Goal: Information Seeking & Learning: Learn about a topic

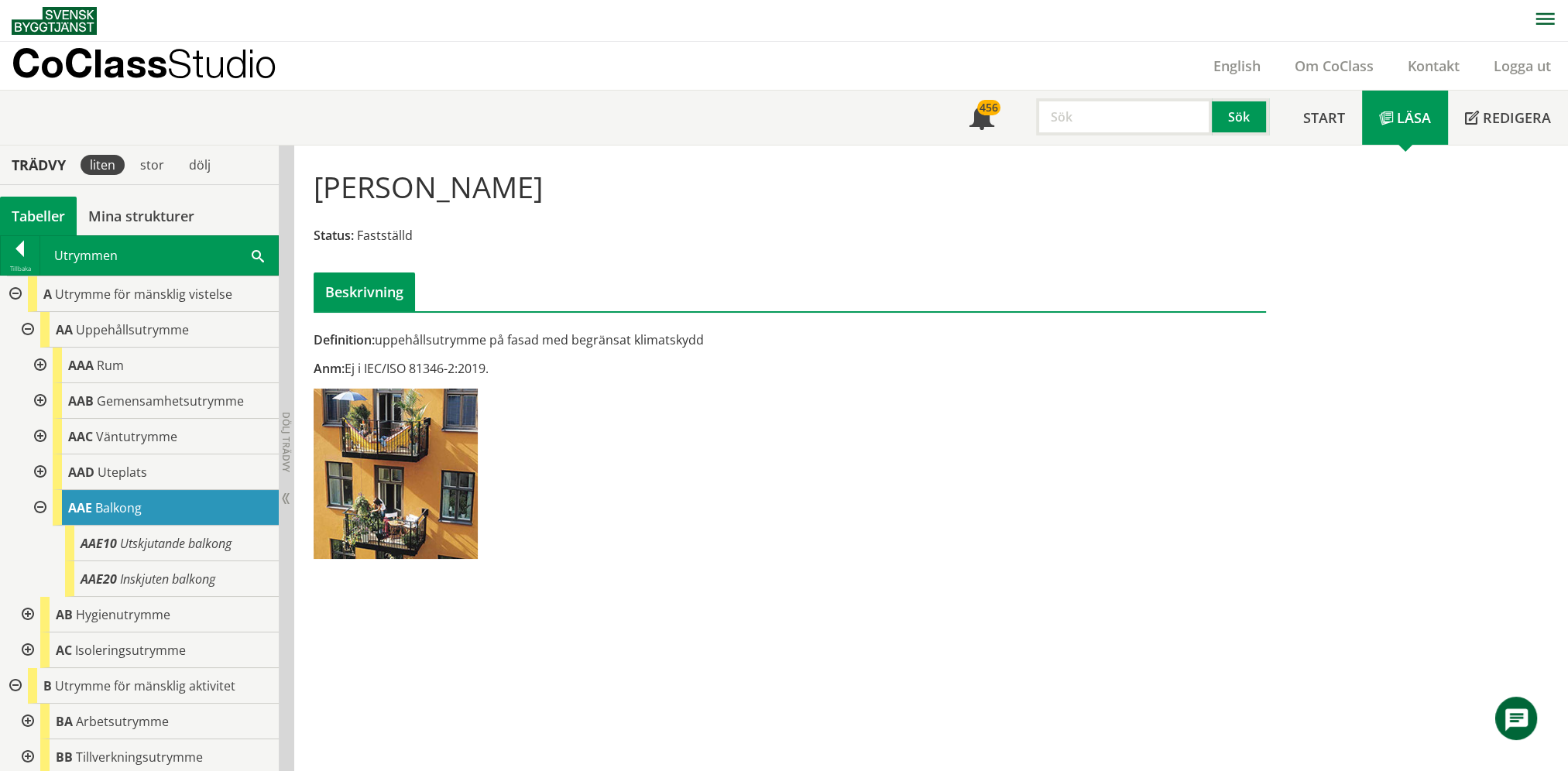
click at [156, 251] on div "Utrymmen Sök" at bounding box center [159, 255] width 238 height 39
click at [230, 251] on div "Utrymmen Sök" at bounding box center [159, 255] width 238 height 39
click at [249, 249] on div "Utrymmen Sök" at bounding box center [159, 255] width 238 height 39
click at [252, 251] on span at bounding box center [258, 255] width 13 height 16
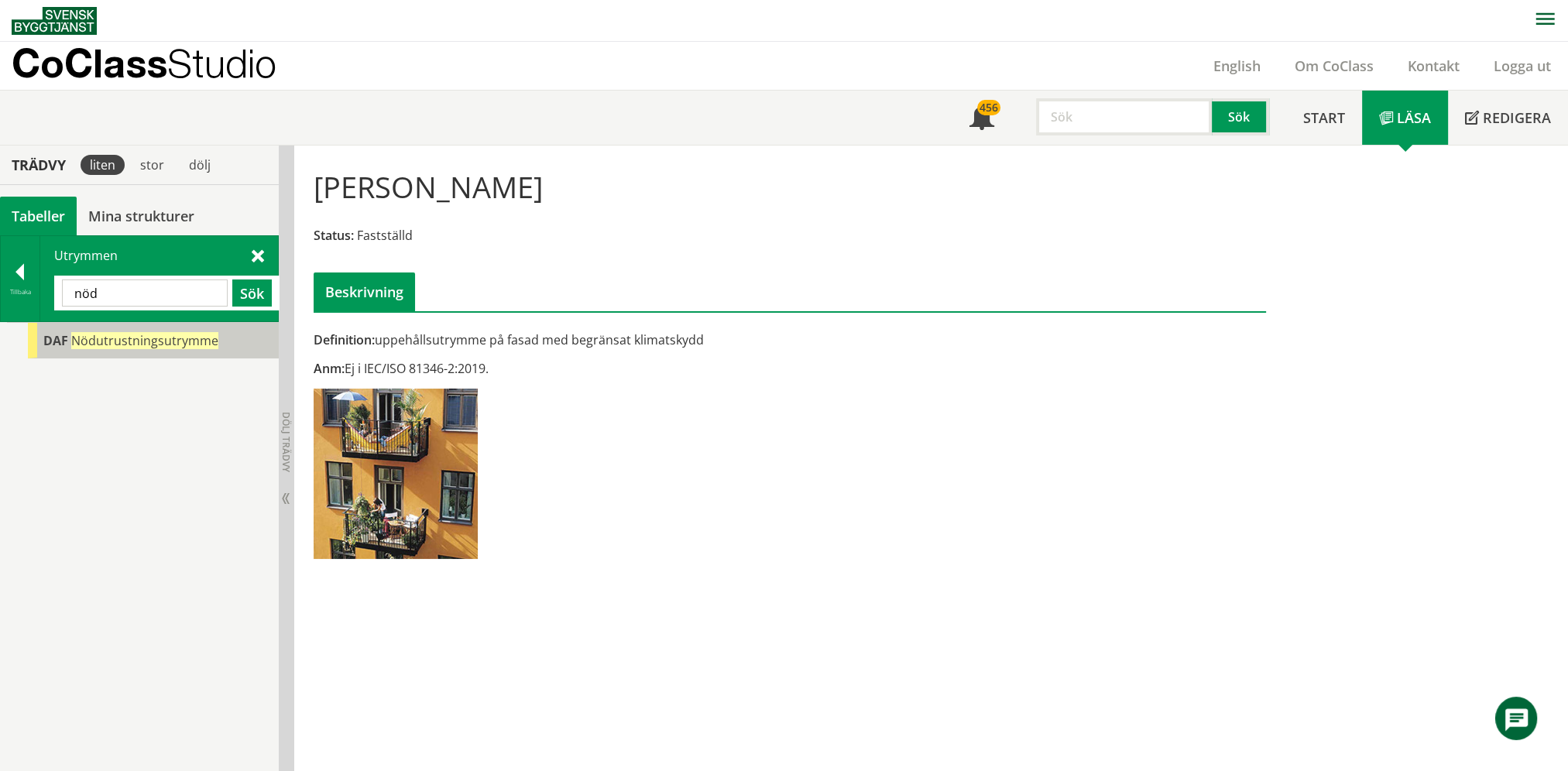
click at [129, 343] on span "Nödutrustningsutrymme" at bounding box center [144, 341] width 147 height 17
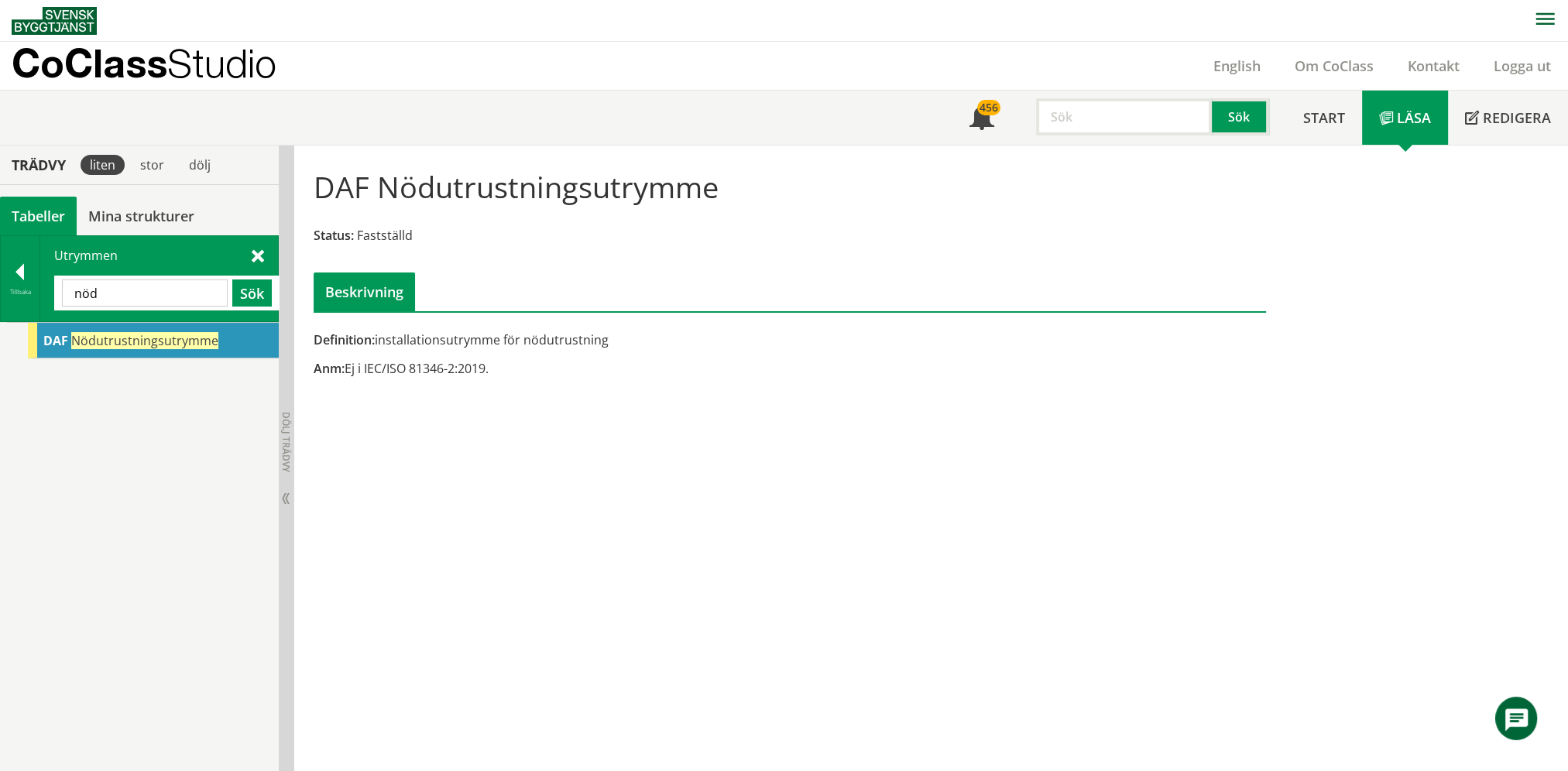
click at [140, 288] on input "nöd" at bounding box center [144, 293] width 166 height 27
type input "kraft"
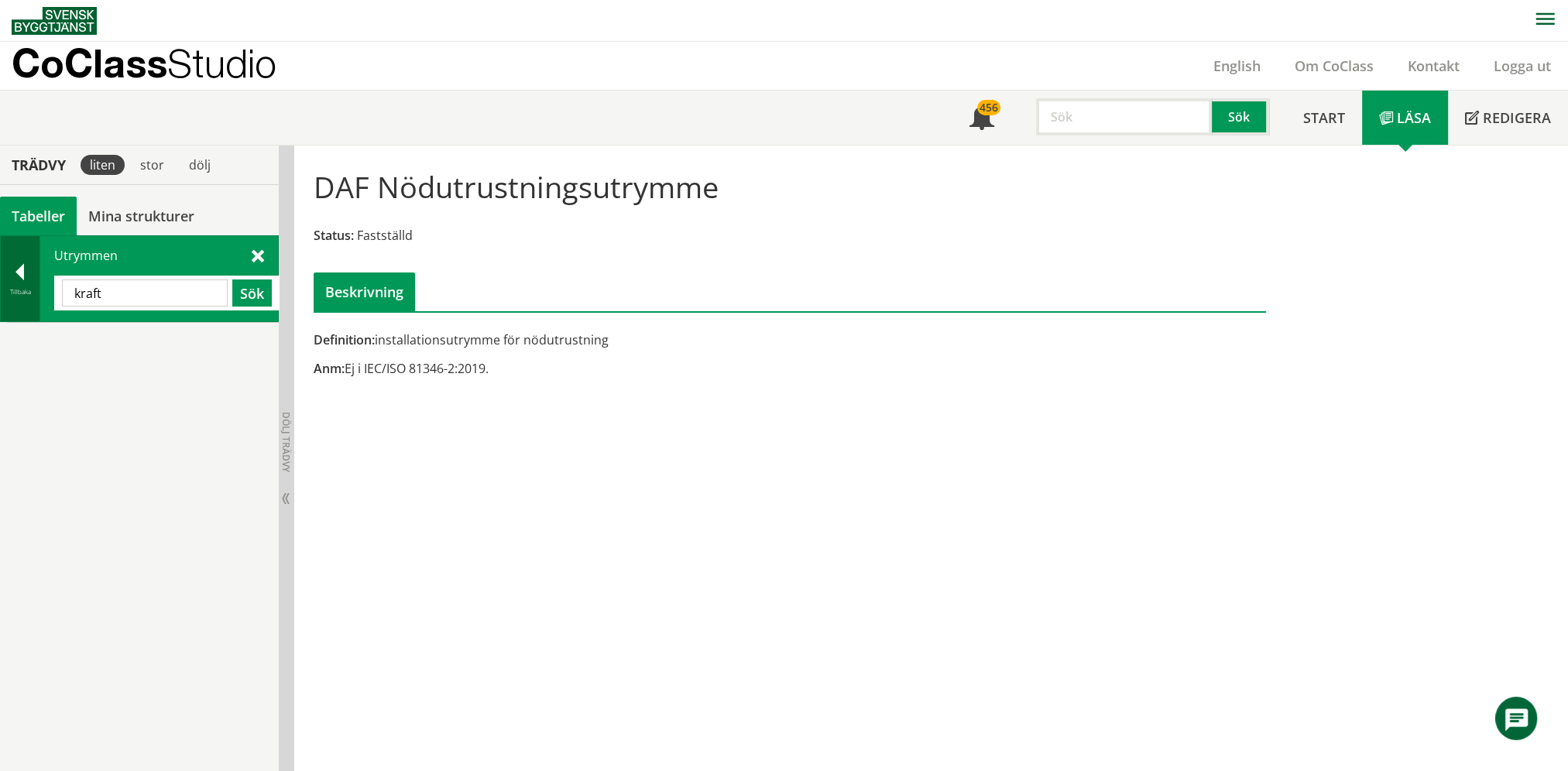
click at [35, 264] on div at bounding box center [20, 274] width 39 height 22
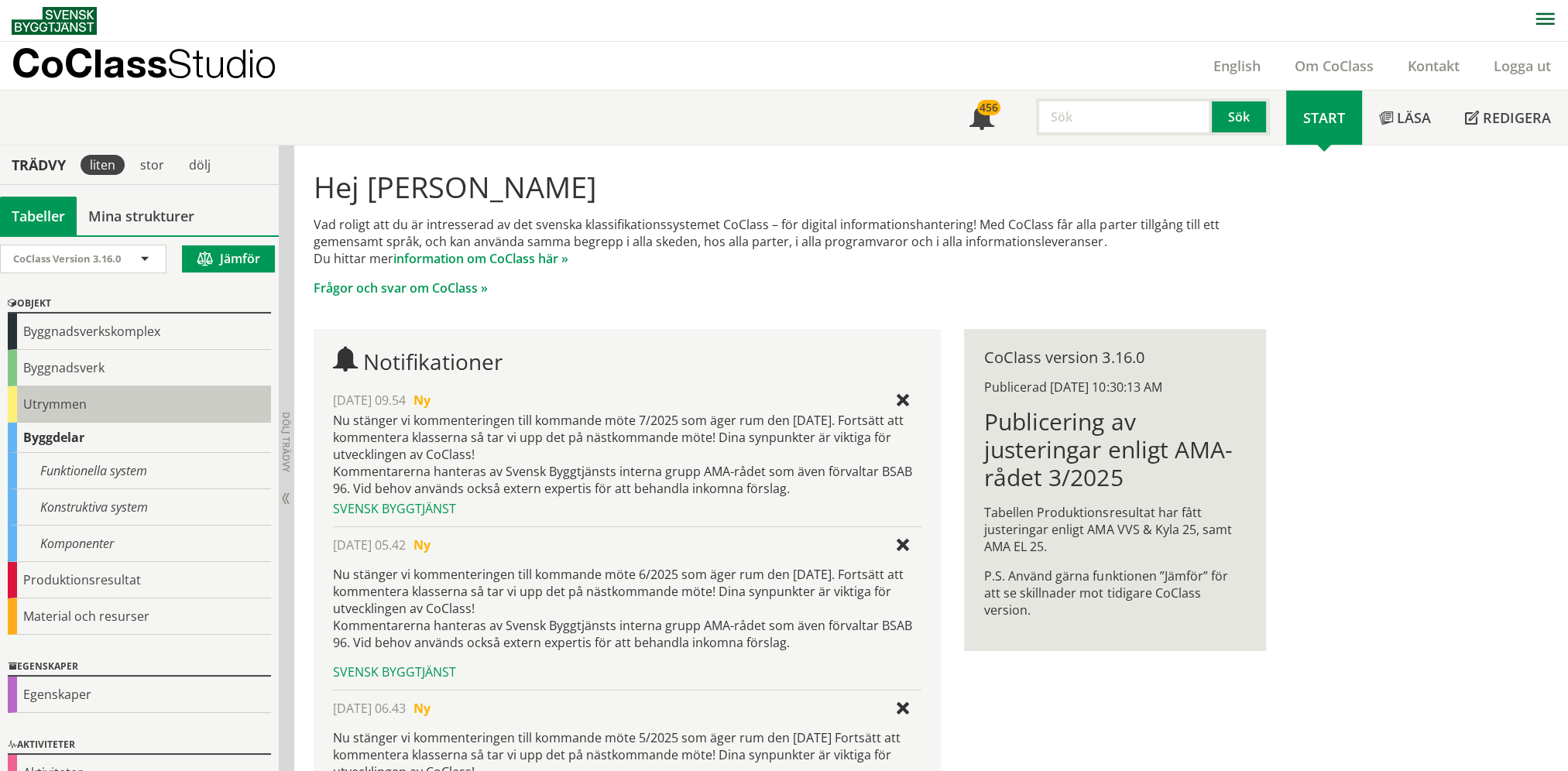
click at [30, 398] on div "Utrymmen" at bounding box center [140, 405] width 264 height 37
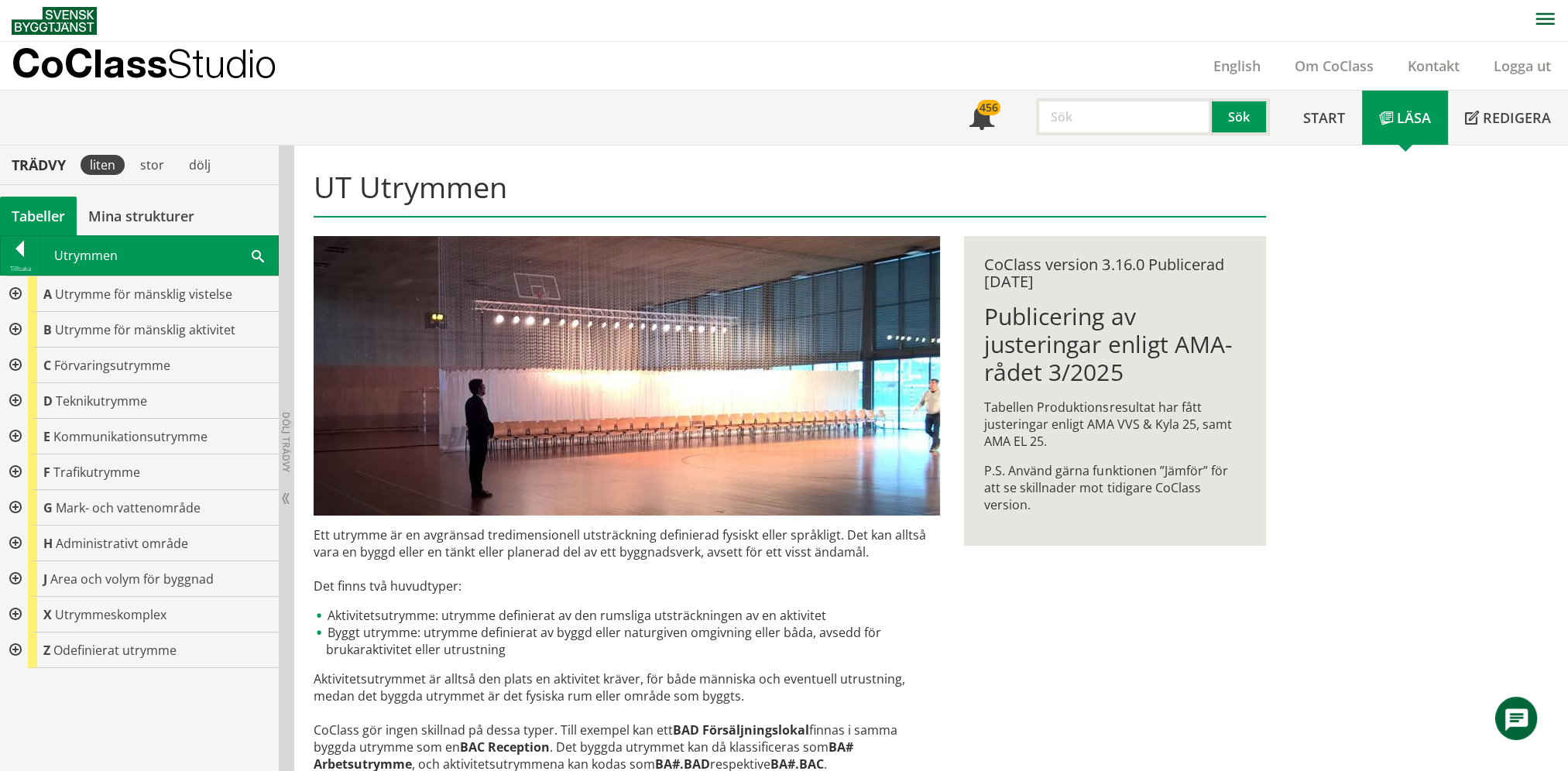
click at [4, 398] on div at bounding box center [13, 400] width 28 height 36
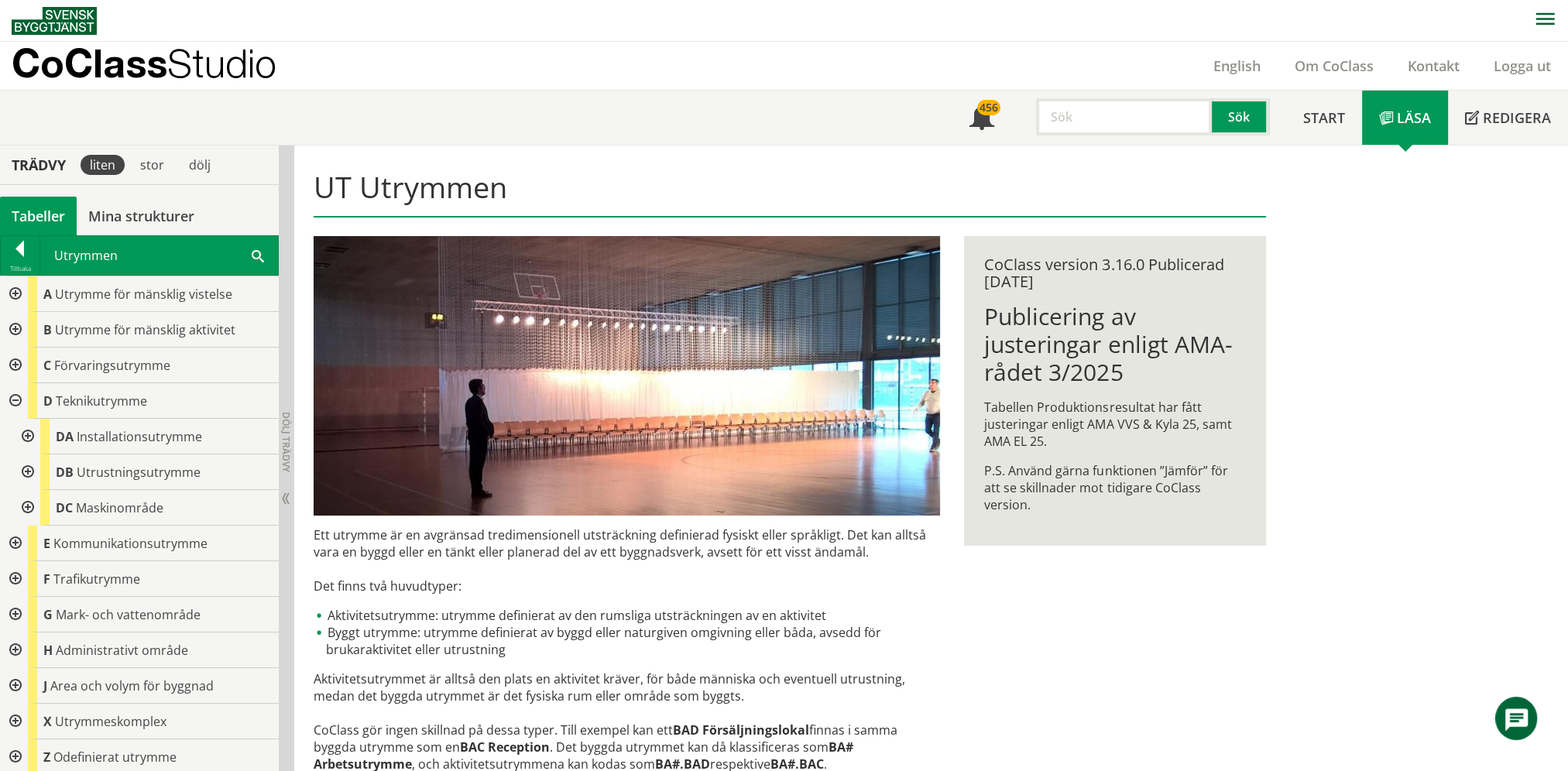
click at [29, 505] on div at bounding box center [26, 507] width 28 height 36
click at [30, 470] on div at bounding box center [26, 472] width 28 height 36
click at [31, 474] on div at bounding box center [26, 472] width 28 height 36
click at [23, 431] on div at bounding box center [26, 436] width 28 height 36
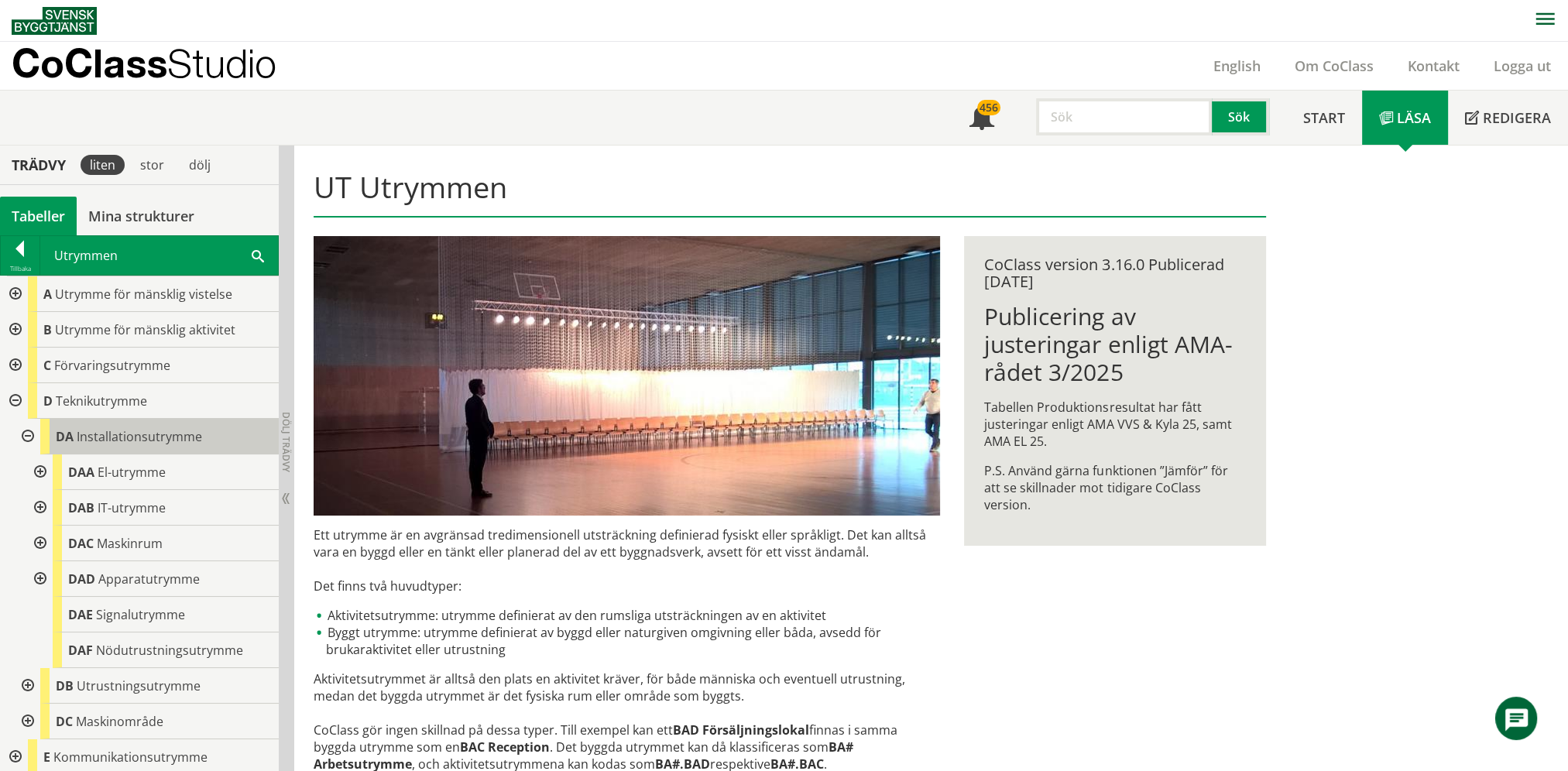
scroll to position [77, 0]
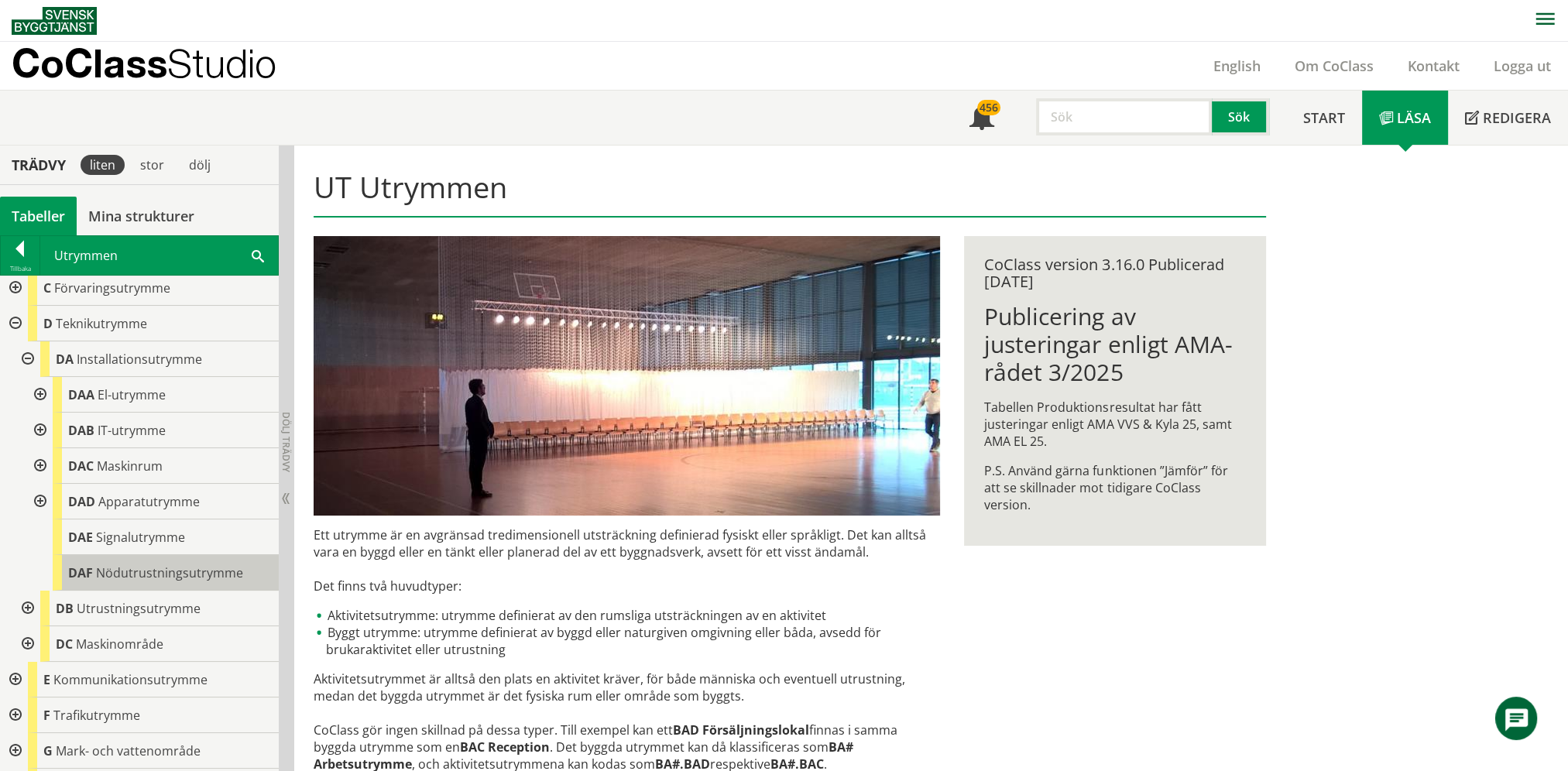
click at [116, 575] on span "Nödutrustningsutrymme" at bounding box center [169, 574] width 147 height 17
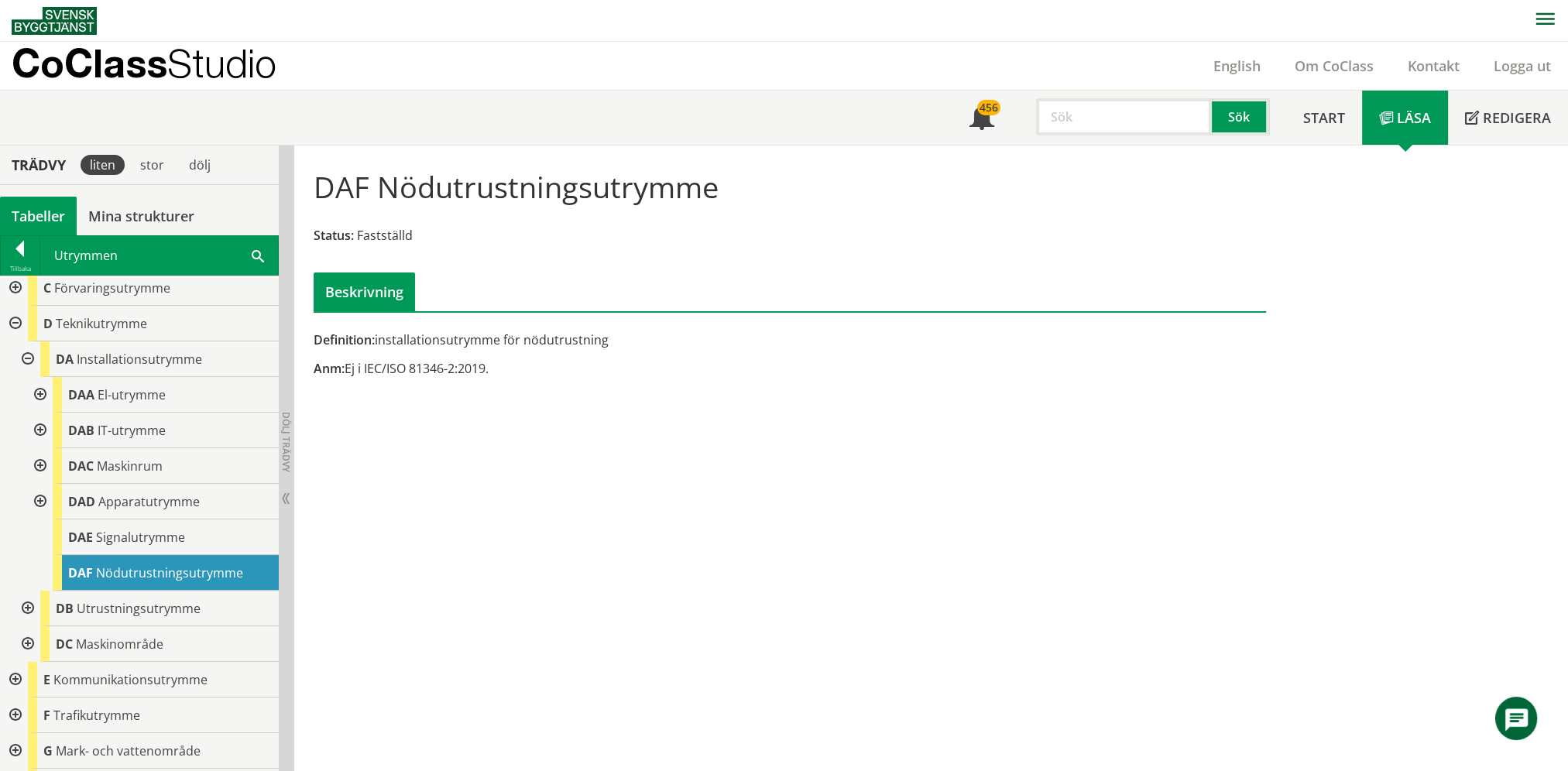
click at [549, 341] on div "Definition: installationsutrymme för nödutrustning" at bounding box center [627, 340] width 627 height 17
click at [54, 463] on div "DAC Maskinrum" at bounding box center [166, 466] width 226 height 36
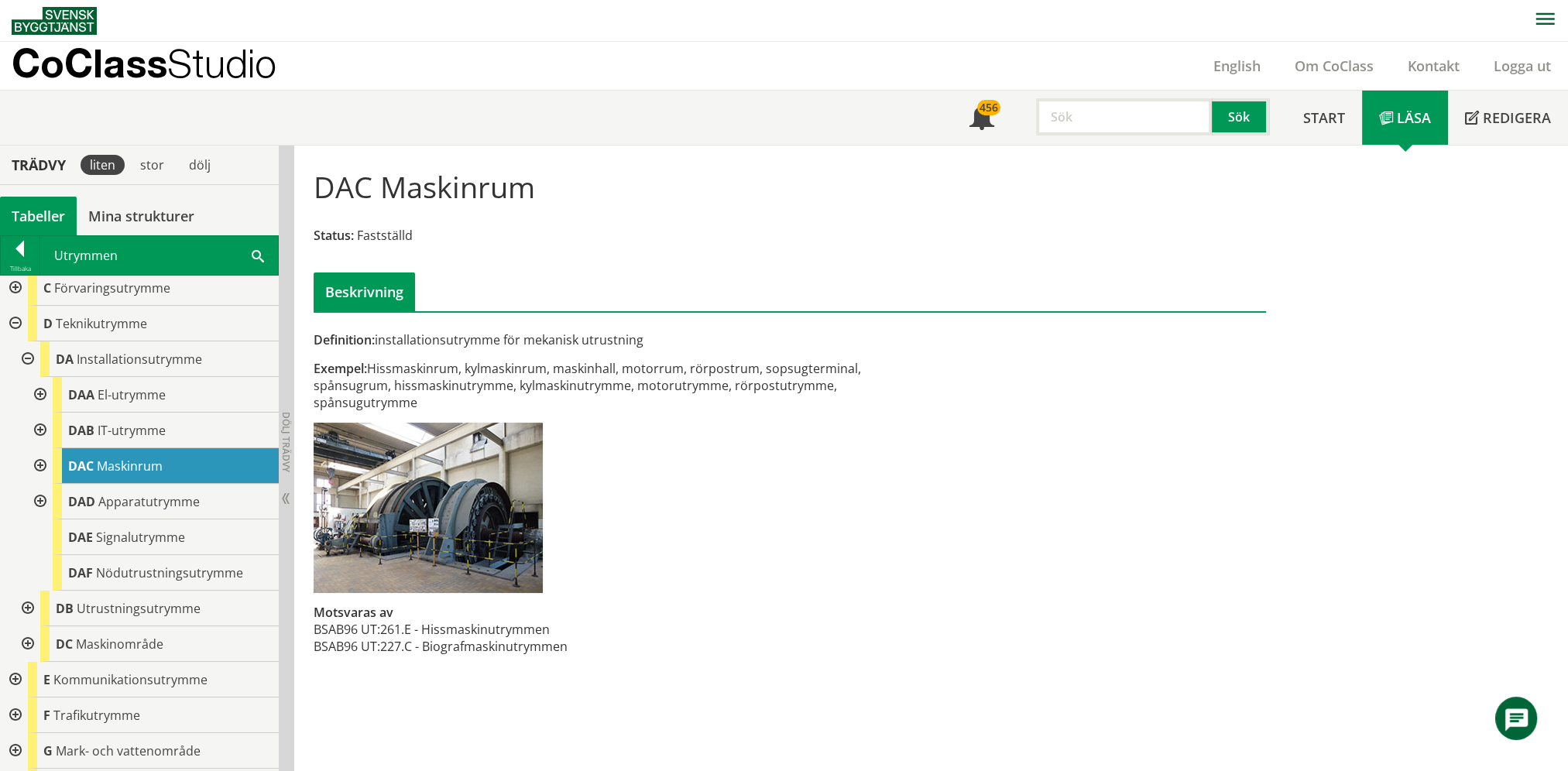
click at [38, 462] on div at bounding box center [39, 466] width 28 height 36
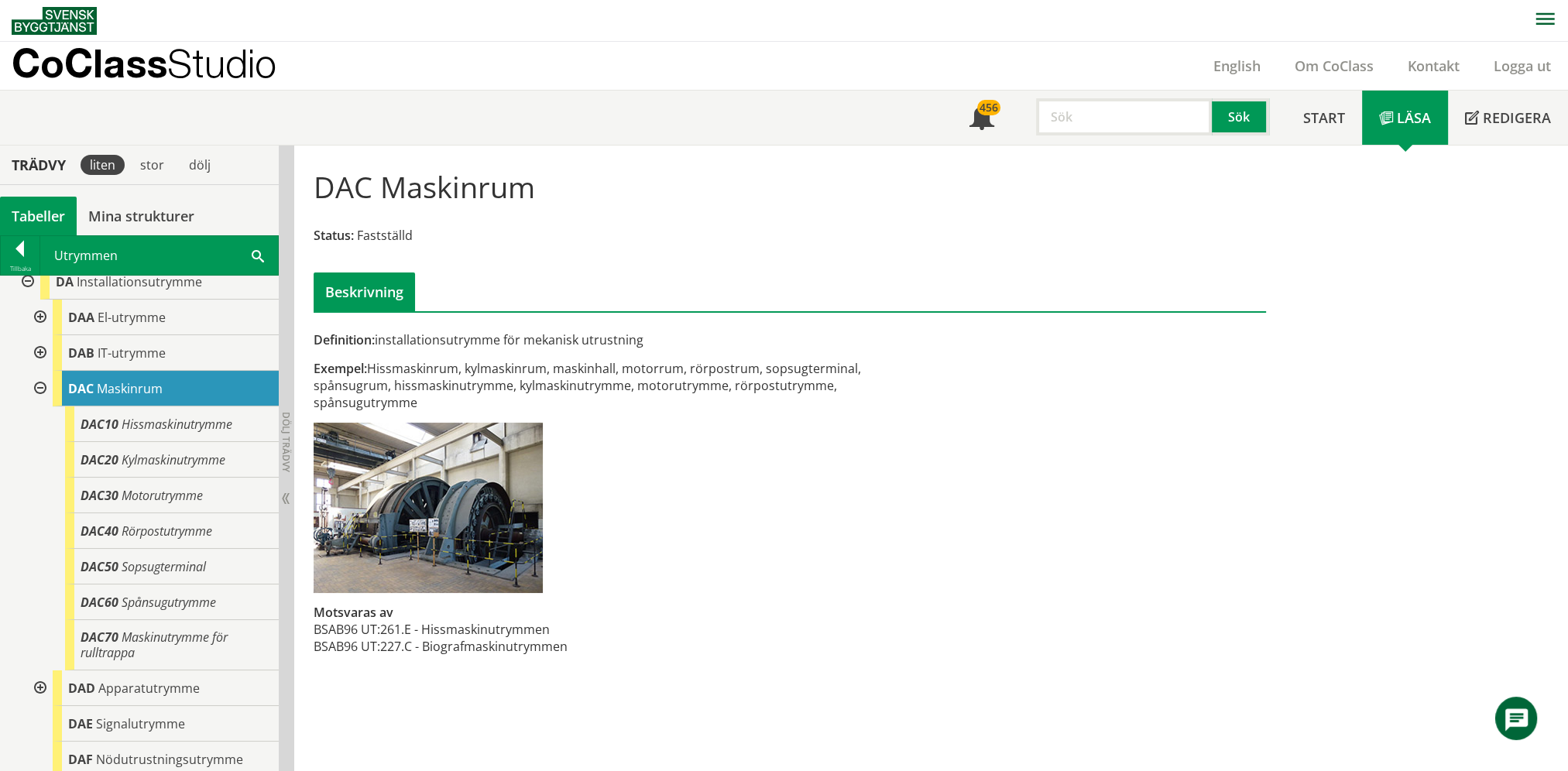
scroll to position [77, 0]
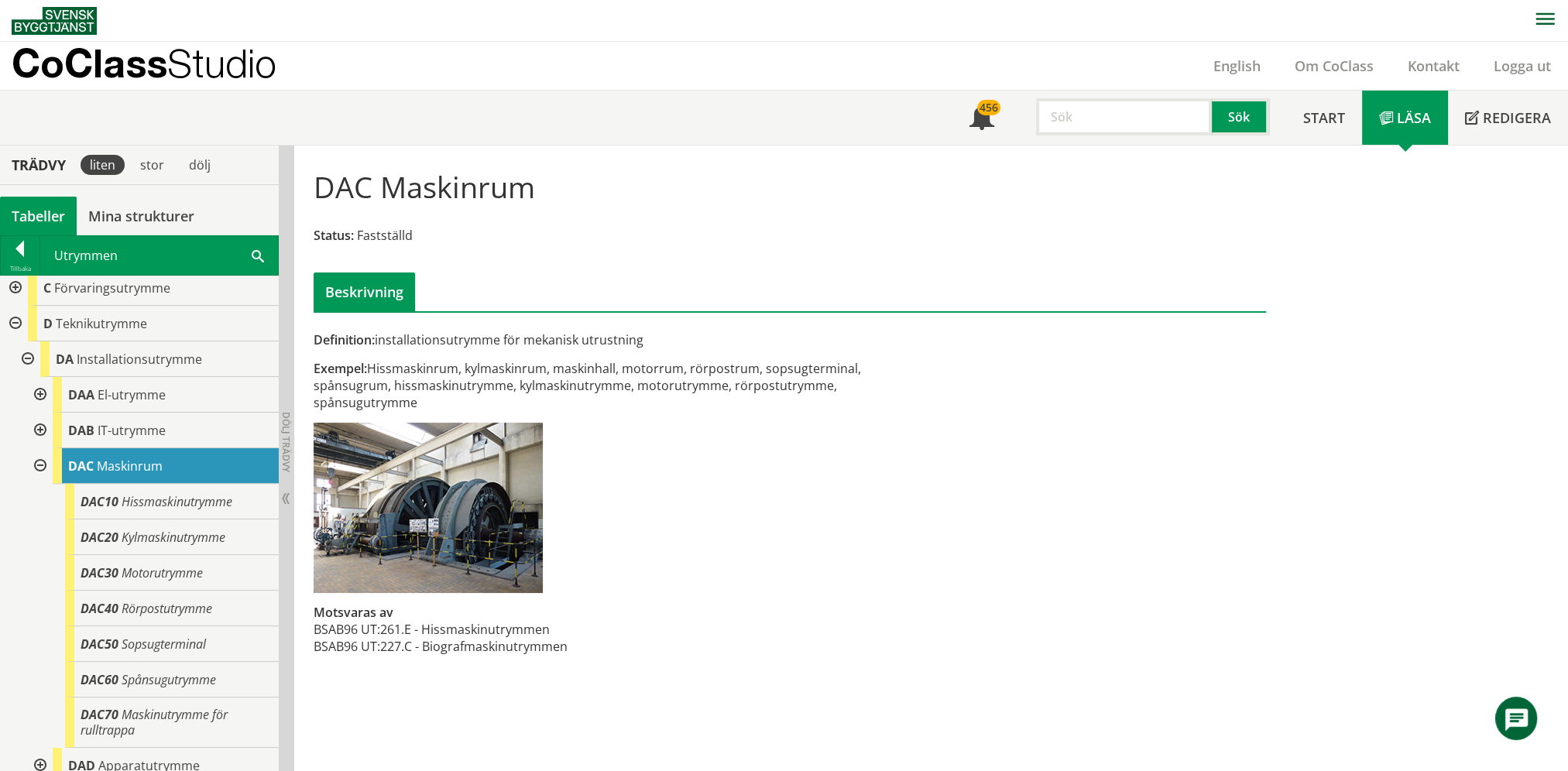
click at [41, 462] on div at bounding box center [39, 466] width 28 height 36
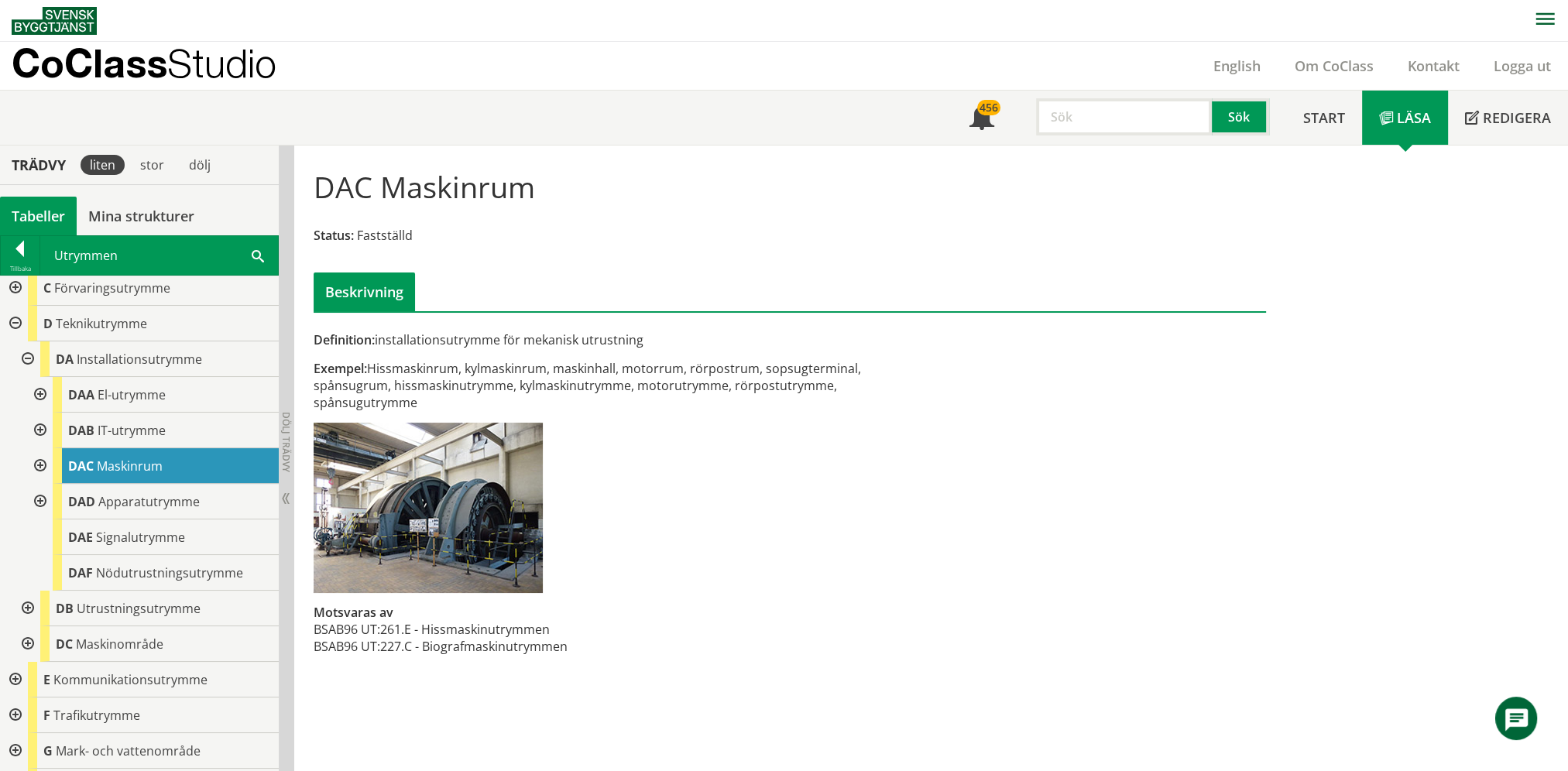
click at [44, 502] on div at bounding box center [39, 501] width 28 height 36
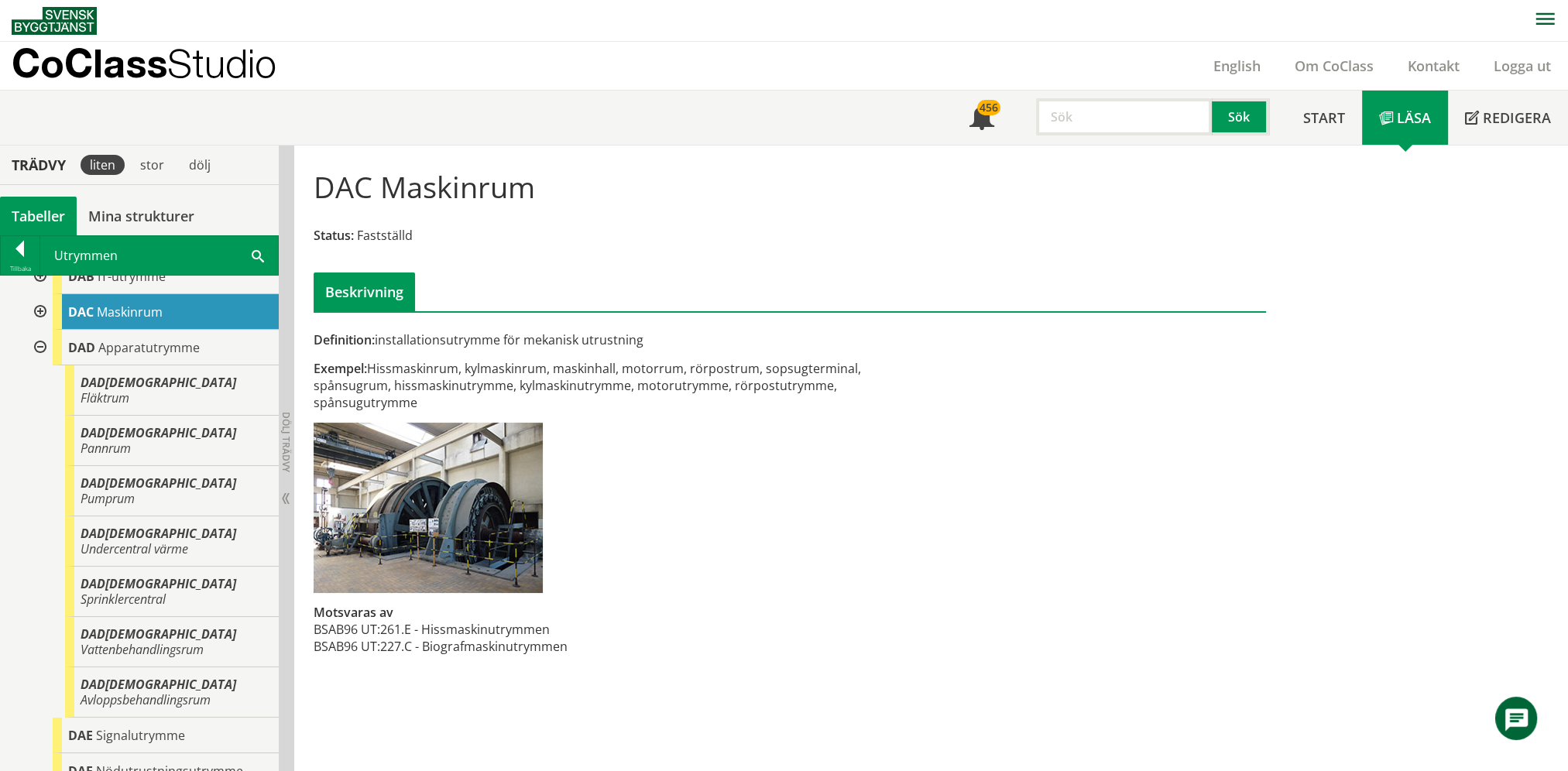
scroll to position [232, 0]
click at [41, 347] on div at bounding box center [39, 347] width 28 height 36
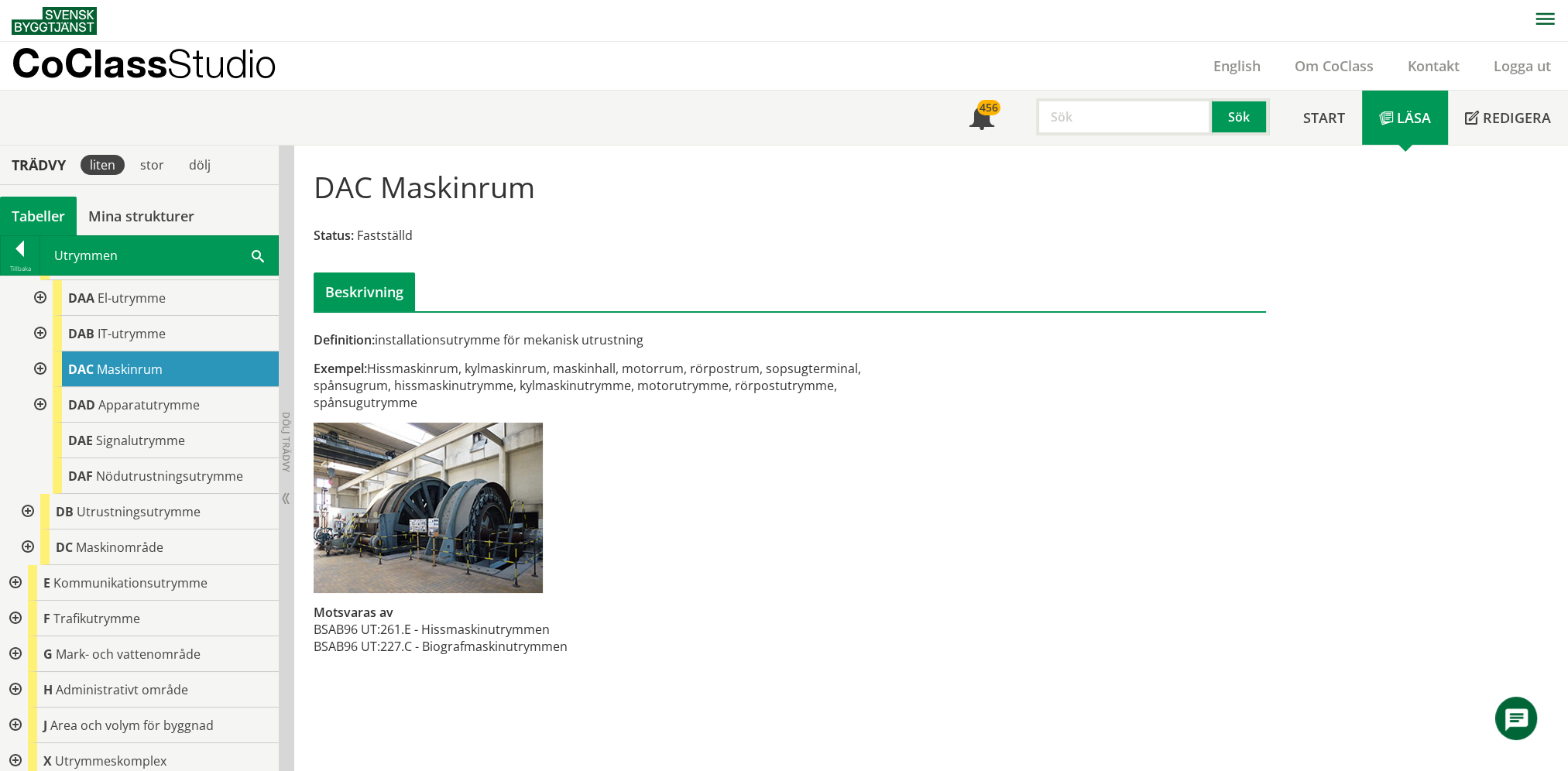
scroll to position [139, 0]
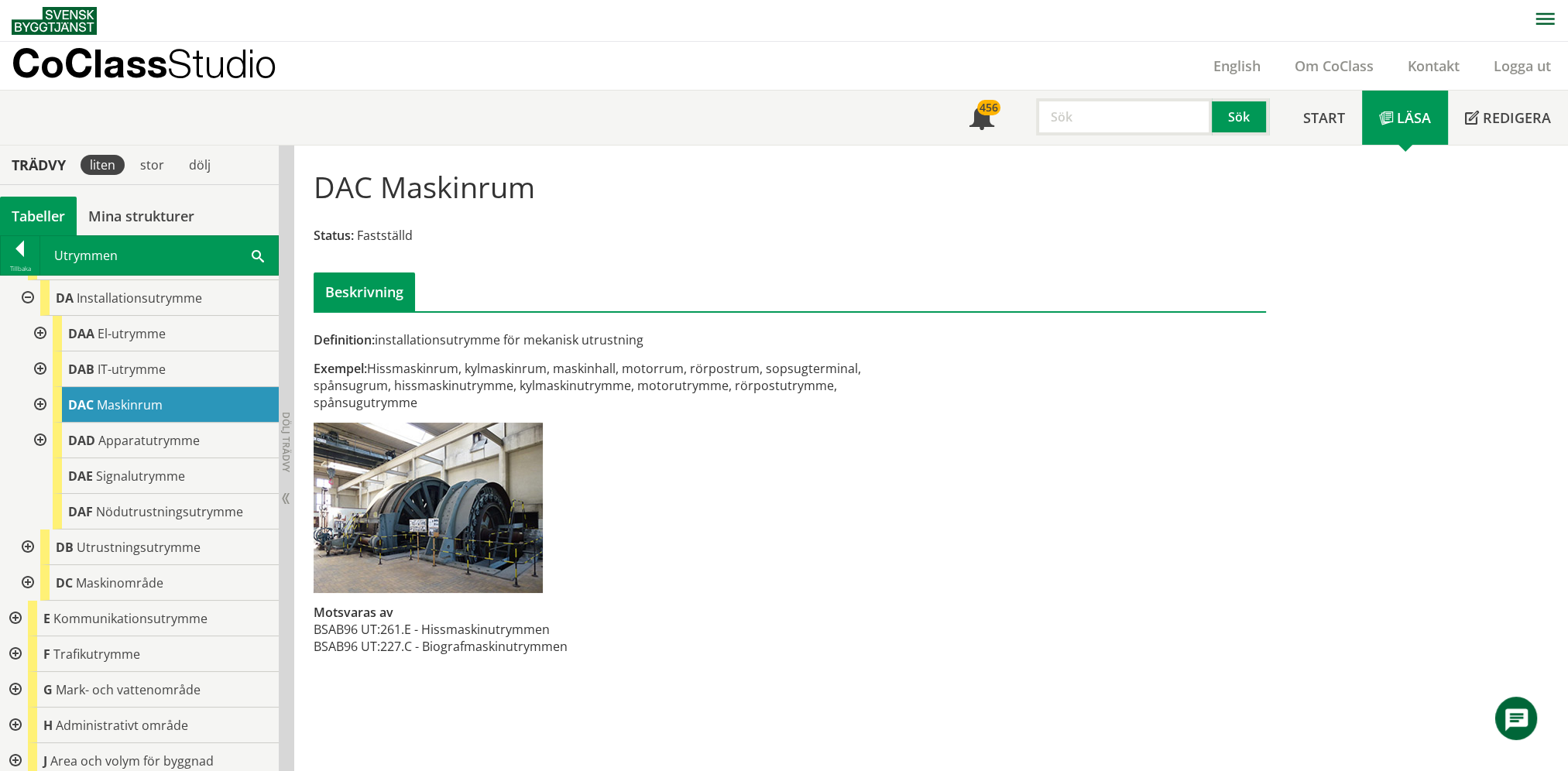
click at [42, 331] on div at bounding box center [39, 333] width 28 height 36
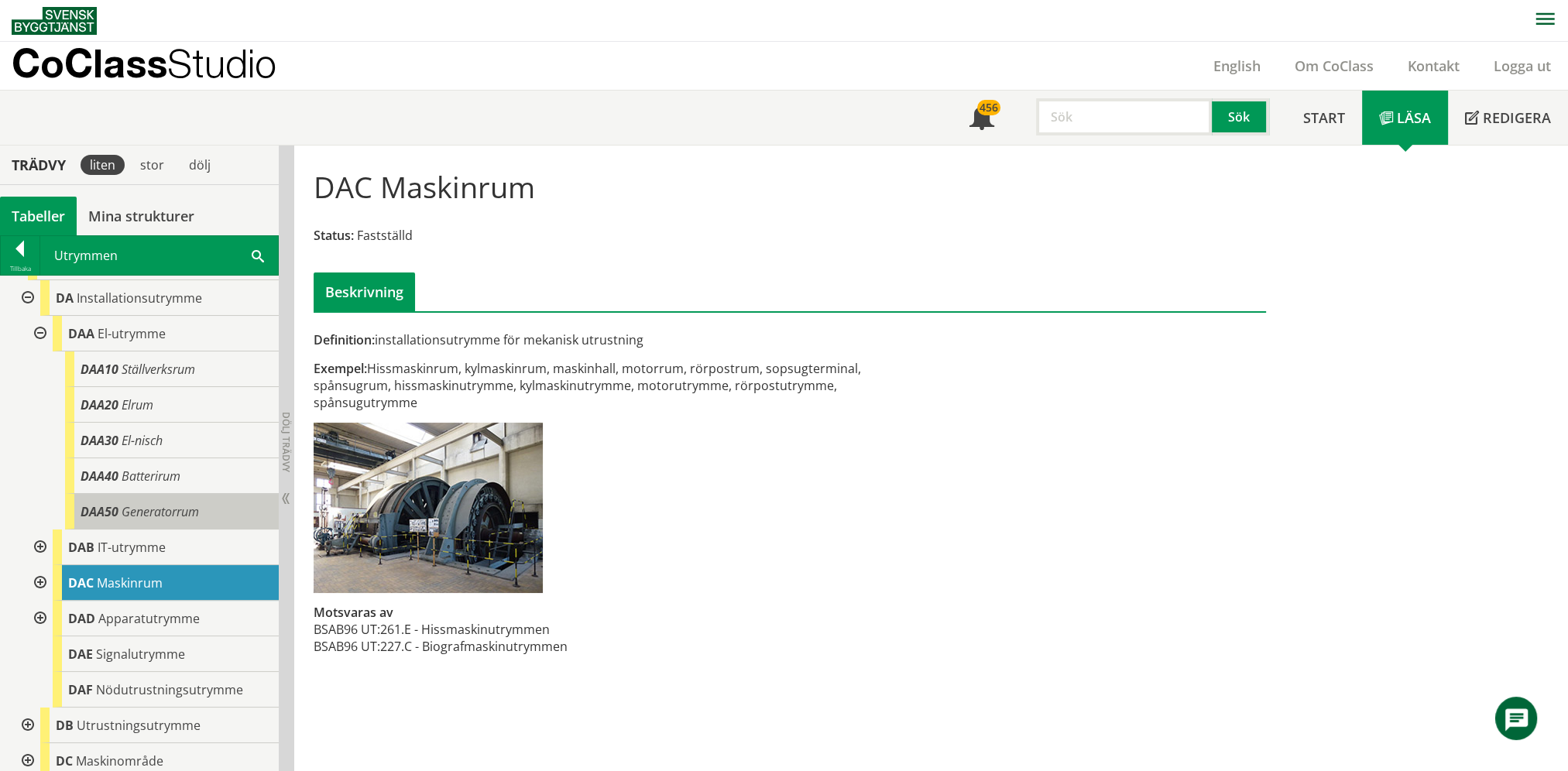
click at [153, 511] on span "Generatorrum" at bounding box center [160, 512] width 77 height 17
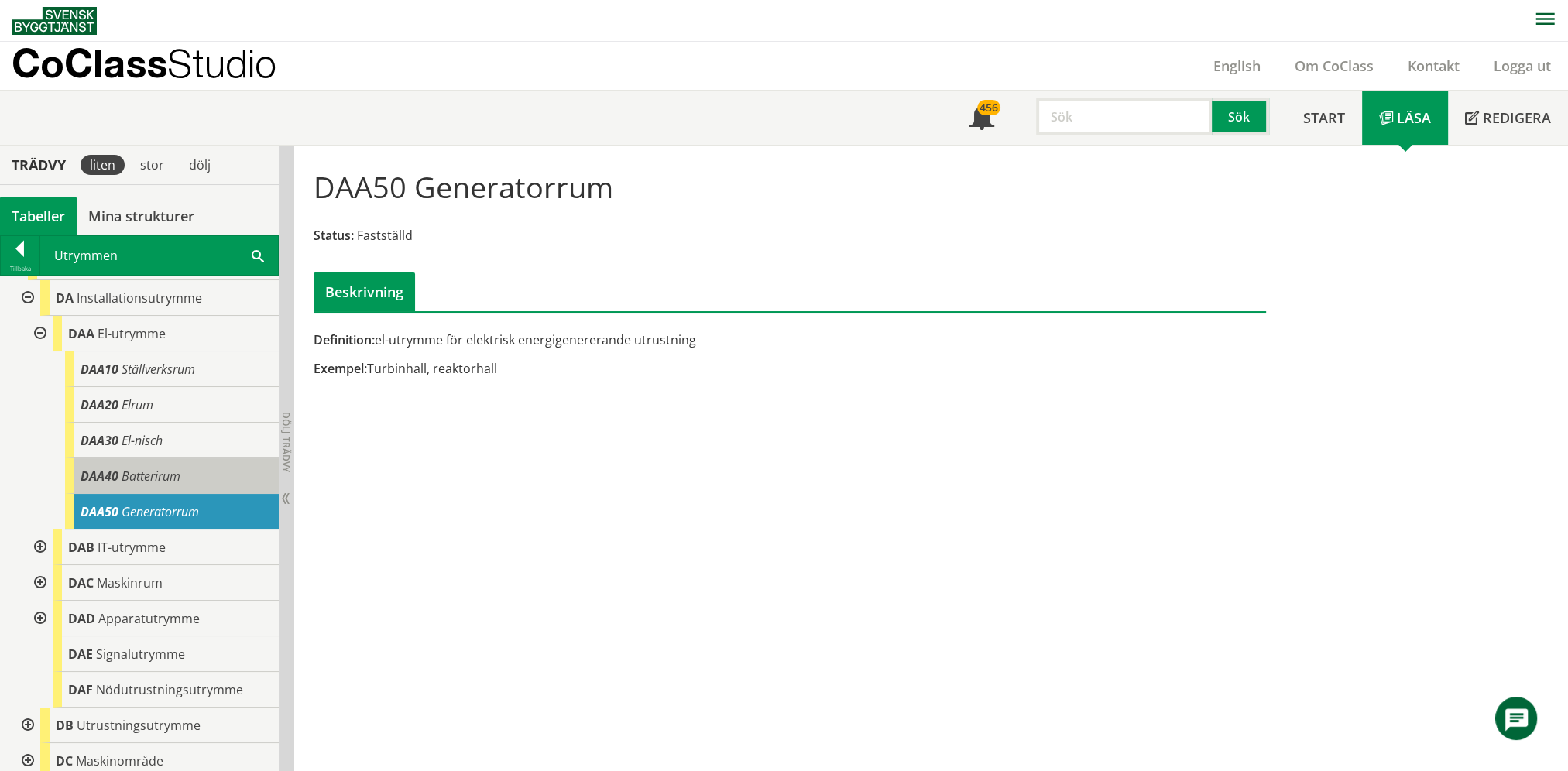
click at [141, 477] on span "Batterirum" at bounding box center [150, 476] width 59 height 17
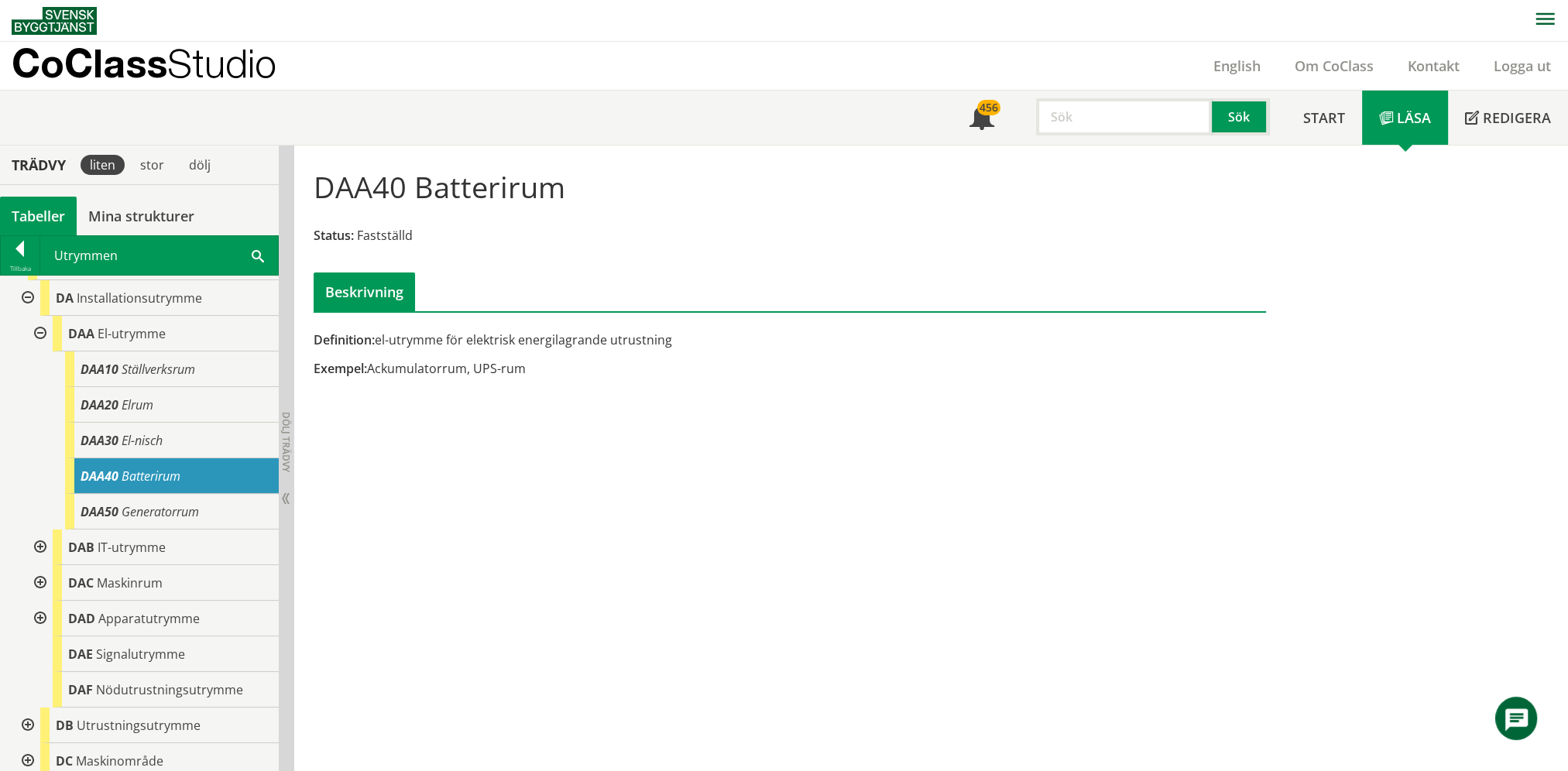
click at [247, 254] on div "Utrymmen Sök" at bounding box center [159, 255] width 238 height 39
click at [38, 332] on div at bounding box center [39, 333] width 28 height 36
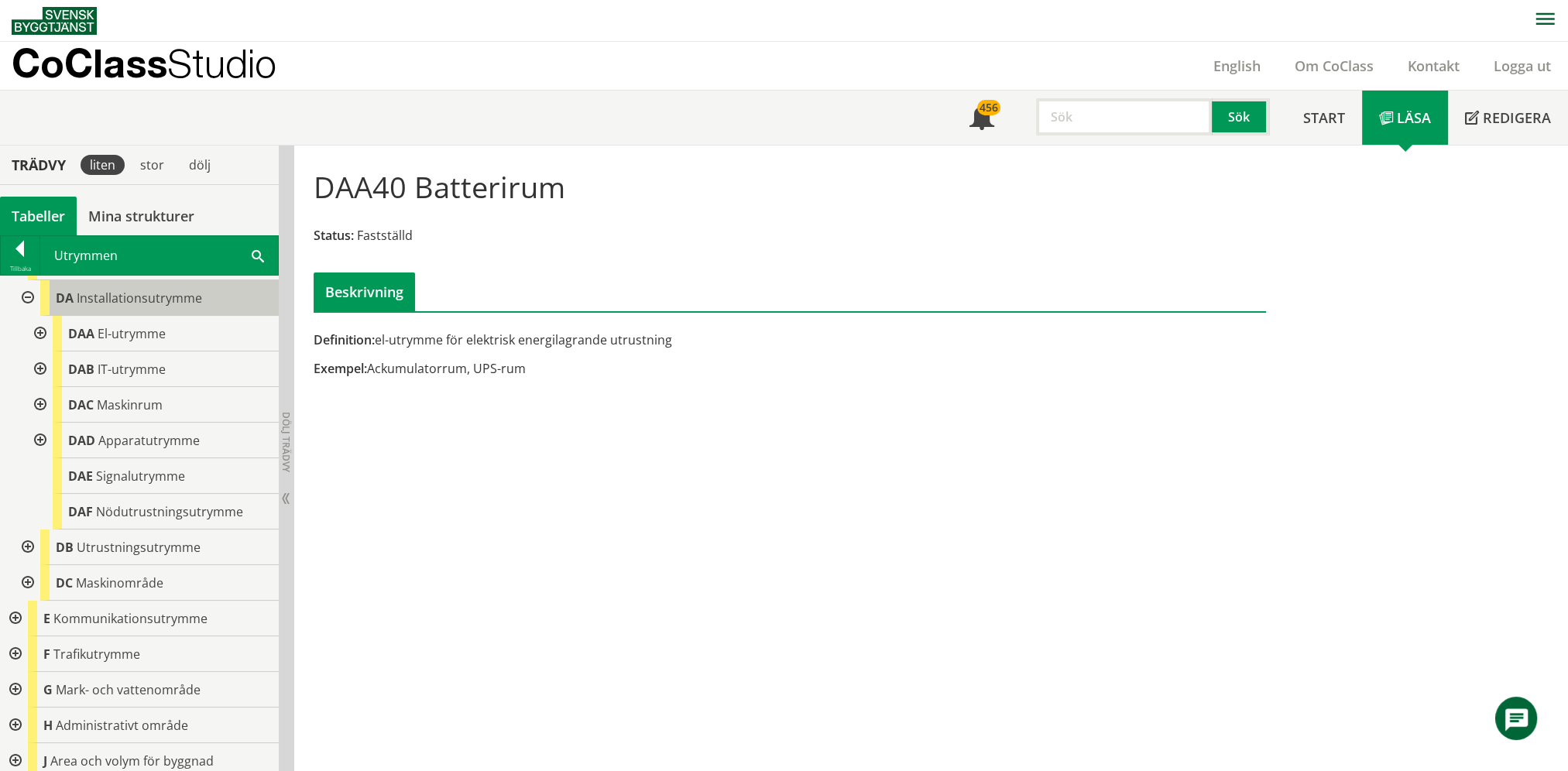
click at [40, 300] on div "DA Installationsutrymme" at bounding box center [160, 297] width 239 height 36
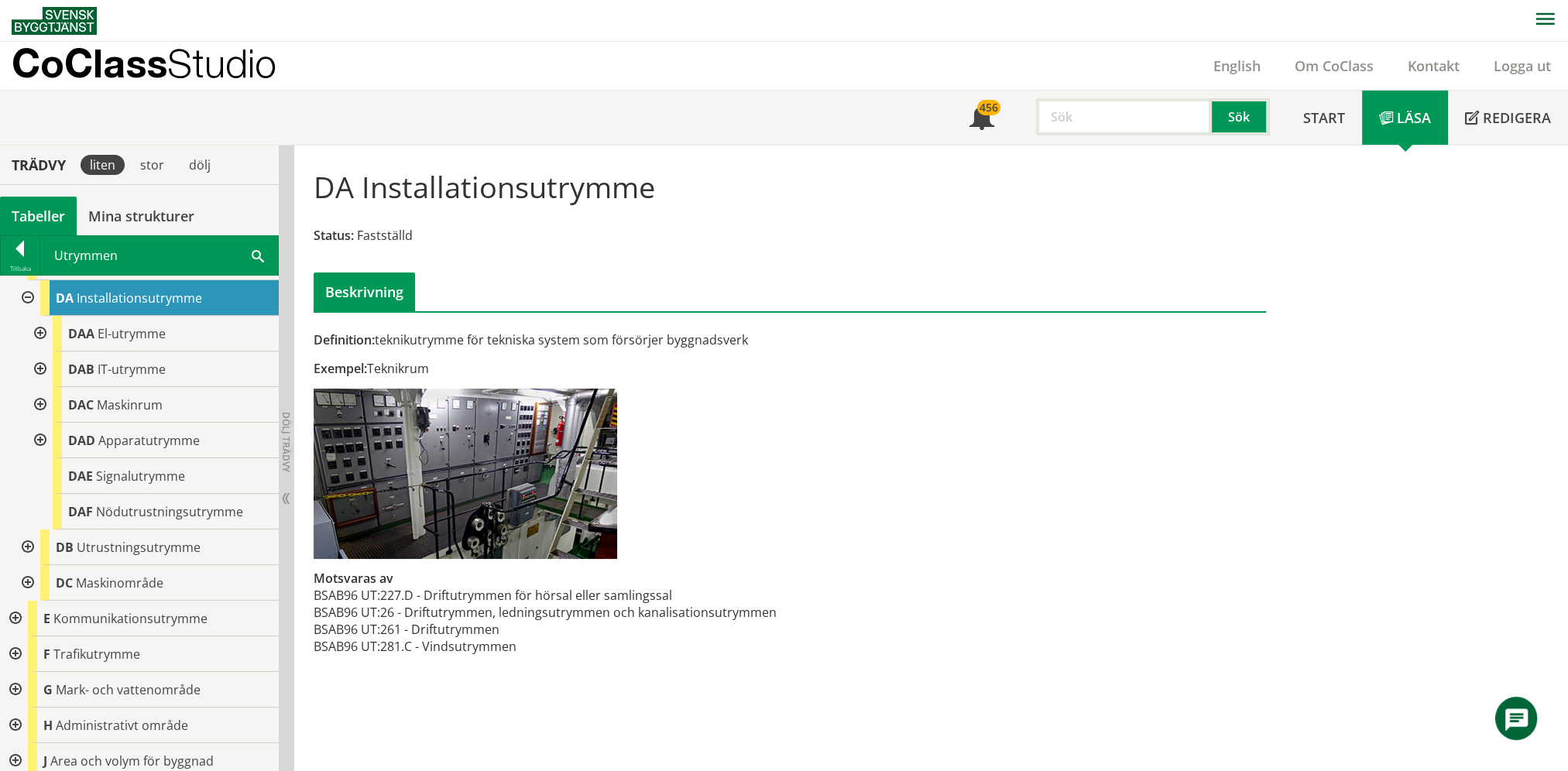
click at [33, 295] on div at bounding box center [26, 297] width 28 height 36
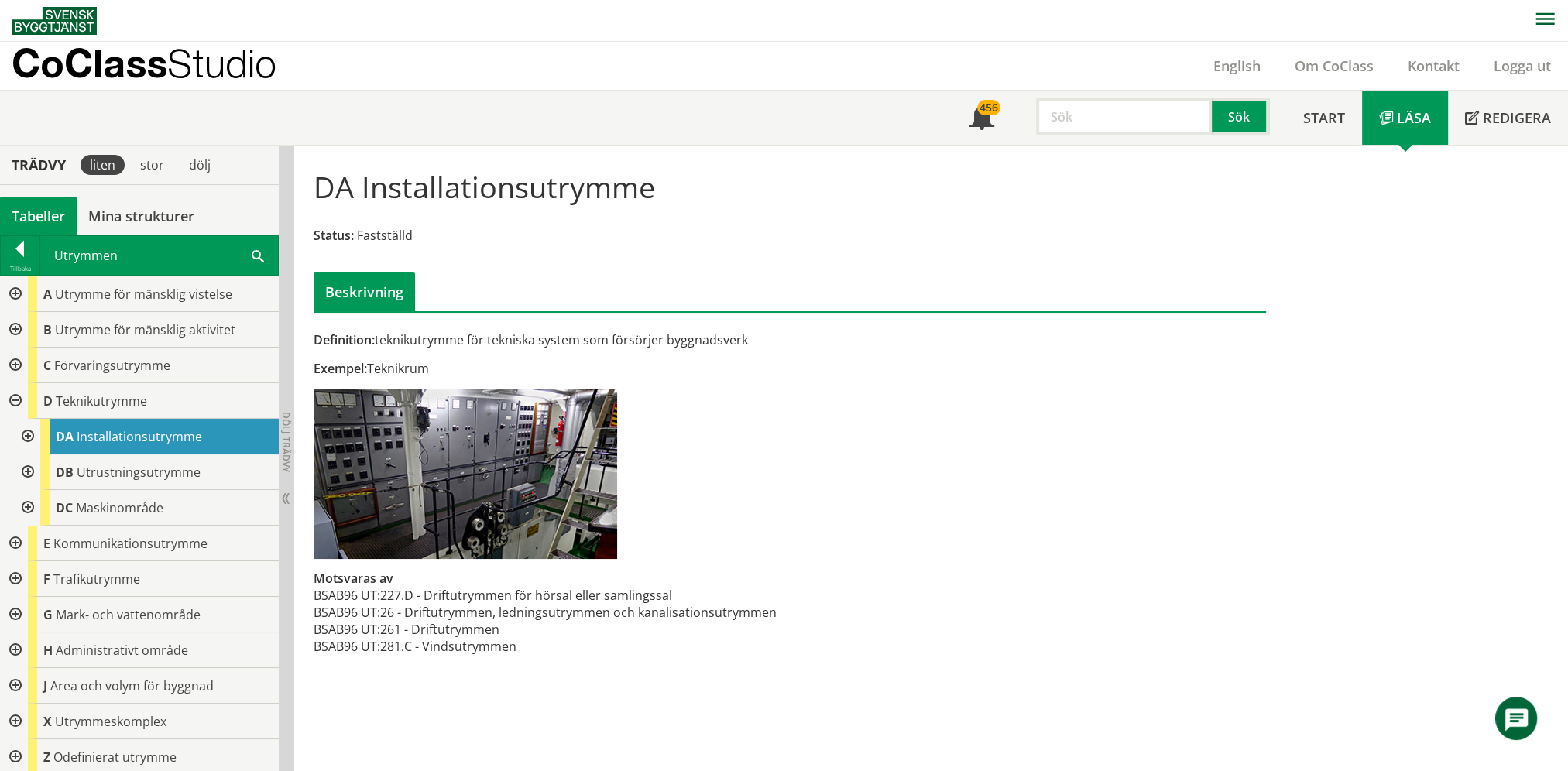
click at [13, 326] on div at bounding box center [13, 329] width 28 height 36
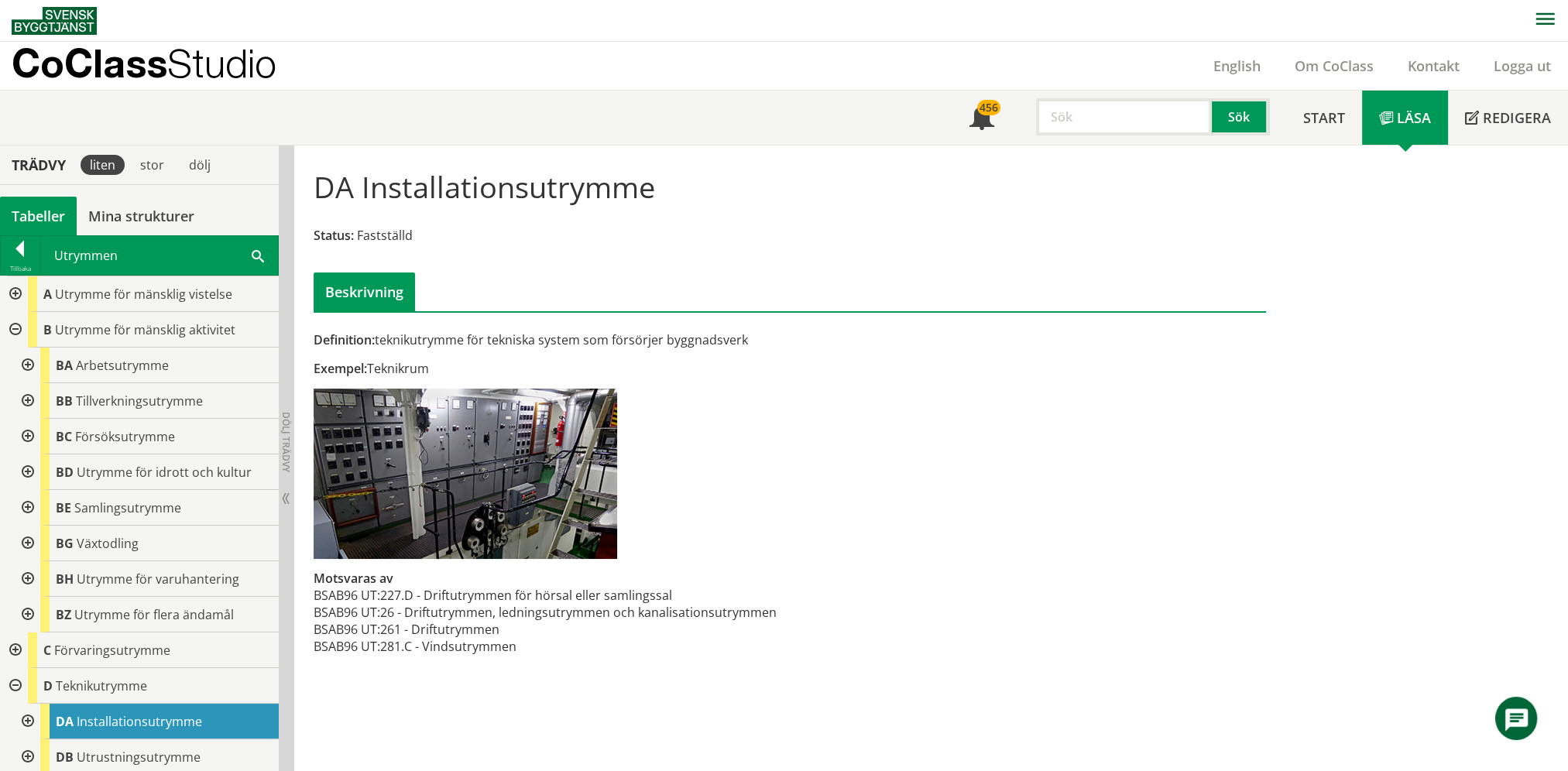
click at [31, 503] on div at bounding box center [26, 507] width 28 height 36
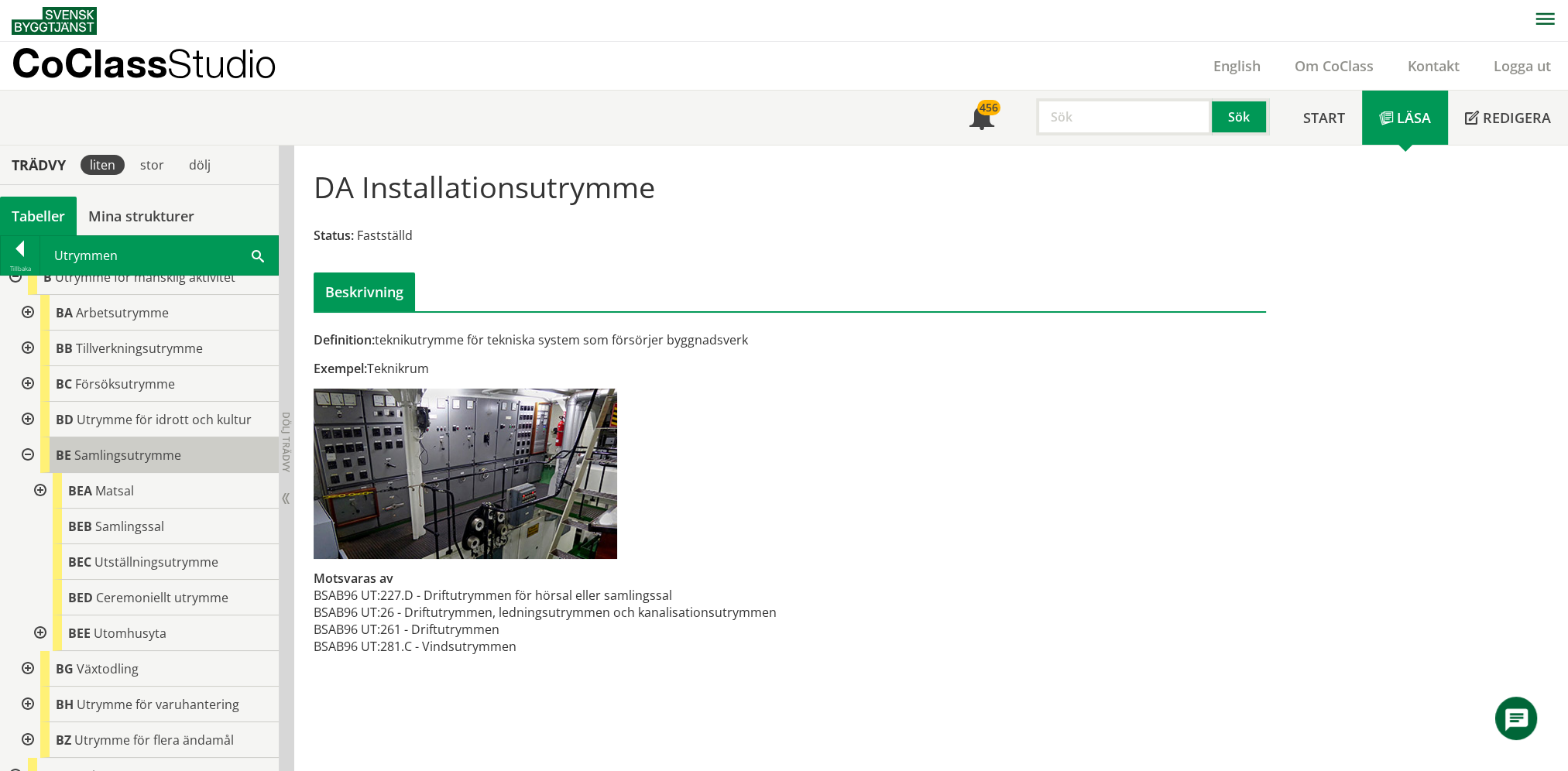
scroll to position [77, 0]
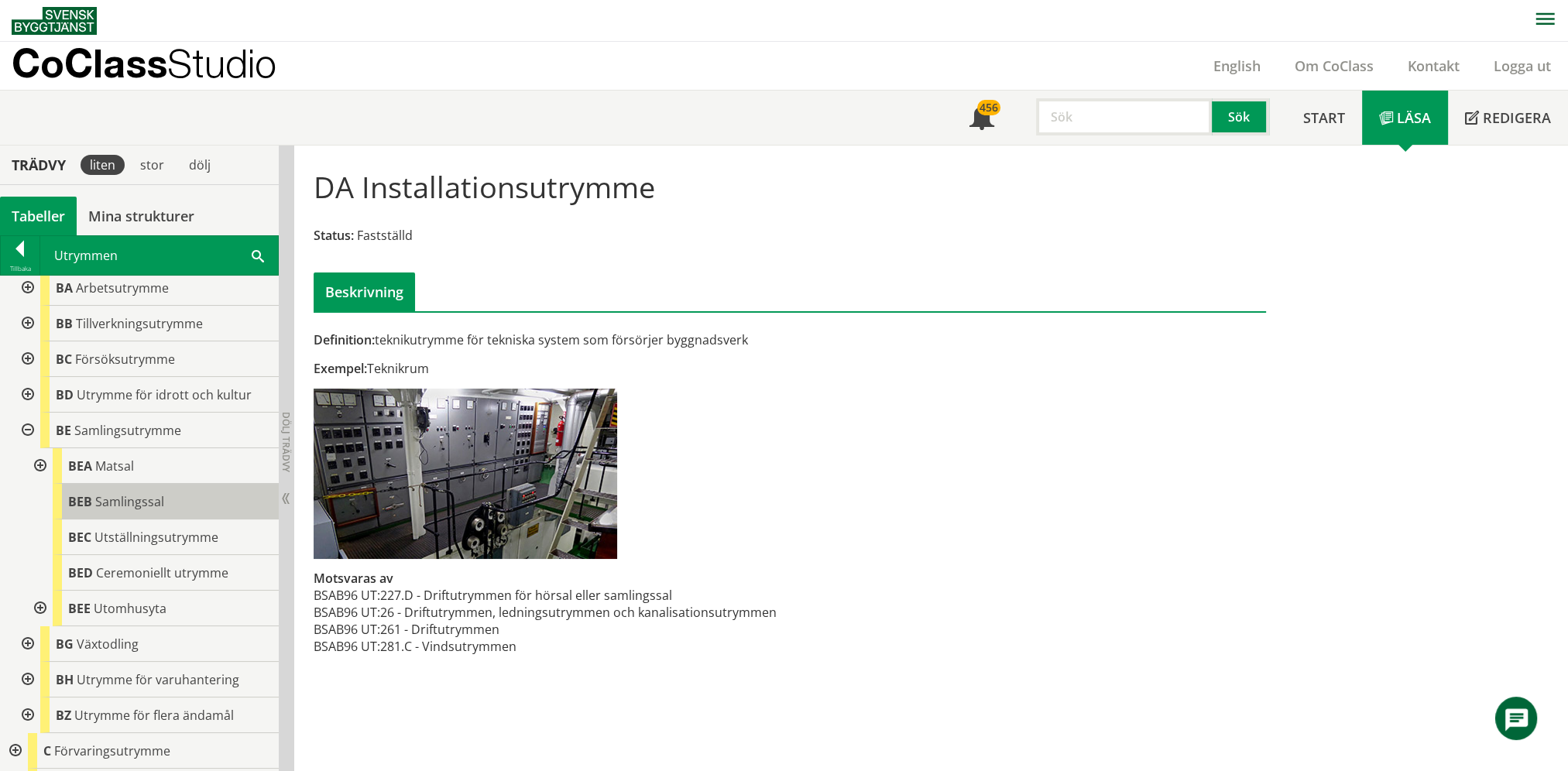
click at [171, 503] on div "BEB Samlingssal" at bounding box center [166, 501] width 226 height 36
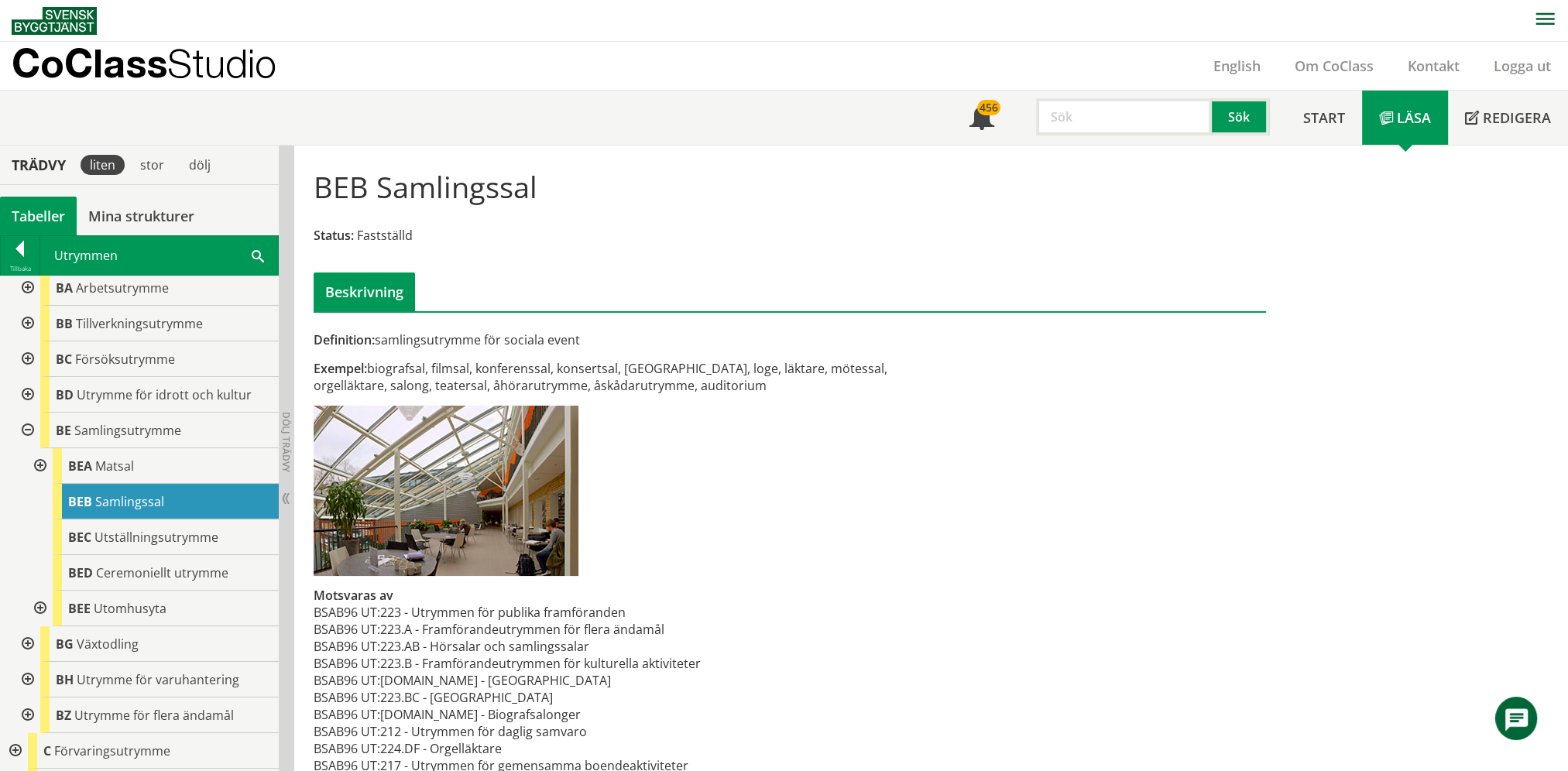
click at [262, 260] on span at bounding box center [258, 255] width 13 height 16
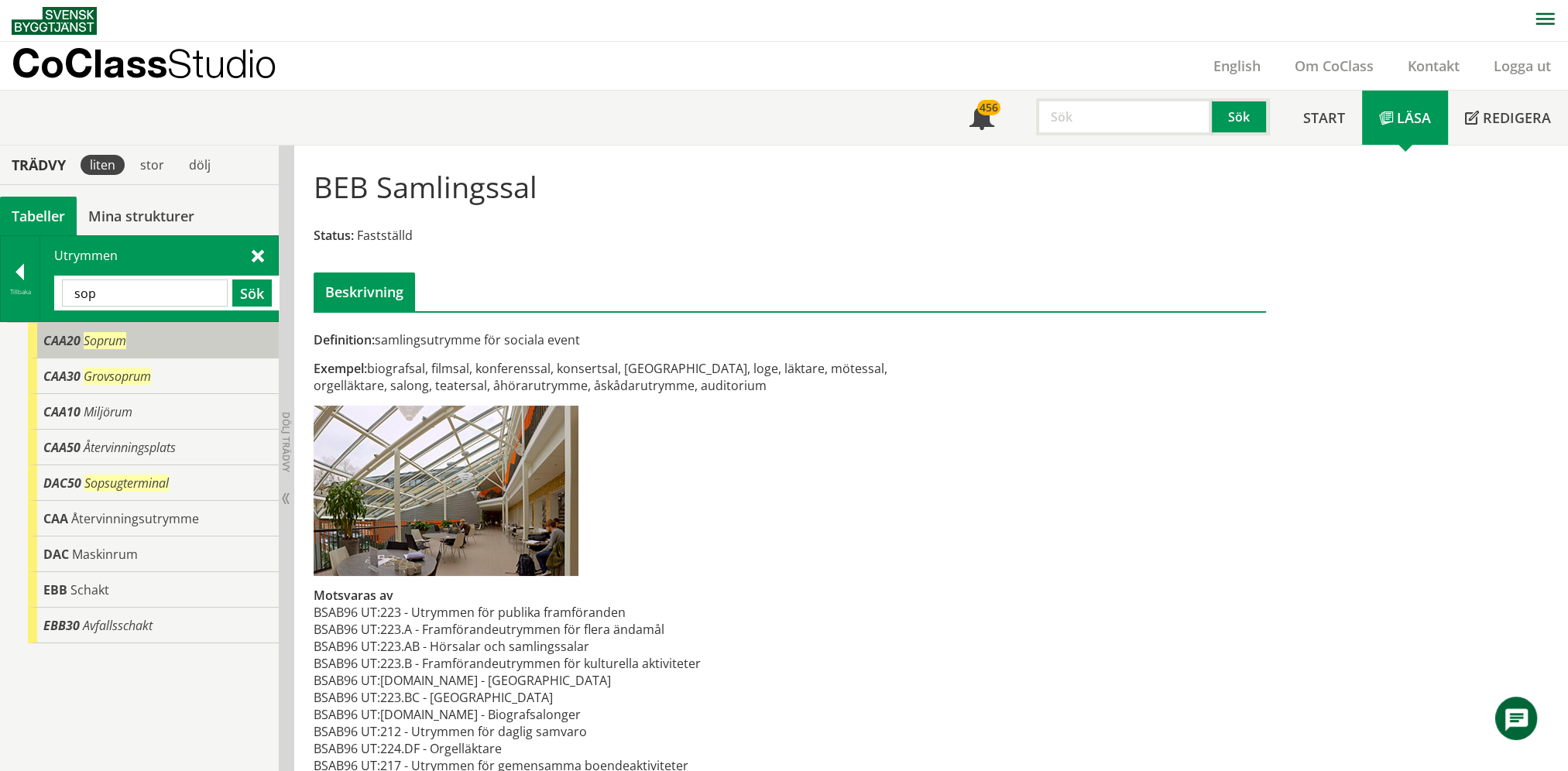
click at [153, 342] on div "CAA20 Soprum" at bounding box center [153, 341] width 251 height 36
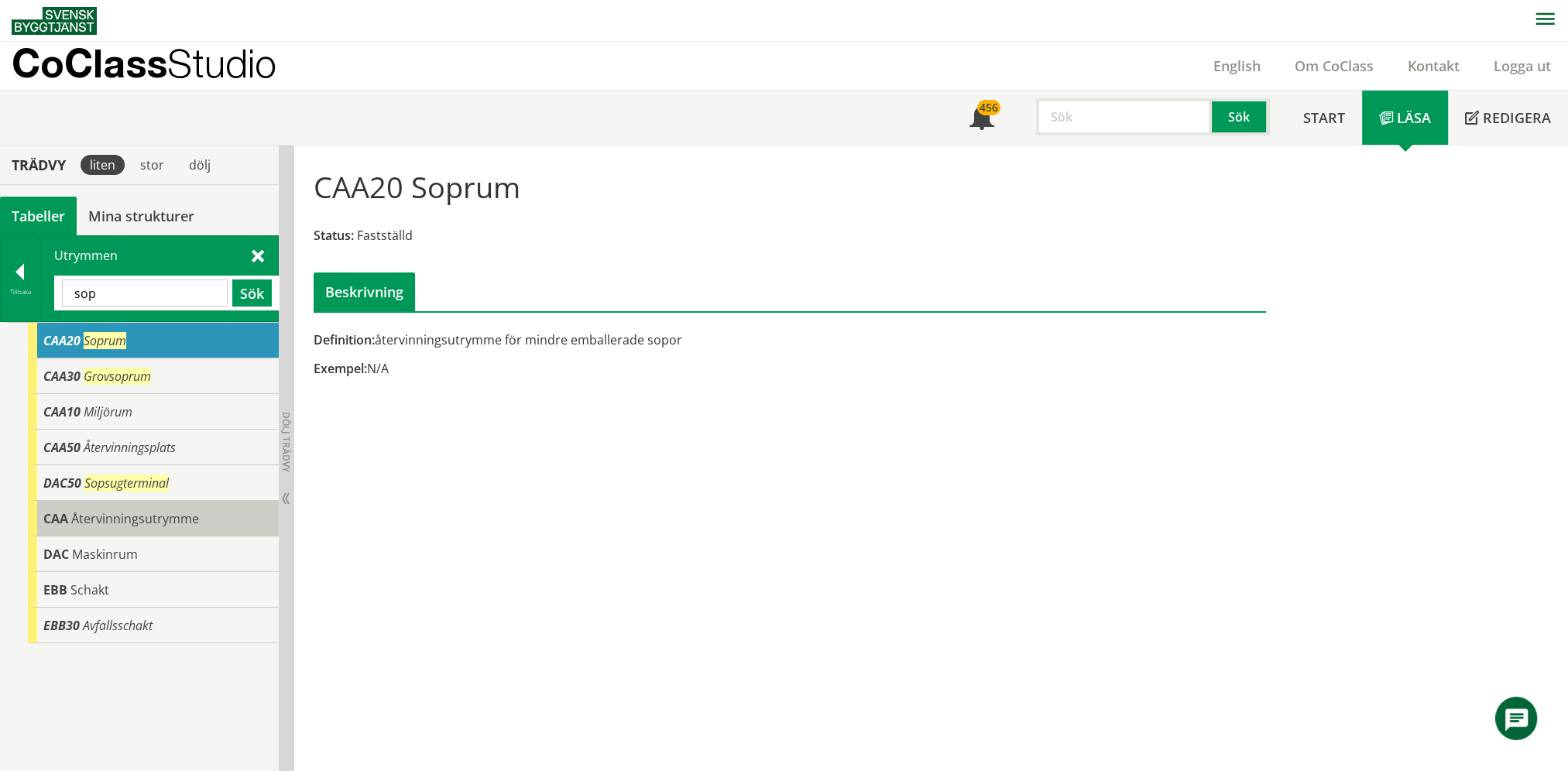
click at [173, 519] on span "Återvinningsutrymme" at bounding box center [135, 519] width 128 height 17
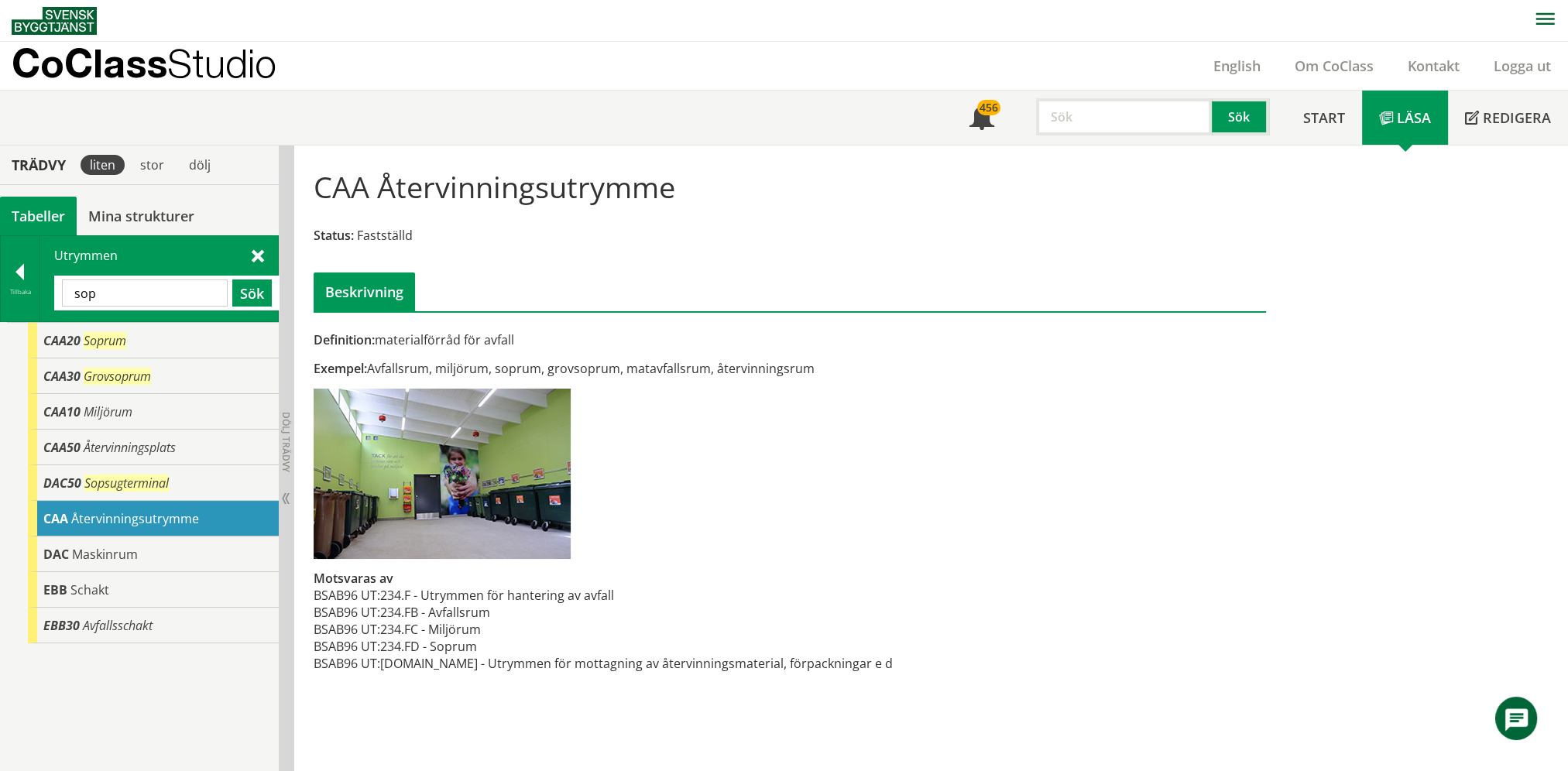
click at [164, 297] on input "sop" at bounding box center [144, 293] width 166 height 27
type input "torr"
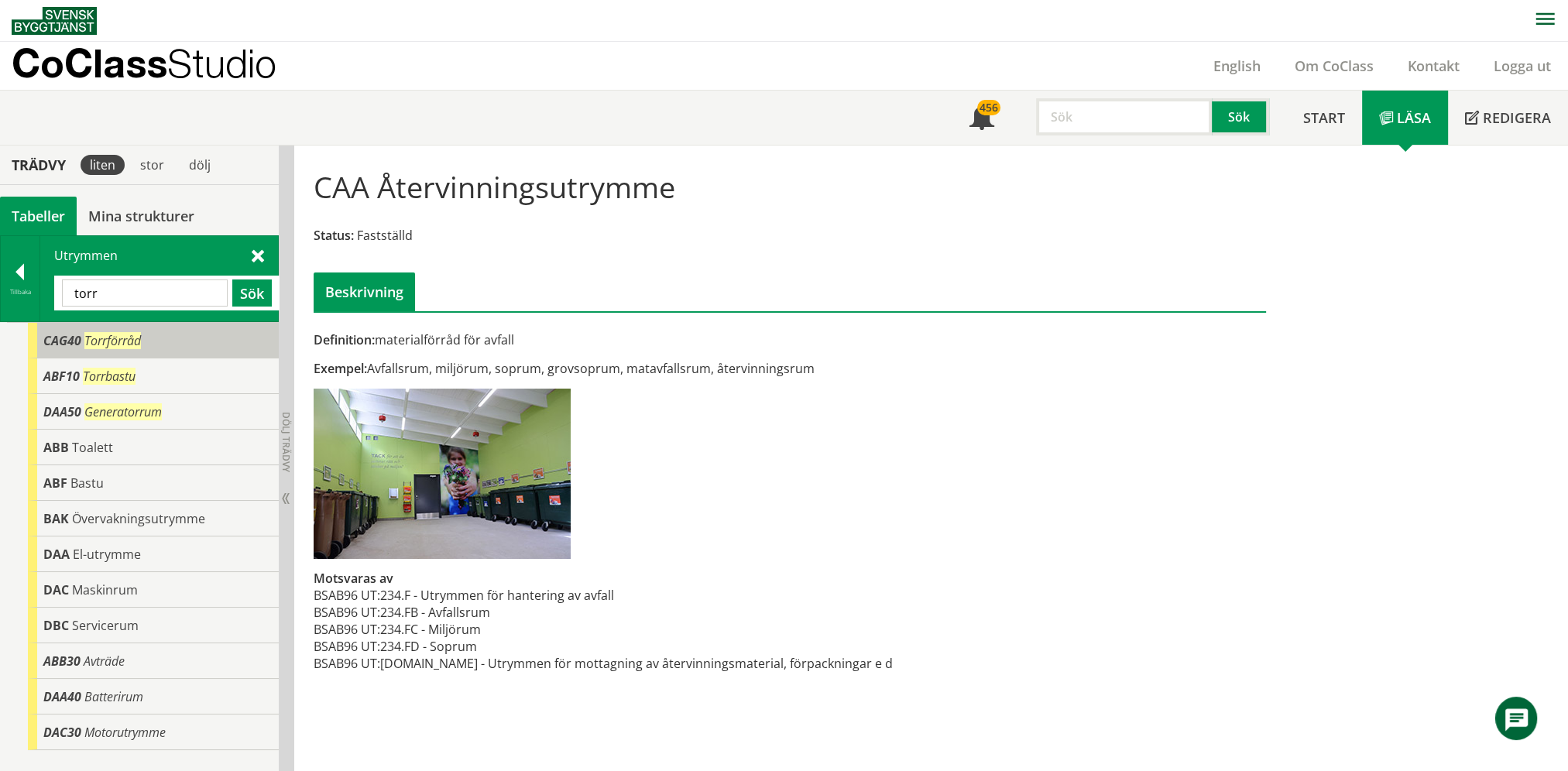
click at [163, 338] on div "CAG40 Torrförråd" at bounding box center [153, 341] width 251 height 36
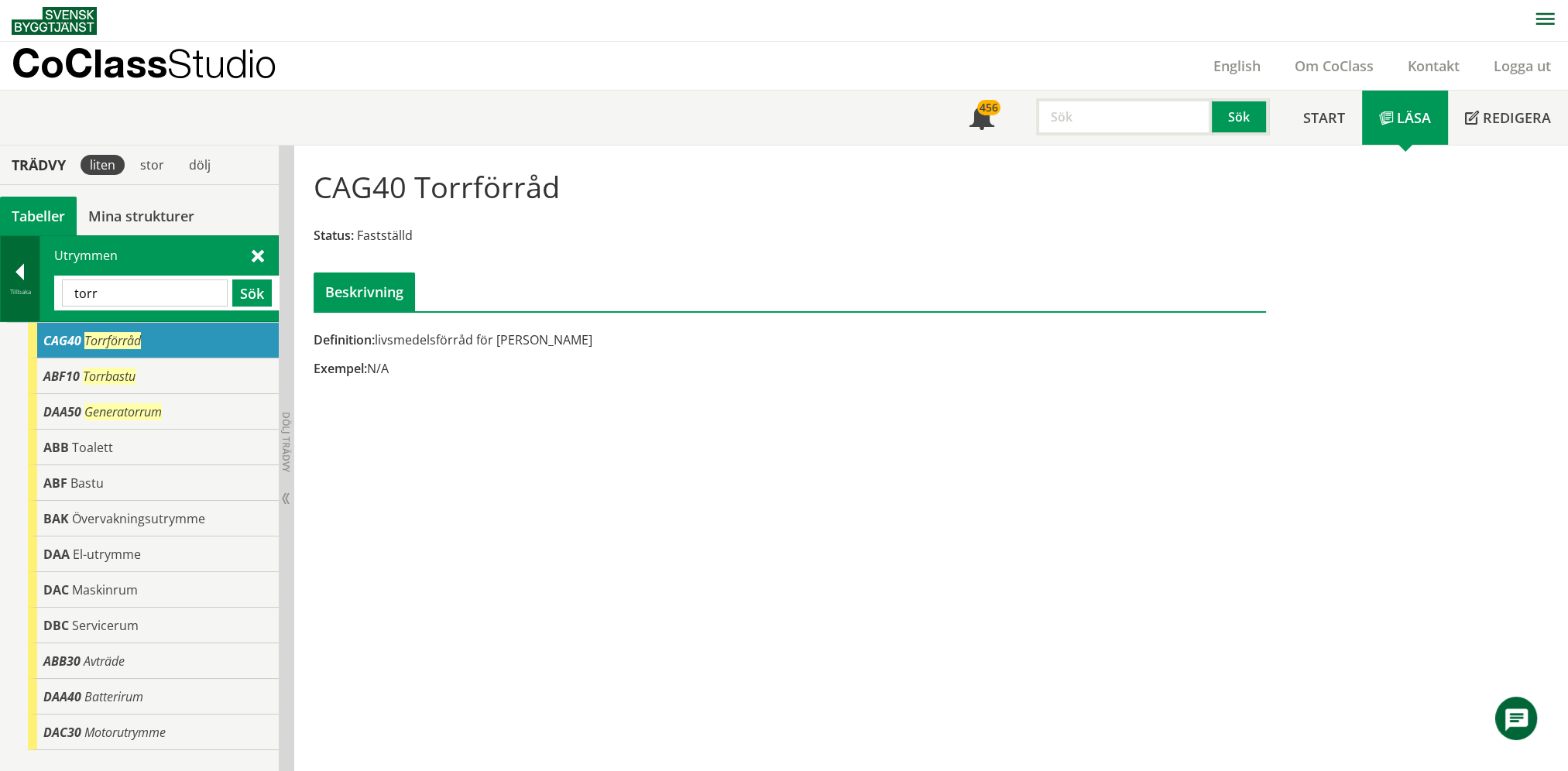
click at [26, 268] on div at bounding box center [20, 274] width 39 height 22
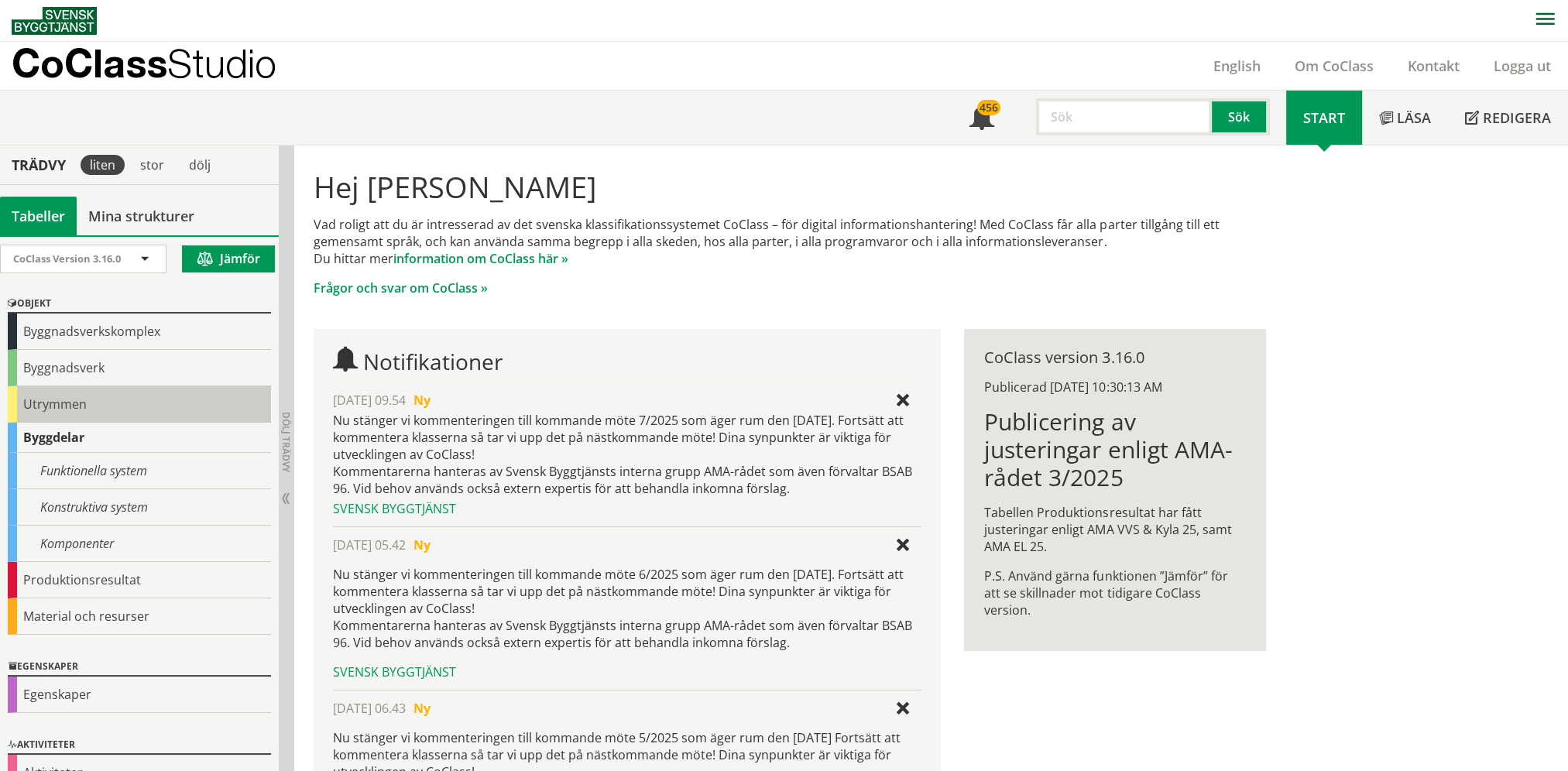
click at [71, 399] on div "Utrymmen" at bounding box center [140, 405] width 264 height 37
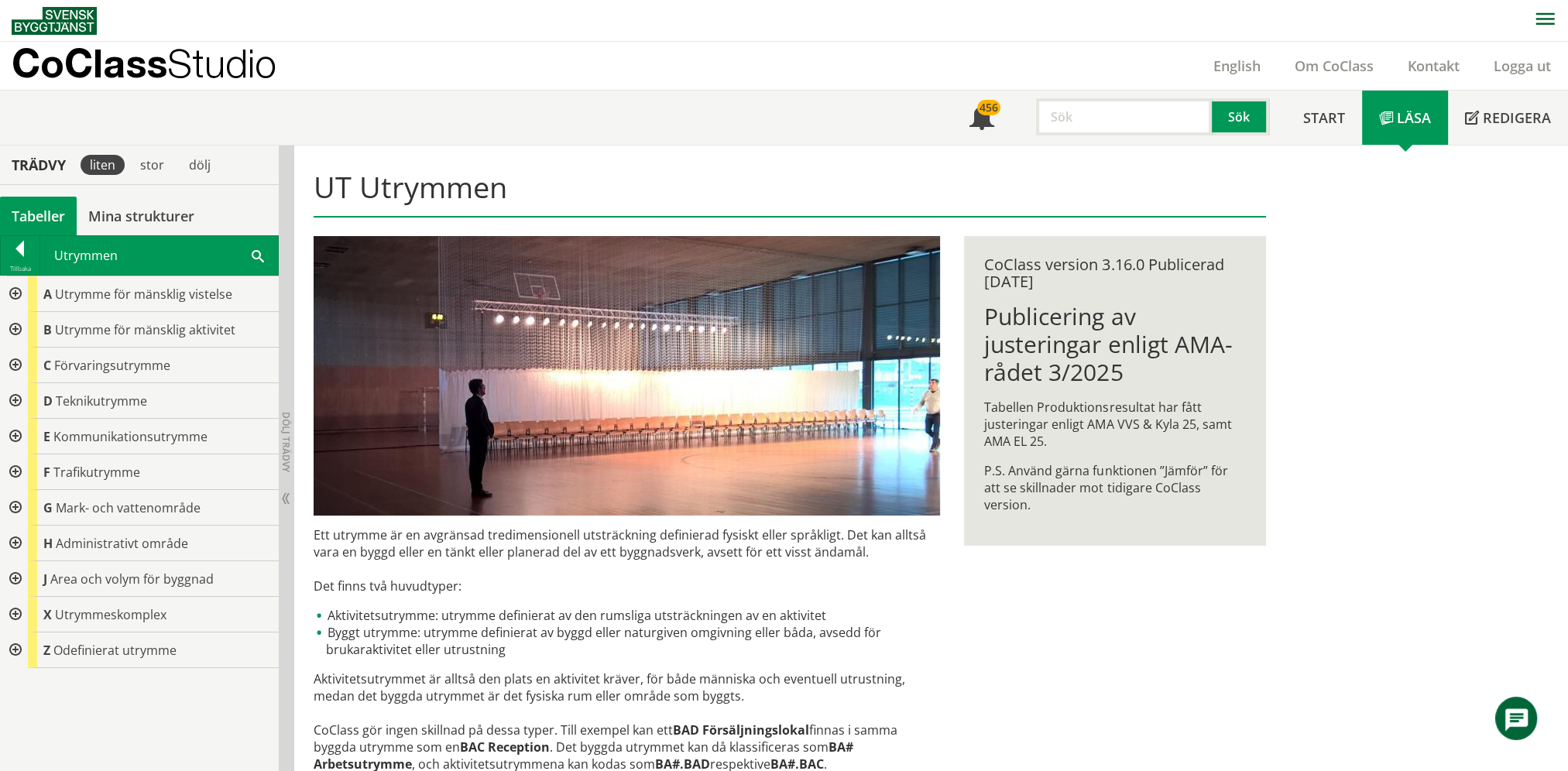
click at [13, 367] on div at bounding box center [13, 365] width 28 height 36
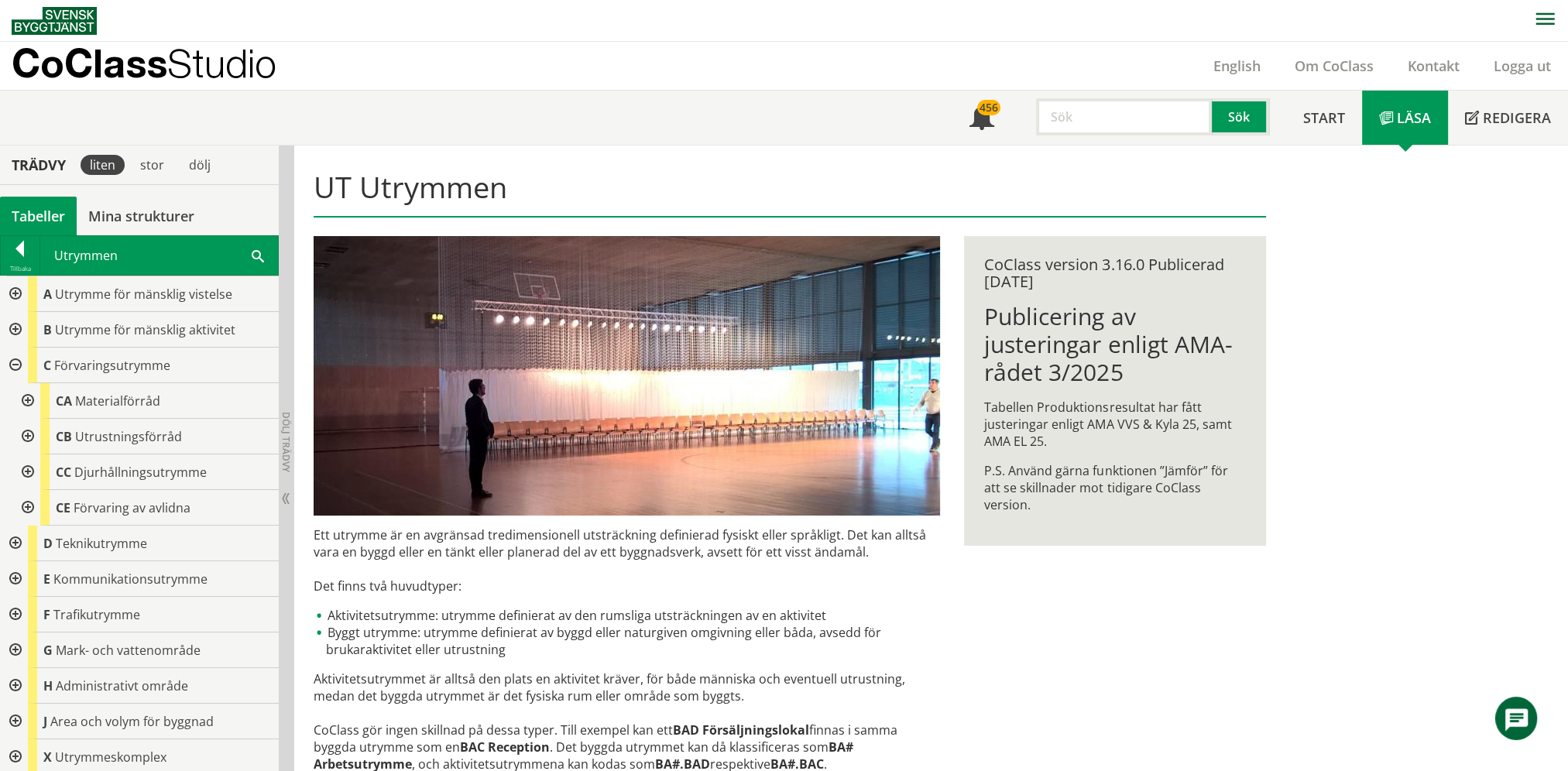
click at [26, 470] on div at bounding box center [26, 472] width 28 height 36
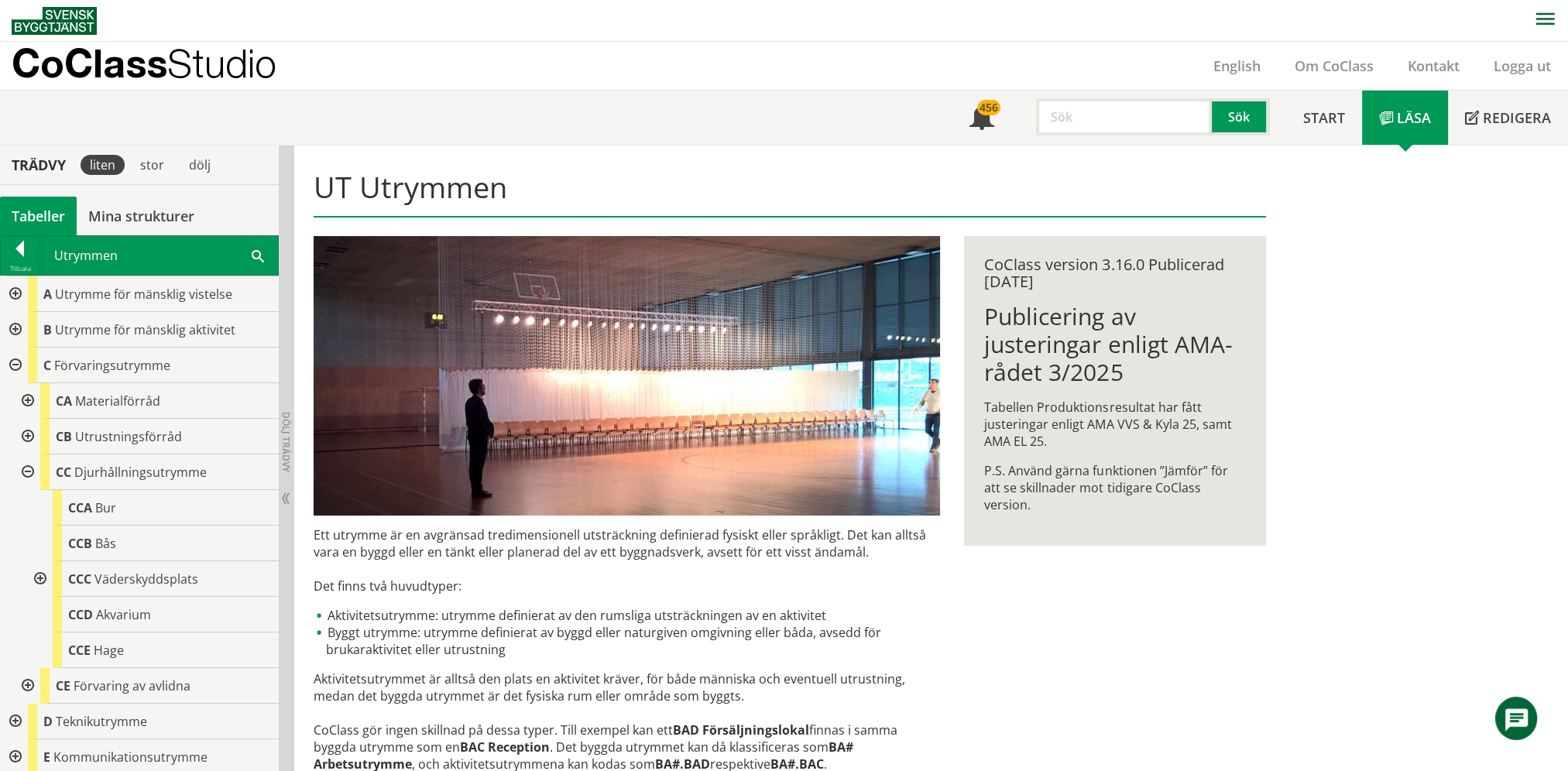
click at [40, 577] on div at bounding box center [39, 578] width 28 height 36
click at [96, 466] on span "Djurhållningsutrymme" at bounding box center [141, 473] width 133 height 17
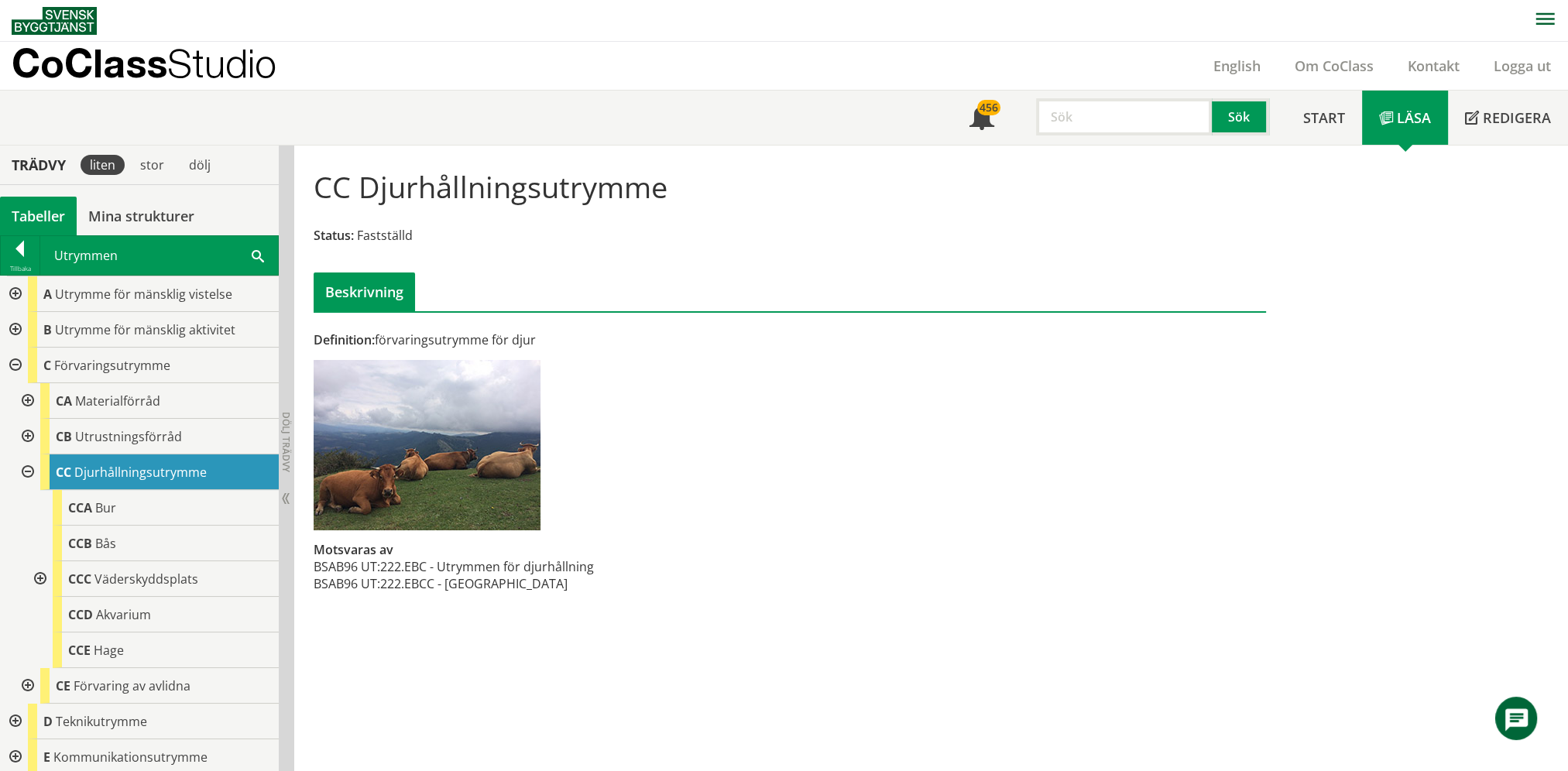
click at [18, 322] on div at bounding box center [13, 329] width 28 height 36
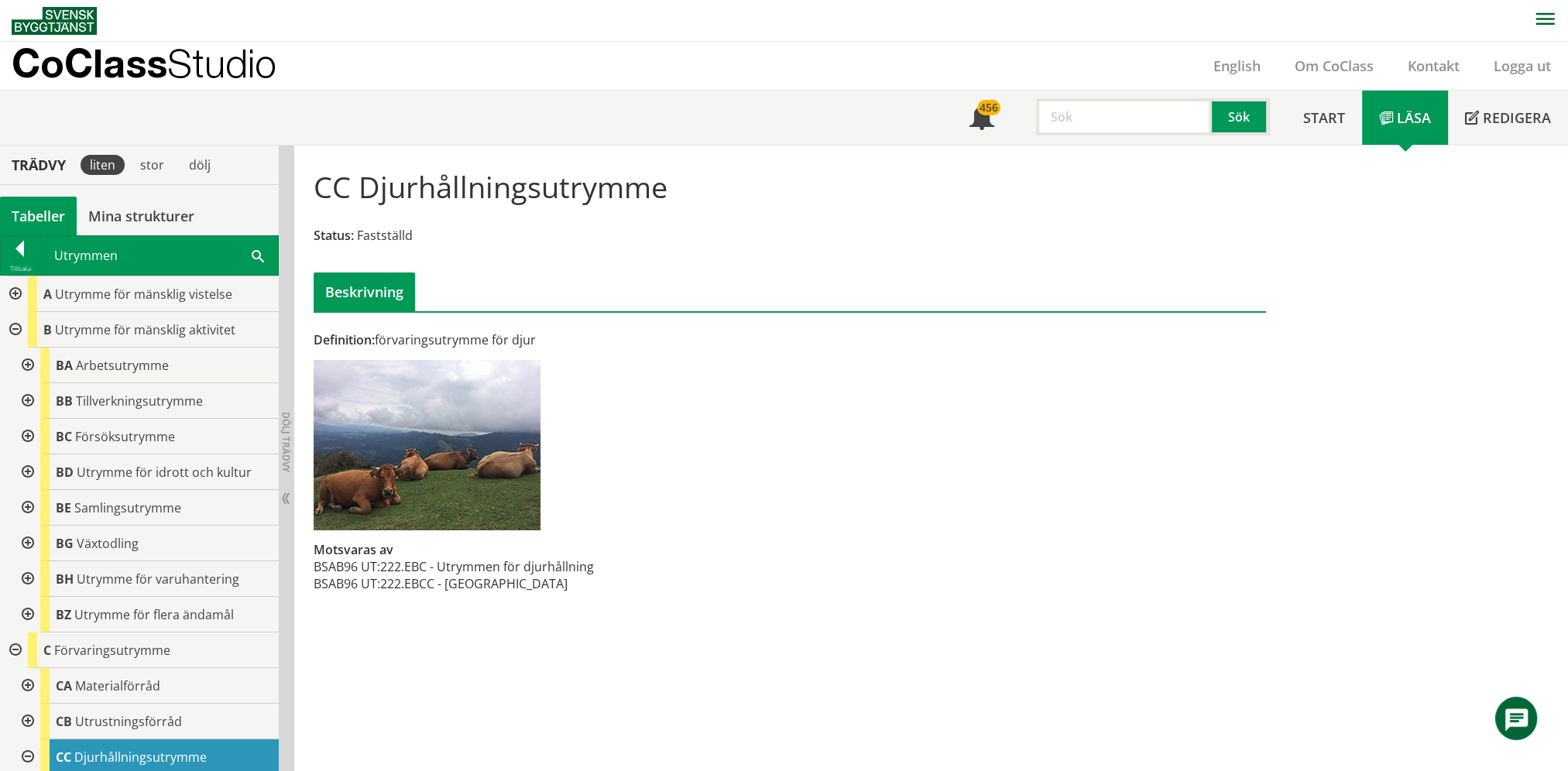
click at [28, 366] on div at bounding box center [26, 365] width 28 height 36
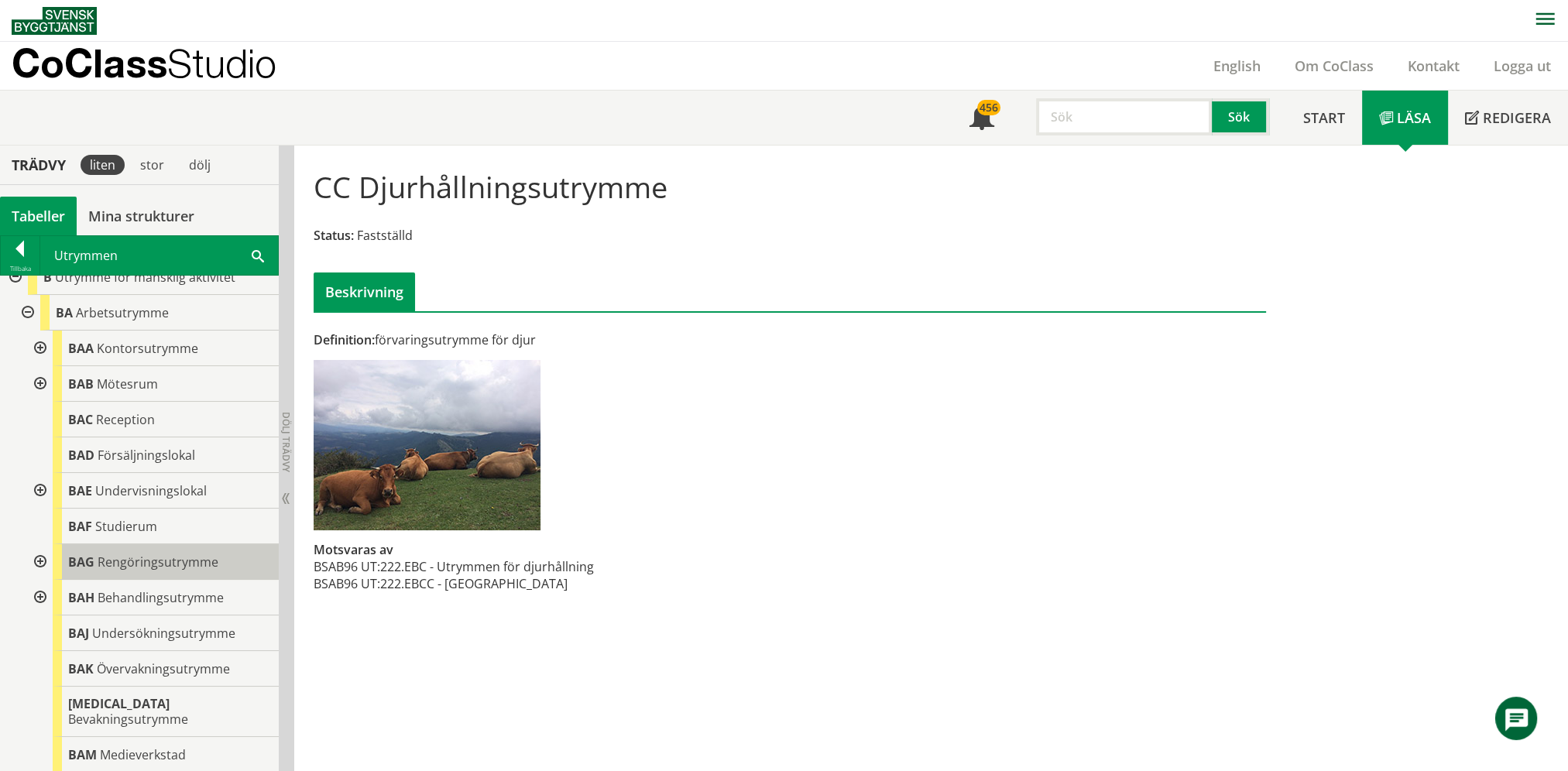
scroll to position [77, 0]
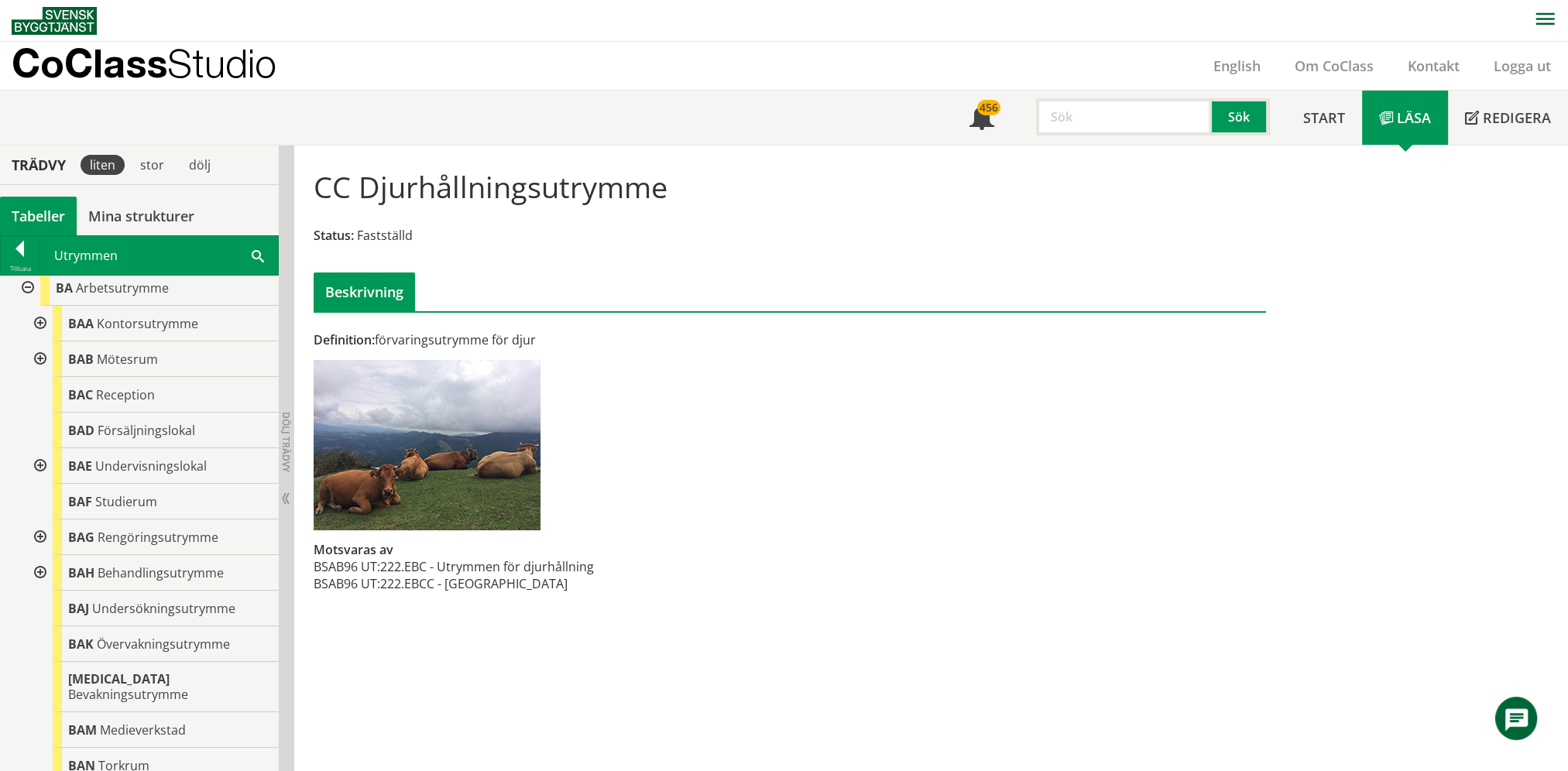
click at [38, 468] on div at bounding box center [39, 466] width 28 height 36
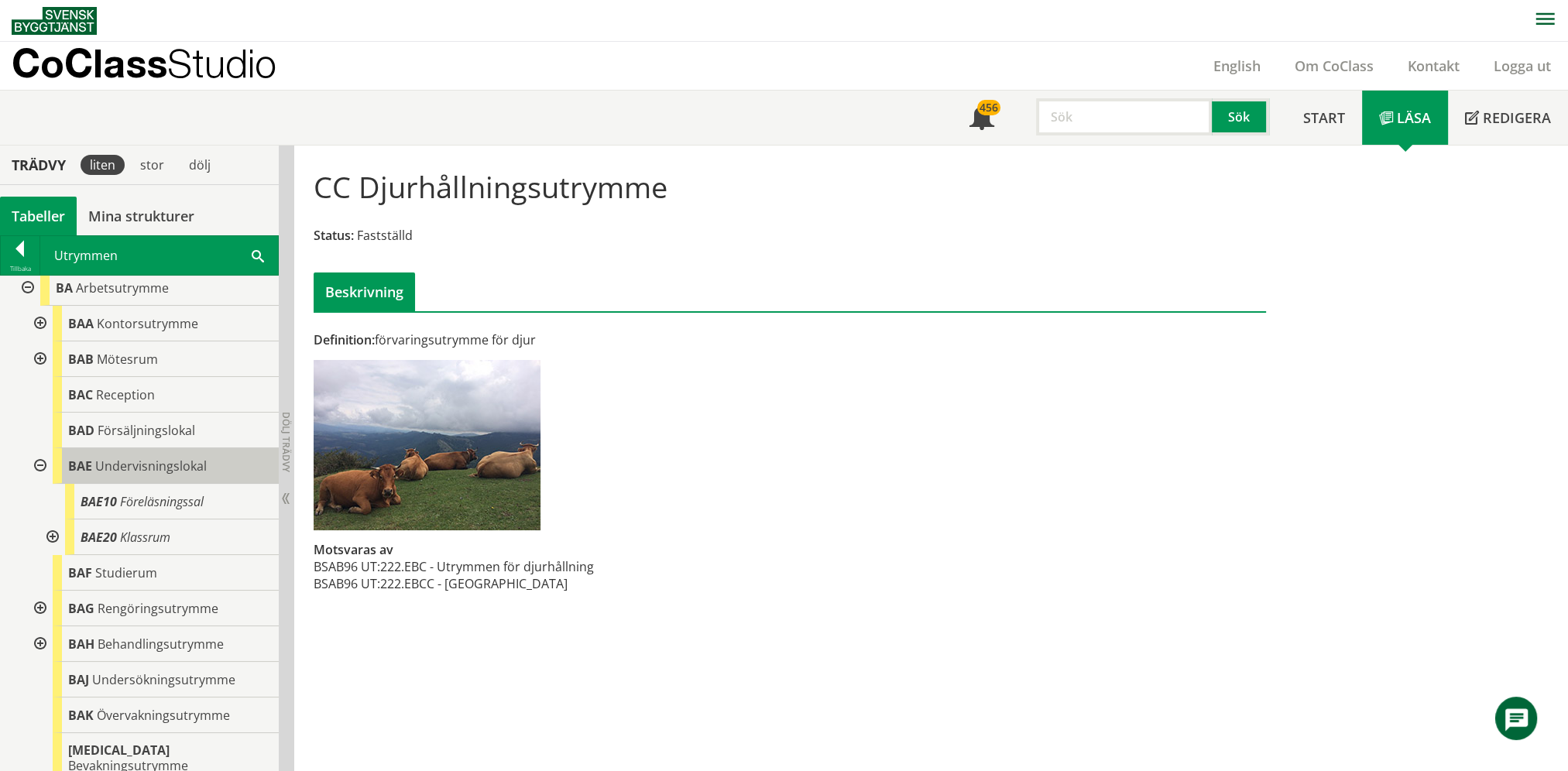
click at [110, 466] on span "Undervisningslokal" at bounding box center [151, 467] width 112 height 17
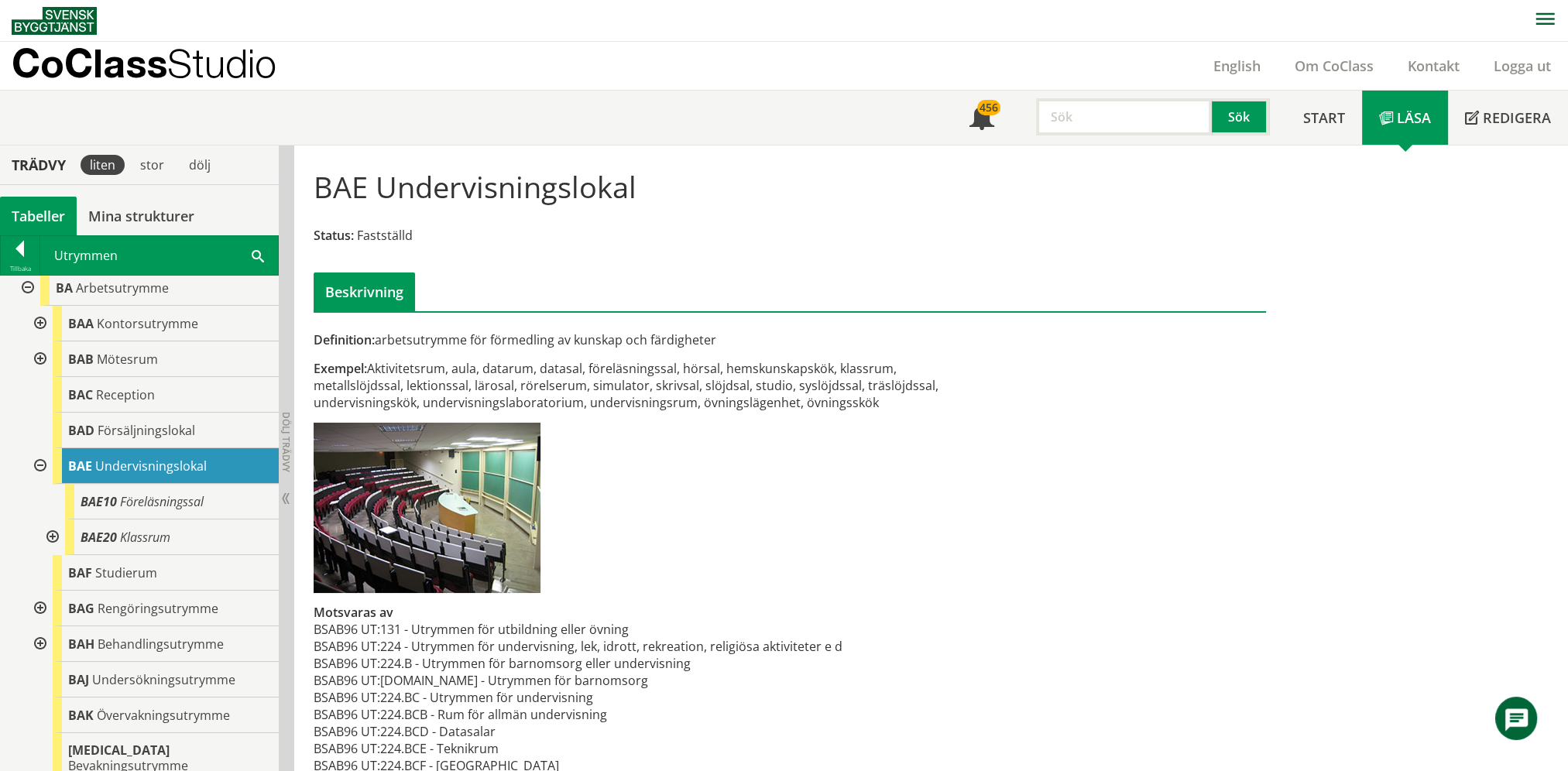
click at [56, 533] on div at bounding box center [51, 537] width 28 height 36
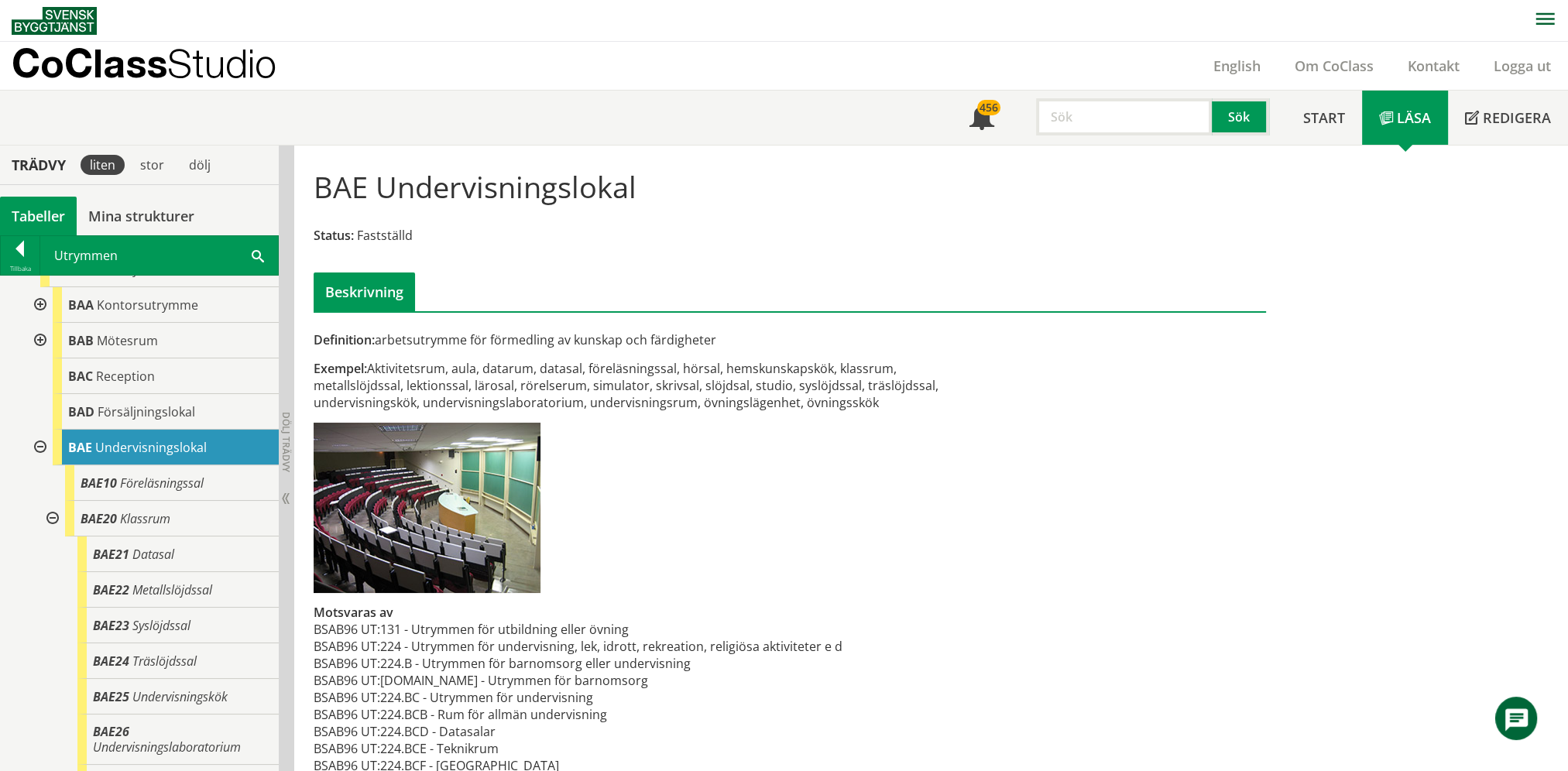
scroll to position [77, 0]
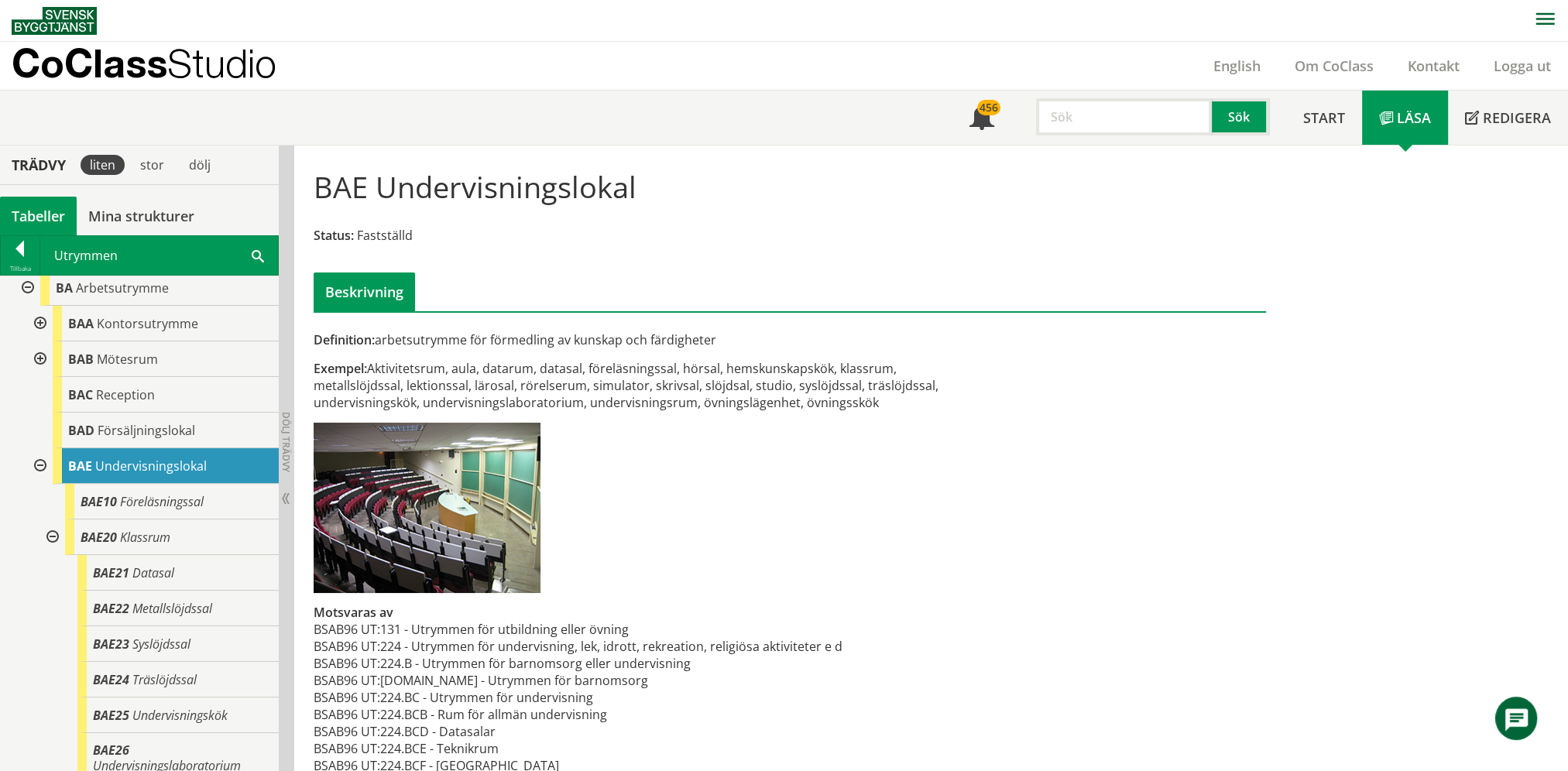
click at [54, 531] on div at bounding box center [51, 537] width 28 height 36
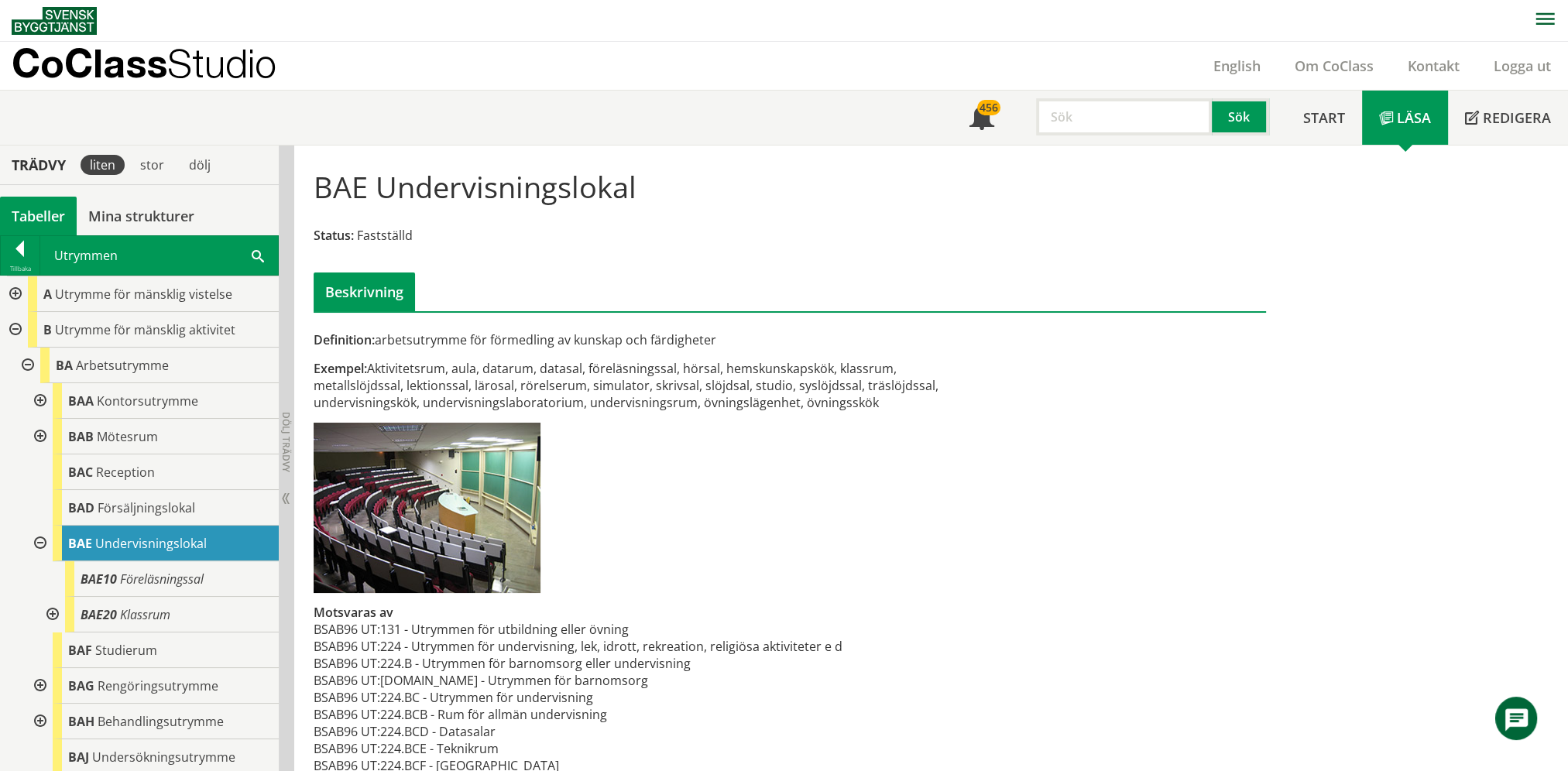
click at [17, 288] on div at bounding box center [13, 294] width 28 height 36
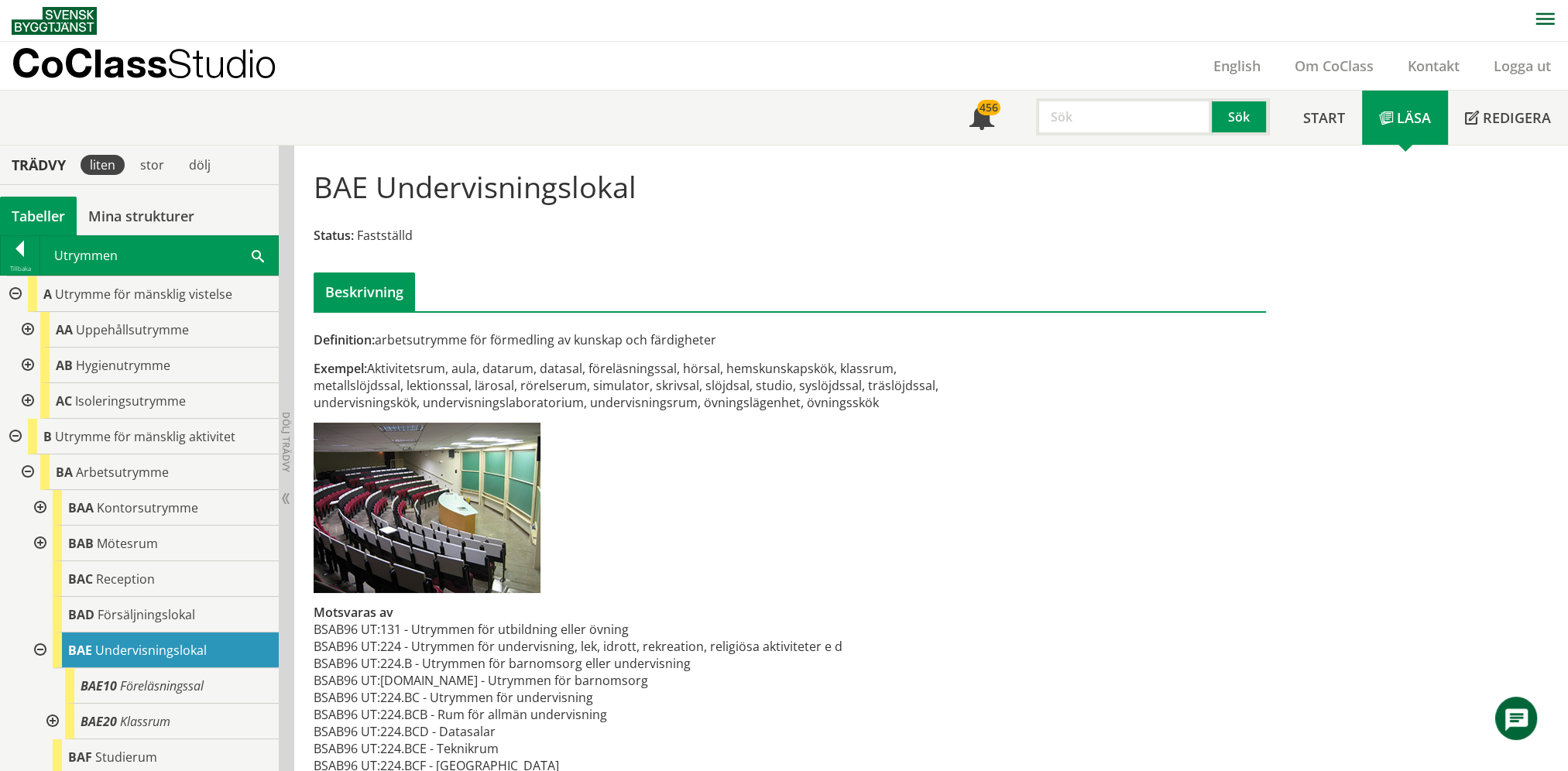
click at [31, 330] on div at bounding box center [26, 329] width 28 height 36
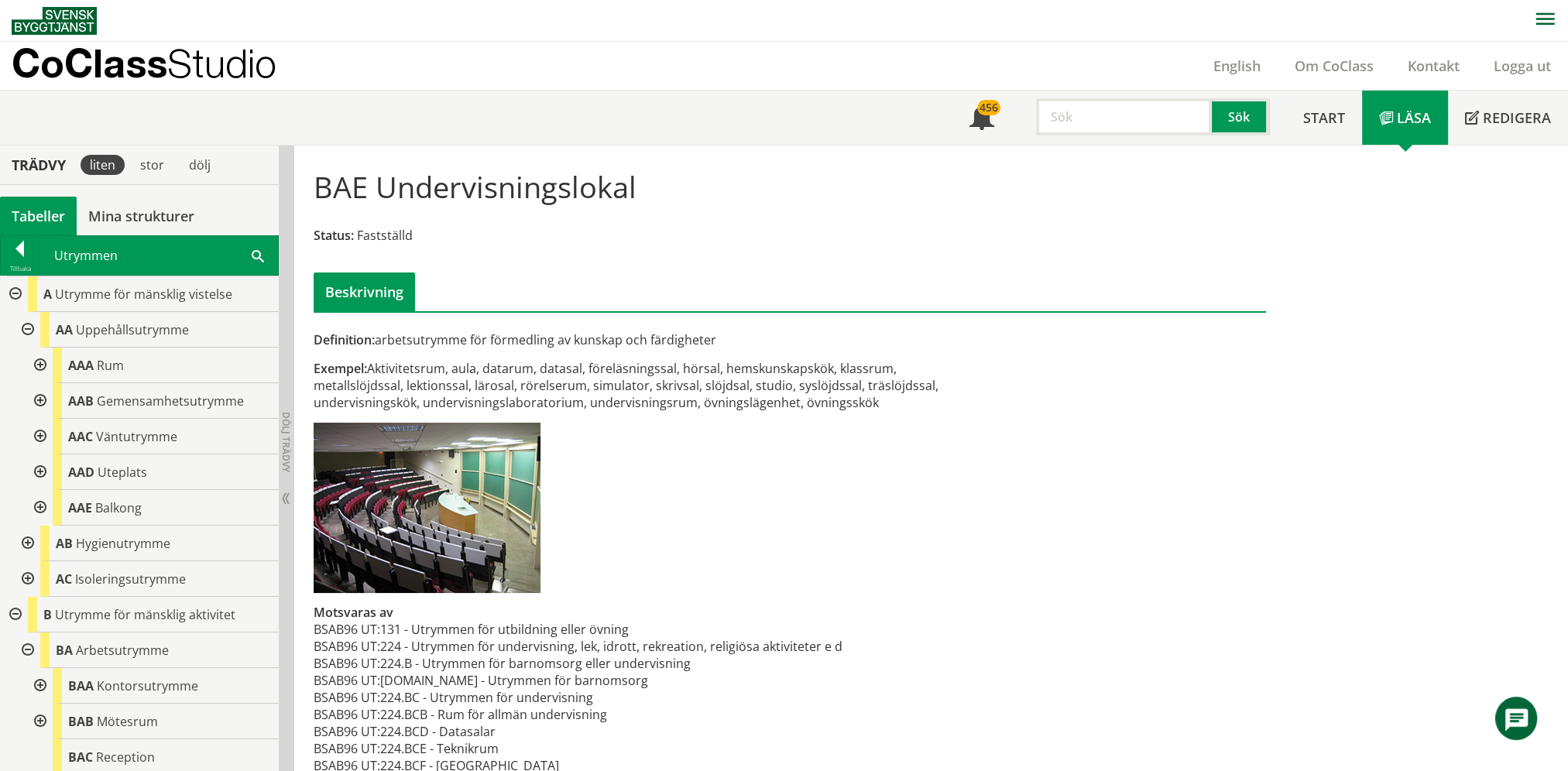
click at [36, 399] on div at bounding box center [39, 400] width 28 height 36
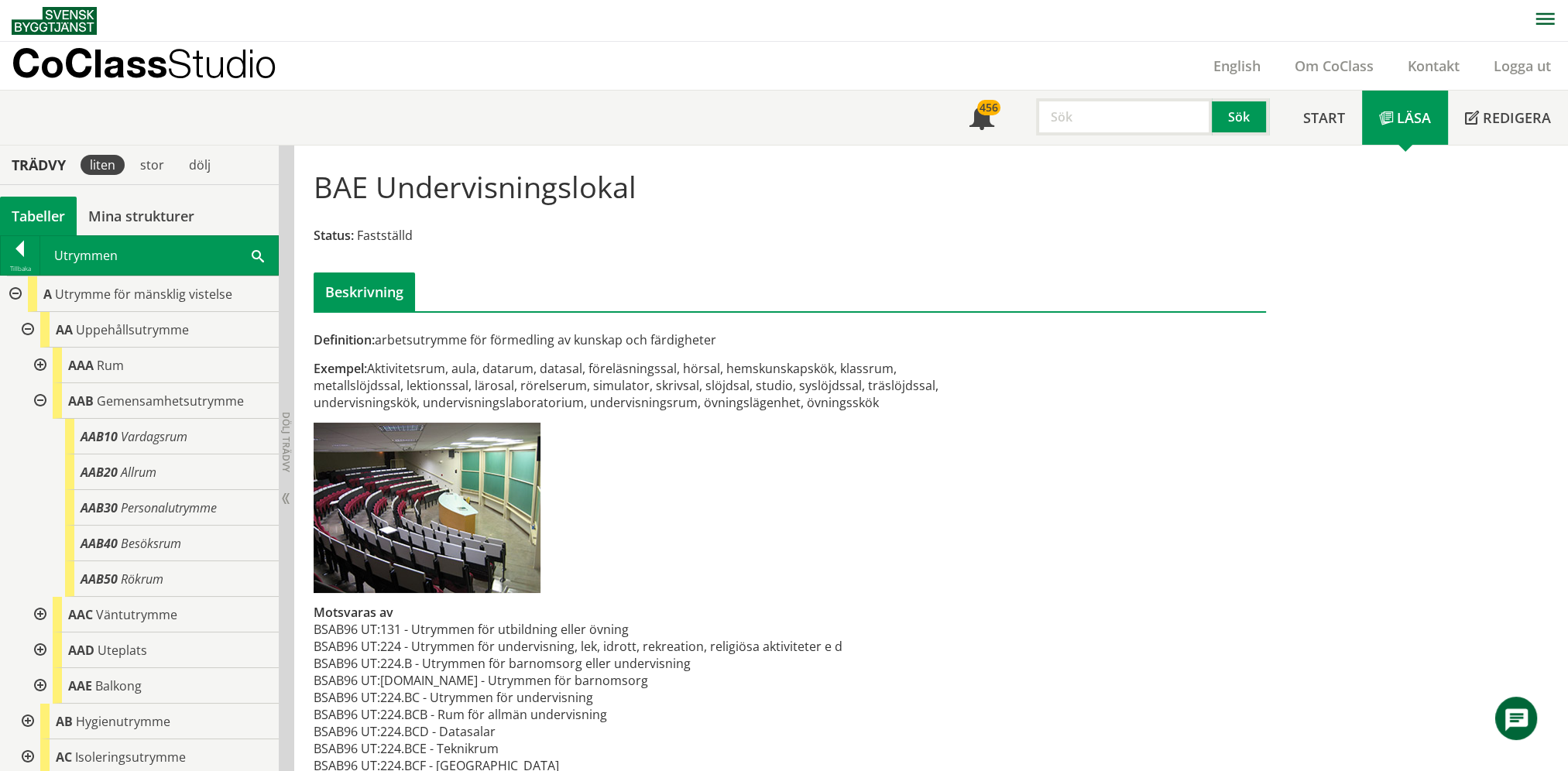
click at [46, 395] on div at bounding box center [39, 400] width 28 height 36
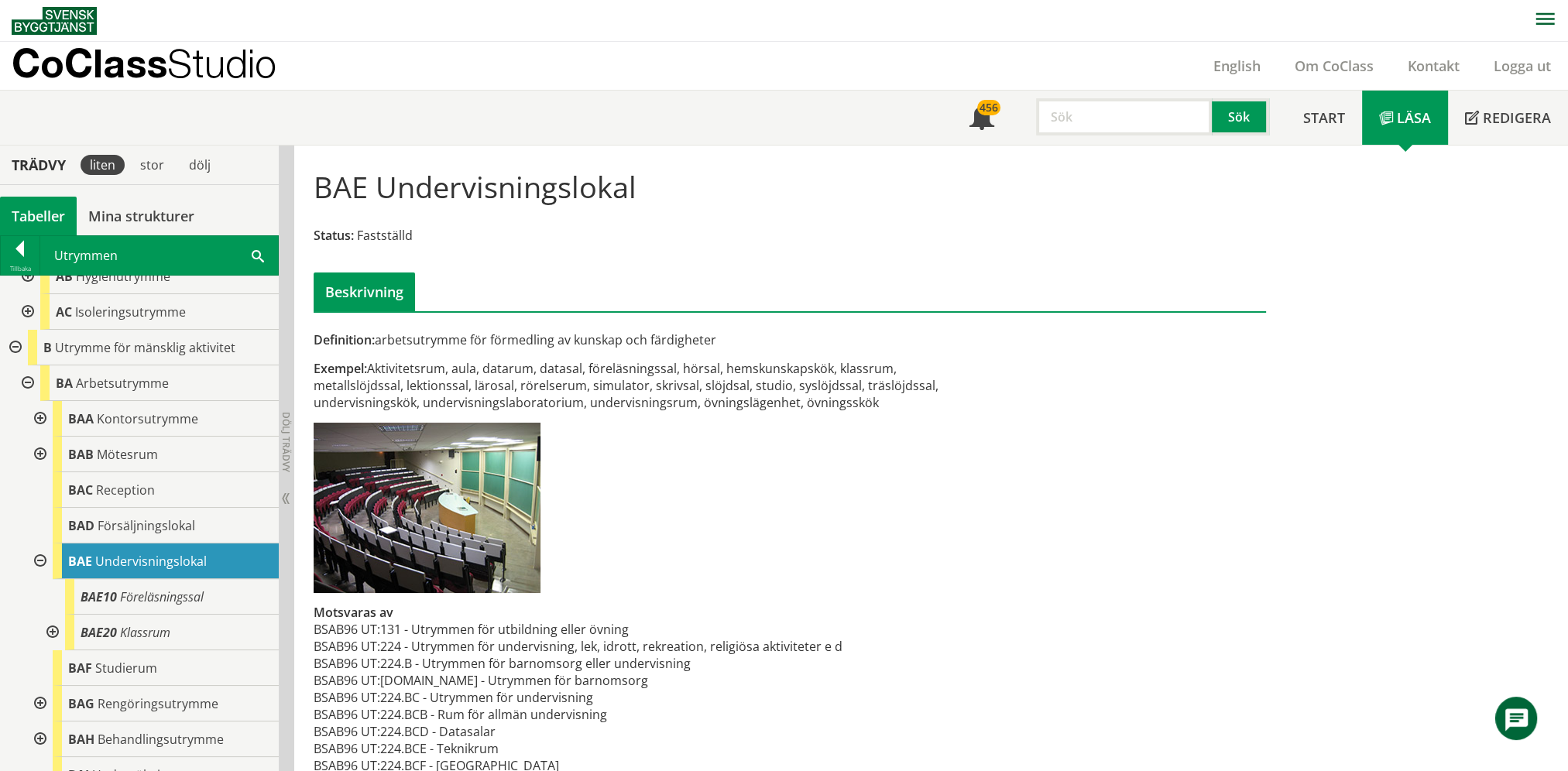
scroll to position [310, 0]
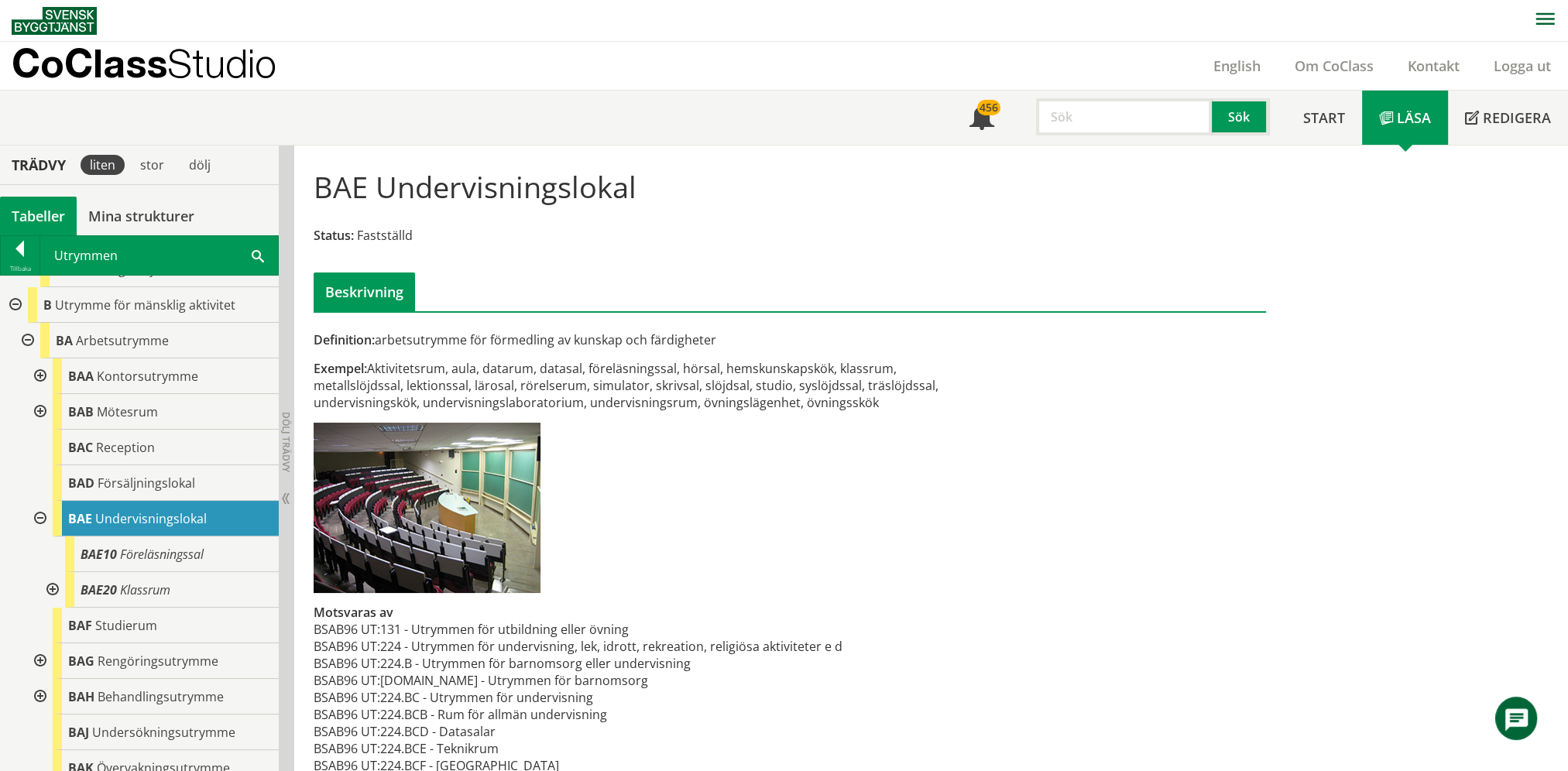
click at [42, 406] on div at bounding box center [39, 412] width 28 height 36
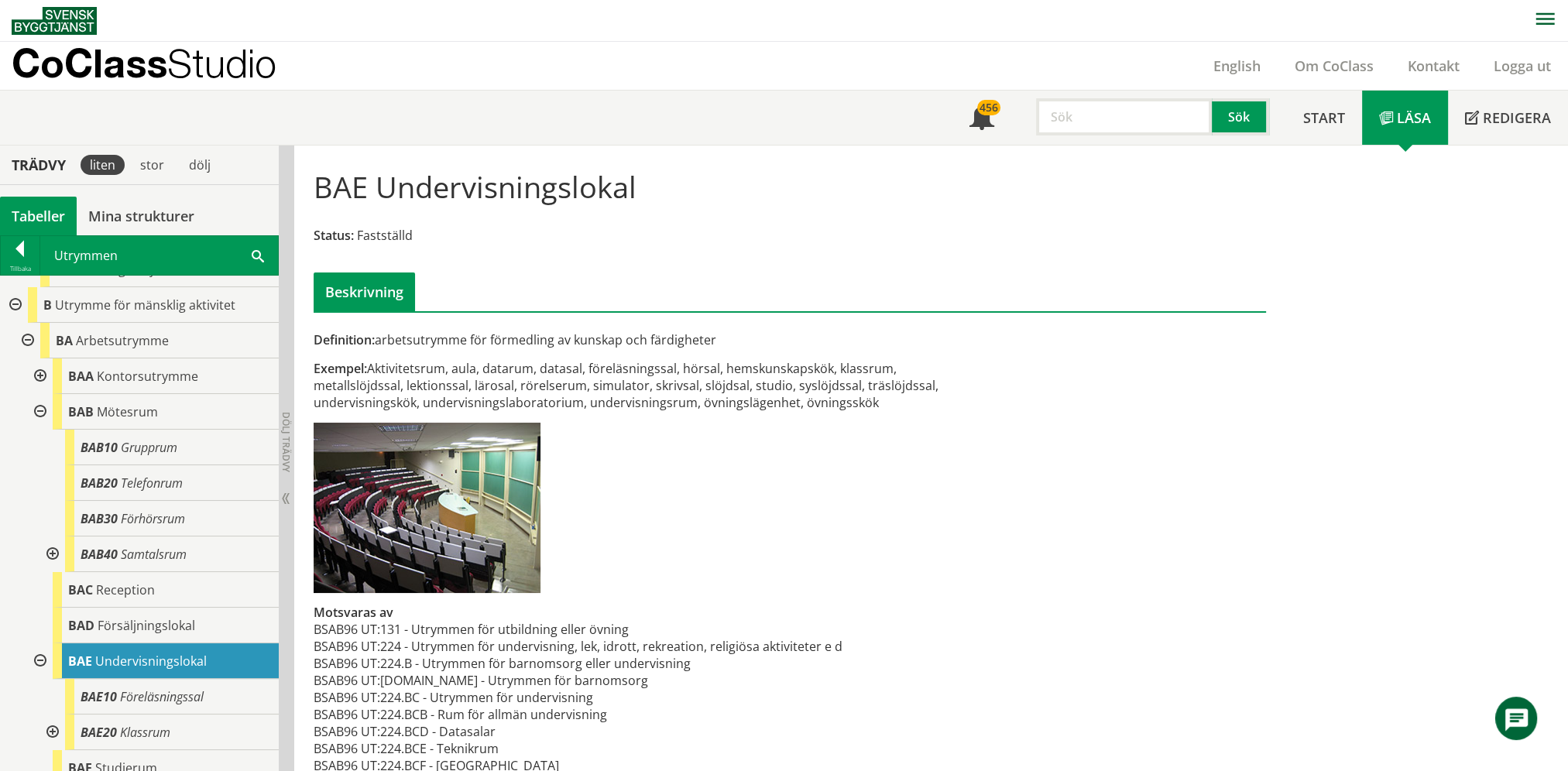
click at [39, 408] on div at bounding box center [39, 412] width 28 height 36
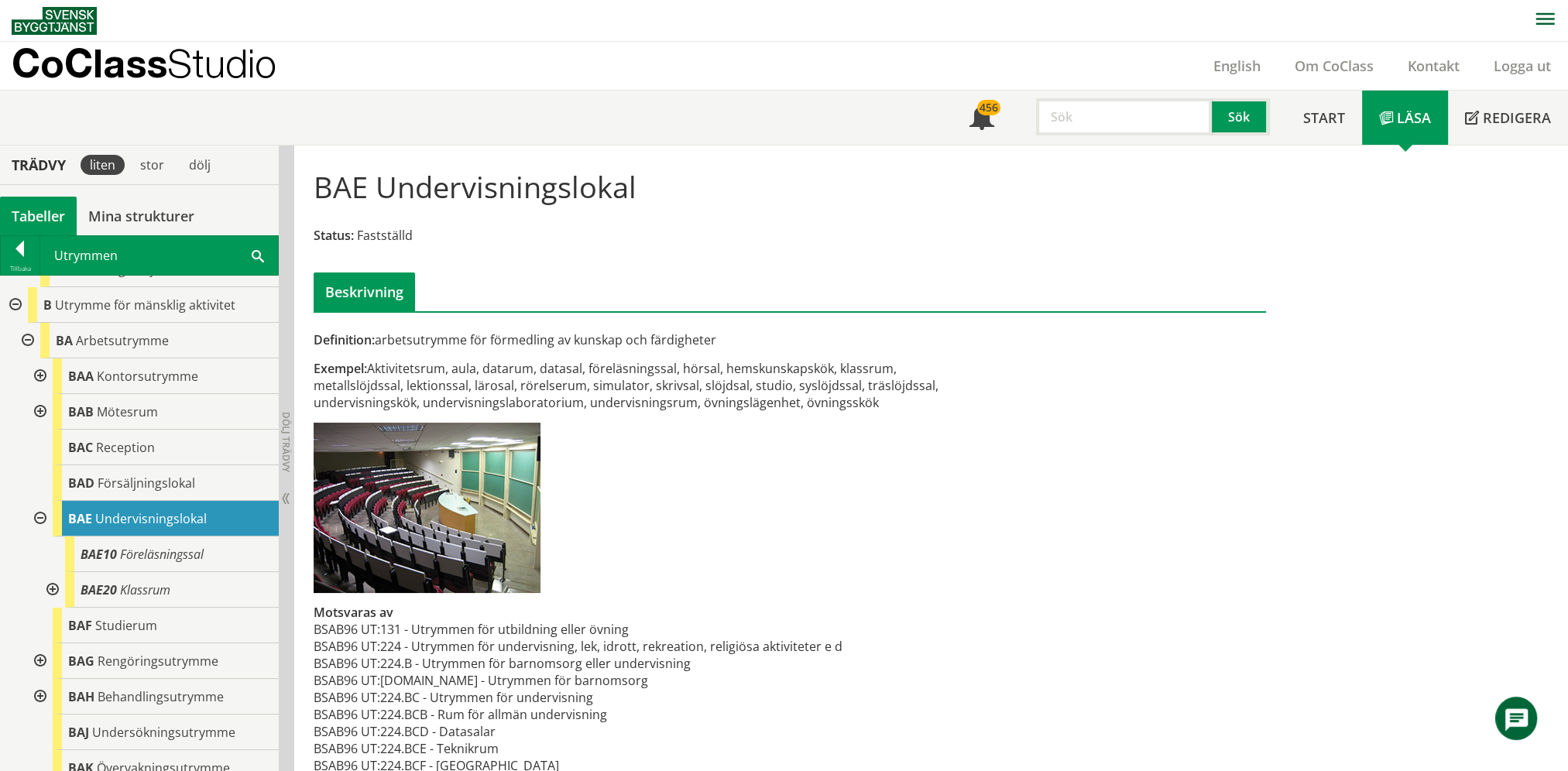
click at [10, 301] on div at bounding box center [13, 305] width 28 height 36
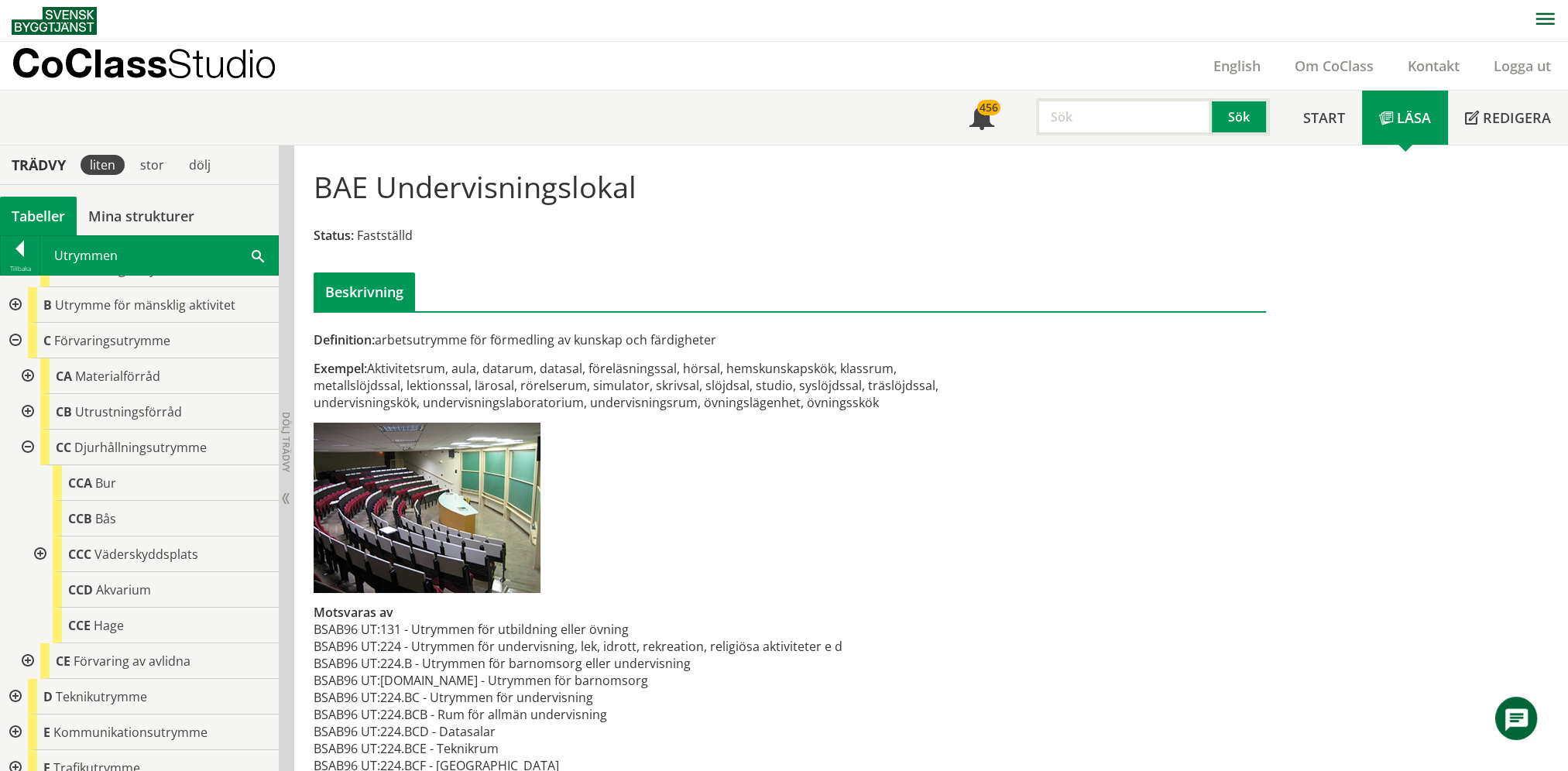
click at [28, 442] on div at bounding box center [26, 448] width 28 height 36
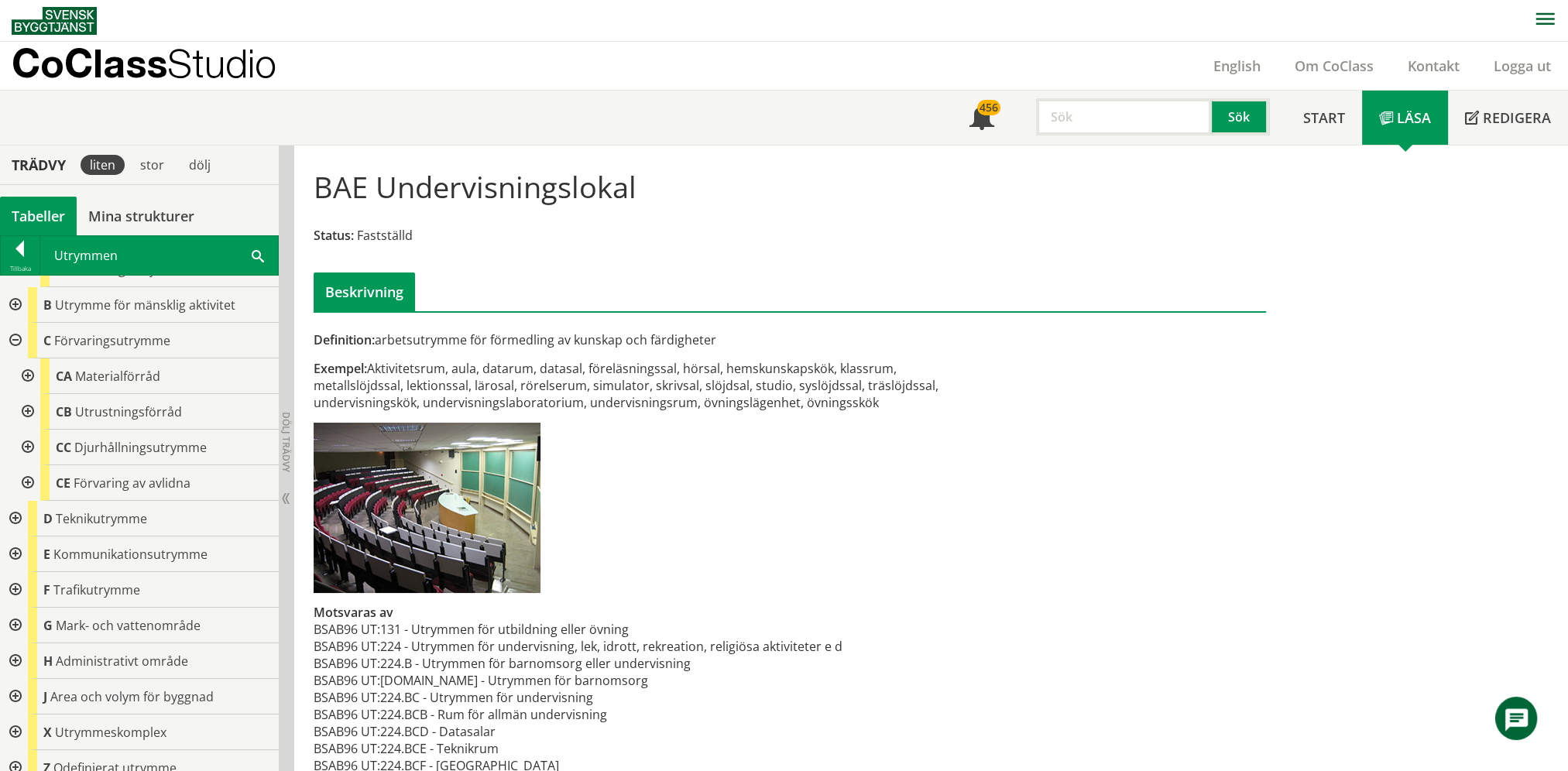
click at [25, 379] on div at bounding box center [26, 376] width 28 height 36
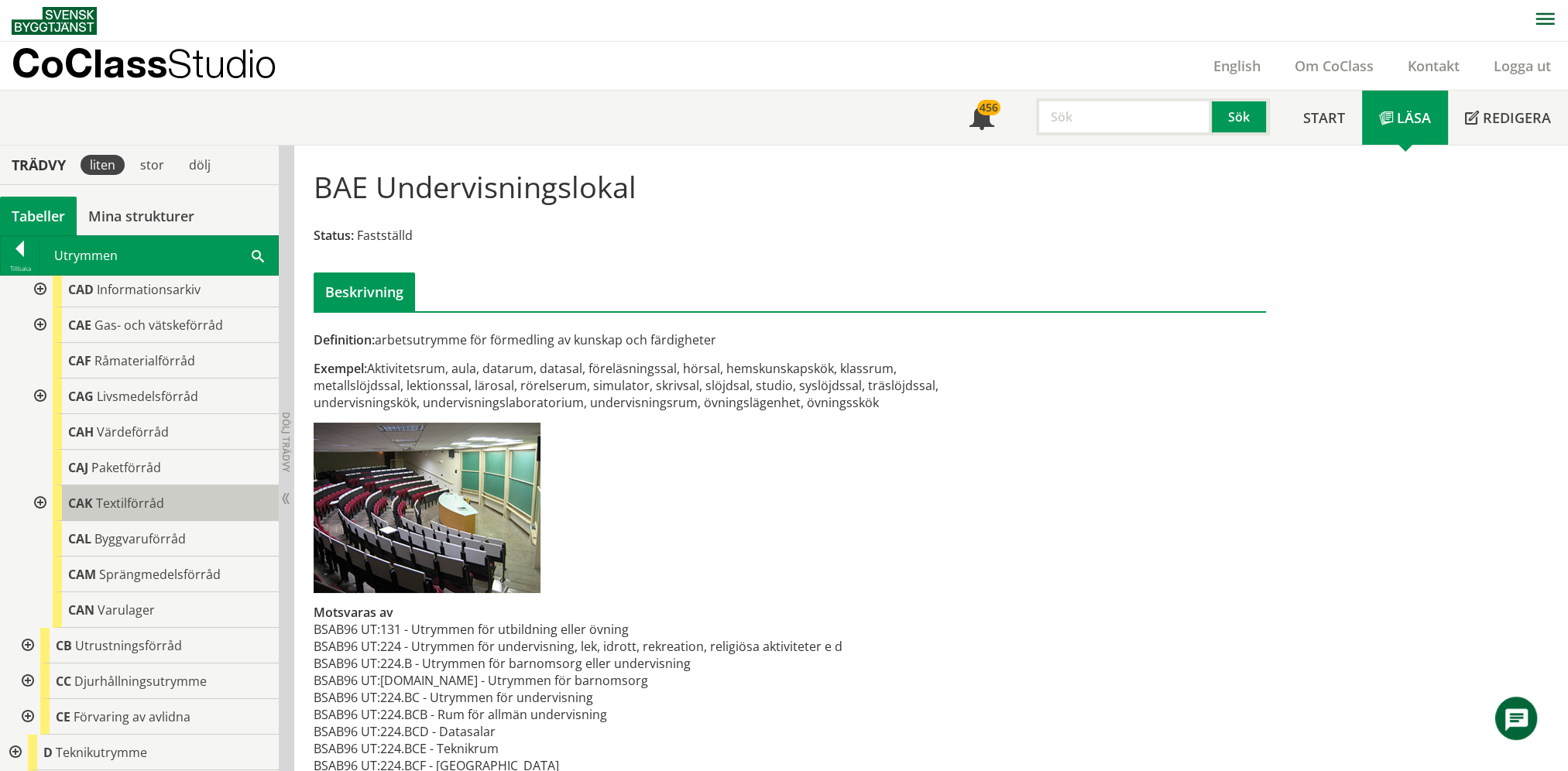
scroll to position [542, 0]
click at [129, 462] on span "Paketförråd" at bounding box center [126, 465] width 69 height 17
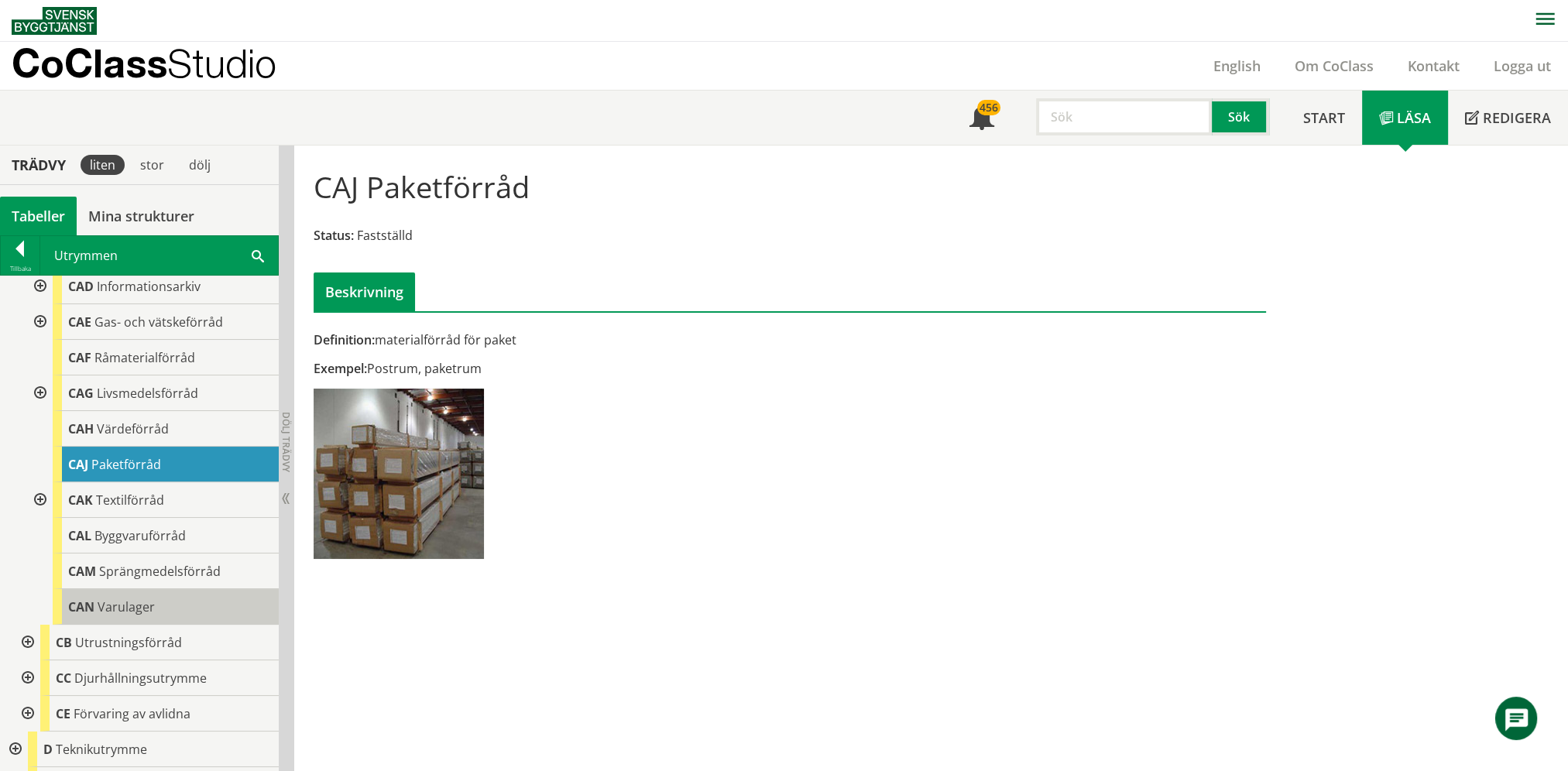
click at [141, 597] on div "CAN Varulager" at bounding box center [166, 606] width 226 height 36
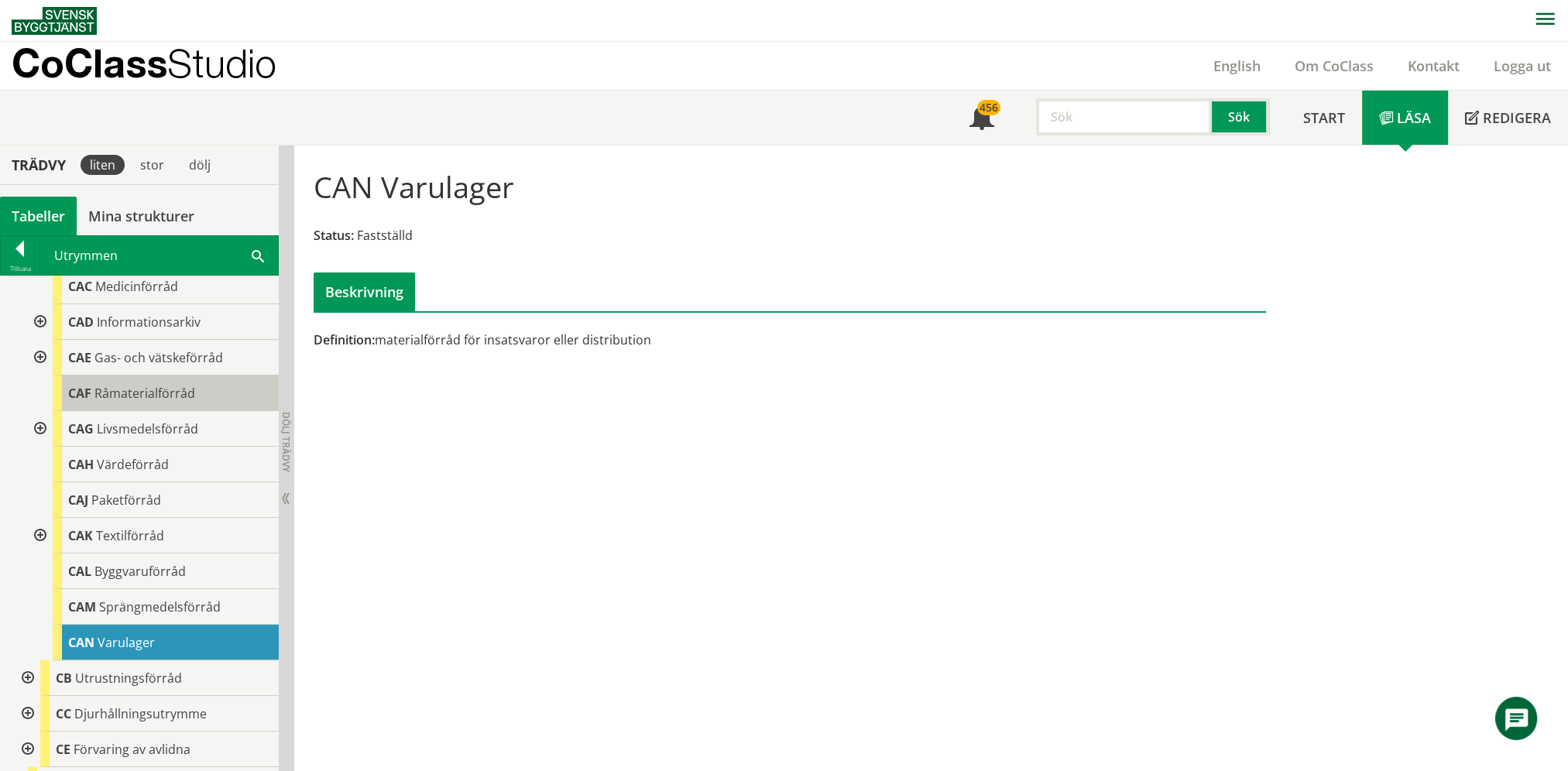
scroll to position [542, 0]
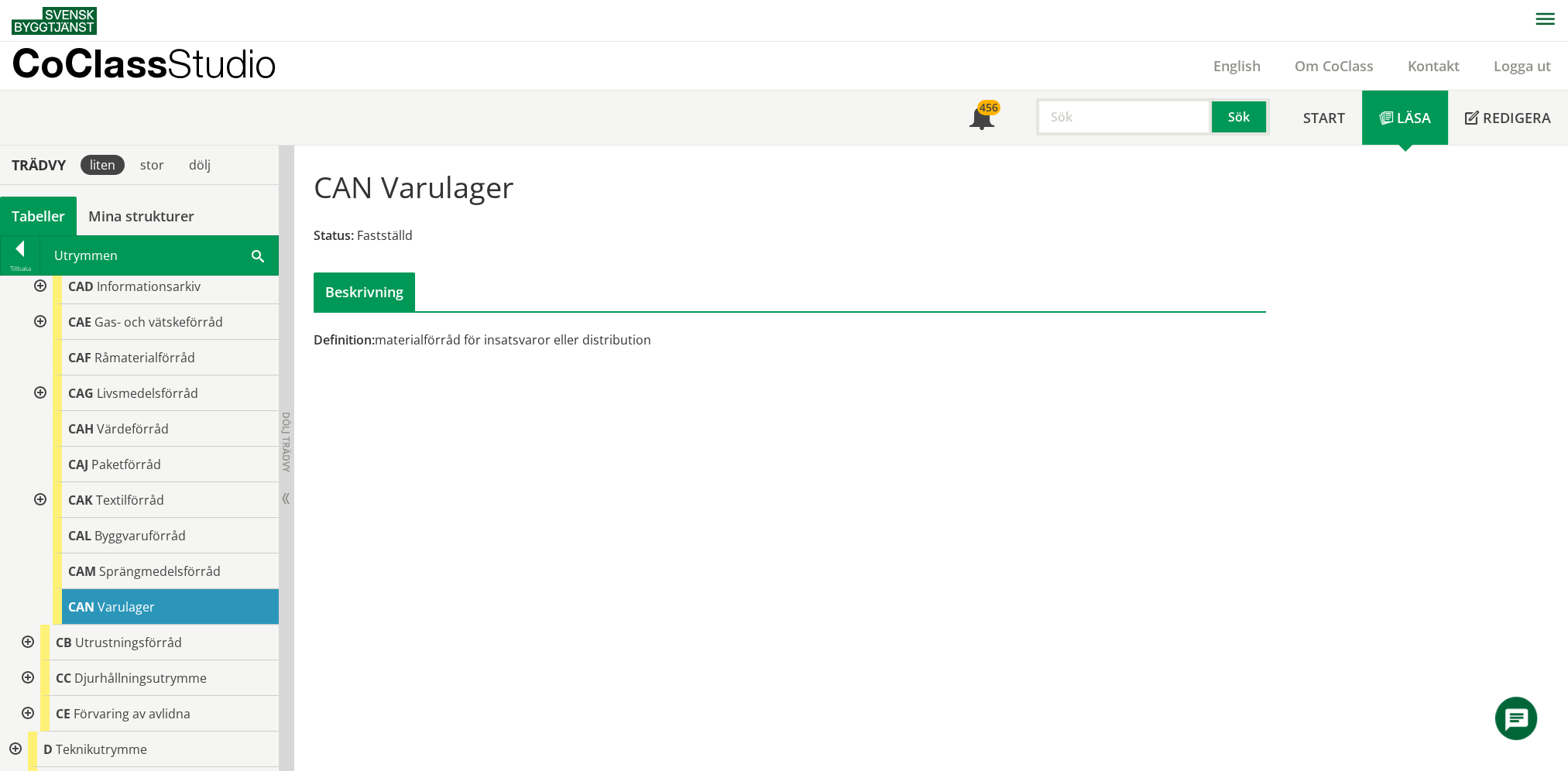
click at [34, 643] on div at bounding box center [26, 642] width 28 height 36
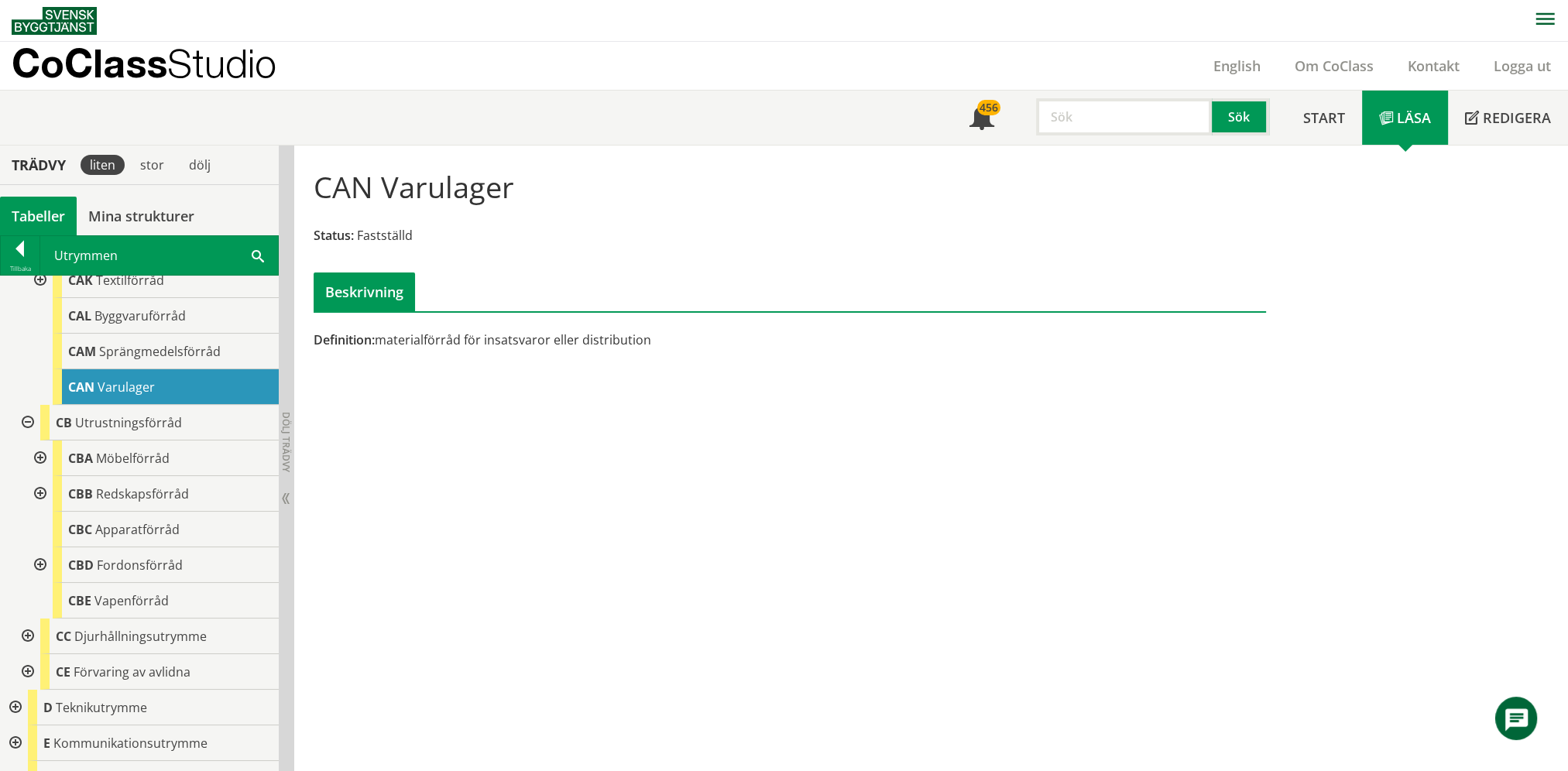
scroll to position [775, 0]
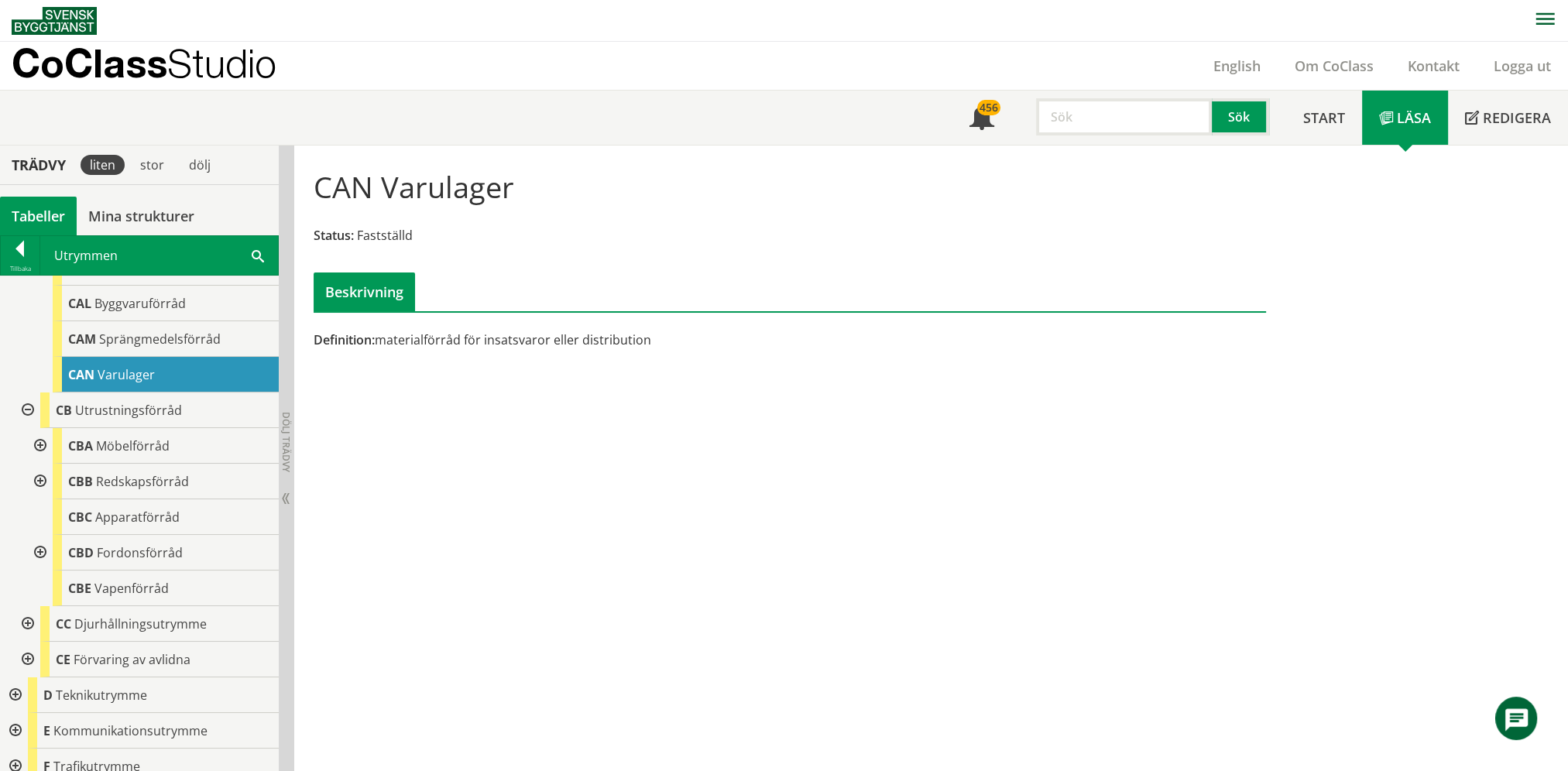
click at [30, 409] on div at bounding box center [26, 410] width 28 height 36
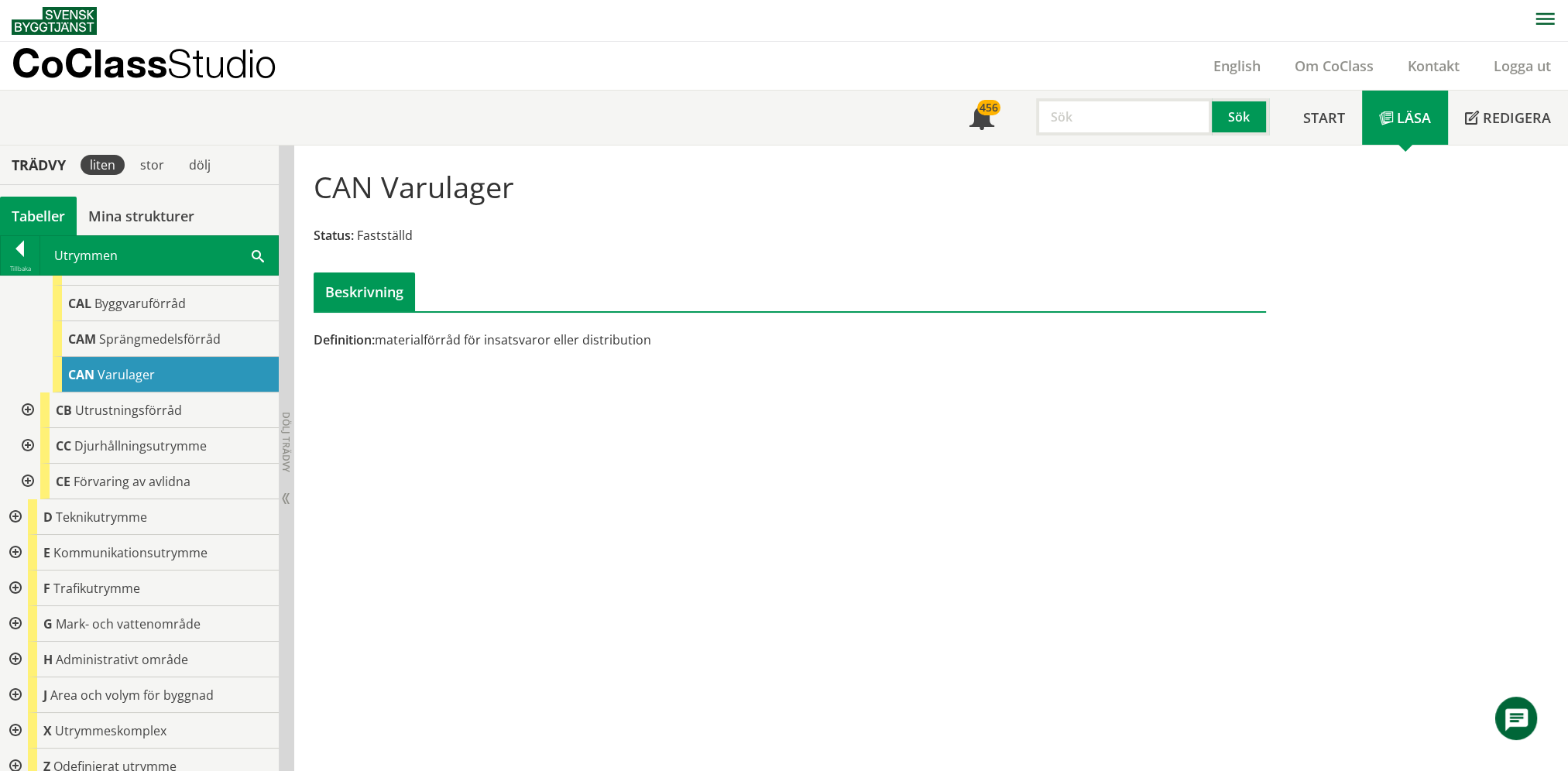
click at [18, 554] on div at bounding box center [13, 553] width 28 height 36
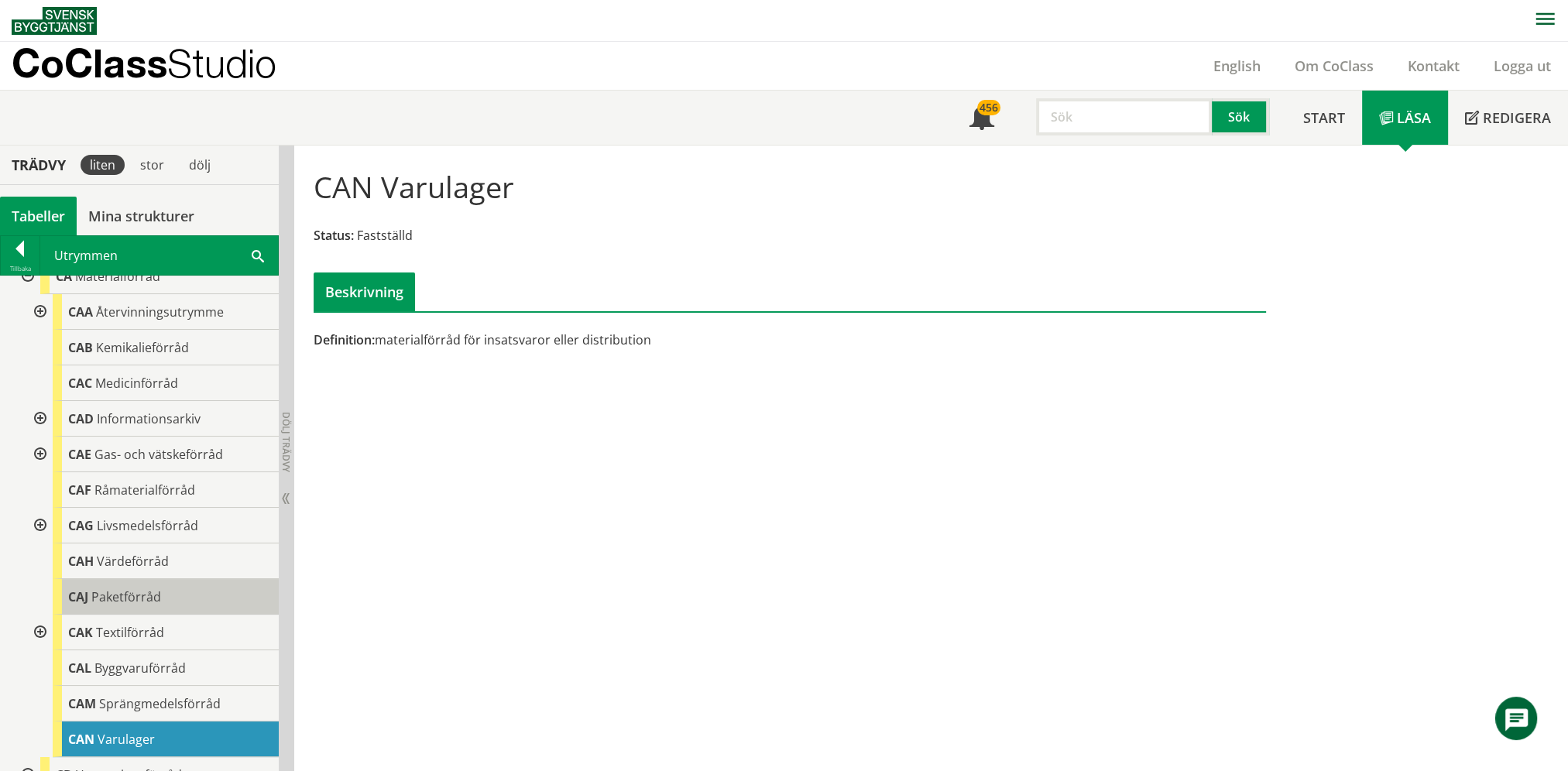
scroll to position [387, 0]
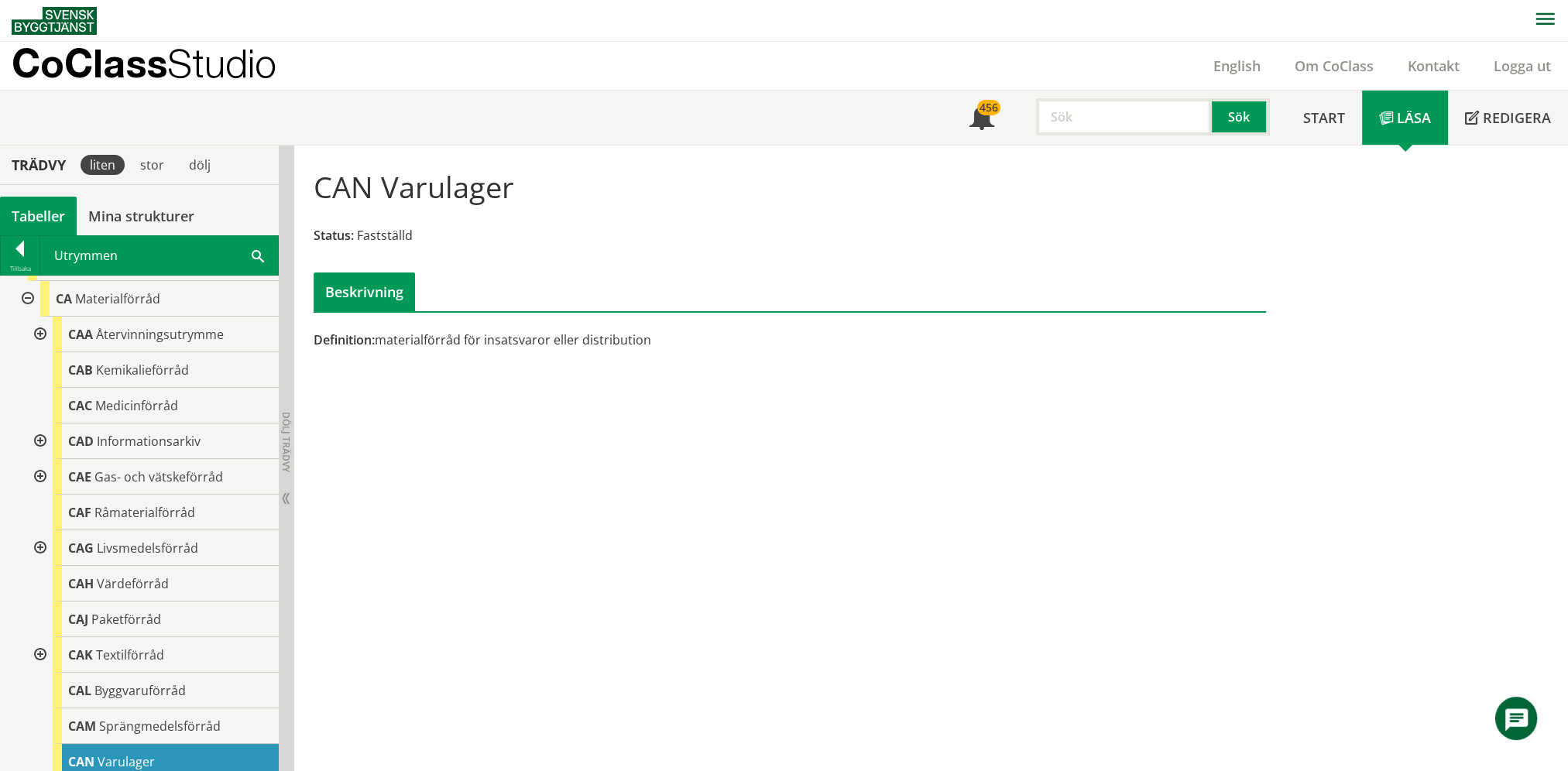
click at [374, 545] on div "CAN Varulager Status: Fastställd Beskrivning Definition: materialförråd för ins…" at bounding box center [932, 459] width 1274 height 628
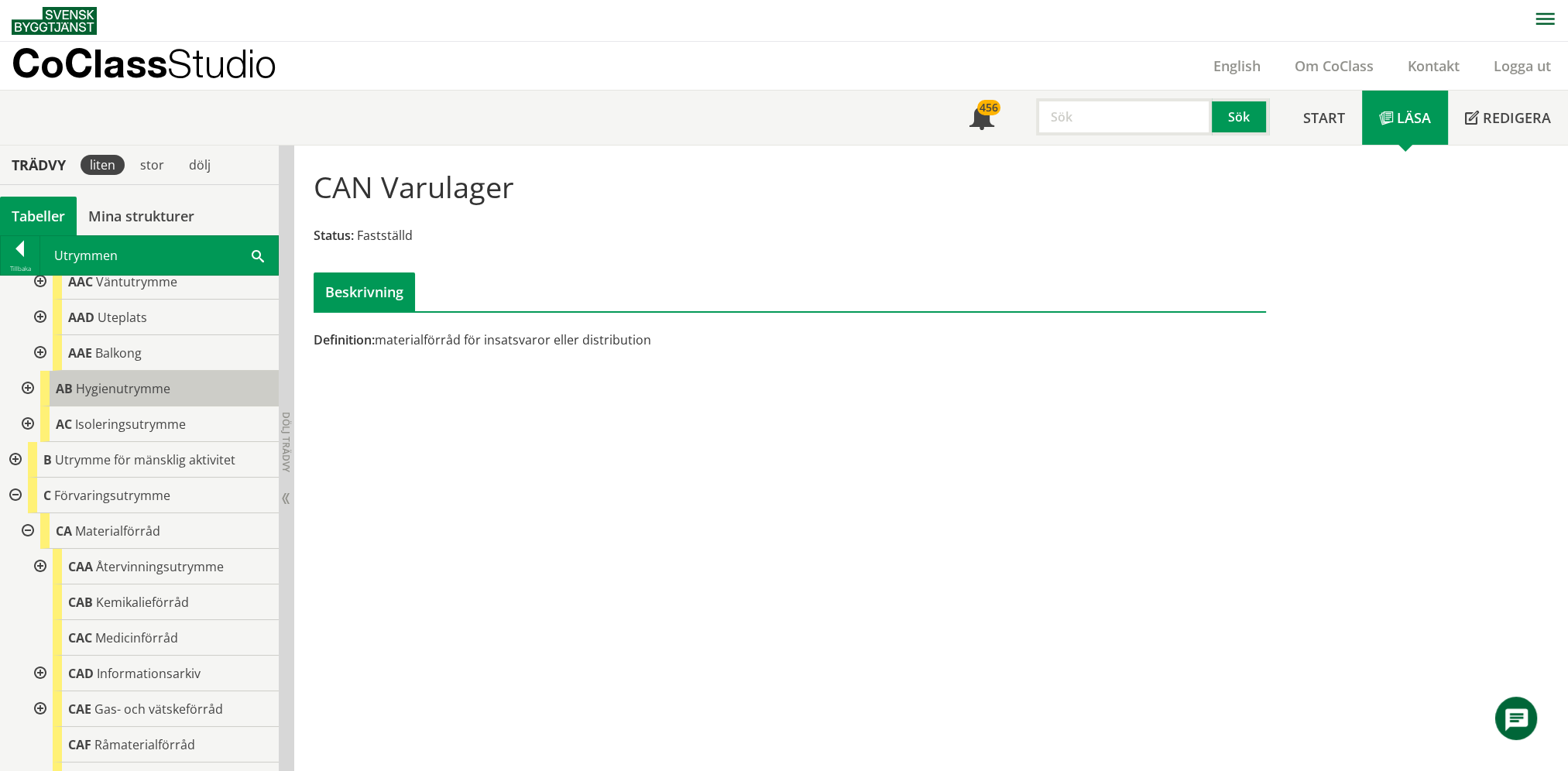
scroll to position [232, 0]
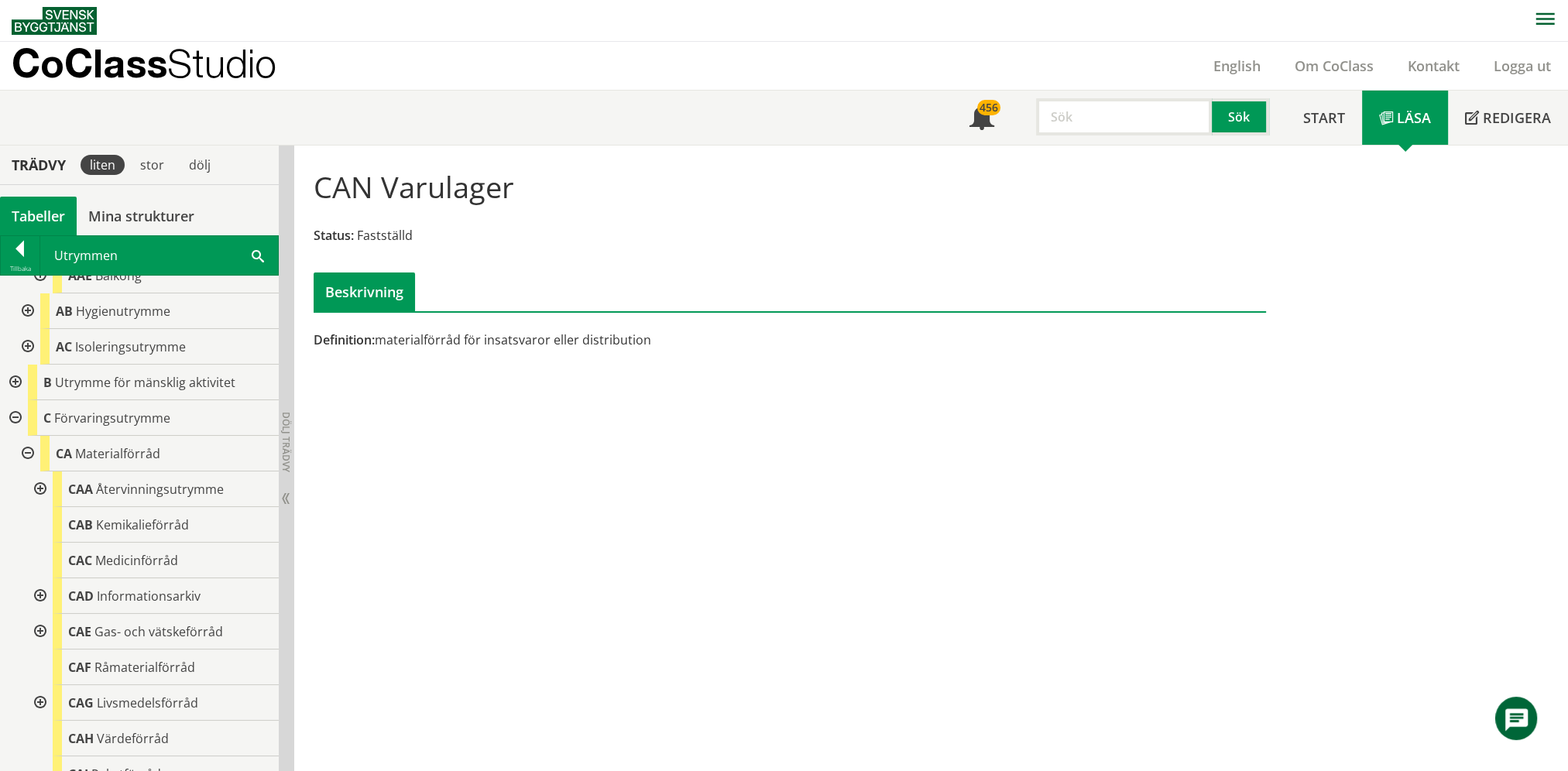
click at [21, 382] on div at bounding box center [13, 382] width 28 height 36
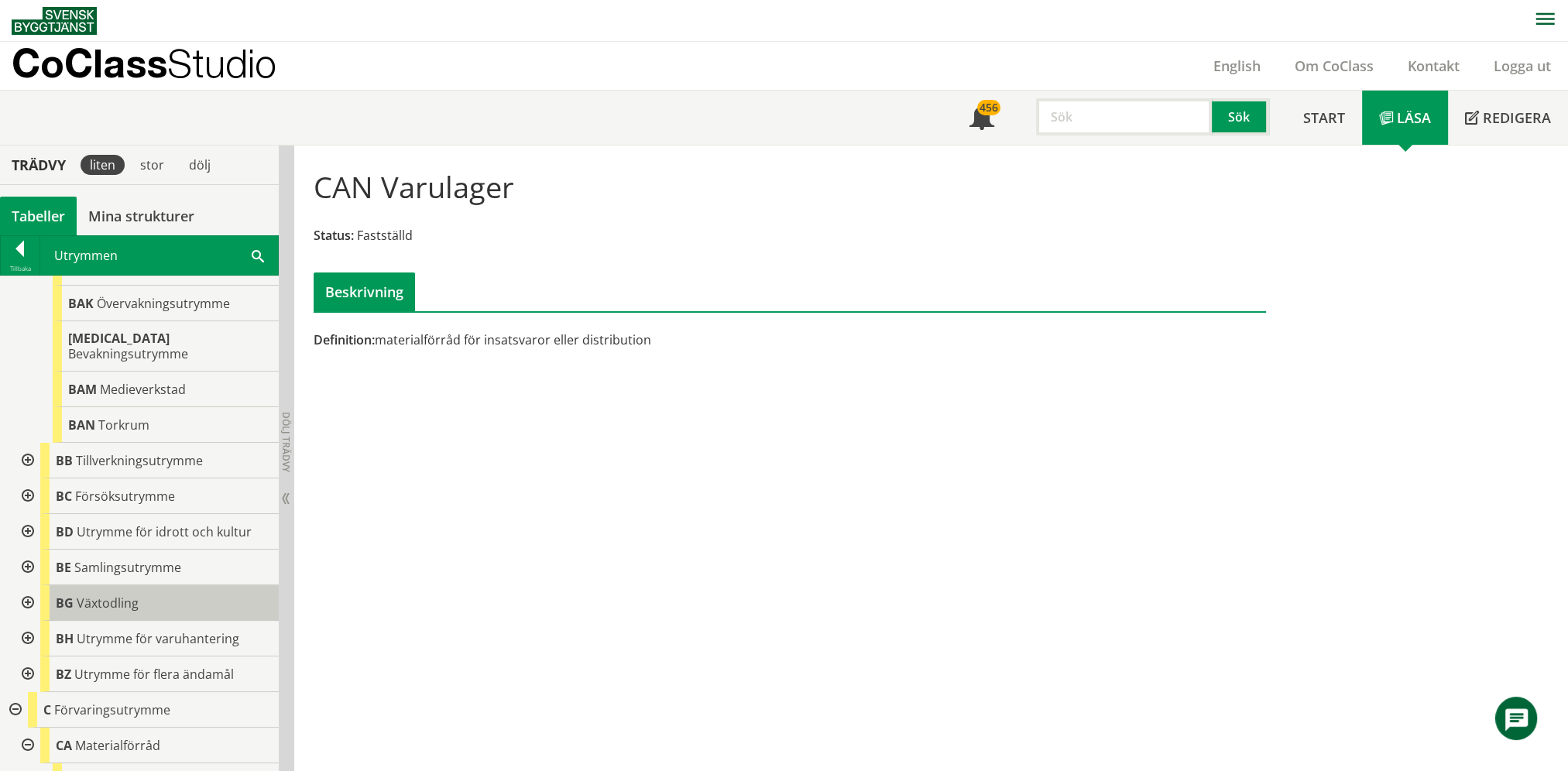
scroll to position [852, 0]
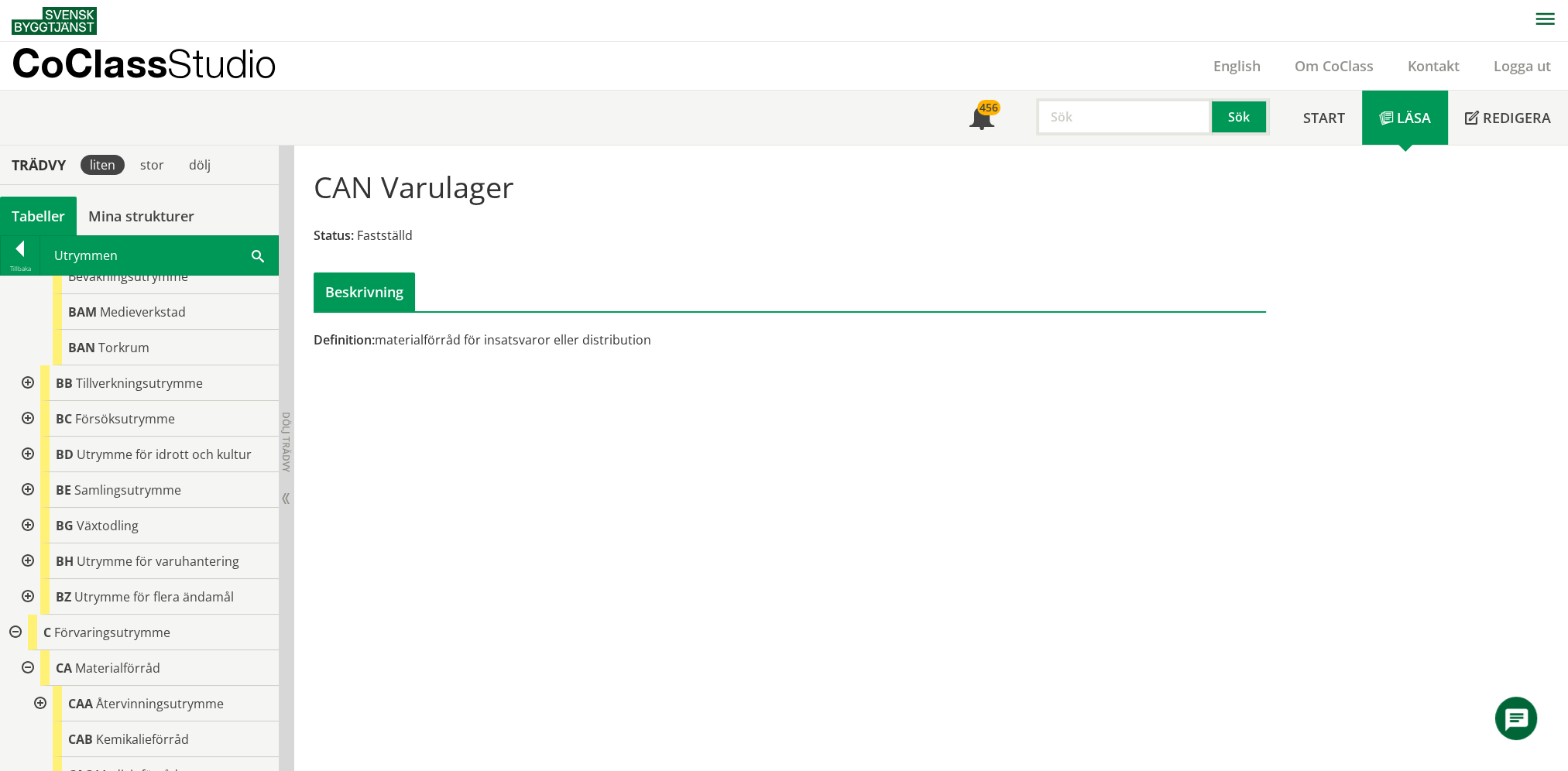
click at [20, 544] on div at bounding box center [26, 561] width 28 height 36
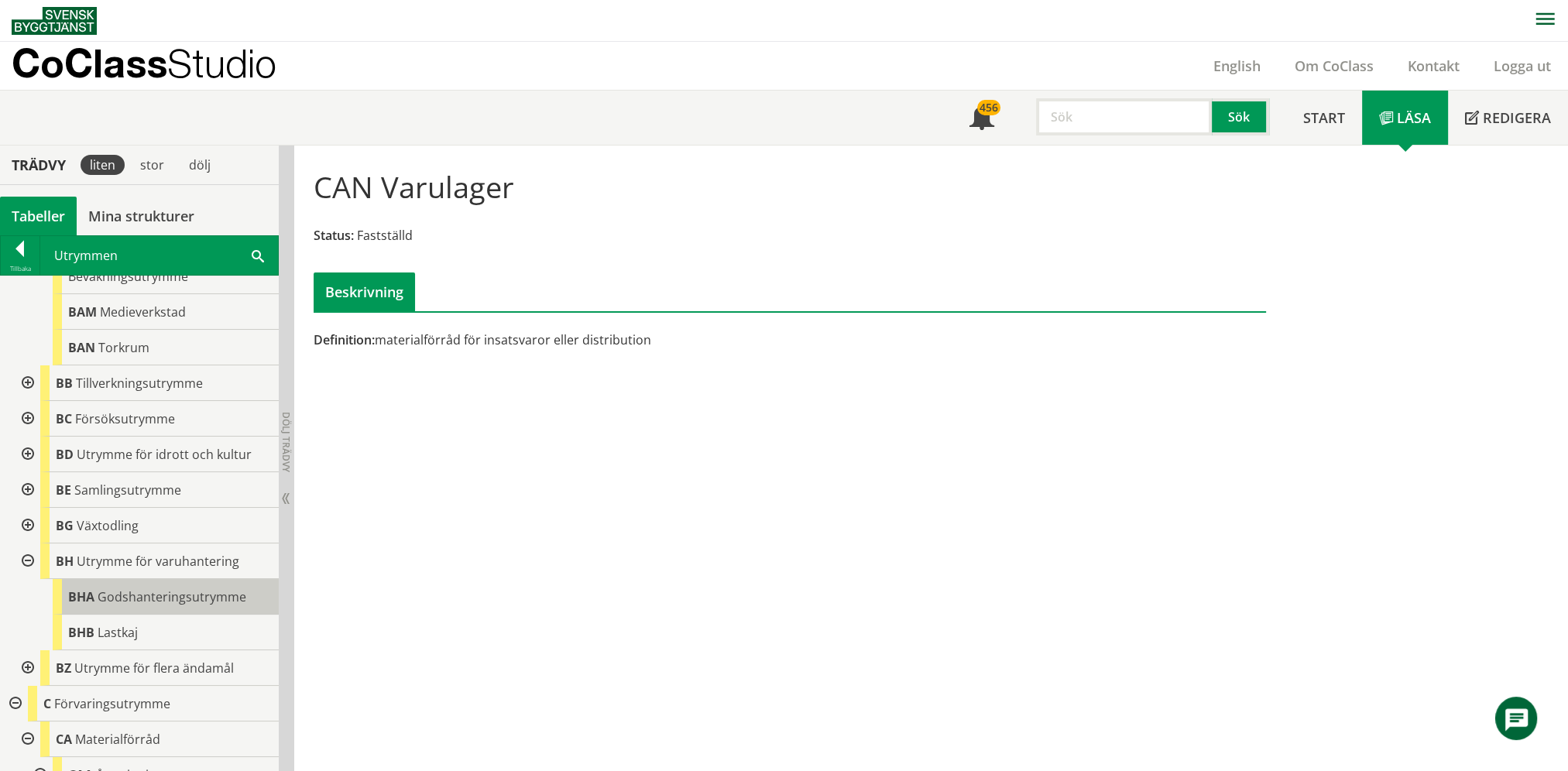
click at [141, 589] on span "Godshanteringsutrymme" at bounding box center [171, 598] width 148 height 17
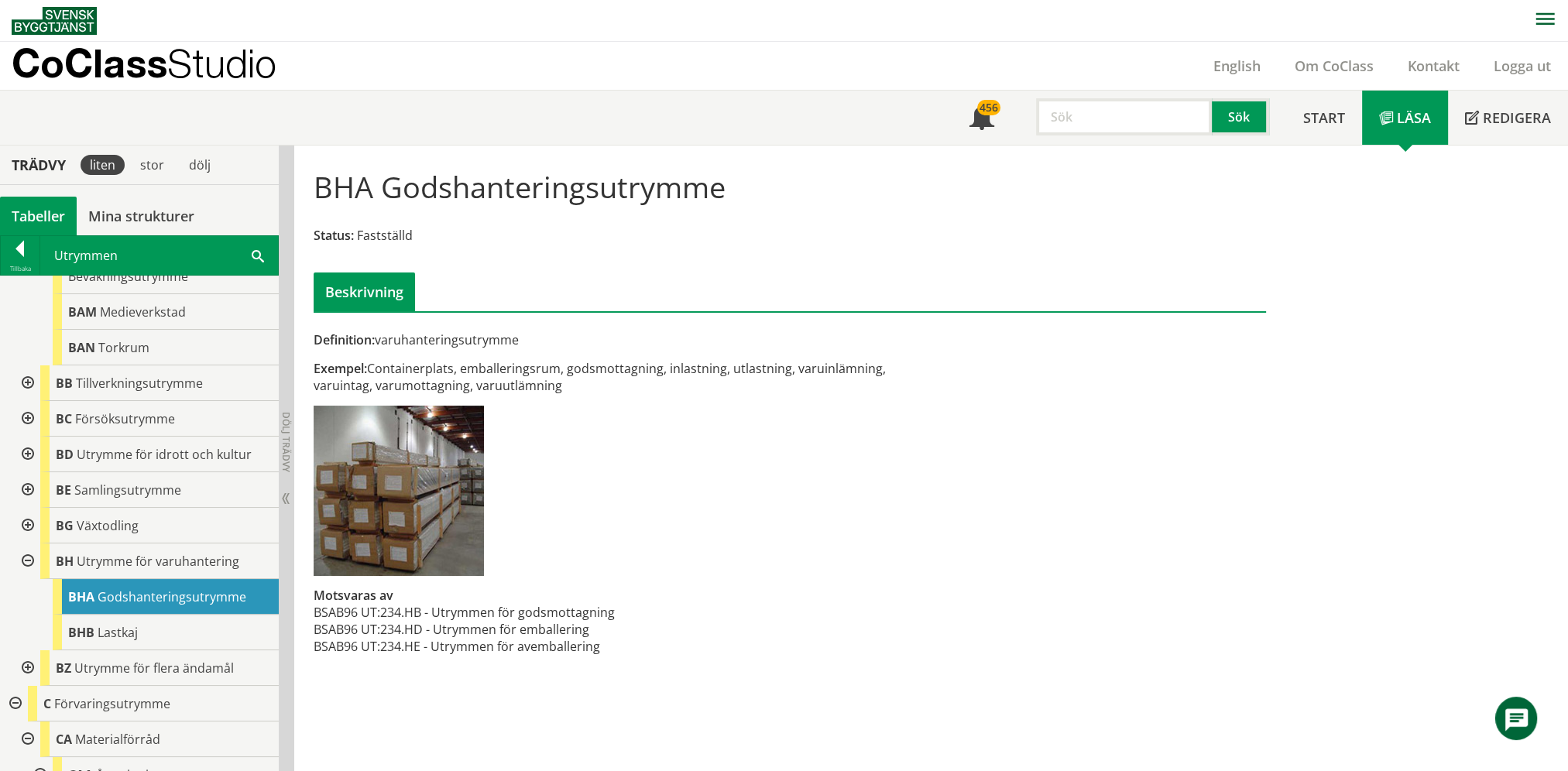
drag, startPoint x: 443, startPoint y: 125, endPoint x: 446, endPoint y: 133, distance: 8.5
click at [444, 126] on div "Meny 456 Sök Start Läsa" at bounding box center [789, 117] width 1556 height 54
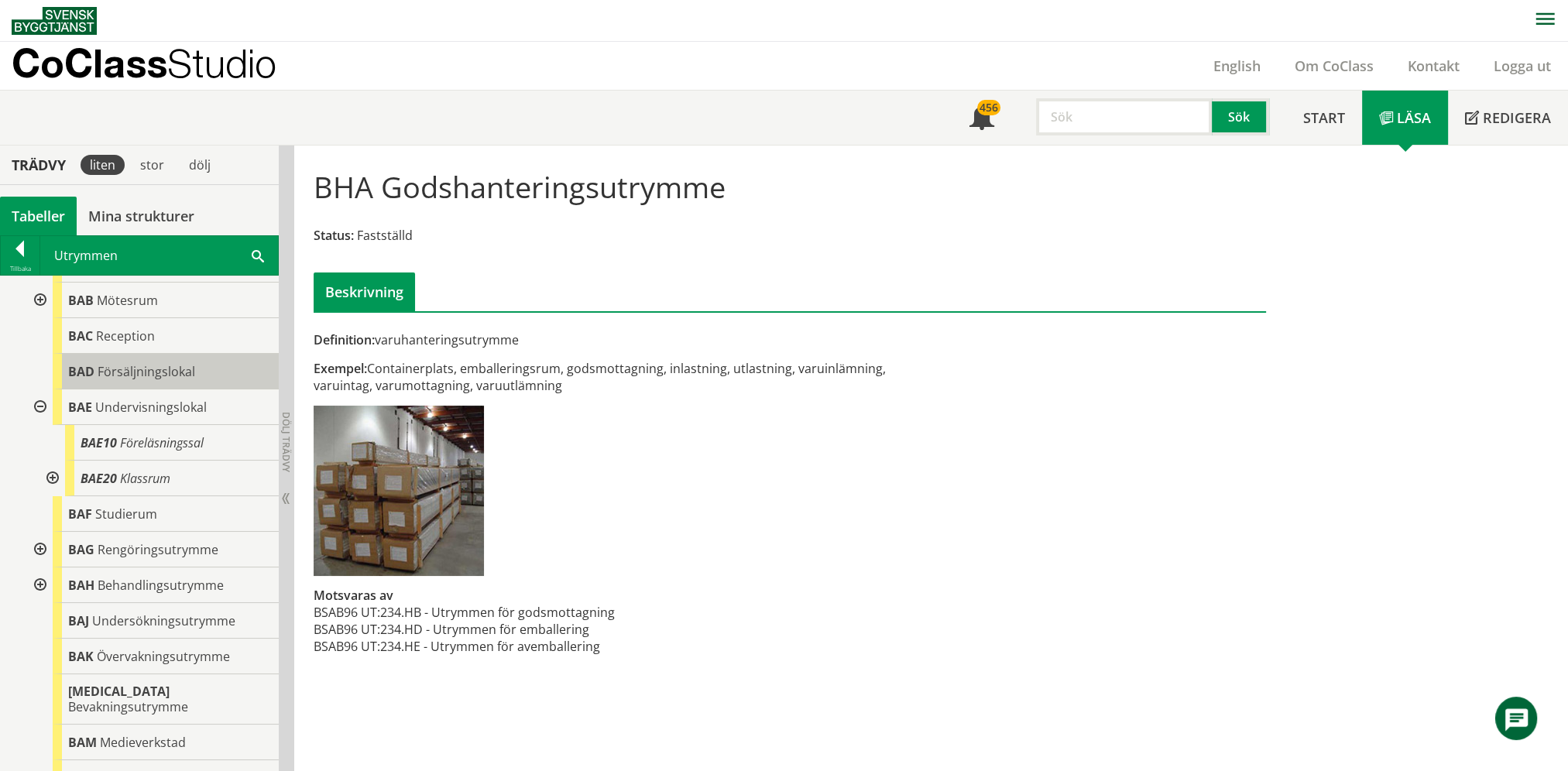
scroll to position [387, 0]
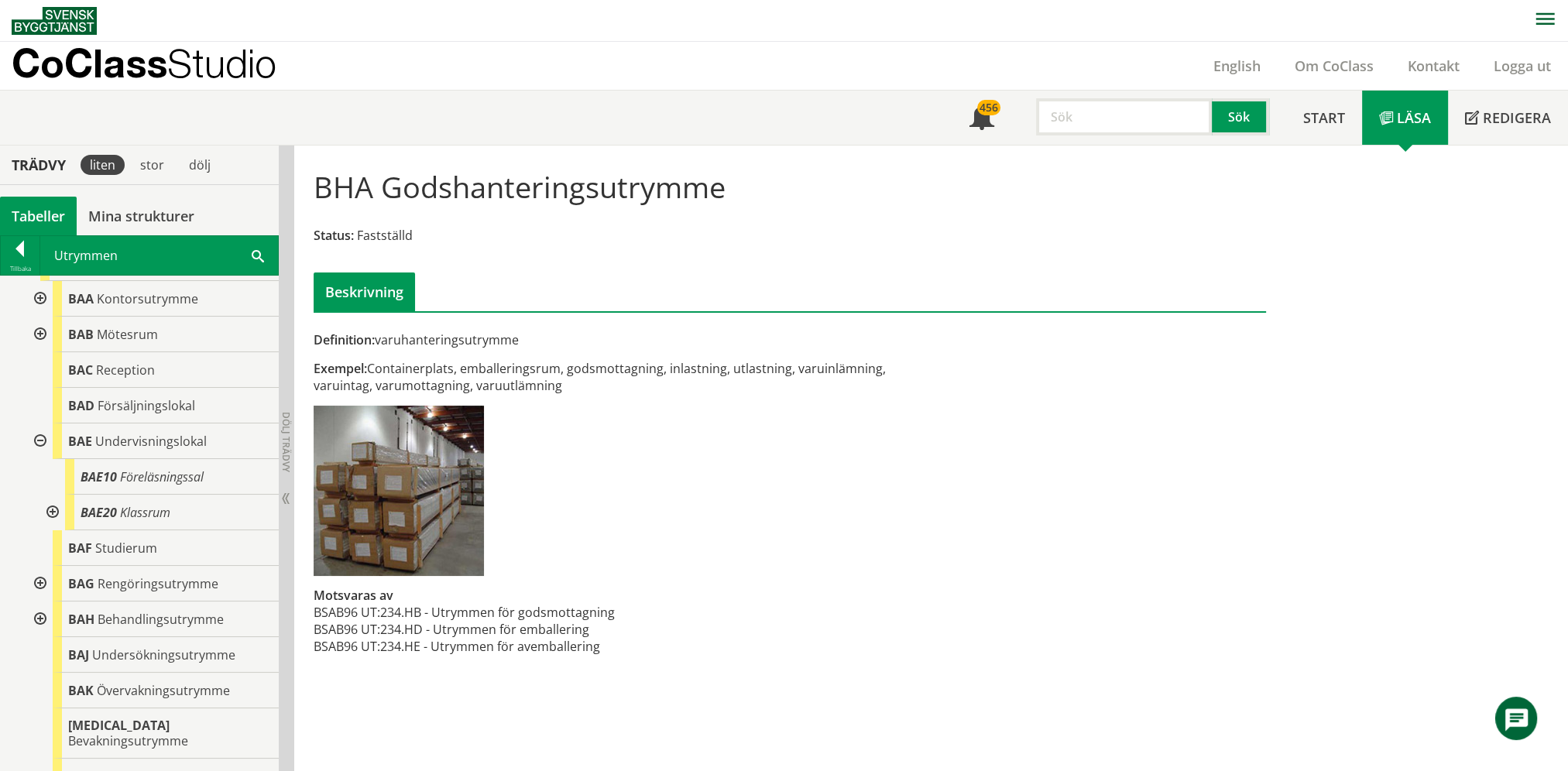
click at [53, 510] on div at bounding box center [51, 512] width 28 height 36
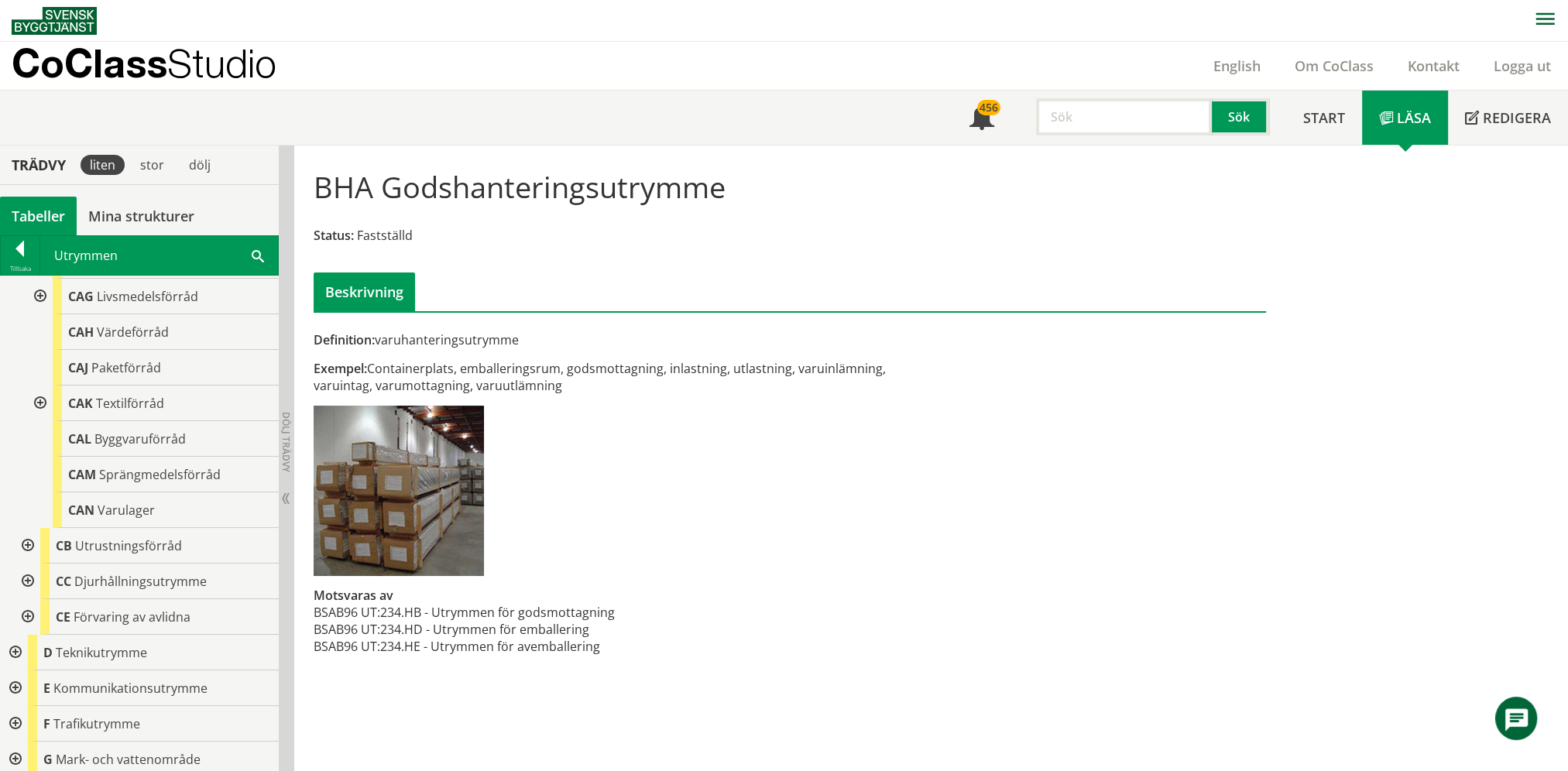
scroll to position [2012, 0]
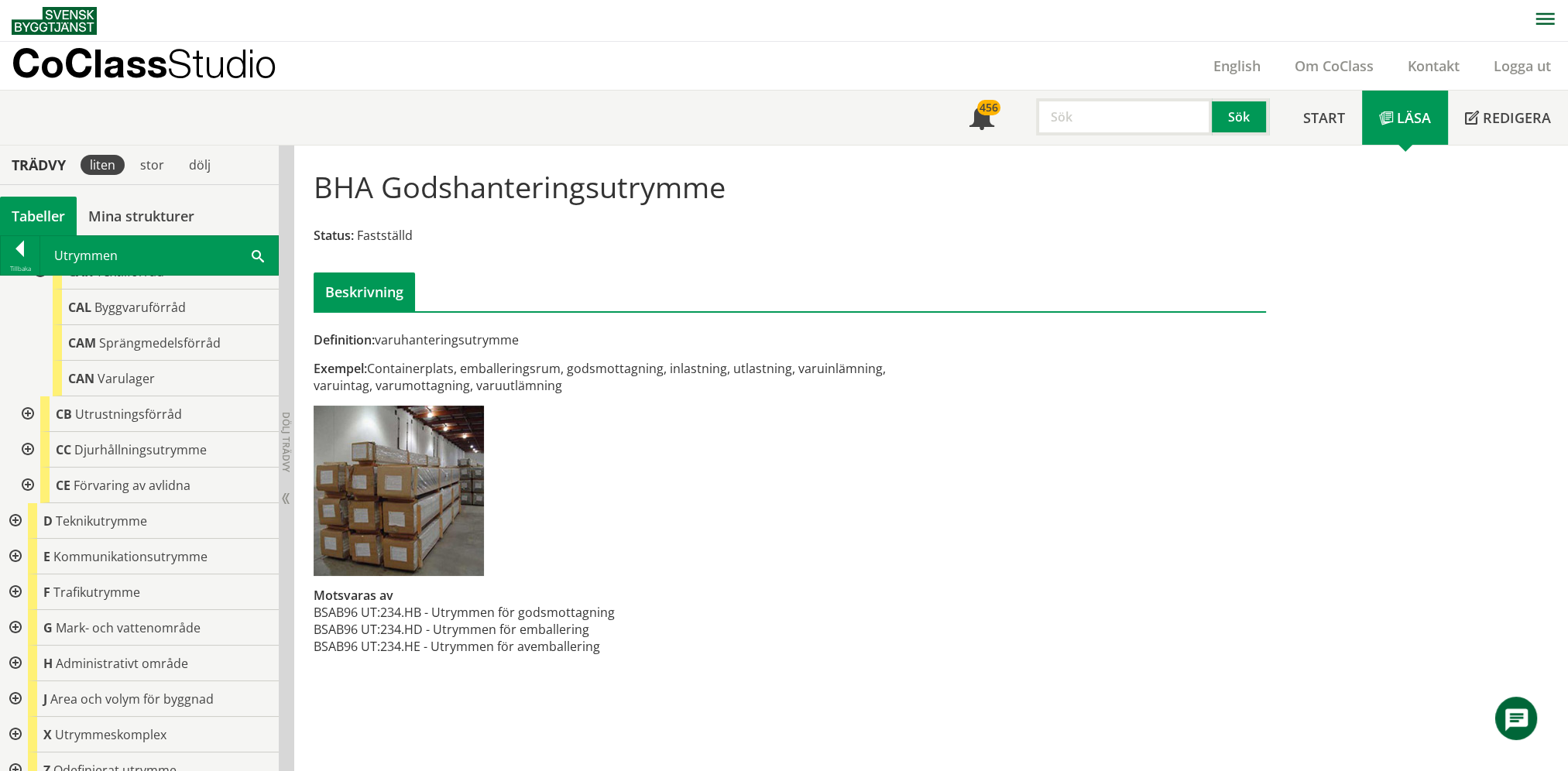
click at [11, 541] on div at bounding box center [13, 556] width 28 height 36
click at [30, 575] on div at bounding box center [26, 592] width 28 height 36
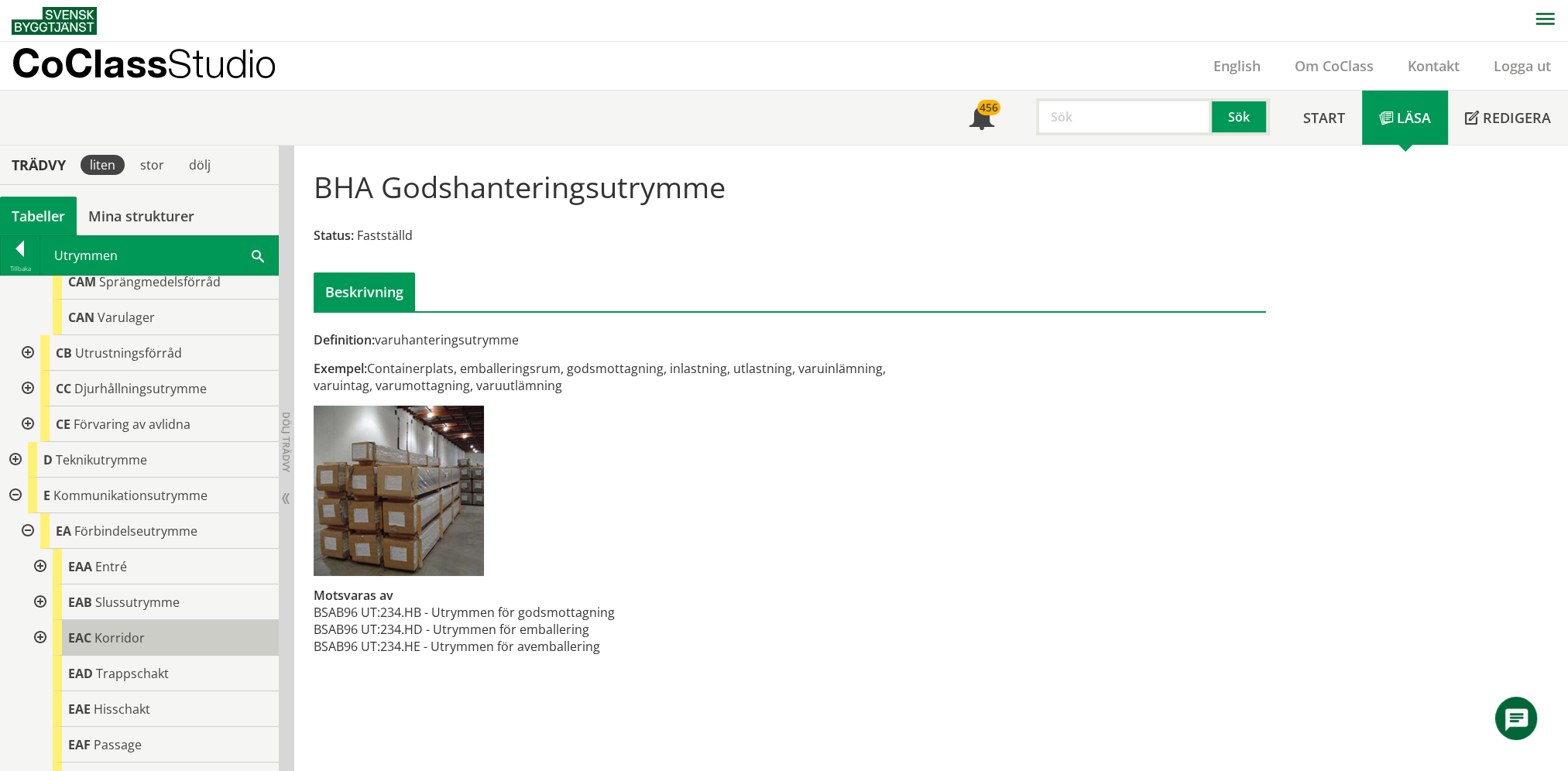
scroll to position [2167, 0]
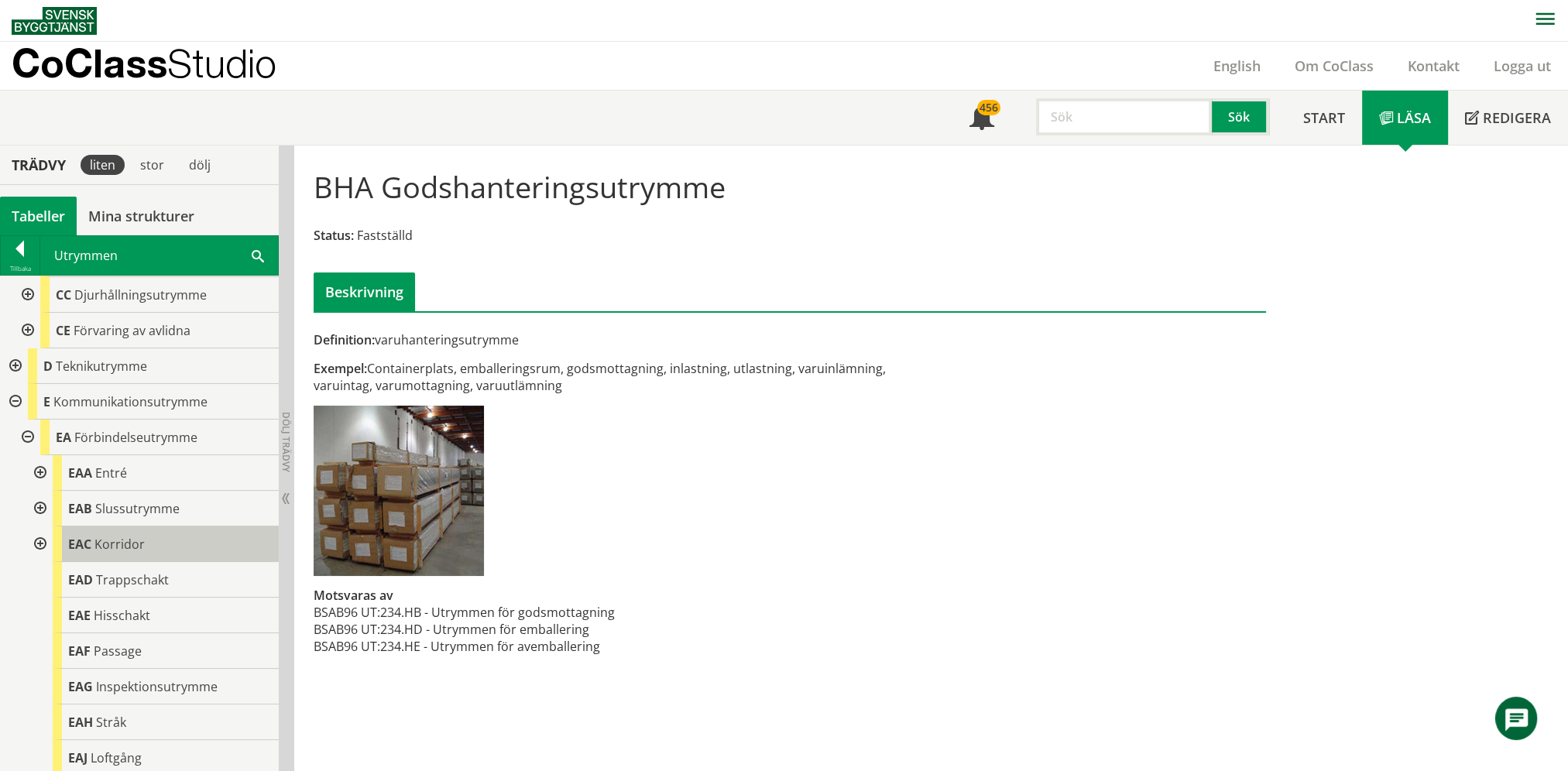
click at [86, 536] on span "EAC" at bounding box center [80, 545] width 23 height 17
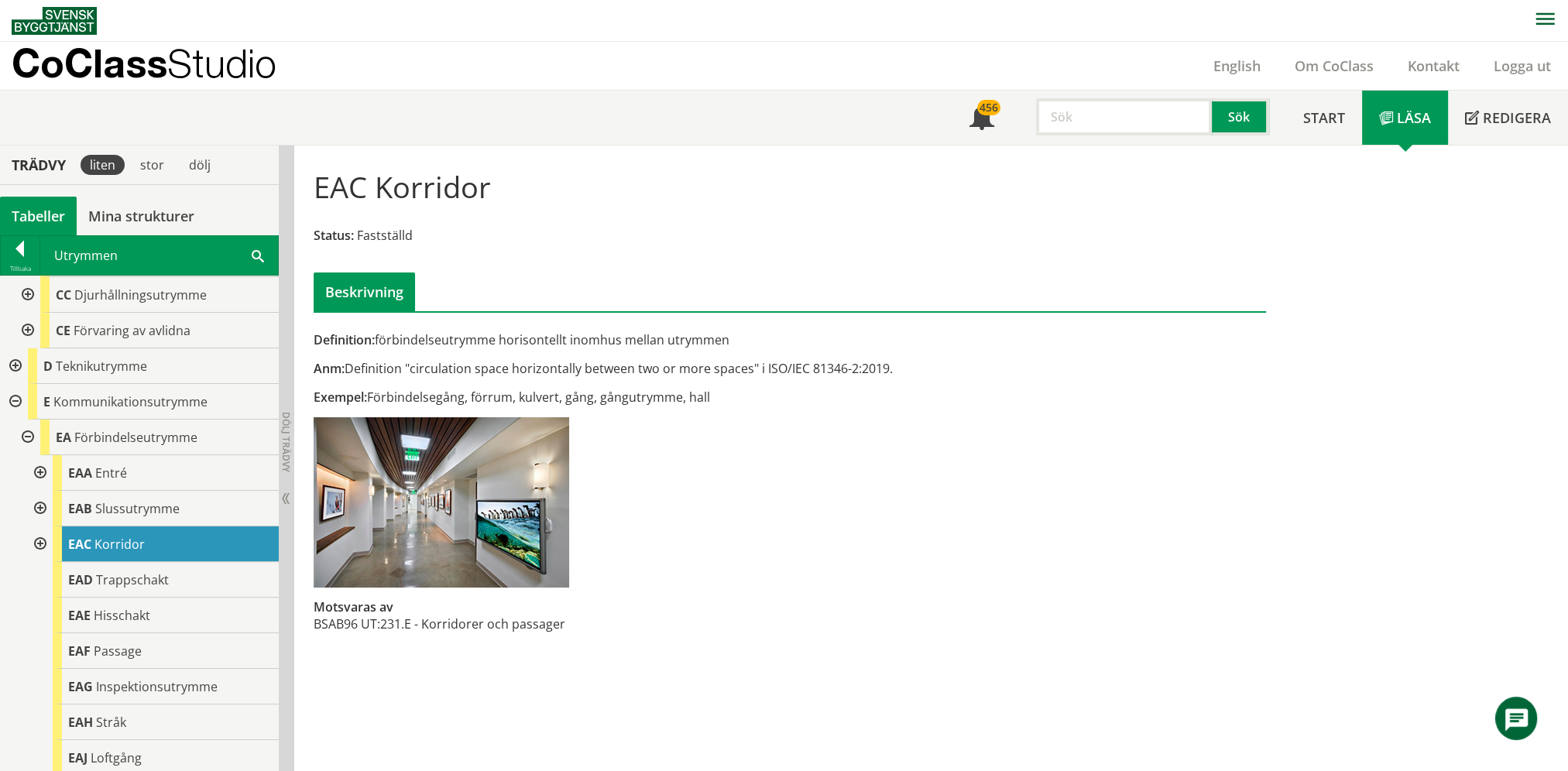
click at [41, 527] on div at bounding box center [39, 544] width 28 height 36
click at [40, 527] on div at bounding box center [39, 544] width 28 height 36
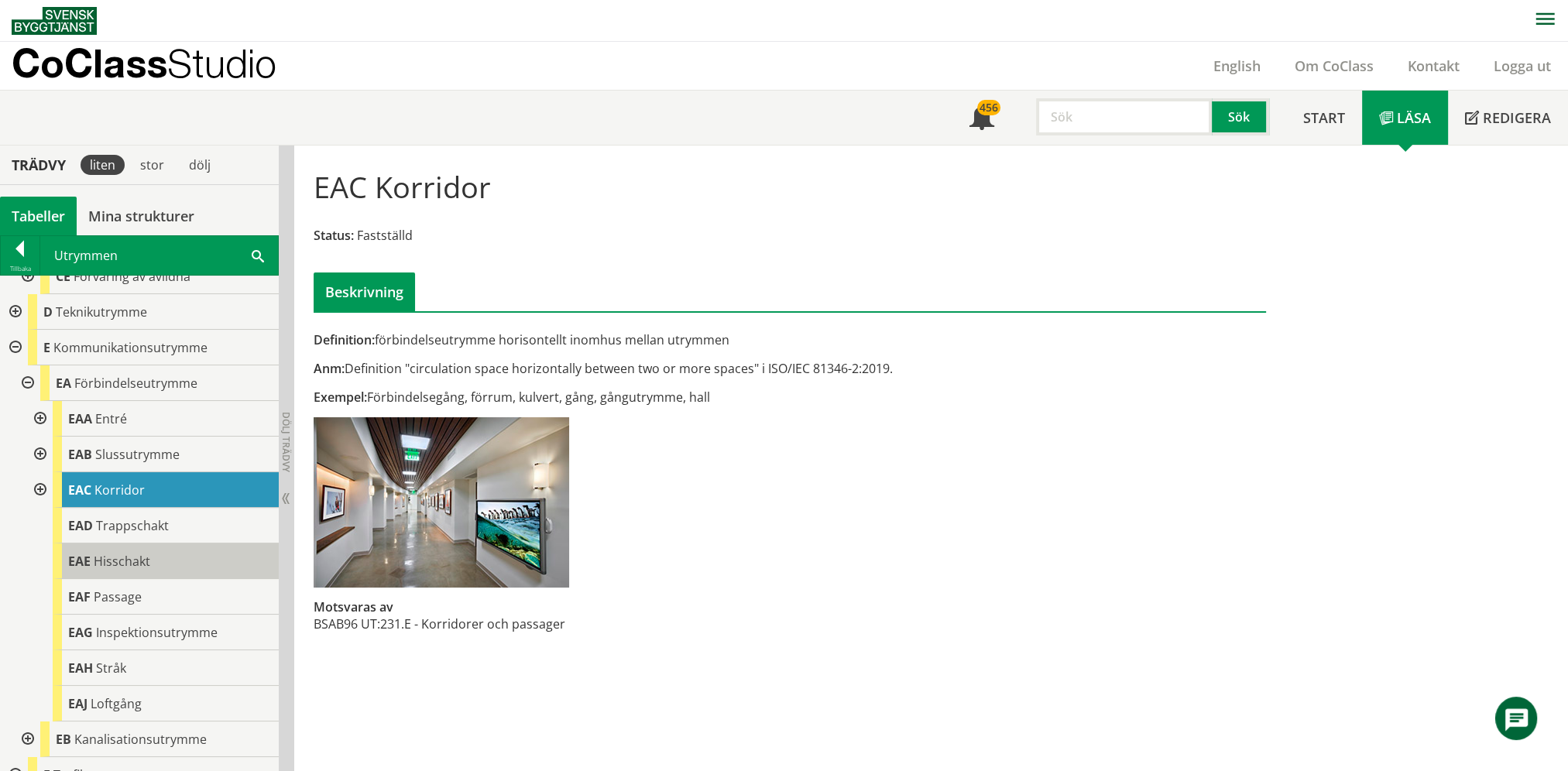
scroll to position [2244, 0]
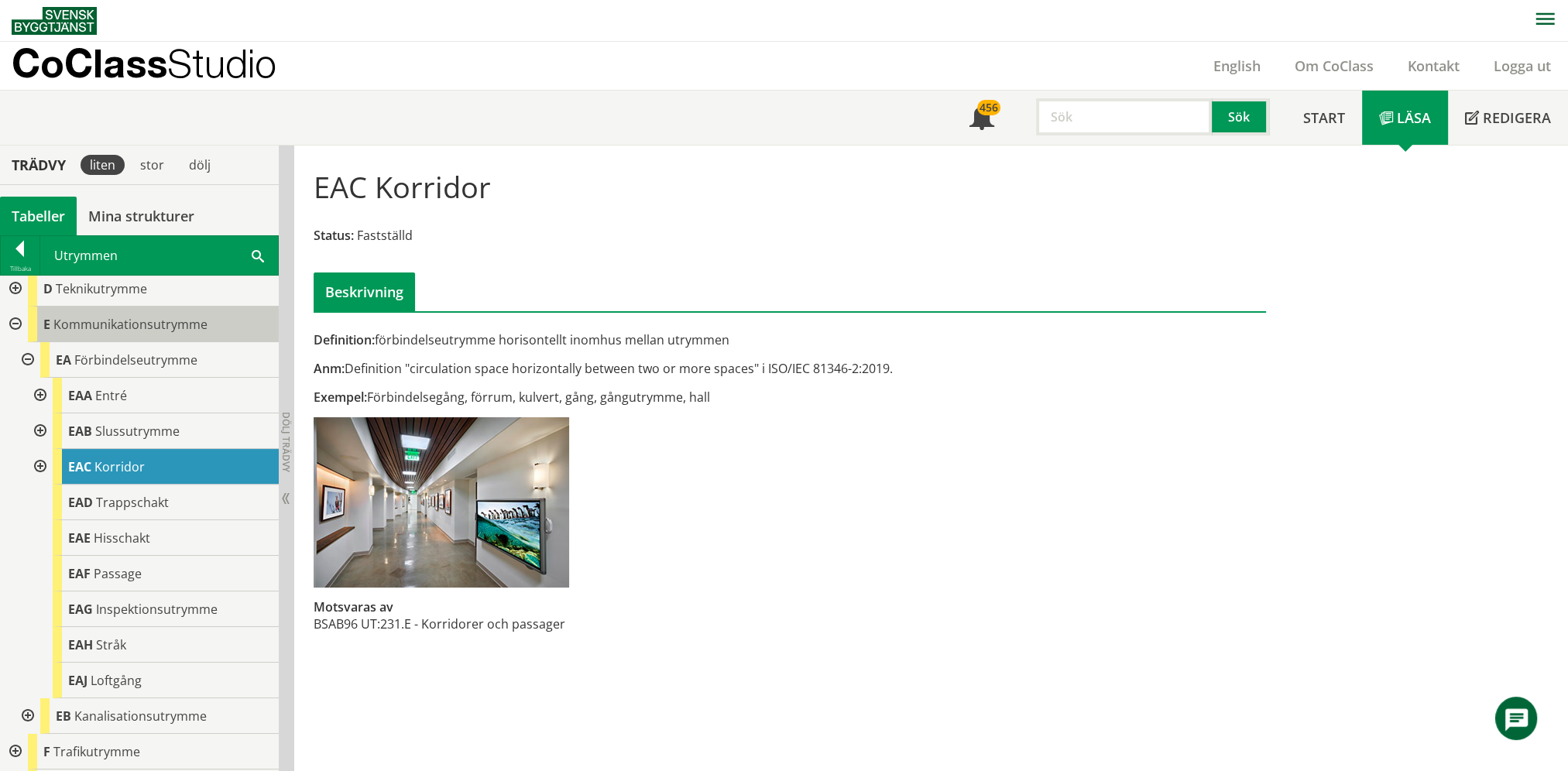
click at [118, 303] on body "AMA AMA Beskrivningsverktyg AMA Funktion BSAB Bygginfo Byggjura Byggkatalogen […" at bounding box center [784, 385] width 1568 height 771
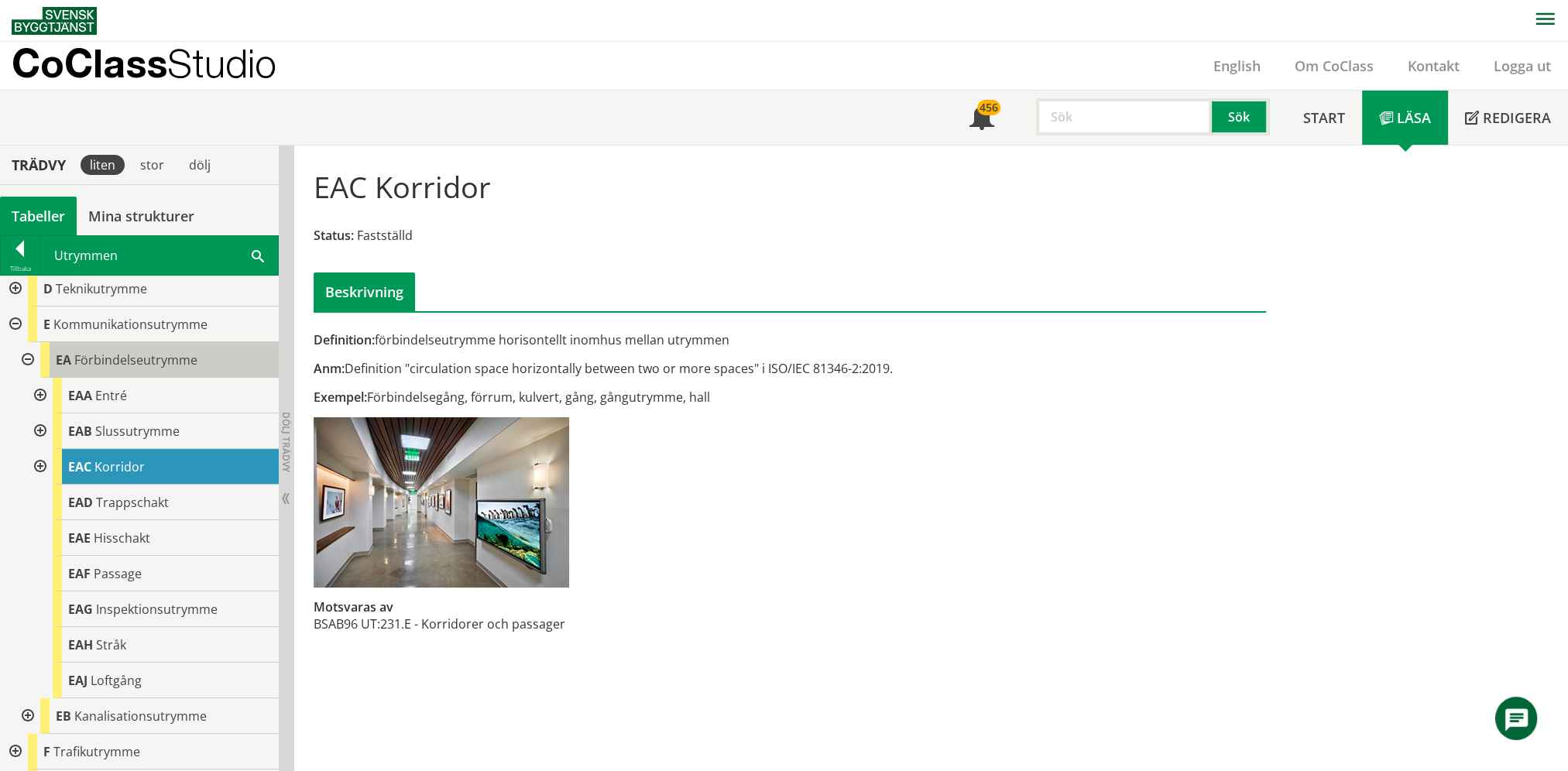
click at [113, 343] on div "EA Förbindelseutrymme" at bounding box center [160, 360] width 239 height 36
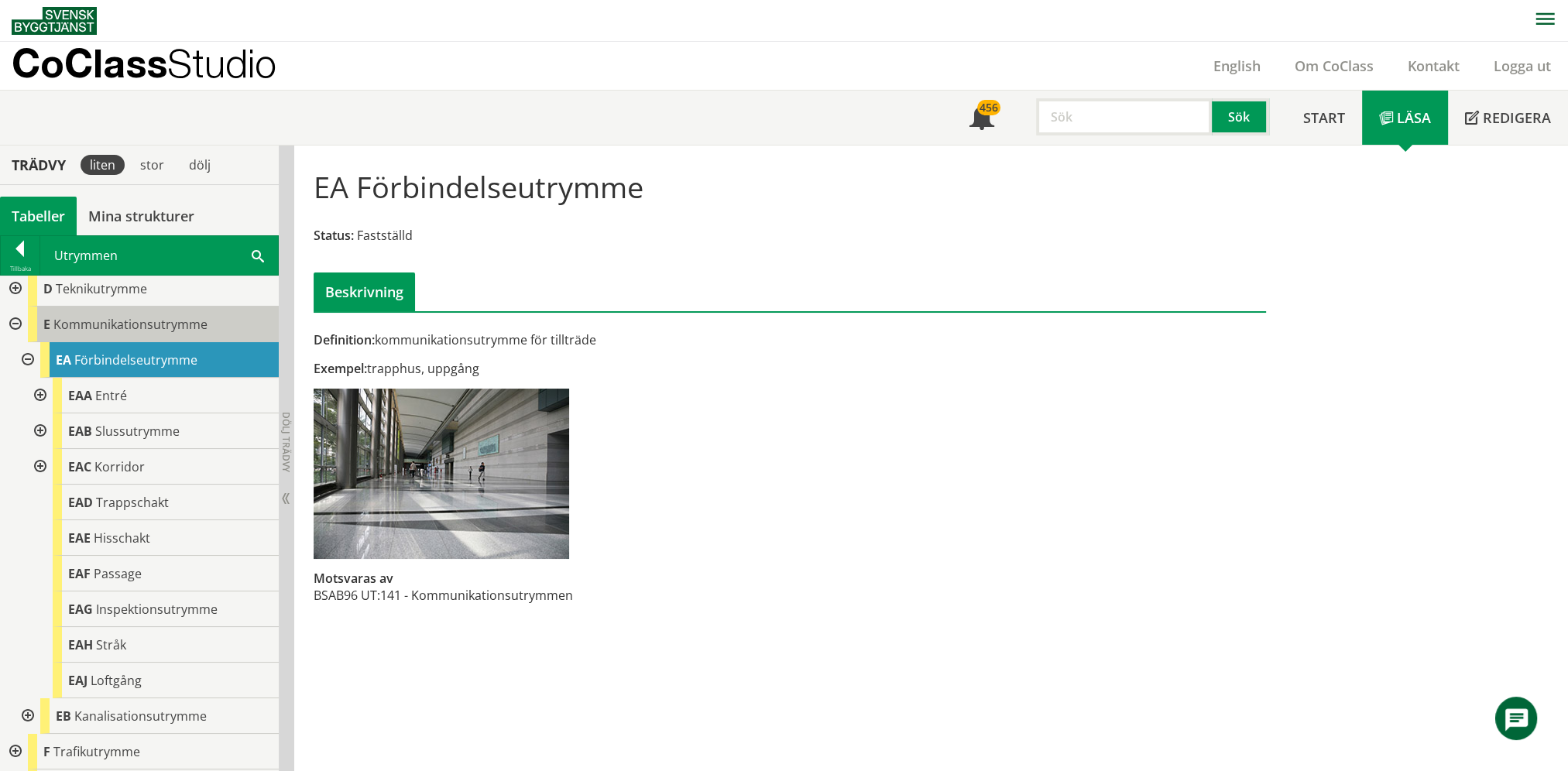
click at [125, 316] on div "E Kommunikationsutrymme" at bounding box center [153, 324] width 251 height 36
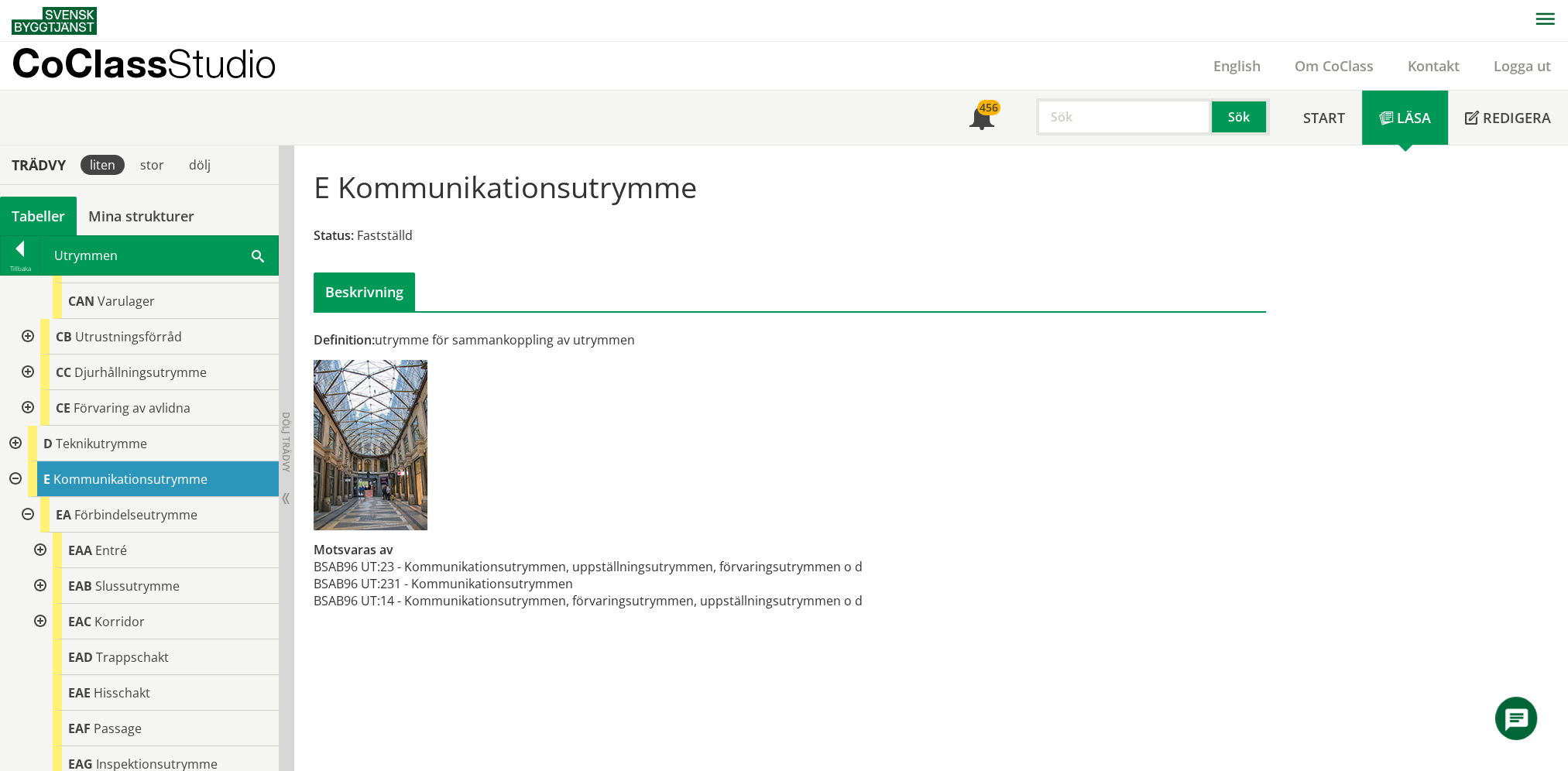
click at [17, 462] on div at bounding box center [13, 479] width 28 height 36
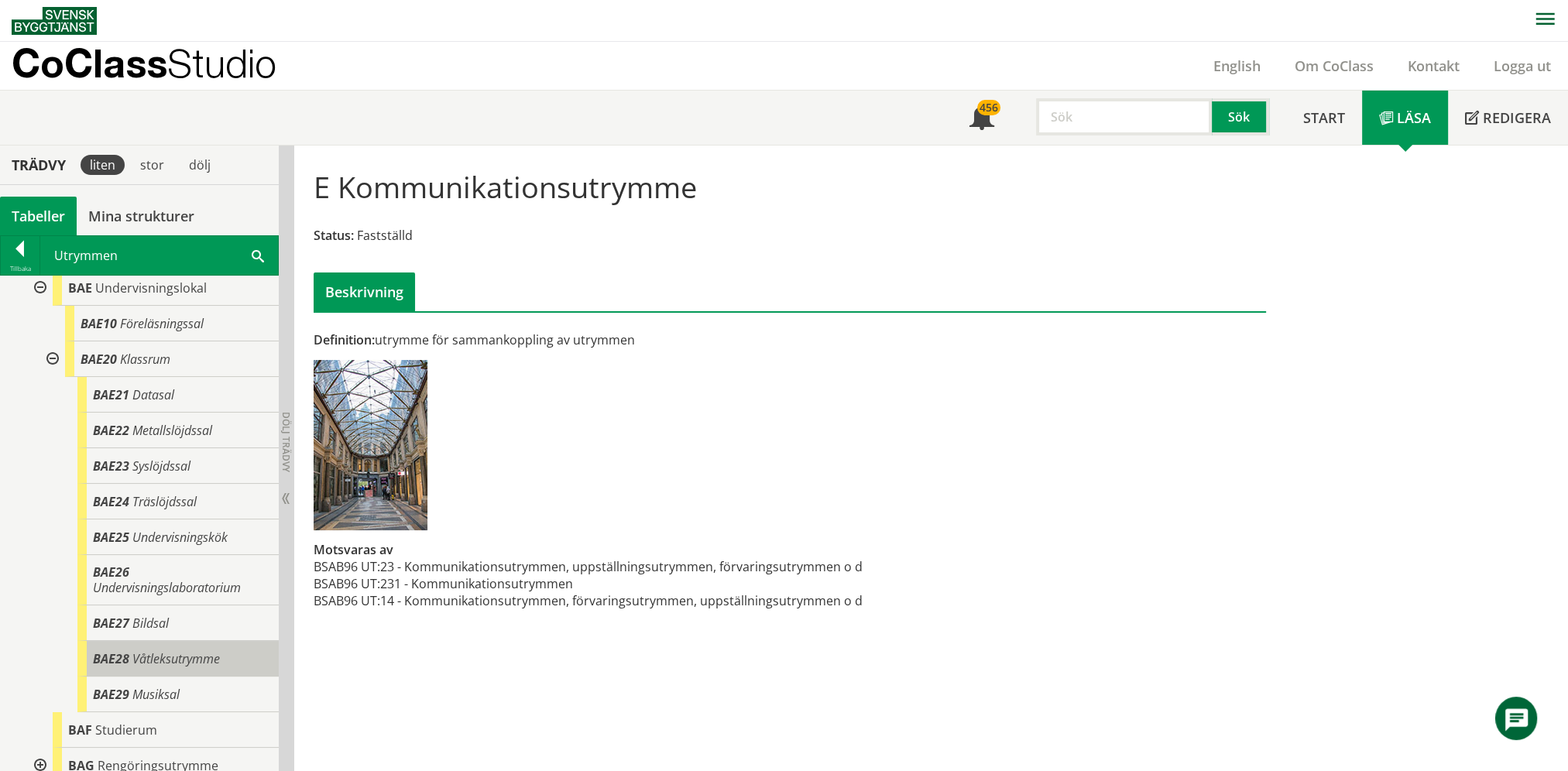
scroll to position [618, 0]
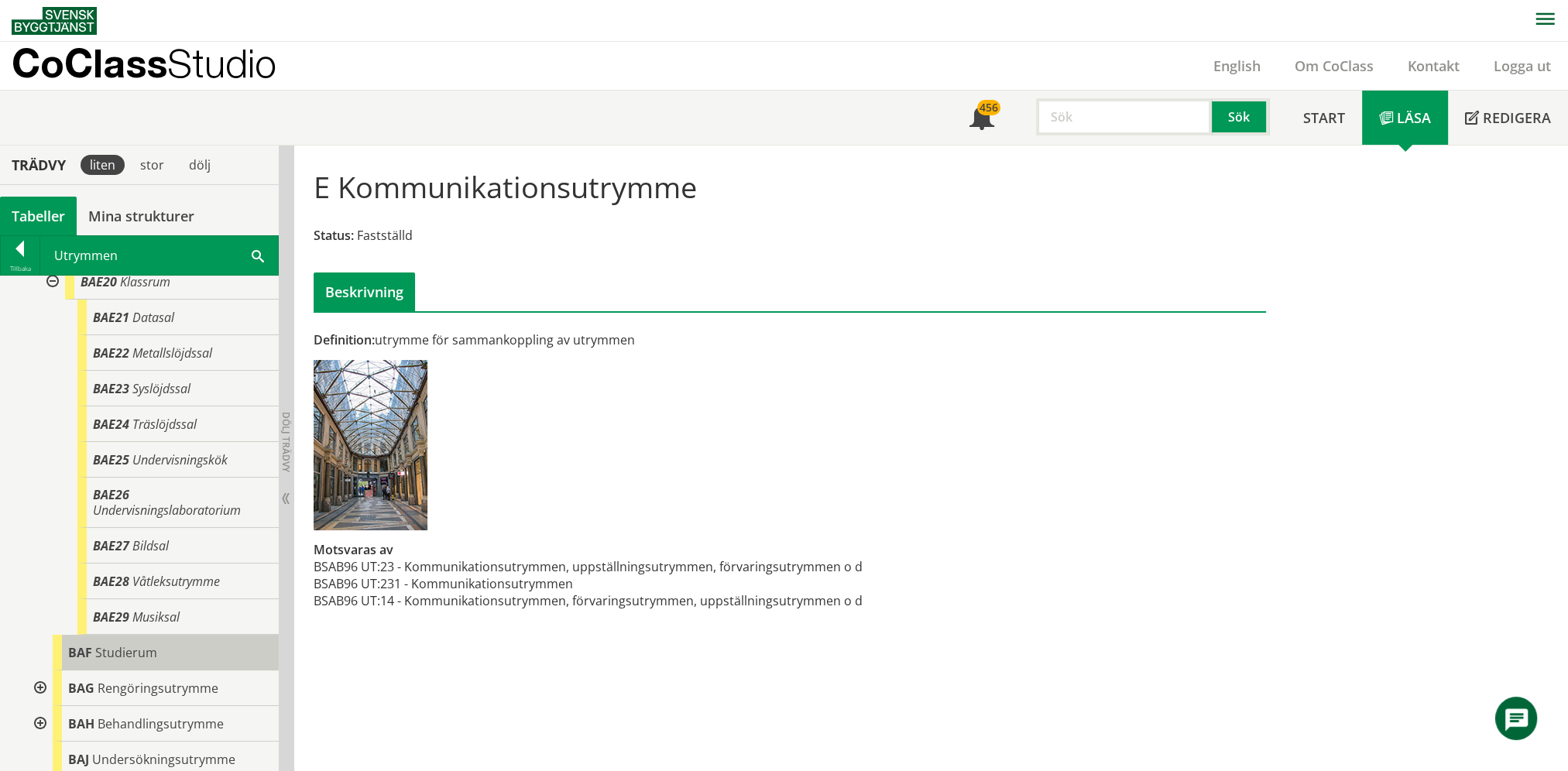
click at [135, 660] on div "BAF Studierum" at bounding box center [166, 653] width 226 height 36
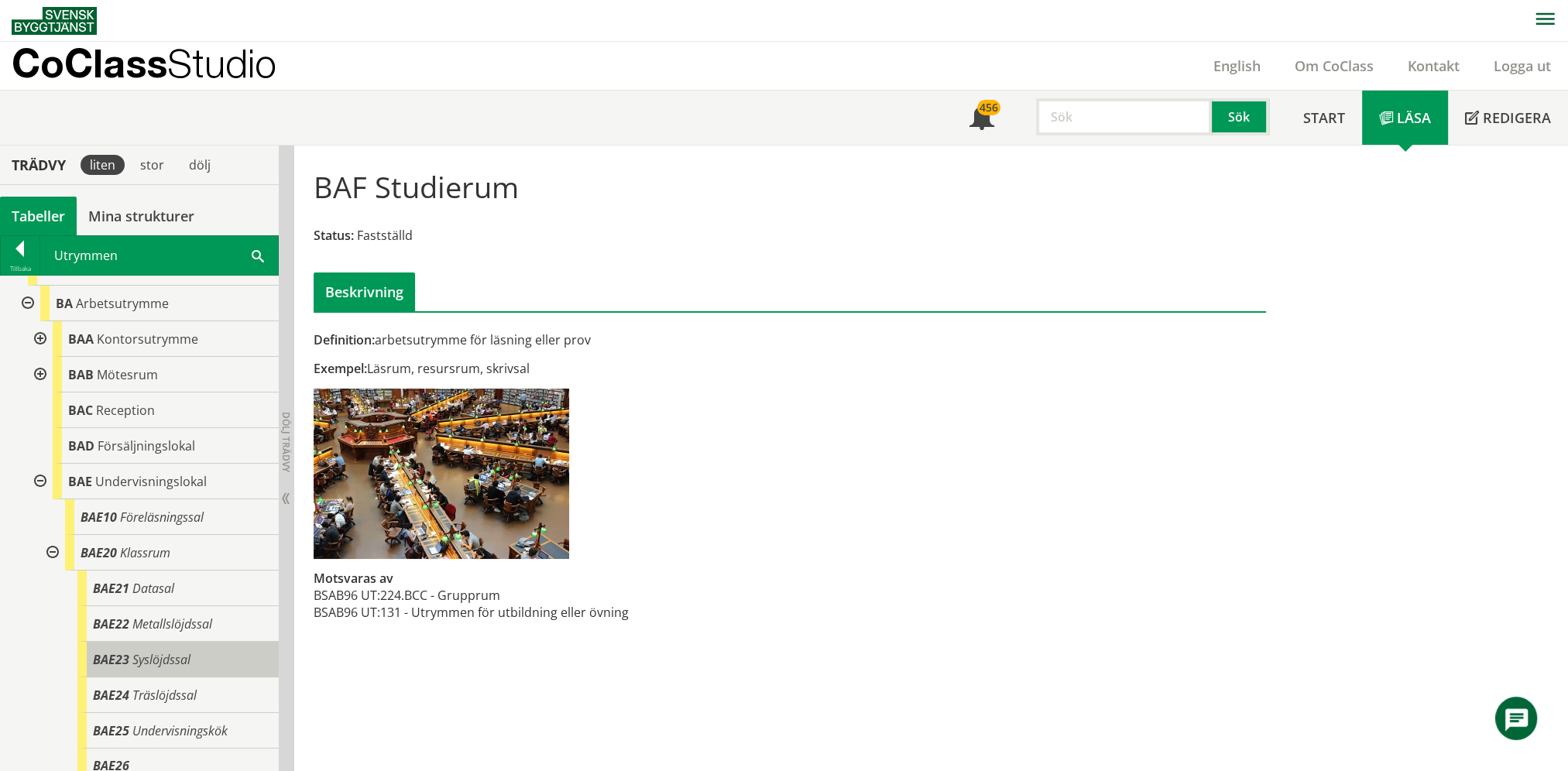
scroll to position [308, 0]
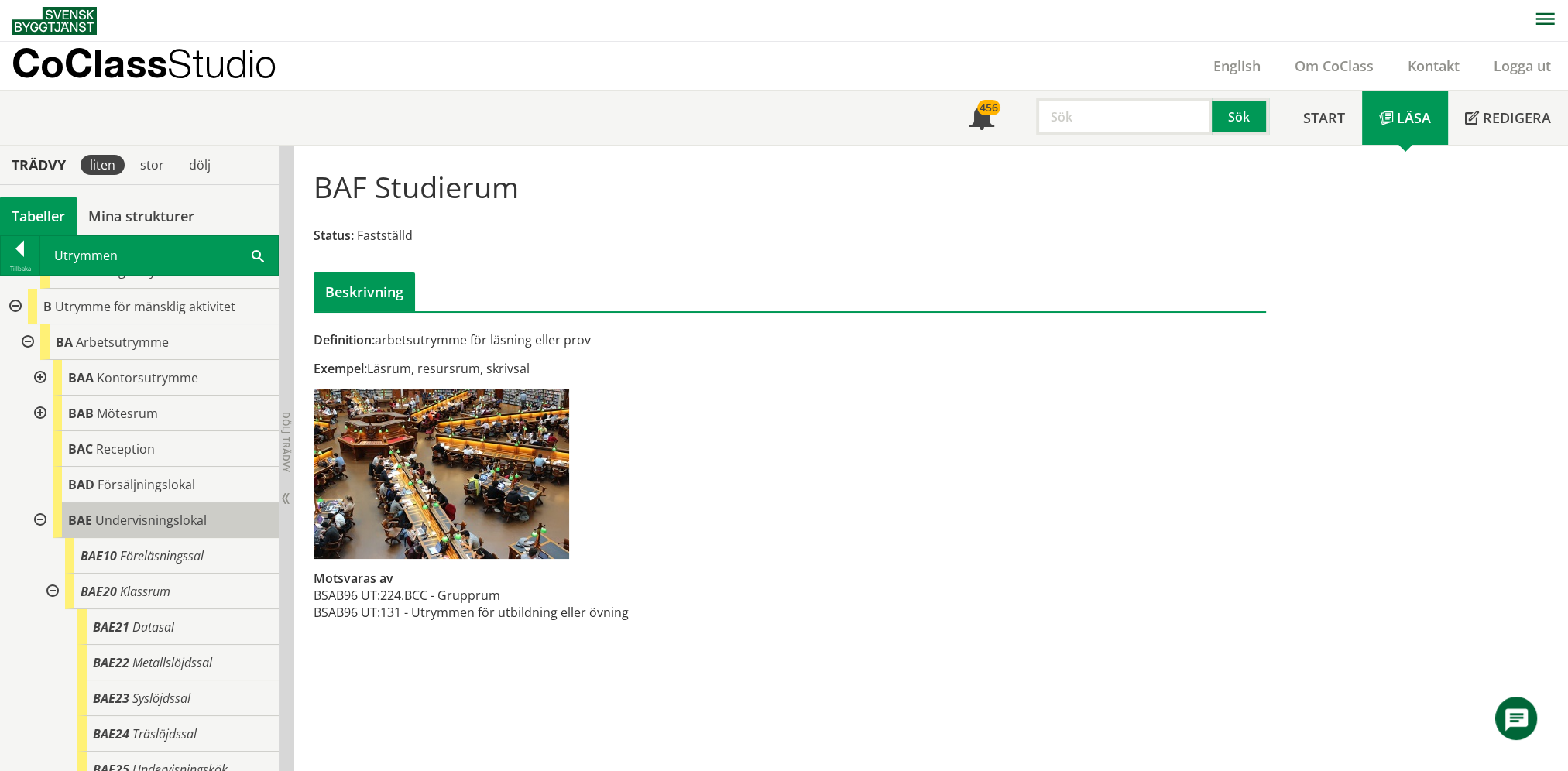
click at [142, 514] on span "Undervisningslokal" at bounding box center [151, 521] width 112 height 17
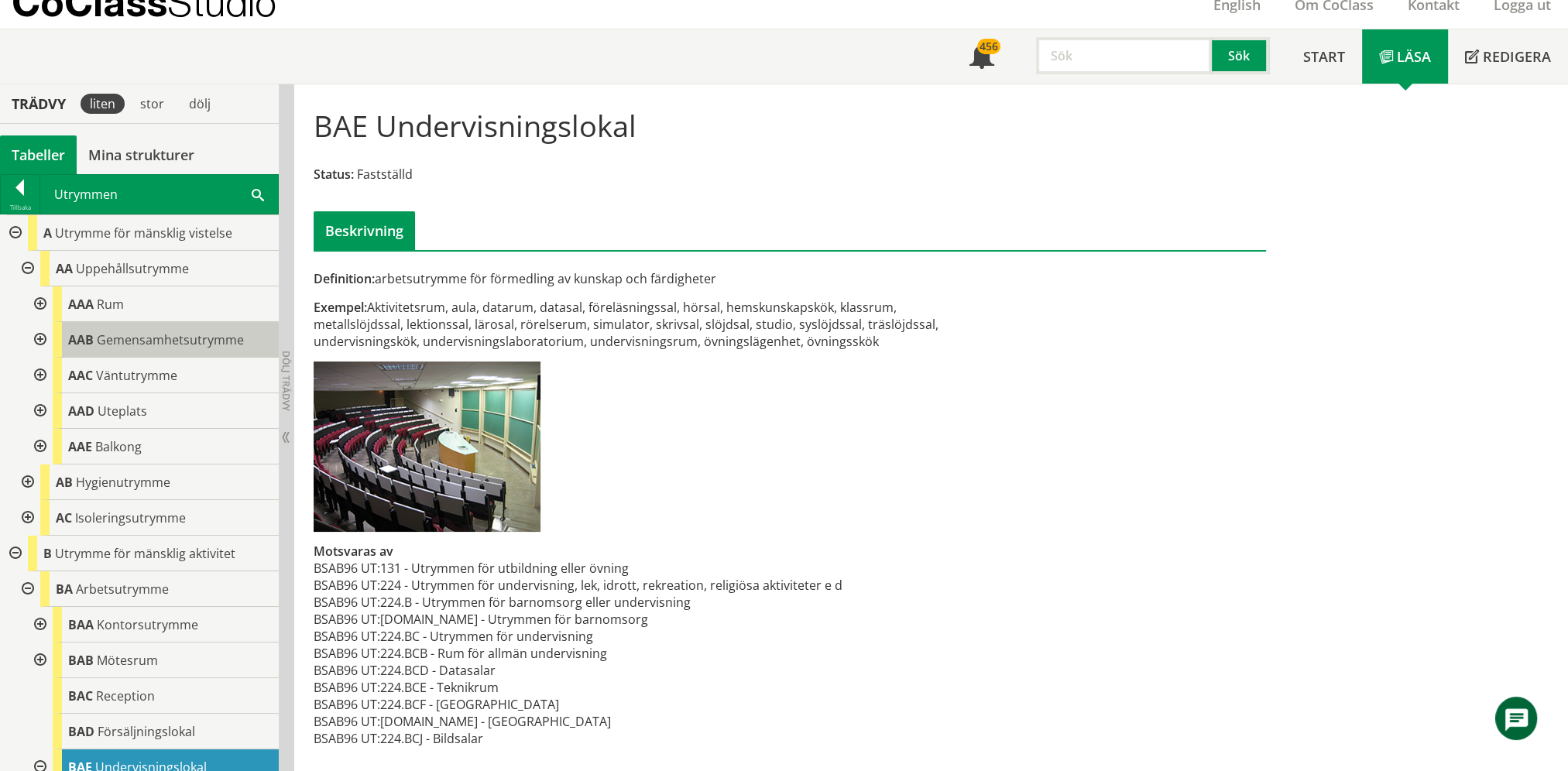
click at [84, 339] on span "AAB" at bounding box center [81, 340] width 26 height 17
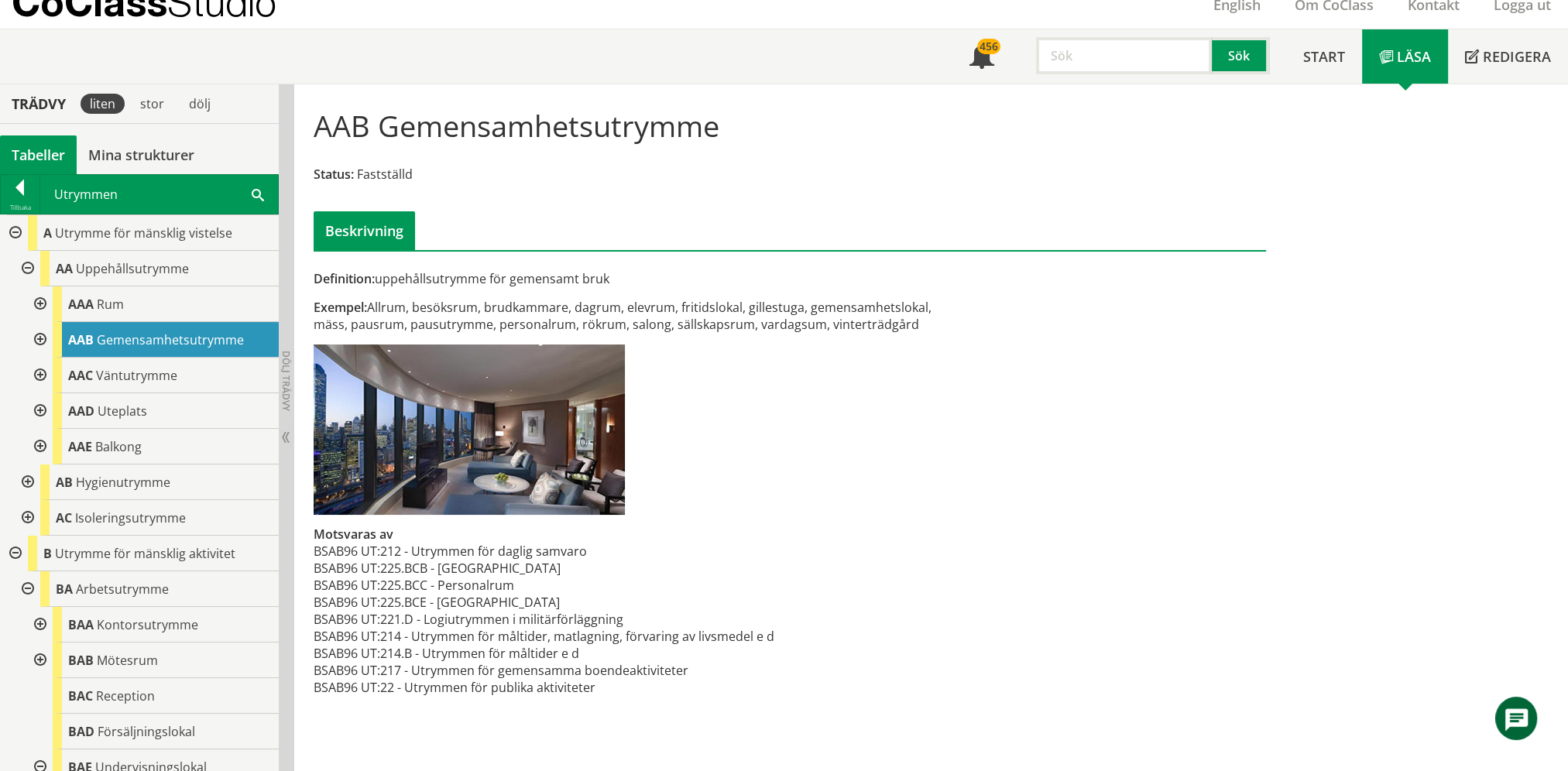
click at [257, 195] on span at bounding box center [258, 193] width 13 height 16
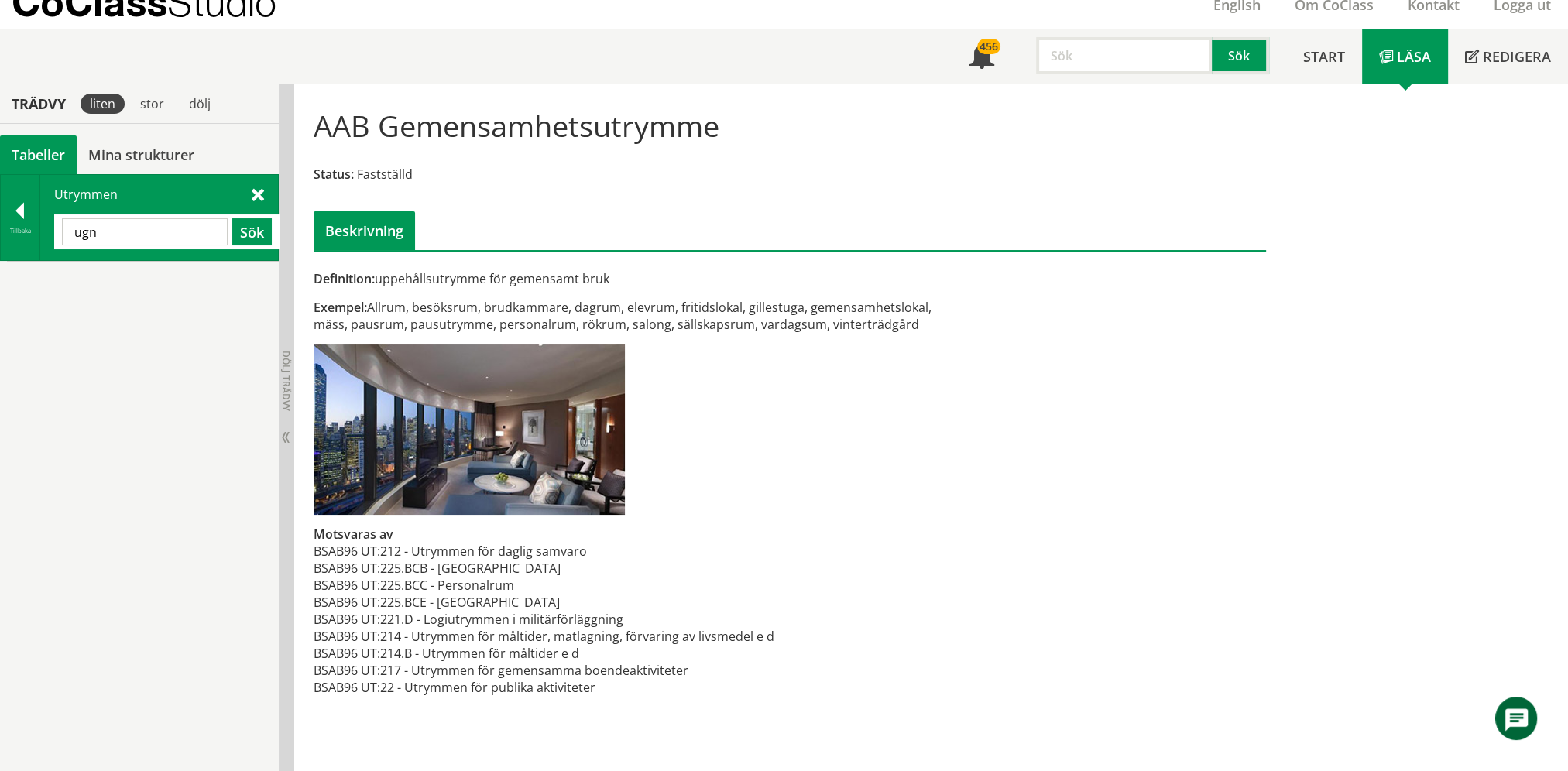
click at [150, 232] on input "ugn" at bounding box center [144, 232] width 166 height 27
click at [120, 272] on span "Materialverkstad" at bounding box center [121, 280] width 98 height 17
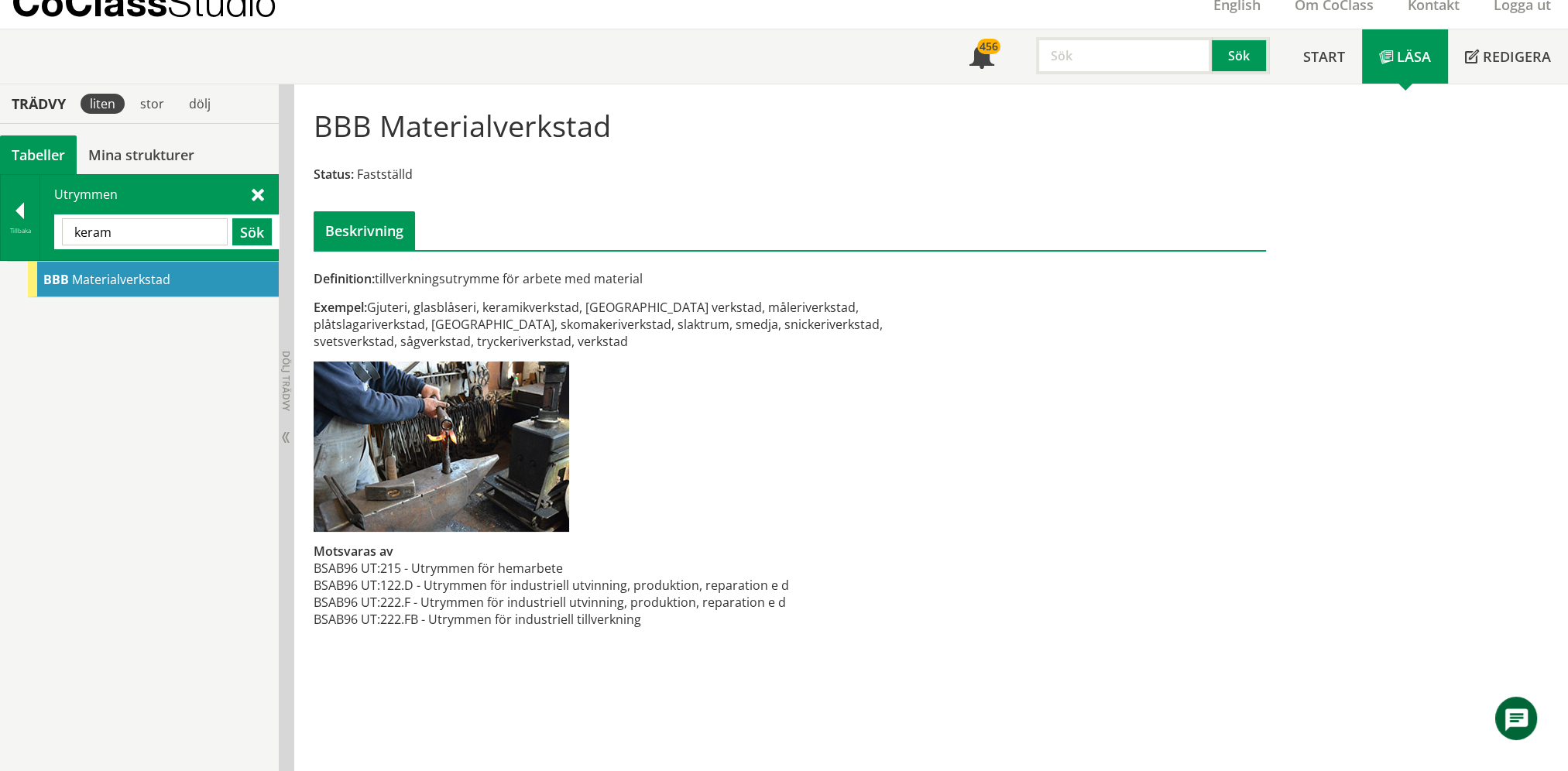
click at [119, 239] on input "keram" at bounding box center [144, 232] width 166 height 27
drag, startPoint x: 119, startPoint y: 239, endPoint x: 129, endPoint y: 210, distance: 30.7
click at [118, 239] on input "keram" at bounding box center [144, 232] width 166 height 27
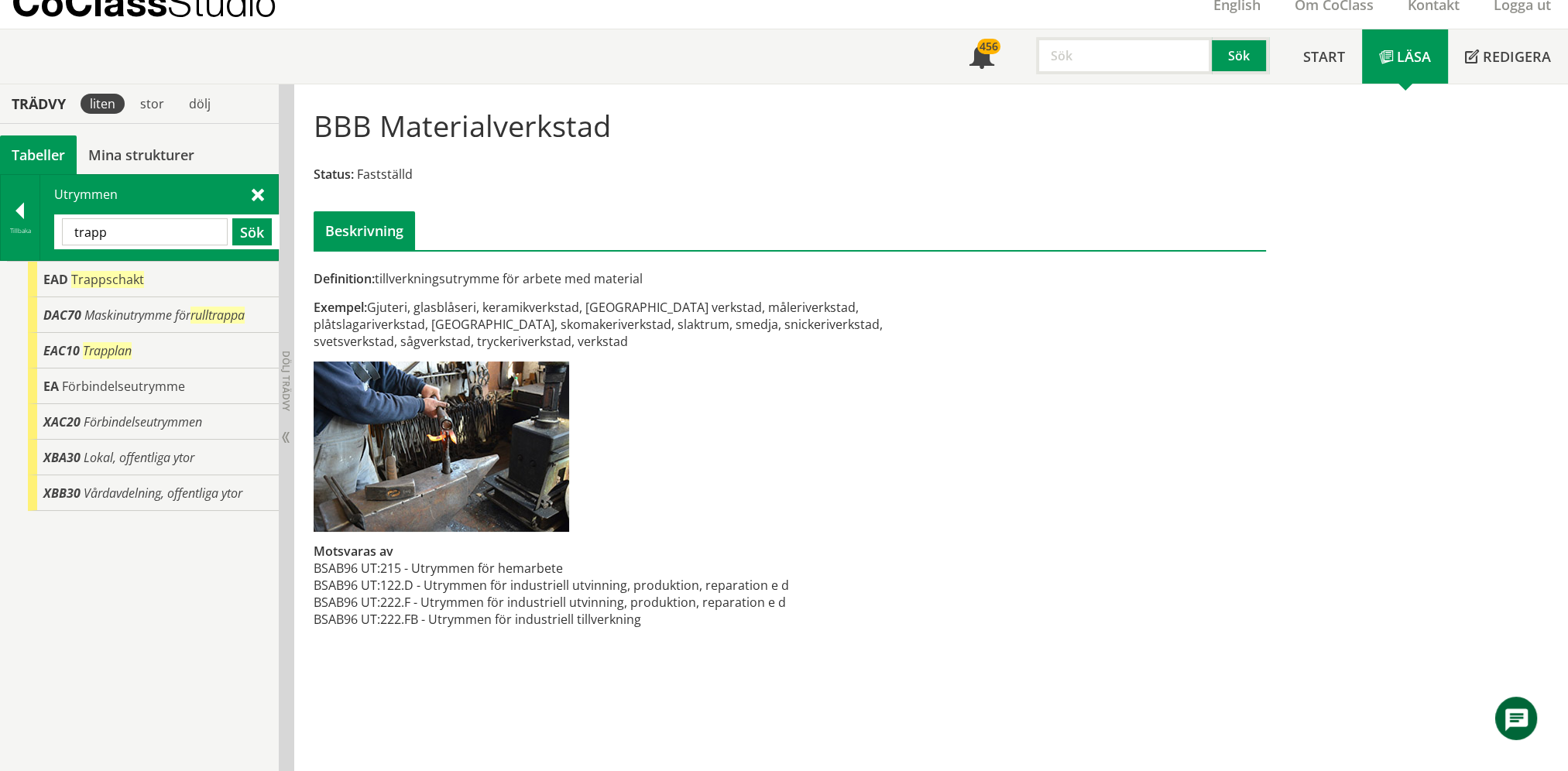
click at [164, 228] on input "trapp" at bounding box center [144, 232] width 166 height 27
type input "mål"
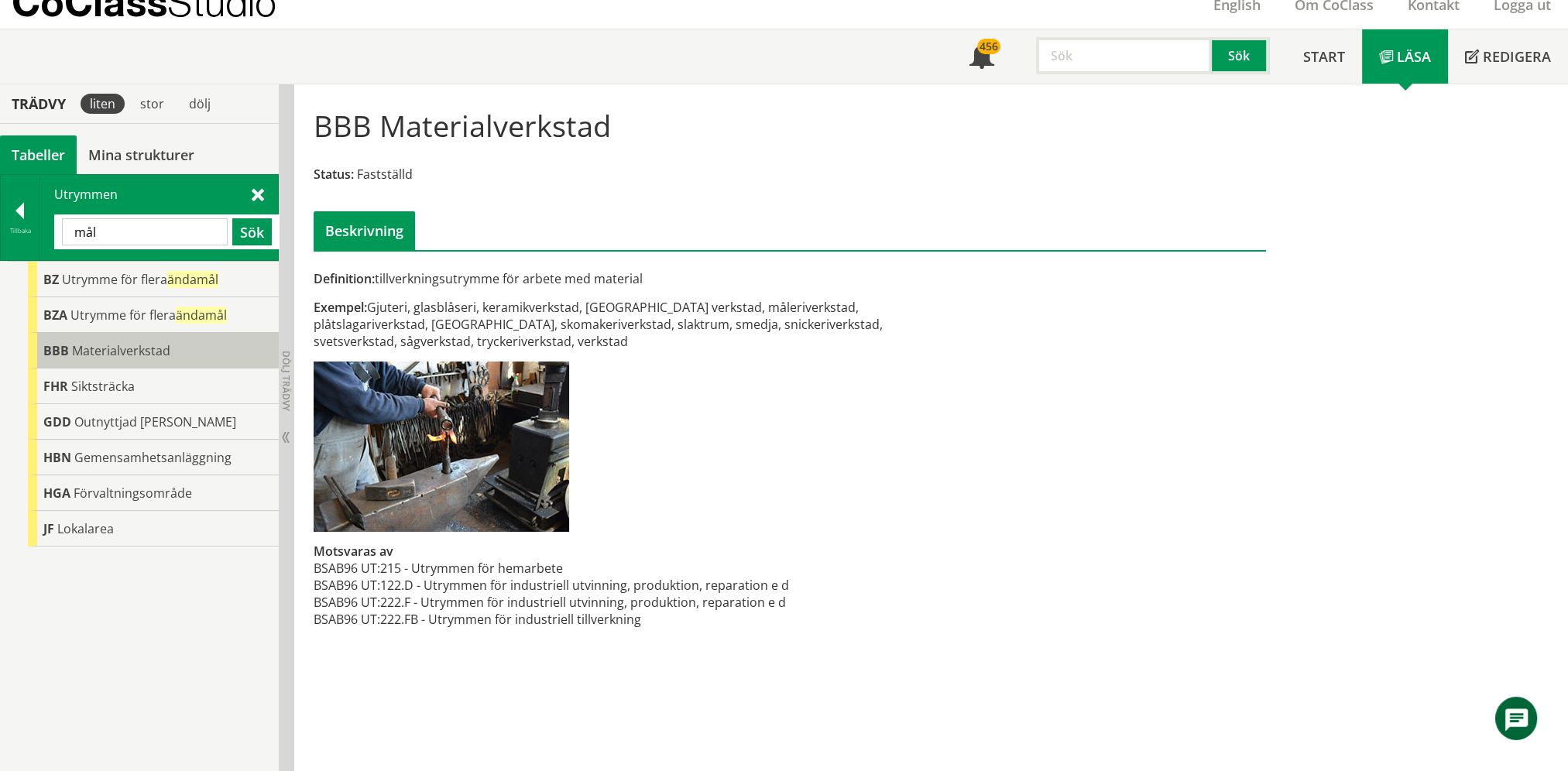
click at [152, 355] on span "Materialverkstad" at bounding box center [121, 351] width 98 height 17
click at [157, 348] on span "Materialverkstad" at bounding box center [121, 351] width 98 height 17
drag, startPoint x: 26, startPoint y: 217, endPoint x: 36, endPoint y: 216, distance: 10.0
click at [26, 216] on div at bounding box center [20, 214] width 39 height 22
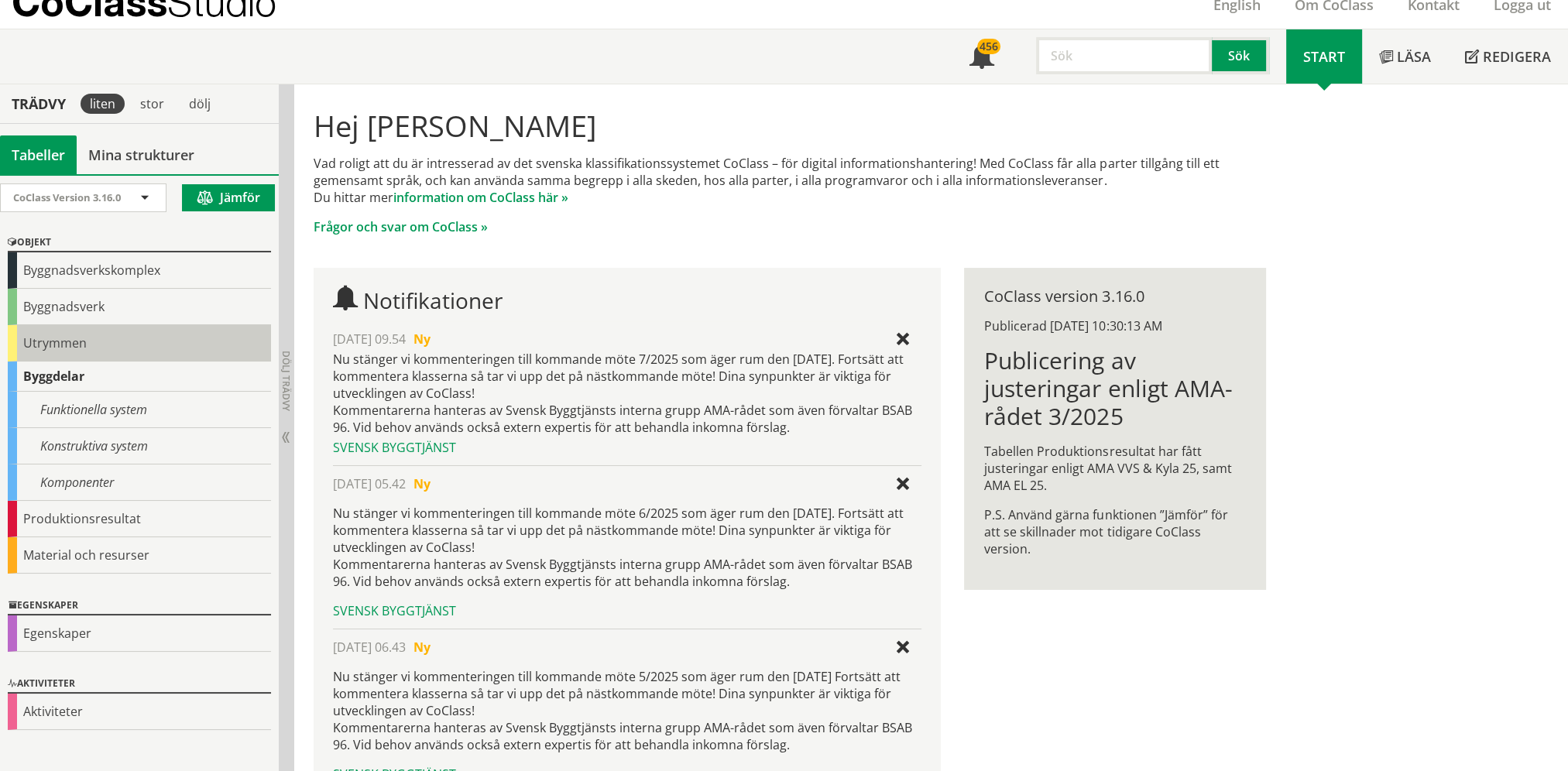
click at [58, 330] on div "Utrymmen" at bounding box center [140, 344] width 264 height 37
click at [59, 340] on div "Utrymmen" at bounding box center [140, 344] width 264 height 37
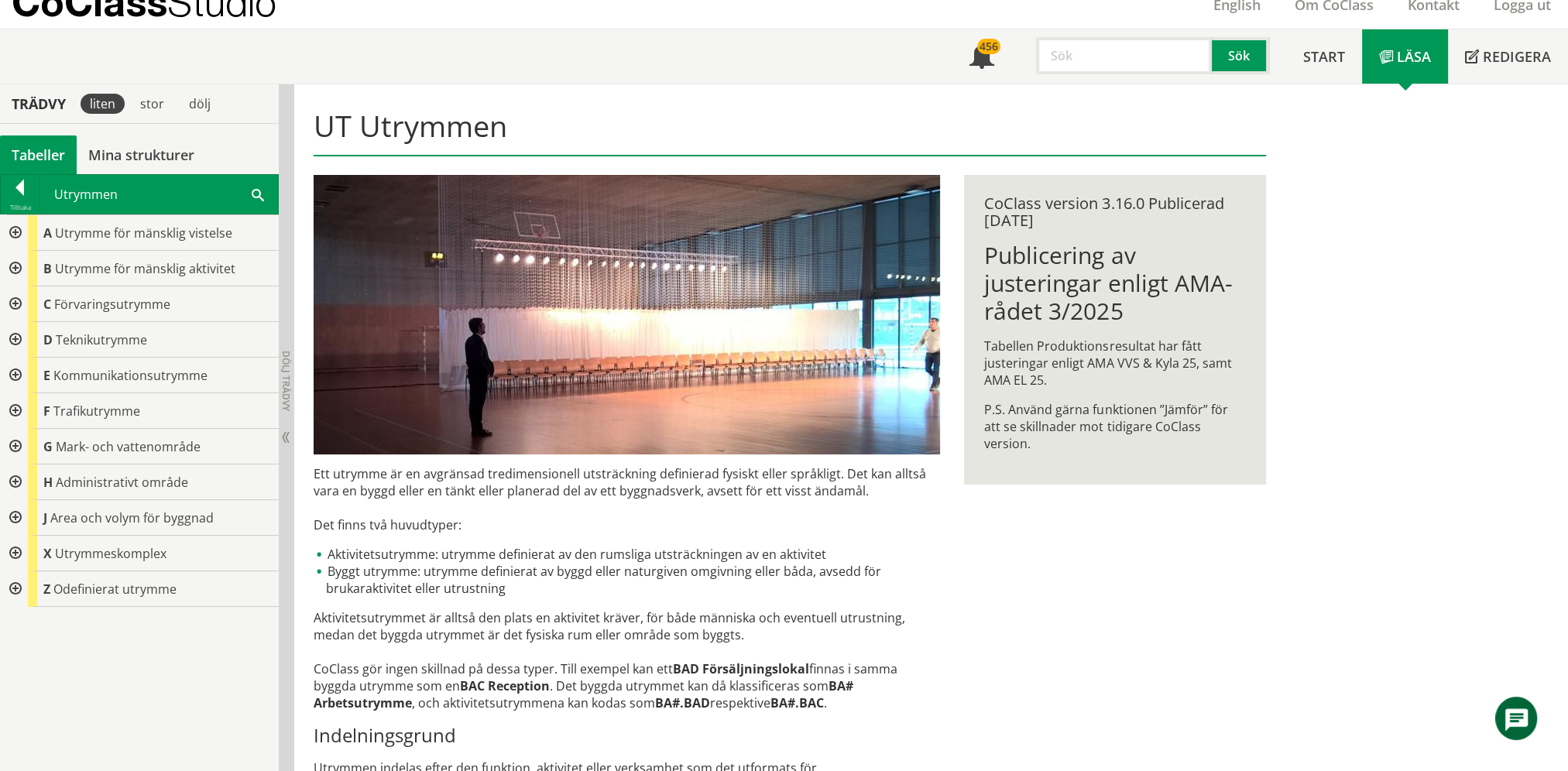
click at [18, 307] on div at bounding box center [13, 304] width 28 height 36
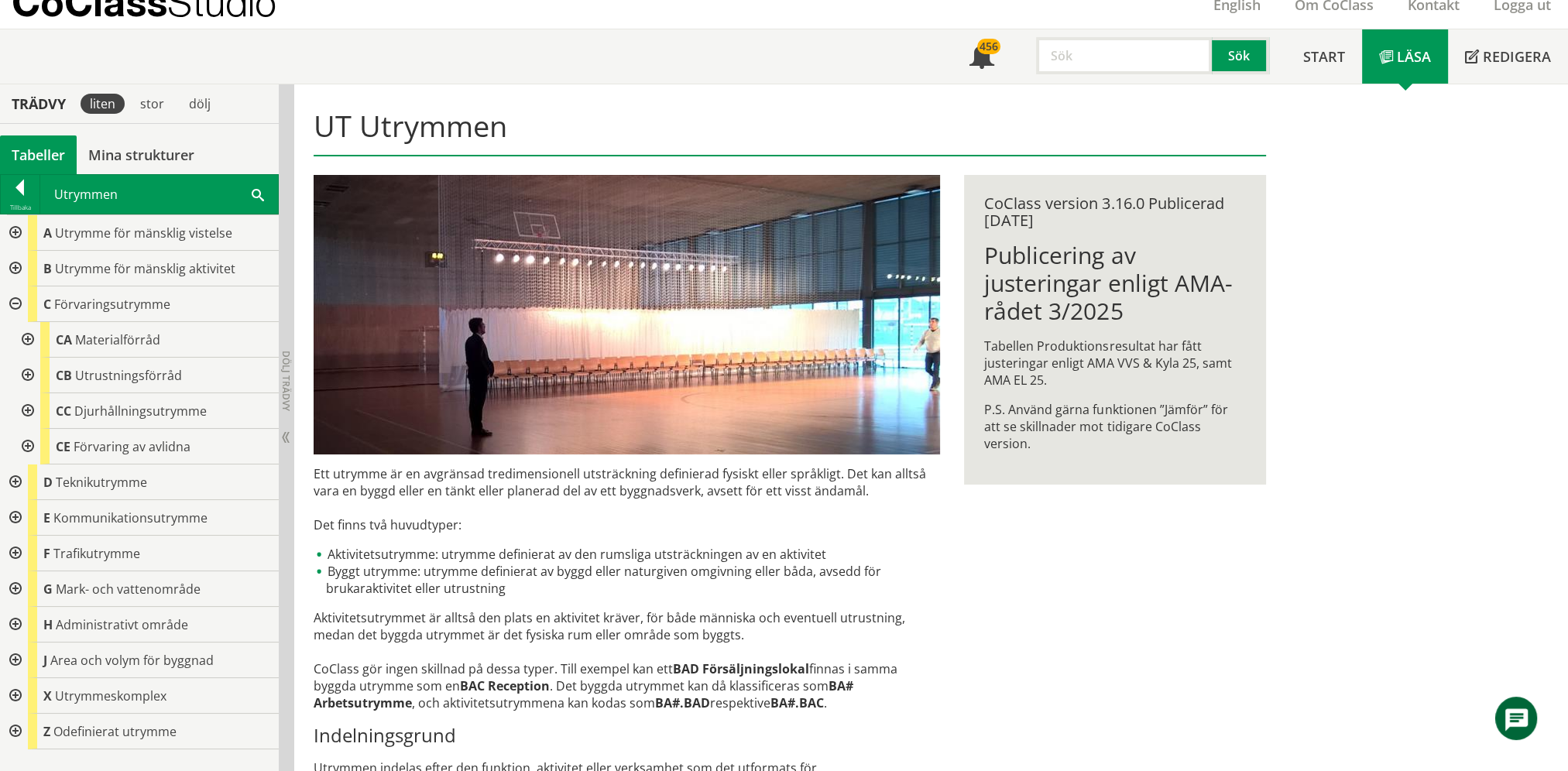
click at [34, 344] on div at bounding box center [26, 340] width 28 height 36
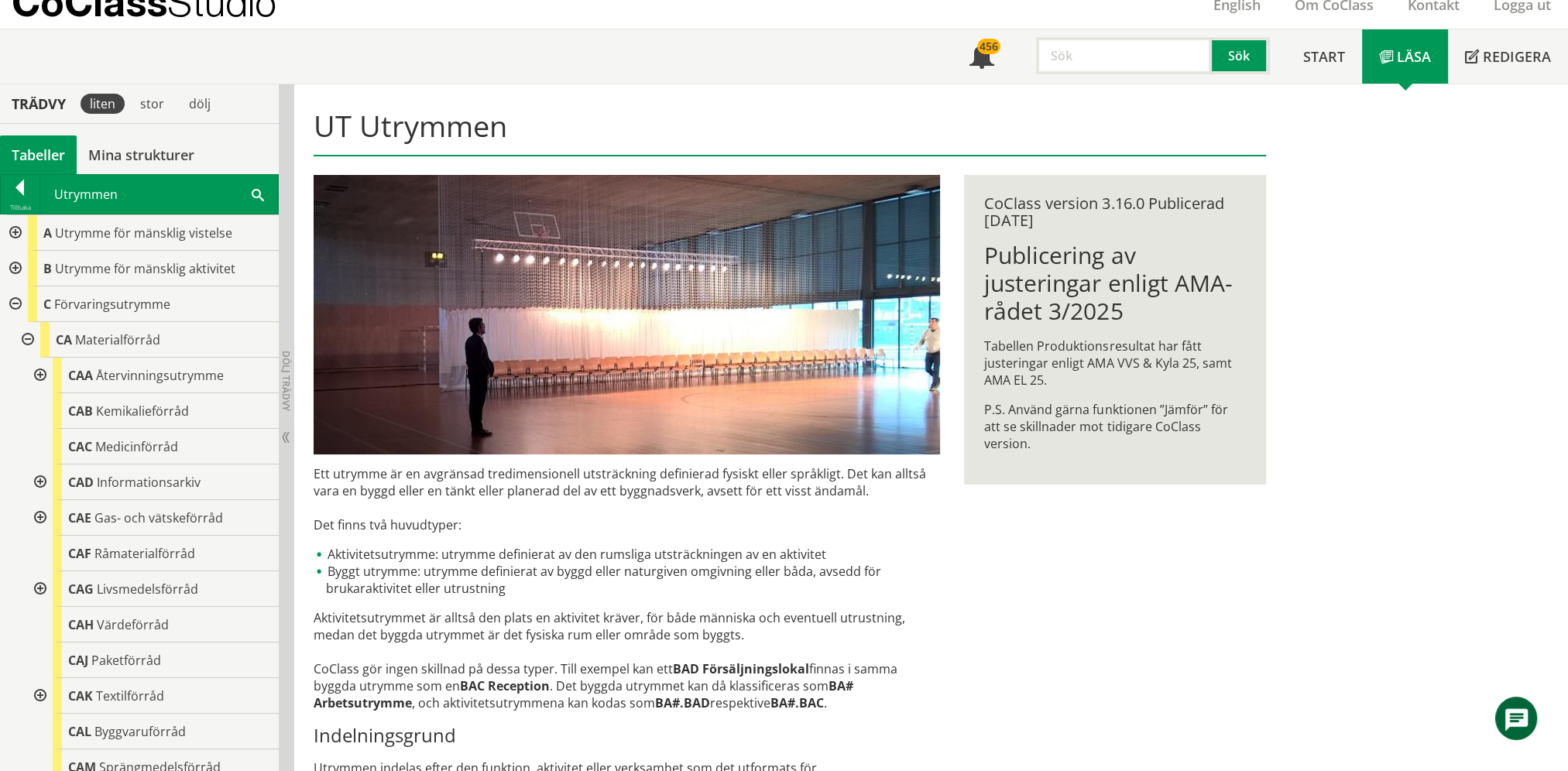
click at [34, 378] on div at bounding box center [39, 375] width 28 height 36
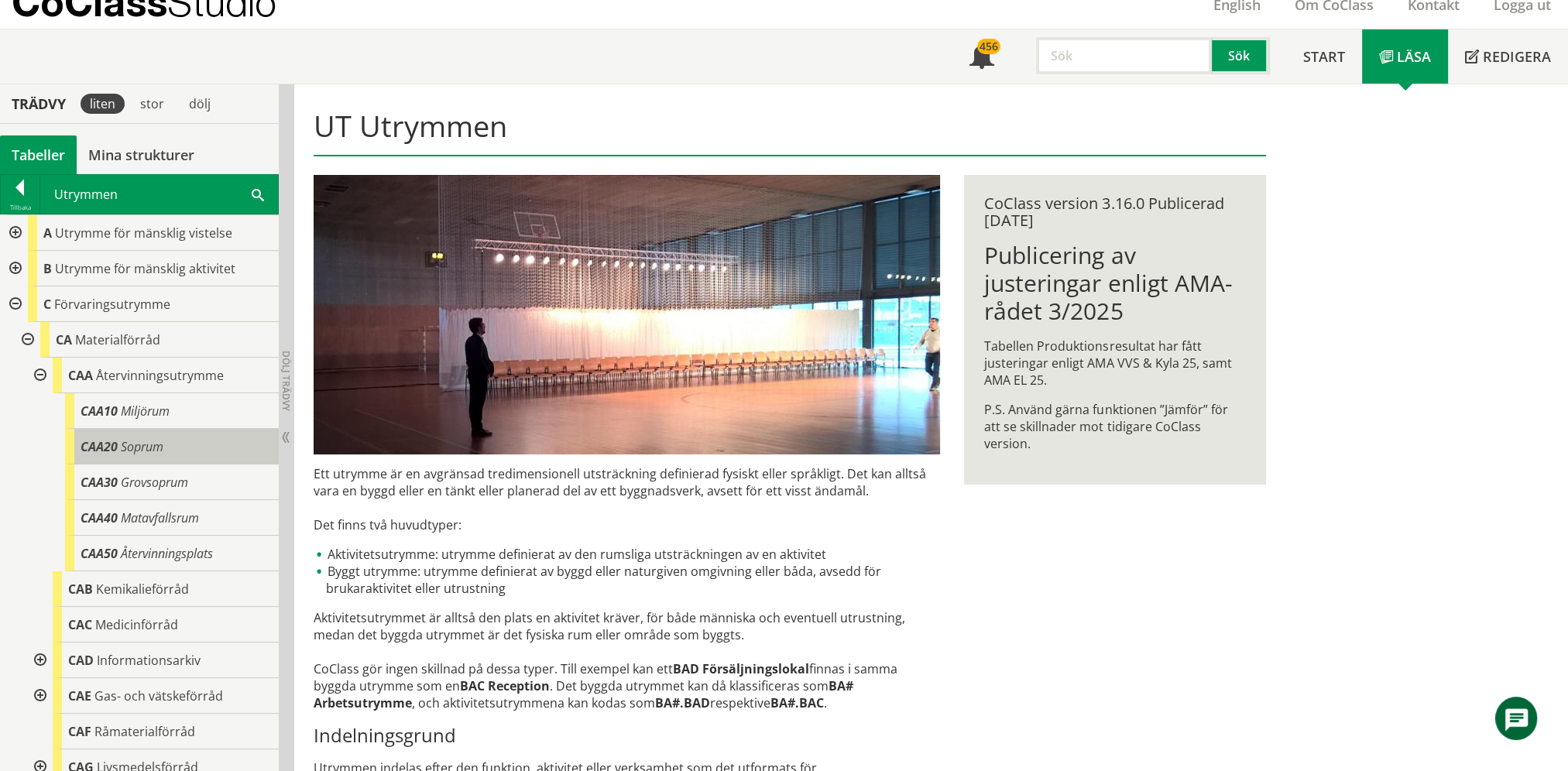
click at [164, 450] on span "Soprum" at bounding box center [142, 447] width 42 height 17
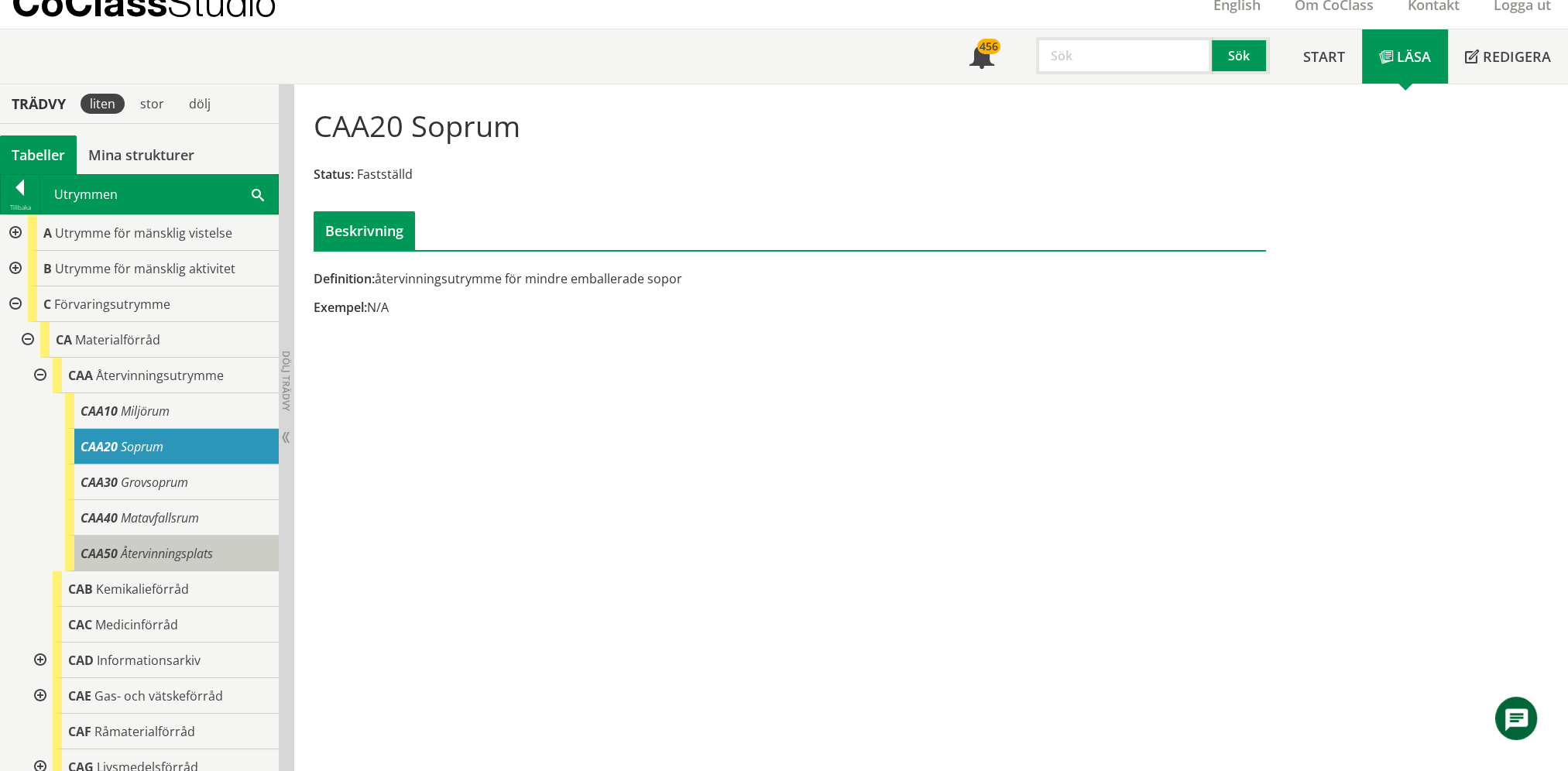
click at [193, 544] on div "CAA50 Återvinningsplats" at bounding box center [172, 553] width 214 height 36
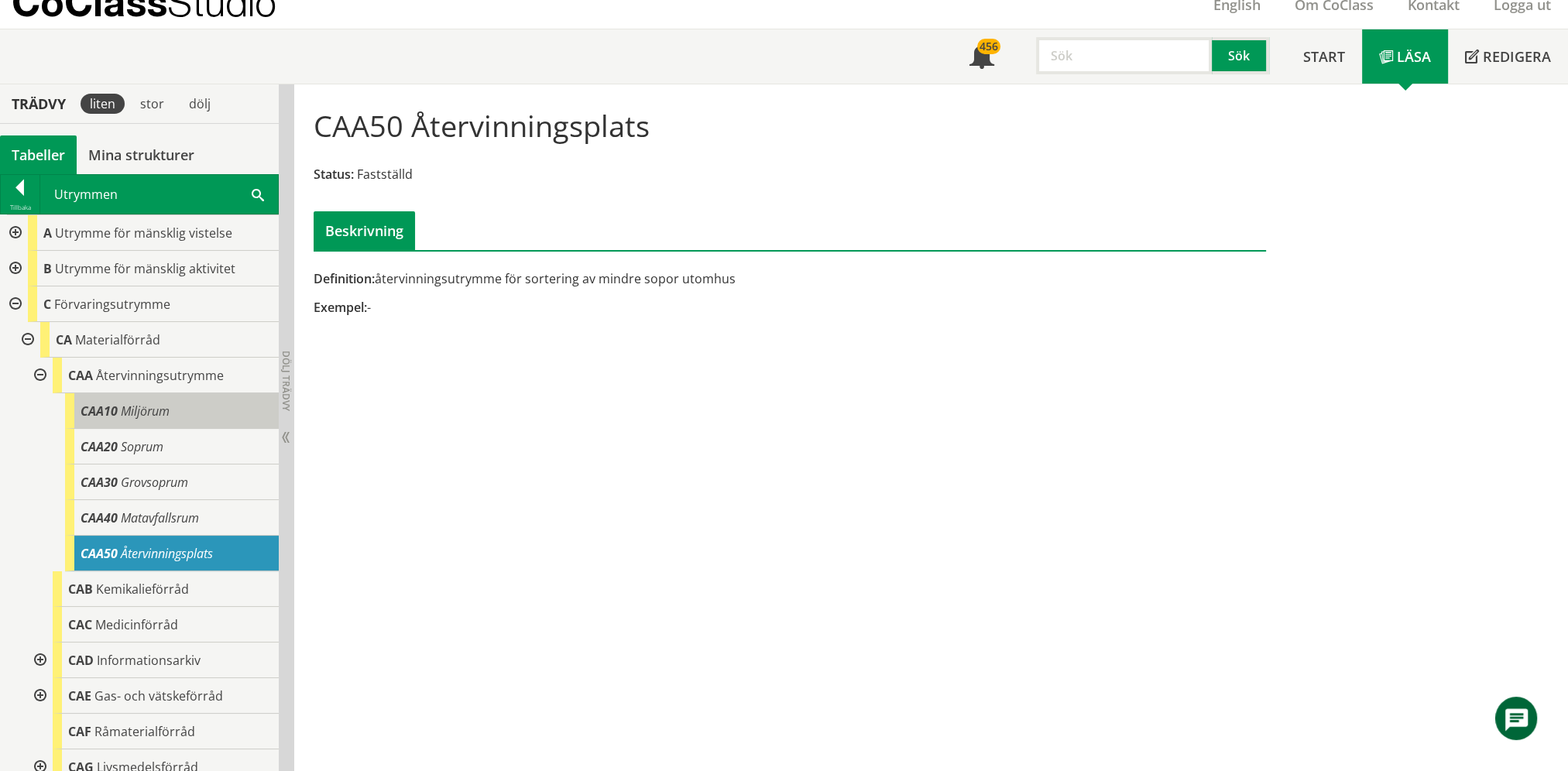
click at [165, 423] on div "CAA10 Miljörum" at bounding box center [172, 411] width 214 height 36
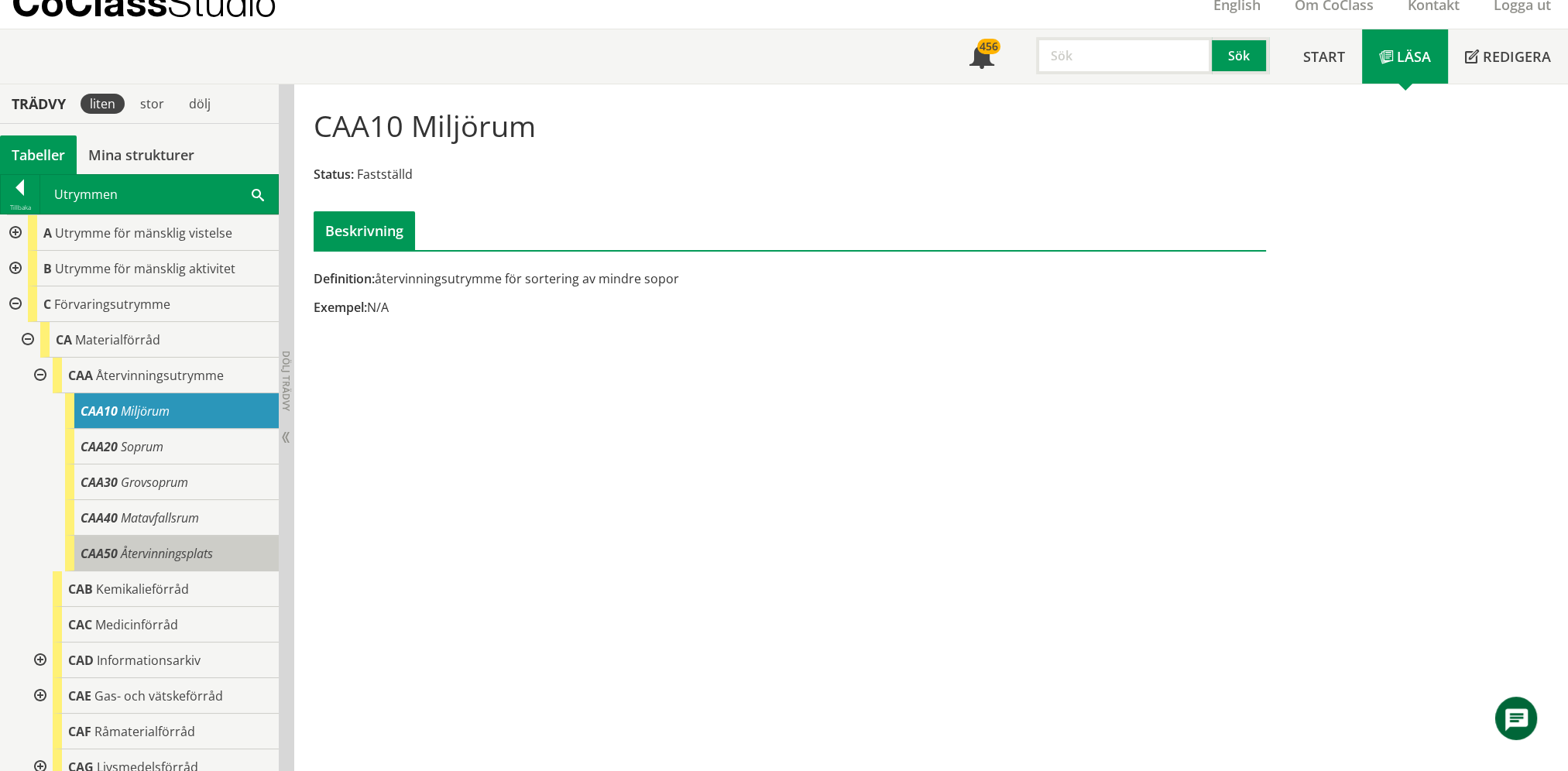
click at [208, 542] on div "CAA50 Återvinningsplats" at bounding box center [172, 553] width 214 height 36
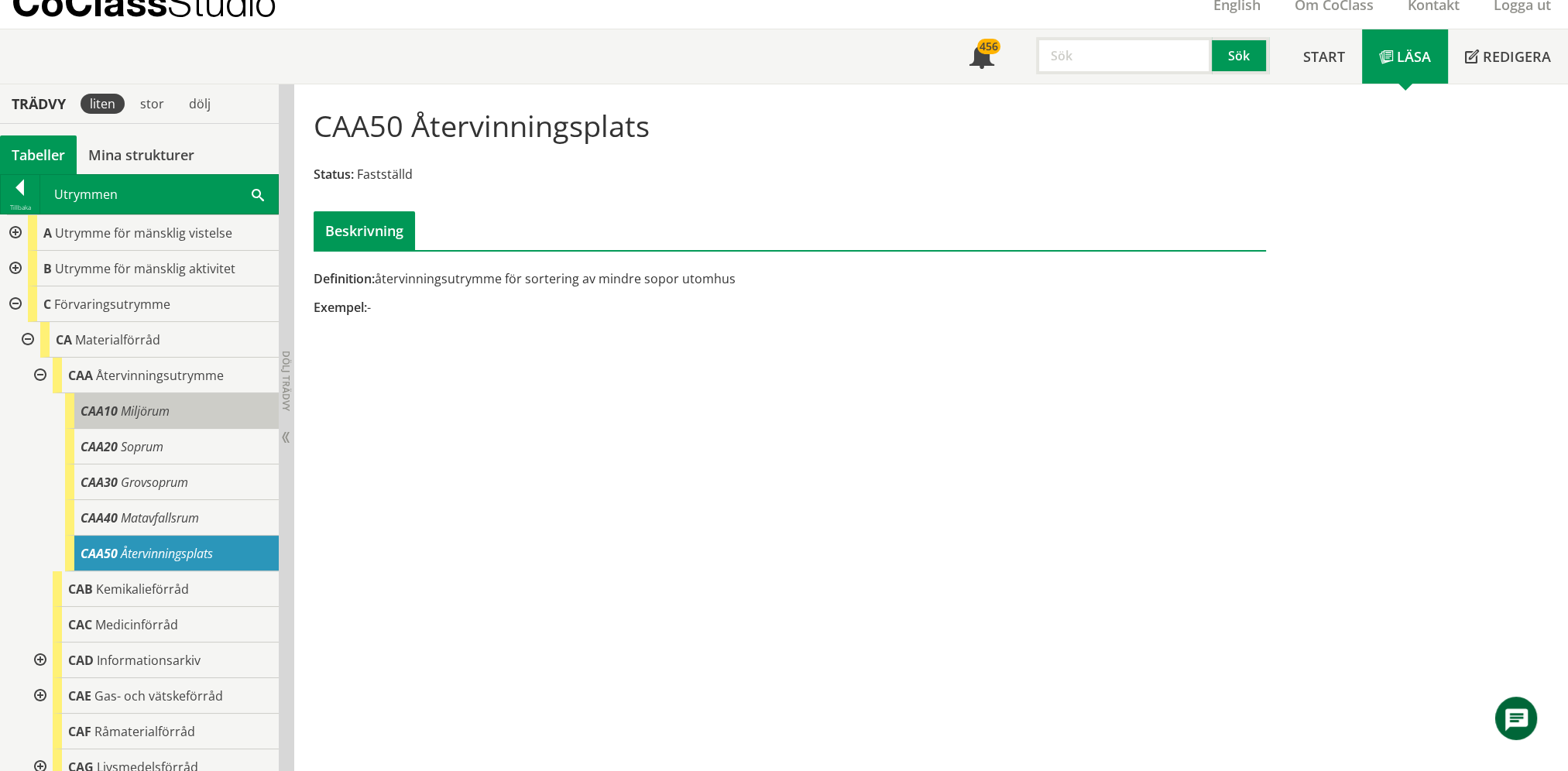
click at [167, 416] on span "Miljörum" at bounding box center [145, 411] width 49 height 17
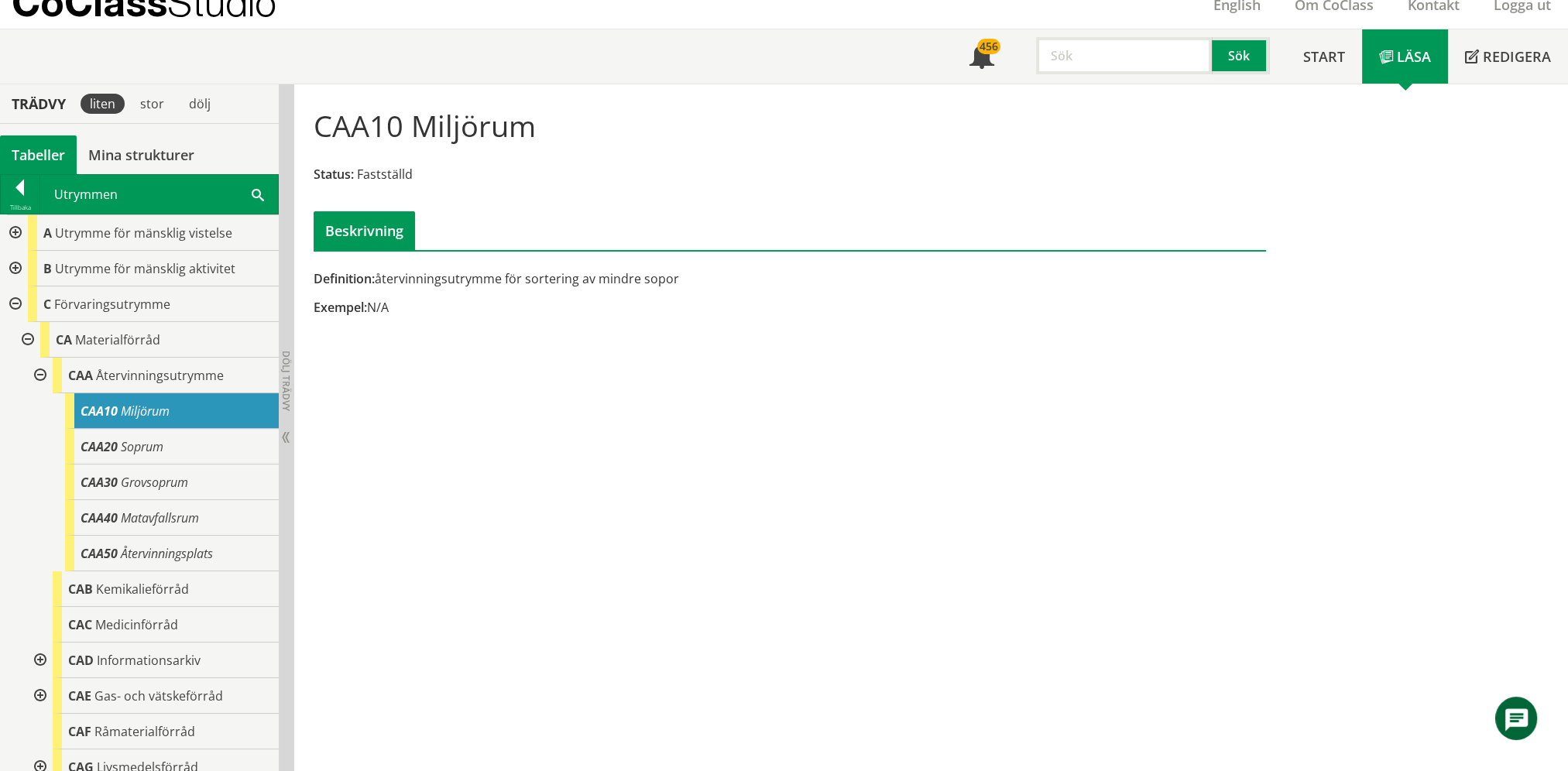
click at [12, 316] on div at bounding box center [13, 304] width 28 height 36
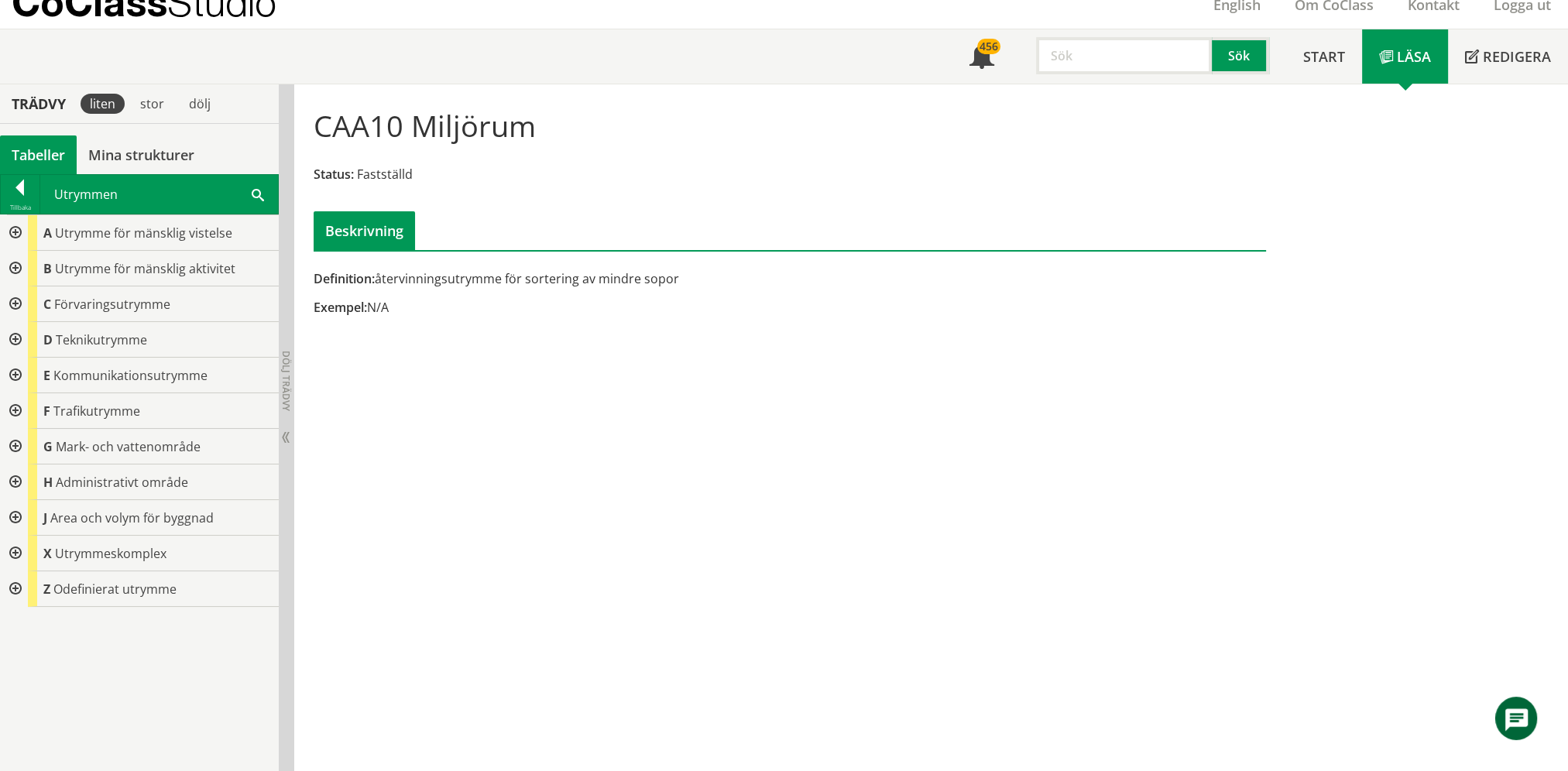
click at [25, 341] on div at bounding box center [13, 340] width 28 height 36
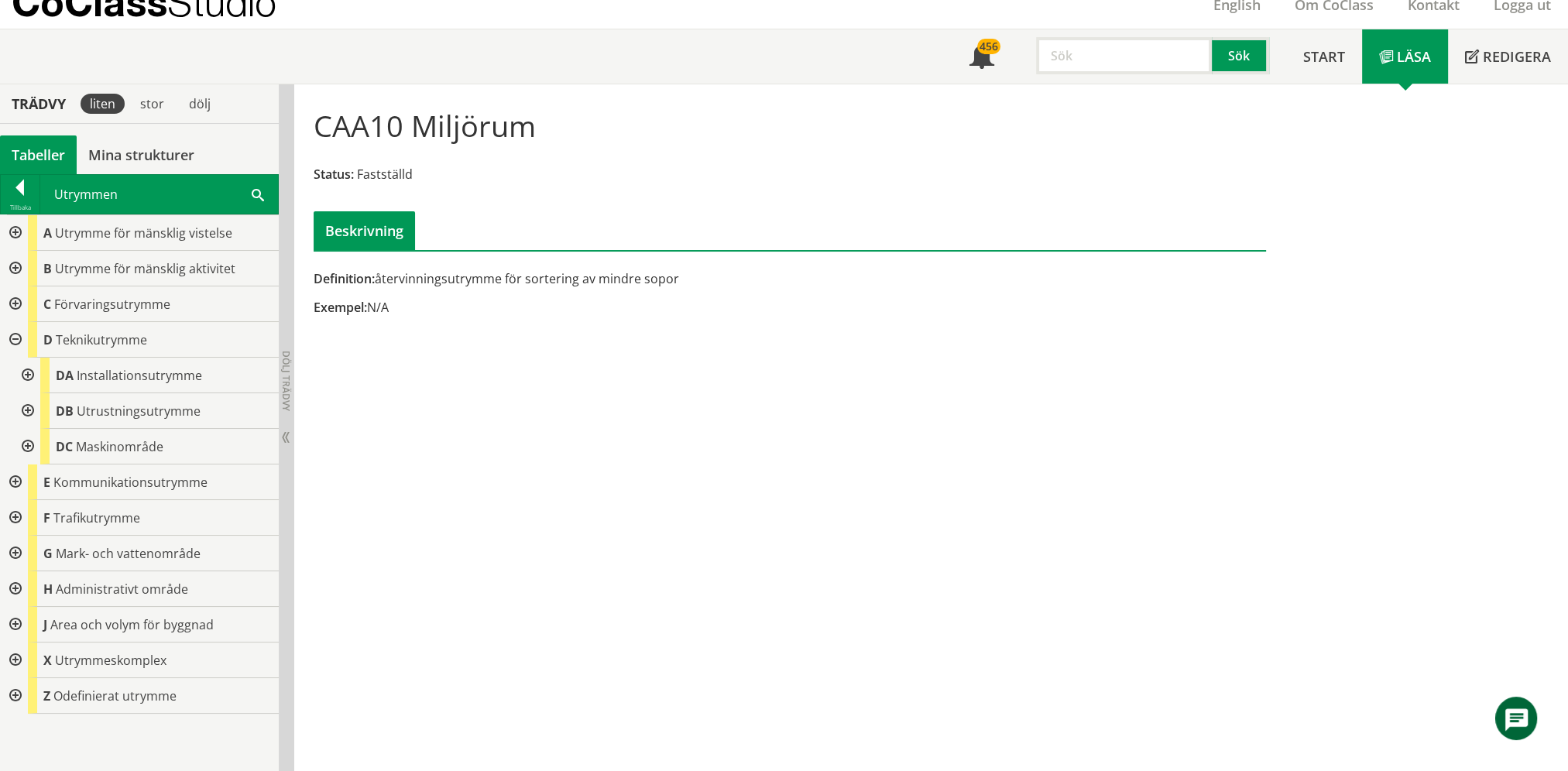
click at [26, 410] on div at bounding box center [26, 411] width 28 height 36
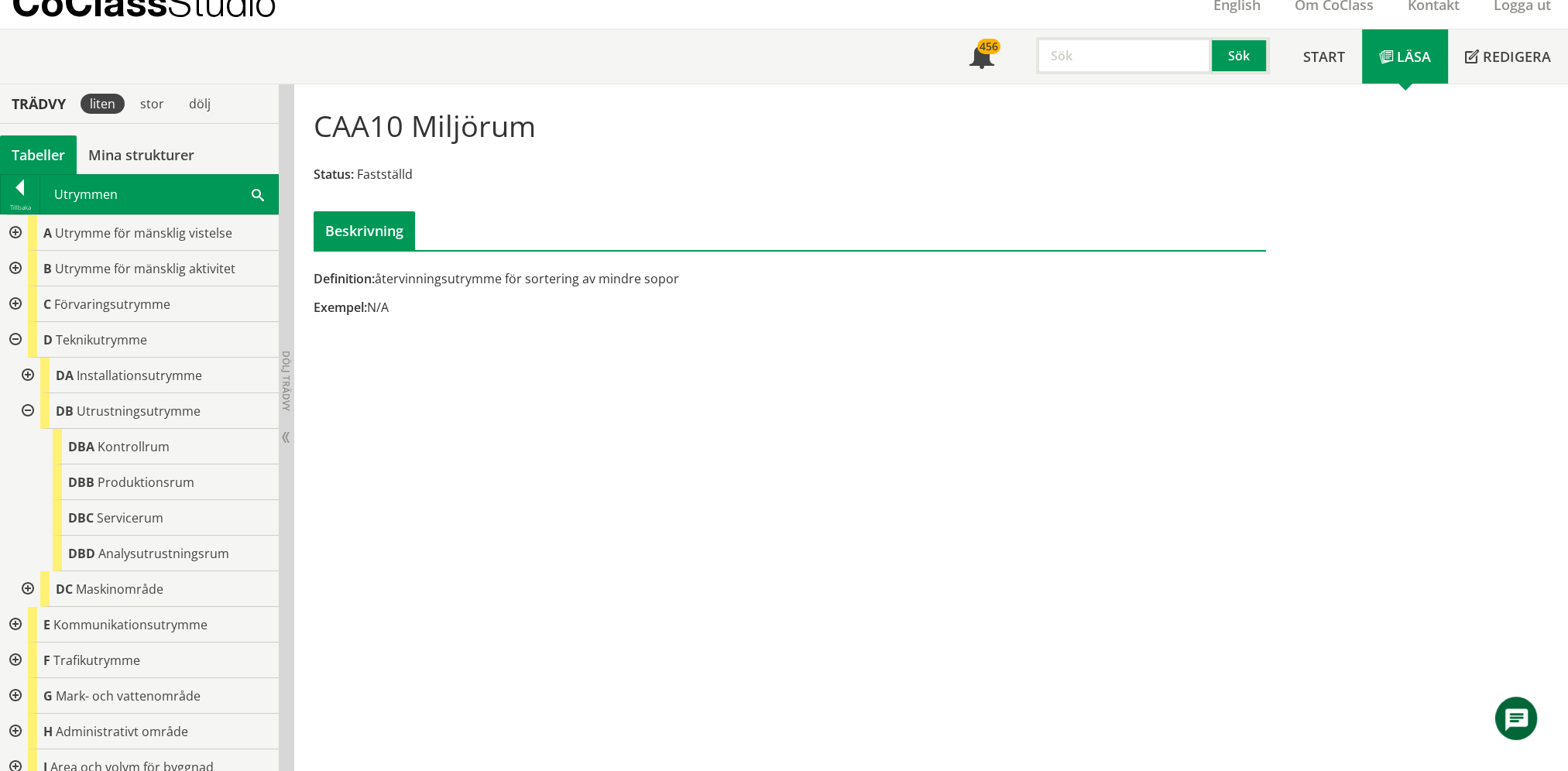
click at [26, 409] on div at bounding box center [26, 411] width 28 height 36
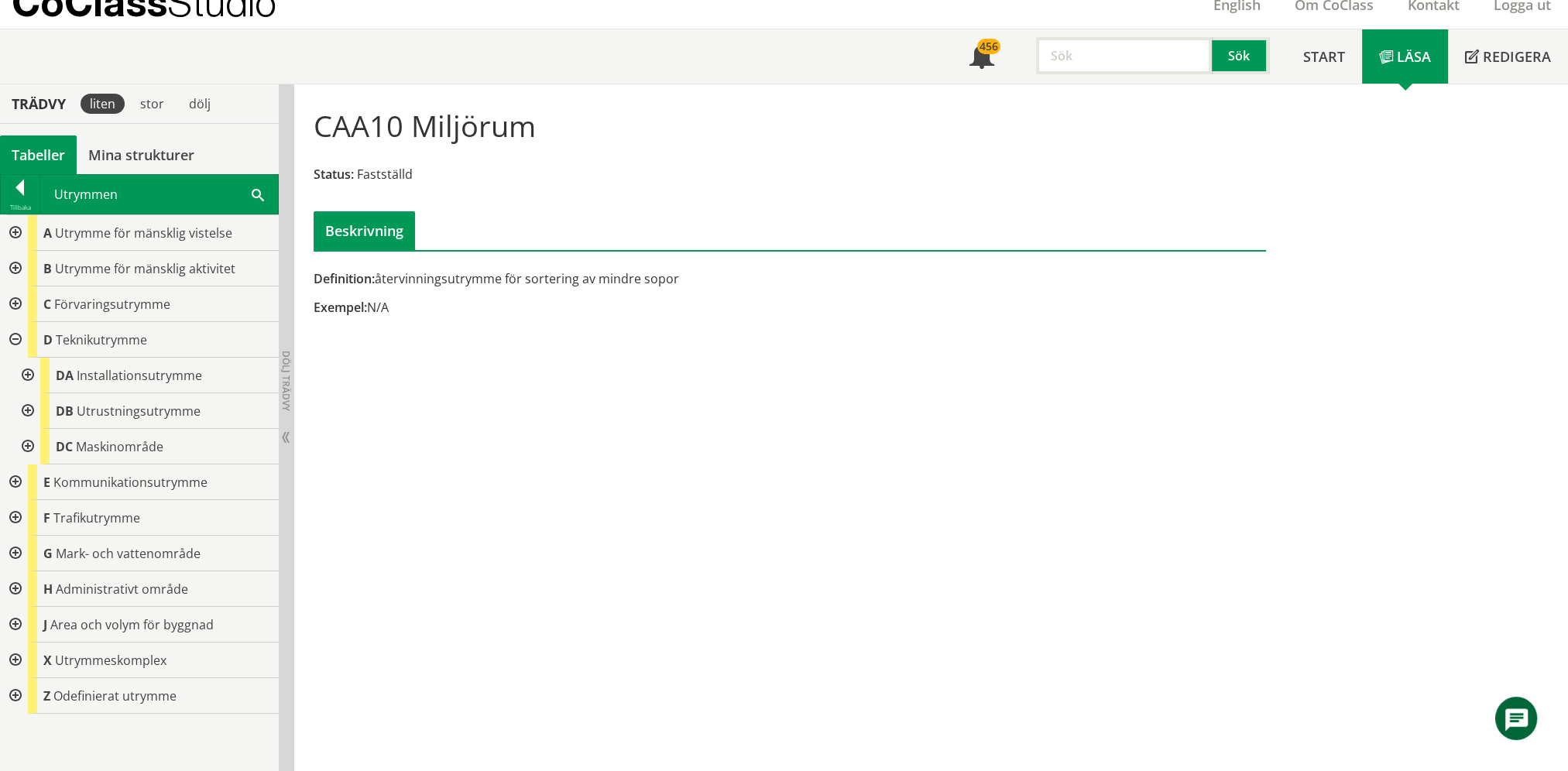
click at [30, 373] on div at bounding box center [26, 375] width 28 height 36
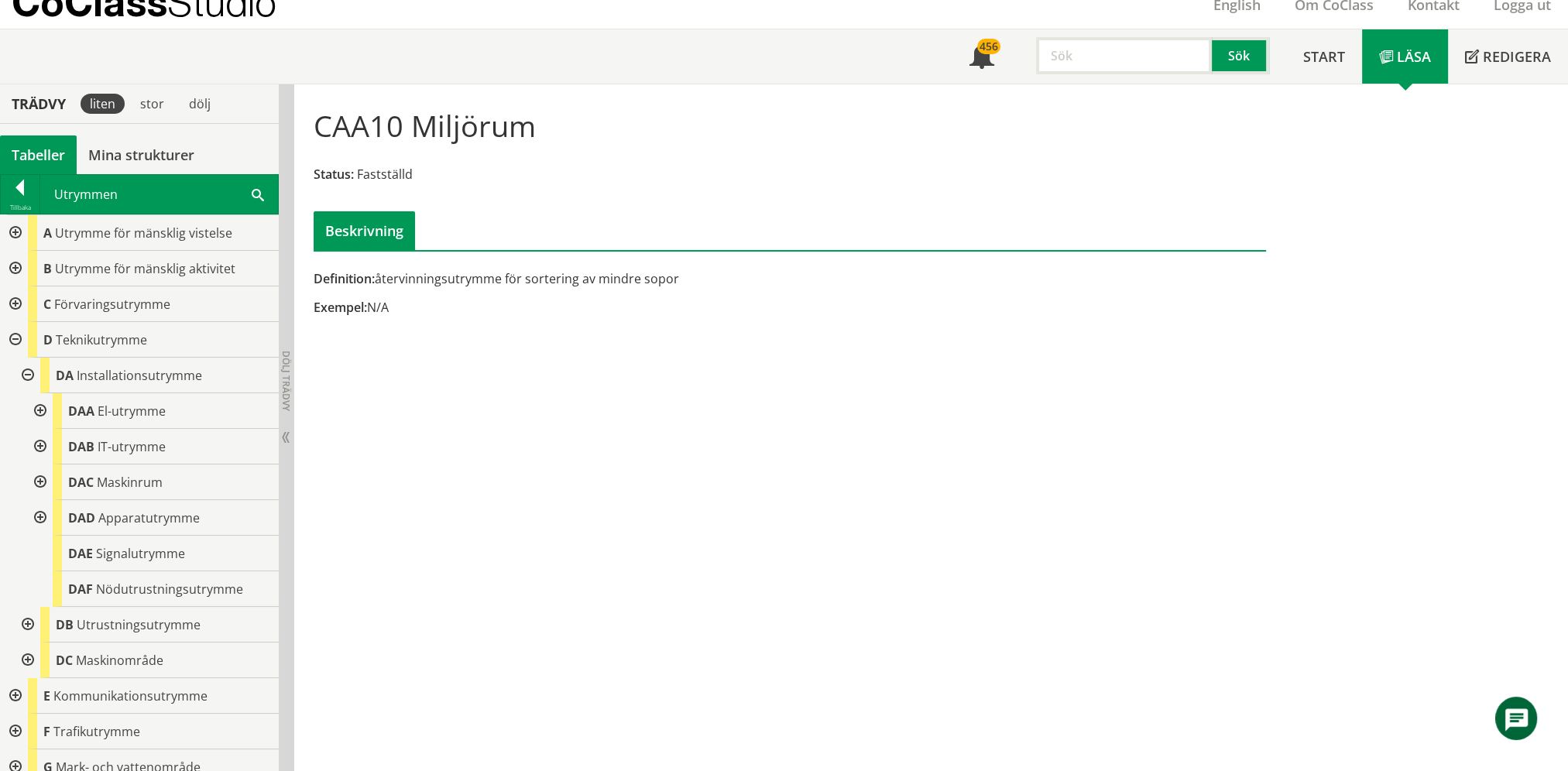
click at [39, 517] on div at bounding box center [39, 518] width 28 height 36
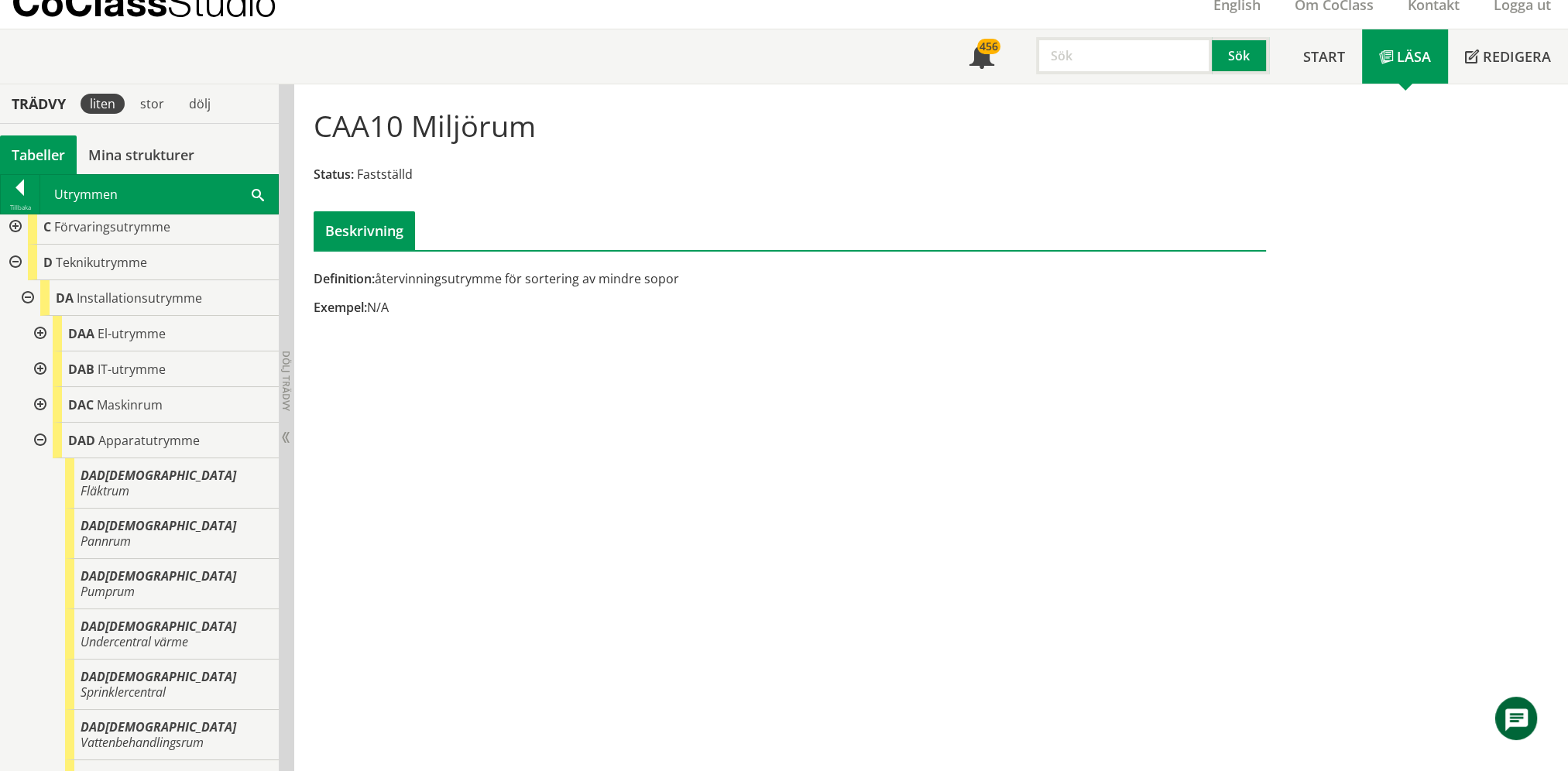
scroll to position [155, 0]
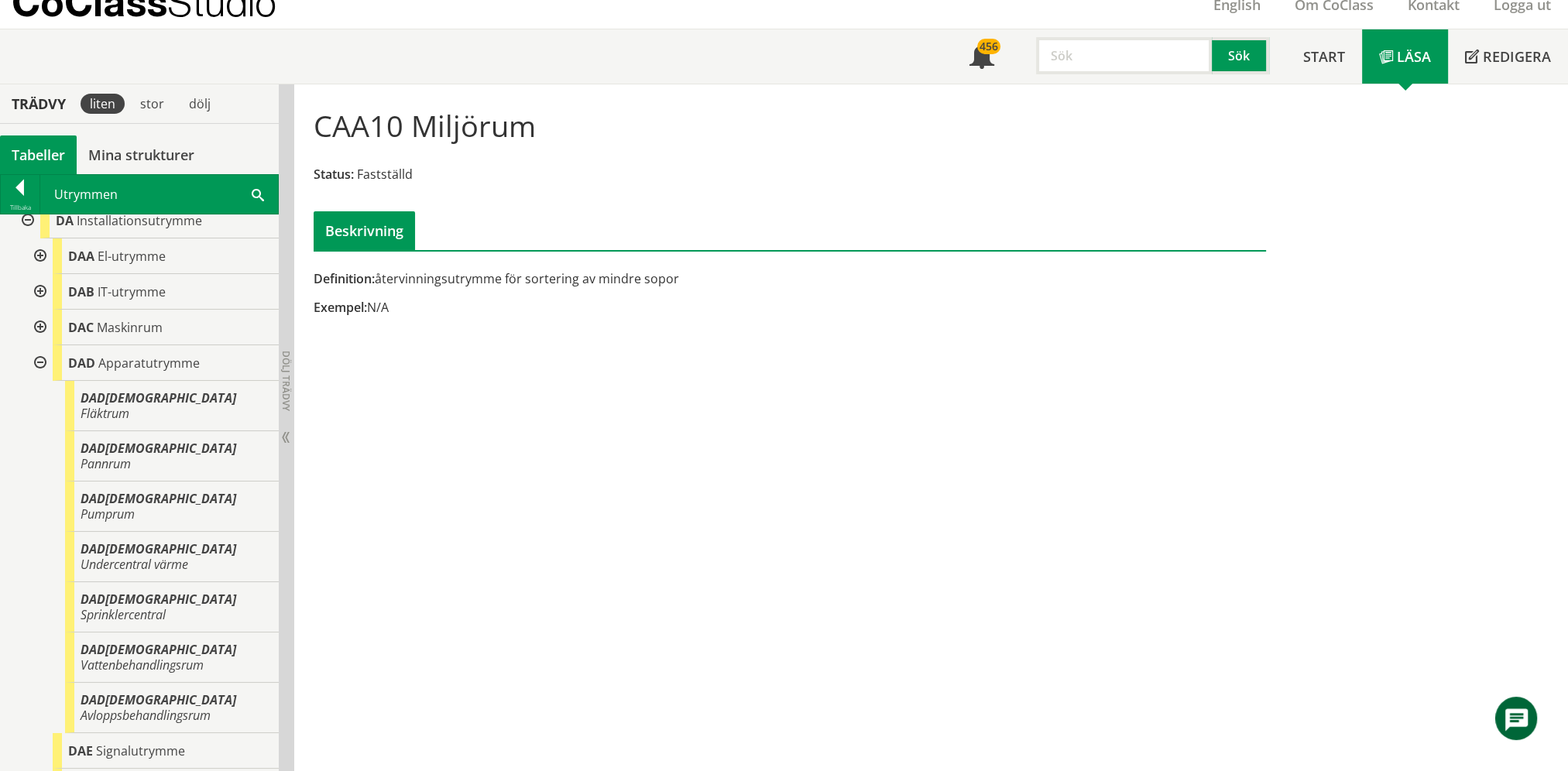
click at [258, 193] on span at bounding box center [258, 193] width 13 height 16
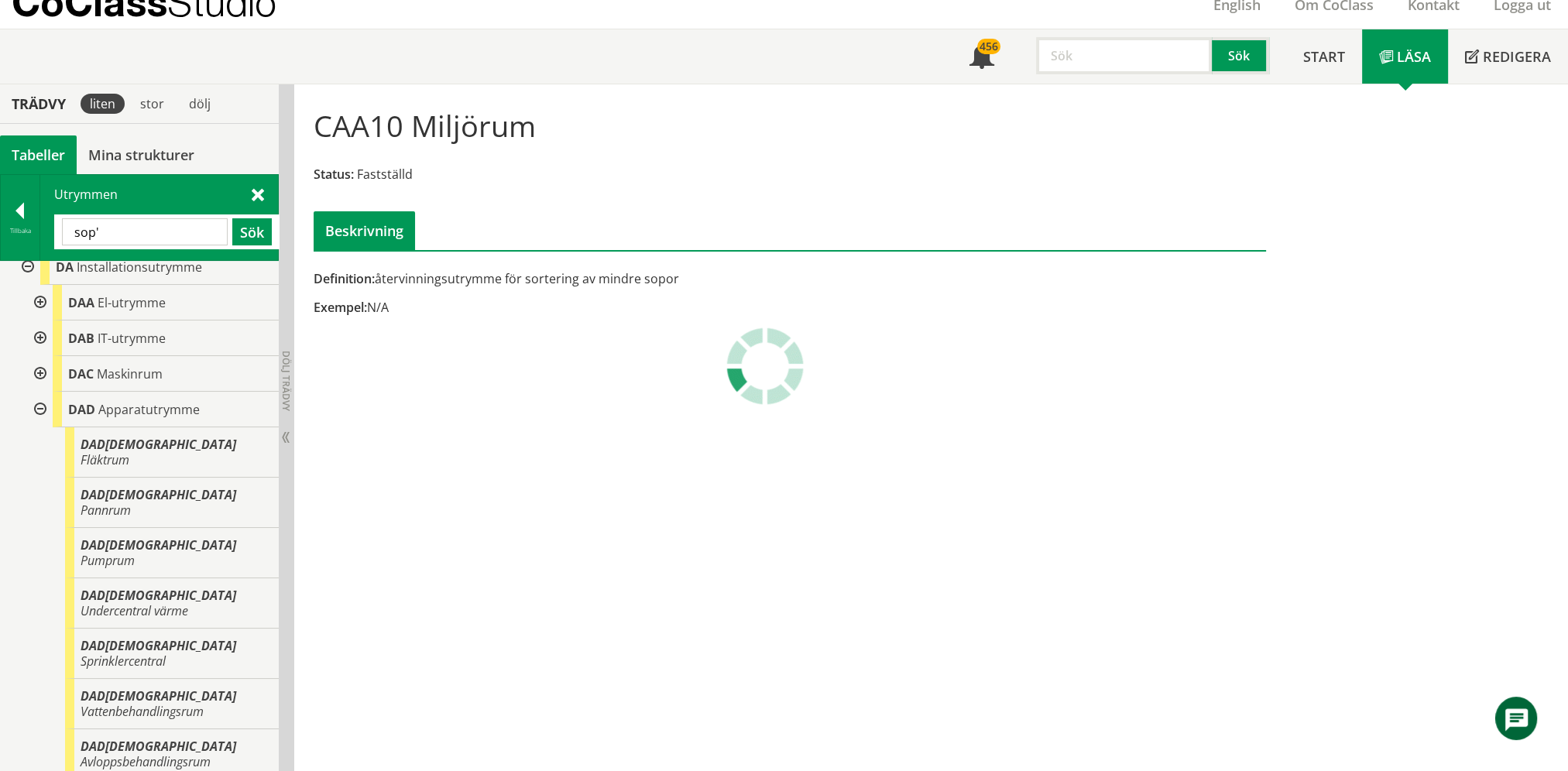
scroll to position [0, 0]
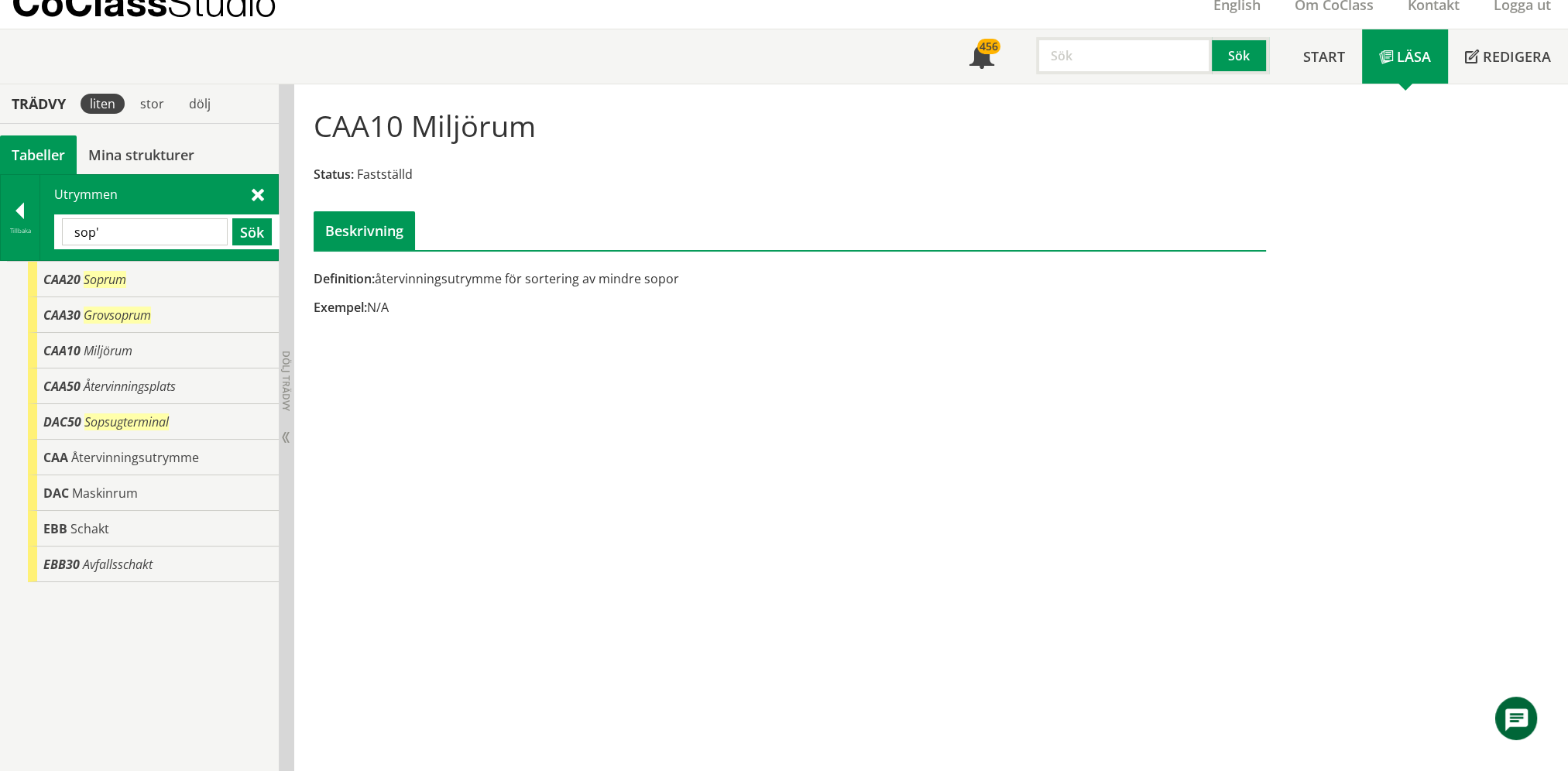
type input "sop"
click at [170, 416] on div "DAC50 Sopsugterminal" at bounding box center [153, 422] width 251 height 36
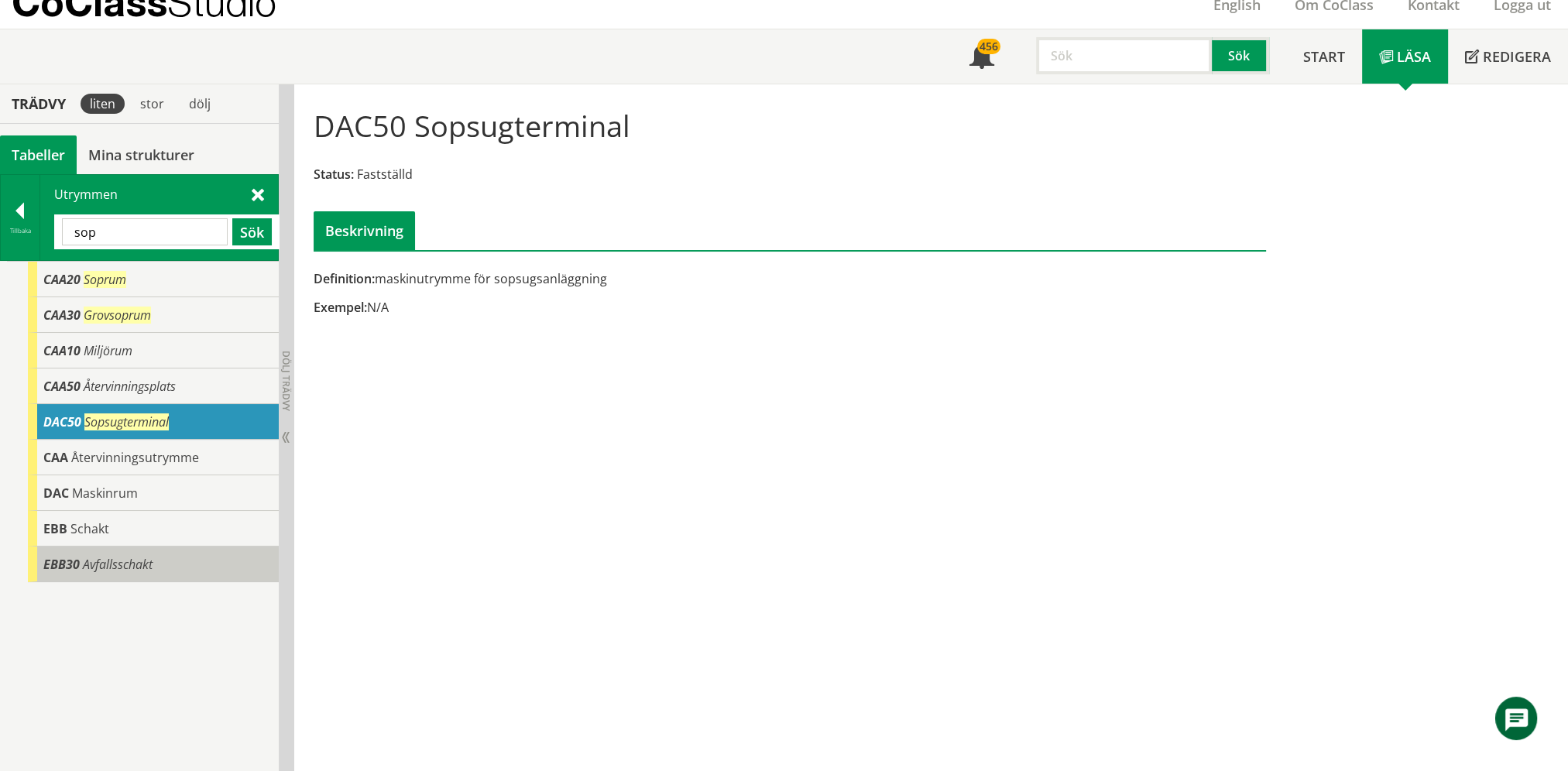
click at [153, 550] on div "EBB30 Avfallsschakt" at bounding box center [153, 564] width 251 height 36
click at [157, 570] on div "EBB30 Avfallsschakt" at bounding box center [153, 564] width 251 height 36
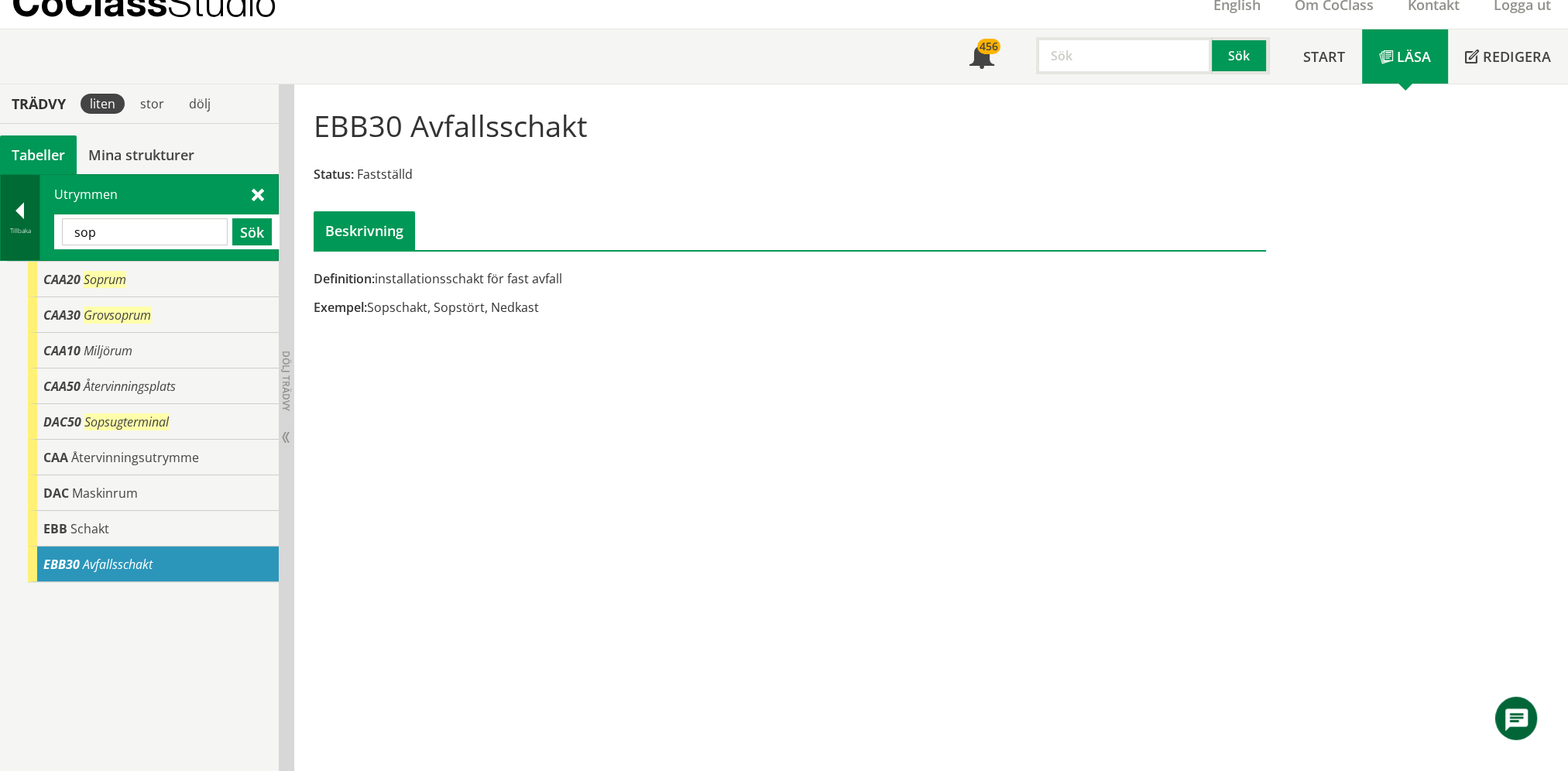
click at [31, 214] on div at bounding box center [20, 214] width 39 height 22
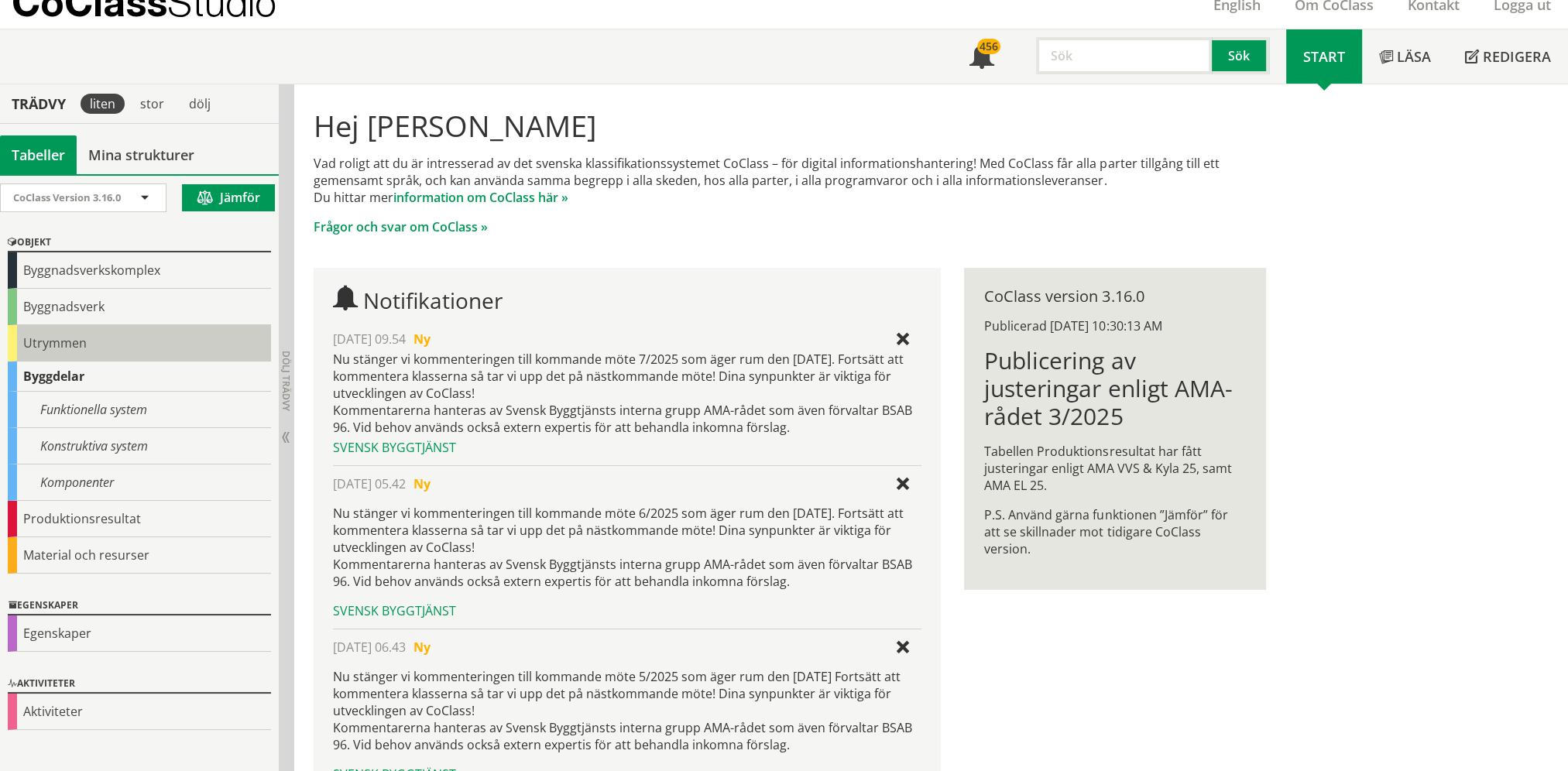
click at [80, 342] on div "Utrymmen" at bounding box center [140, 344] width 264 height 37
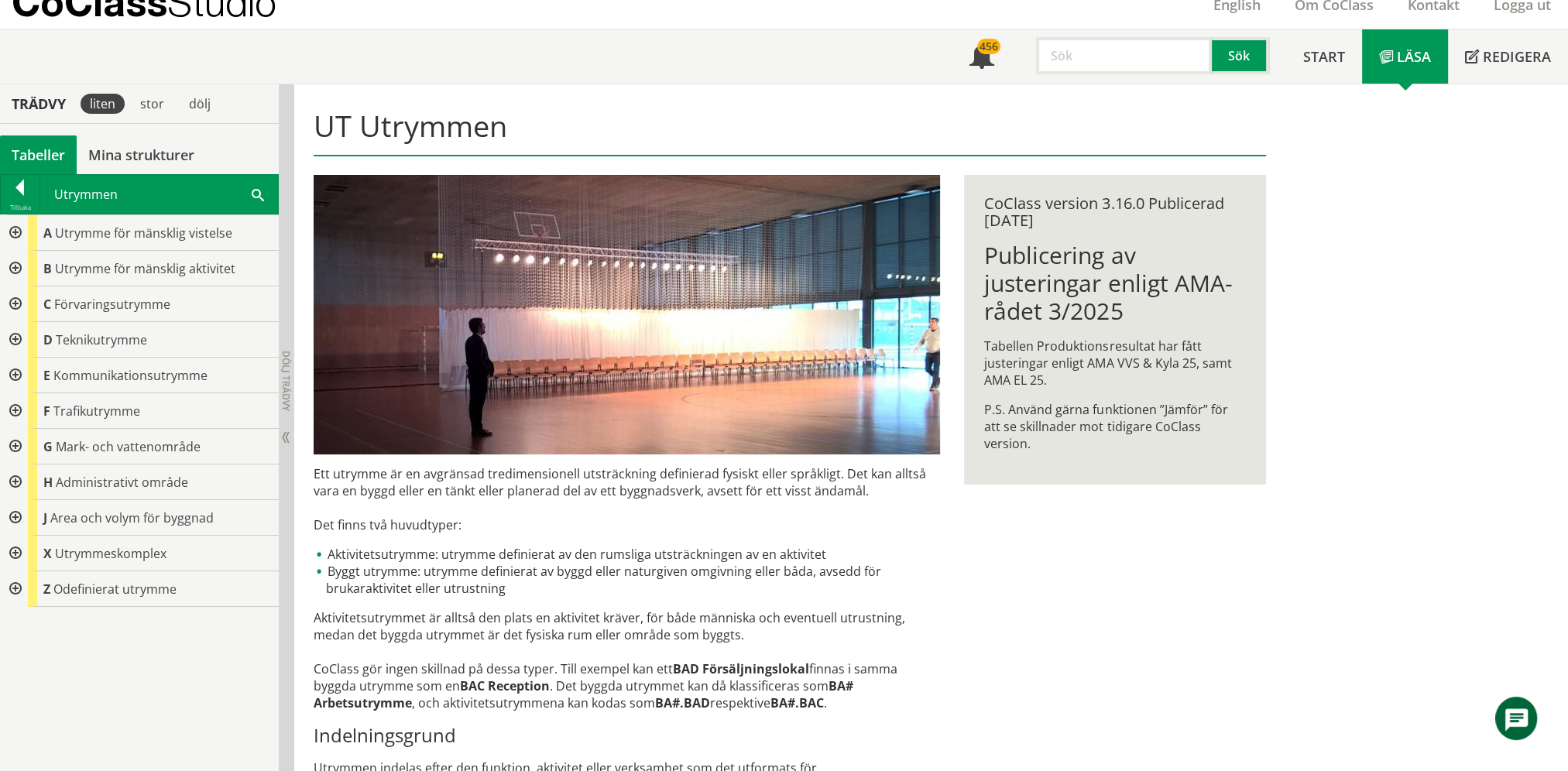
click at [13, 267] on div at bounding box center [13, 269] width 28 height 36
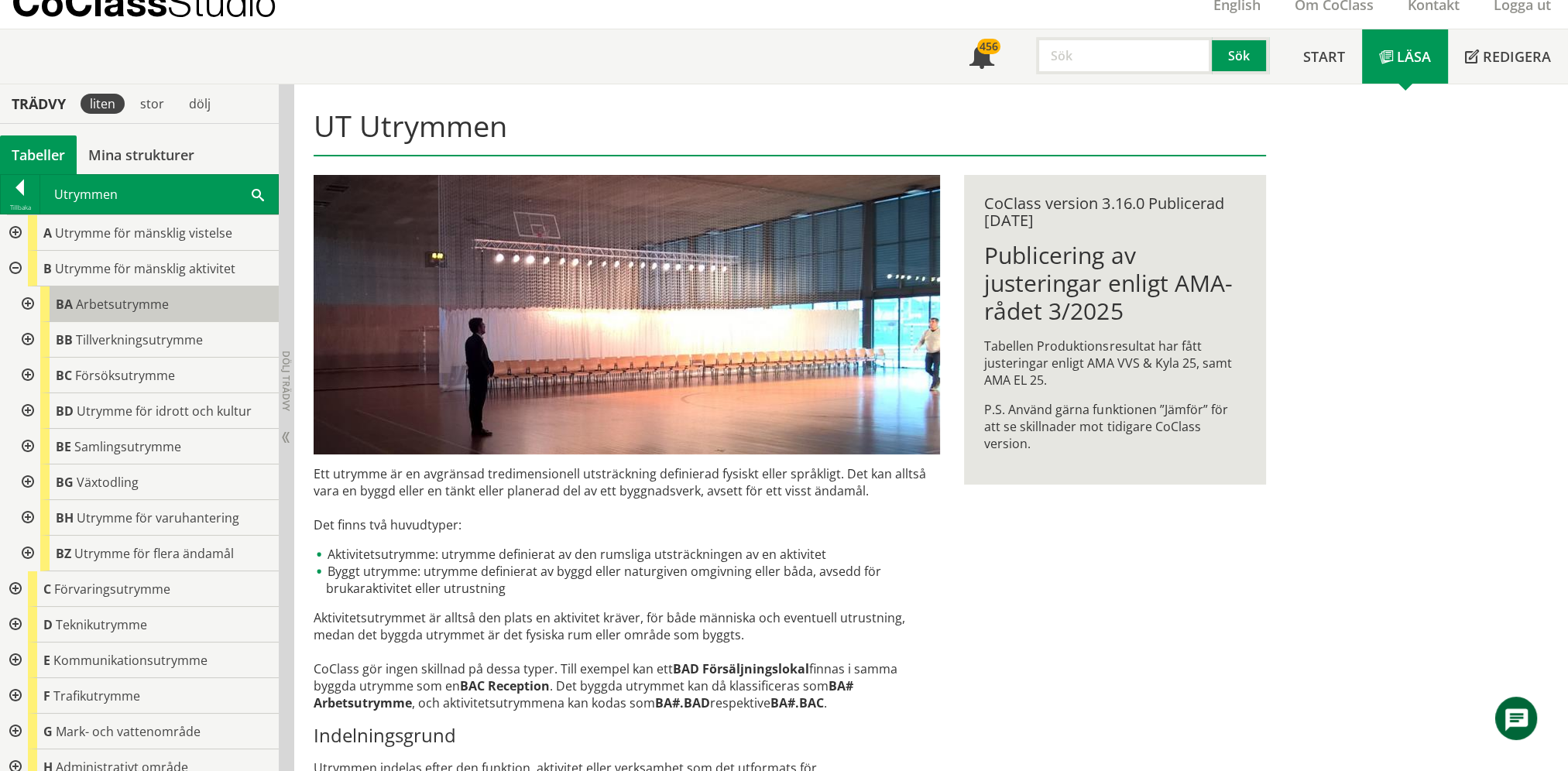
click at [81, 303] on span "Arbetsutrymme" at bounding box center [122, 304] width 93 height 17
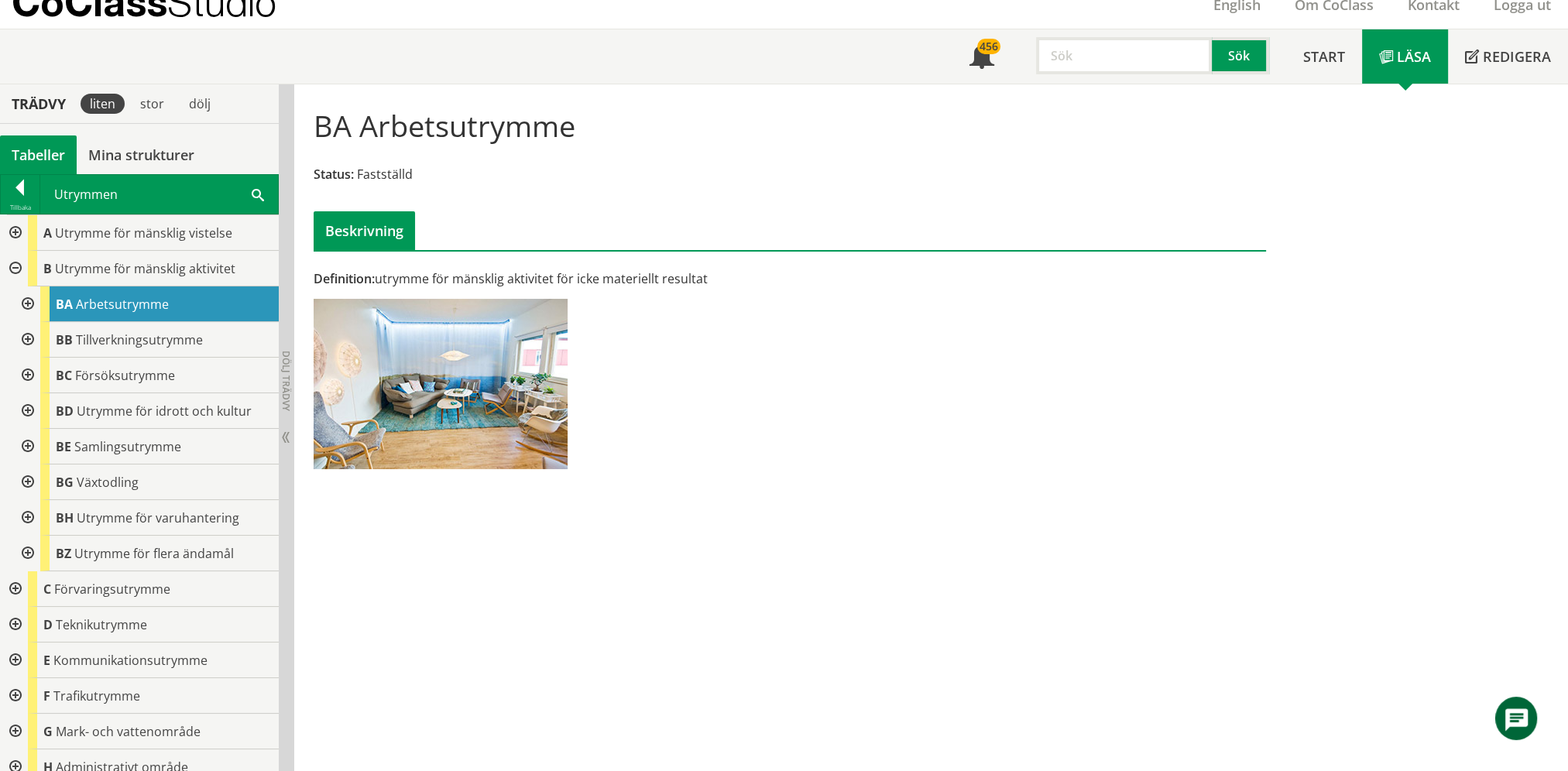
click at [18, 301] on div at bounding box center [26, 304] width 28 height 36
click at [25, 302] on div at bounding box center [26, 304] width 28 height 36
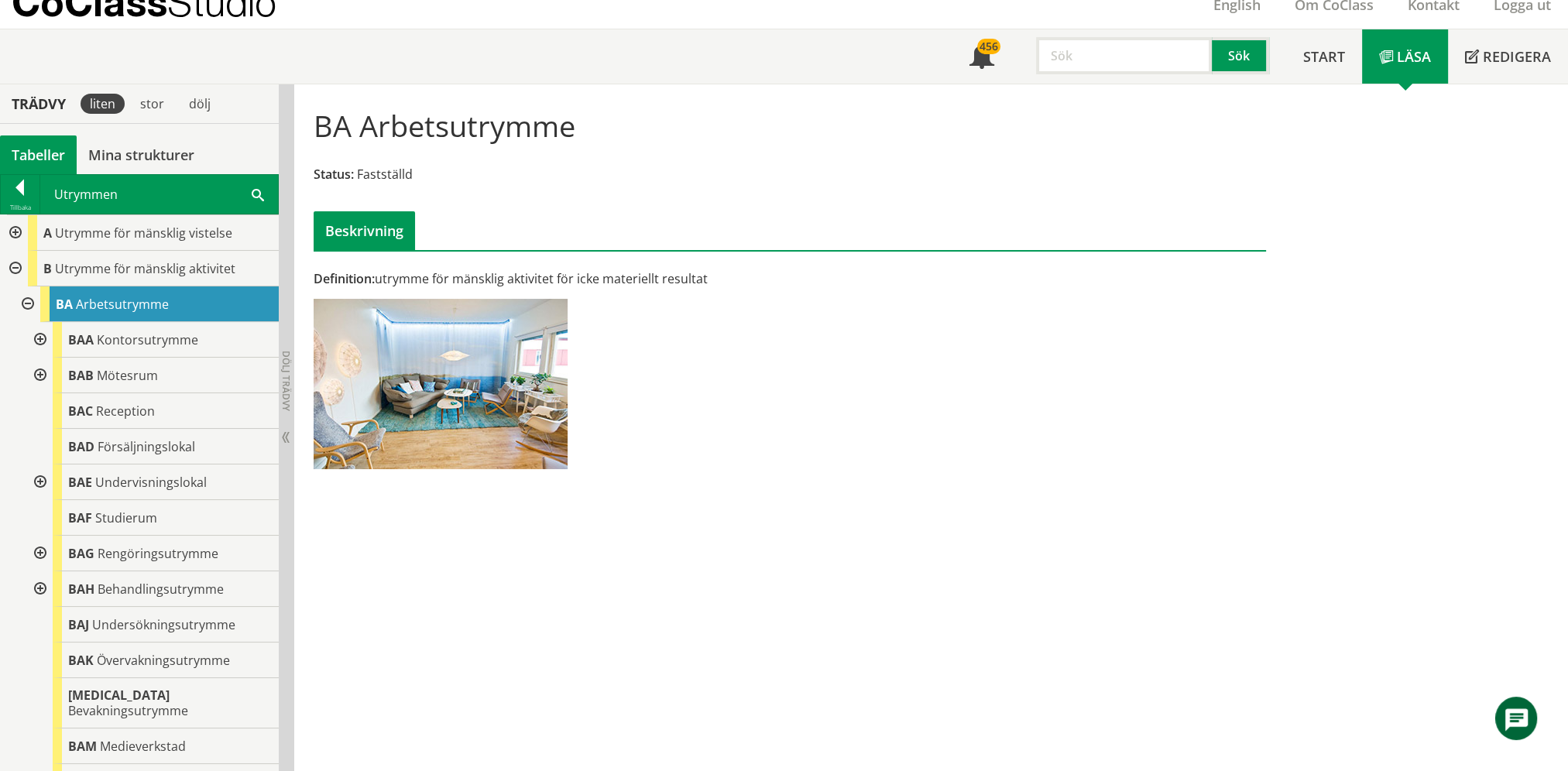
click at [90, 313] on div "BA Arbetsutrymme" at bounding box center [160, 304] width 239 height 36
click at [96, 330] on body "AMA AMA Beskrivningsverktyg AMA Funktion BSAB Bygginfo Byggjura Byggkatalogen […" at bounding box center [784, 323] width 1568 height 771
click at [156, 343] on span "Kontorsutrymme" at bounding box center [147, 340] width 101 height 17
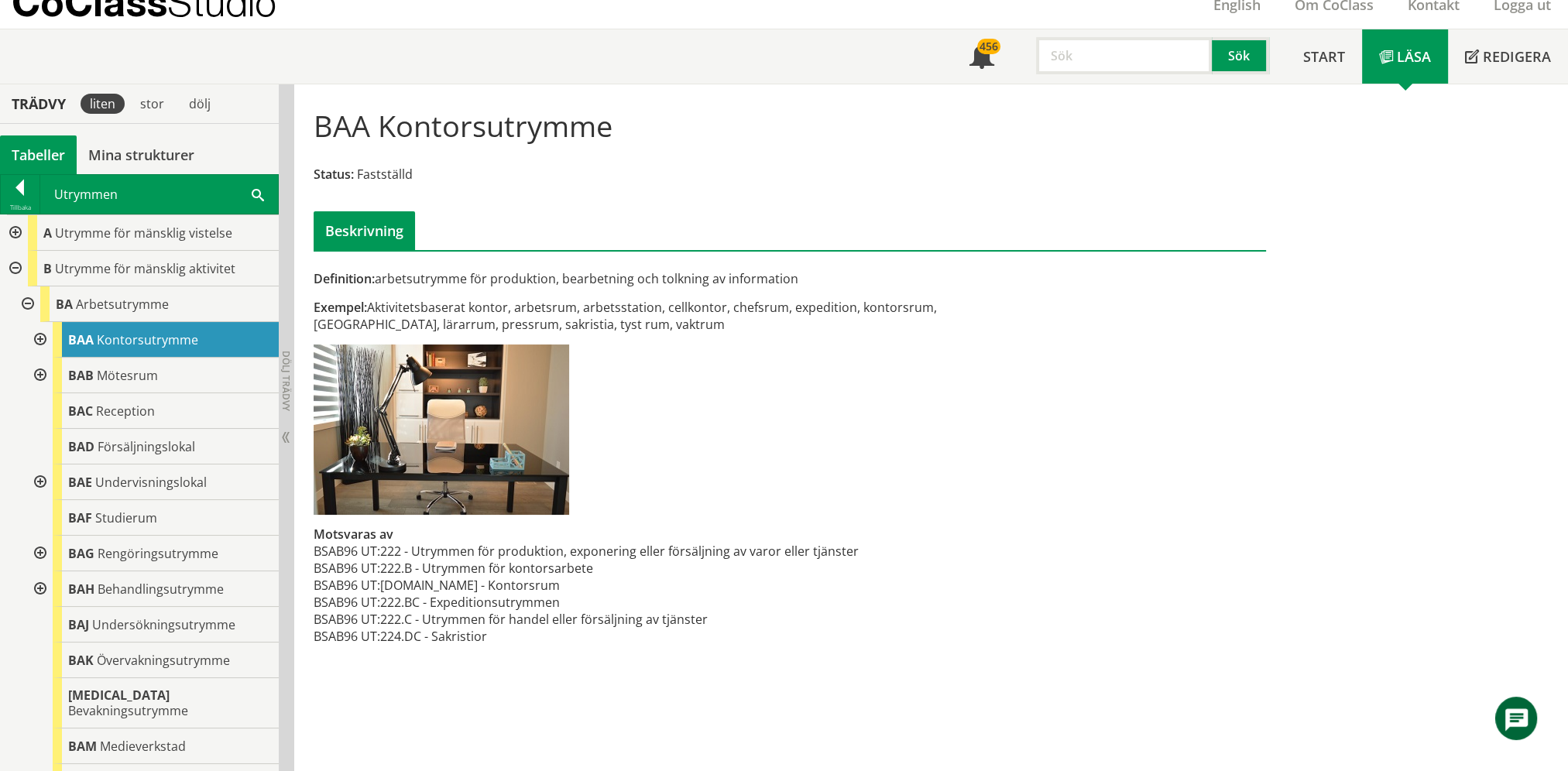
click at [14, 232] on div at bounding box center [13, 233] width 28 height 36
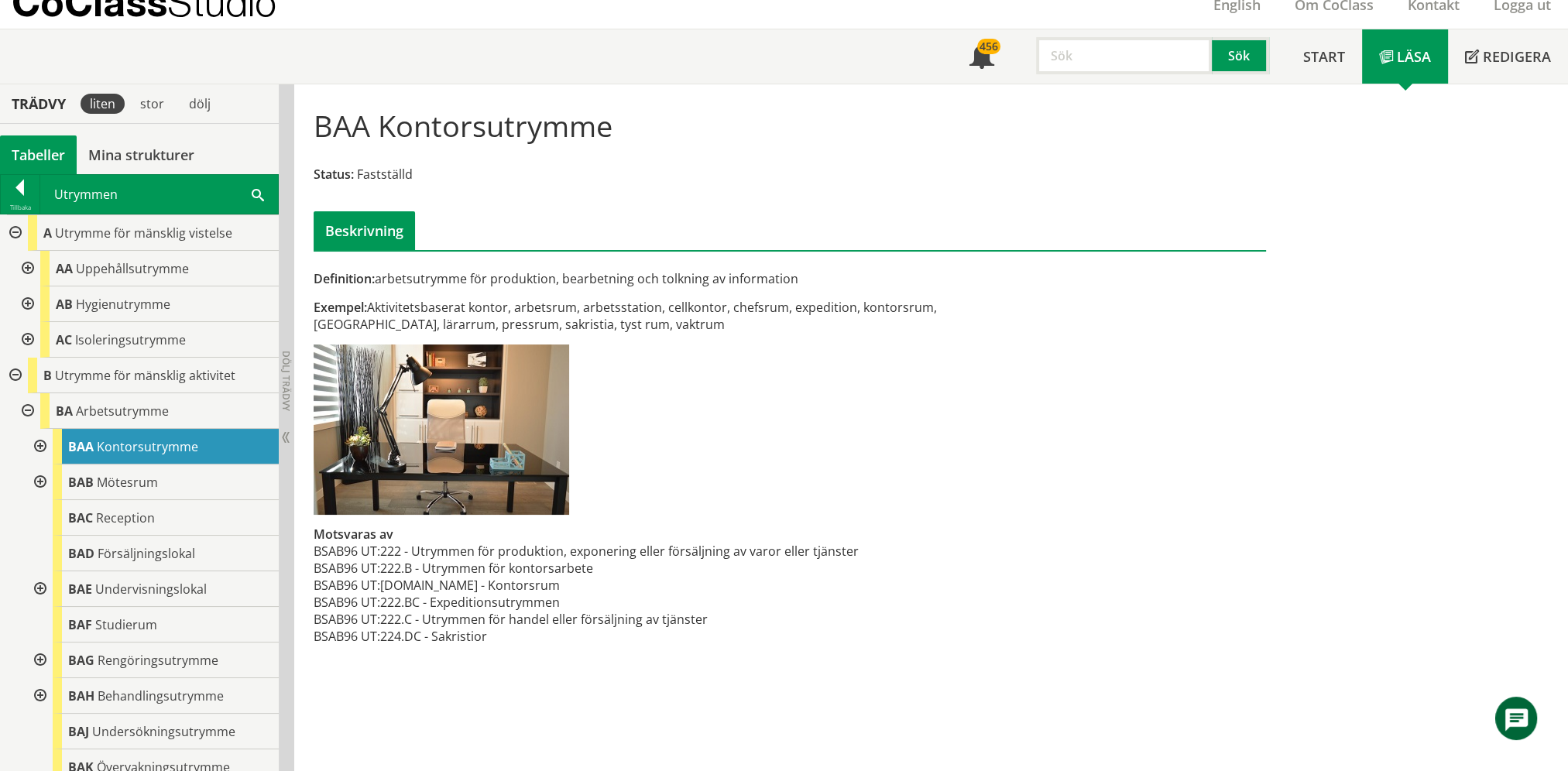
click at [39, 448] on div at bounding box center [39, 447] width 28 height 36
click at [54, 517] on div at bounding box center [51, 518] width 28 height 36
click at [53, 517] on div at bounding box center [51, 518] width 28 height 36
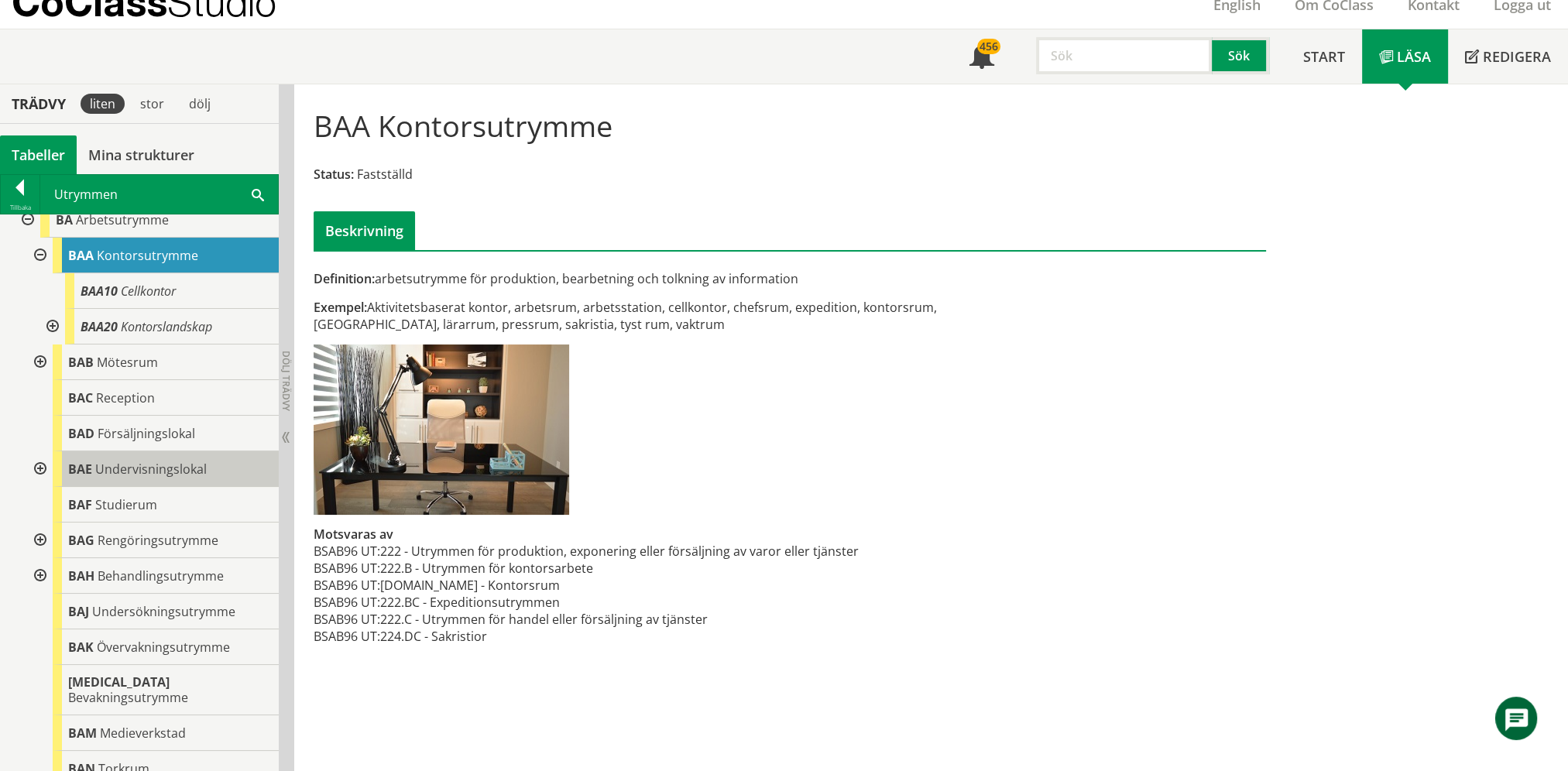
scroll to position [232, 0]
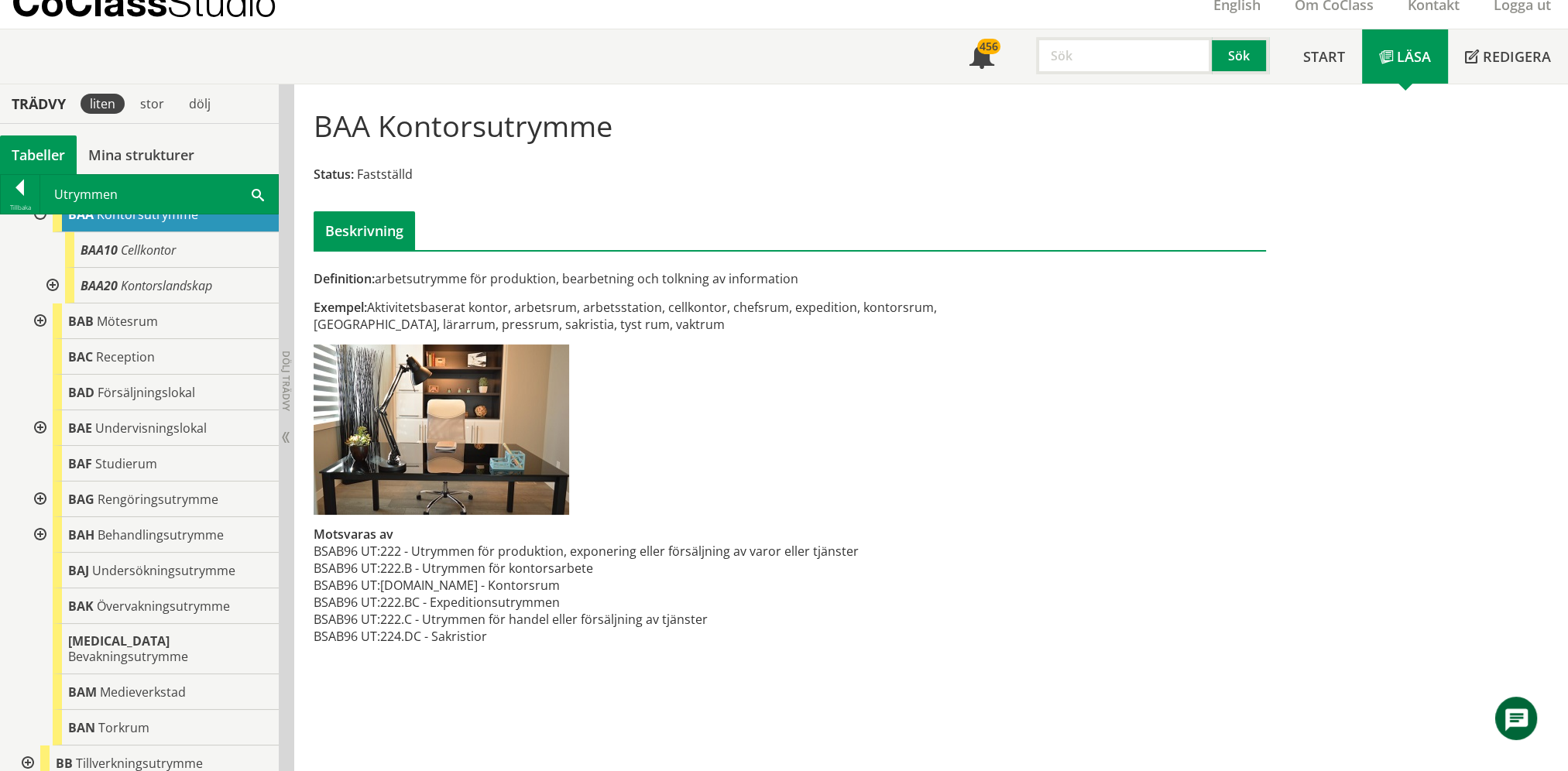
click at [35, 424] on div at bounding box center [39, 427] width 28 height 36
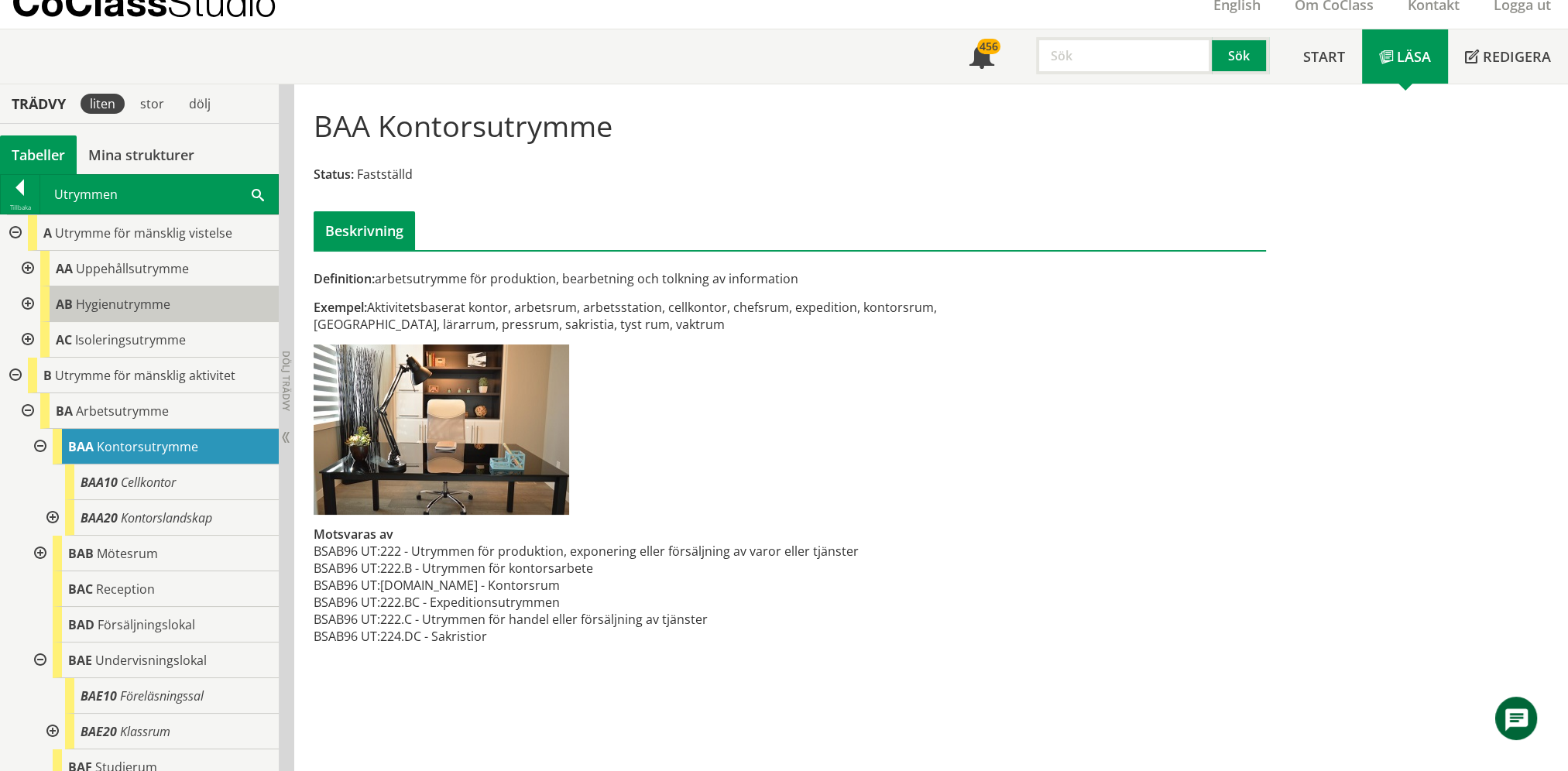
scroll to position [0, 0]
click at [29, 413] on div at bounding box center [26, 411] width 28 height 36
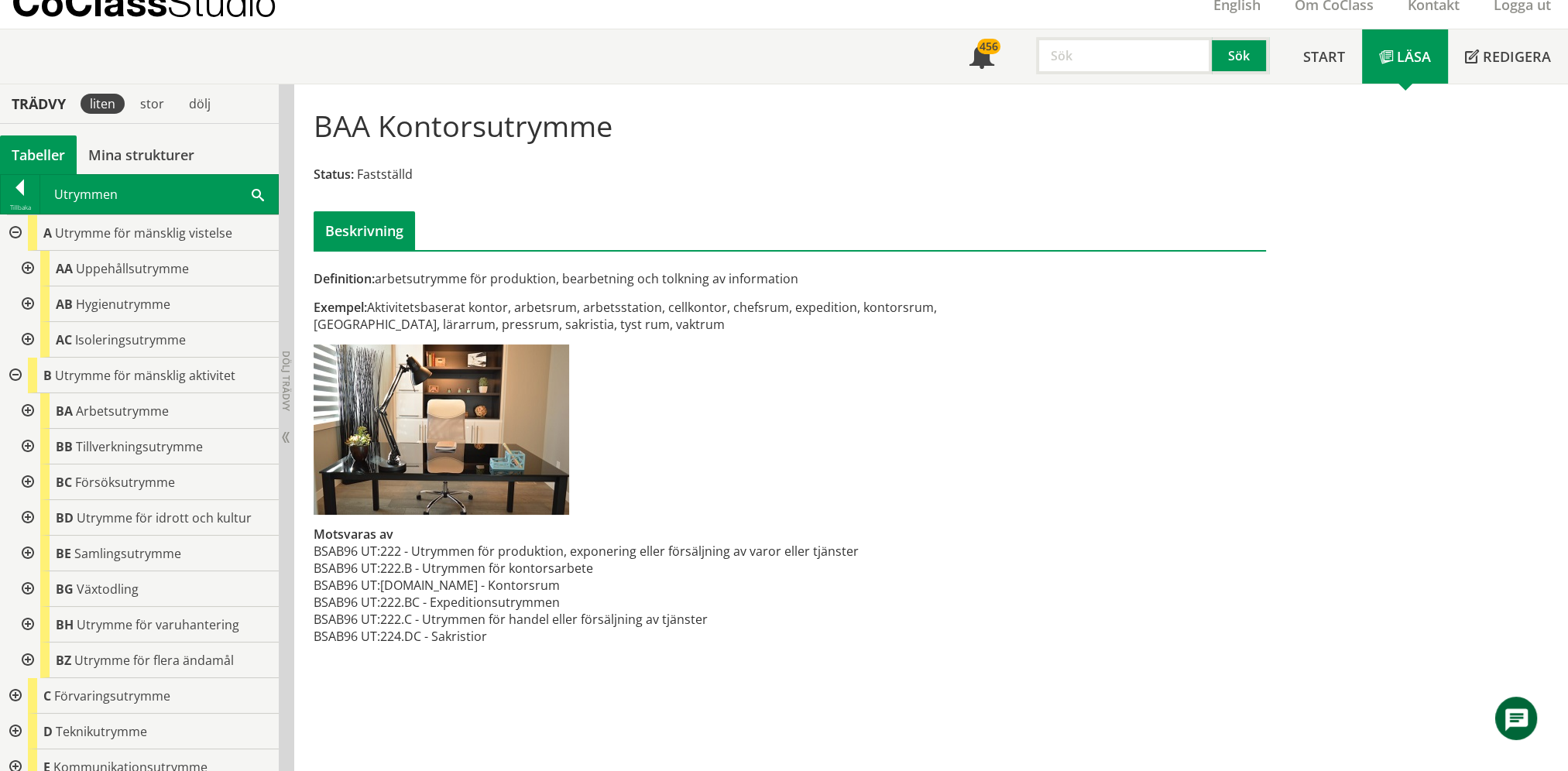
click at [26, 300] on div at bounding box center [26, 304] width 28 height 36
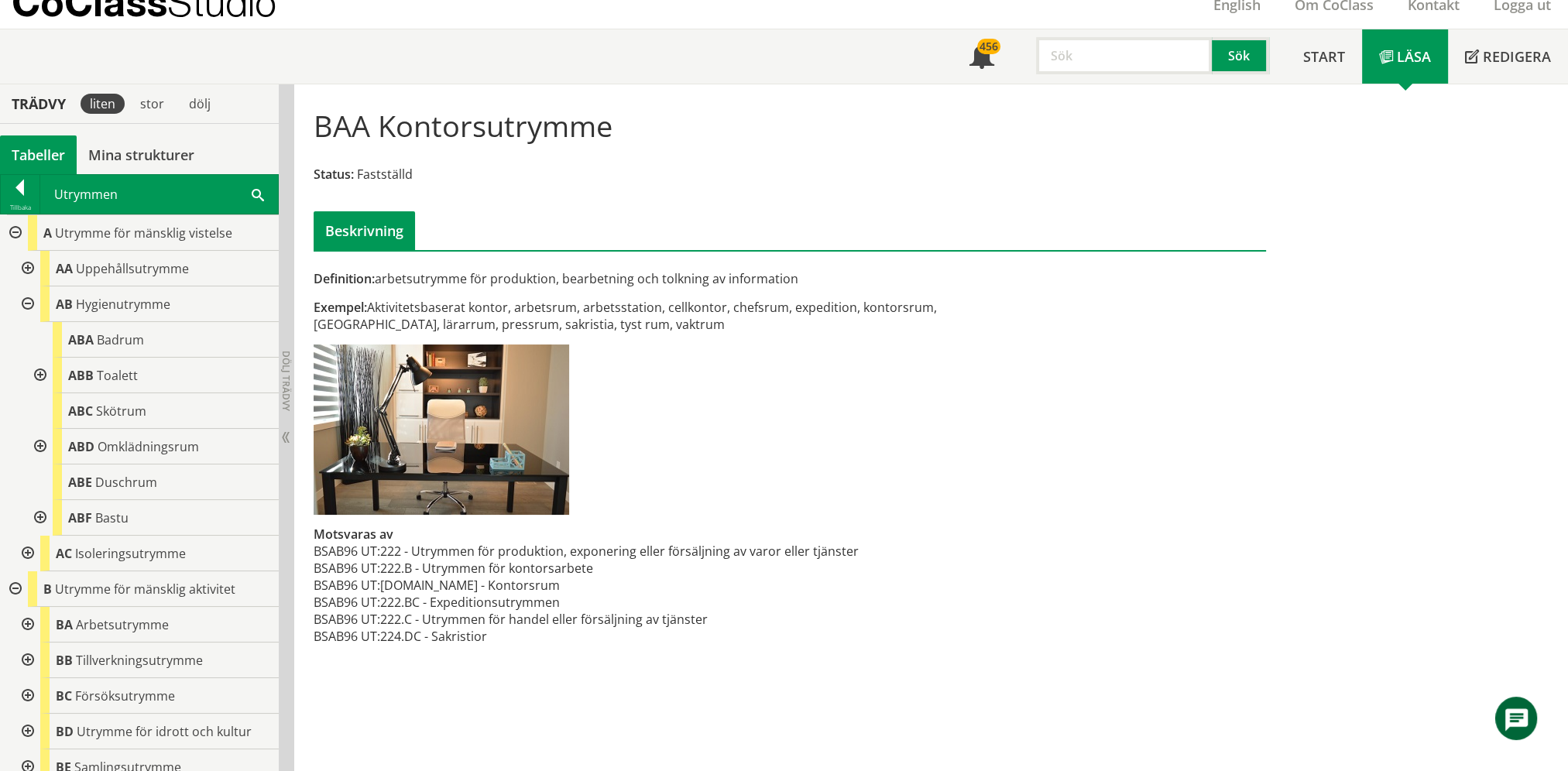
click at [24, 304] on div at bounding box center [26, 304] width 28 height 36
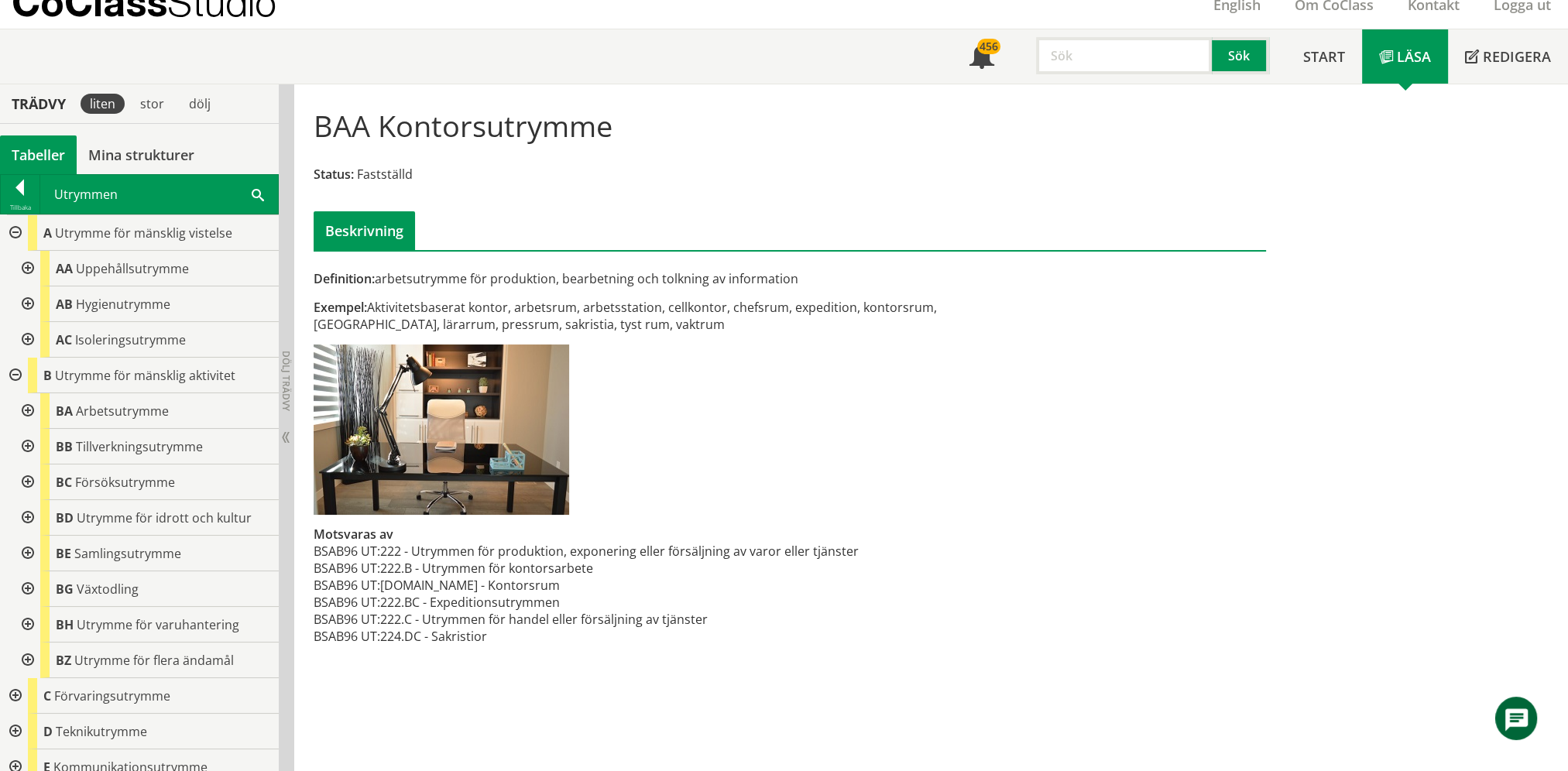
click at [31, 409] on div at bounding box center [26, 411] width 28 height 36
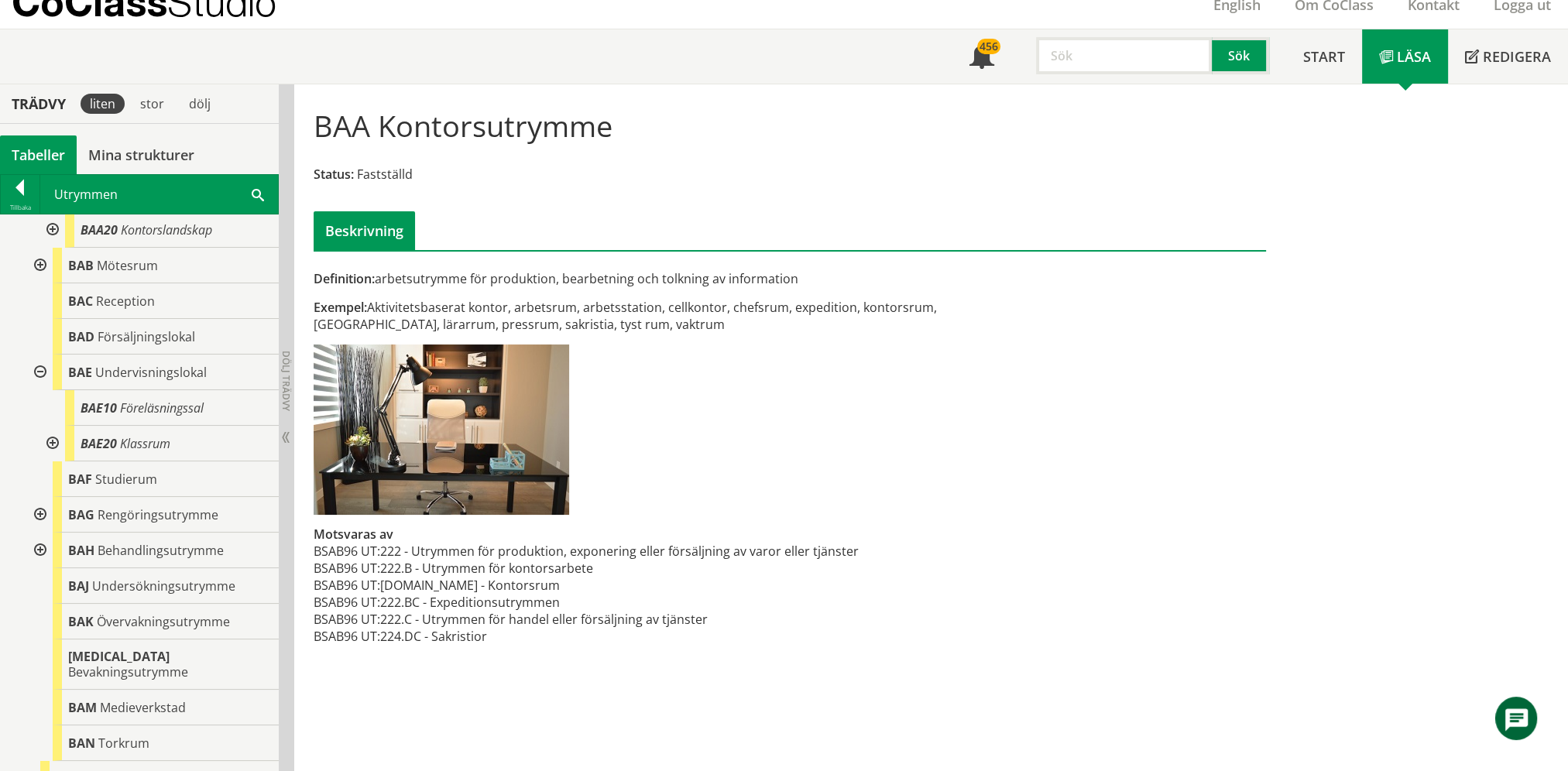
scroll to position [310, 0]
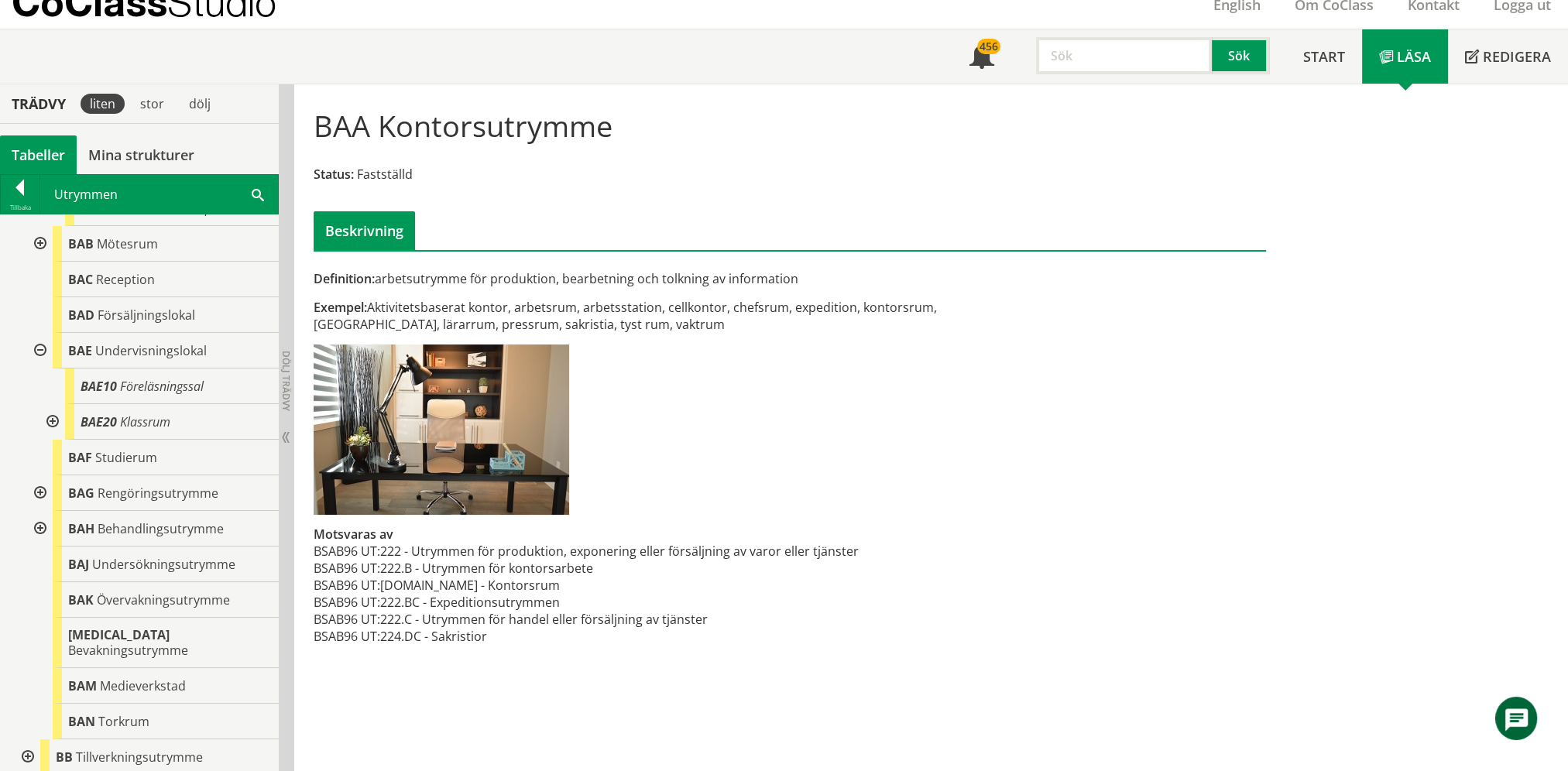
click at [40, 350] on div at bounding box center [39, 350] width 28 height 36
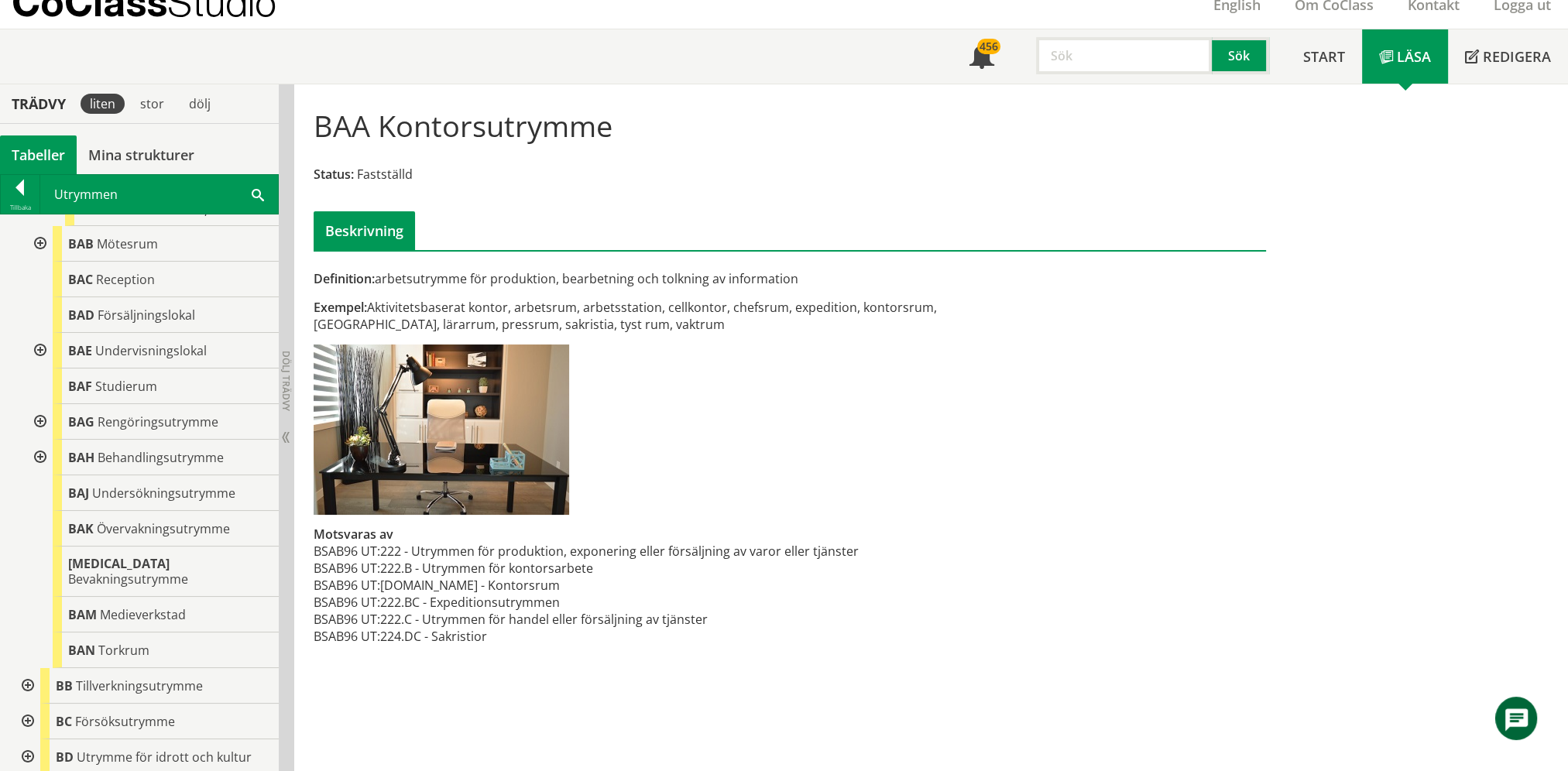
click at [38, 417] on div at bounding box center [39, 422] width 28 height 36
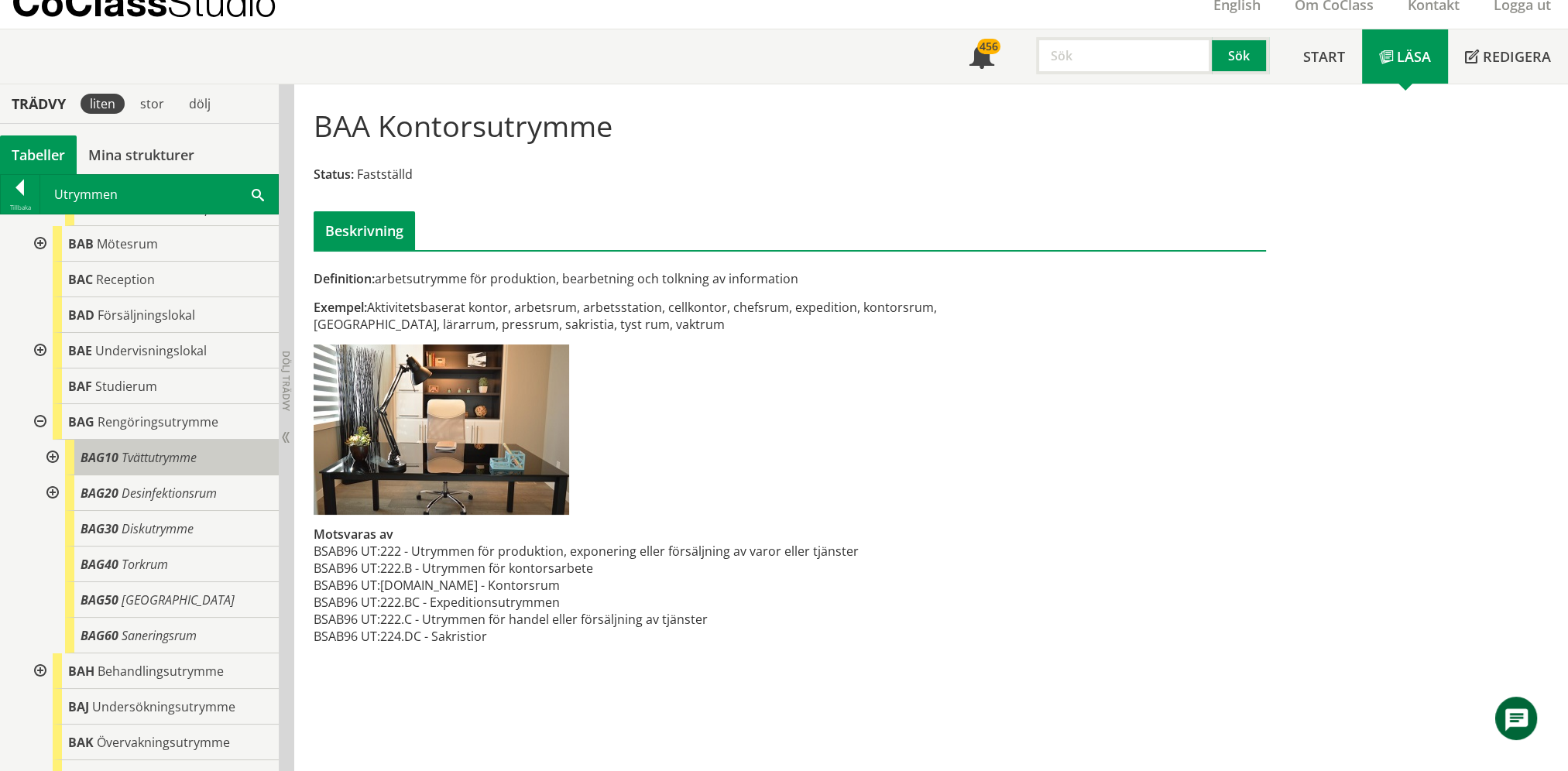
click at [101, 455] on span "BAG10" at bounding box center [99, 458] width 38 height 17
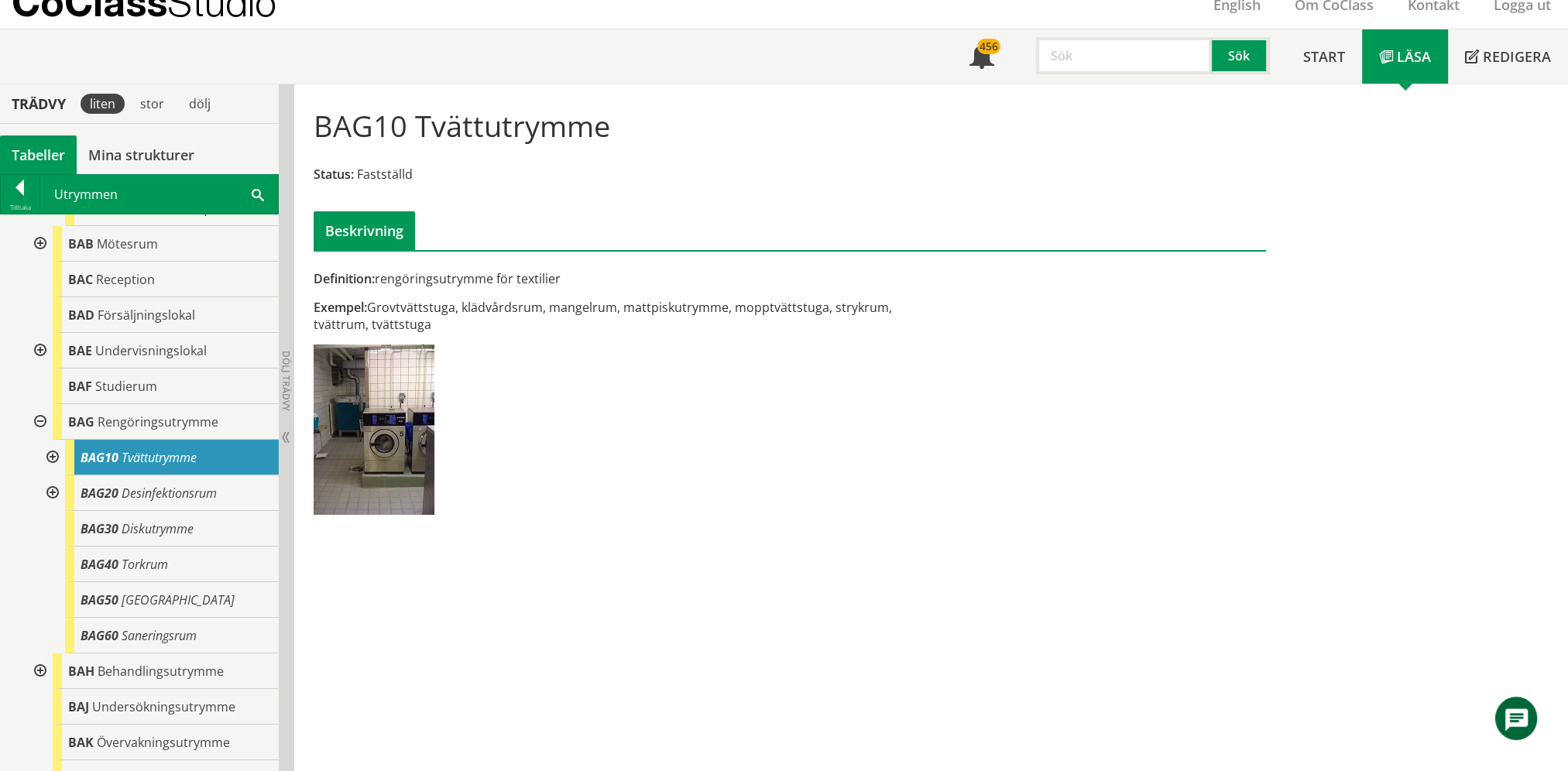
click at [56, 454] on div at bounding box center [51, 457] width 28 height 36
click at [59, 457] on div at bounding box center [51, 457] width 28 height 36
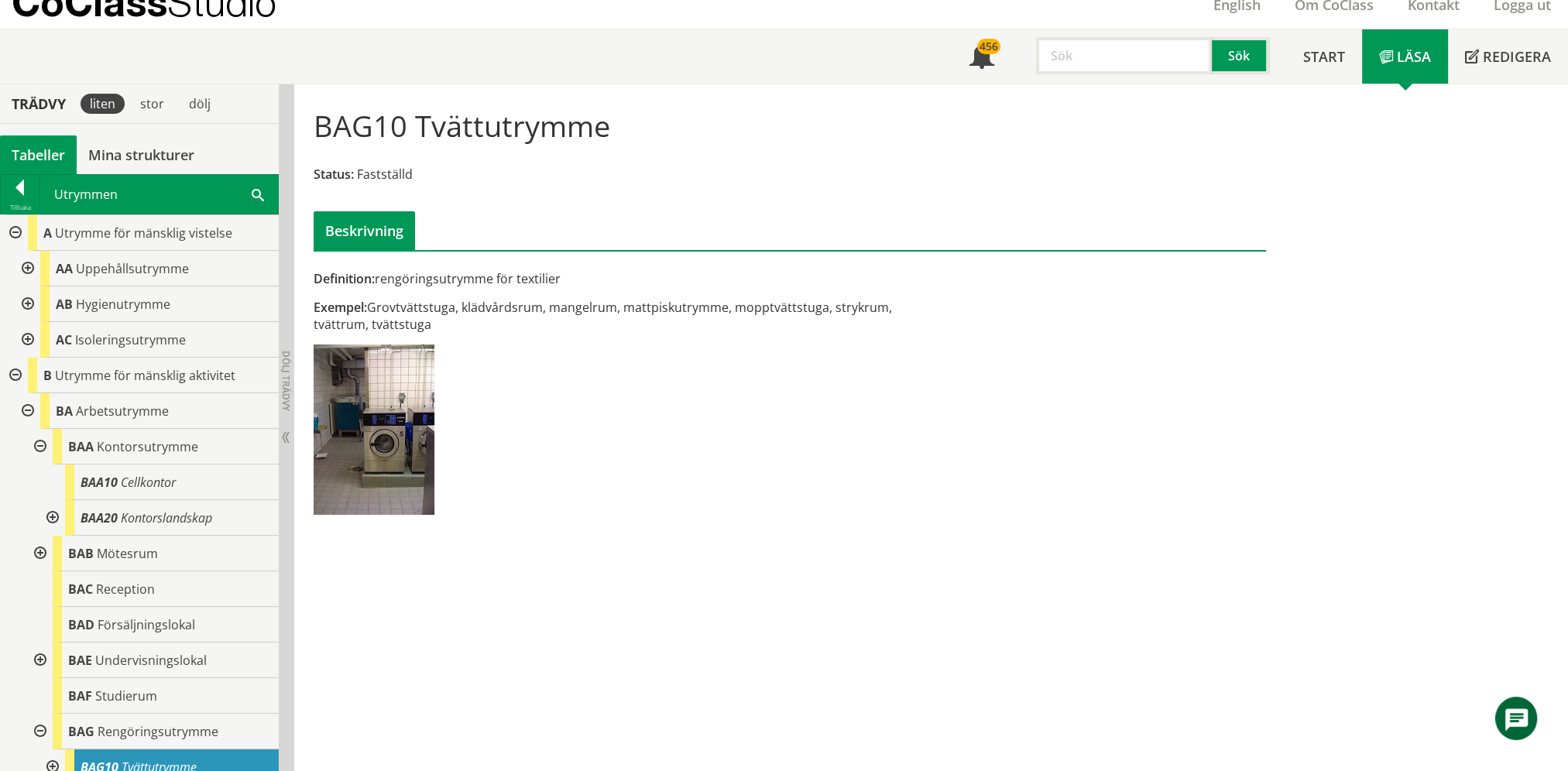
click at [20, 371] on div at bounding box center [13, 375] width 28 height 36
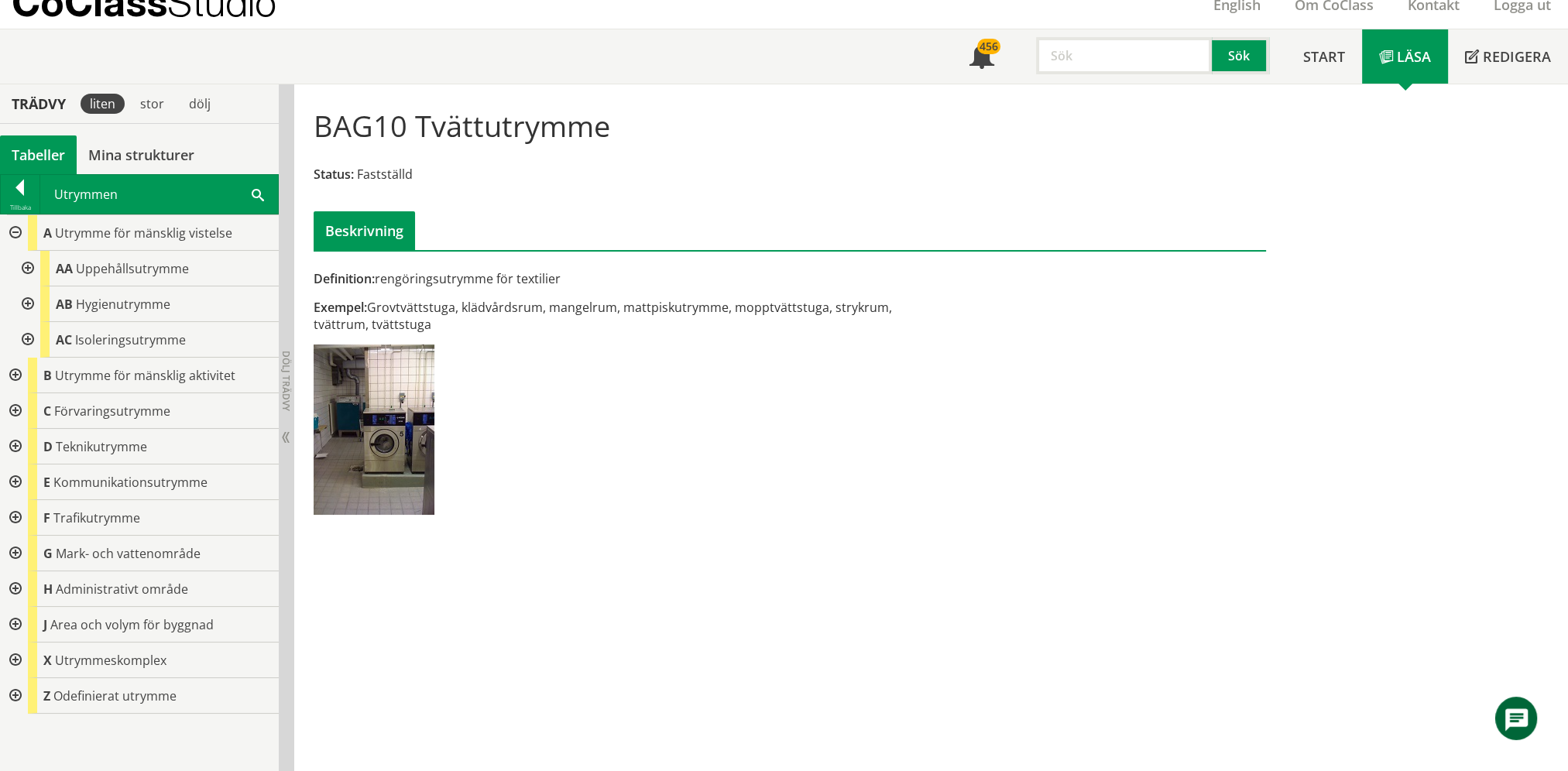
click at [13, 410] on div at bounding box center [13, 411] width 28 height 36
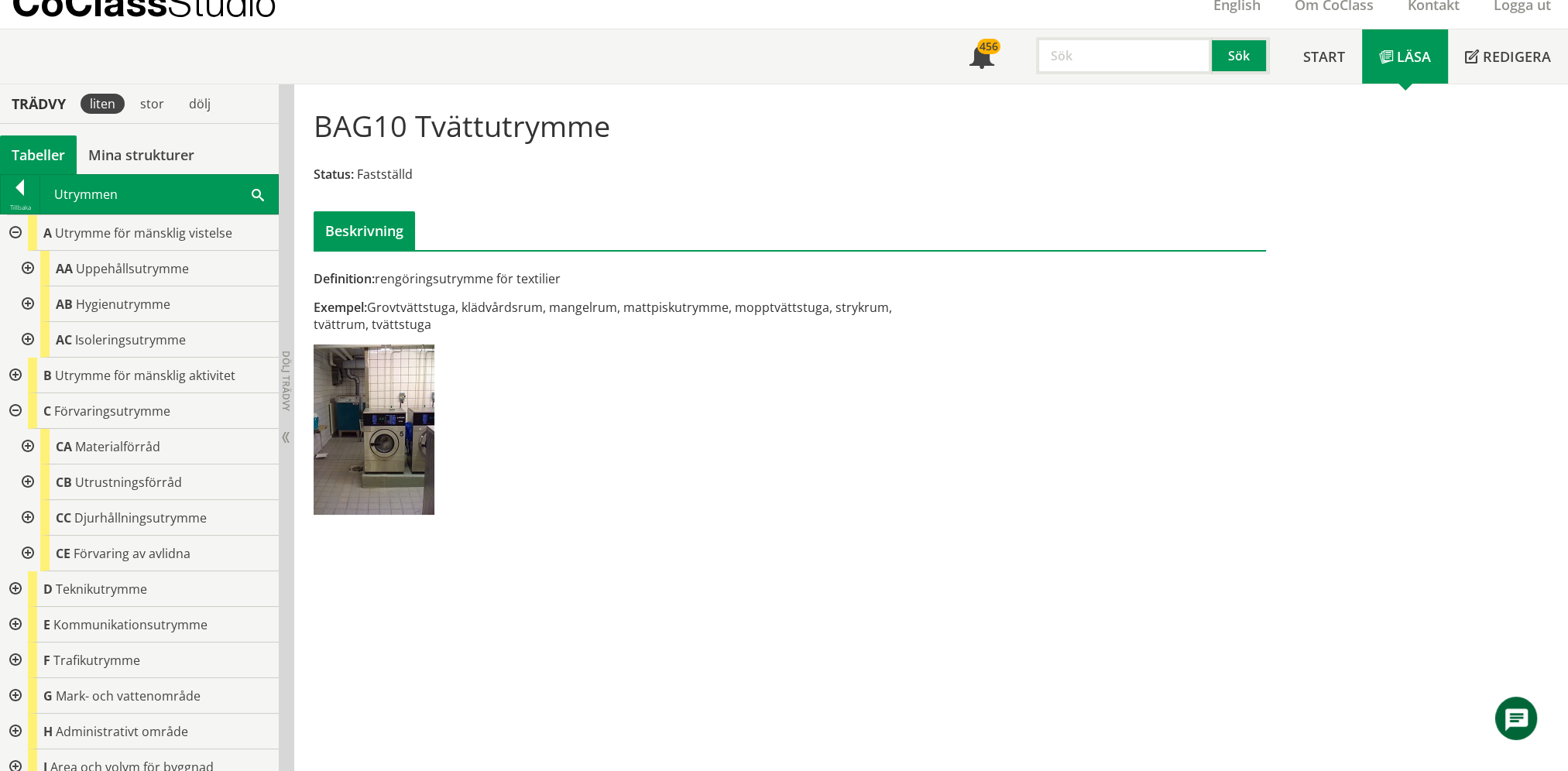
click at [24, 443] on div at bounding box center [26, 447] width 28 height 36
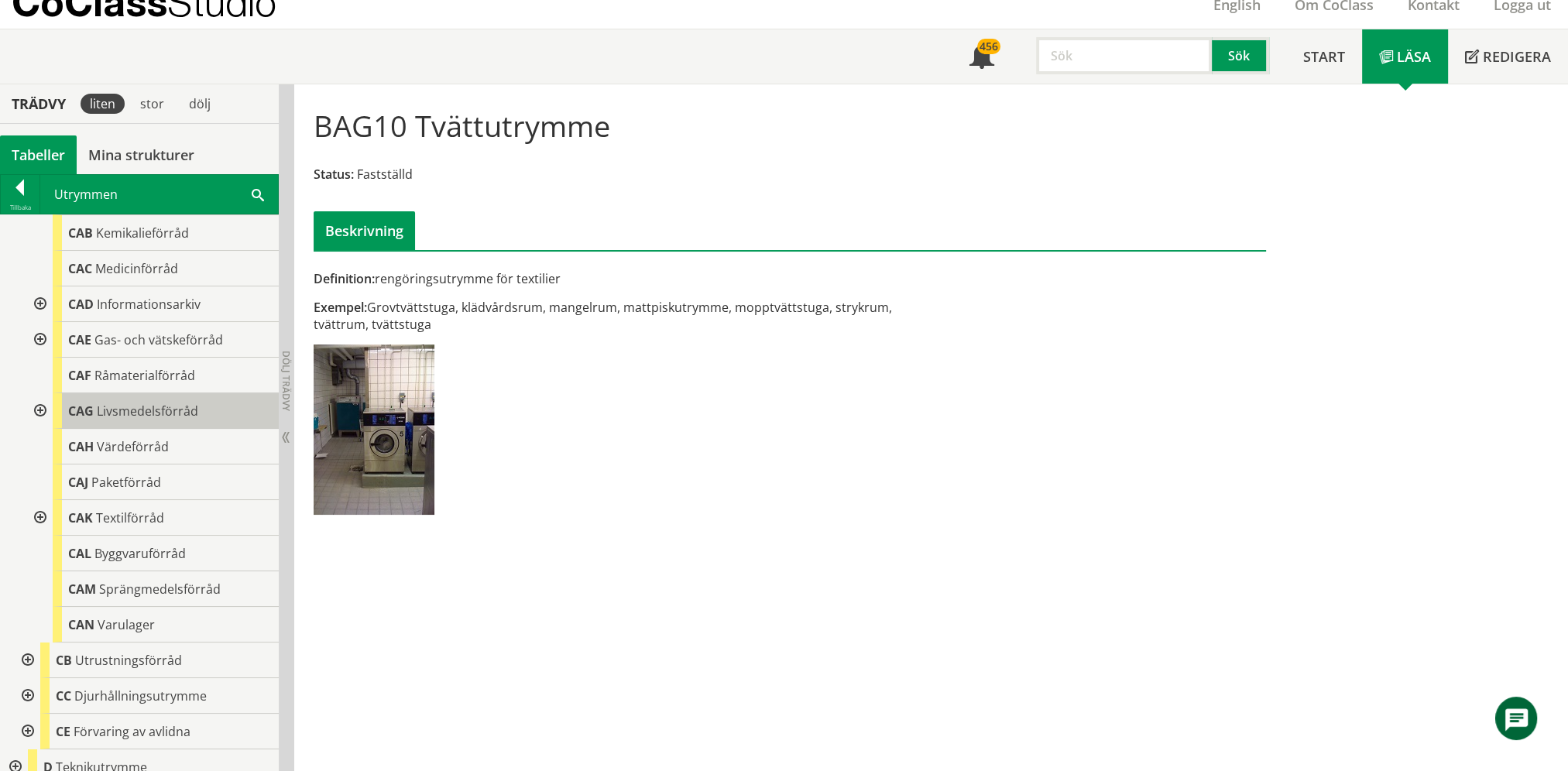
scroll to position [310, 0]
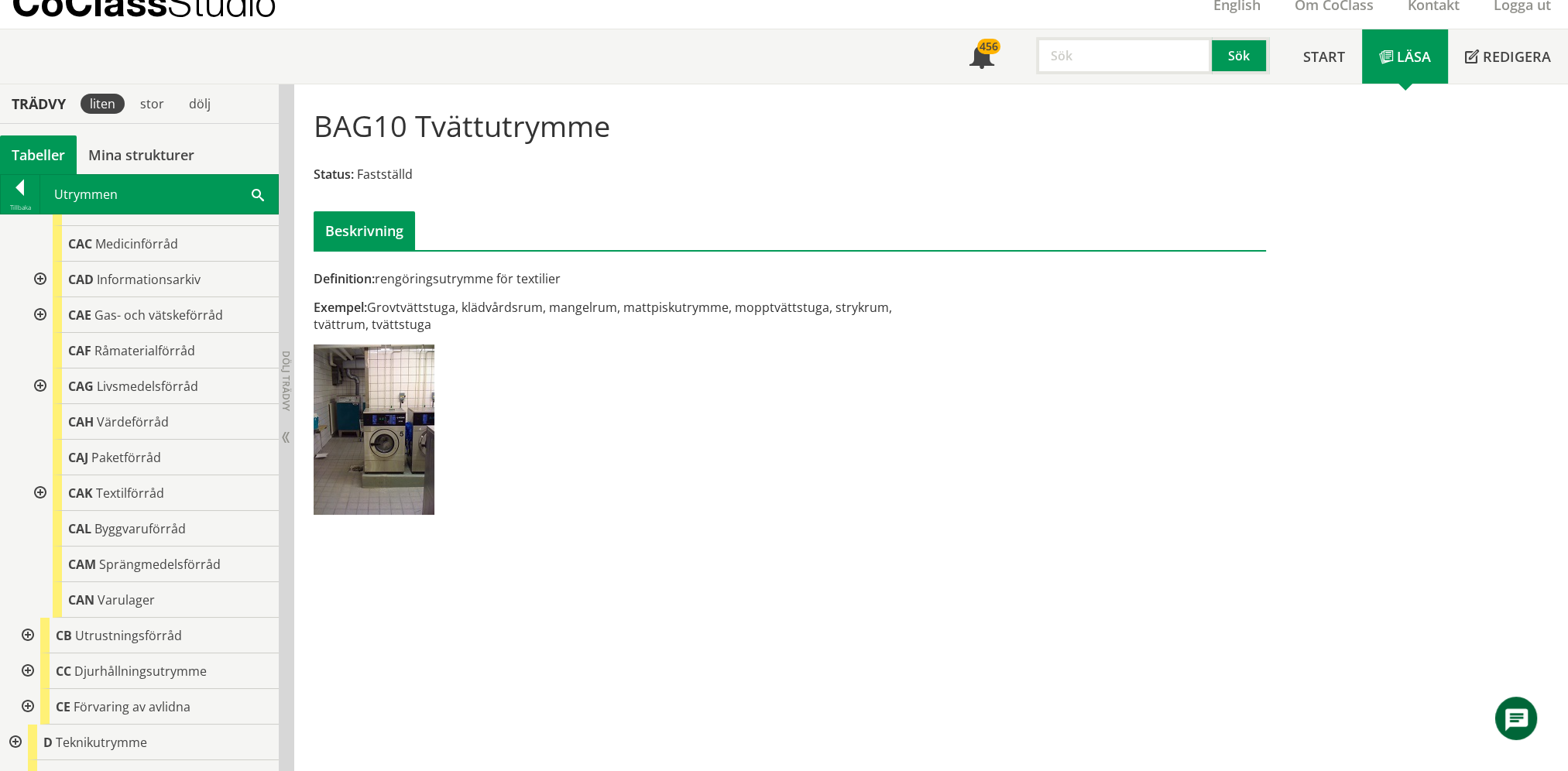
click at [29, 635] on div at bounding box center [26, 635] width 28 height 36
click at [29, 636] on div at bounding box center [26, 635] width 28 height 36
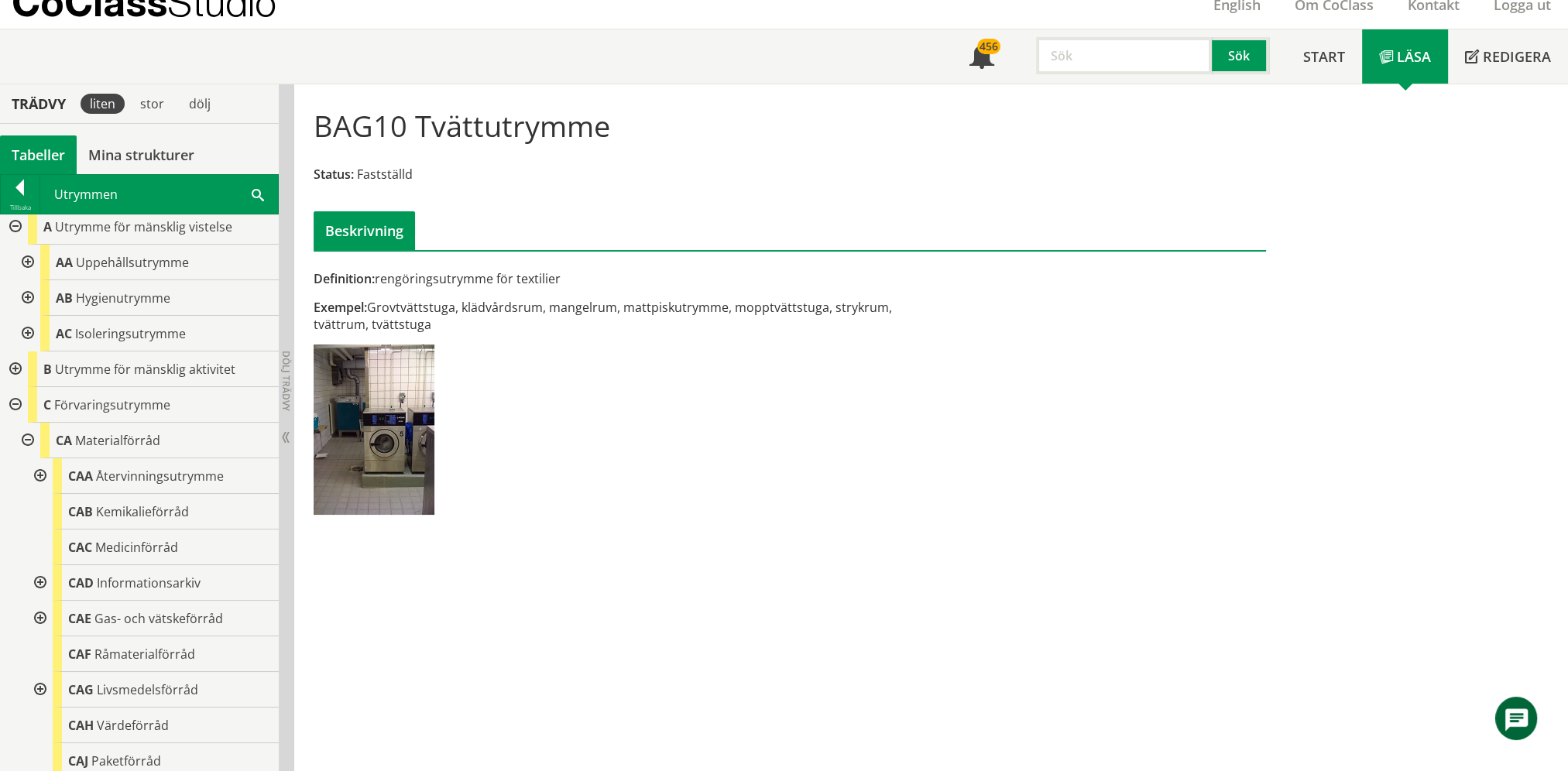
scroll to position [0, 0]
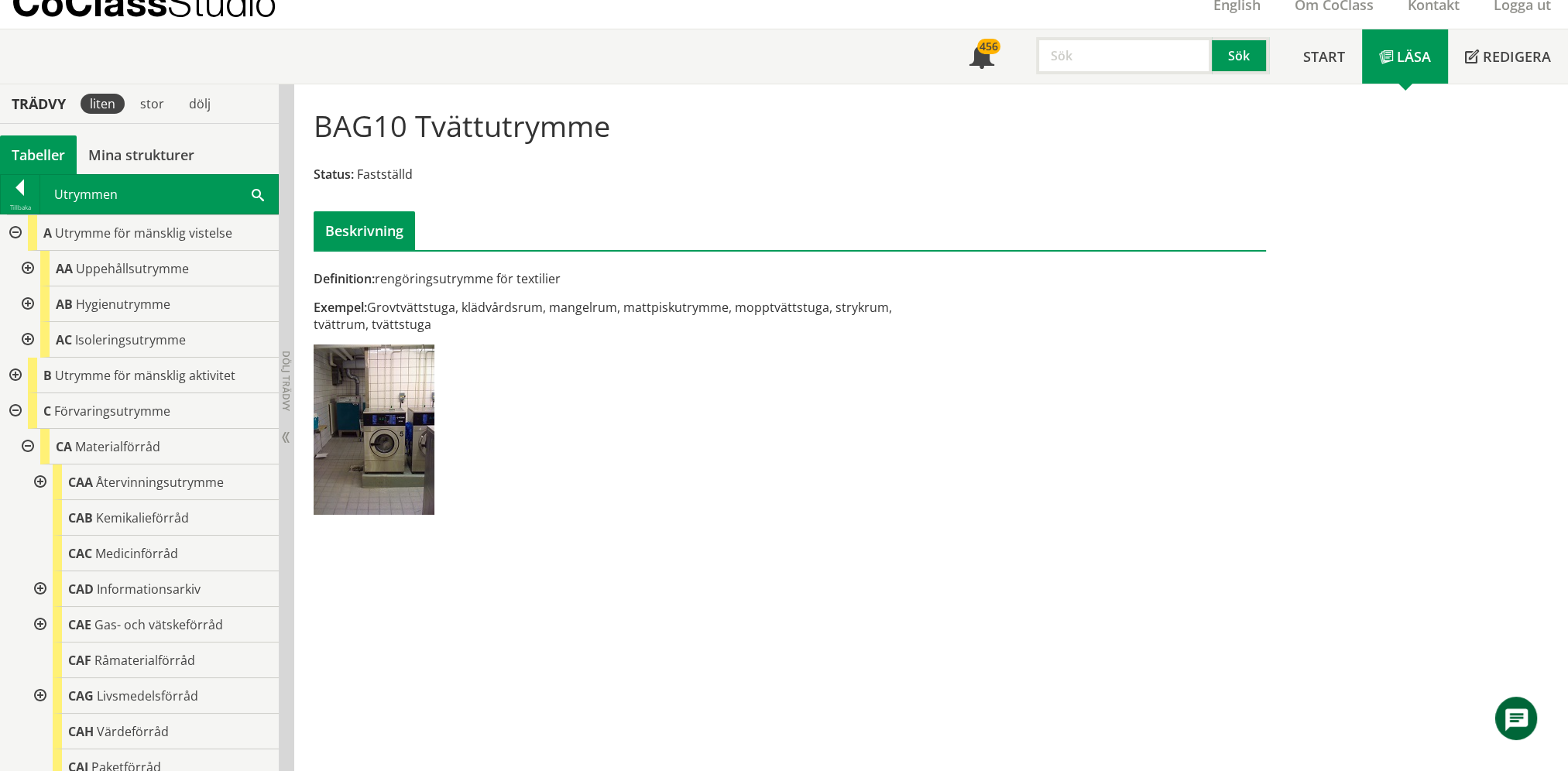
click at [18, 407] on div at bounding box center [13, 411] width 28 height 36
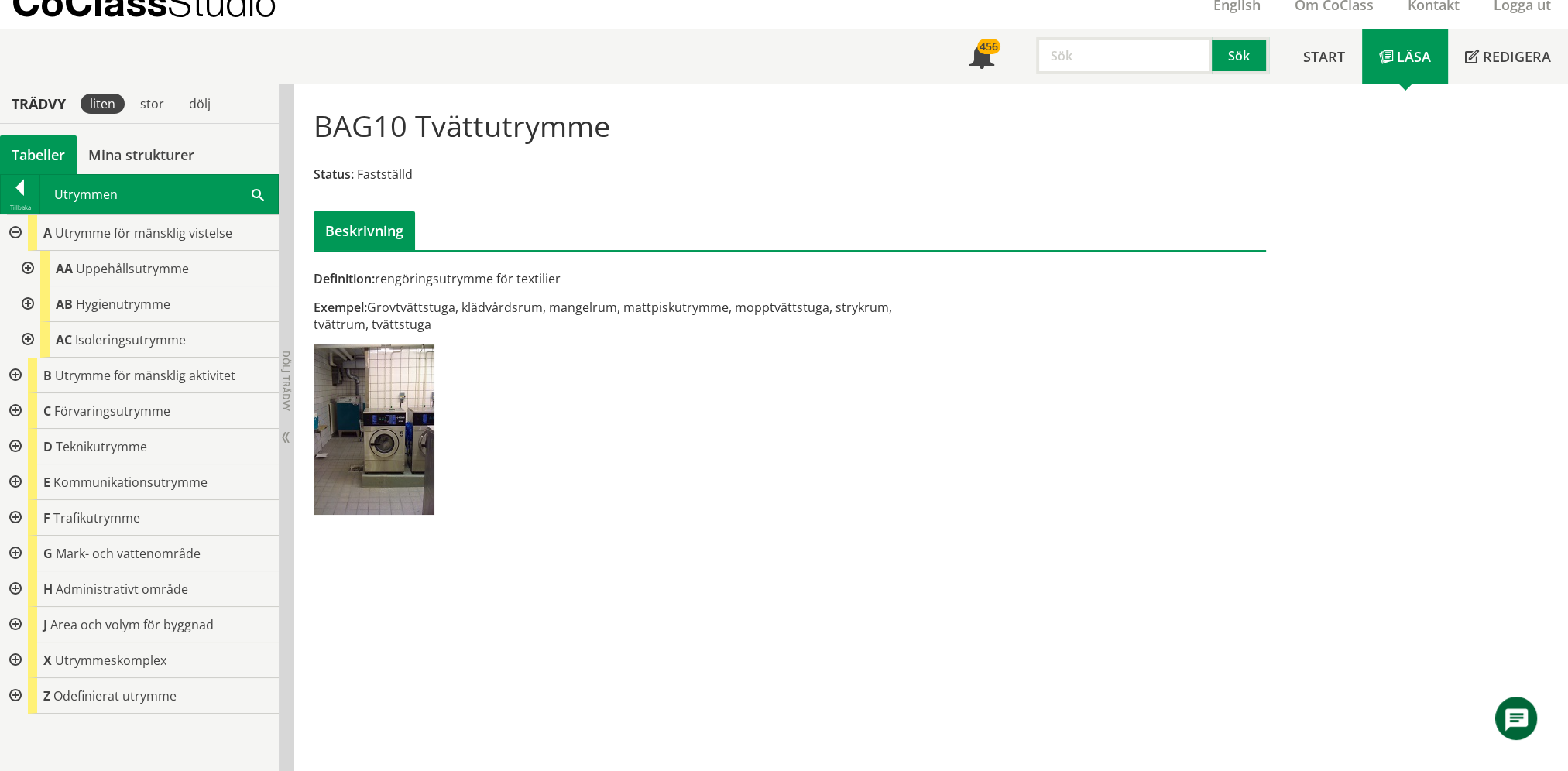
click at [18, 372] on div at bounding box center [13, 375] width 28 height 36
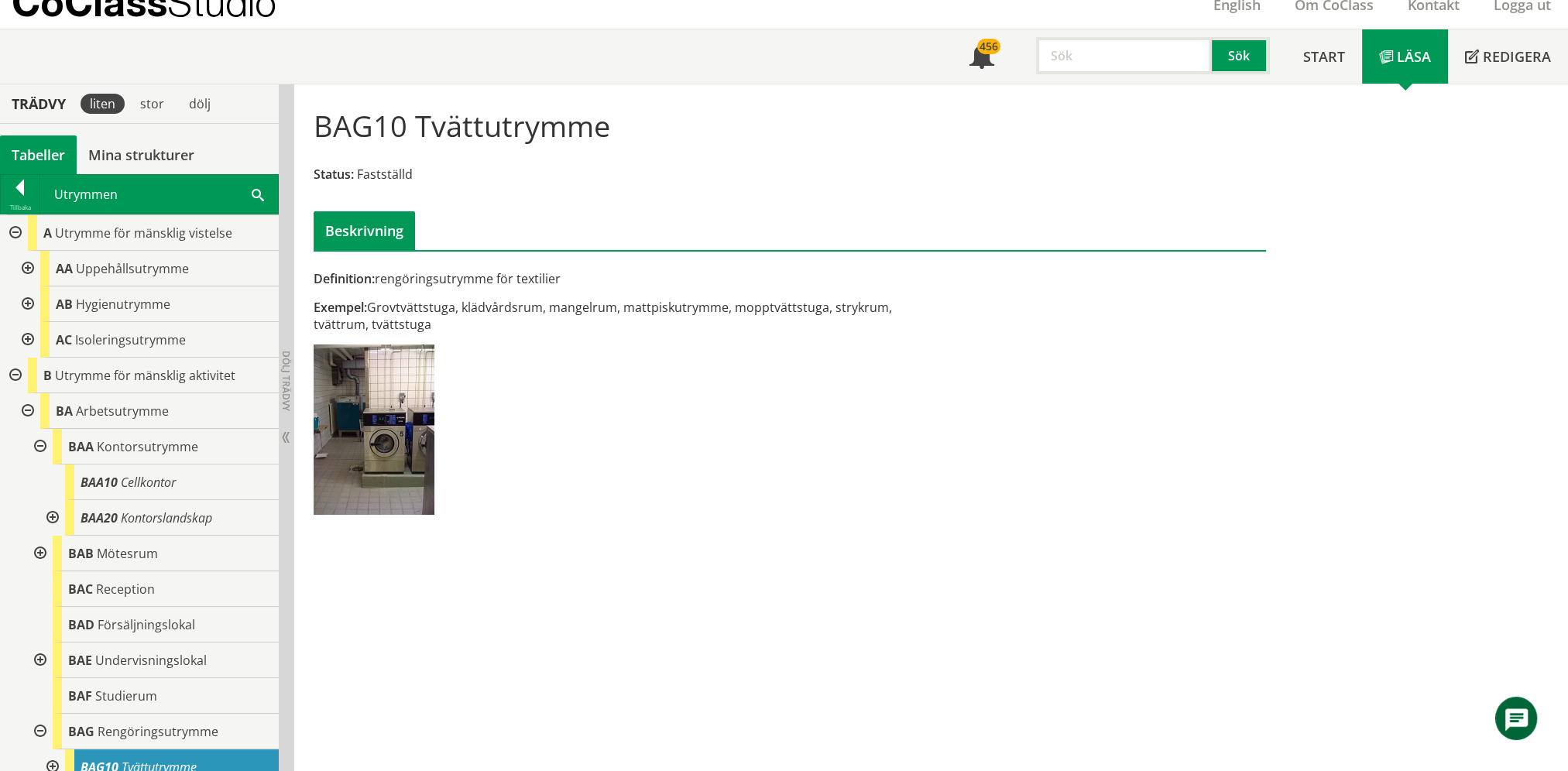
click at [38, 729] on div at bounding box center [39, 732] width 28 height 36
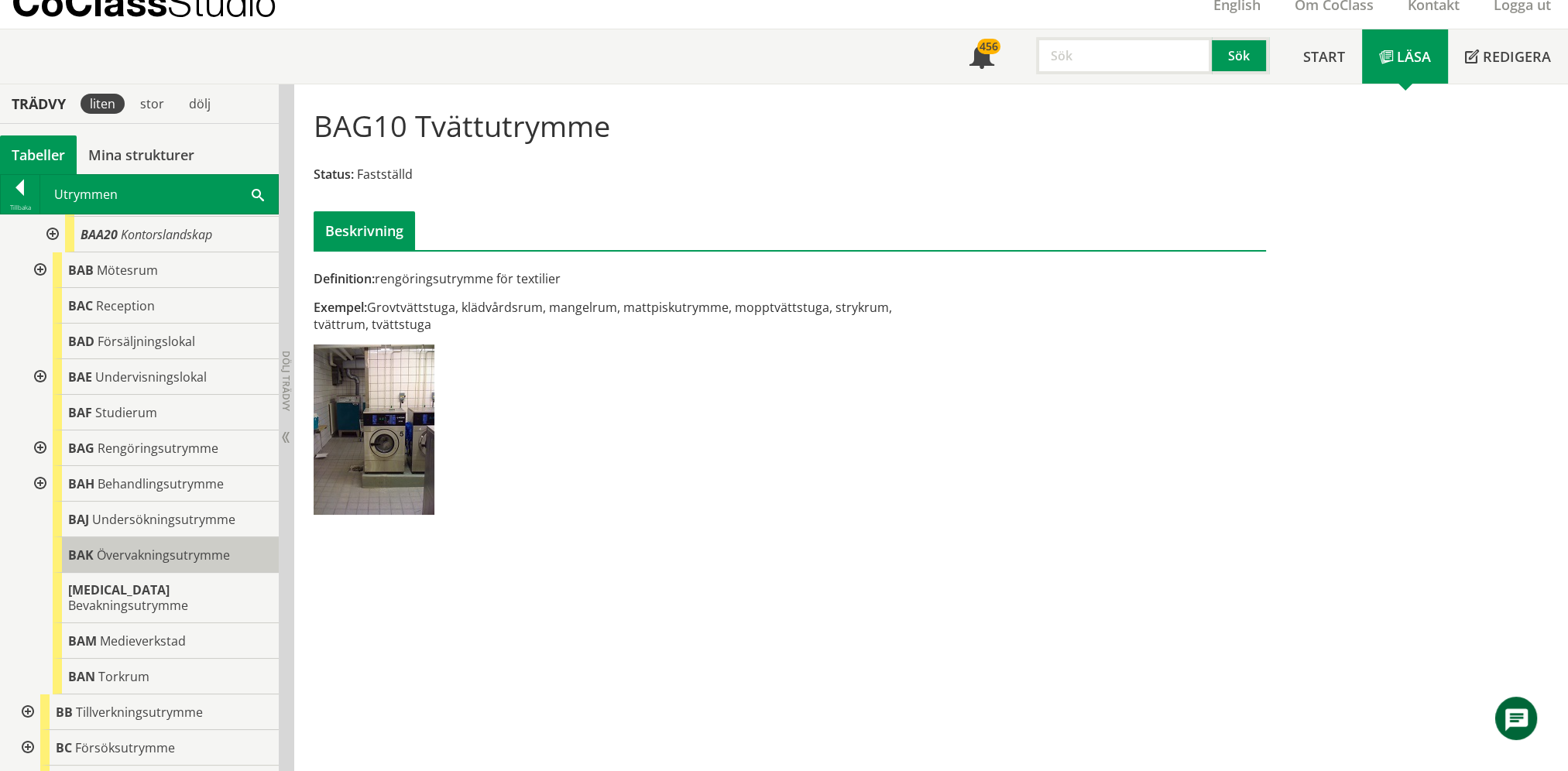
scroll to position [310, 0]
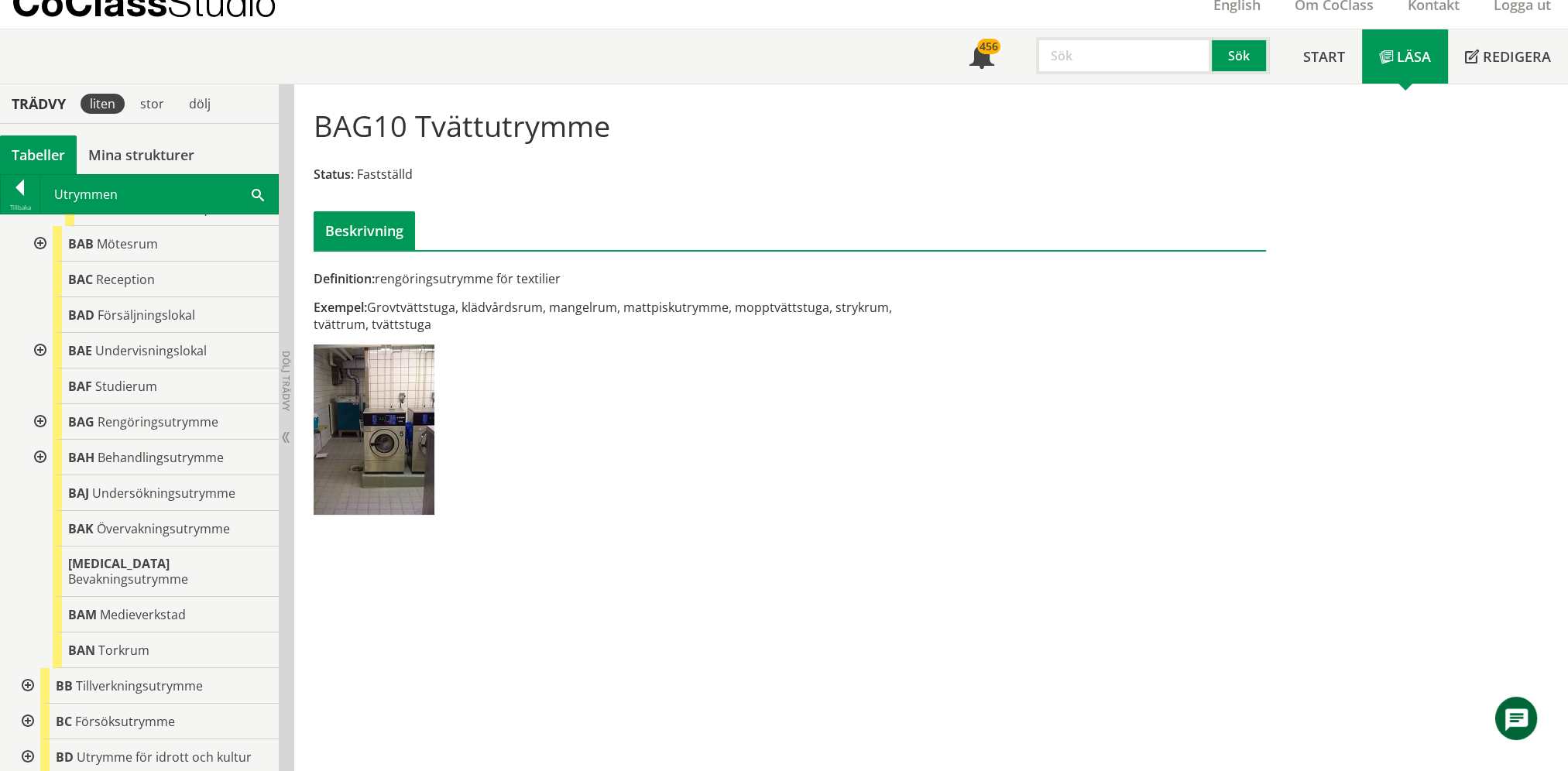
click at [263, 193] on span at bounding box center [258, 193] width 13 height 16
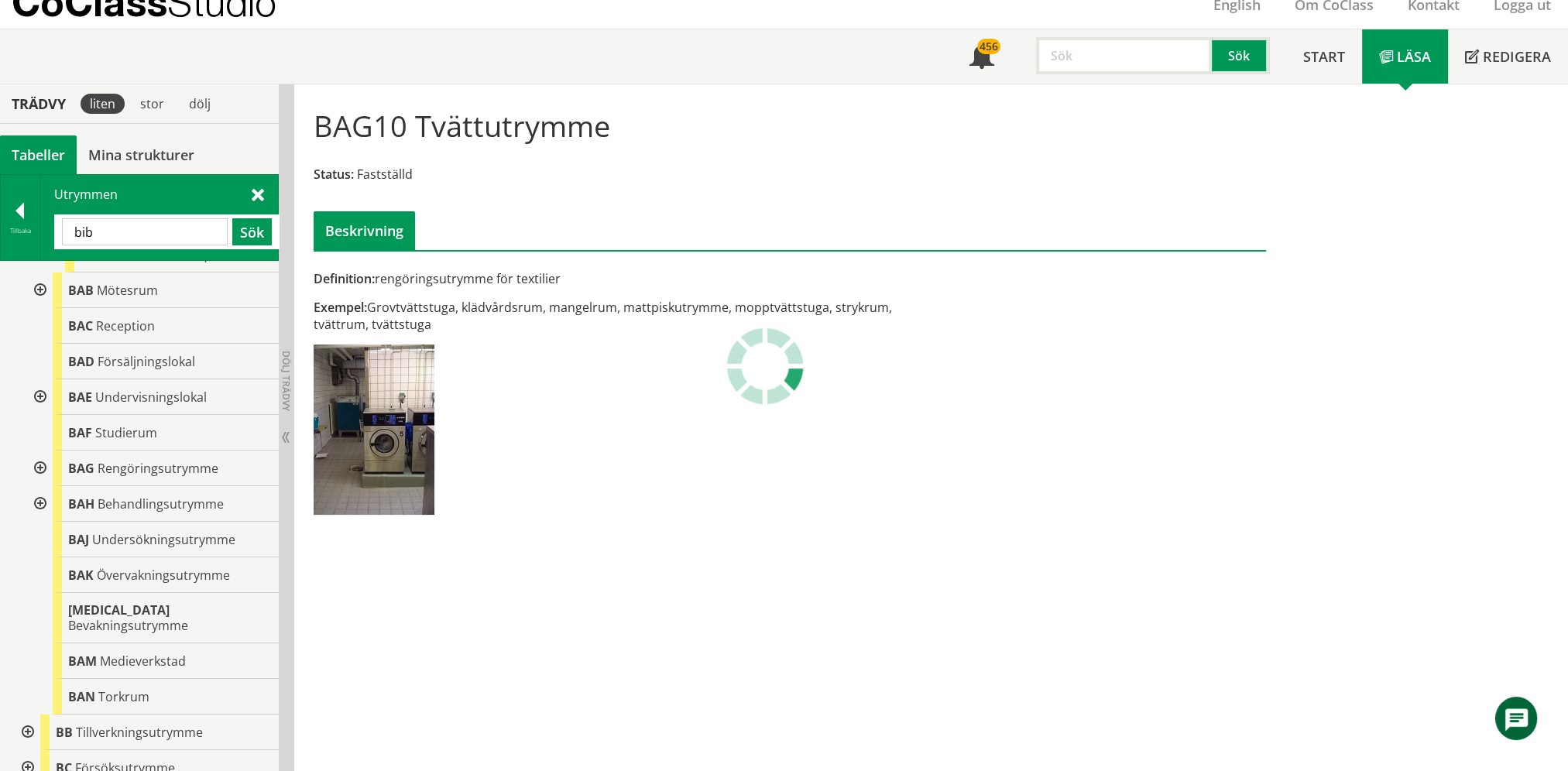
scroll to position [0, 0]
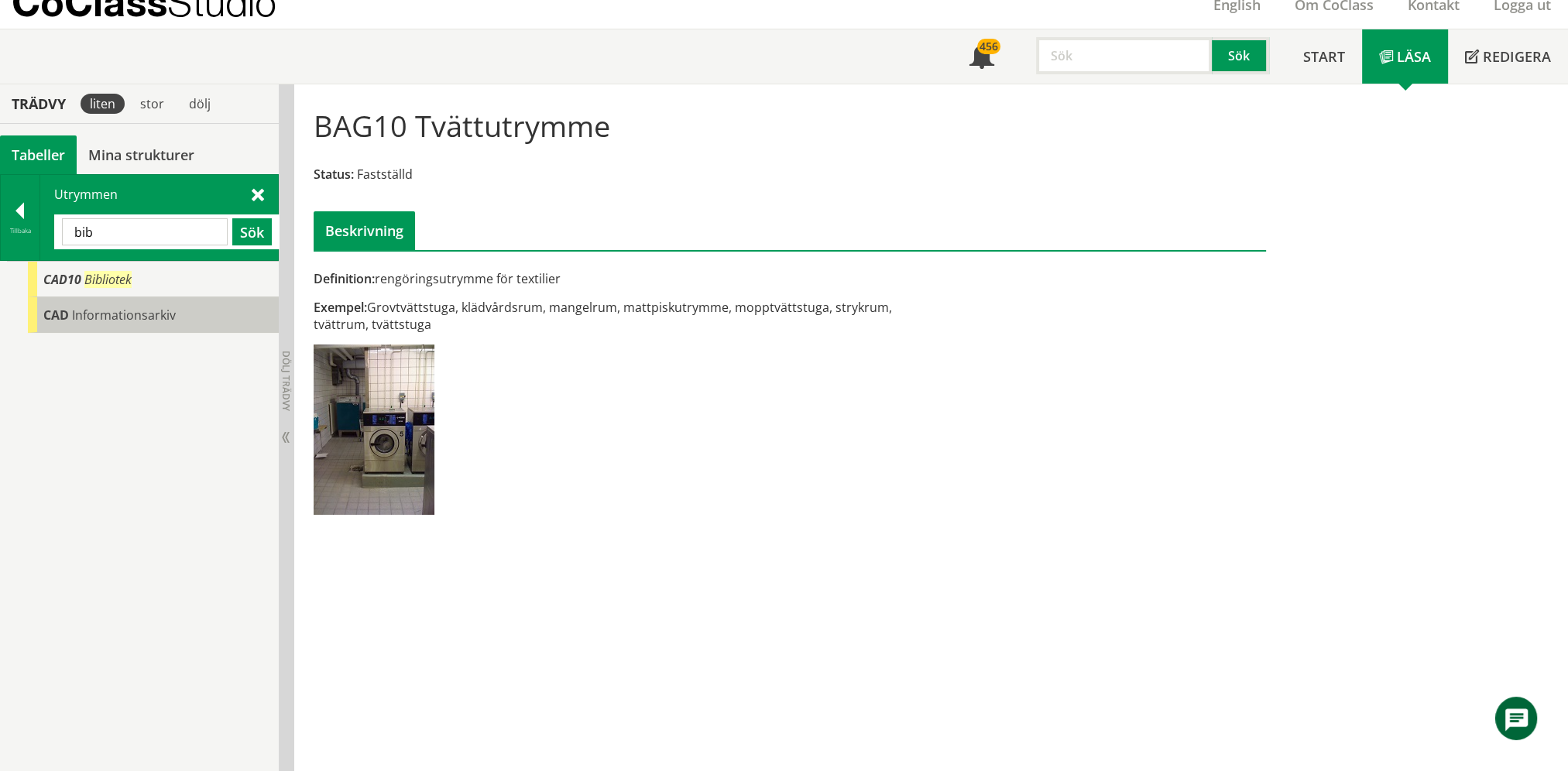
click at [89, 300] on div "CAD Informationsarkiv" at bounding box center [153, 315] width 251 height 36
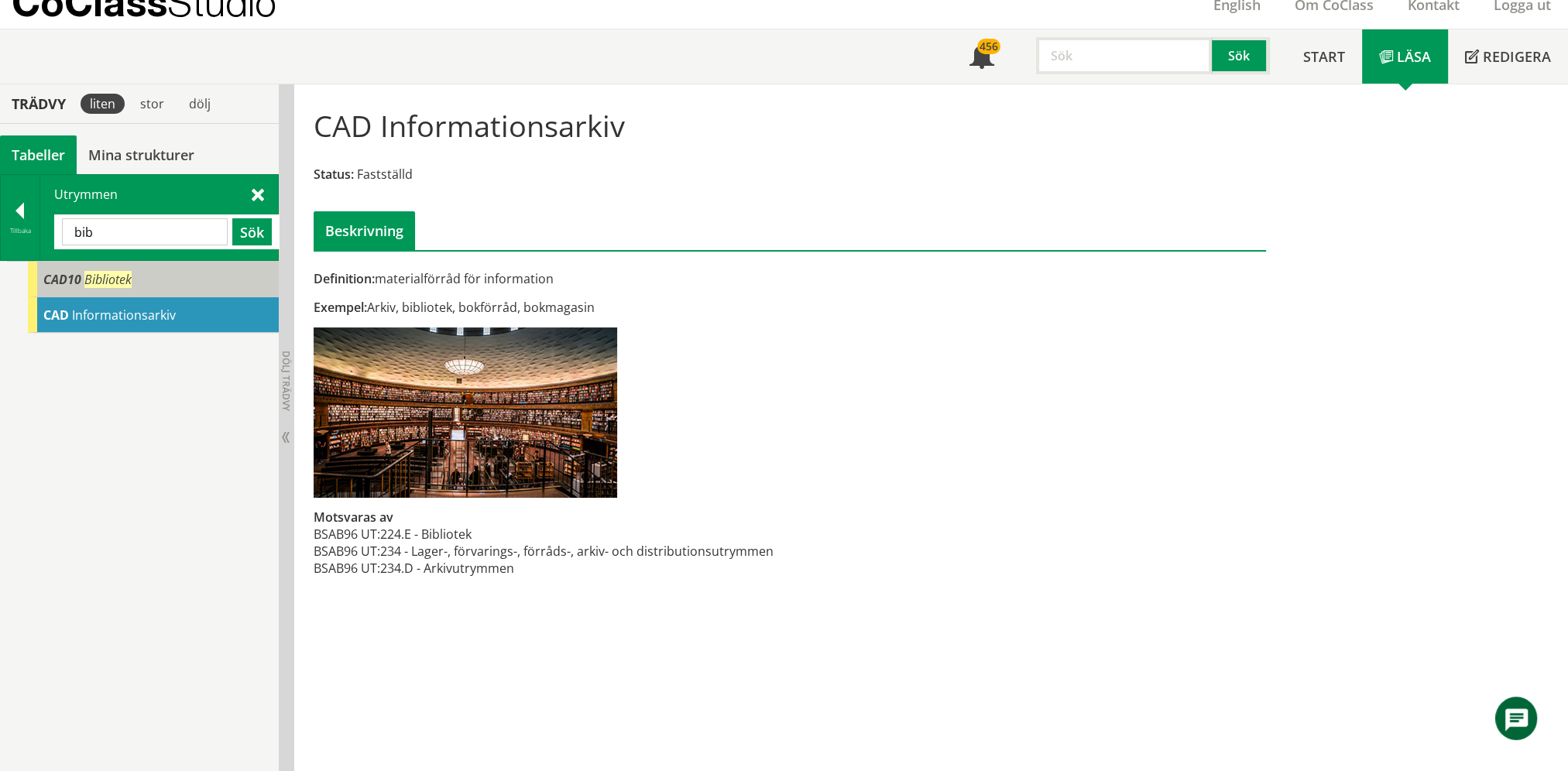
click at [95, 288] on div "CAD10 Bibliotek" at bounding box center [153, 279] width 251 height 36
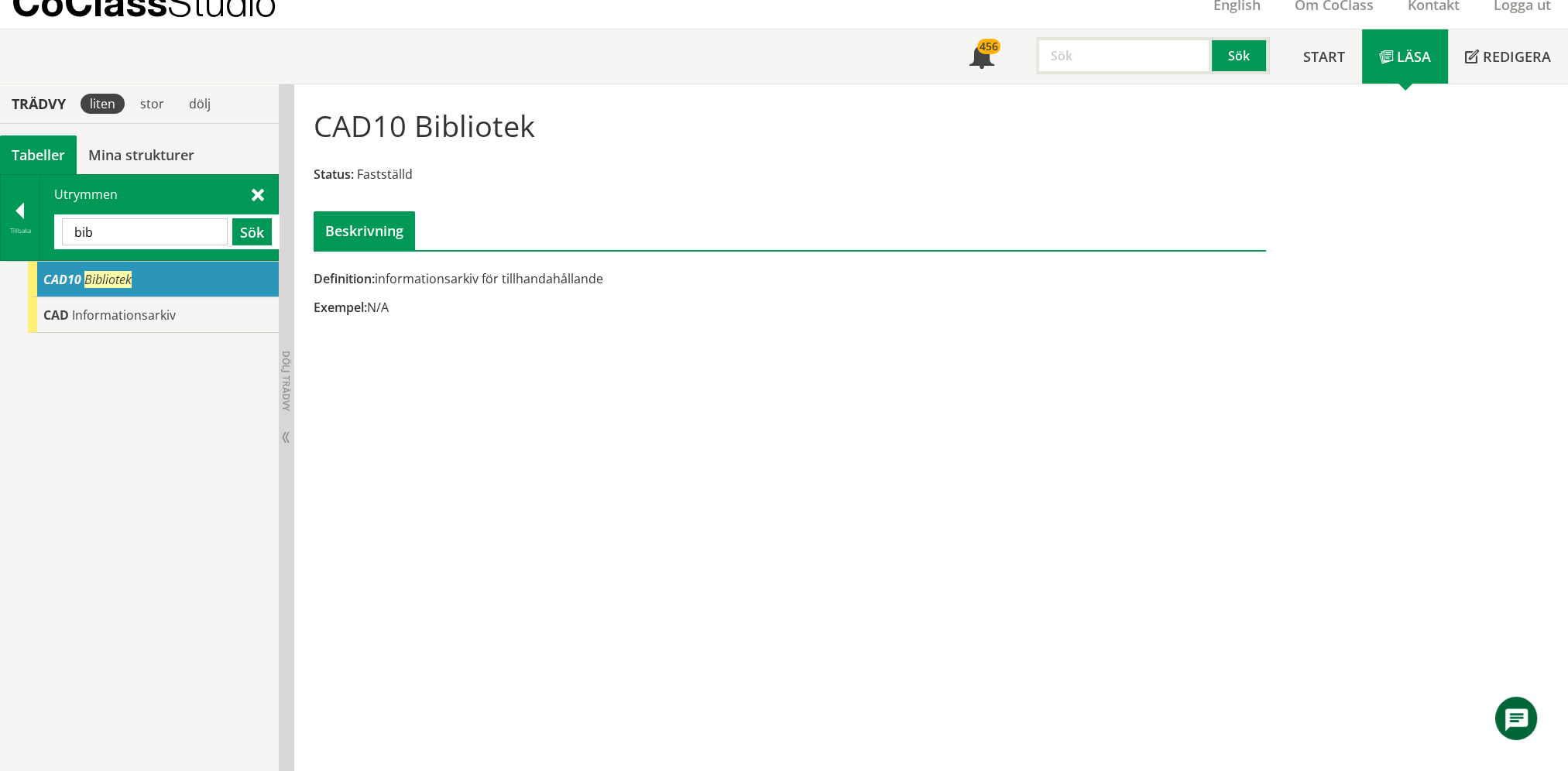
click at [162, 232] on input "bib" at bounding box center [144, 232] width 166 height 27
click at [161, 232] on input "bib" at bounding box center [144, 232] width 166 height 27
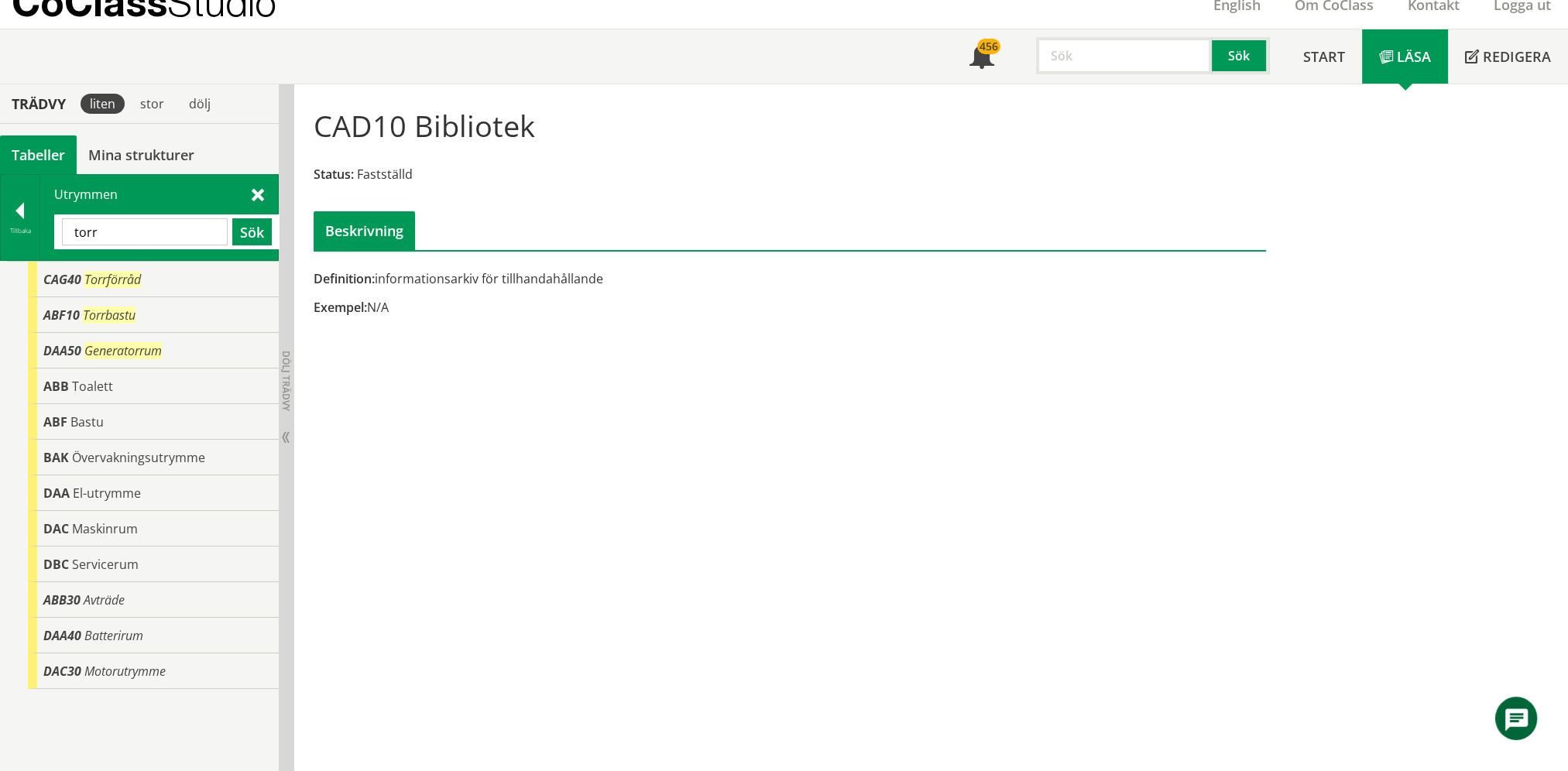
click at [109, 240] on input "torr" at bounding box center [144, 232] width 166 height 27
type input "textil"
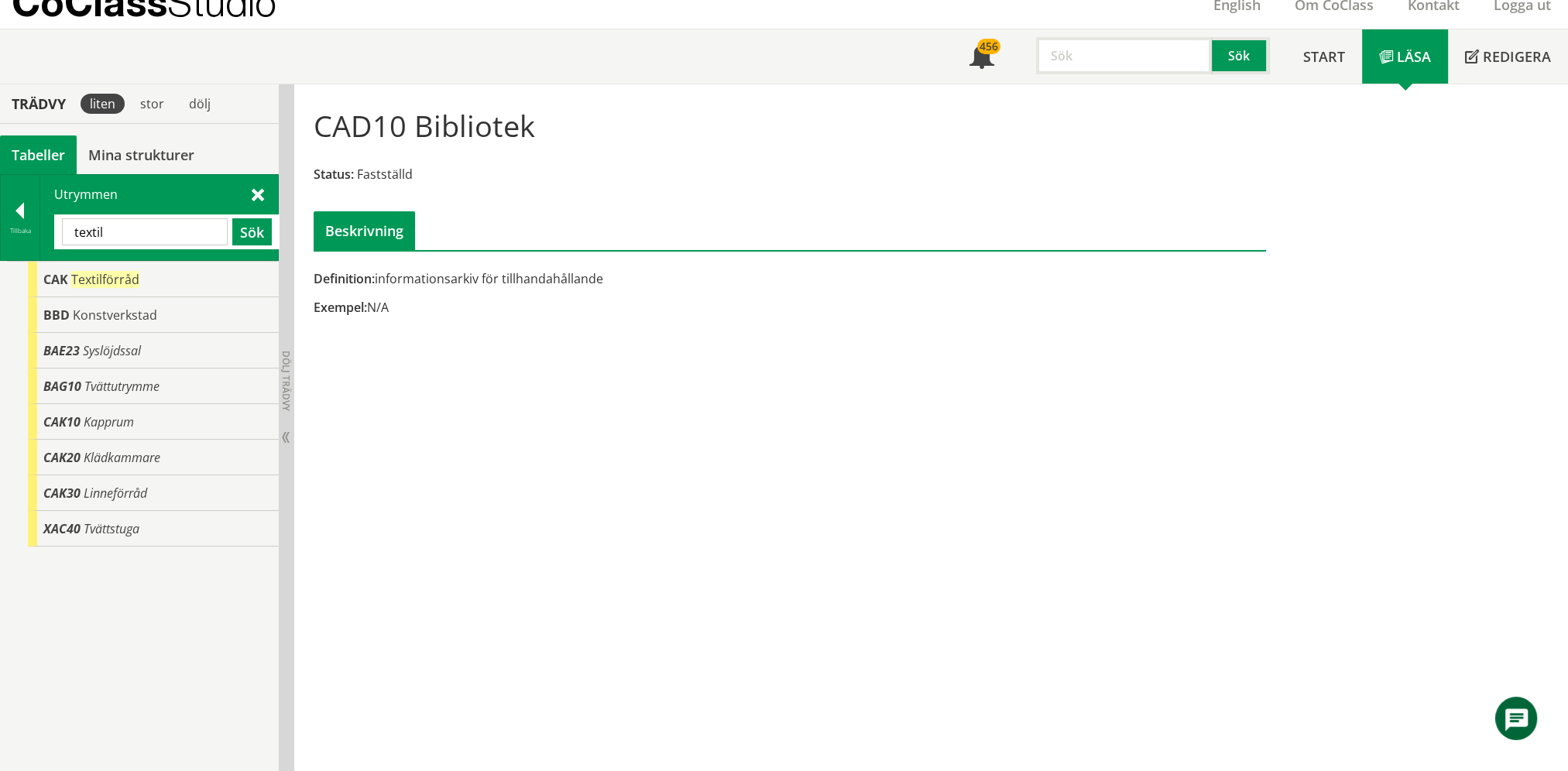
click at [25, 214] on div at bounding box center [20, 214] width 39 height 22
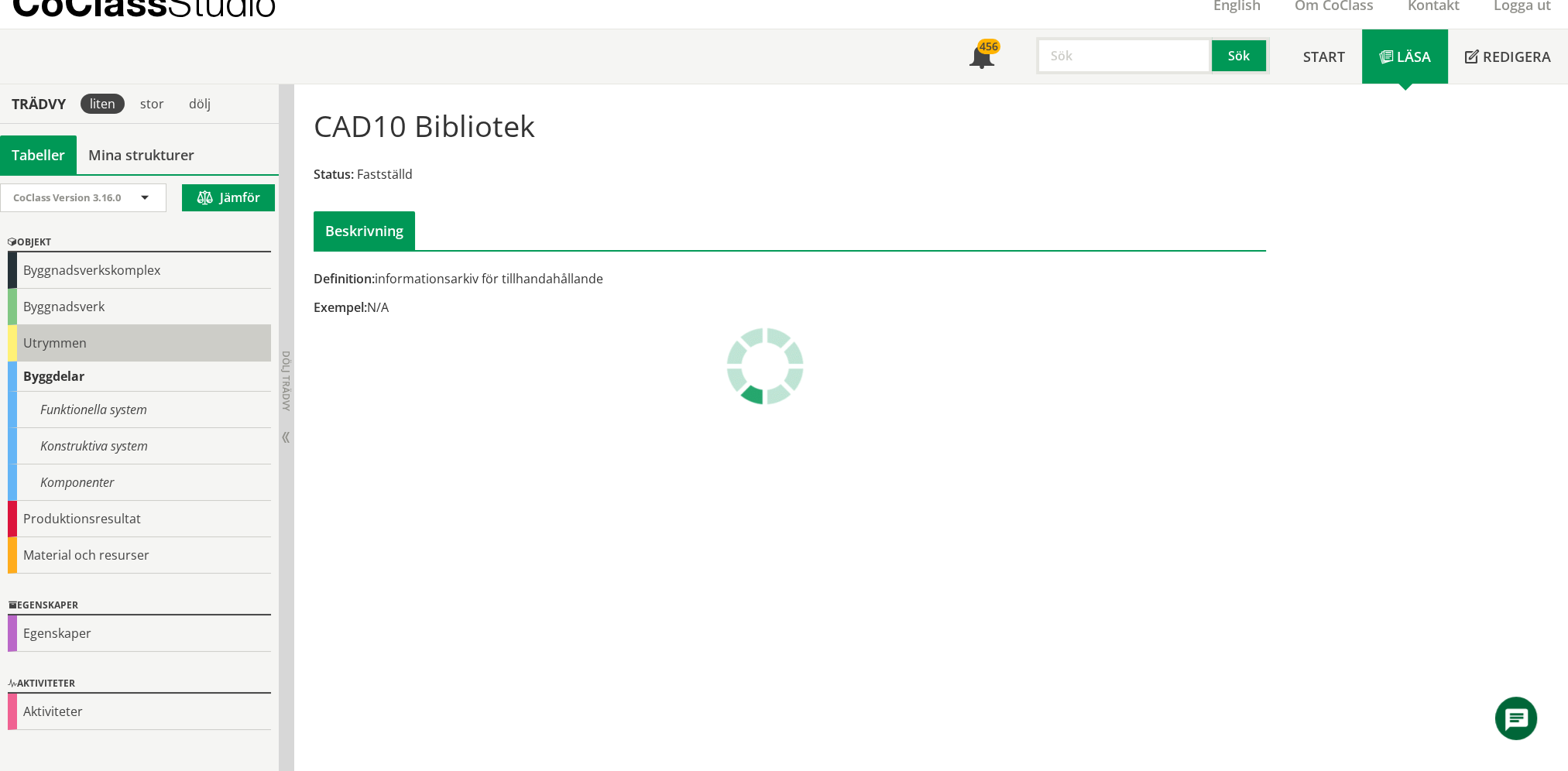
click at [62, 343] on div "Utrymmen" at bounding box center [140, 344] width 264 height 37
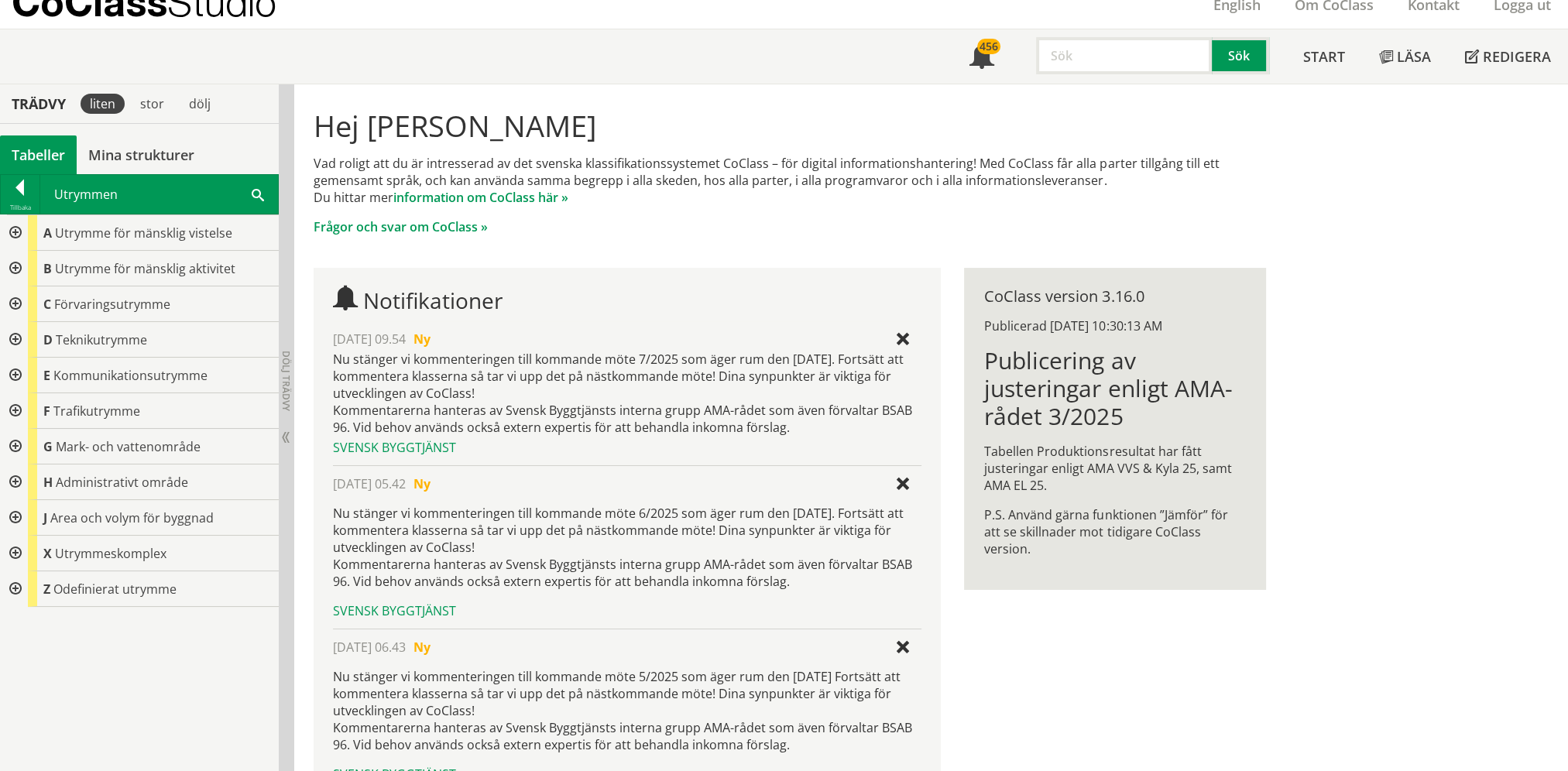
click at [49, 341] on span "D" at bounding box center [48, 340] width 10 height 17
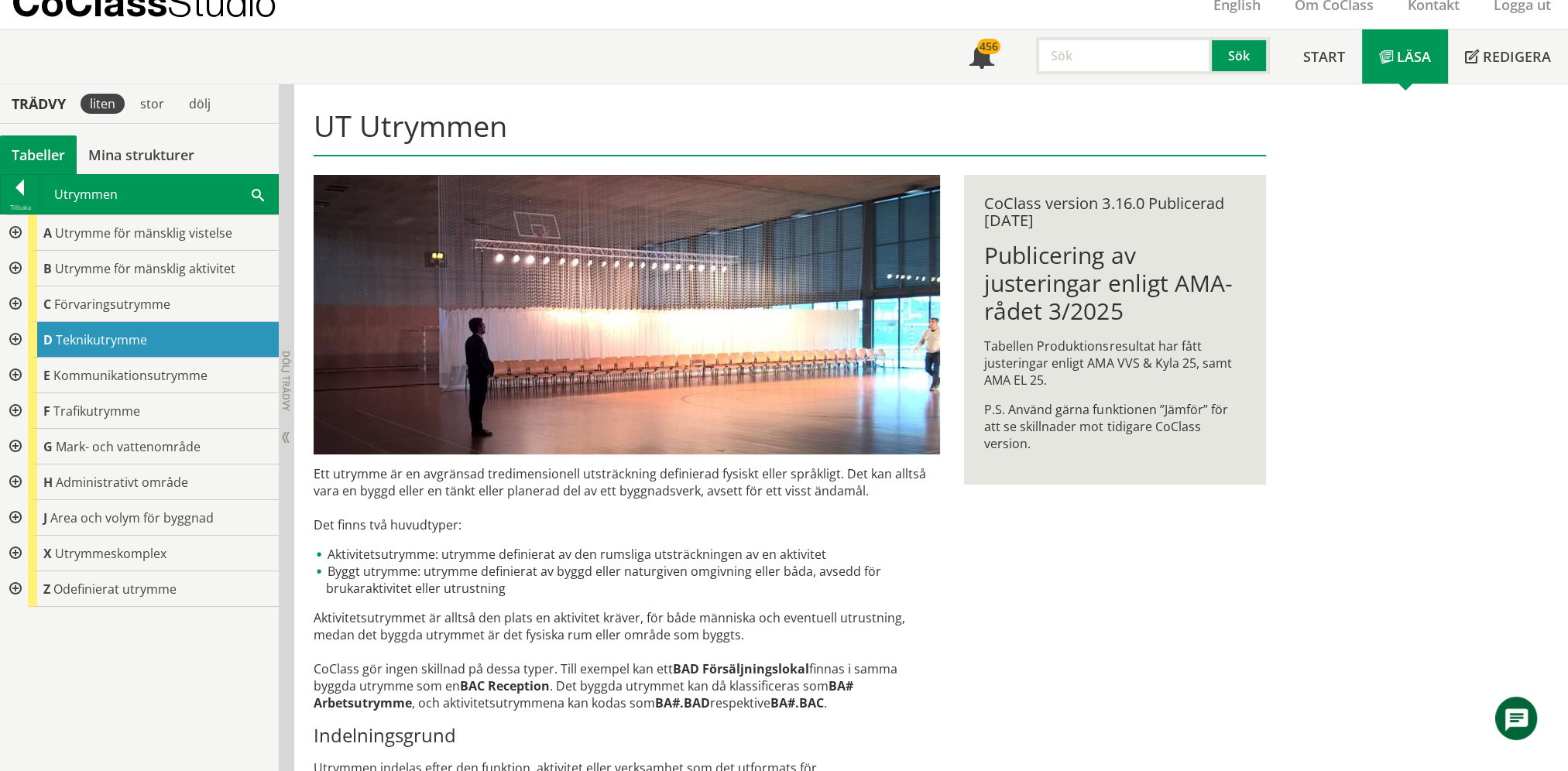
click at [24, 262] on div at bounding box center [13, 269] width 28 height 36
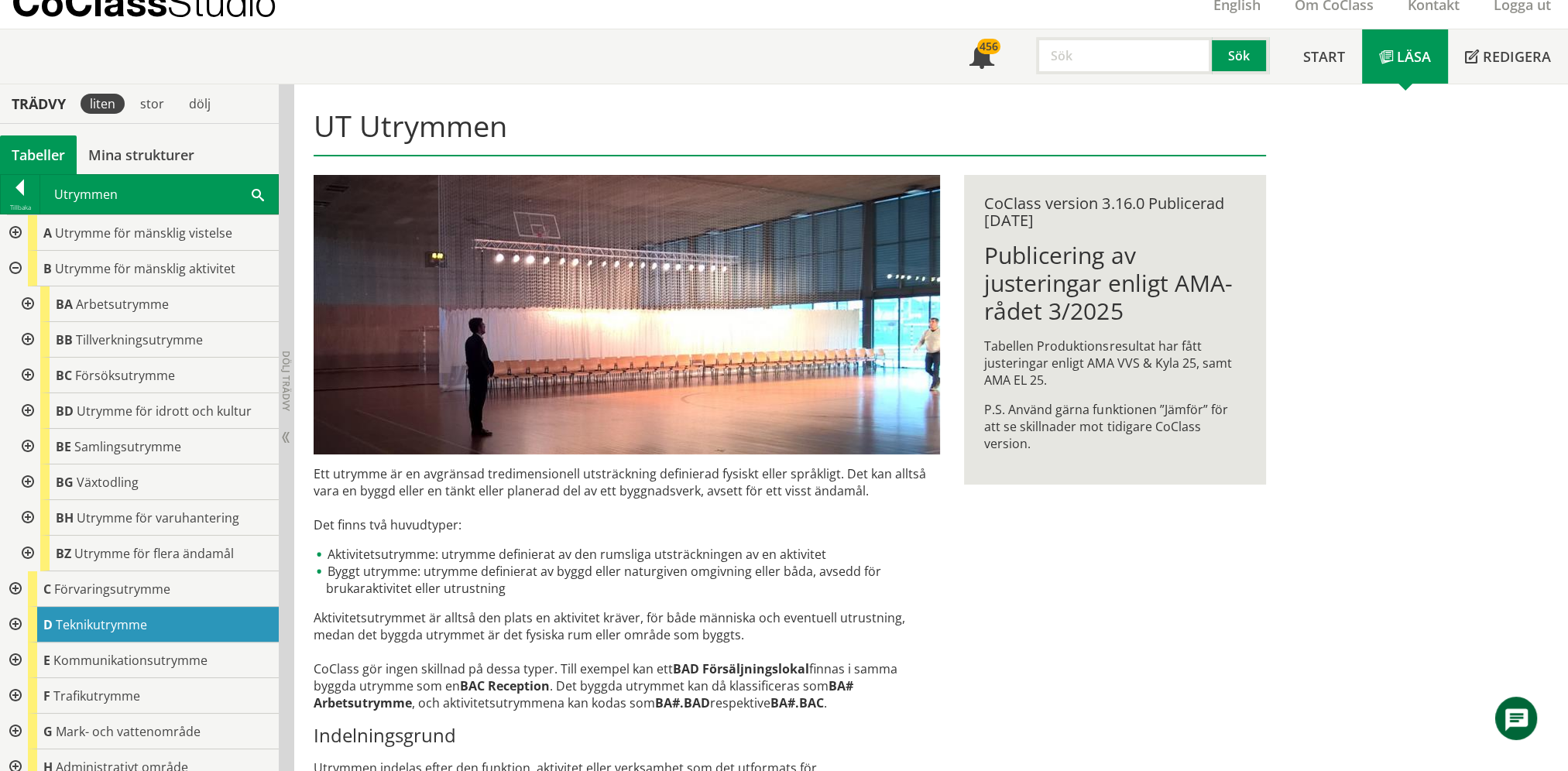
click at [27, 303] on div at bounding box center [26, 304] width 28 height 36
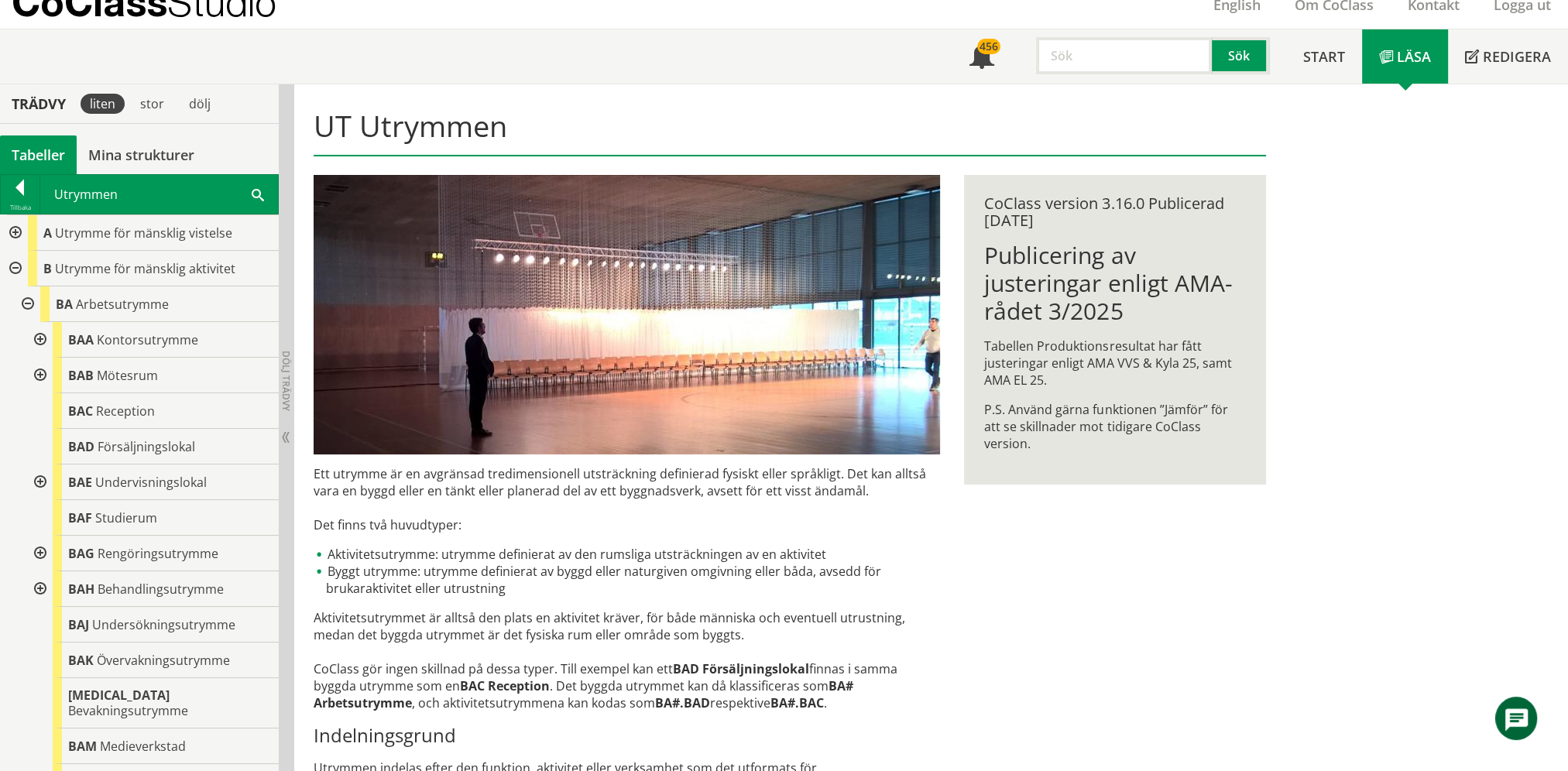
click at [34, 485] on div at bounding box center [39, 482] width 28 height 36
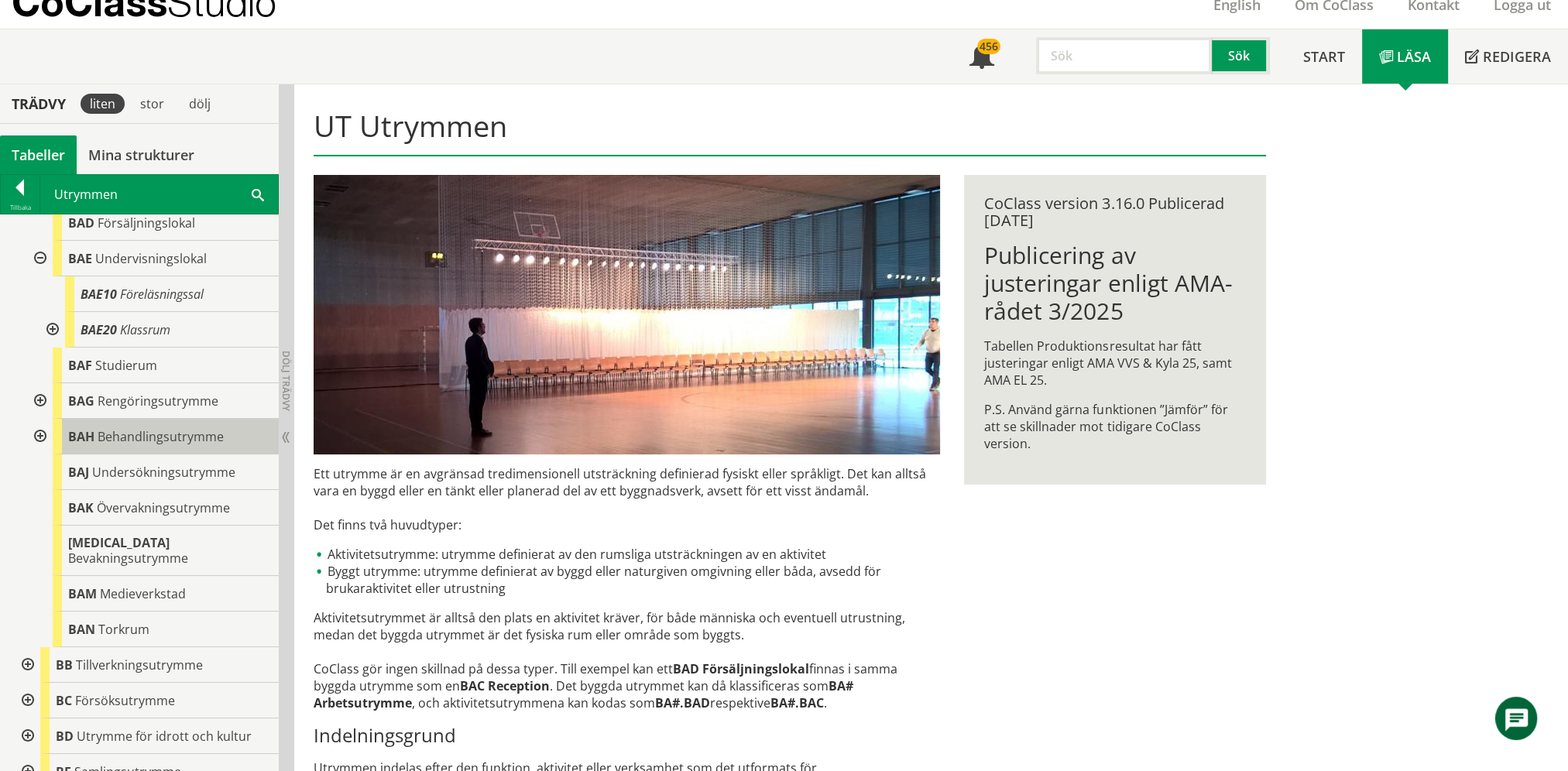
scroll to position [232, 0]
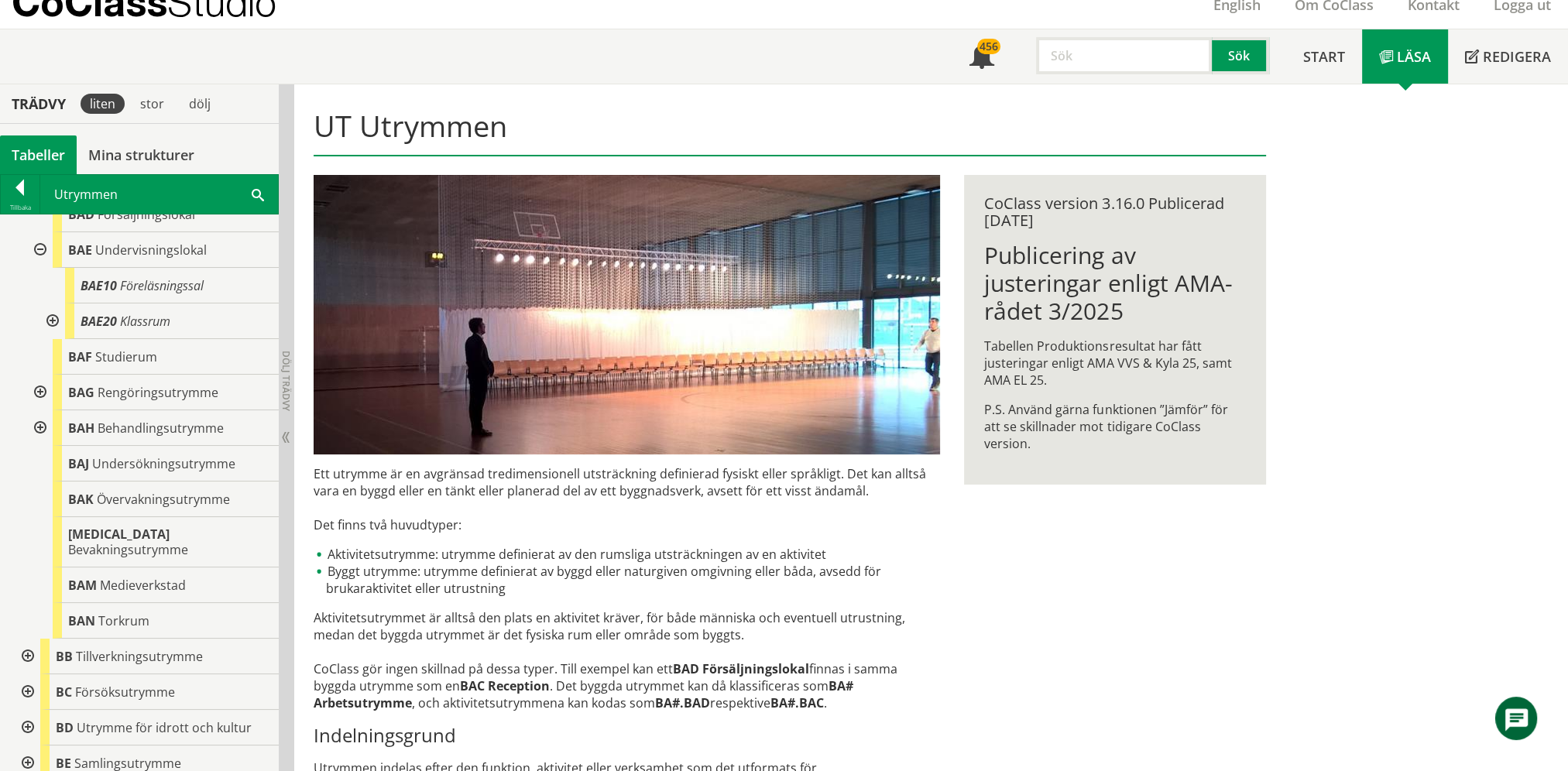
click at [57, 322] on div at bounding box center [51, 321] width 28 height 36
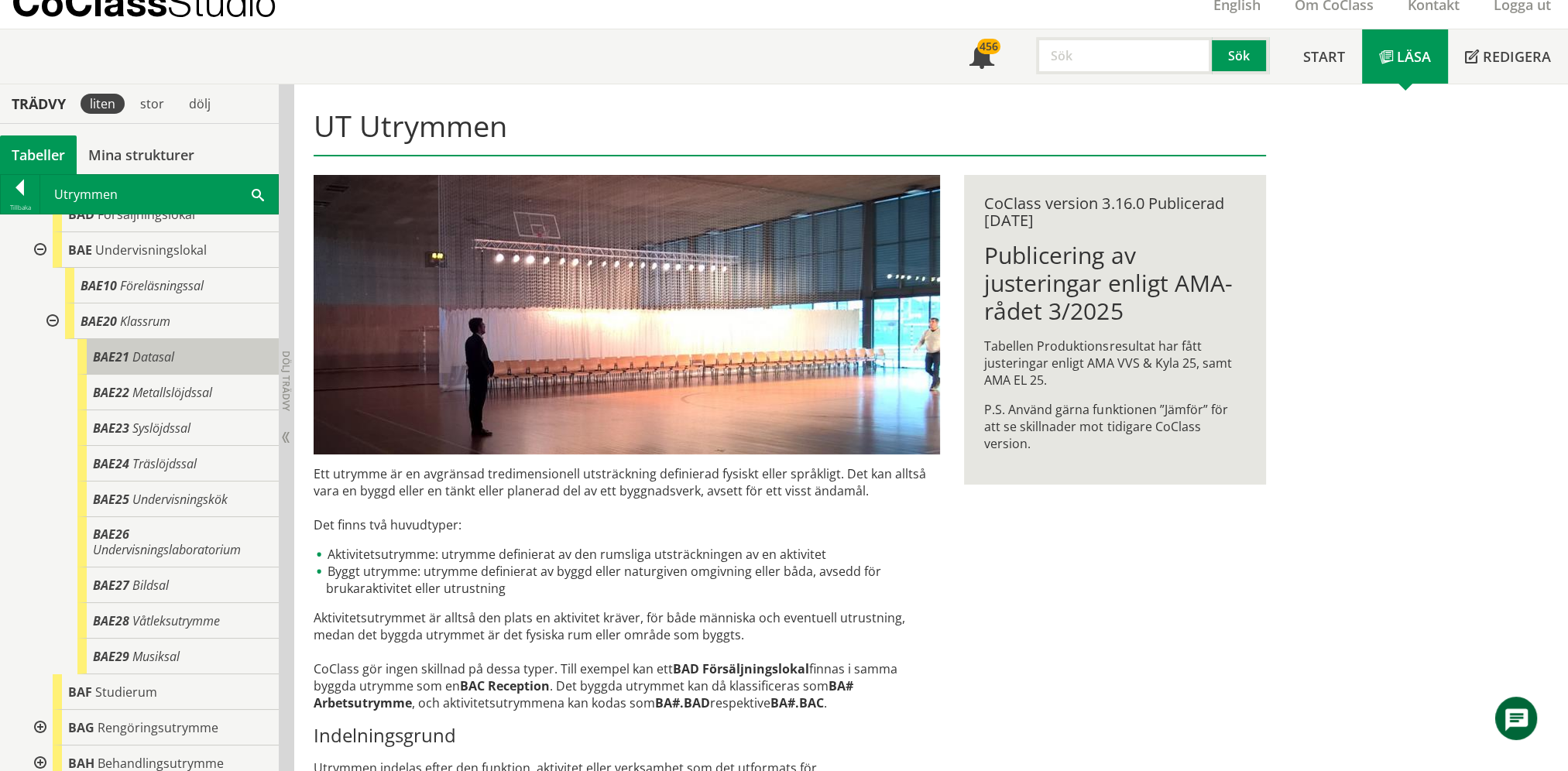
click at [129, 351] on body "AMA AMA Beskrivningsverktyg AMA Funktion BSAB Bygginfo Byggjura Byggkatalogen […" at bounding box center [784, 323] width 1568 height 771
click at [129, 352] on div "BAE21 Datasal" at bounding box center [177, 356] width 201 height 36
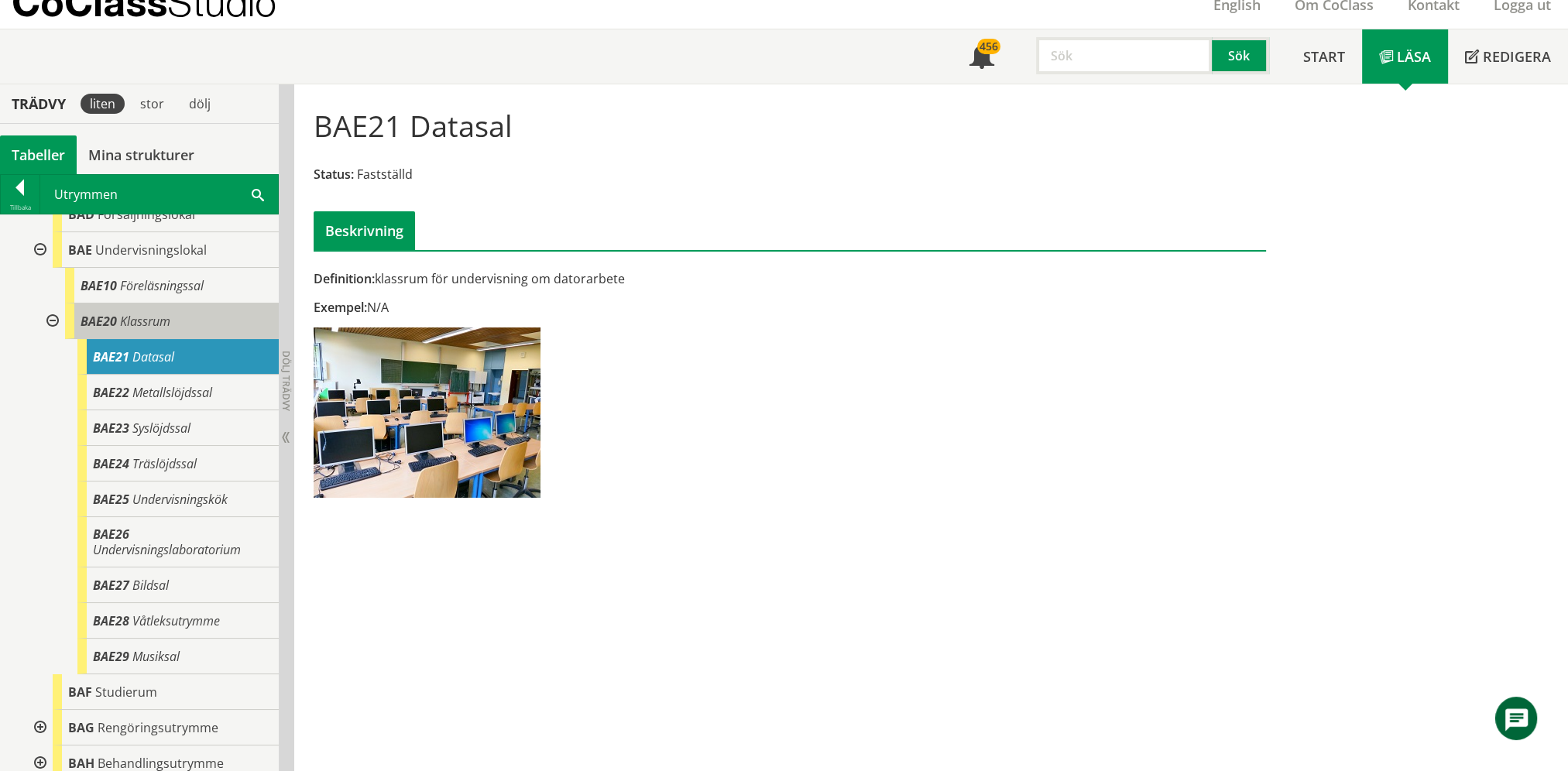
click at [141, 322] on span "Klassrum" at bounding box center [145, 321] width 50 height 17
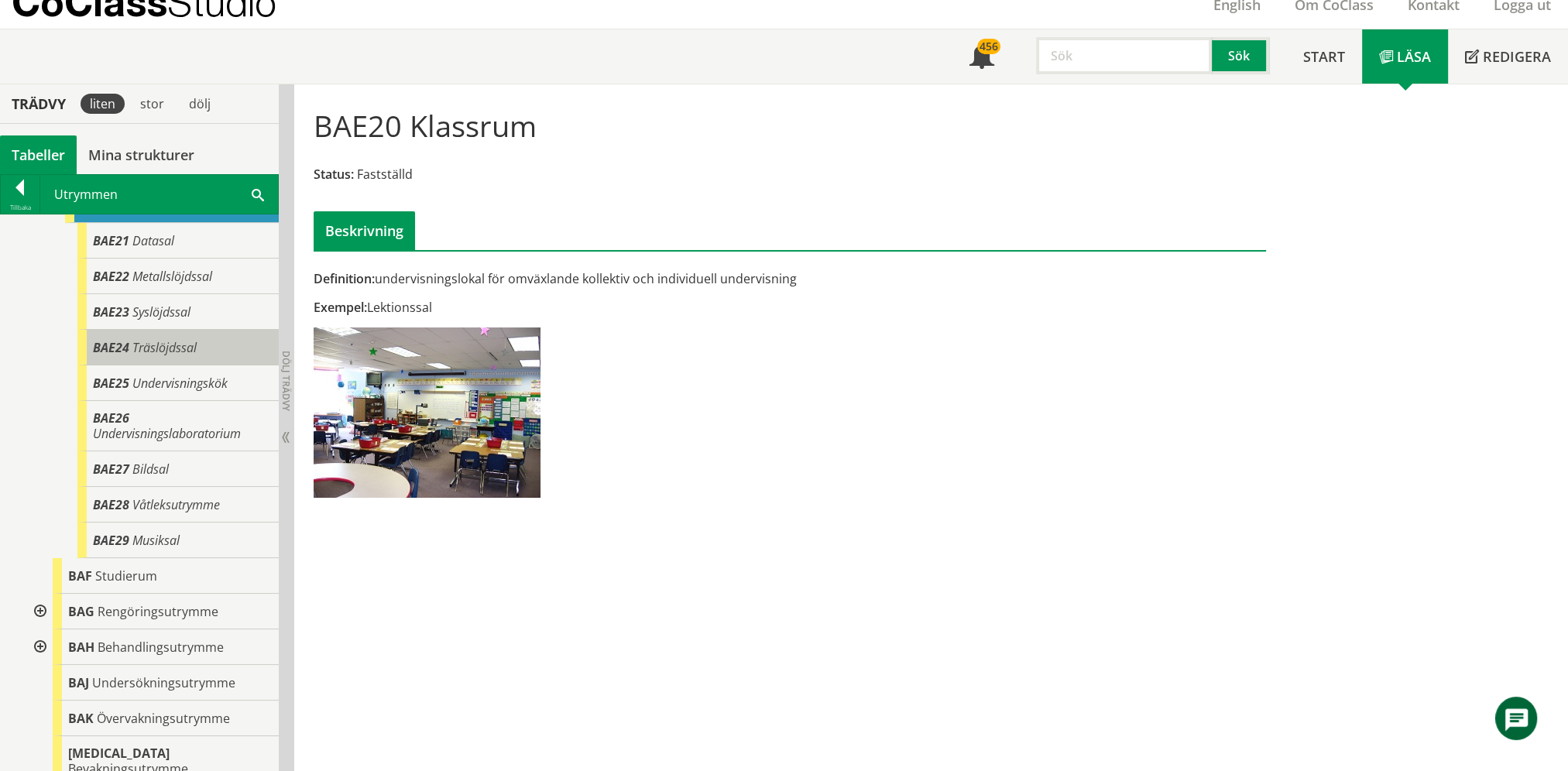
scroll to position [465, 0]
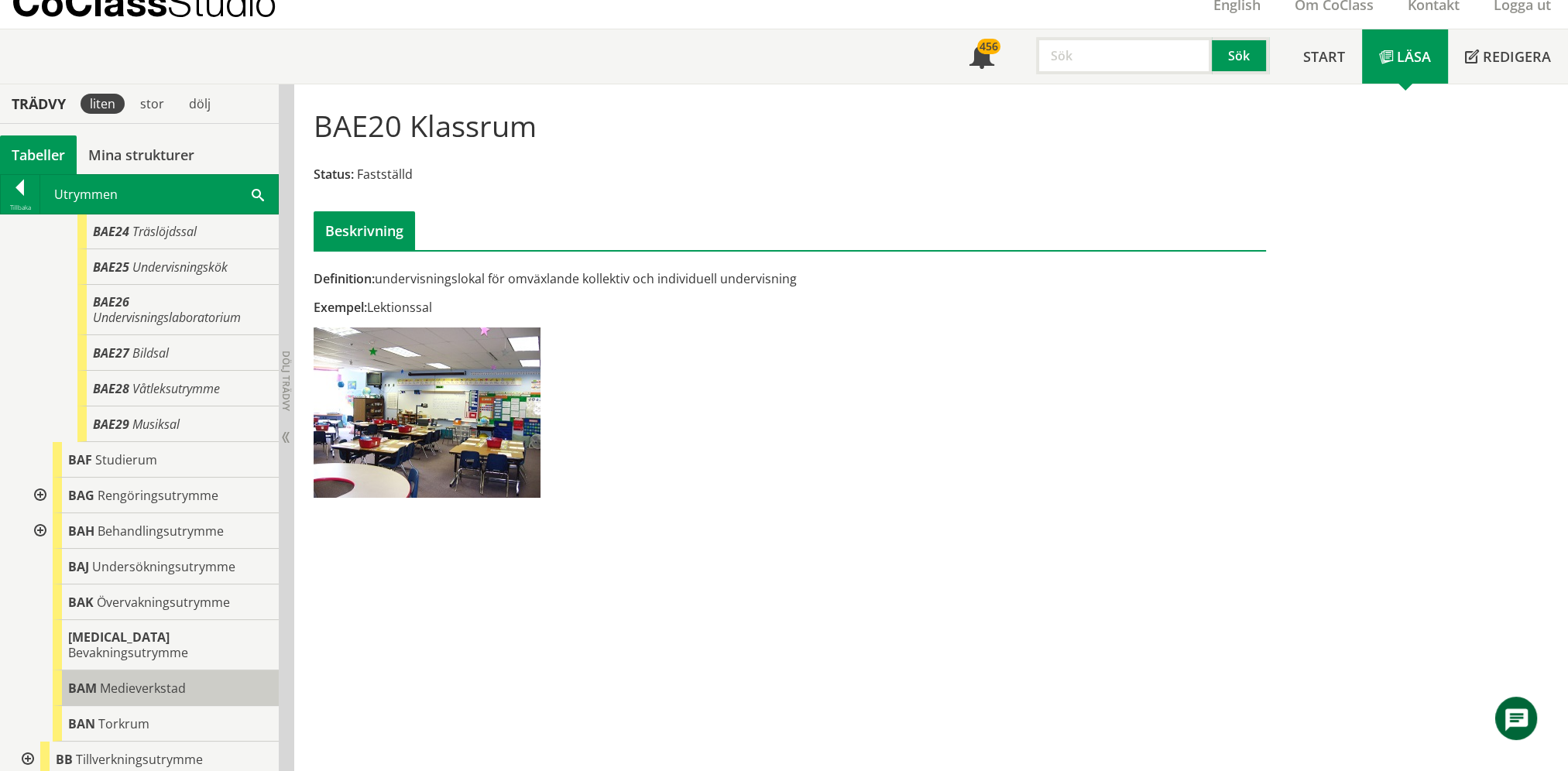
click at [168, 671] on div "BAM Medieverkstad" at bounding box center [166, 688] width 226 height 36
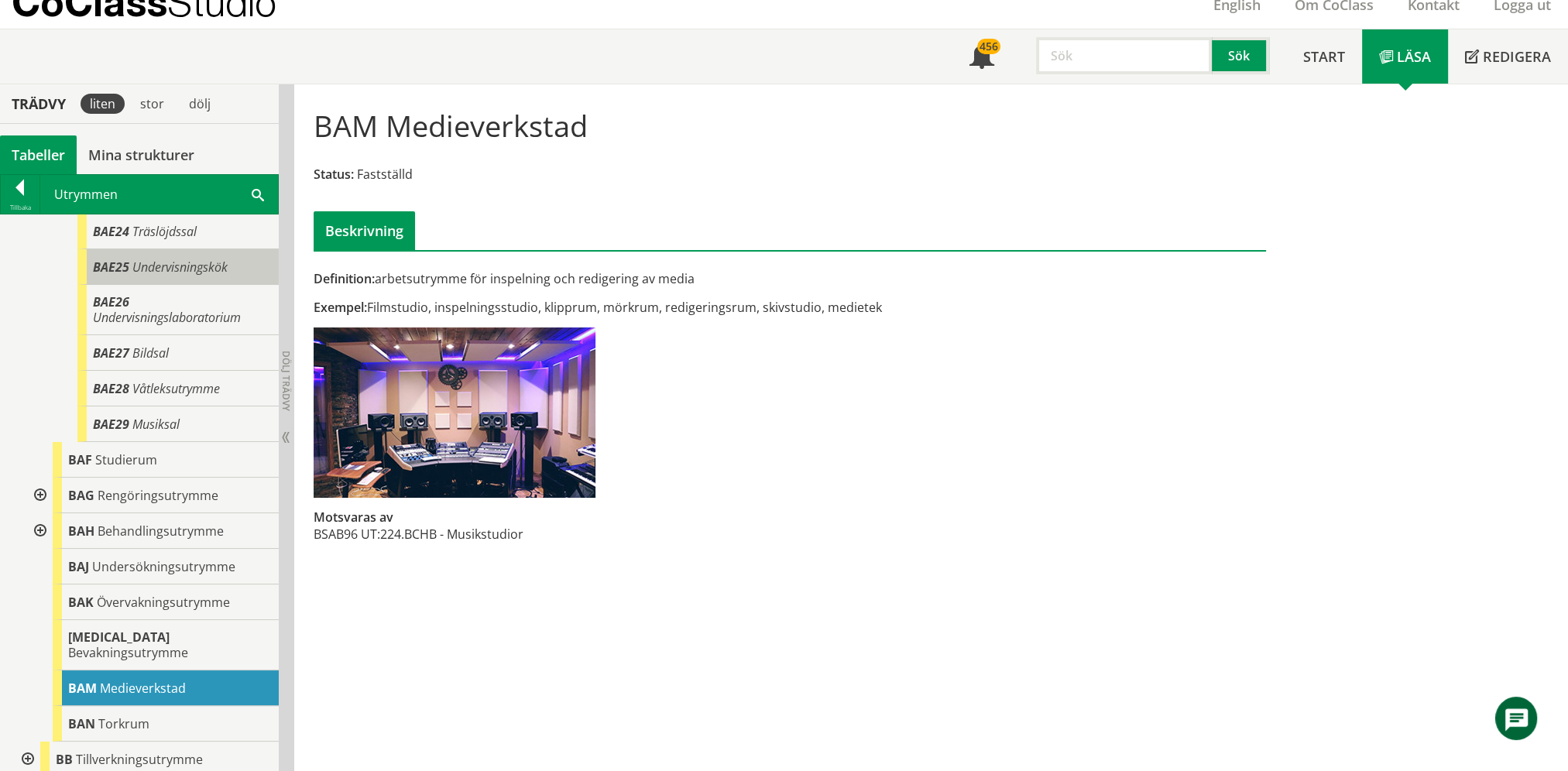
click at [172, 255] on div "BAE25 Undervisningskök" at bounding box center [177, 267] width 201 height 36
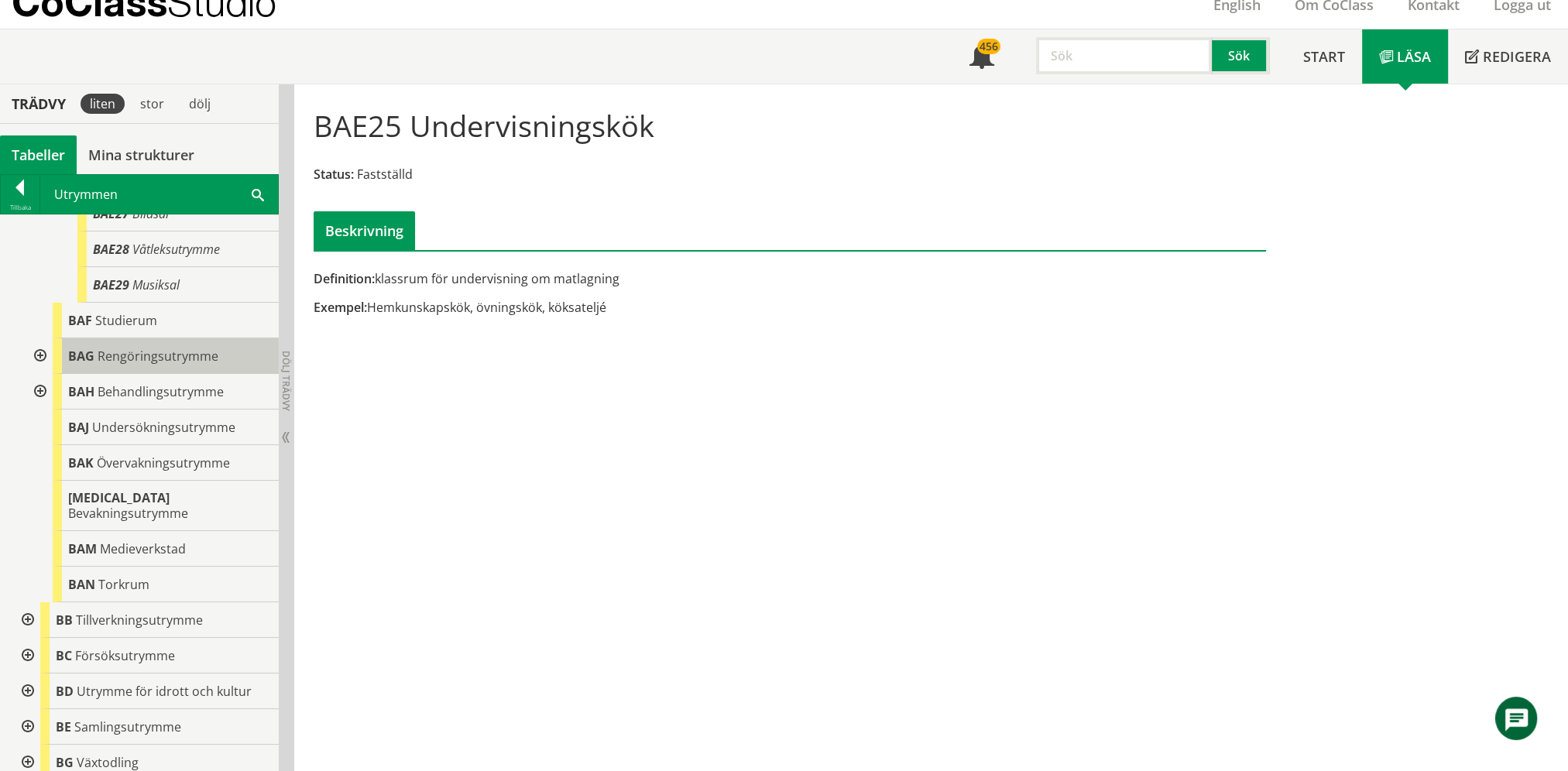
scroll to position [697, 0]
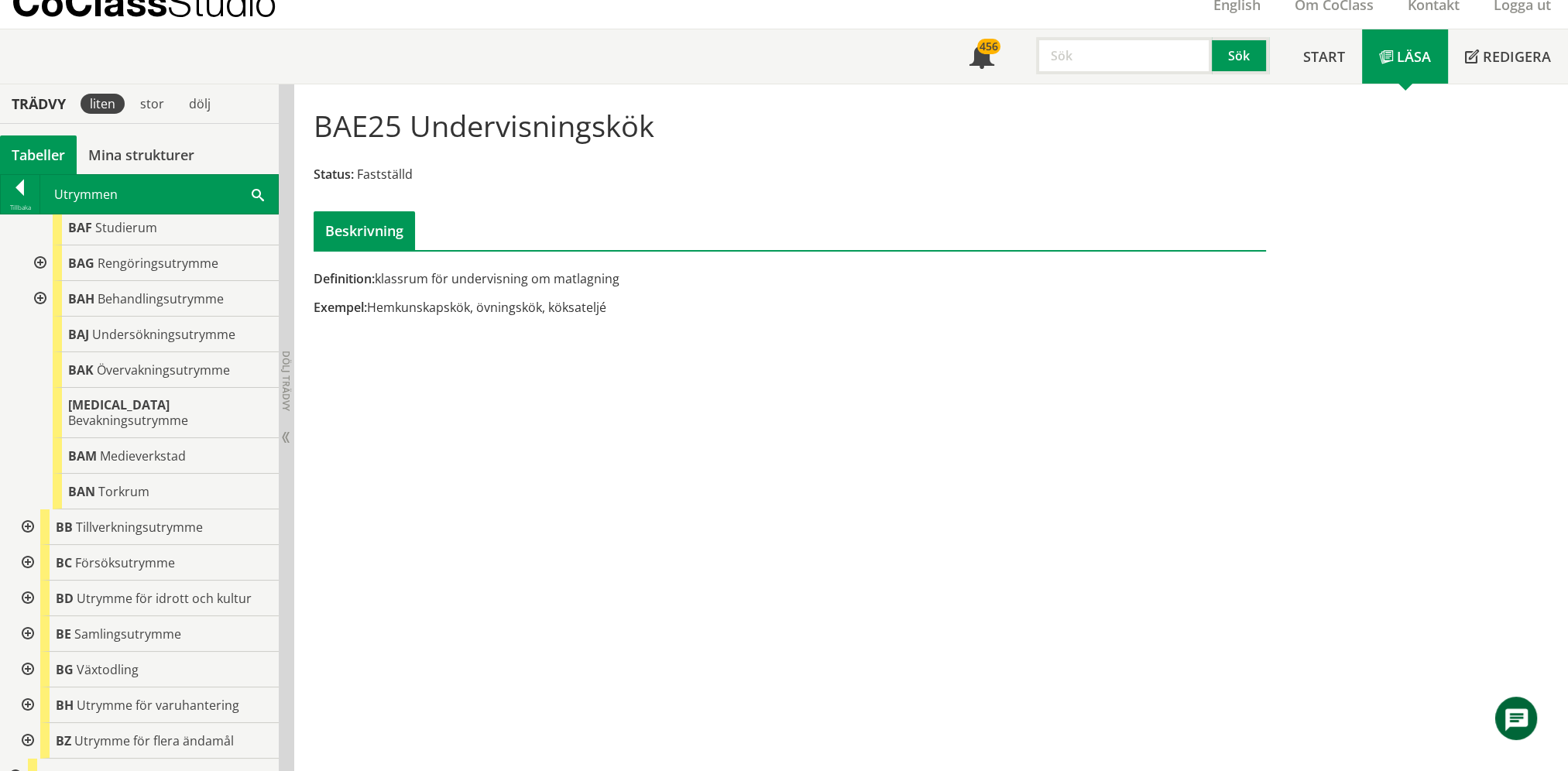
click at [28, 580] on div at bounding box center [26, 598] width 28 height 36
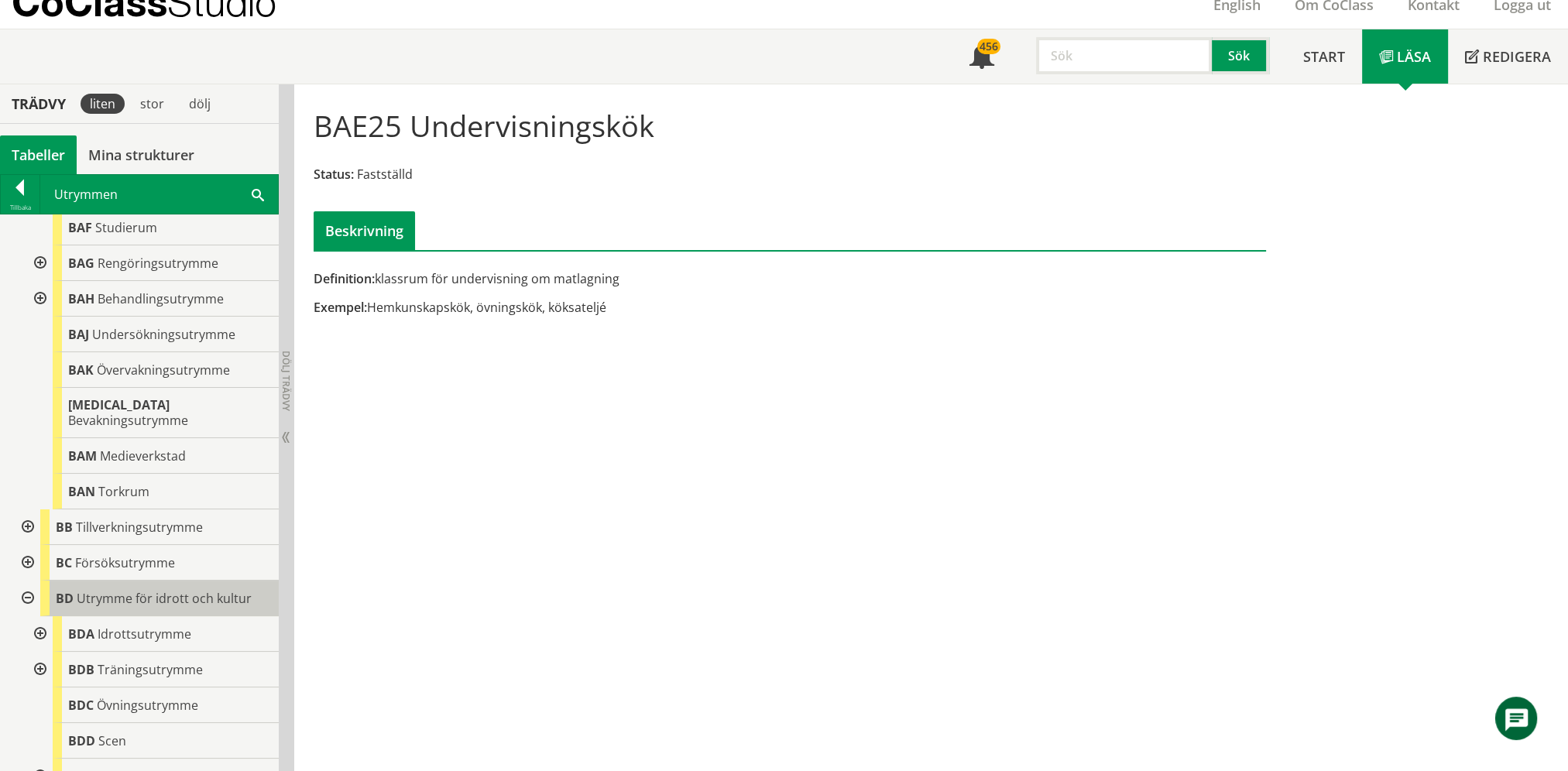
scroll to position [775, 0]
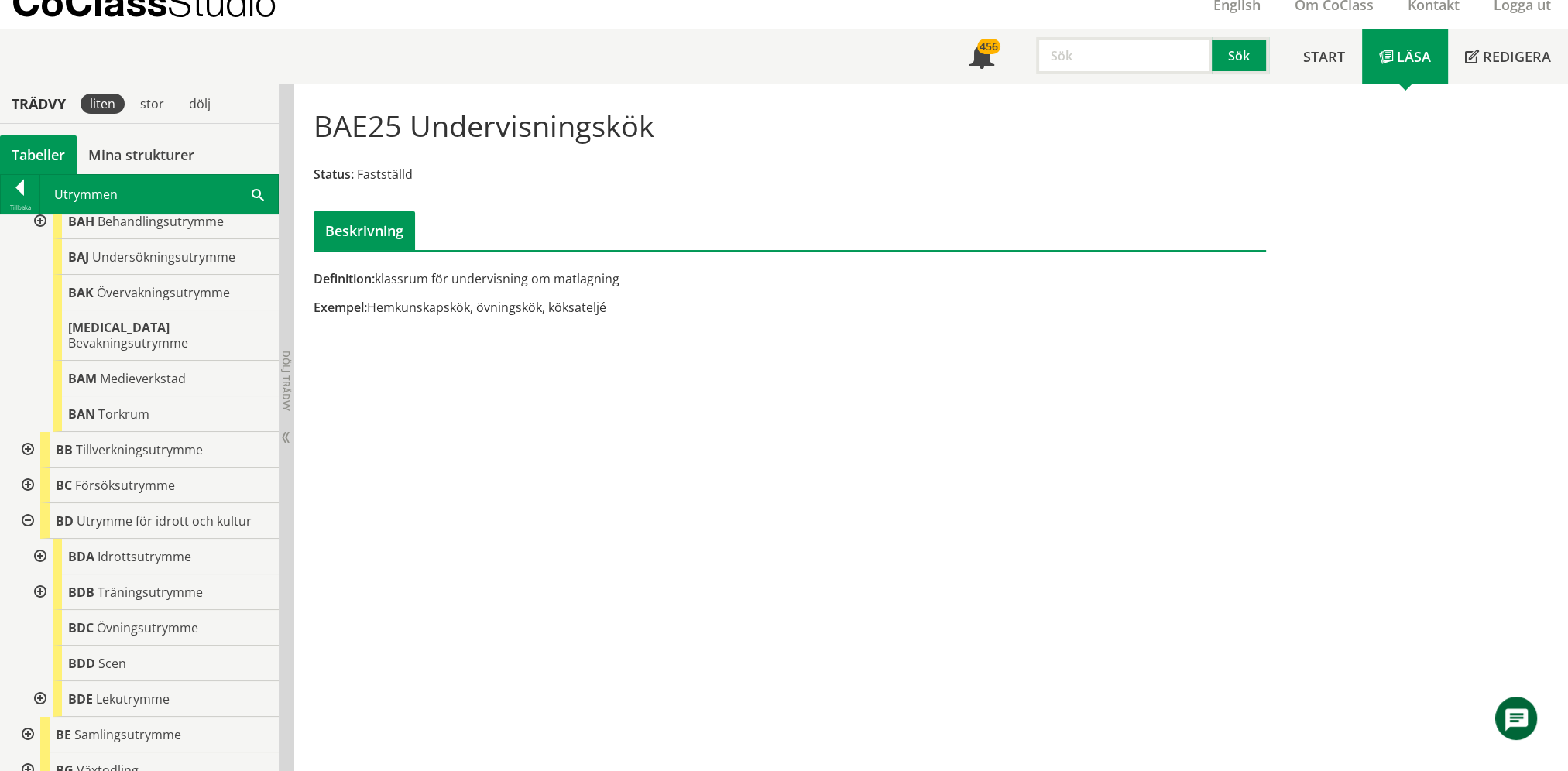
click at [39, 539] on div at bounding box center [39, 556] width 28 height 36
click at [50, 575] on div at bounding box center [51, 592] width 28 height 36
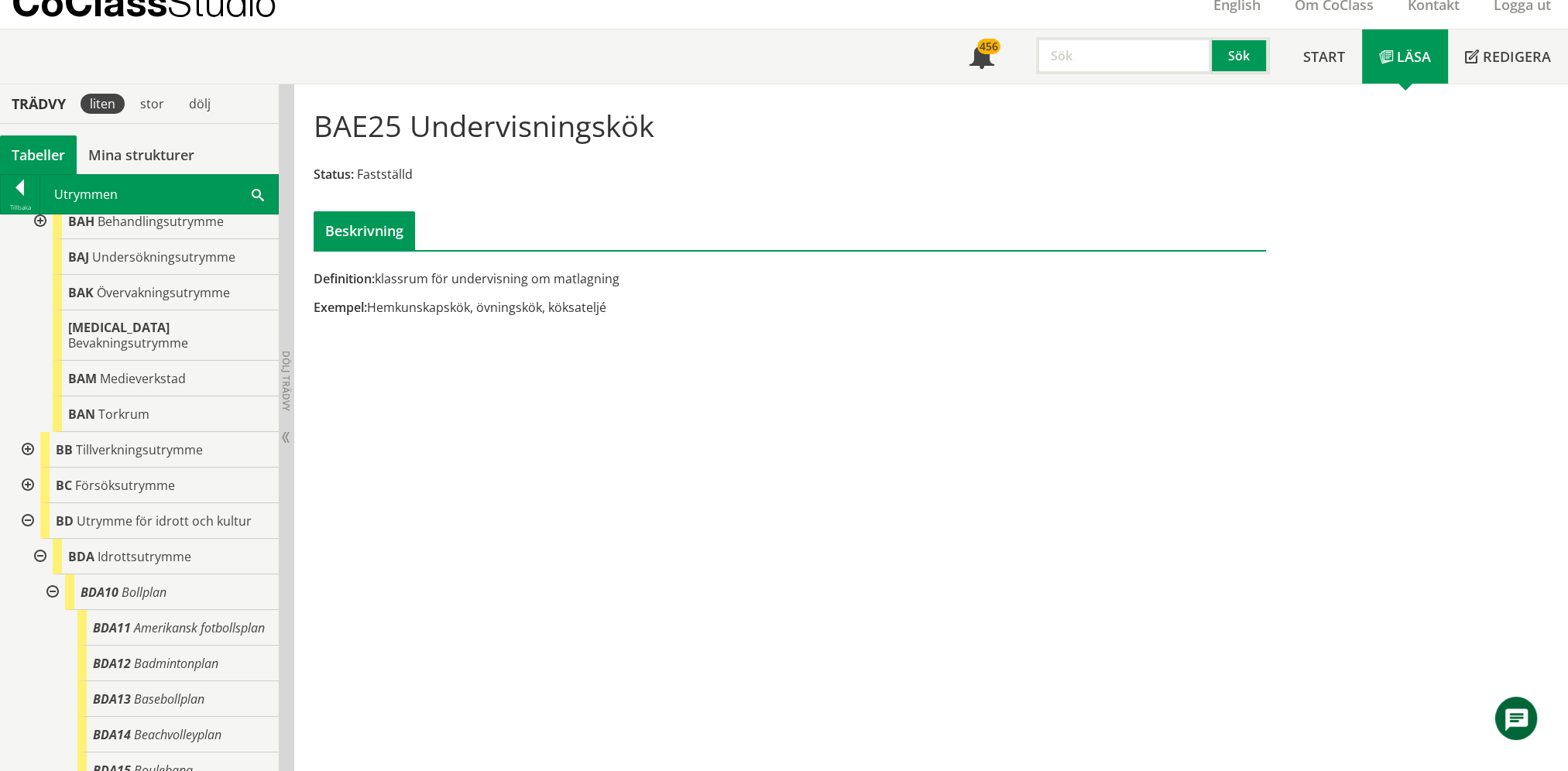
click at [50, 575] on div at bounding box center [51, 592] width 28 height 36
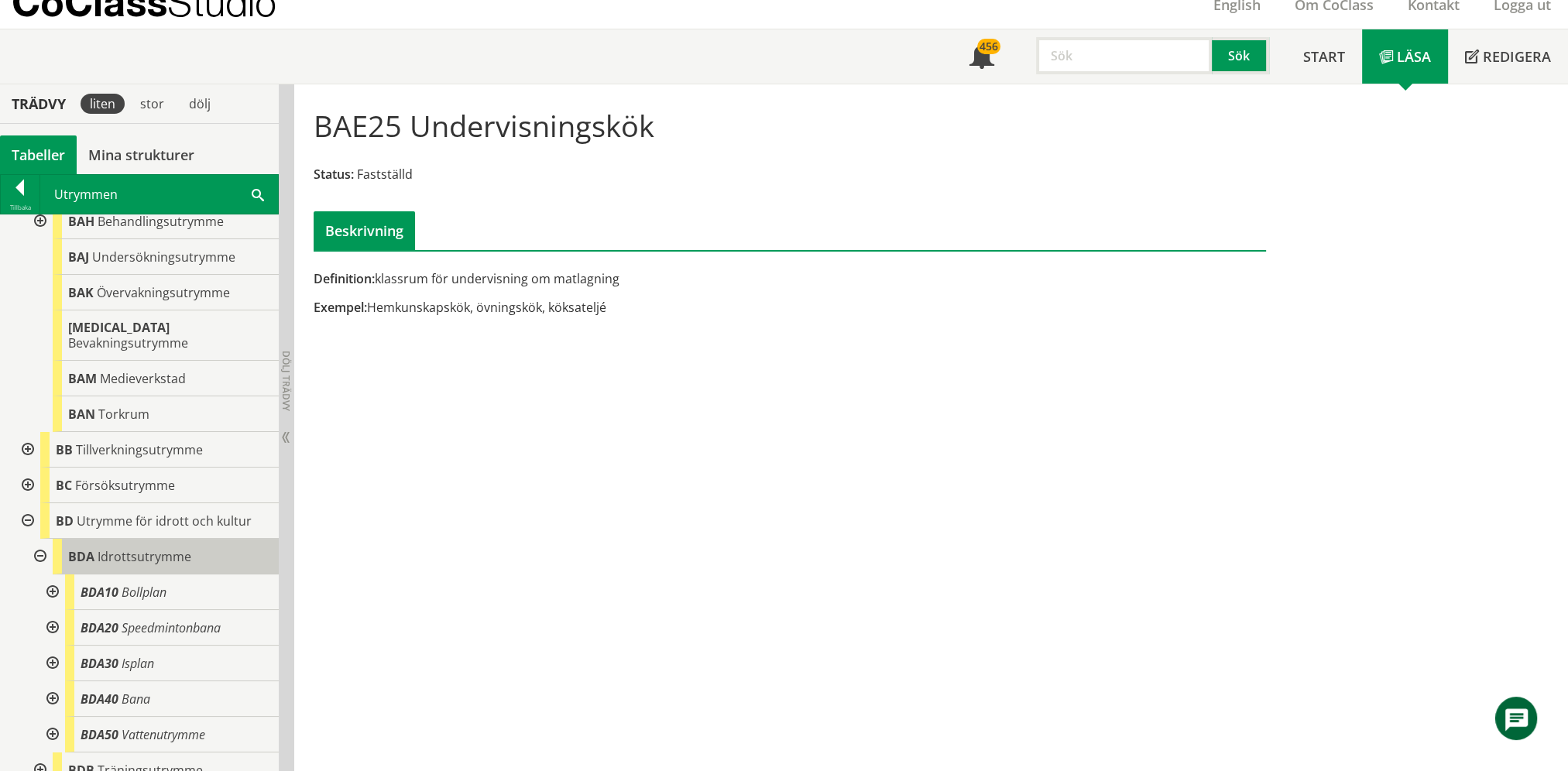
click at [135, 551] on div "BDA Idrottsutrymme" at bounding box center [166, 556] width 226 height 36
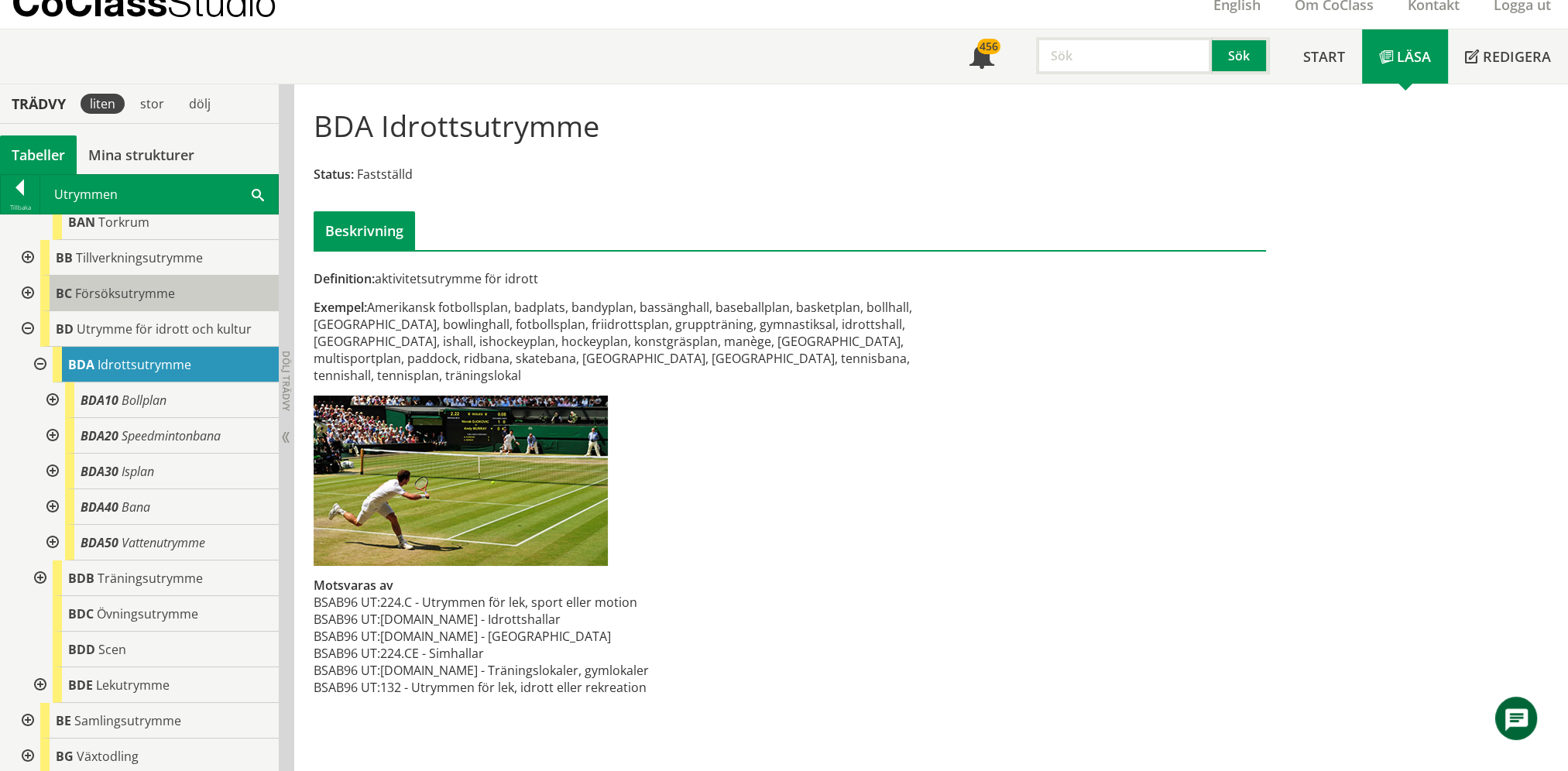
scroll to position [1007, 0]
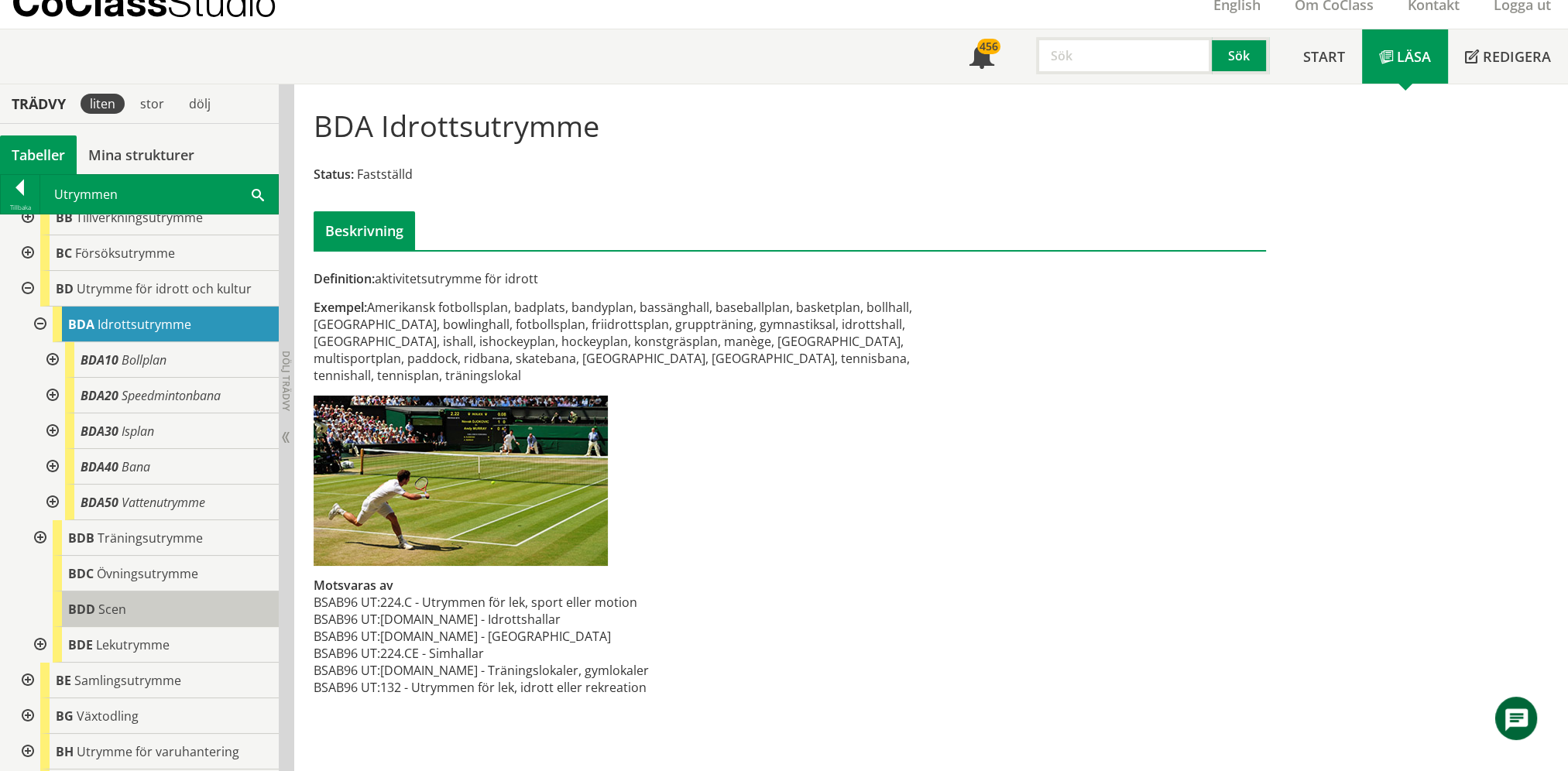
click at [140, 592] on div "BDD Scen" at bounding box center [166, 609] width 226 height 36
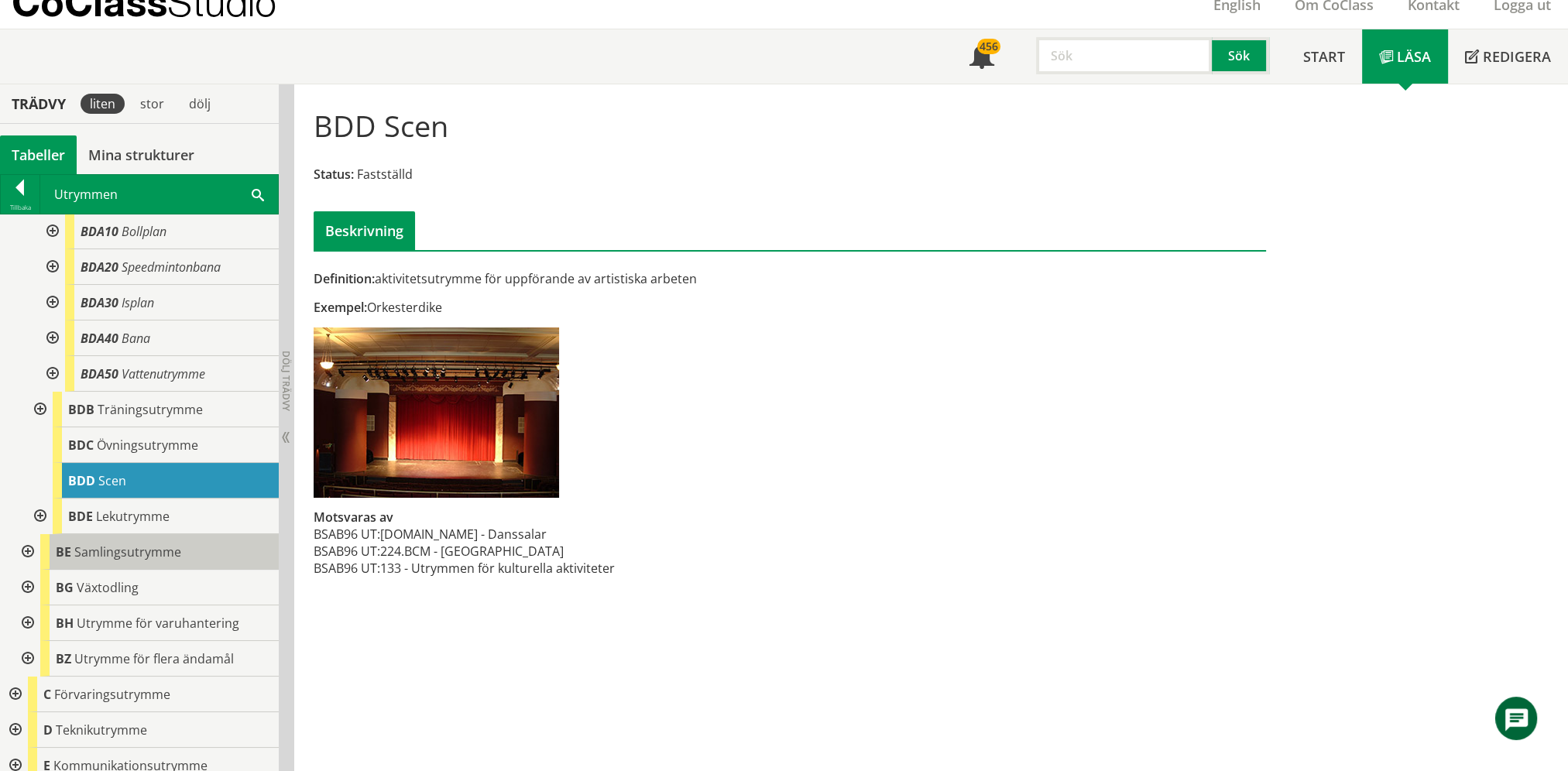
scroll to position [1162, 0]
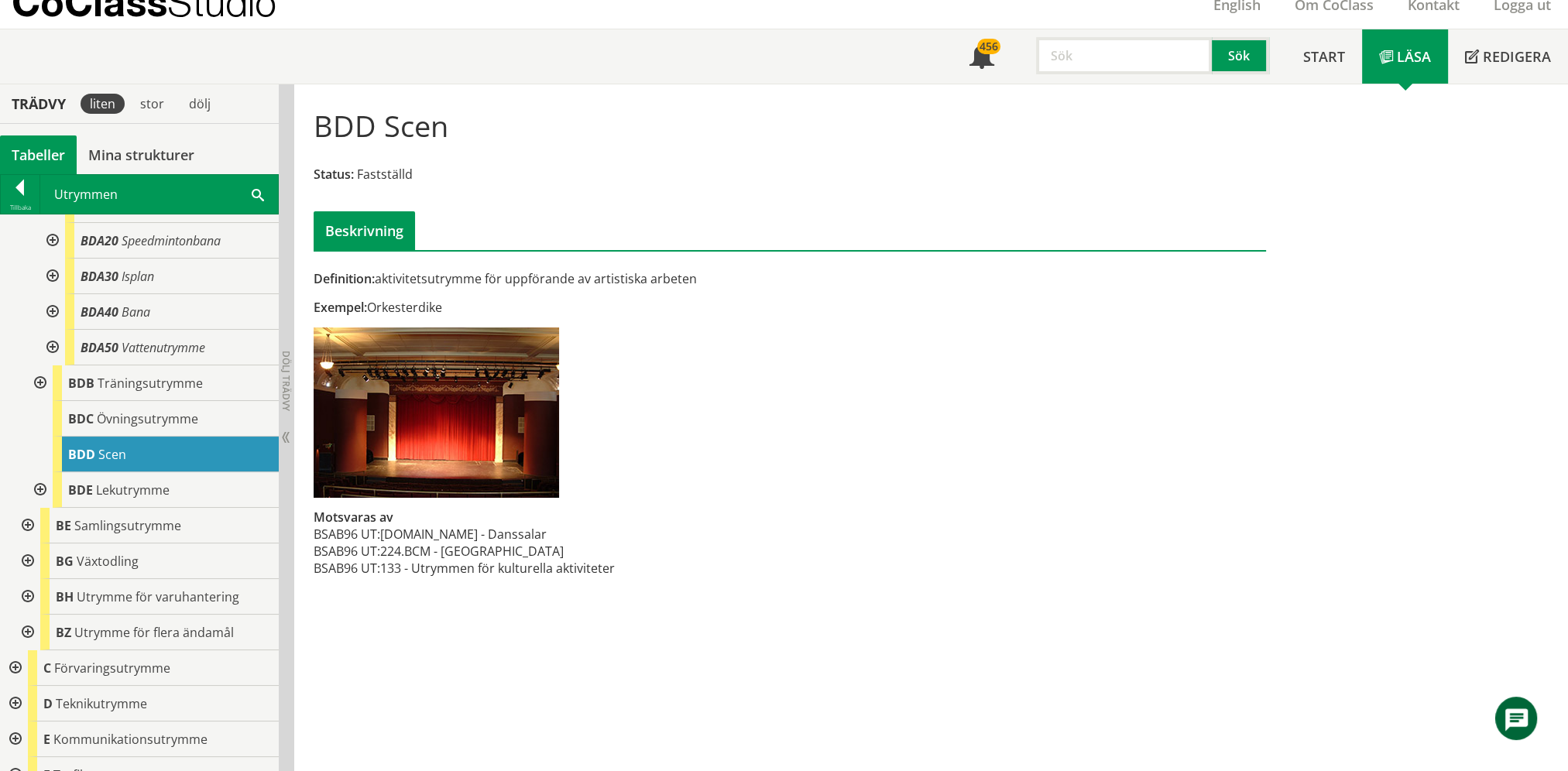
click at [28, 508] on div at bounding box center [26, 526] width 28 height 36
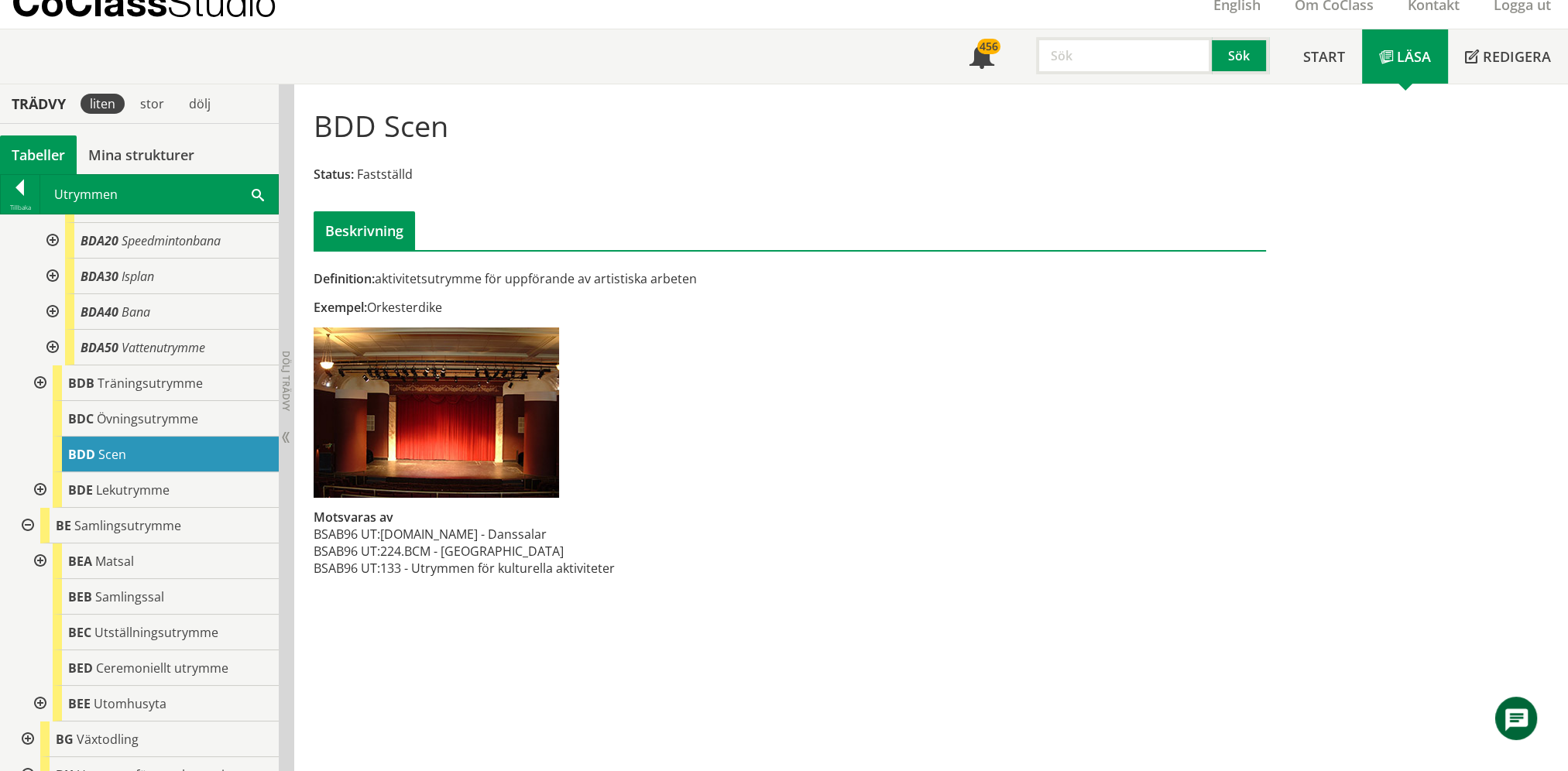
click at [41, 545] on div at bounding box center [39, 561] width 28 height 36
click at [38, 545] on div at bounding box center [39, 561] width 28 height 36
click at [121, 589] on span "Samlingssal" at bounding box center [130, 598] width 69 height 17
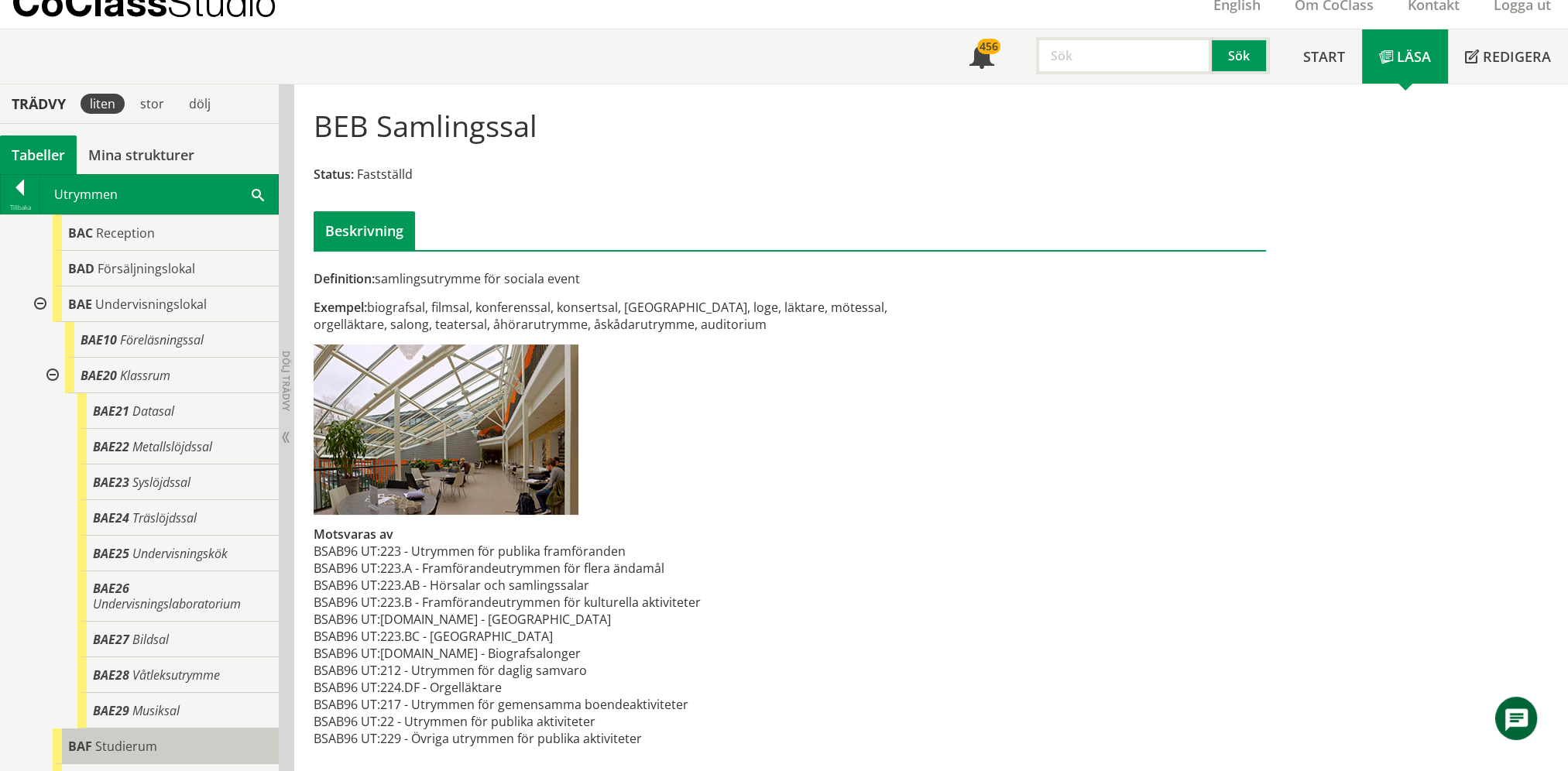
scroll to position [155, 0]
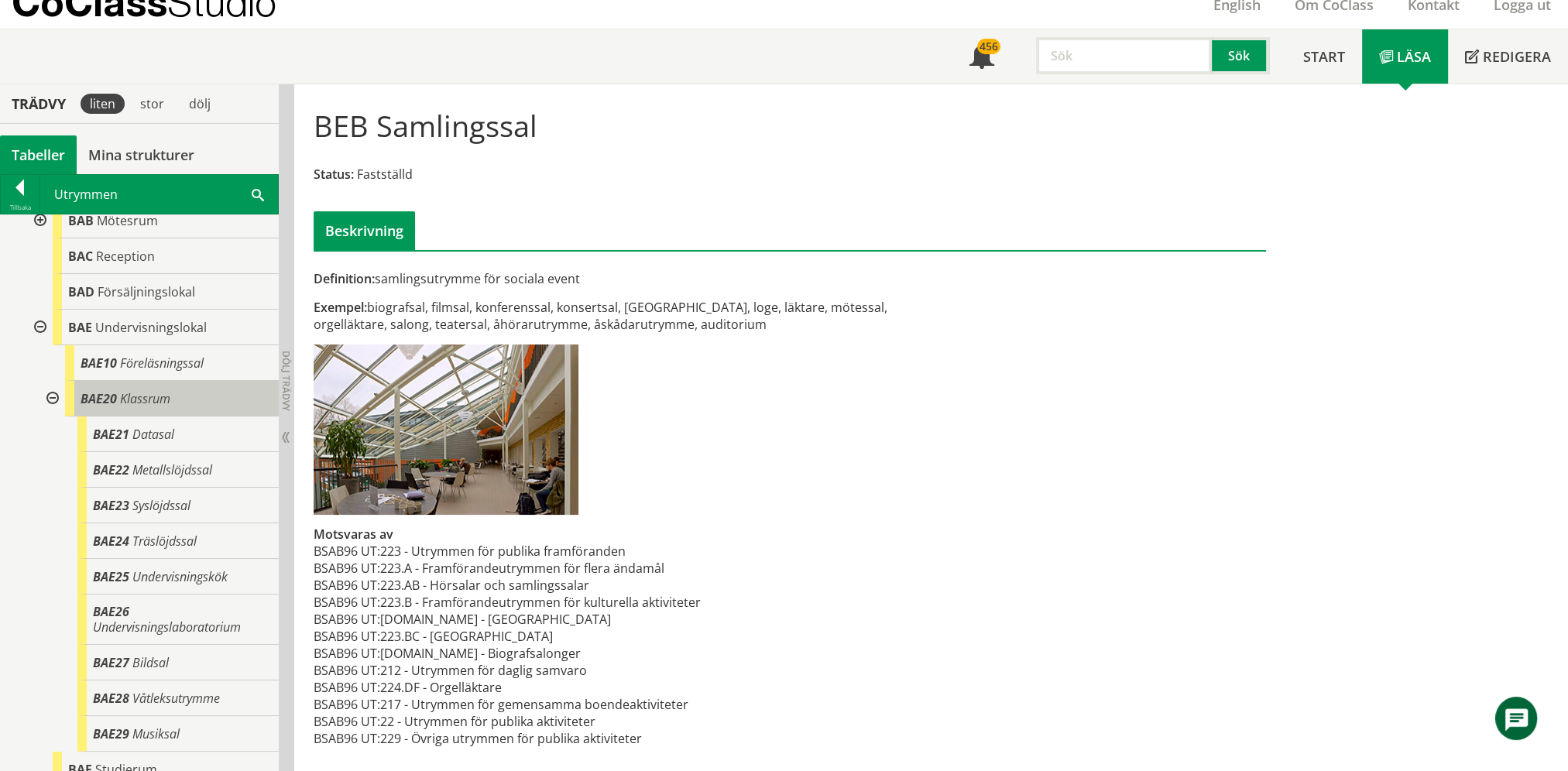
click at [172, 398] on div "BAE20 Klassrum" at bounding box center [172, 398] width 214 height 36
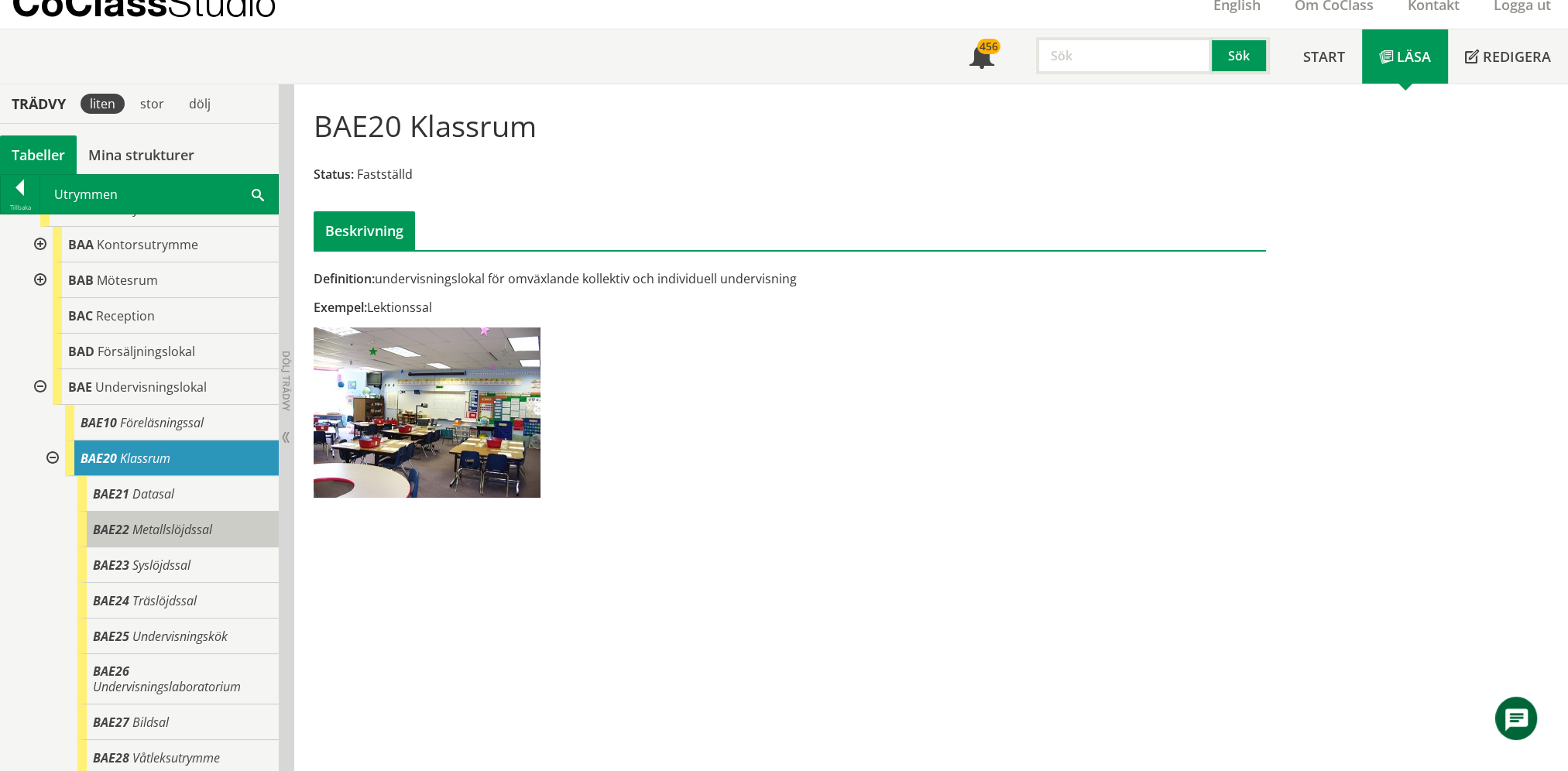
scroll to position [77, 0]
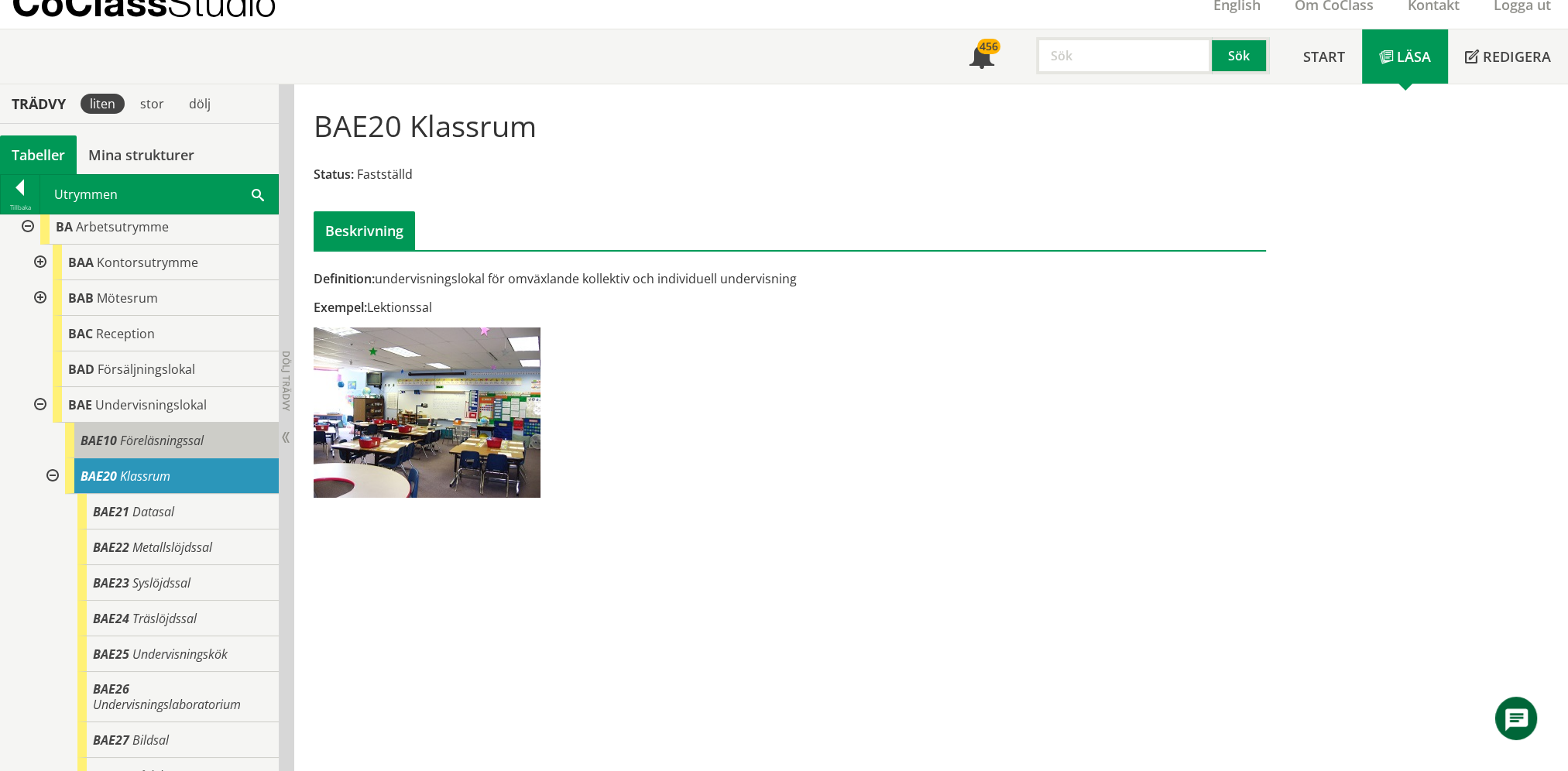
click at [211, 446] on div "BAE10 Föreläsningssal" at bounding box center [172, 440] width 214 height 36
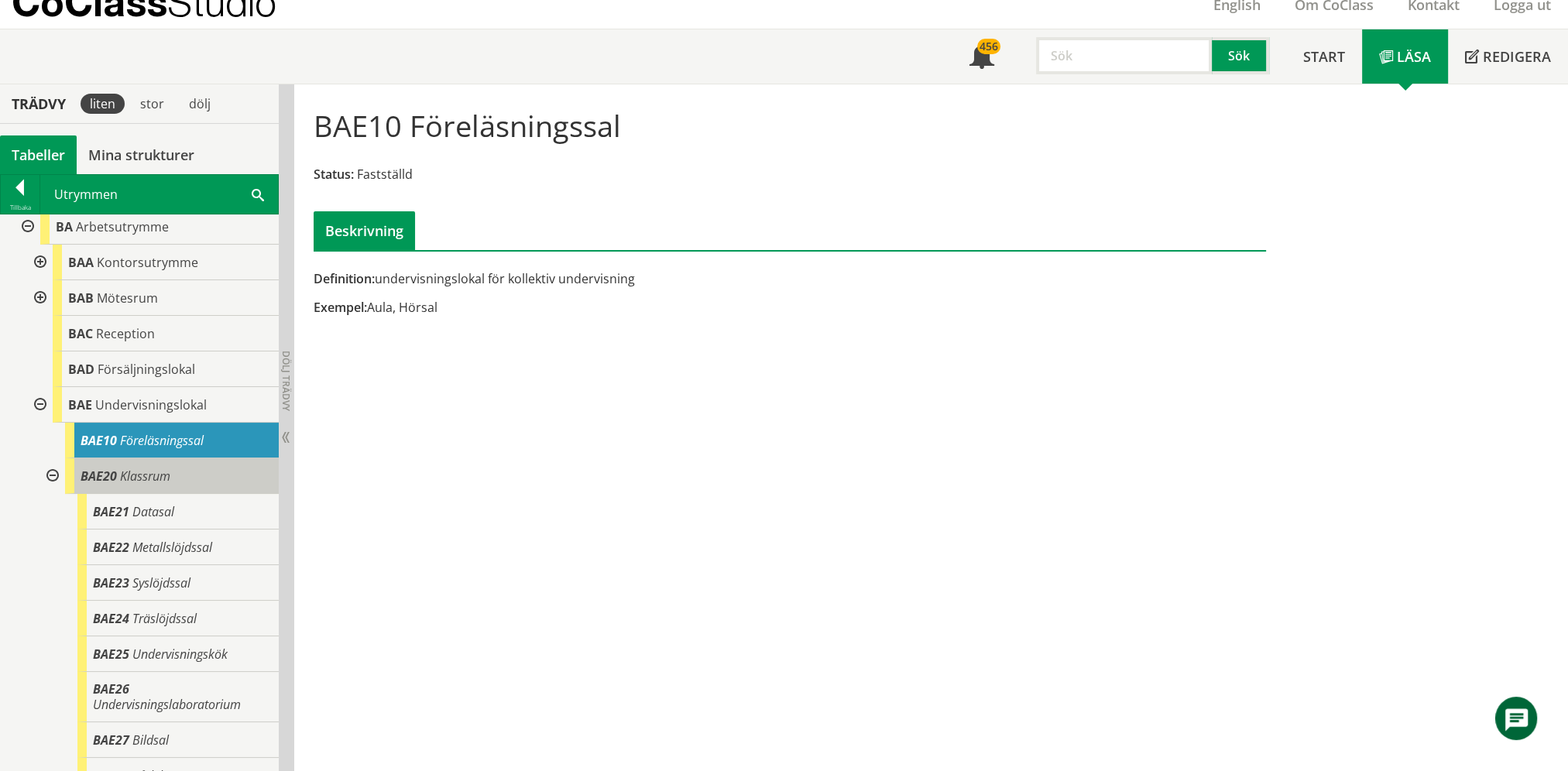
click at [202, 466] on div "BAE20 Klassrum" at bounding box center [172, 475] width 214 height 36
click at [201, 466] on div "BAE20 Klassrum" at bounding box center [172, 475] width 214 height 36
click at [149, 486] on div "BAE20 Klassrum" at bounding box center [172, 475] width 214 height 36
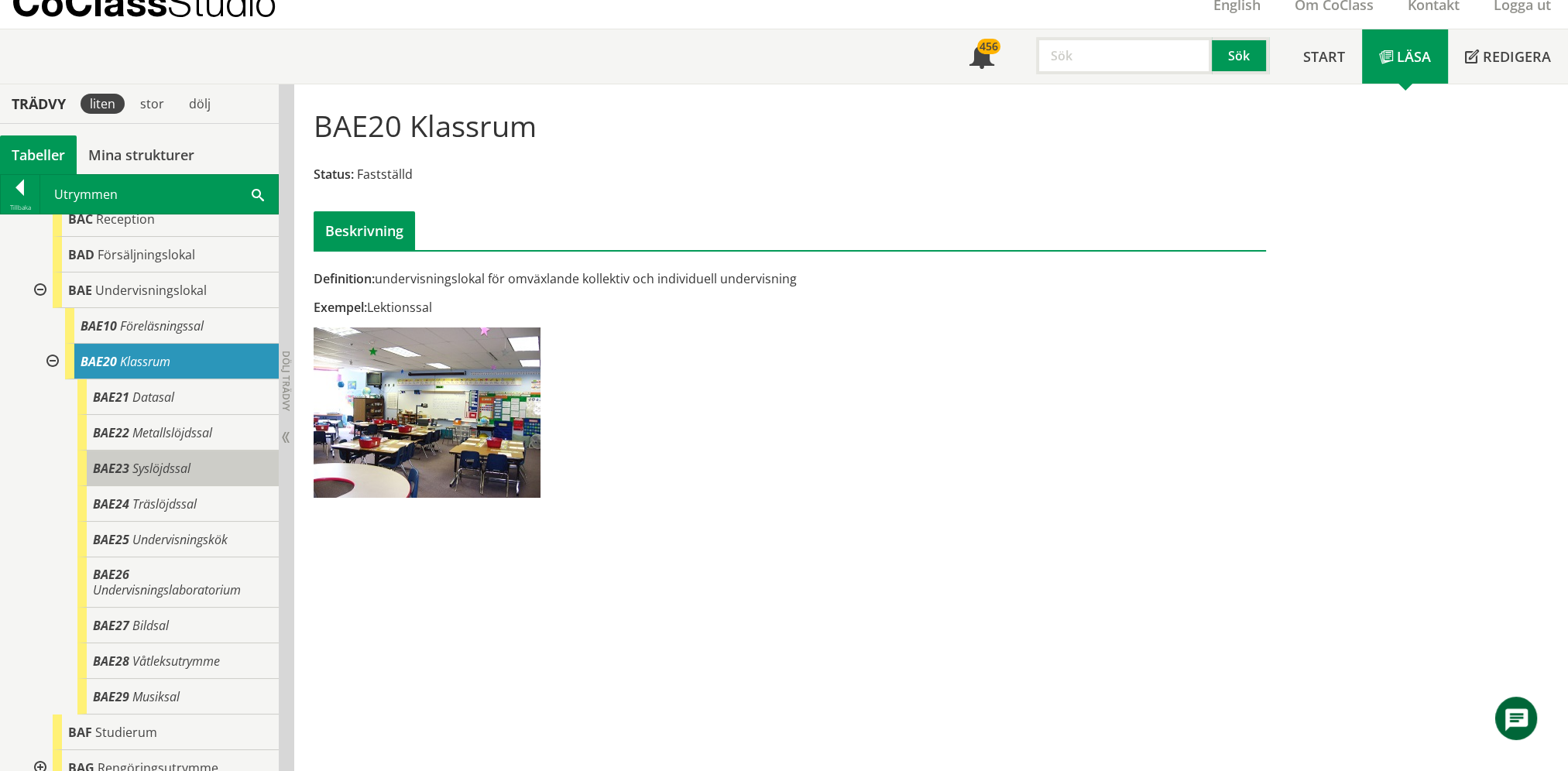
scroll to position [232, 0]
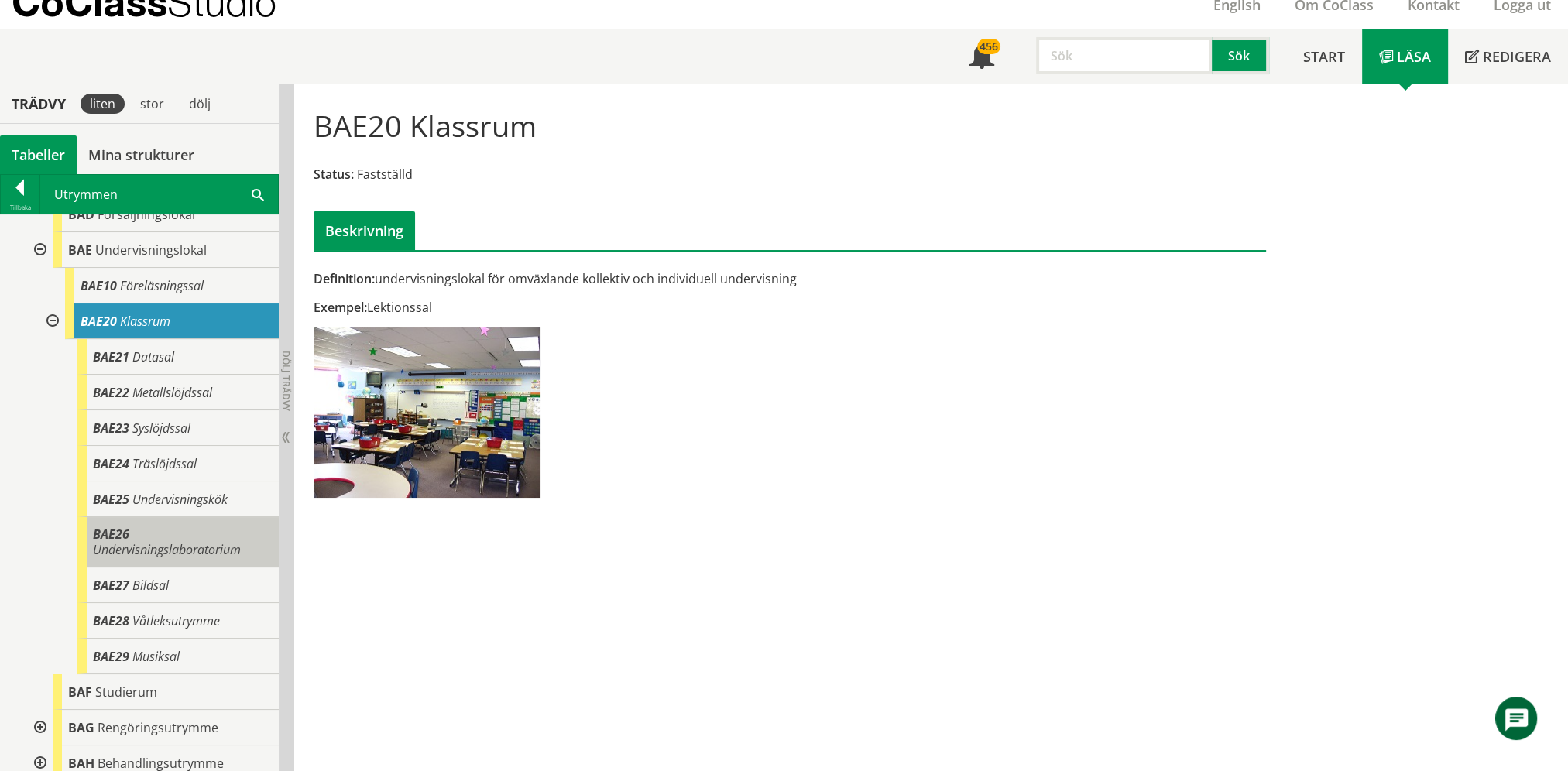
click at [176, 537] on div "BAE26 Undervisningslaboratorium" at bounding box center [177, 542] width 201 height 50
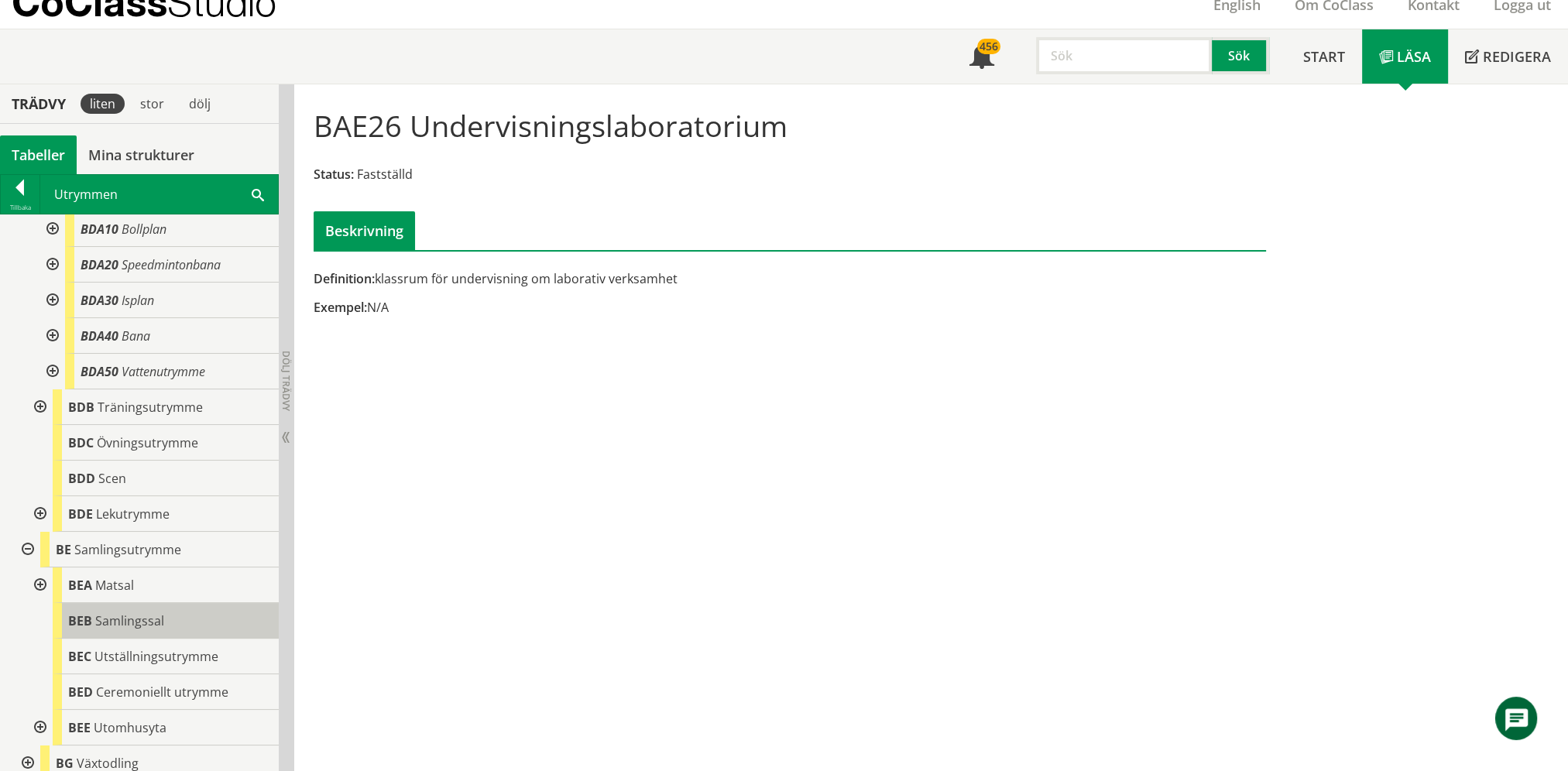
scroll to position [1162, 0]
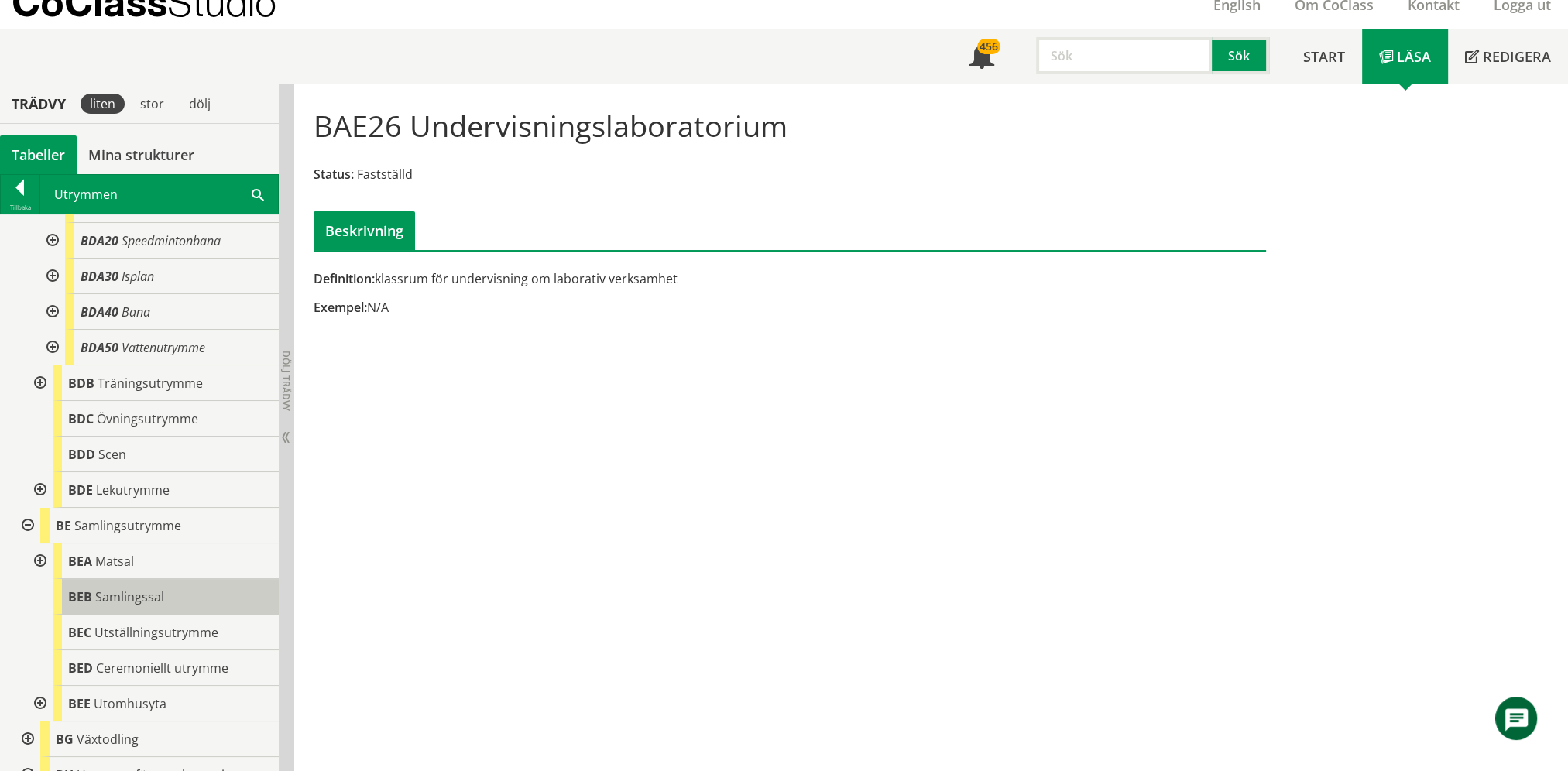
click at [173, 582] on div "BEB Samlingssal" at bounding box center [166, 597] width 226 height 36
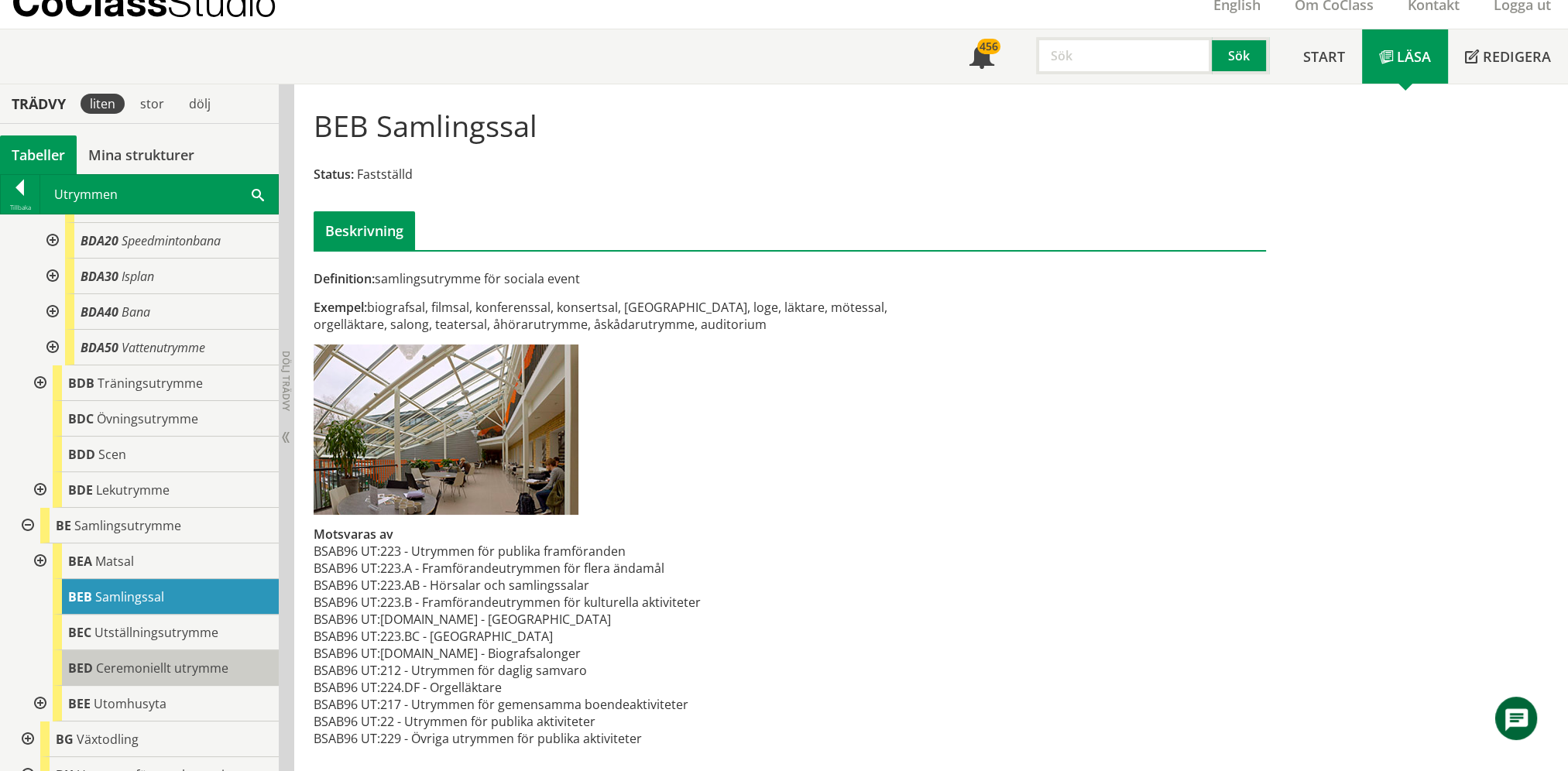
click at [160, 660] on span "Ceremoniellt utrymme" at bounding box center [163, 669] width 133 height 17
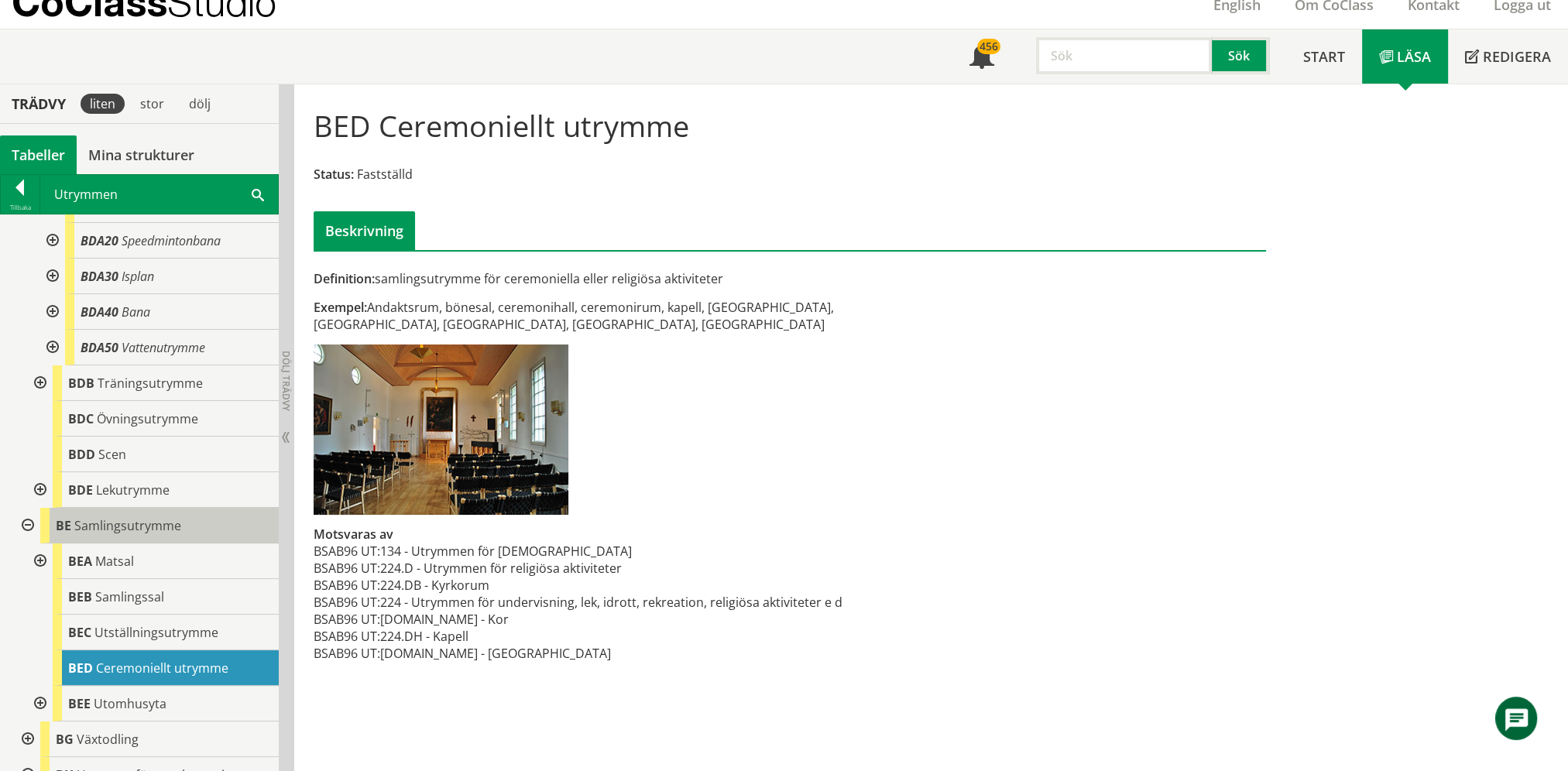
click at [150, 517] on span "Samlingsutrymme" at bounding box center [127, 526] width 107 height 17
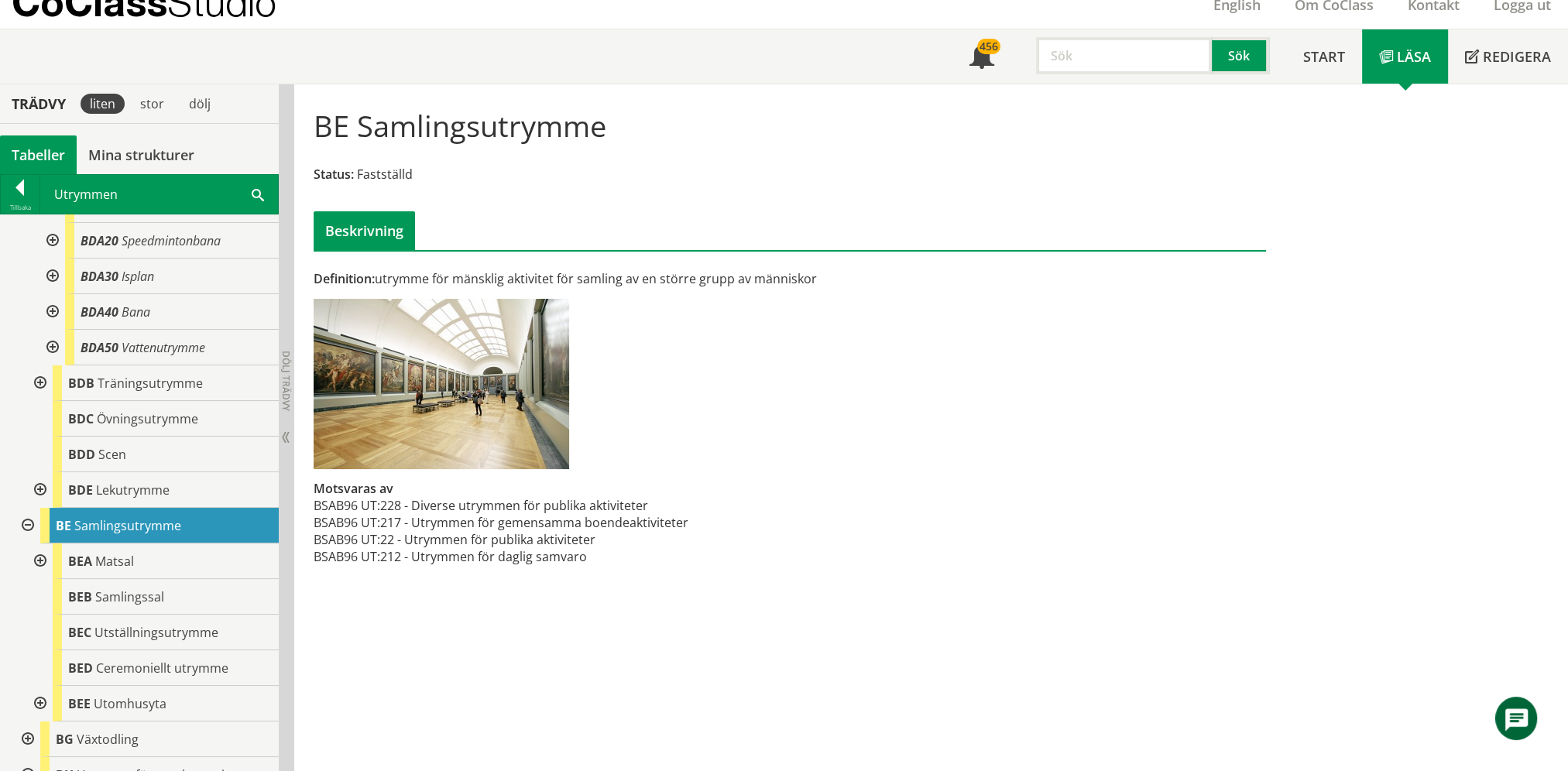
click at [255, 195] on span at bounding box center [258, 193] width 13 height 16
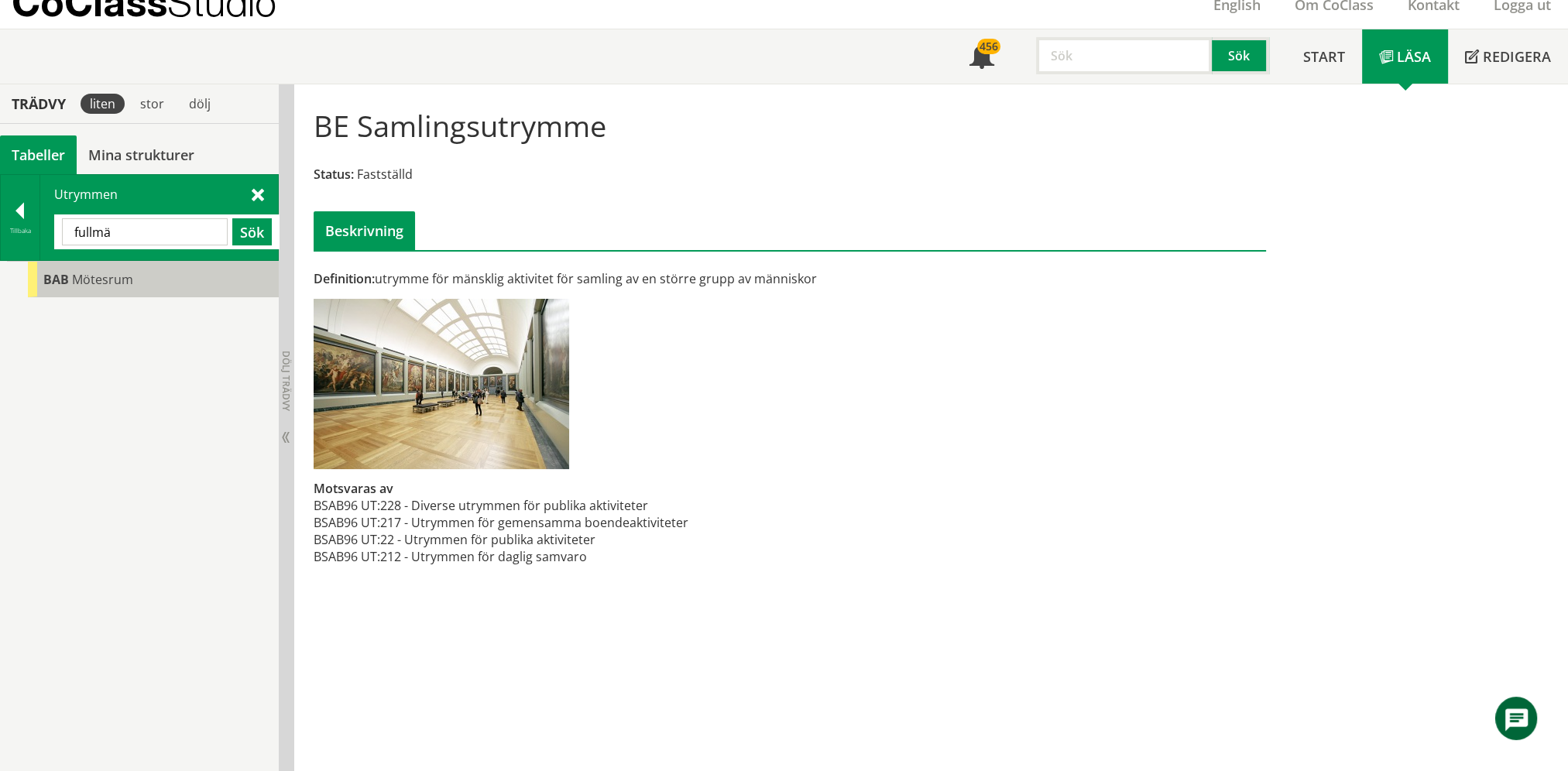
click at [142, 275] on div "BAB Mötesrum" at bounding box center [153, 279] width 251 height 36
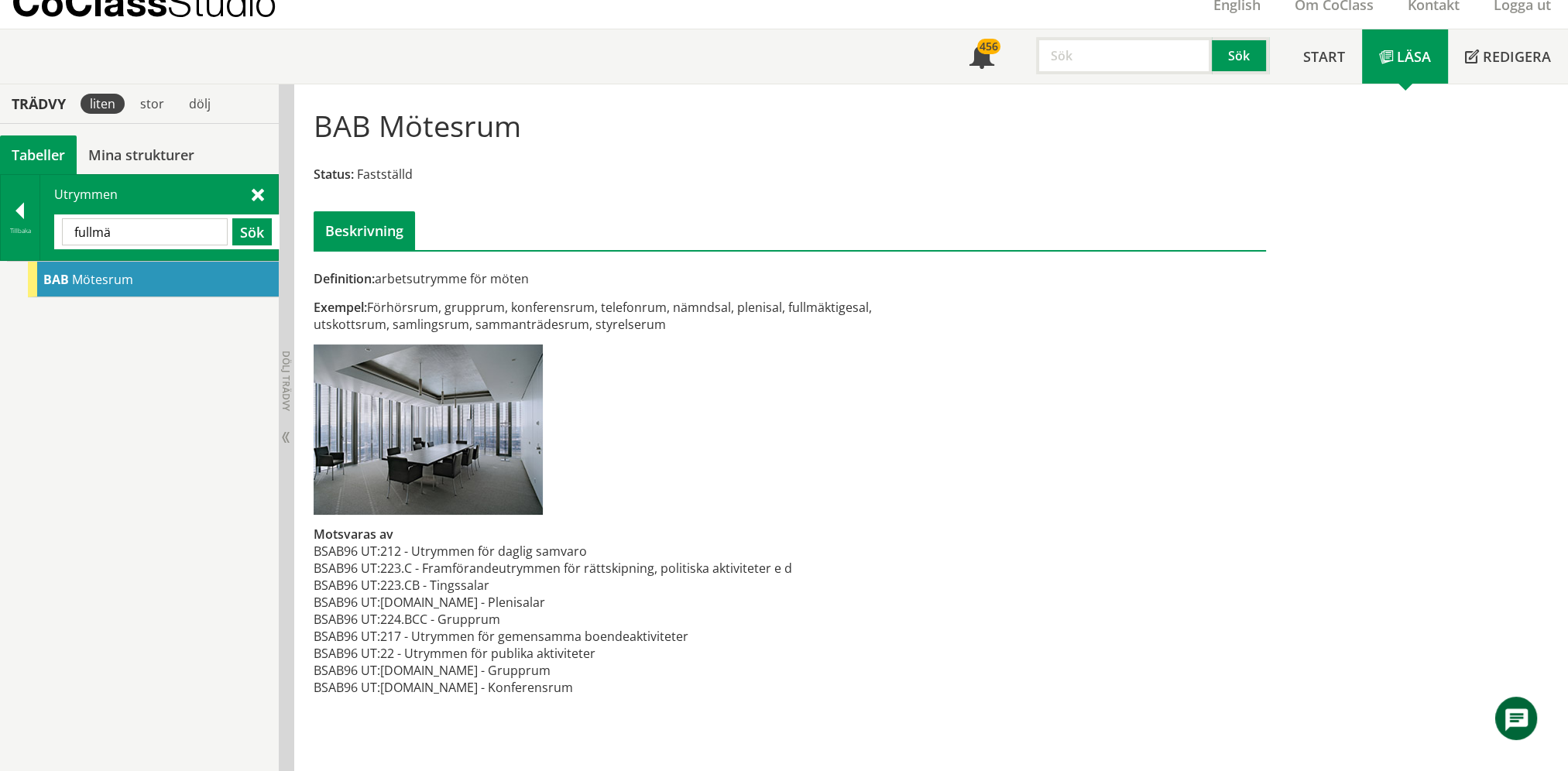
click at [152, 232] on input "fullmä" at bounding box center [144, 232] width 166 height 27
click at [151, 232] on input "fullmä" at bounding box center [144, 232] width 166 height 27
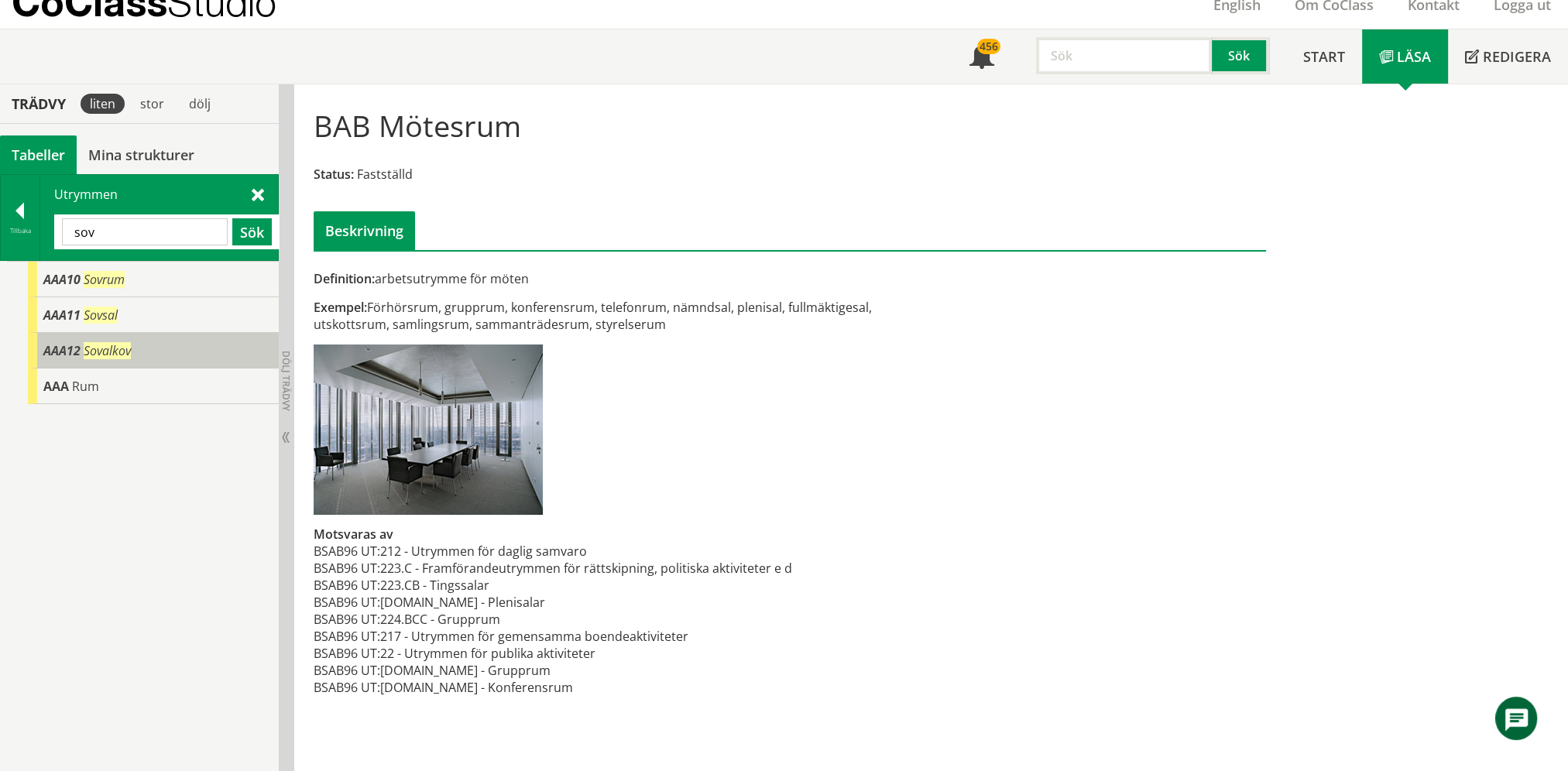
click at [121, 333] on div "AAA12 Sovalkov" at bounding box center [153, 350] width 251 height 36
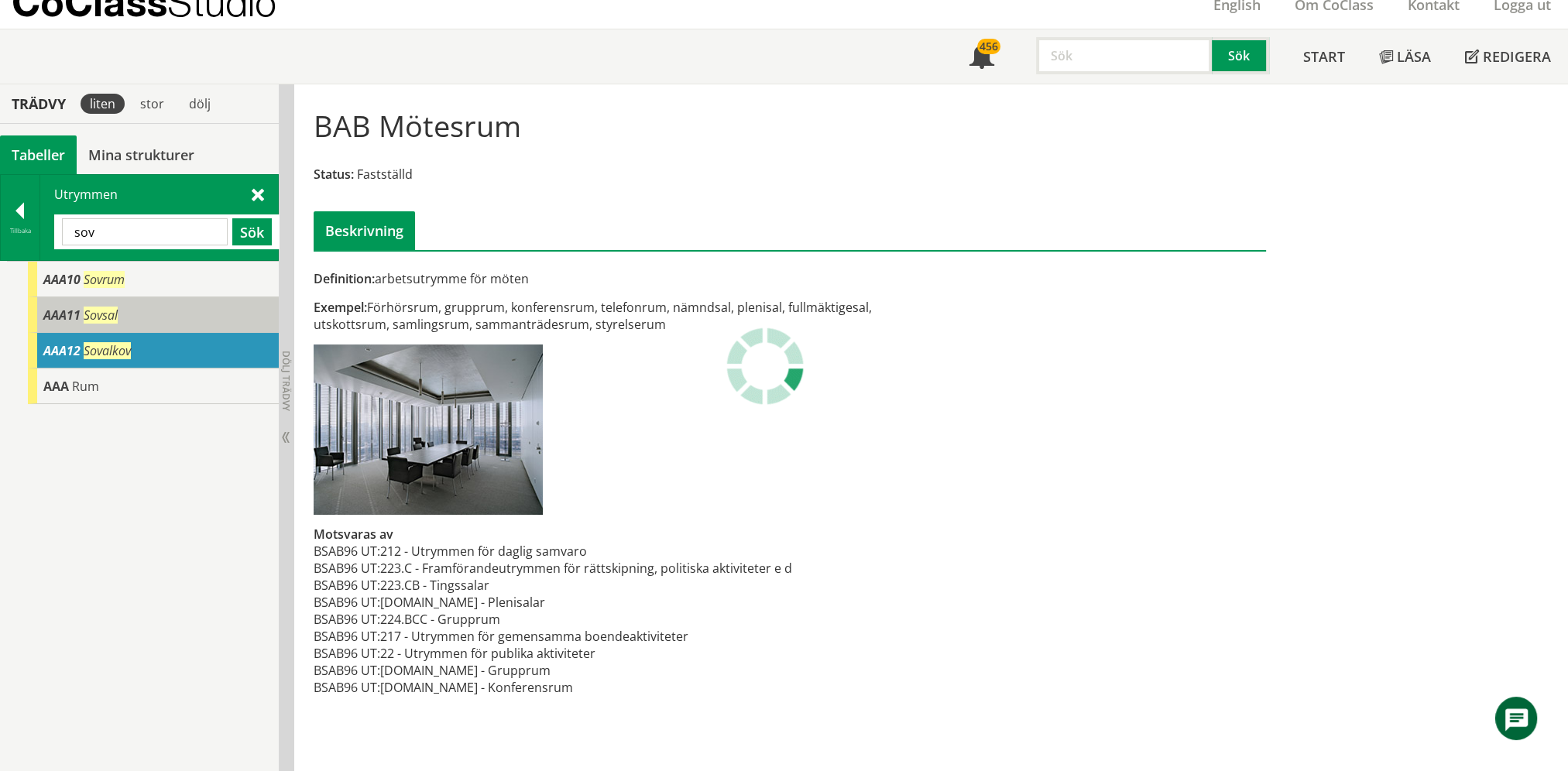
click at [118, 316] on div "AAA11 Sovsal" at bounding box center [153, 315] width 251 height 36
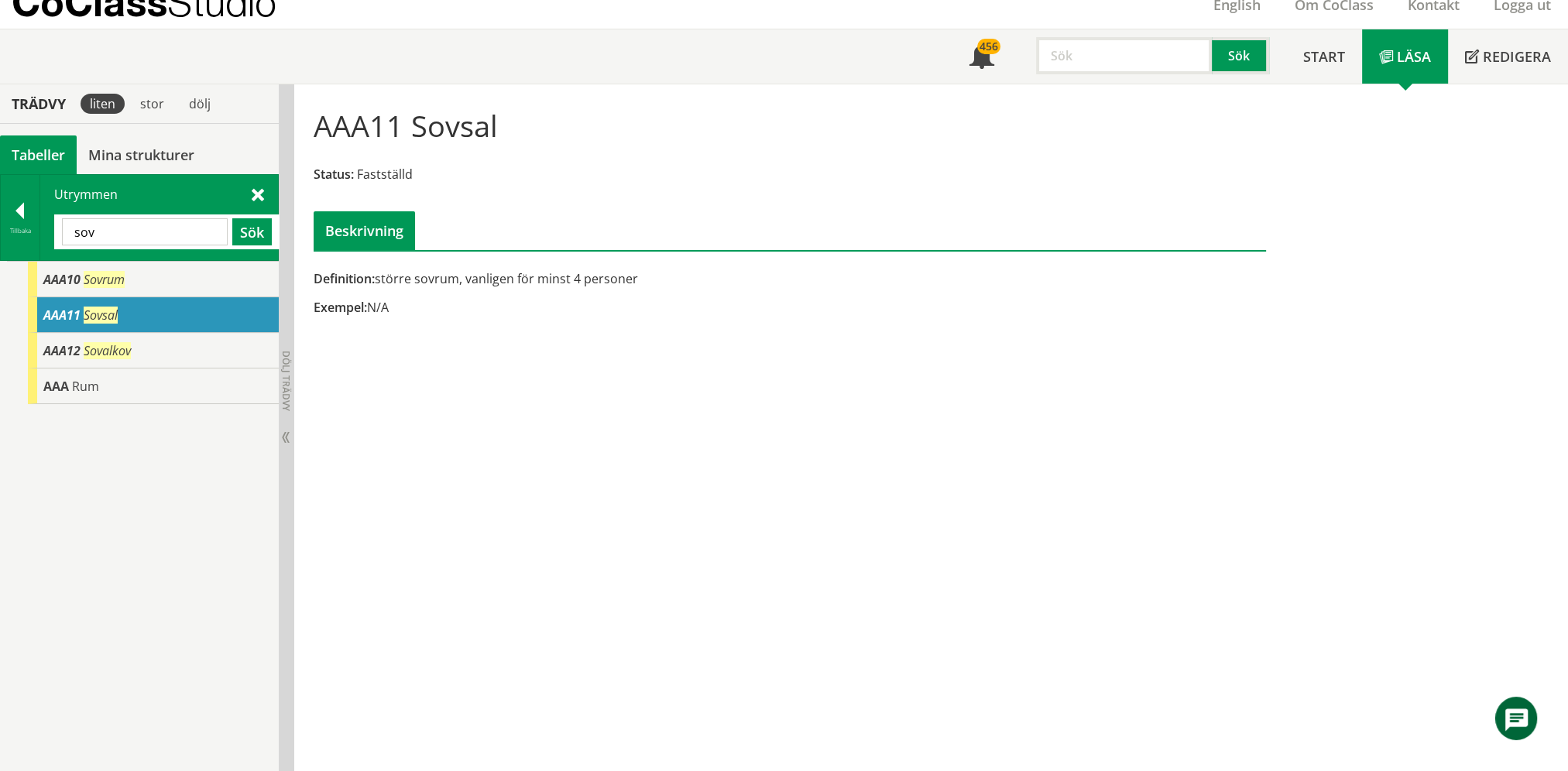
click at [117, 228] on input "sov" at bounding box center [144, 232] width 166 height 27
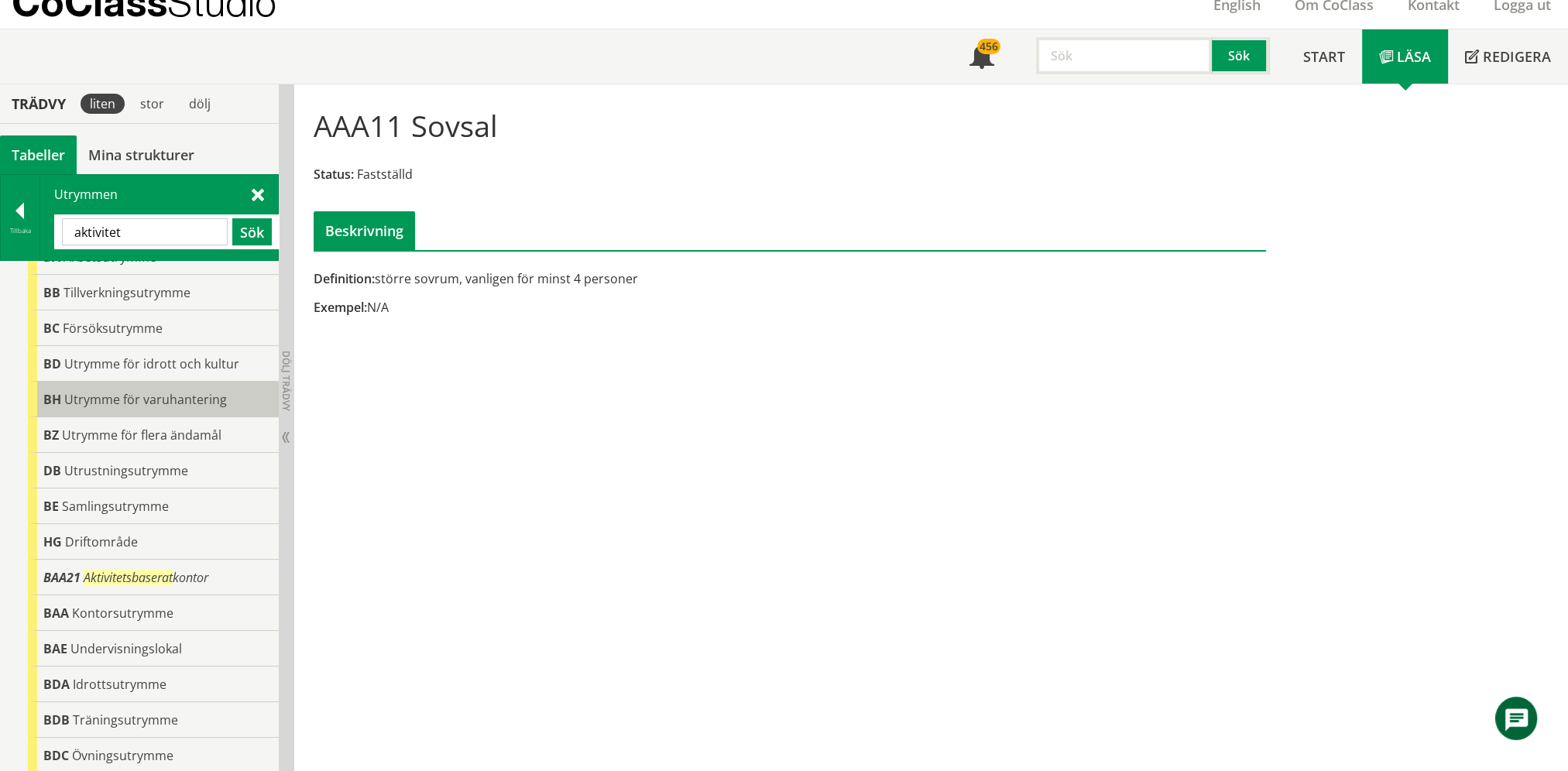
scroll to position [215, 0]
click at [778, 317] on div "Definition: större sovrum, vanligen för minst 4 personer Exempel: N/A" at bounding box center [628, 299] width 651 height 58
click at [152, 247] on div "aktivitet Sök" at bounding box center [167, 232] width 225 height 35
click at [148, 235] on input "aktivitet" at bounding box center [144, 232] width 166 height 27
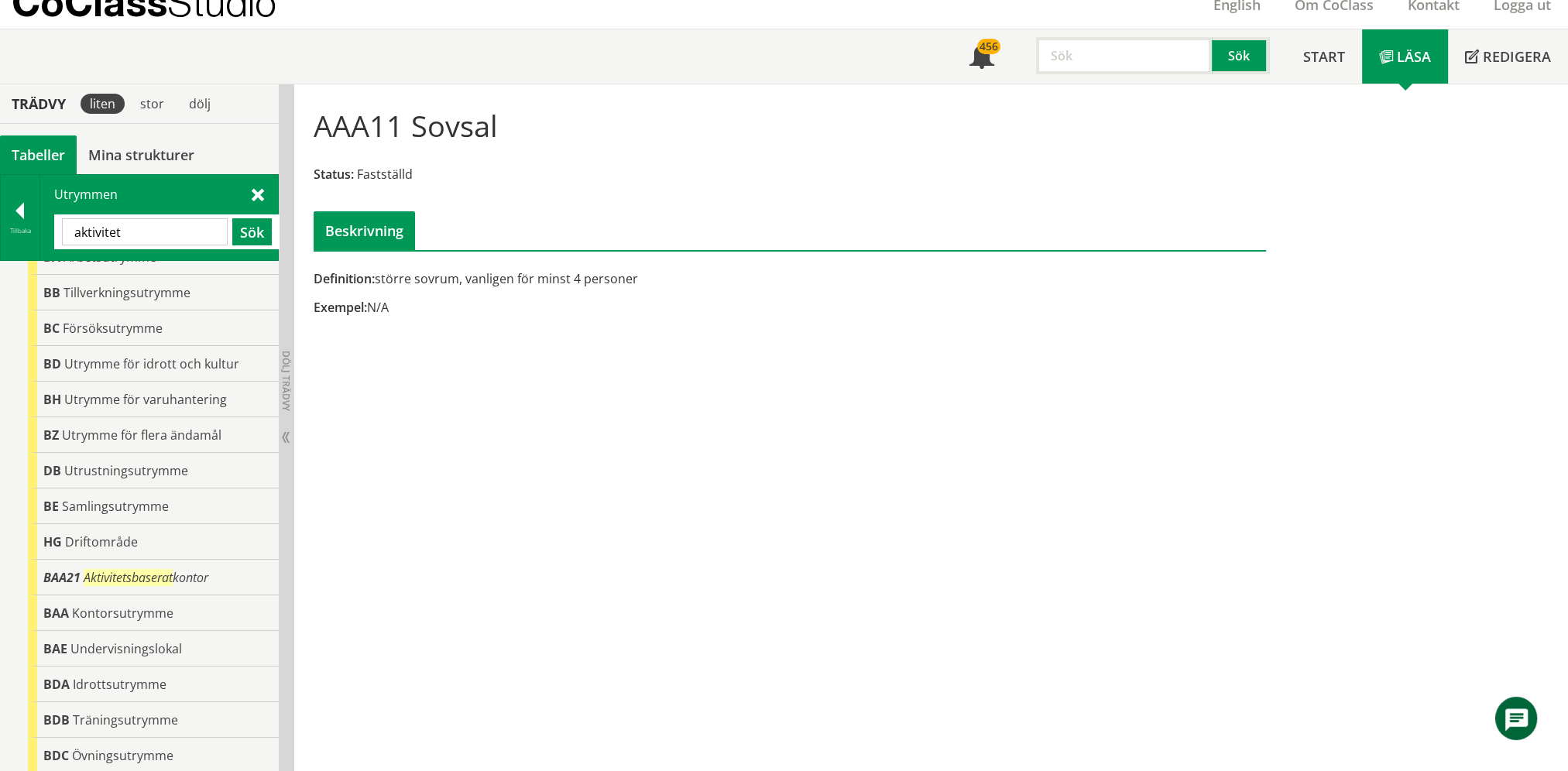
click at [148, 235] on input "aktivitet" at bounding box center [144, 232] width 166 height 27
type input "tele"
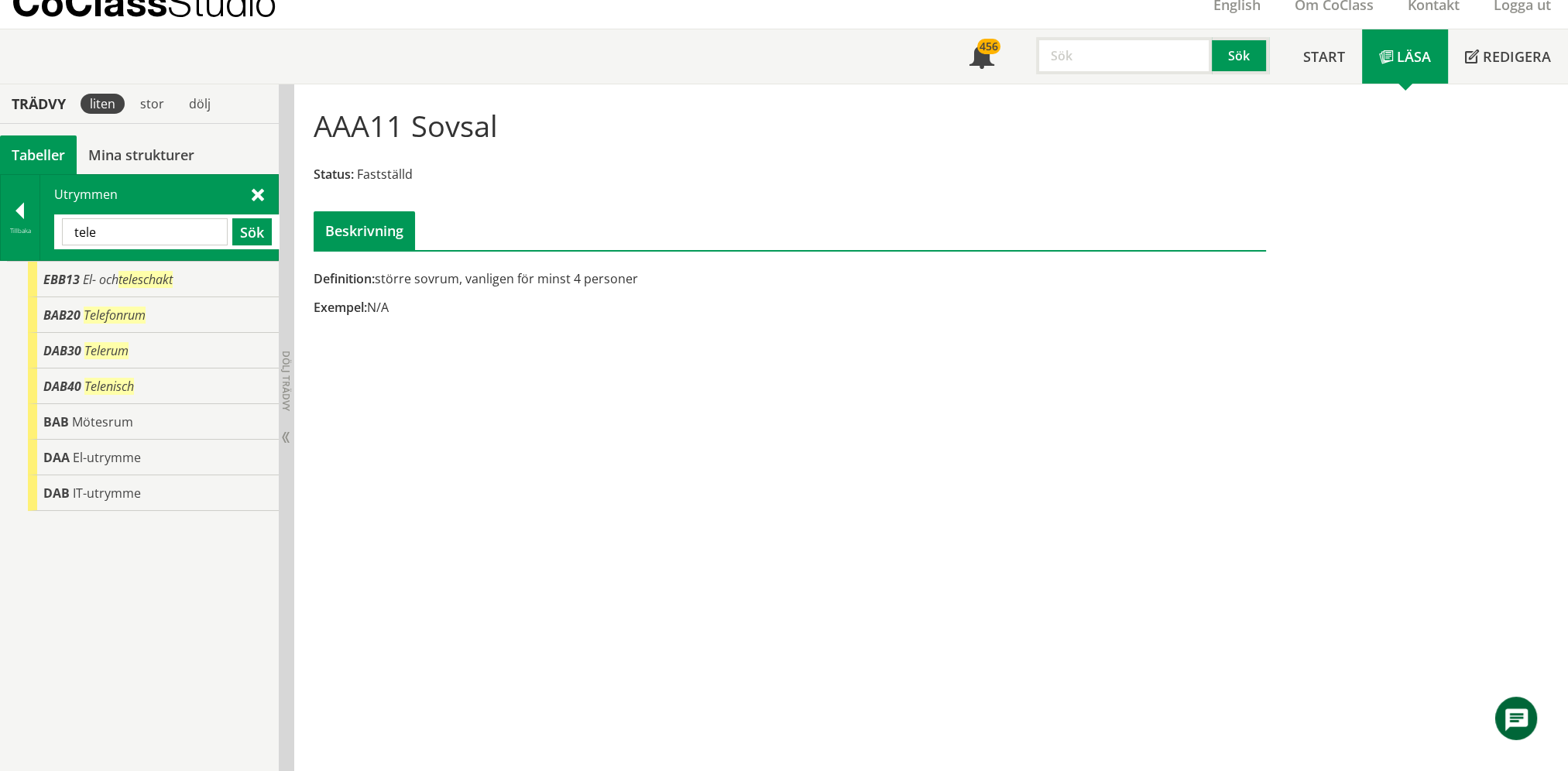
scroll to position [0, 0]
click at [167, 315] on div "BAB20 Telefonrum" at bounding box center [153, 315] width 251 height 36
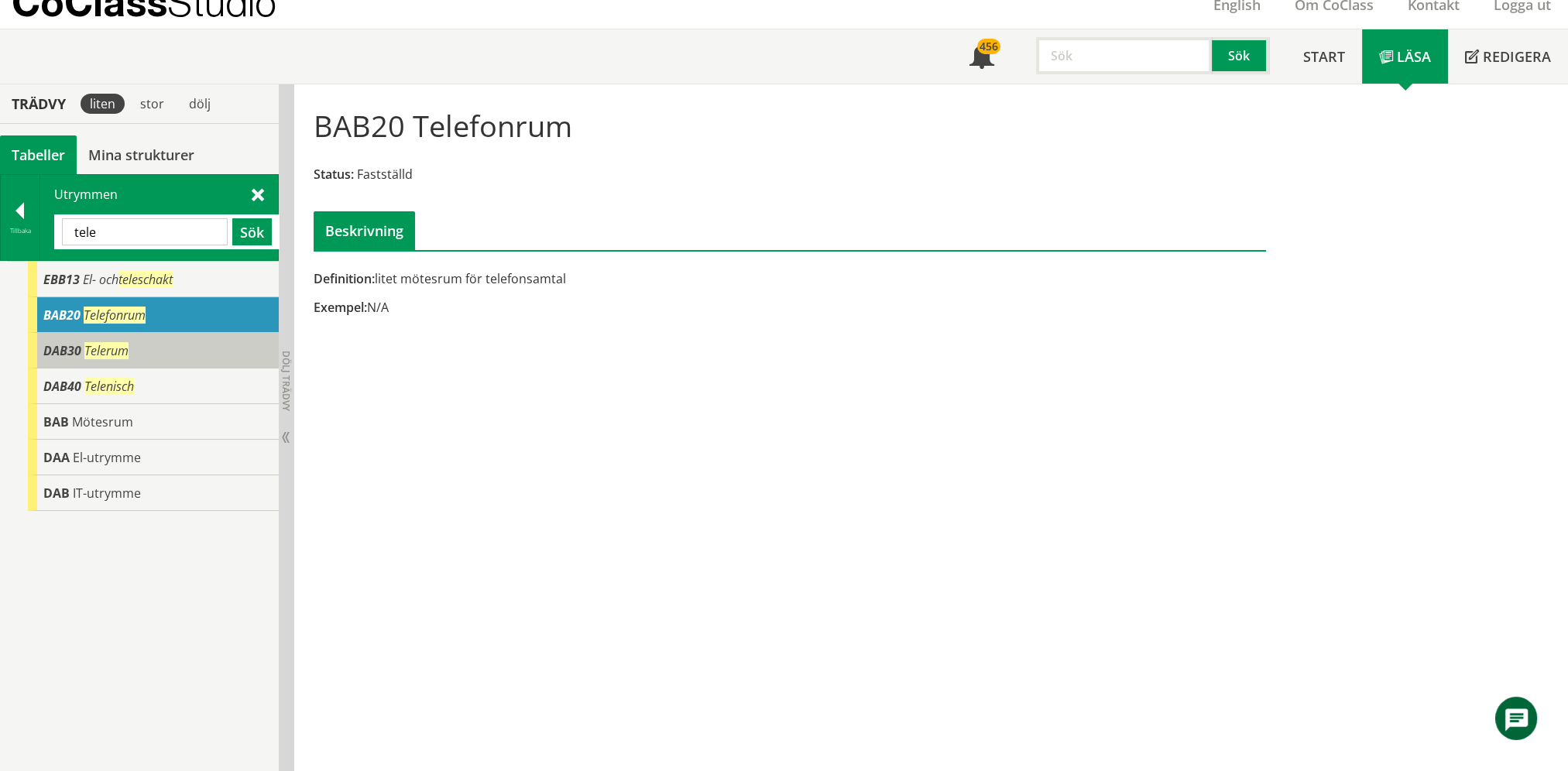
click at [155, 344] on div "DAB30 Telerum" at bounding box center [153, 350] width 251 height 36
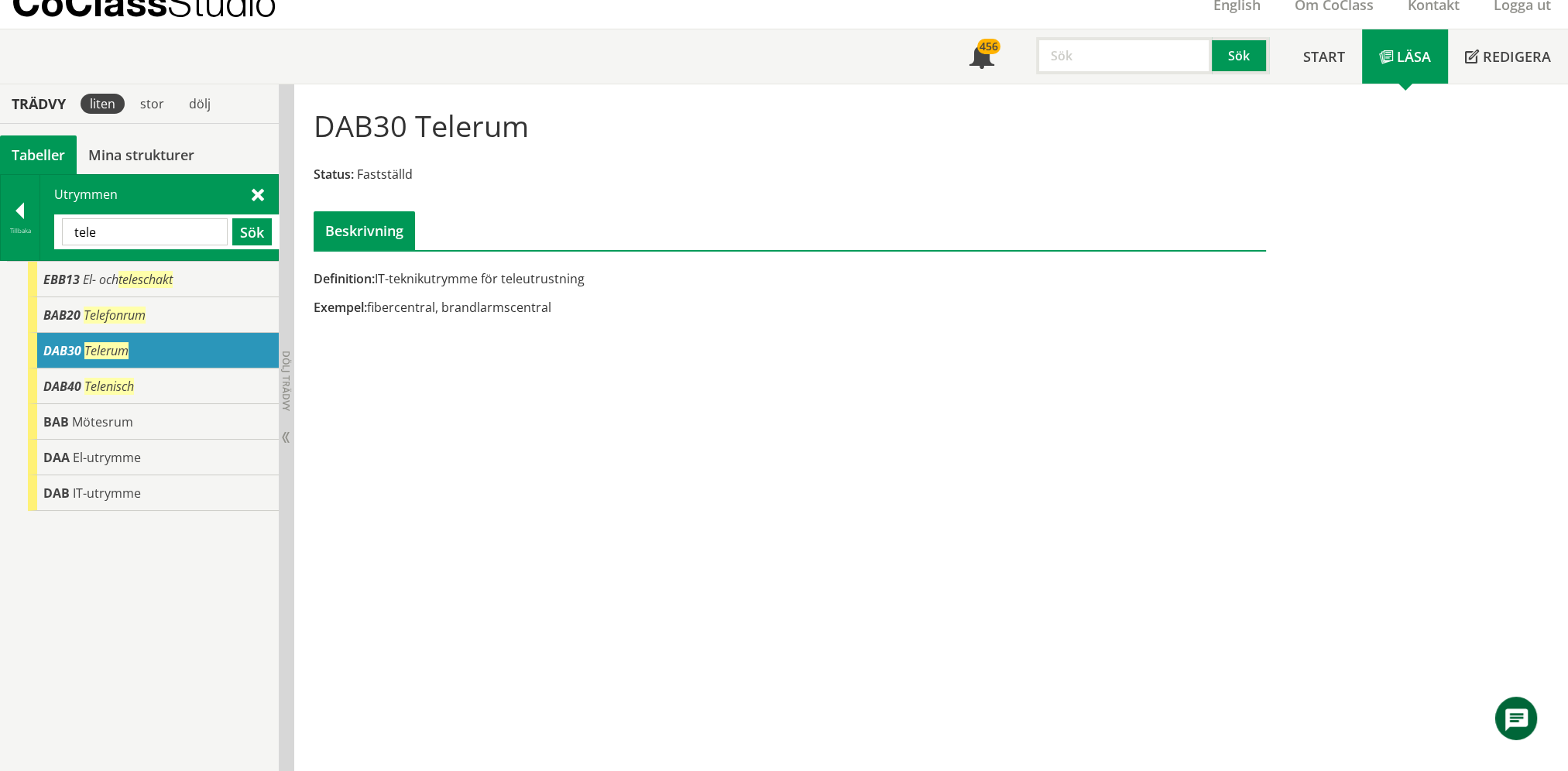
click at [18, 217] on div at bounding box center [20, 214] width 39 height 22
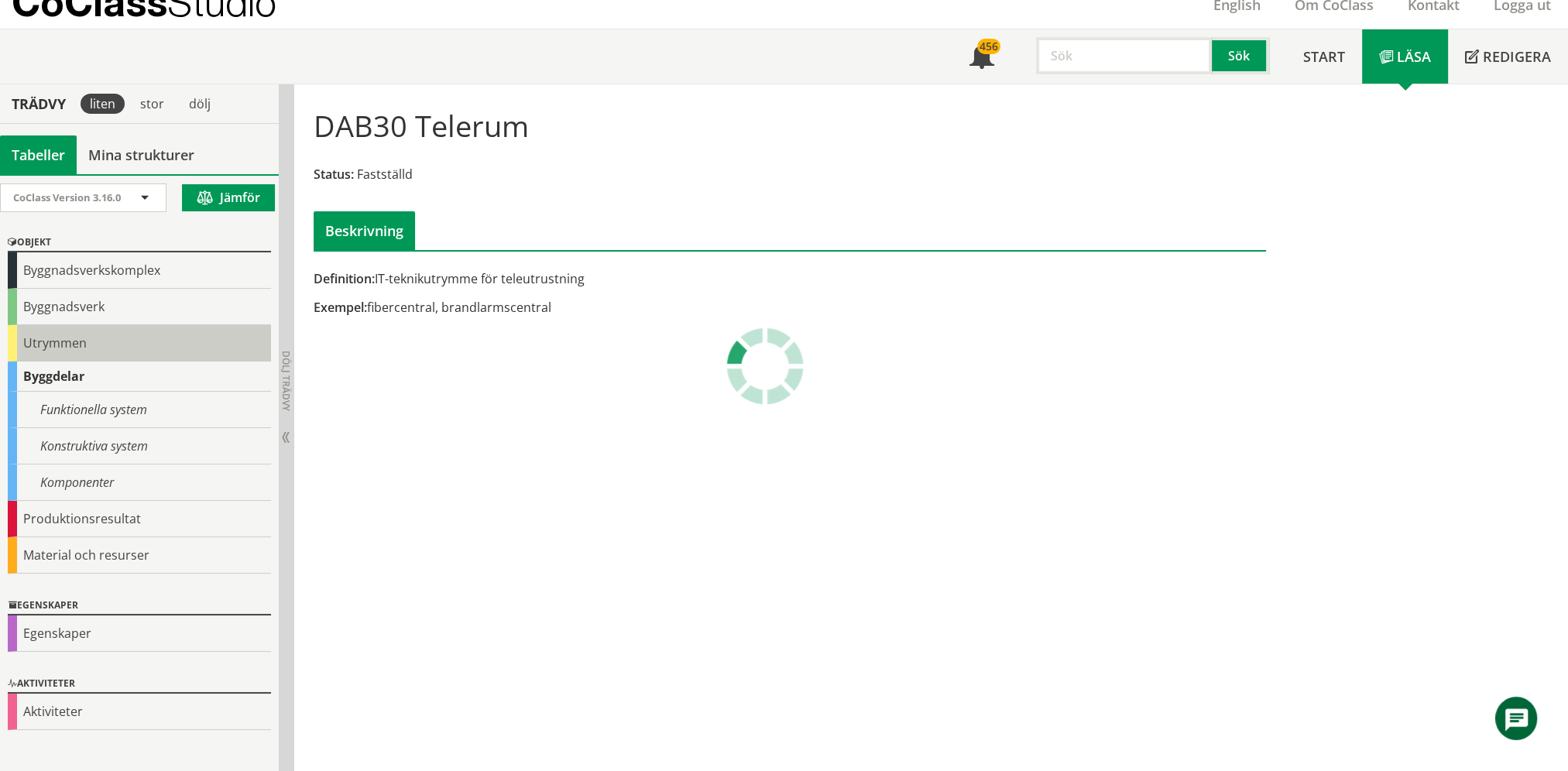
click at [77, 335] on div "Utrymmen" at bounding box center [140, 344] width 264 height 37
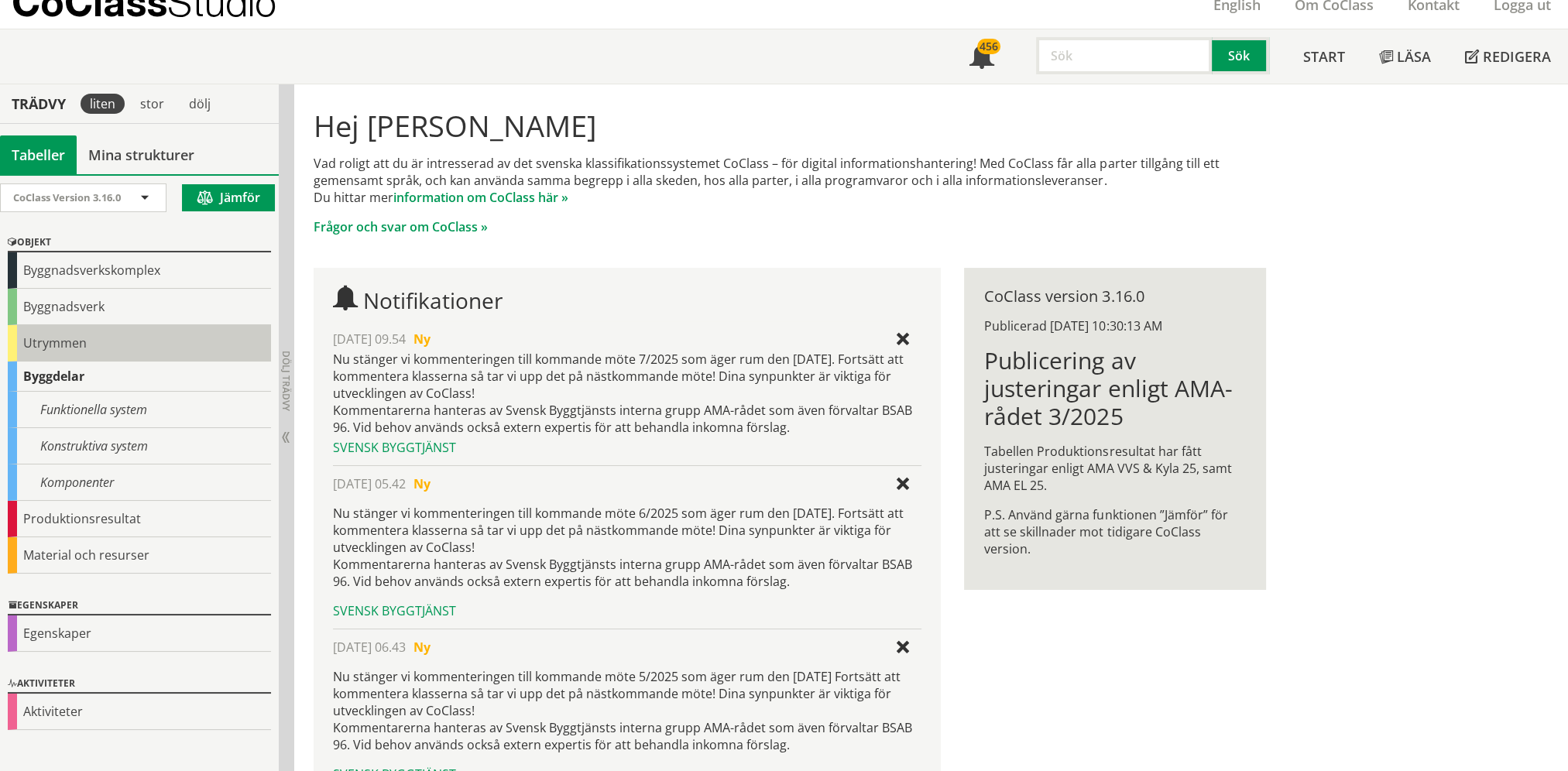
click at [63, 344] on div "Utrymmen" at bounding box center [140, 344] width 264 height 37
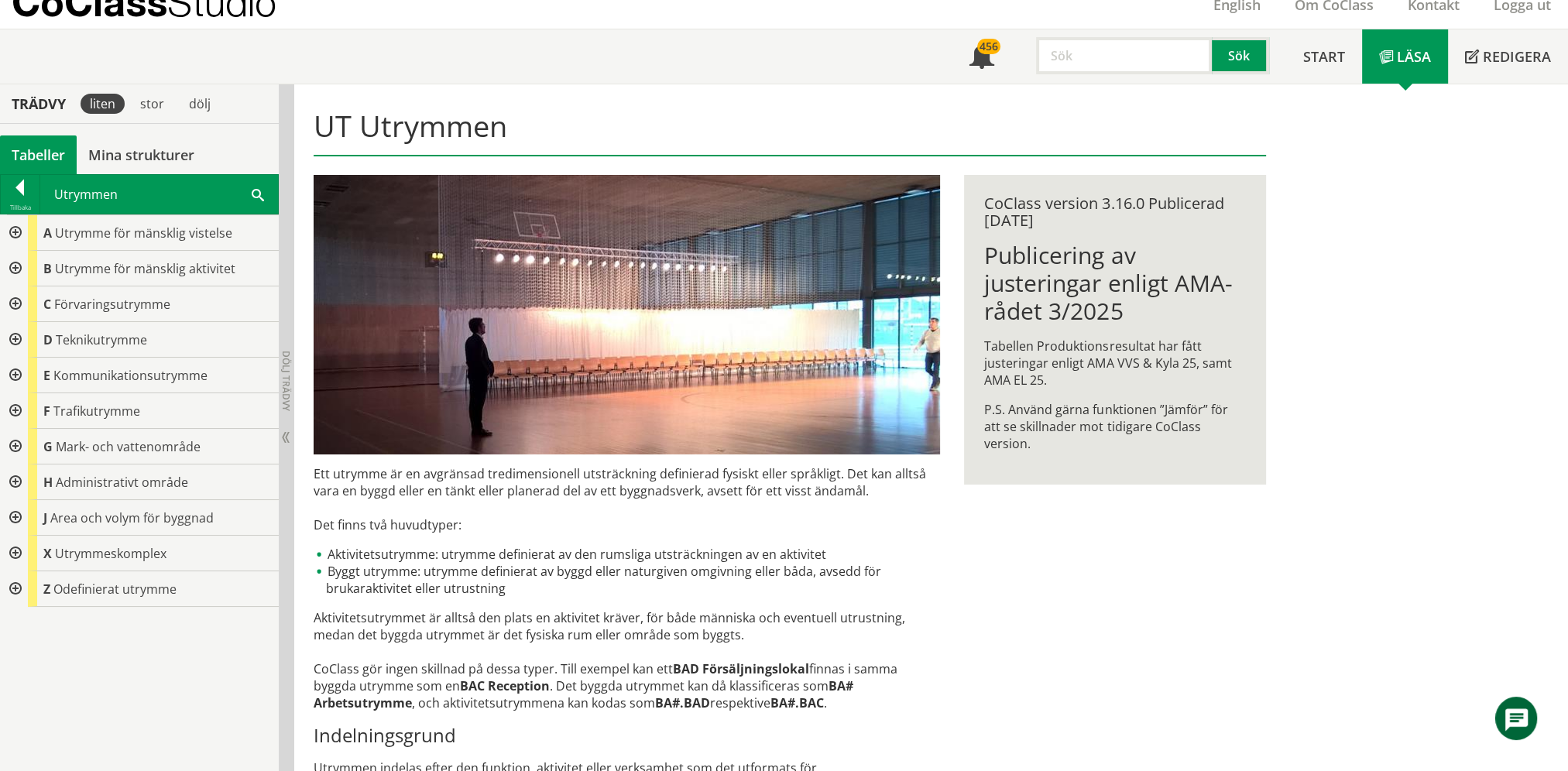
click at [10, 341] on div at bounding box center [13, 340] width 28 height 36
click at [22, 338] on div at bounding box center [13, 340] width 28 height 36
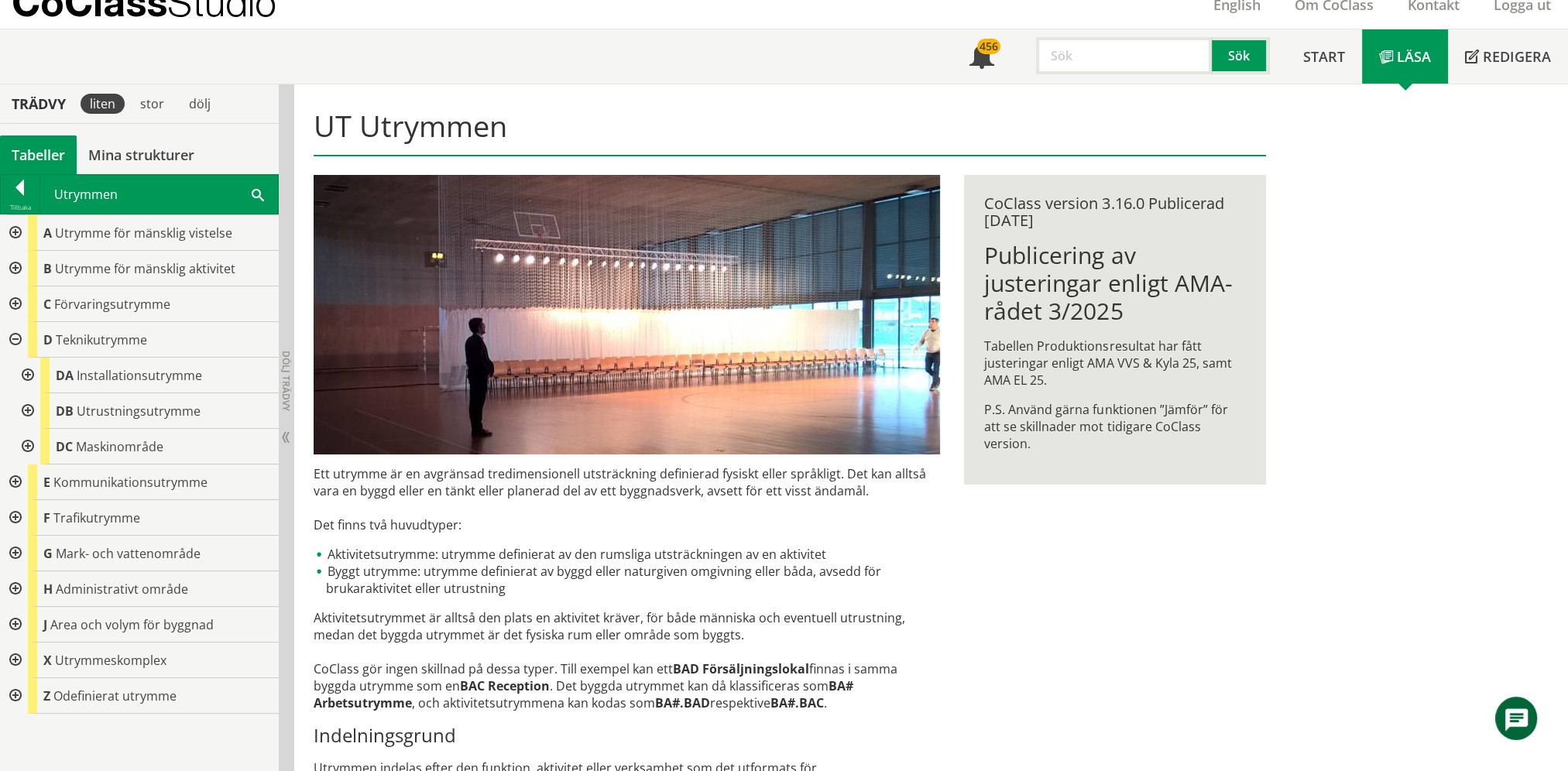
click at [33, 368] on div at bounding box center [26, 375] width 28 height 36
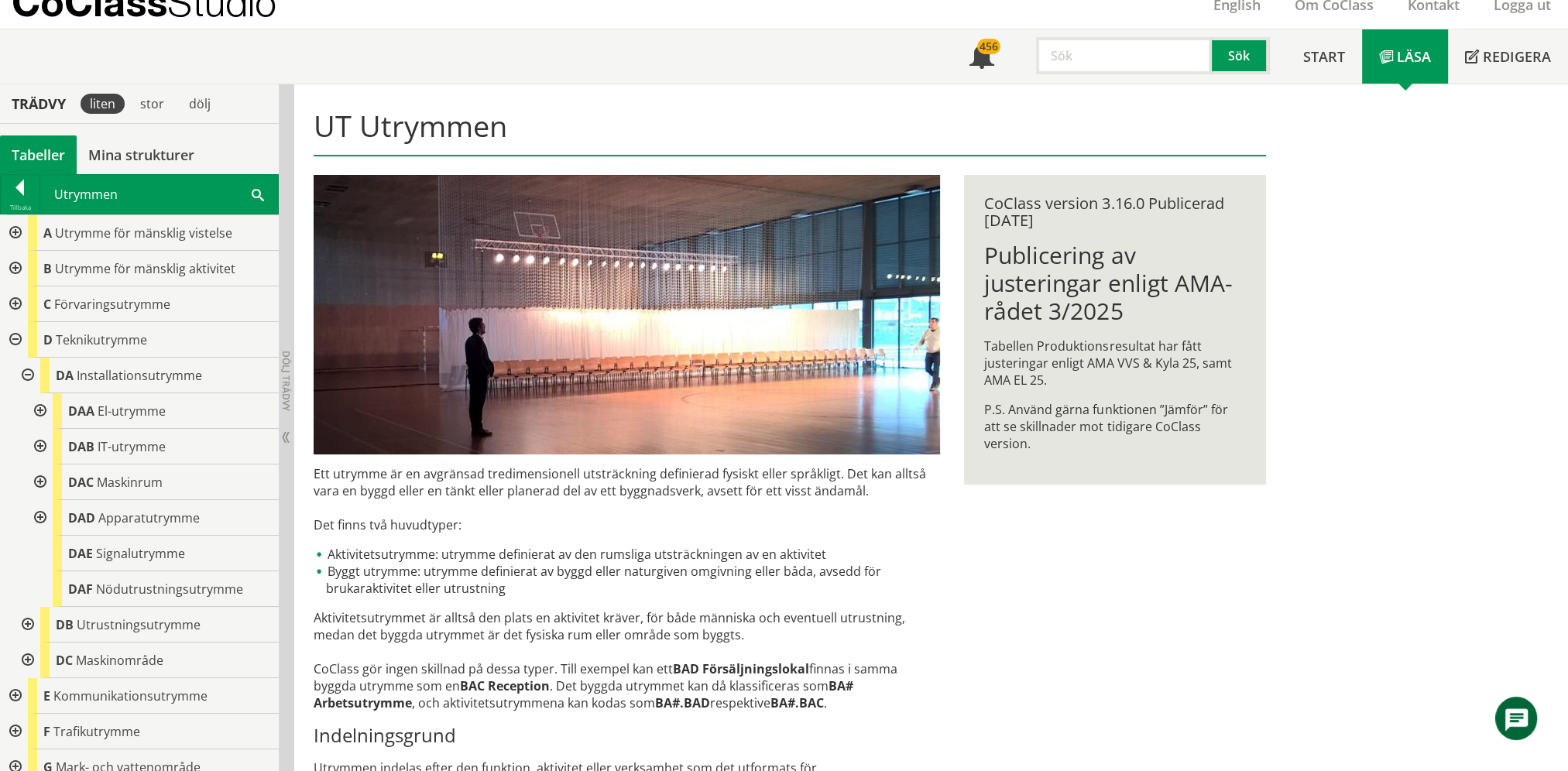
click at [42, 450] on div at bounding box center [39, 447] width 28 height 36
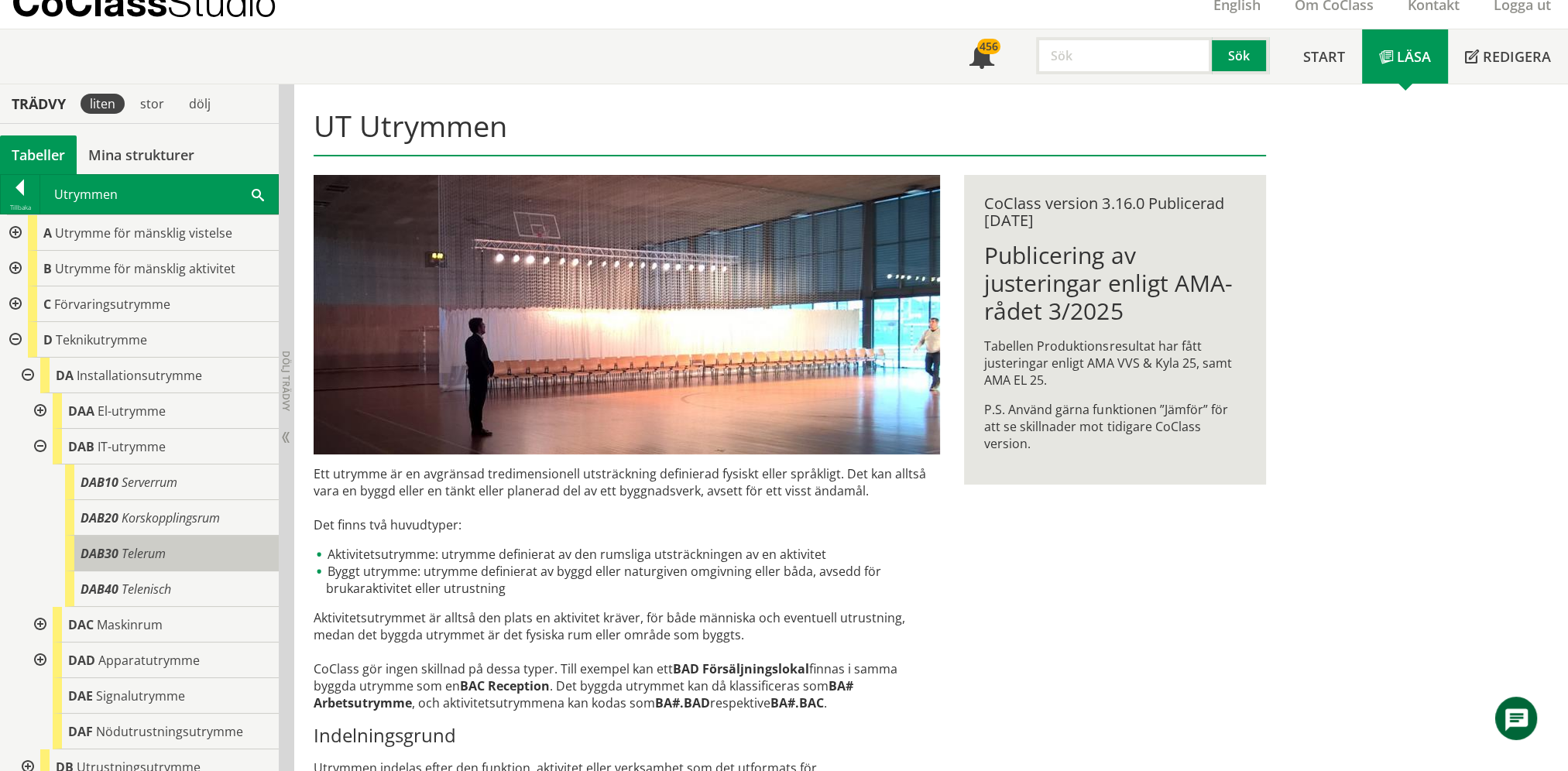
click at [127, 545] on body "AMA AMA Beskrivningsverktyg AMA Funktion BSAB Bygginfo Byggjura Byggkatalogen […" at bounding box center [784, 323] width 1568 height 771
click at [142, 557] on span "Telerum" at bounding box center [143, 553] width 44 height 17
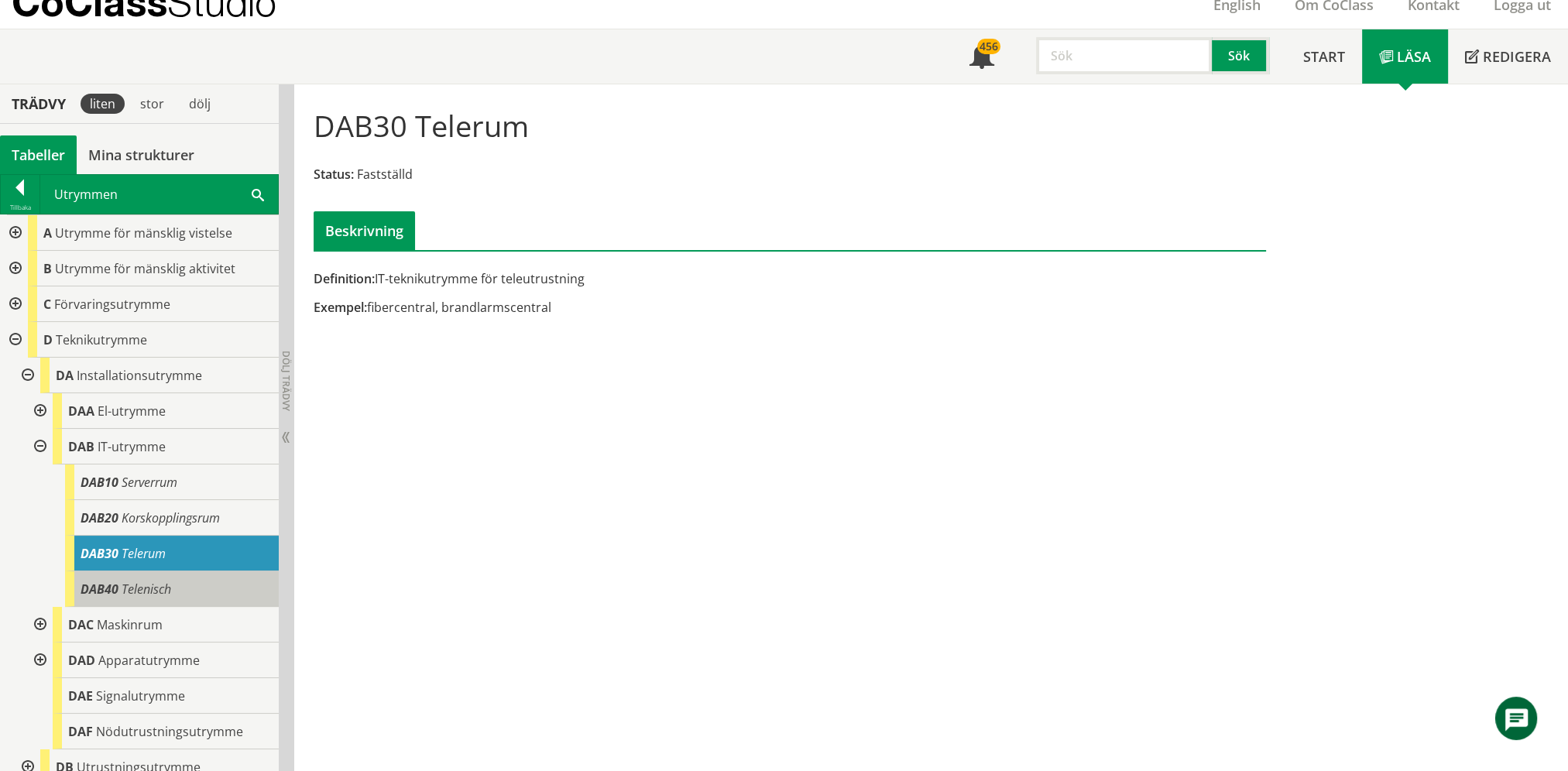
click at [151, 577] on div "DAB40 Telenisch" at bounding box center [172, 589] width 214 height 36
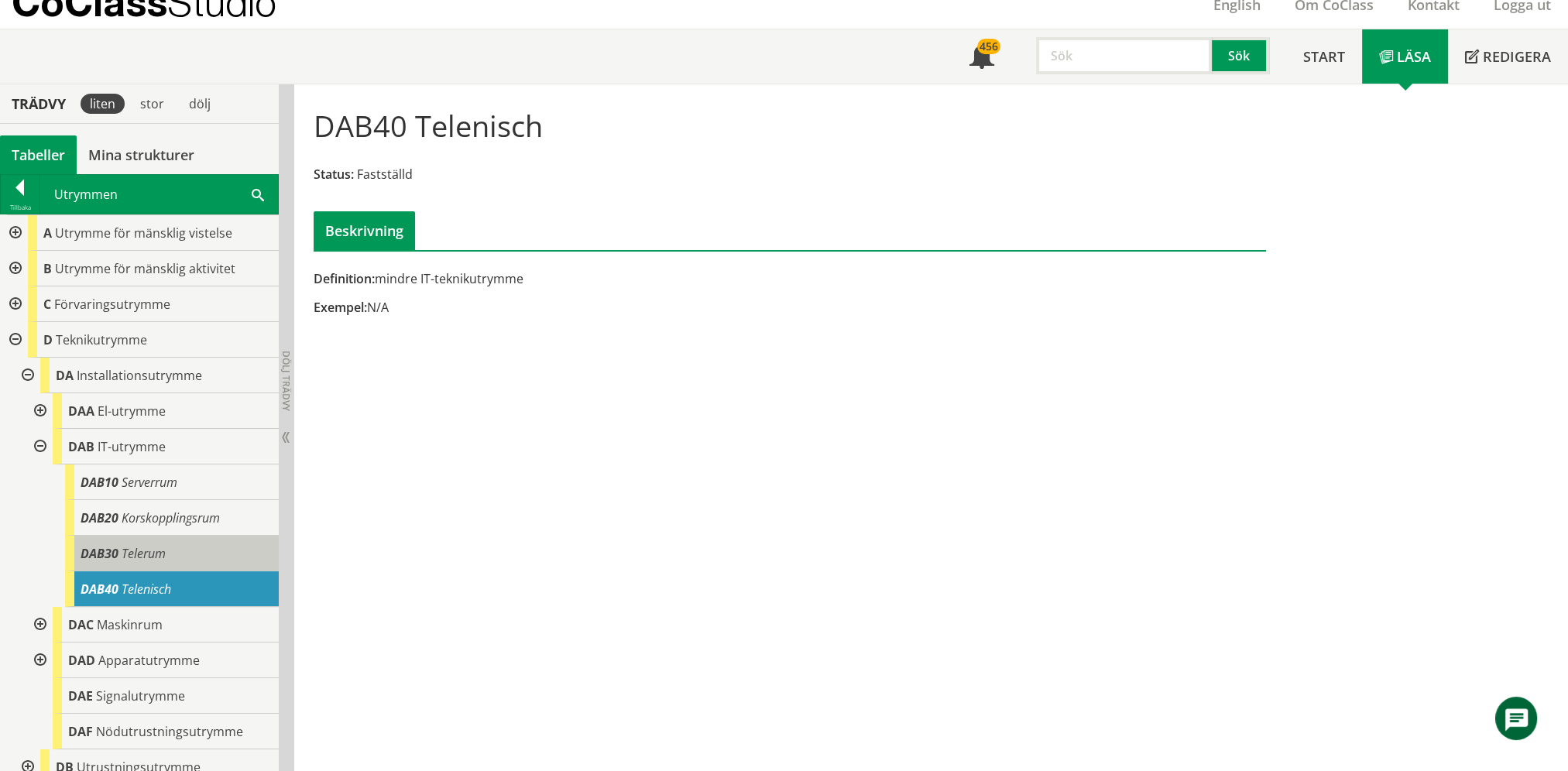
click at [153, 565] on div "DAB30 Telerum" at bounding box center [172, 553] width 214 height 36
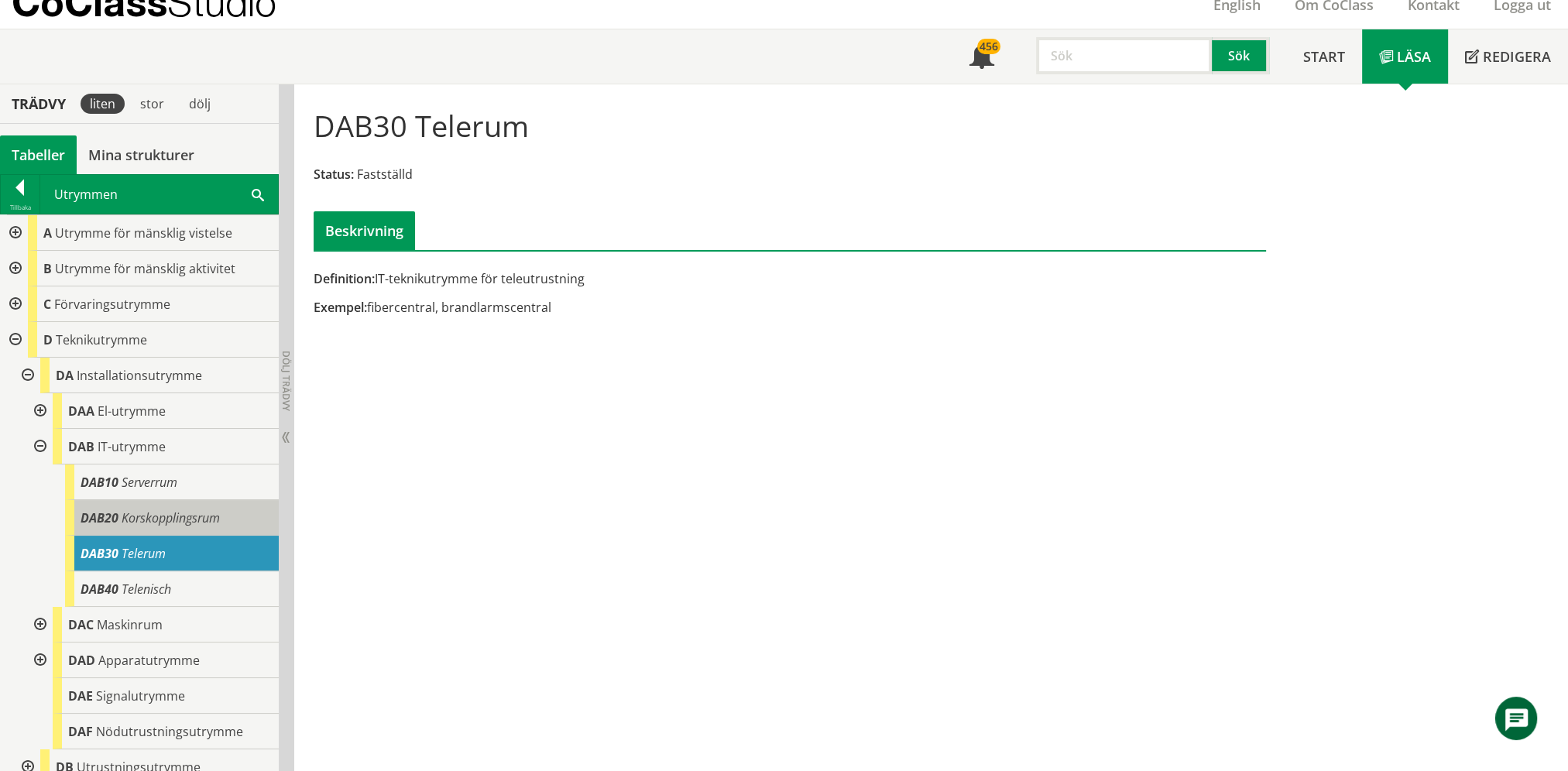
click at [152, 526] on div "DAB20 Korskopplingsrum" at bounding box center [172, 518] width 214 height 36
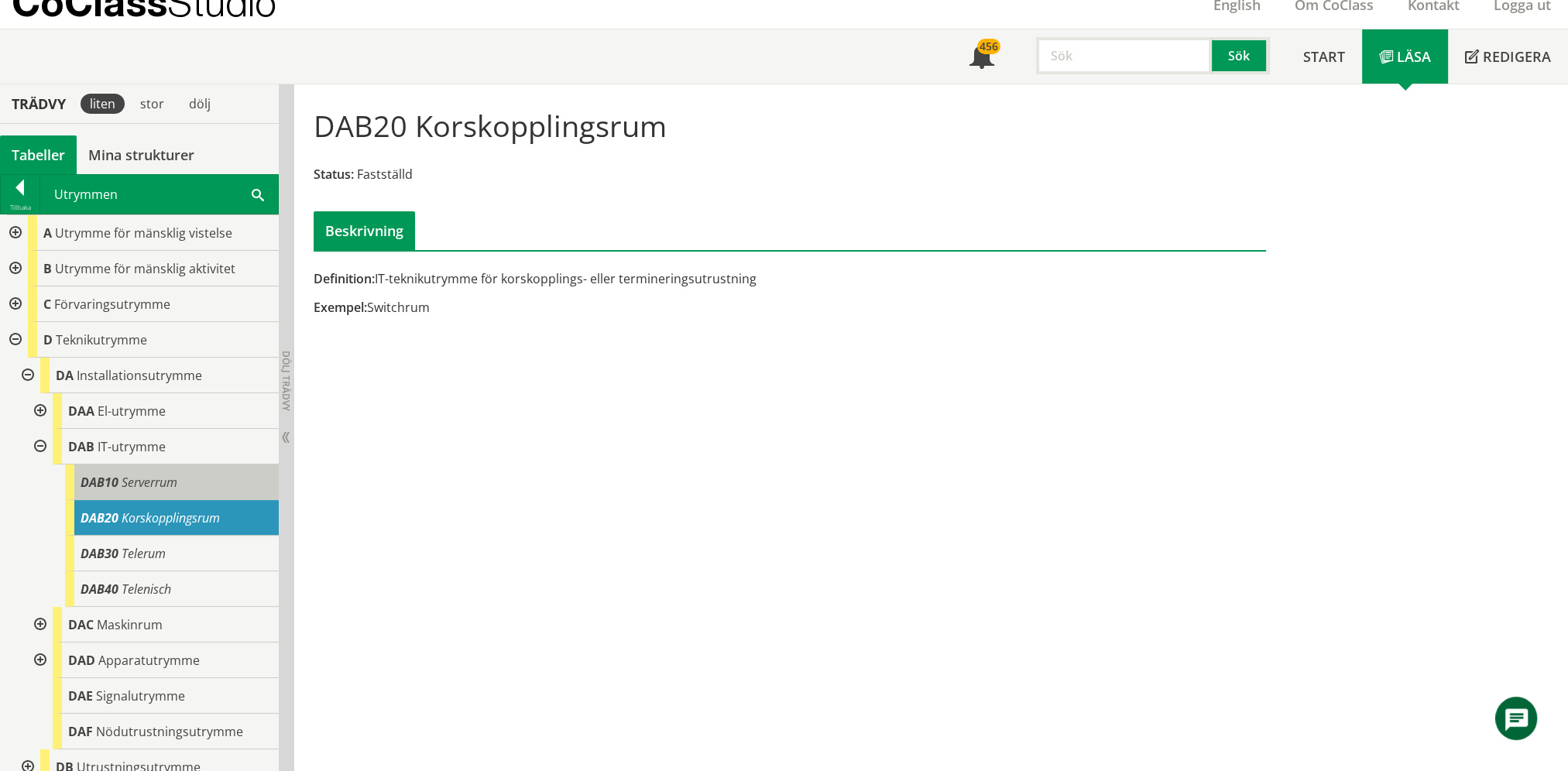
click at [148, 493] on div "DAB10 Serverrum" at bounding box center [172, 482] width 214 height 36
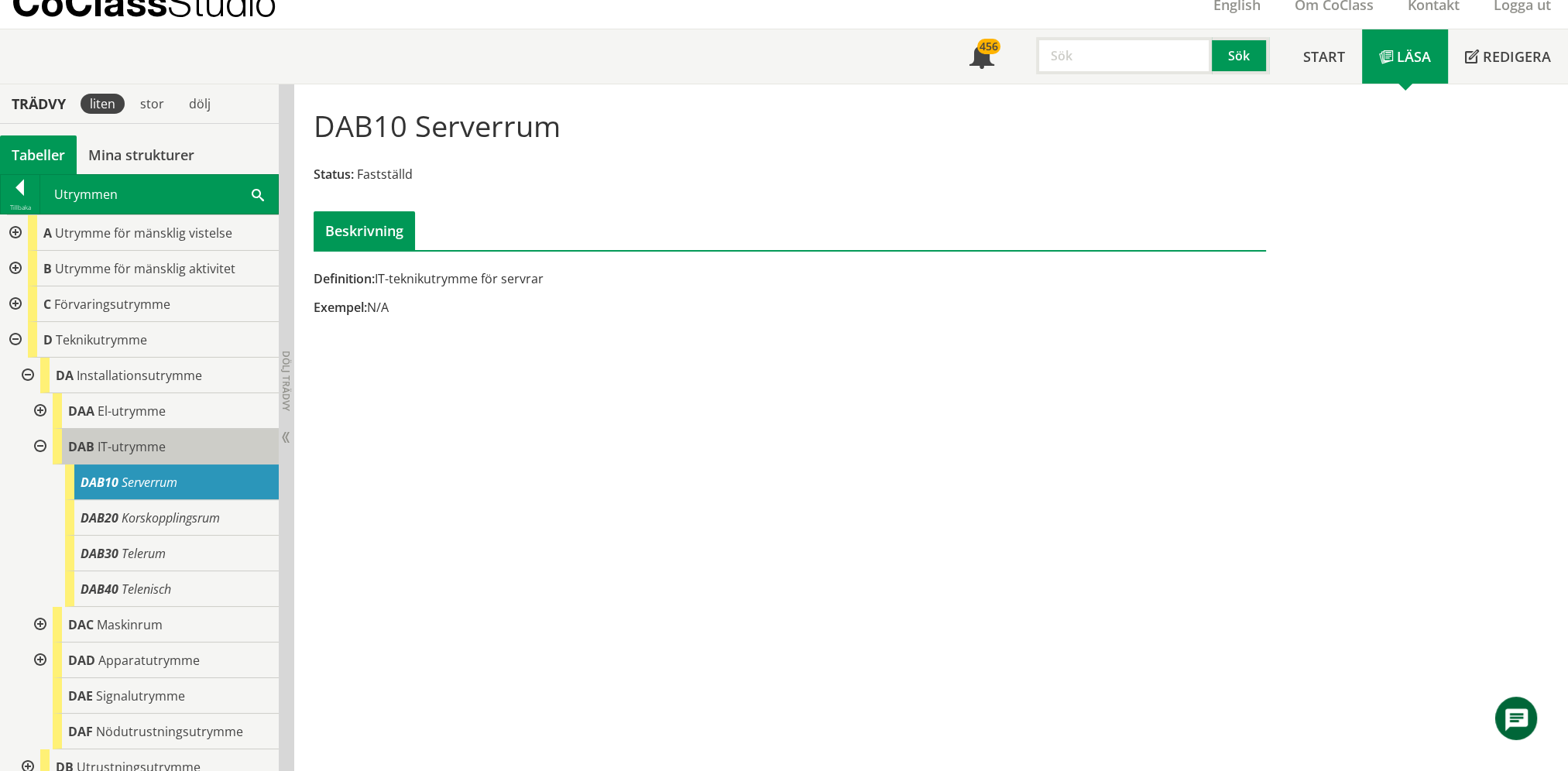
click at [134, 450] on span "IT-utrymme" at bounding box center [131, 447] width 68 height 17
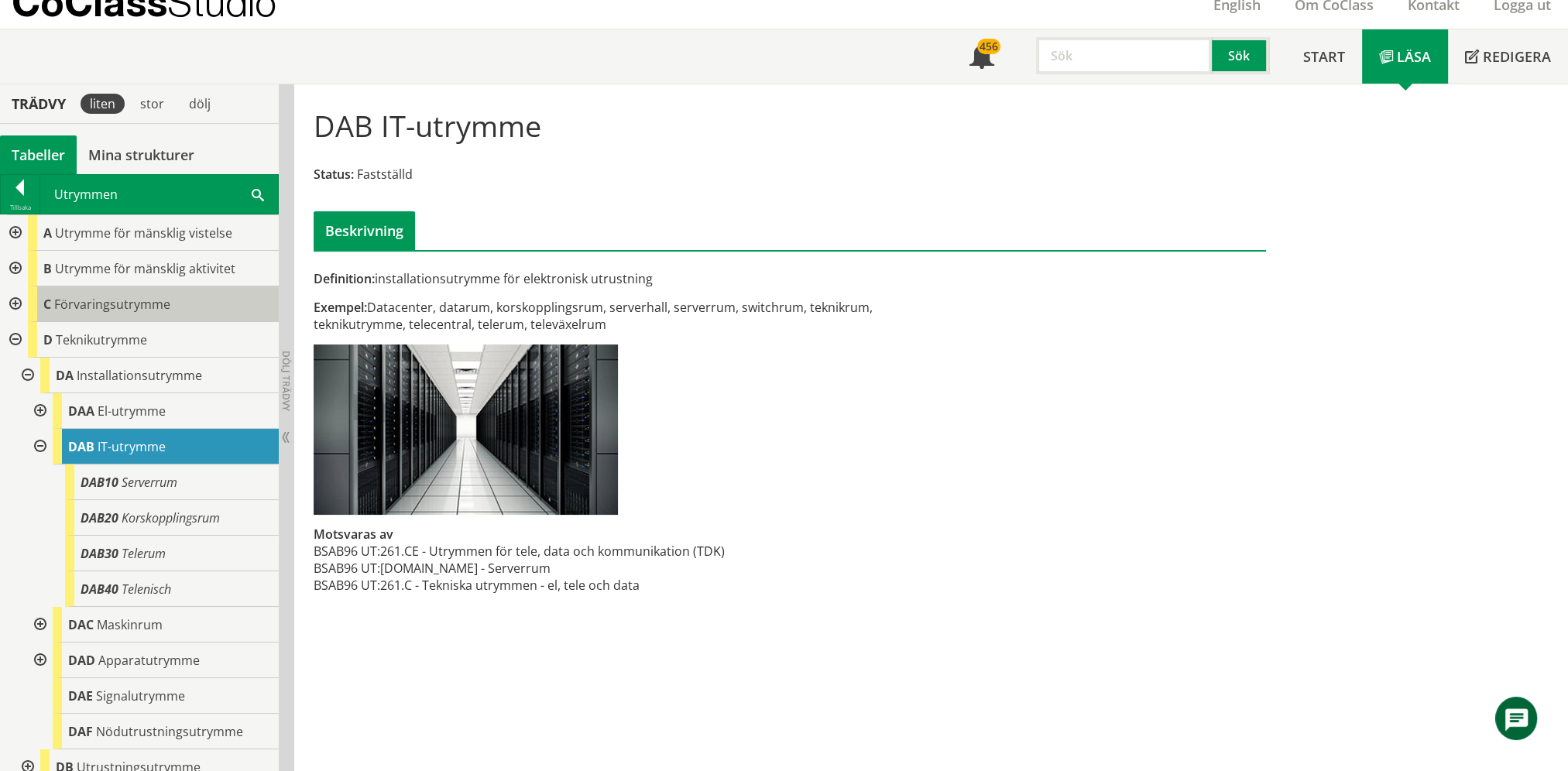
click at [26, 303] on div at bounding box center [13, 304] width 28 height 36
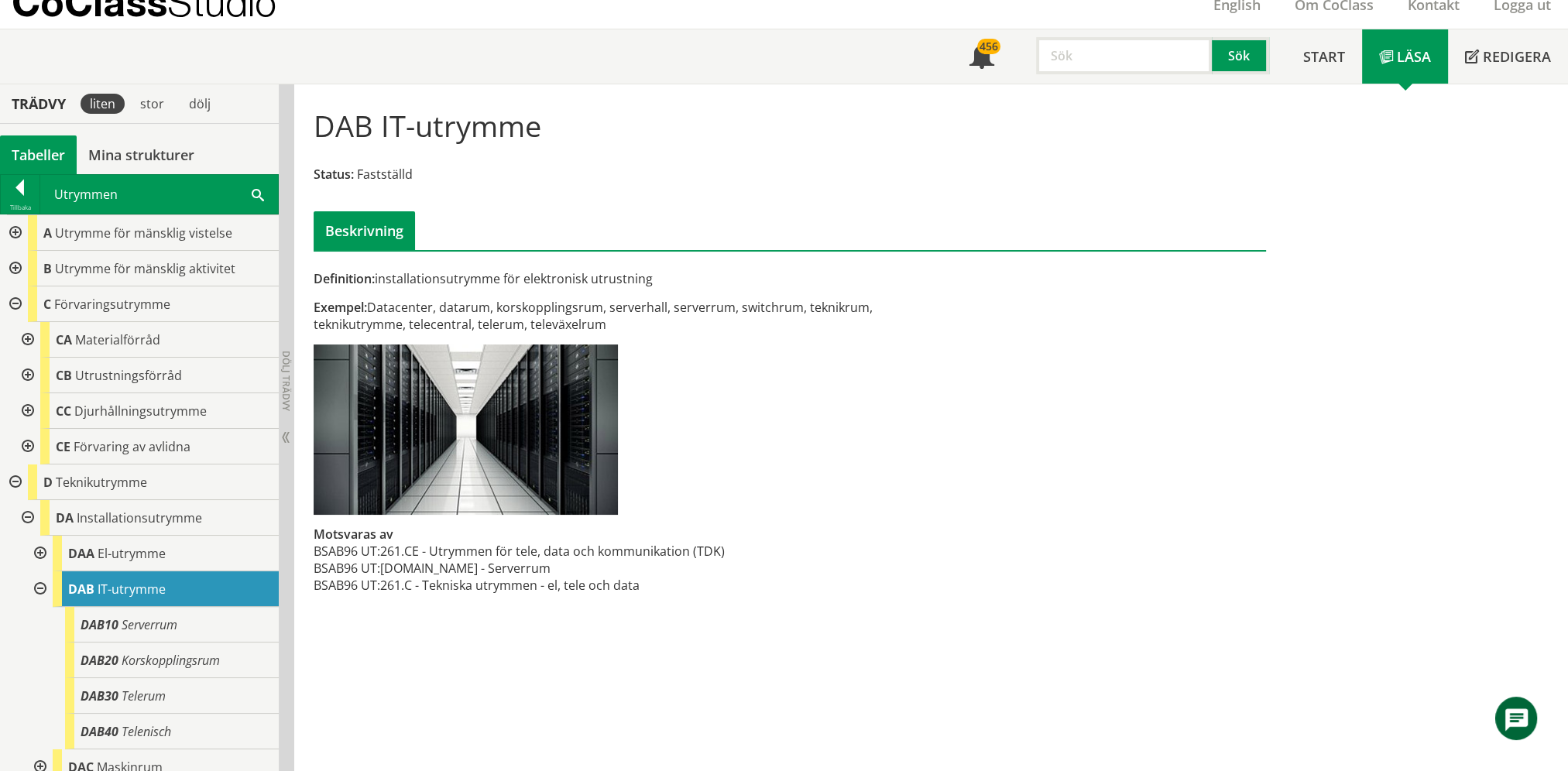
click at [29, 342] on div at bounding box center [26, 340] width 28 height 36
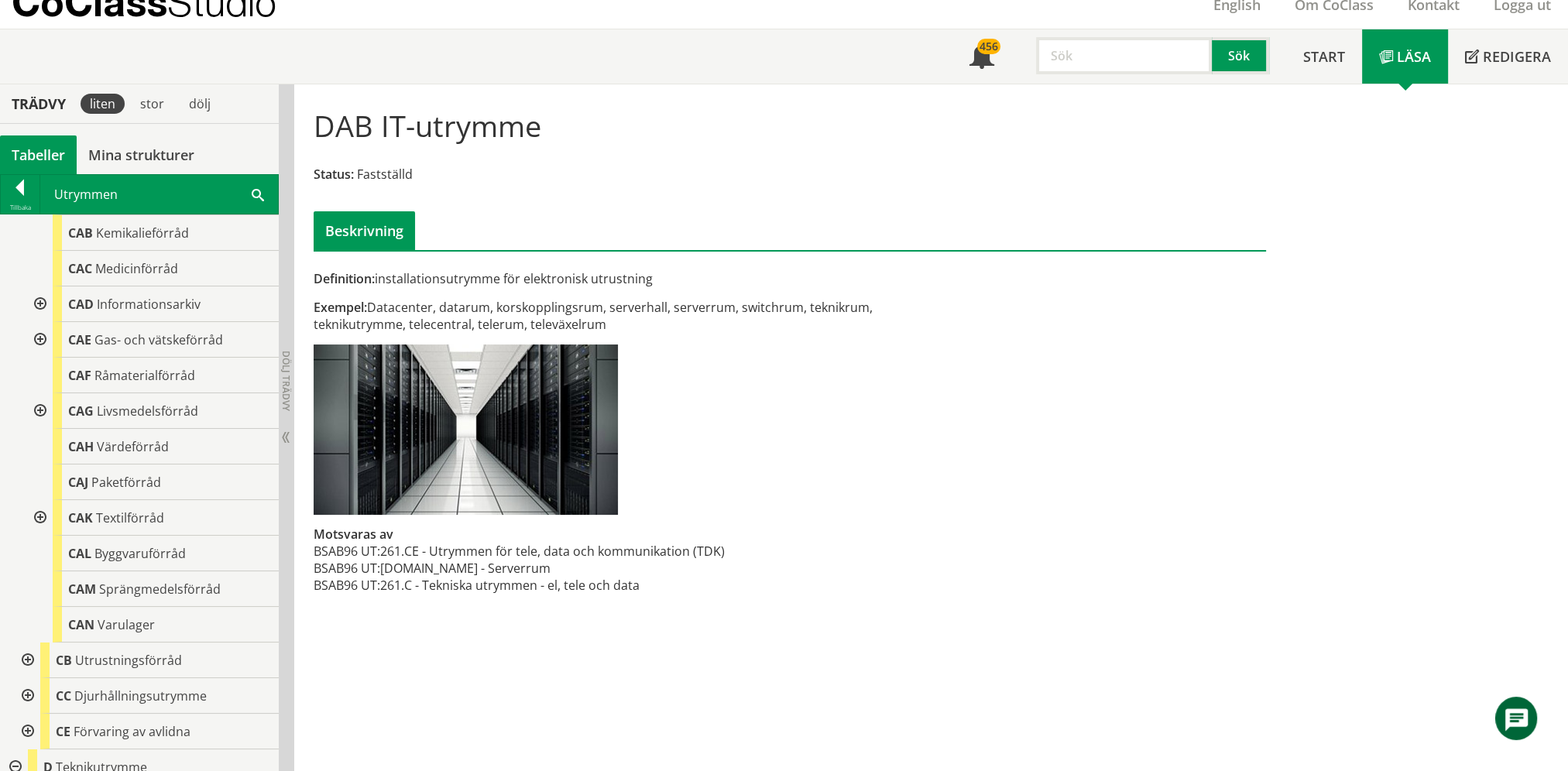
scroll to position [155, 0]
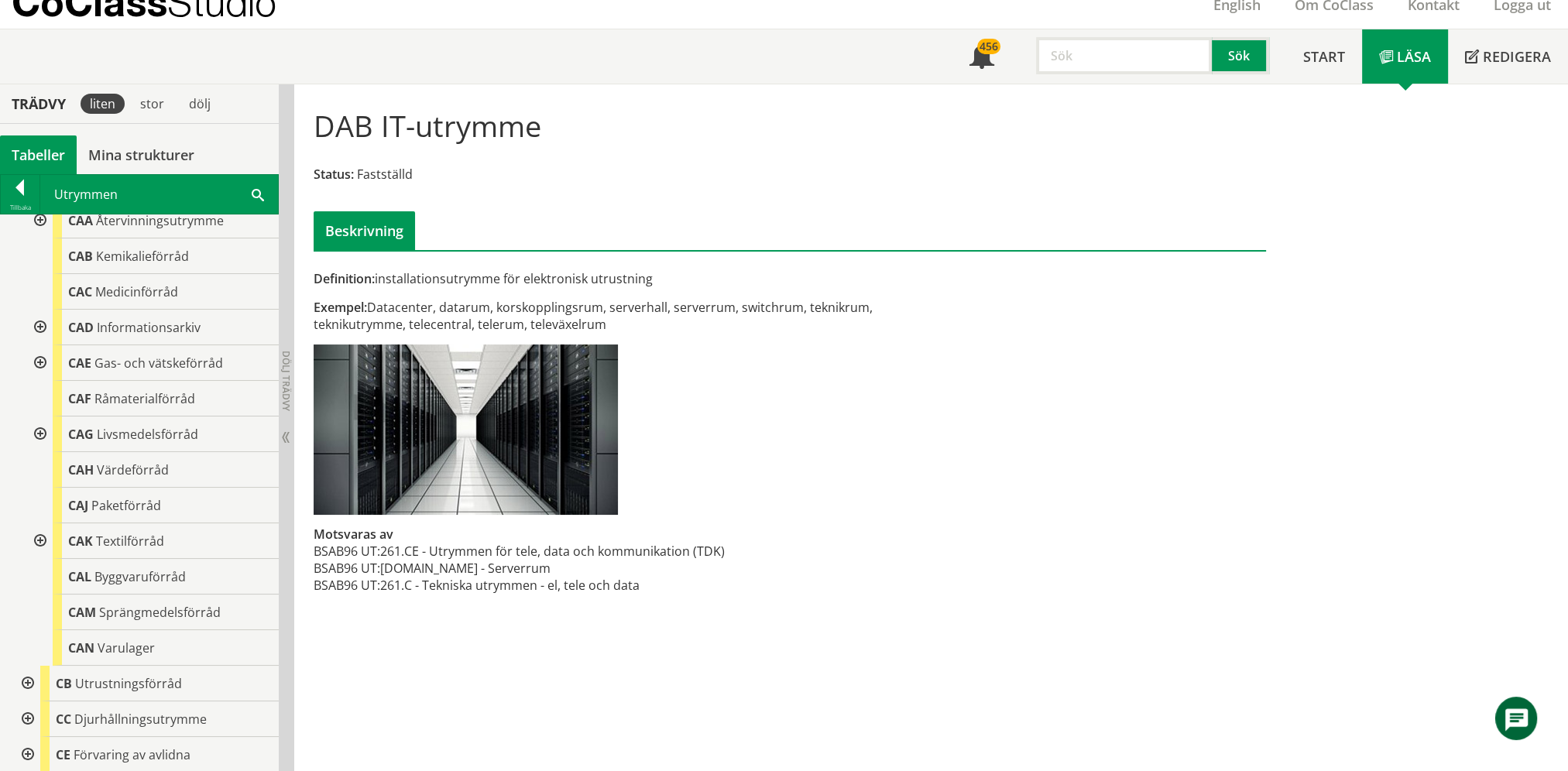
click at [39, 539] on div at bounding box center [39, 541] width 28 height 36
click at [252, 191] on span at bounding box center [258, 193] width 13 height 16
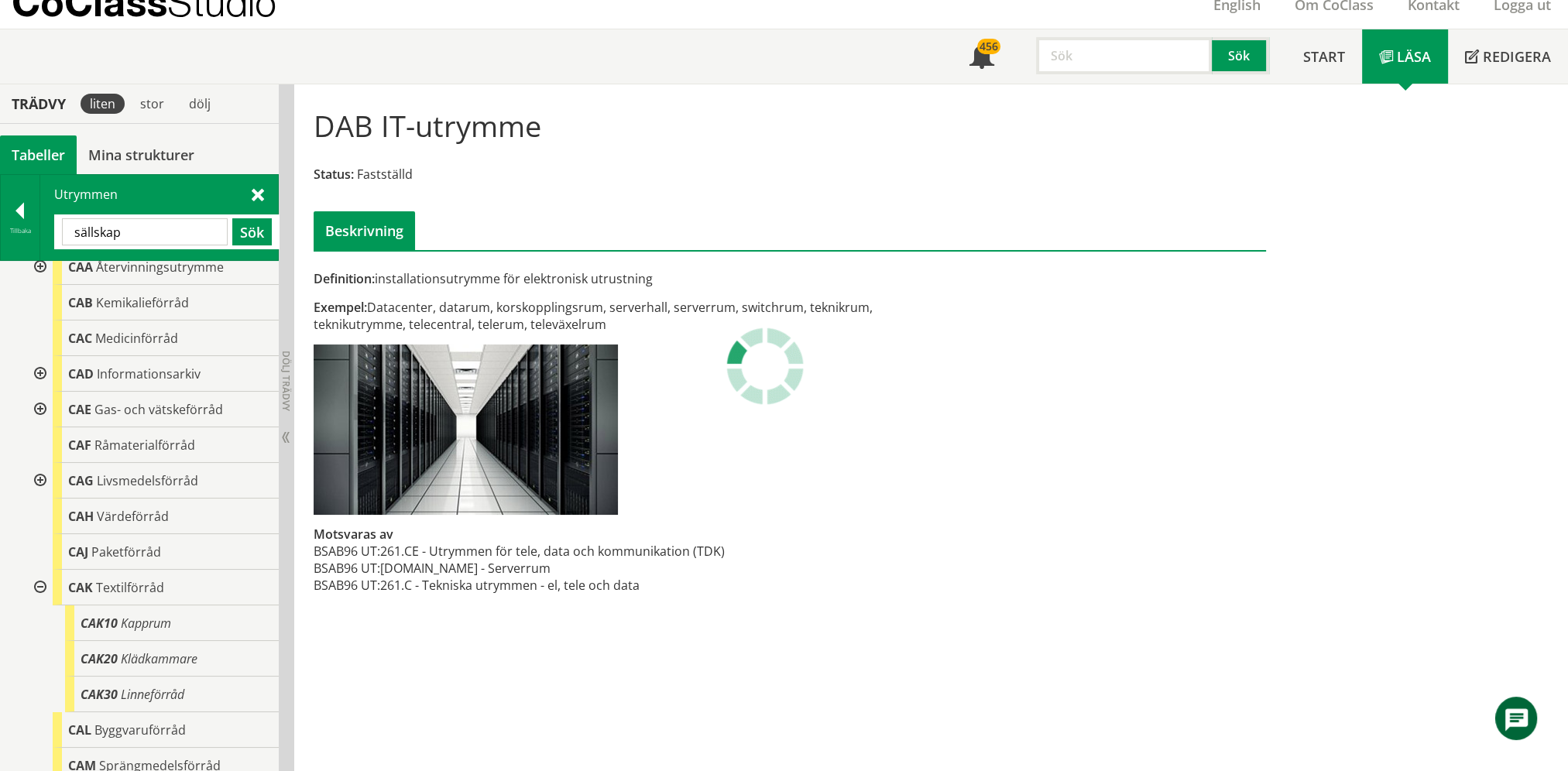
scroll to position [0, 0]
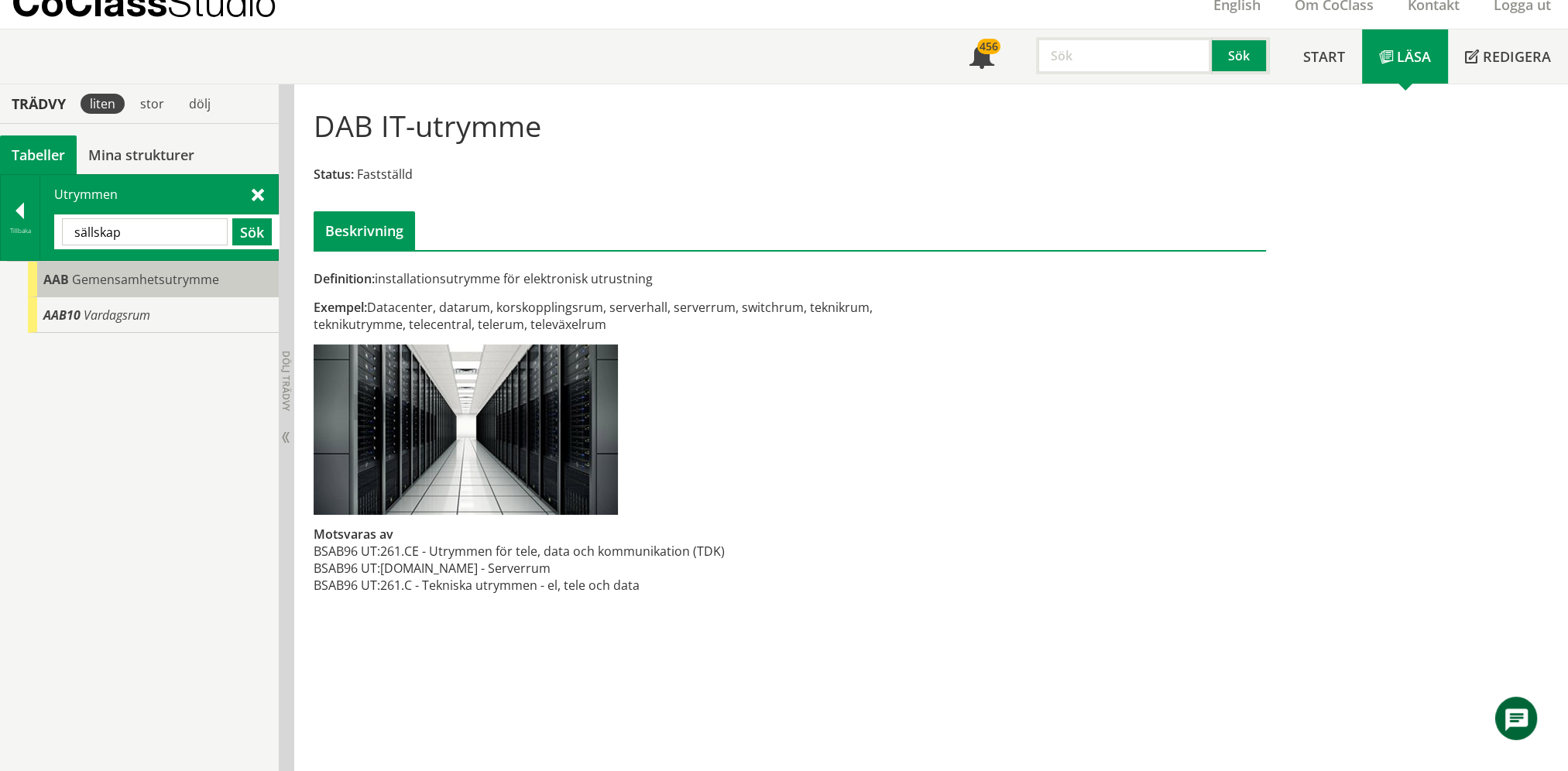
click at [166, 277] on span "Gemensamhetsutrymme" at bounding box center [145, 280] width 147 height 17
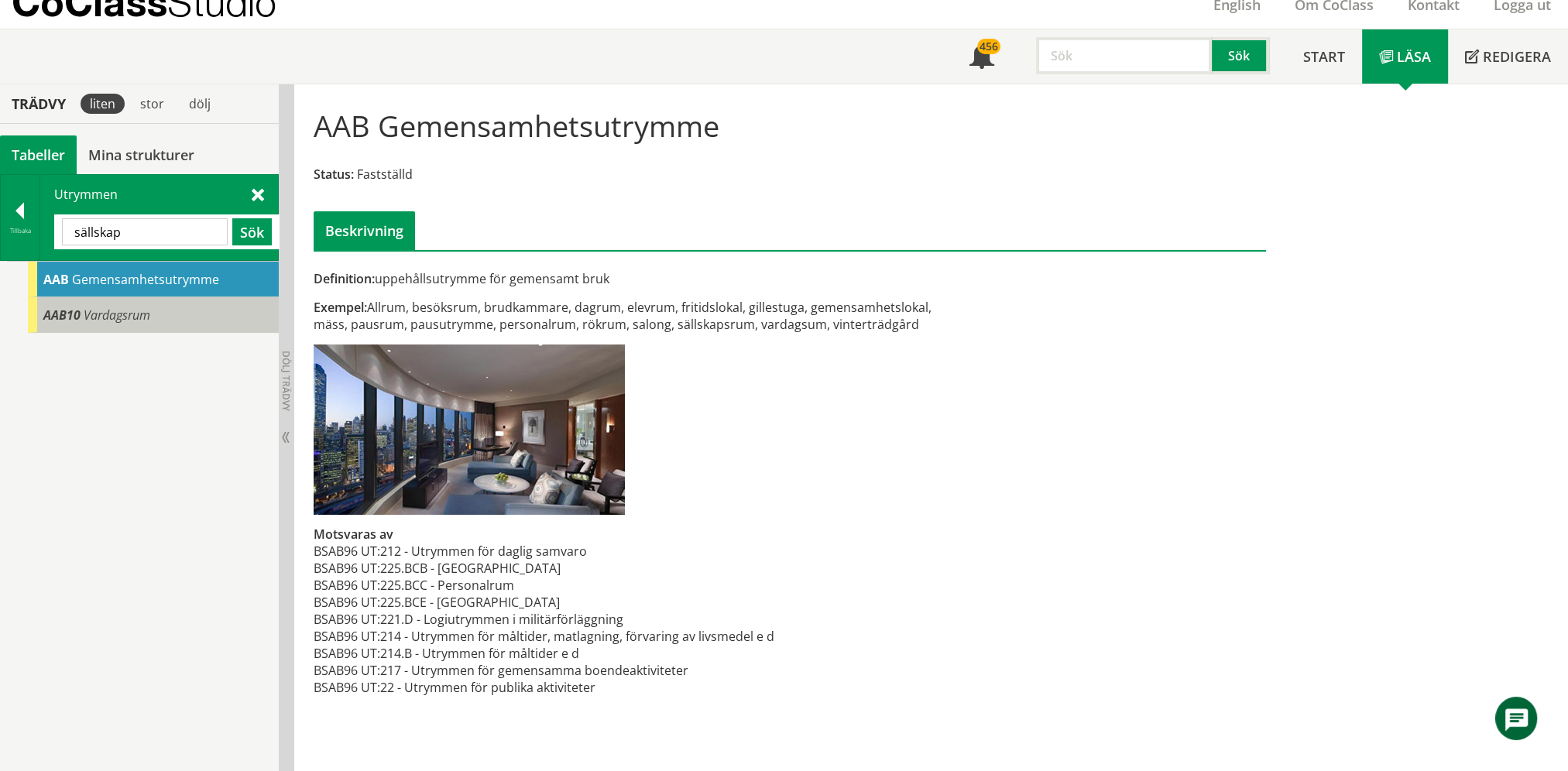
click at [157, 309] on div "AAB10 Vardagsrum" at bounding box center [153, 315] width 251 height 36
click at [157, 310] on div "AAB10 Vardagsrum" at bounding box center [153, 315] width 251 height 36
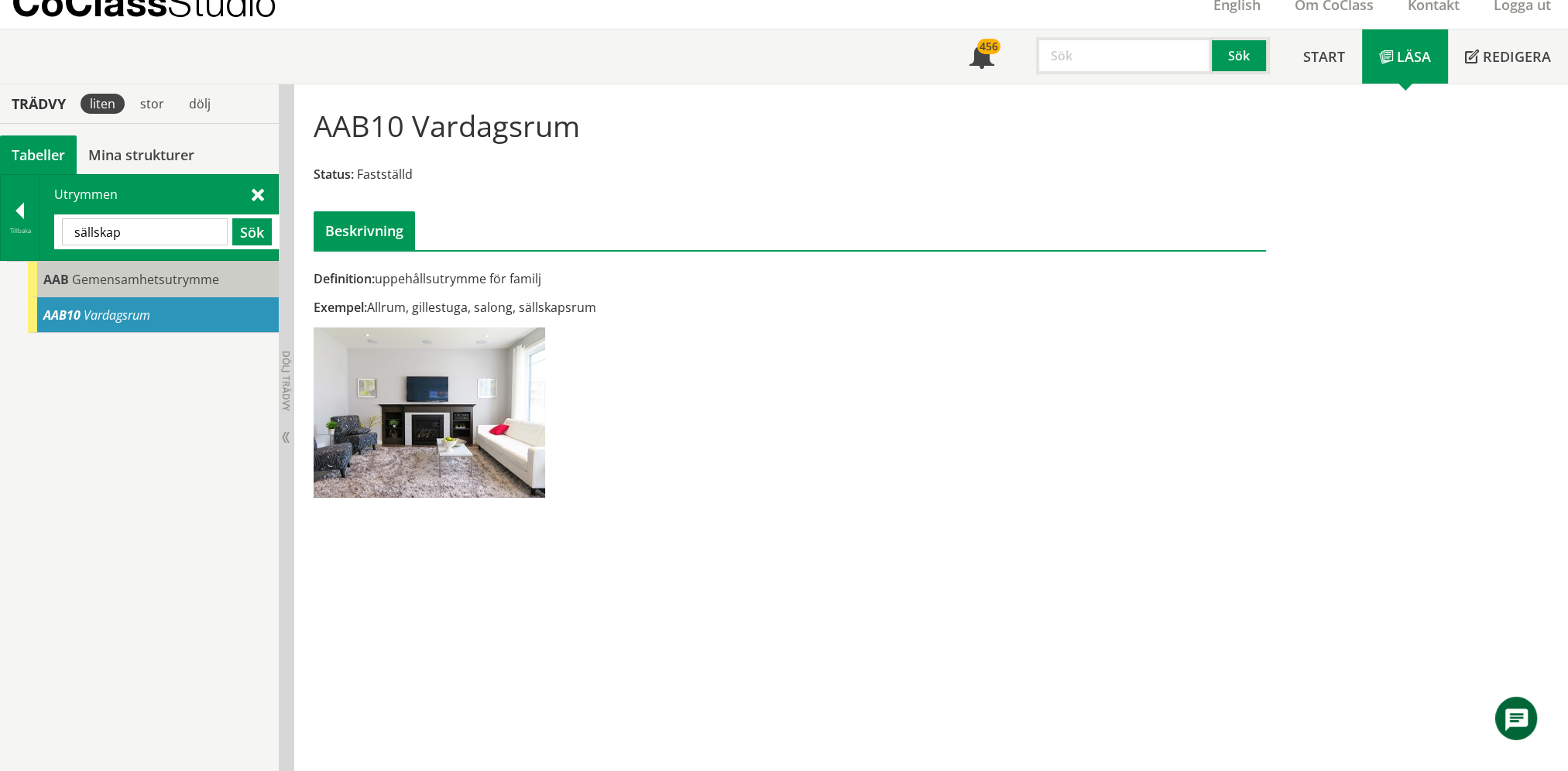
click at [151, 279] on span "Gemensamhetsutrymme" at bounding box center [145, 280] width 147 height 17
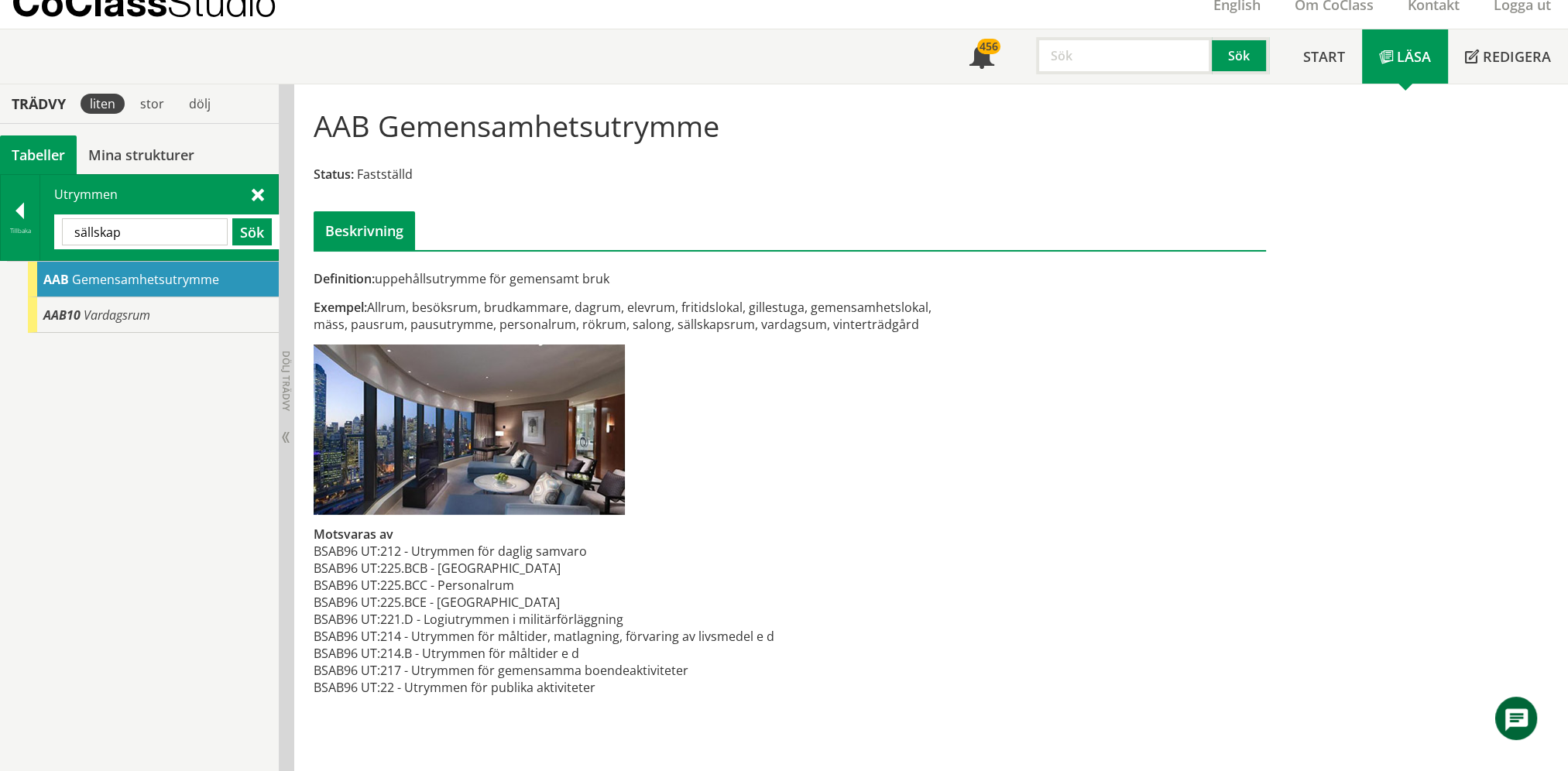
click at [141, 232] on input "sällskap" at bounding box center [144, 232] width 166 height 27
click at [142, 232] on input "sällskap" at bounding box center [144, 232] width 166 height 27
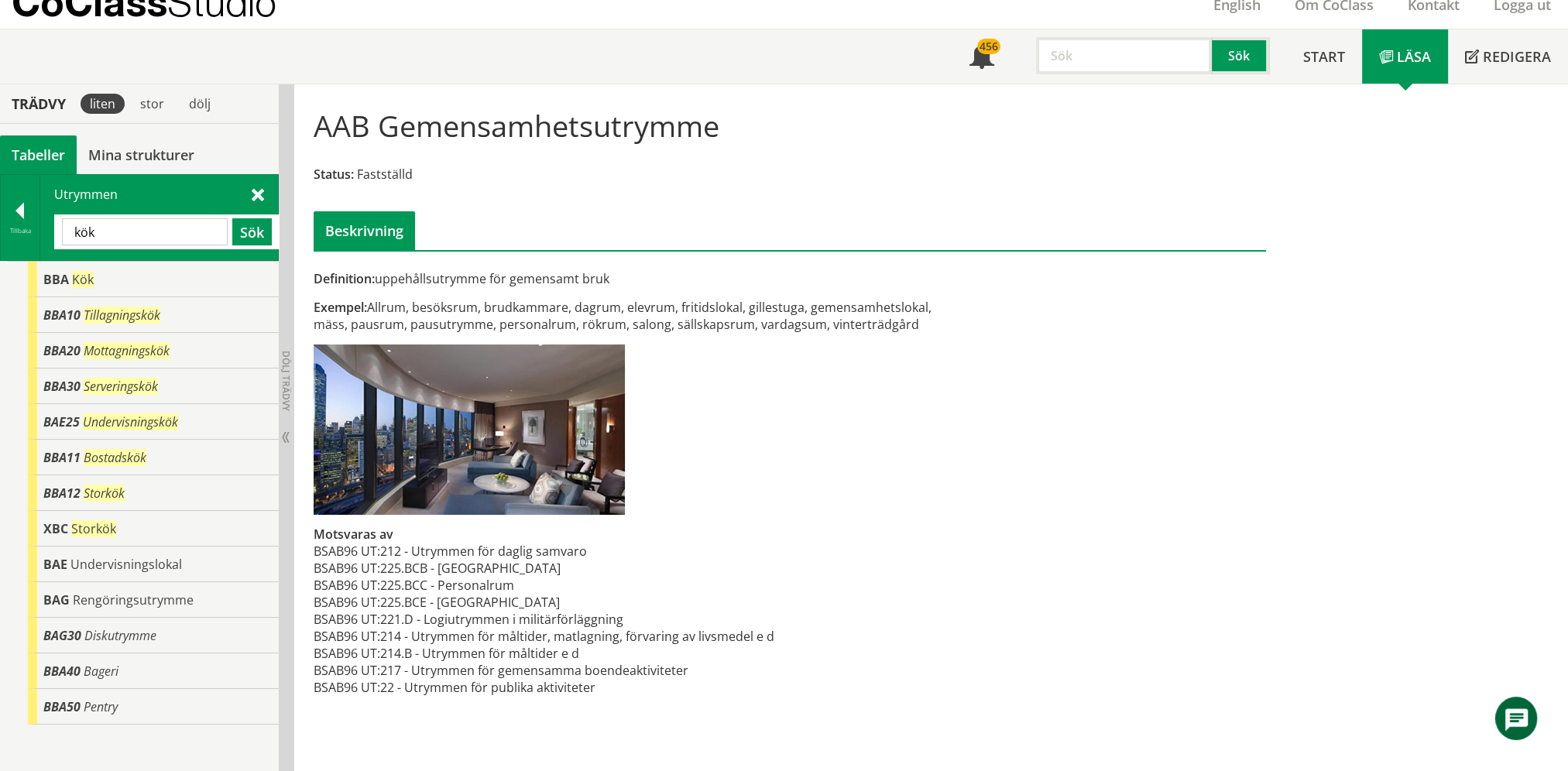
click at [145, 226] on input "kök" at bounding box center [144, 232] width 166 height 27
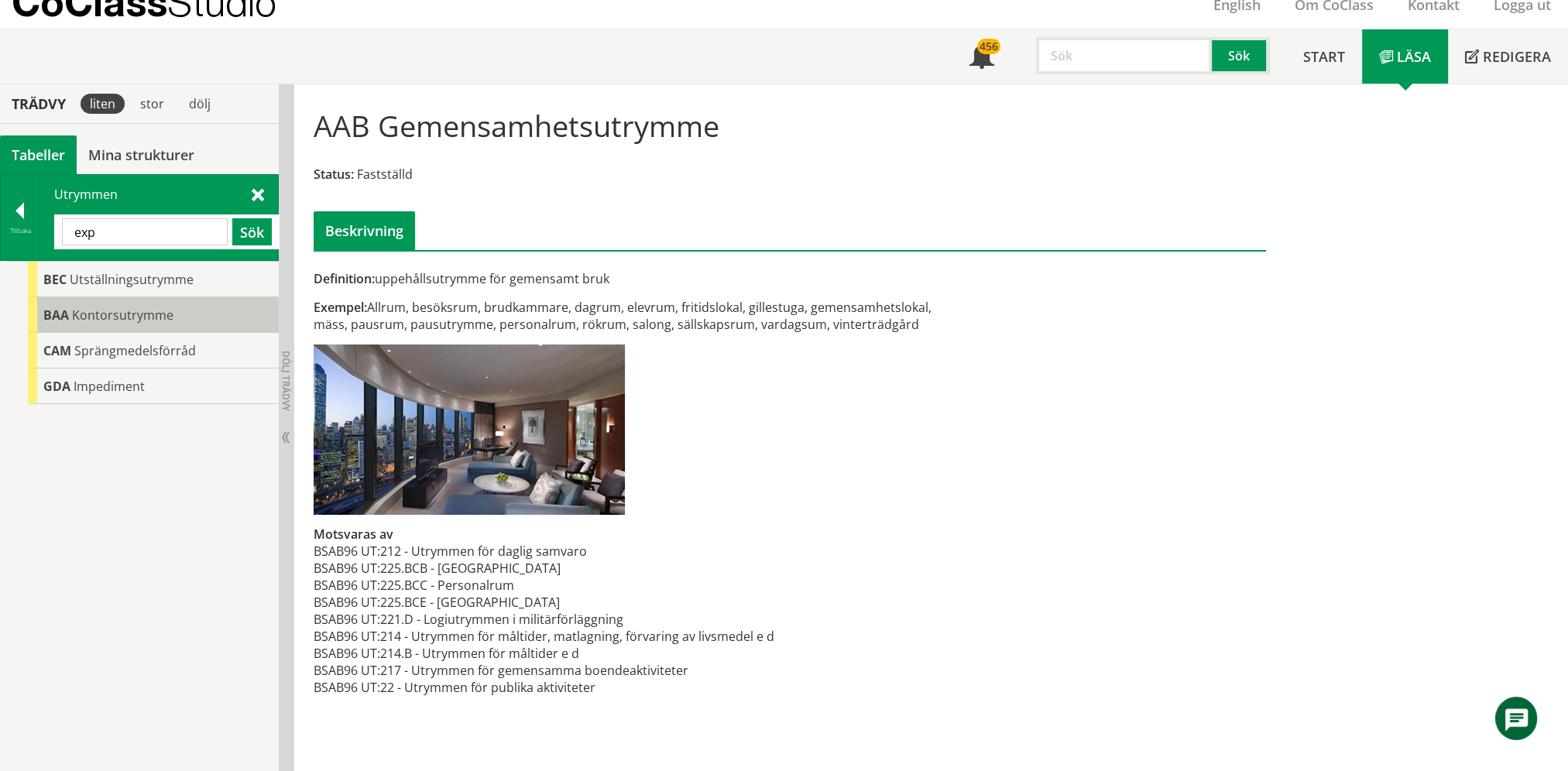
click at [129, 297] on div "BAA Kontorsutrymme" at bounding box center [153, 315] width 251 height 36
click at [125, 228] on input "exp" at bounding box center [144, 232] width 166 height 27
click at [125, 227] on input "exp" at bounding box center [144, 232] width 166 height 27
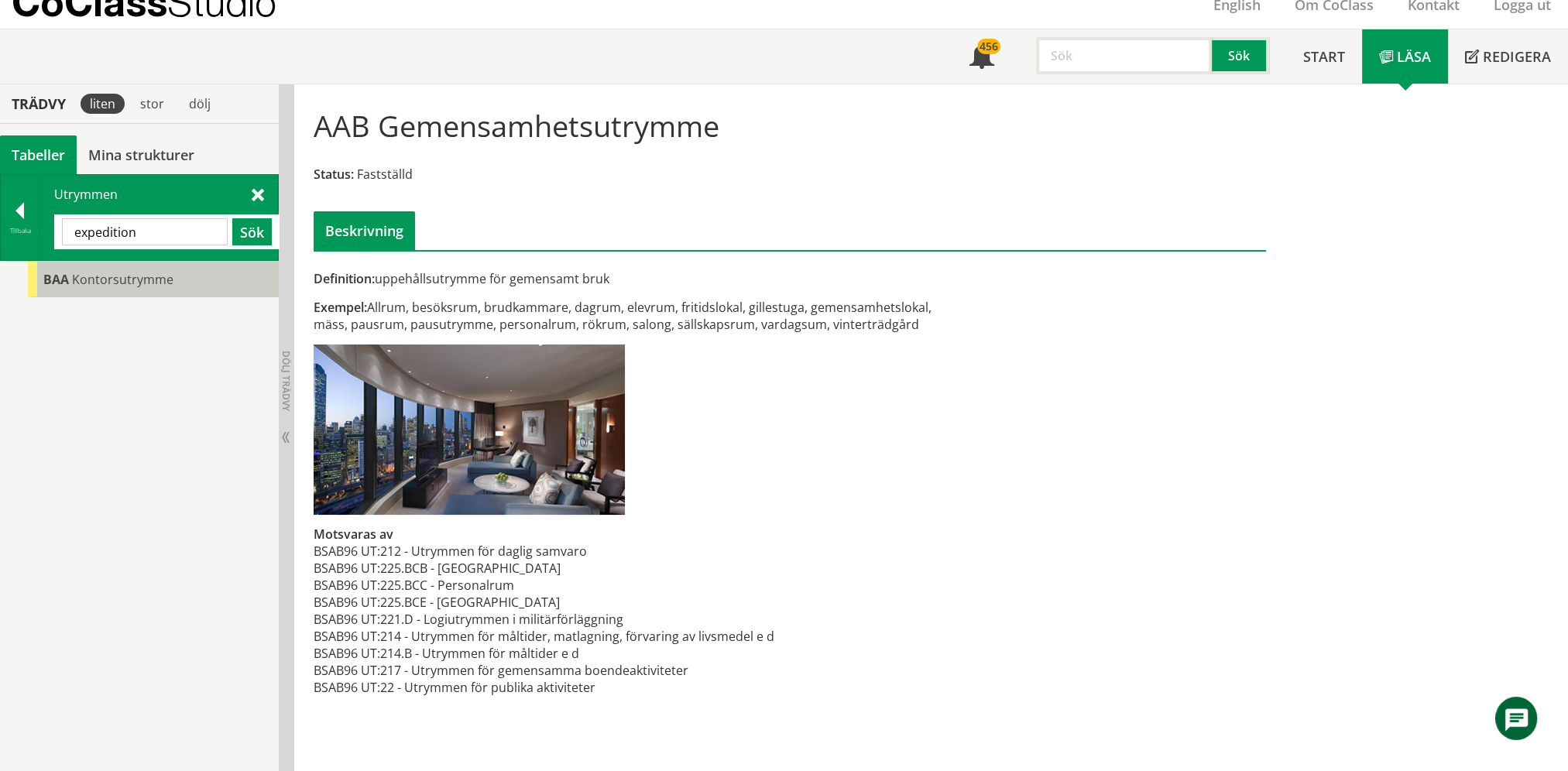
click at [103, 272] on body "AMA AMA Beskrivningsverktyg AMA Funktion BSAB Bygginfo Byggjura Byggkatalogen […" at bounding box center [784, 323] width 1568 height 771
click at [105, 275] on span "Kontorsutrymme" at bounding box center [77, 270] width 101 height 17
click at [104, 278] on span "Kontorsutrymme" at bounding box center [122, 280] width 101 height 17
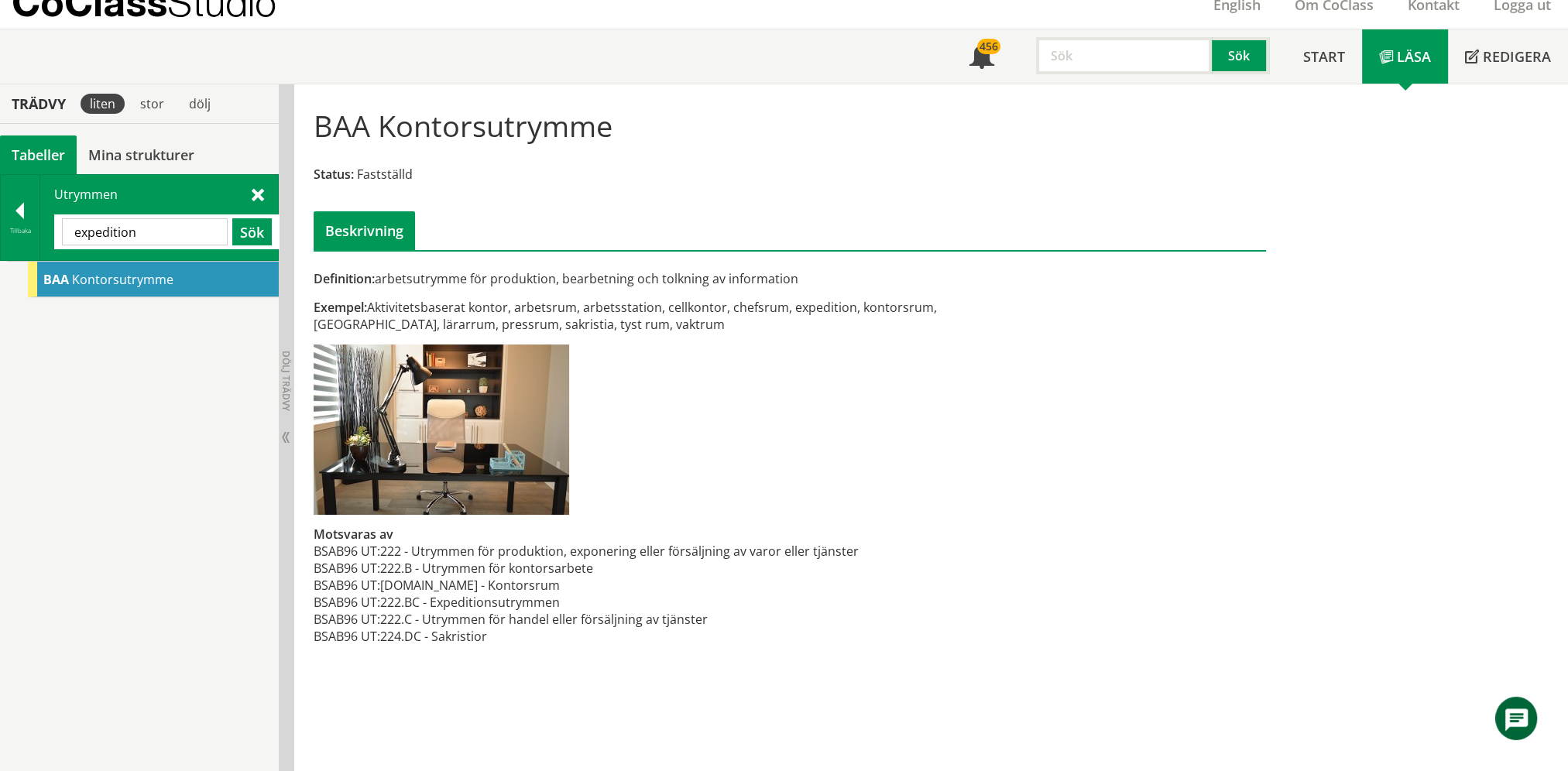
click at [155, 236] on input "expedition" at bounding box center [144, 232] width 166 height 27
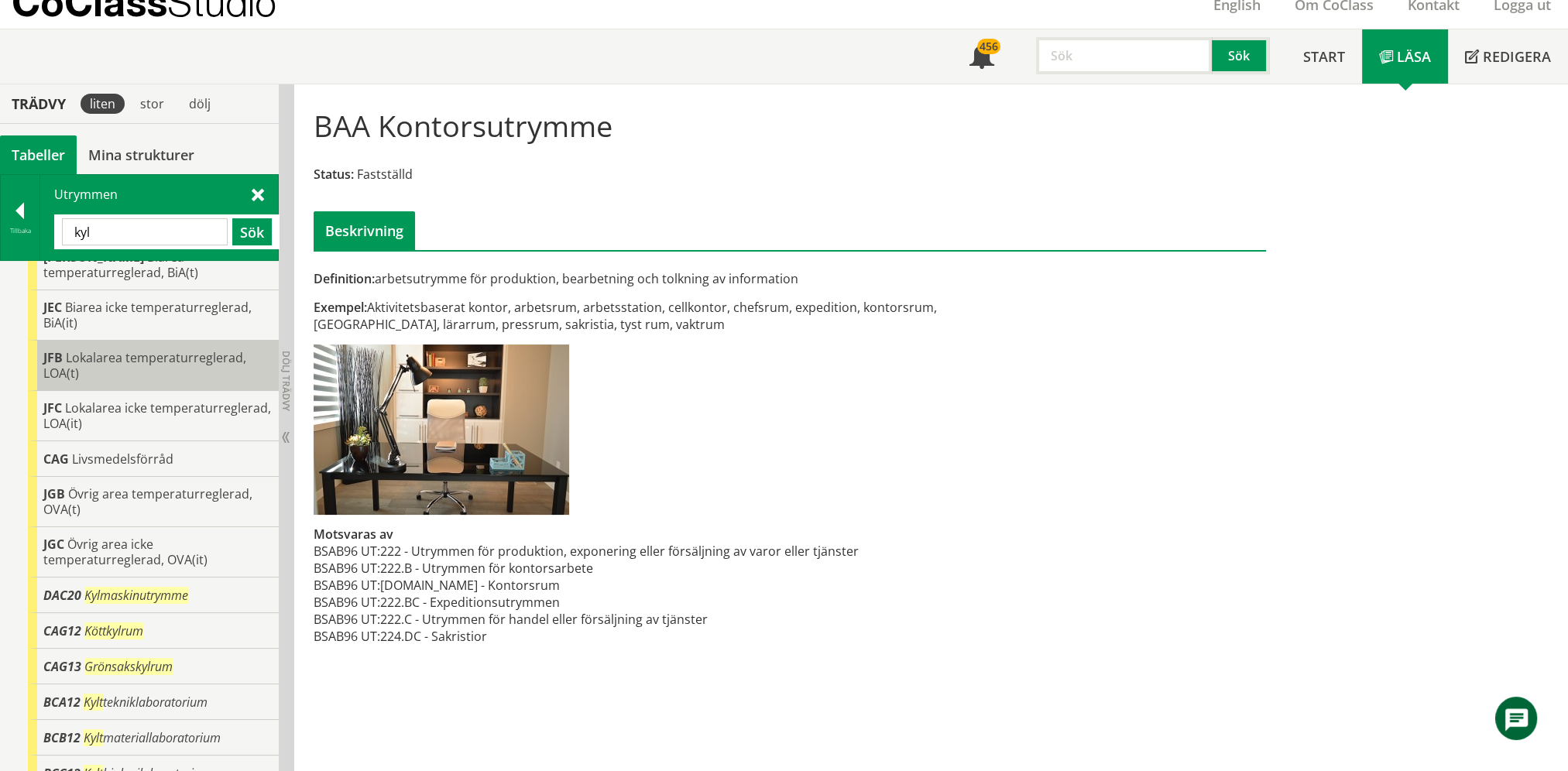
scroll to position [360, 0]
click at [152, 225] on input "kyl" at bounding box center [144, 232] width 166 height 27
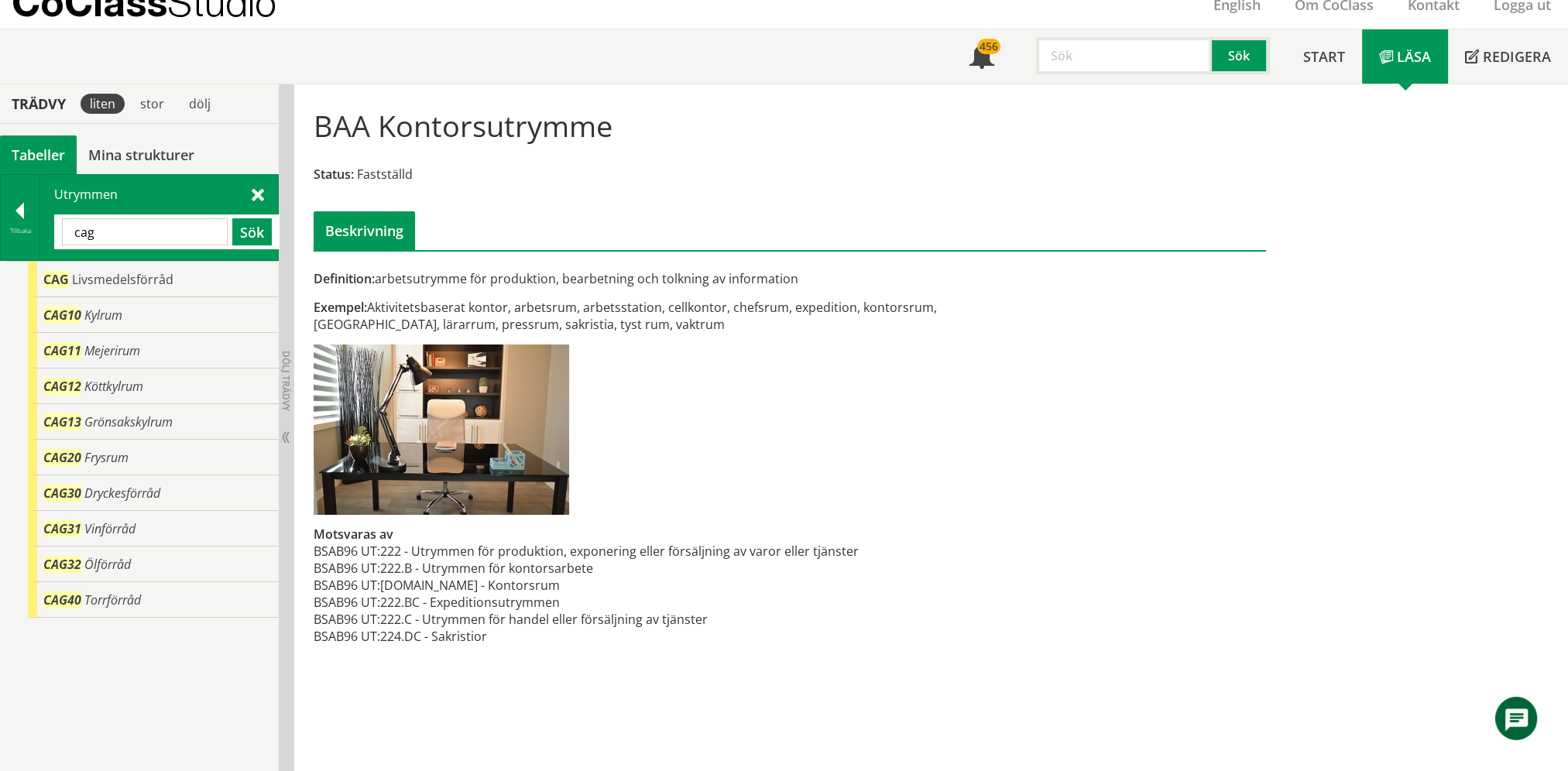
scroll to position [0, 0]
click at [172, 322] on div "CAG10 Kylrum" at bounding box center [153, 315] width 251 height 36
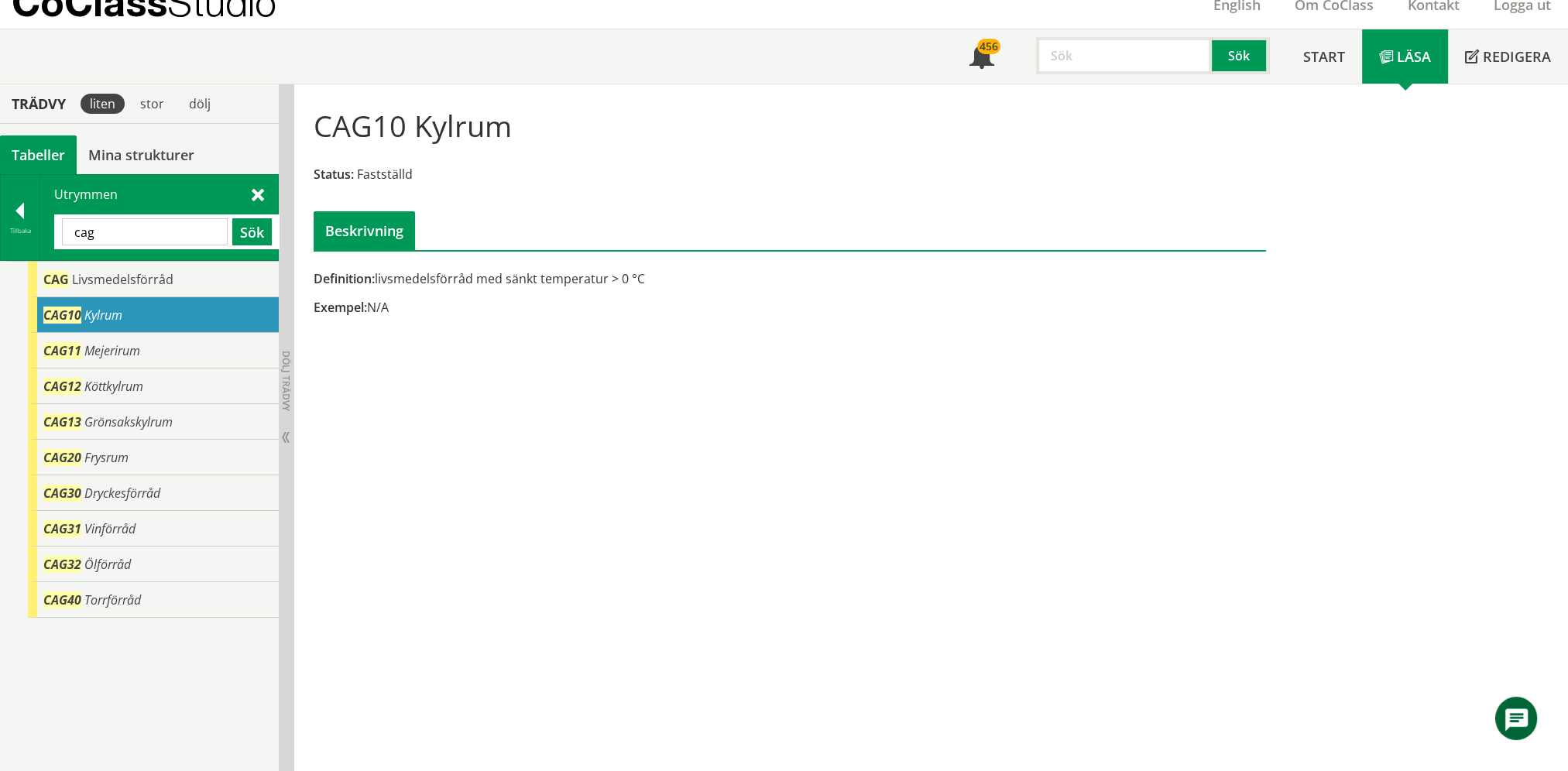
click at [153, 226] on input "cag" at bounding box center [144, 232] width 166 height 27
type input "ventil"
type input "s"
click at [17, 214] on div at bounding box center [20, 214] width 39 height 22
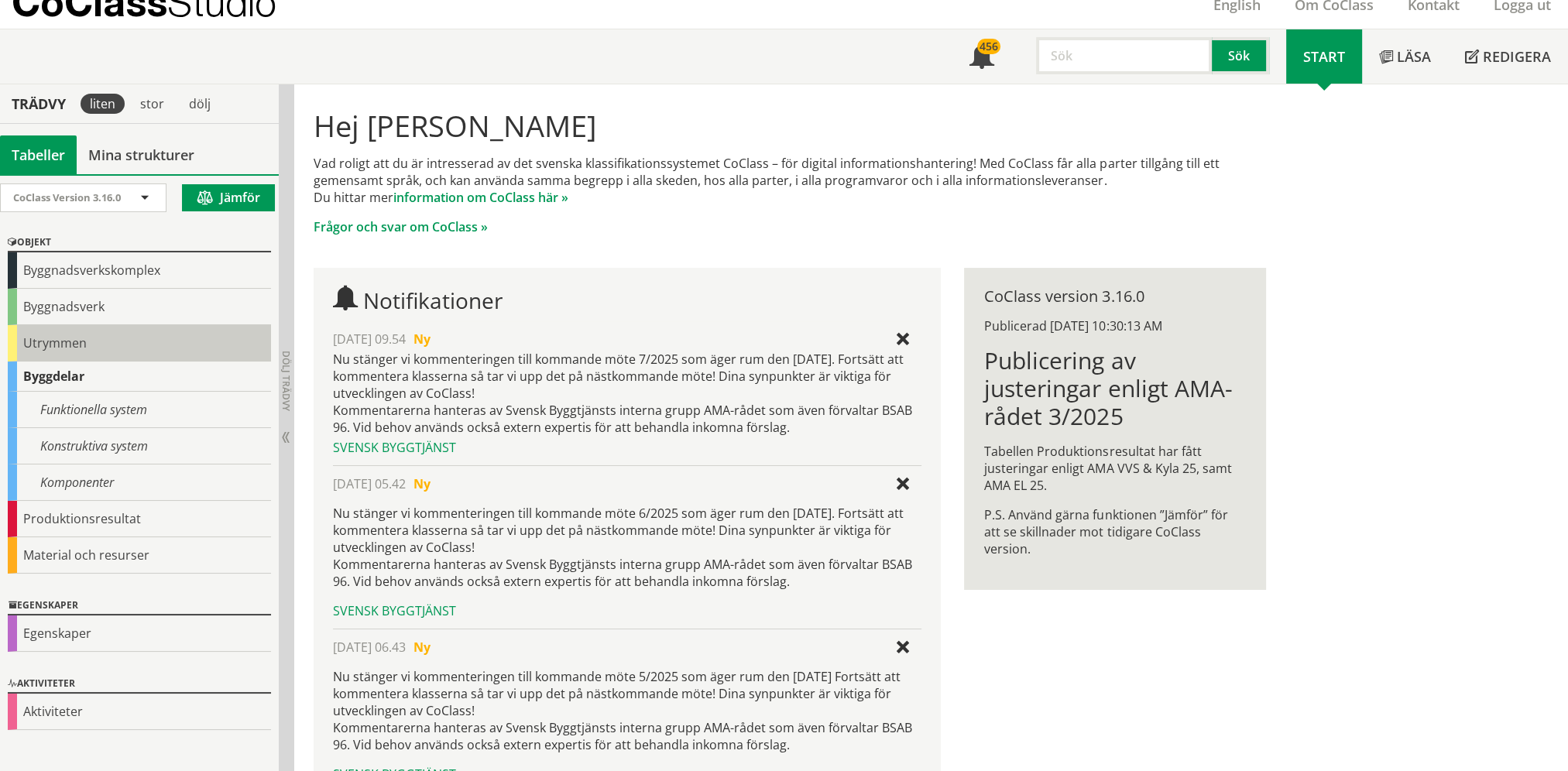
click at [45, 351] on div "Utrymmen" at bounding box center [140, 344] width 264 height 37
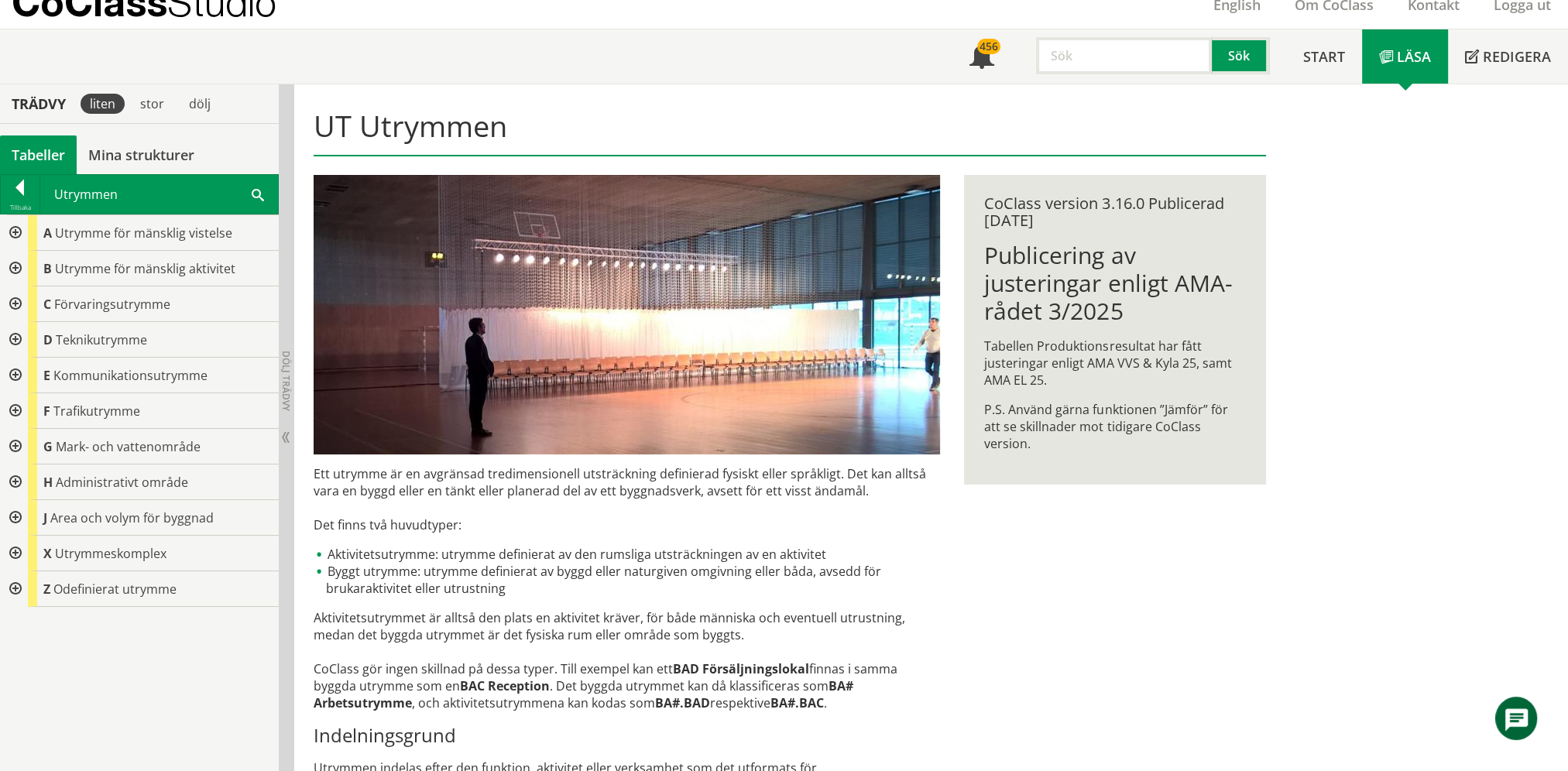
click at [16, 340] on div at bounding box center [13, 340] width 28 height 36
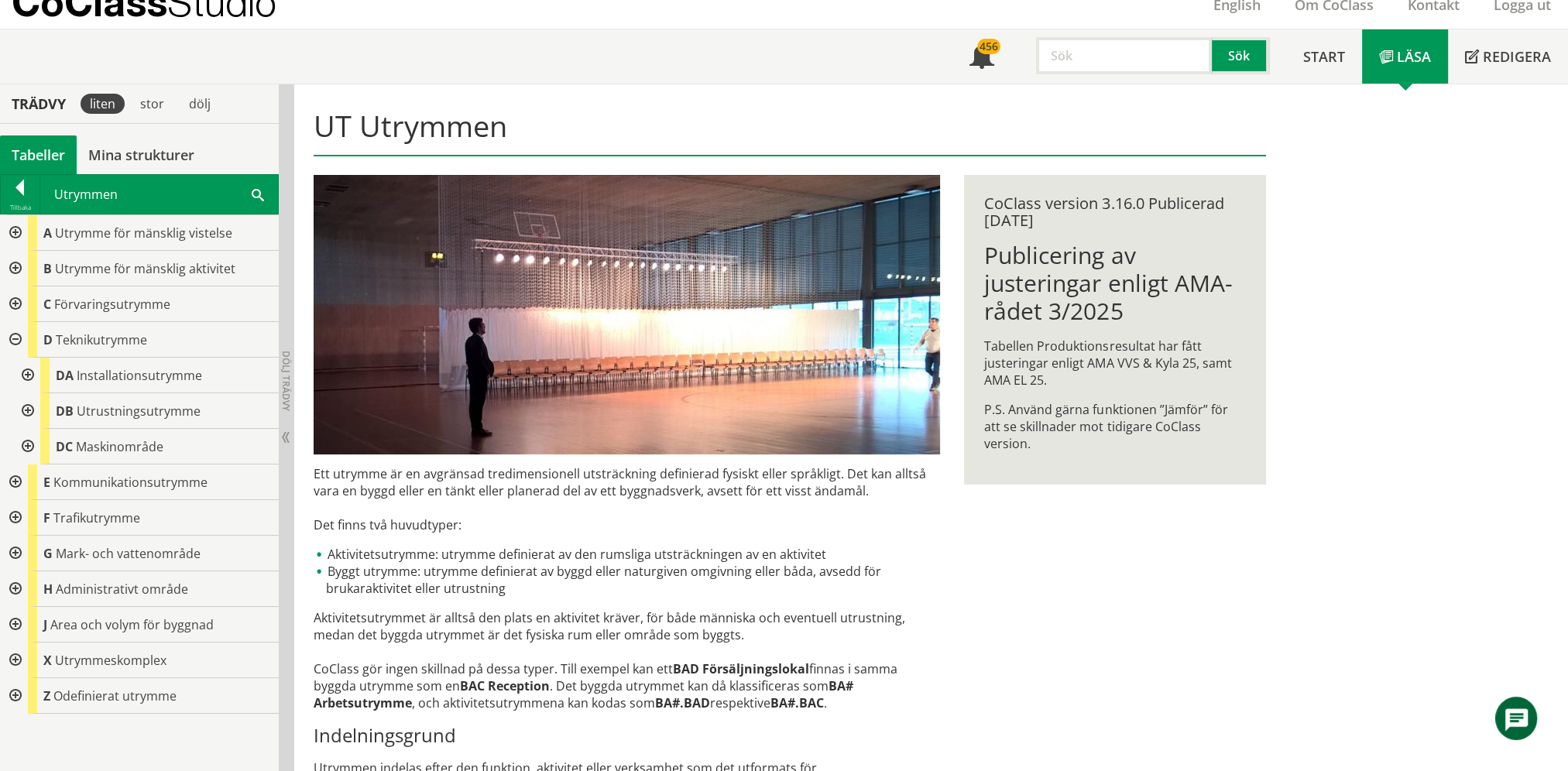
click at [22, 380] on div at bounding box center [26, 375] width 28 height 36
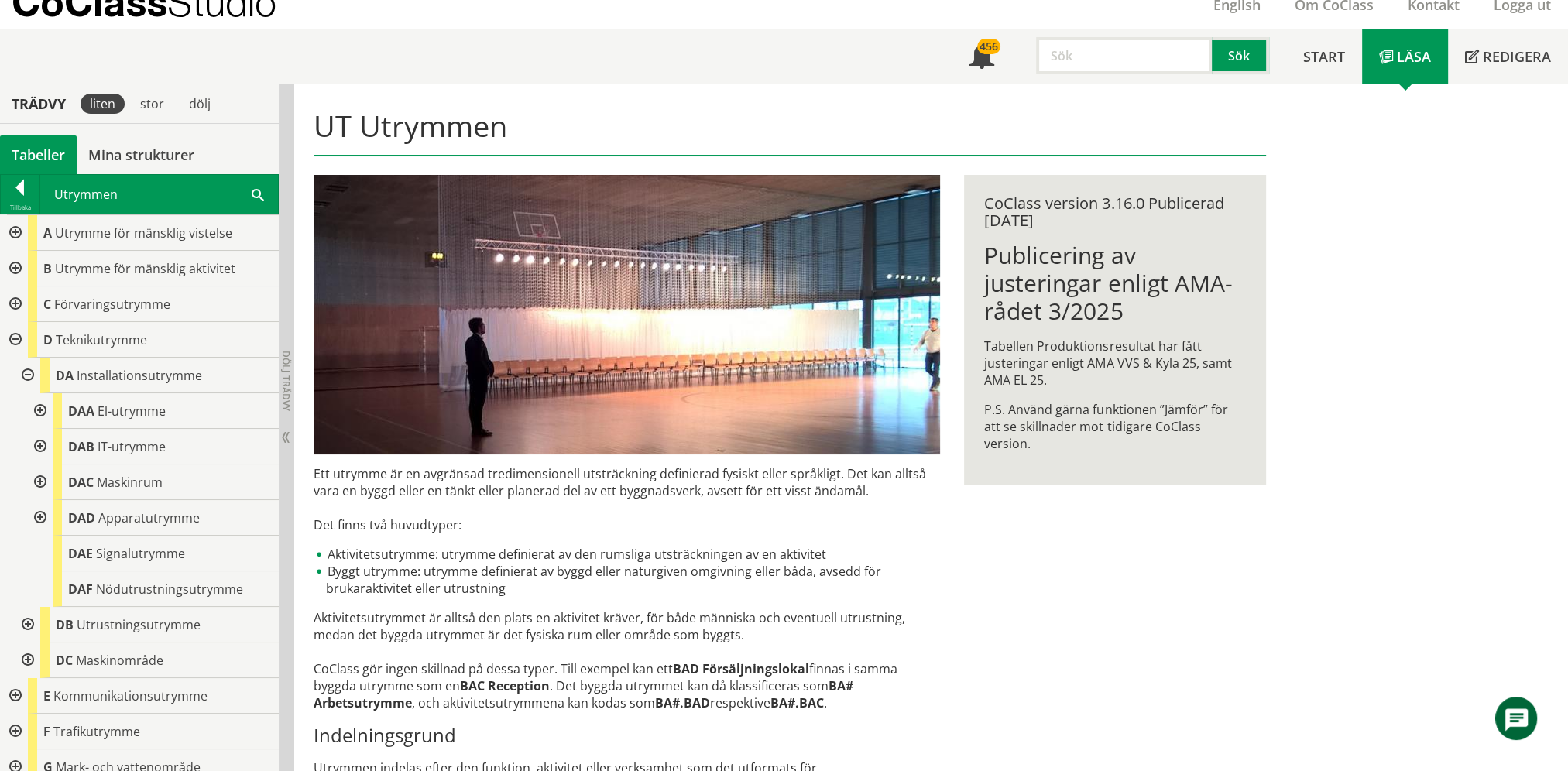
click at [46, 519] on div at bounding box center [39, 518] width 28 height 36
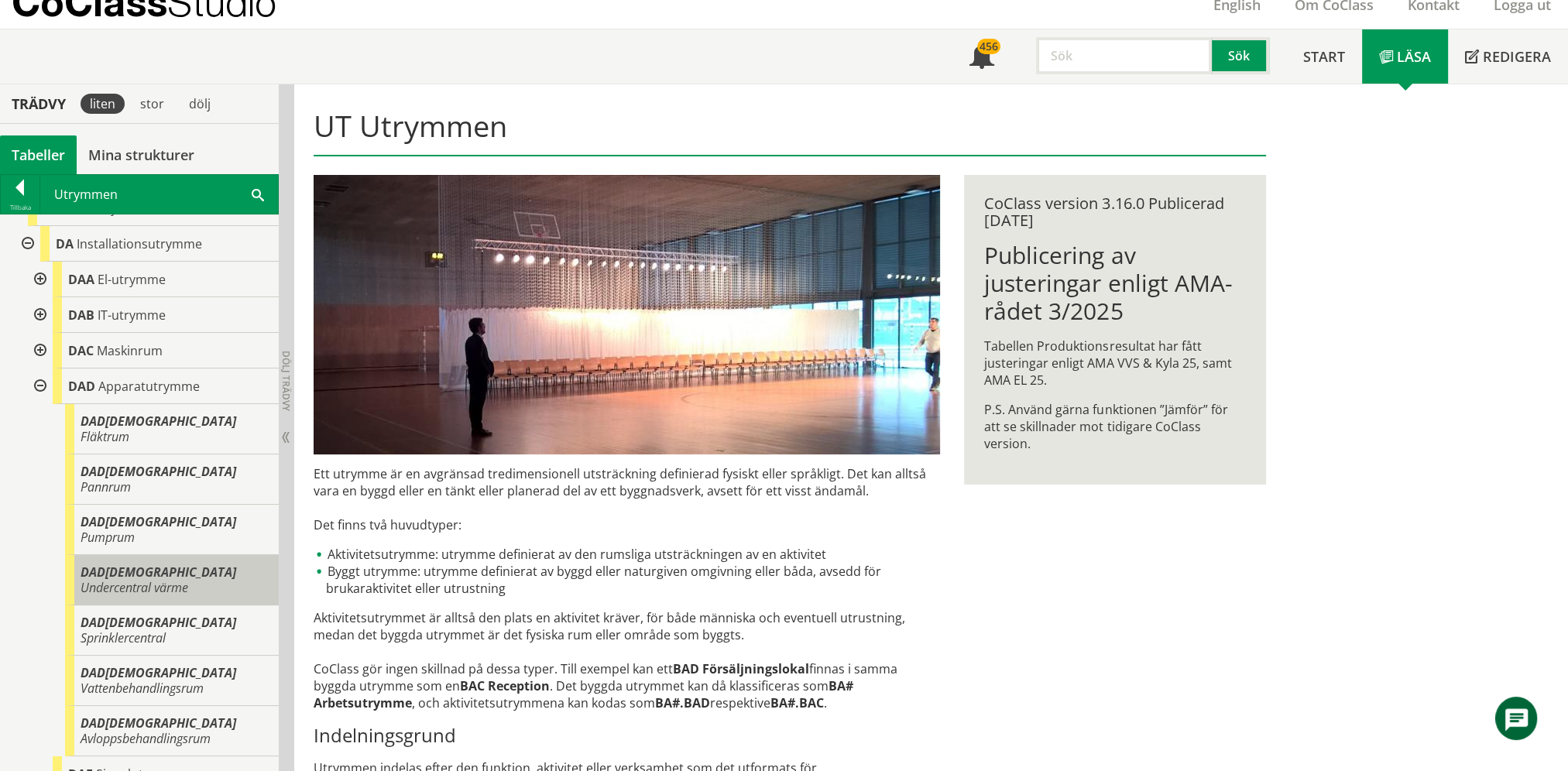
scroll to position [155, 0]
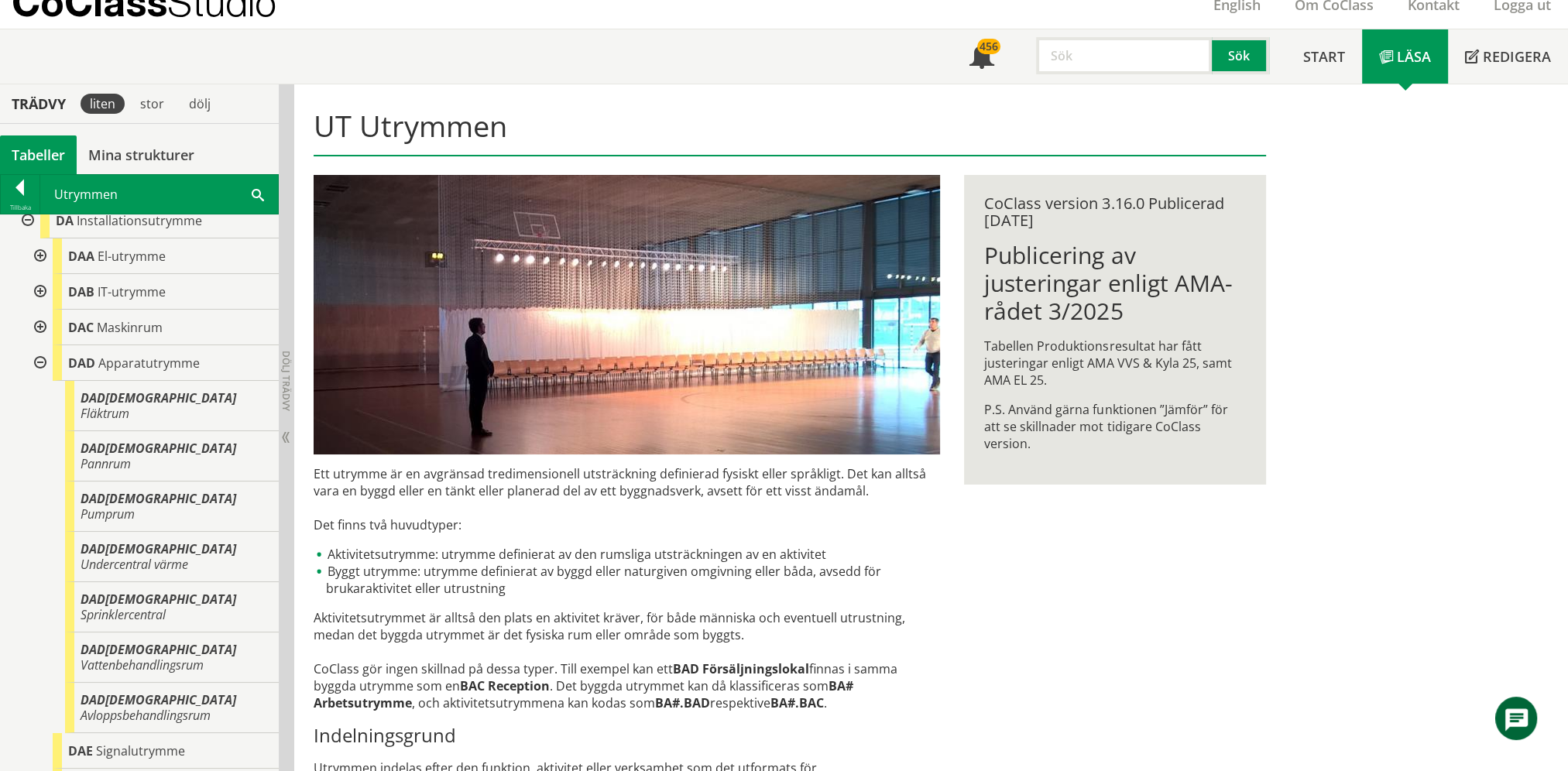
click at [39, 363] on div at bounding box center [39, 363] width 28 height 36
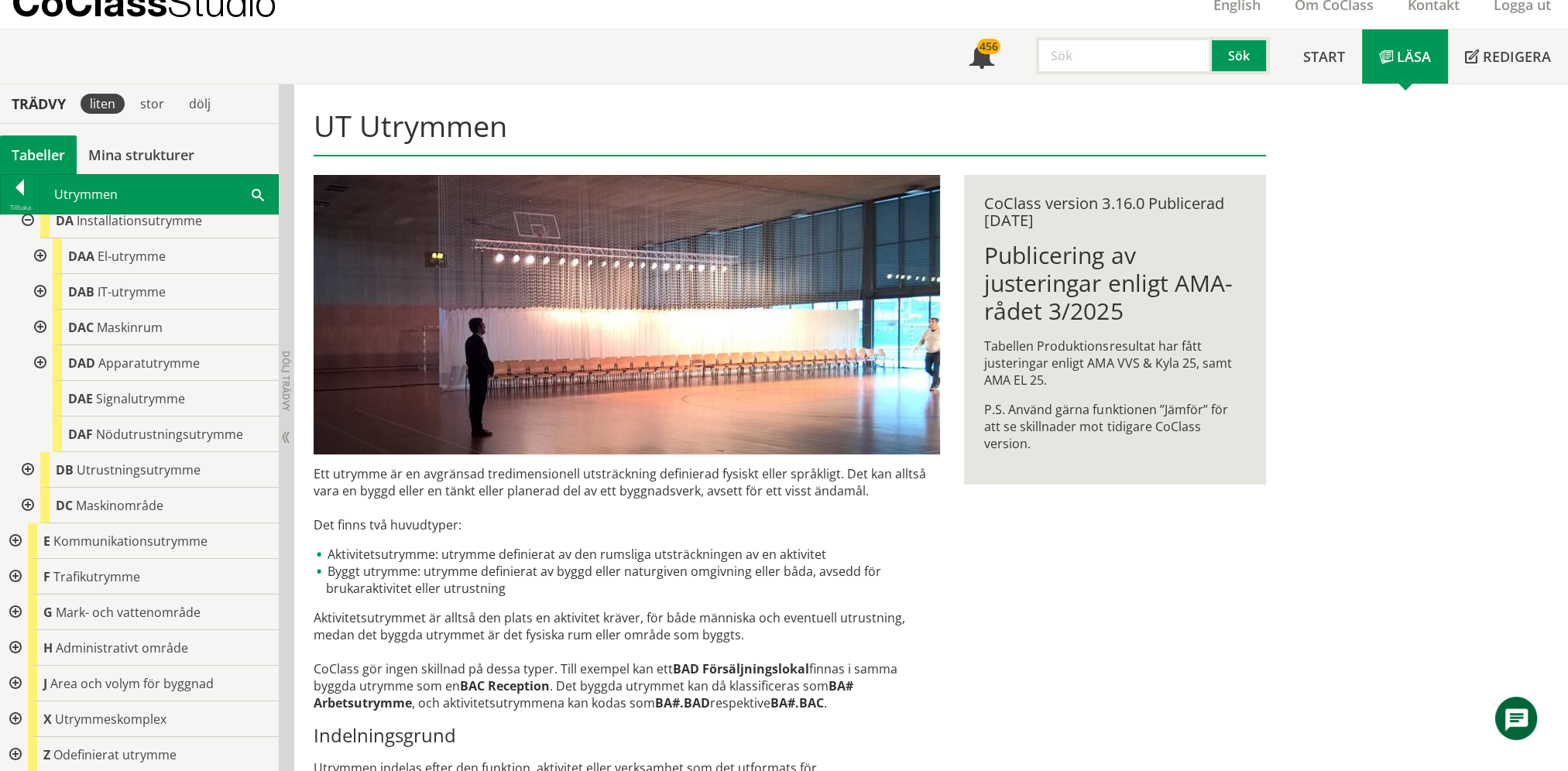
click at [40, 323] on div at bounding box center [39, 327] width 28 height 36
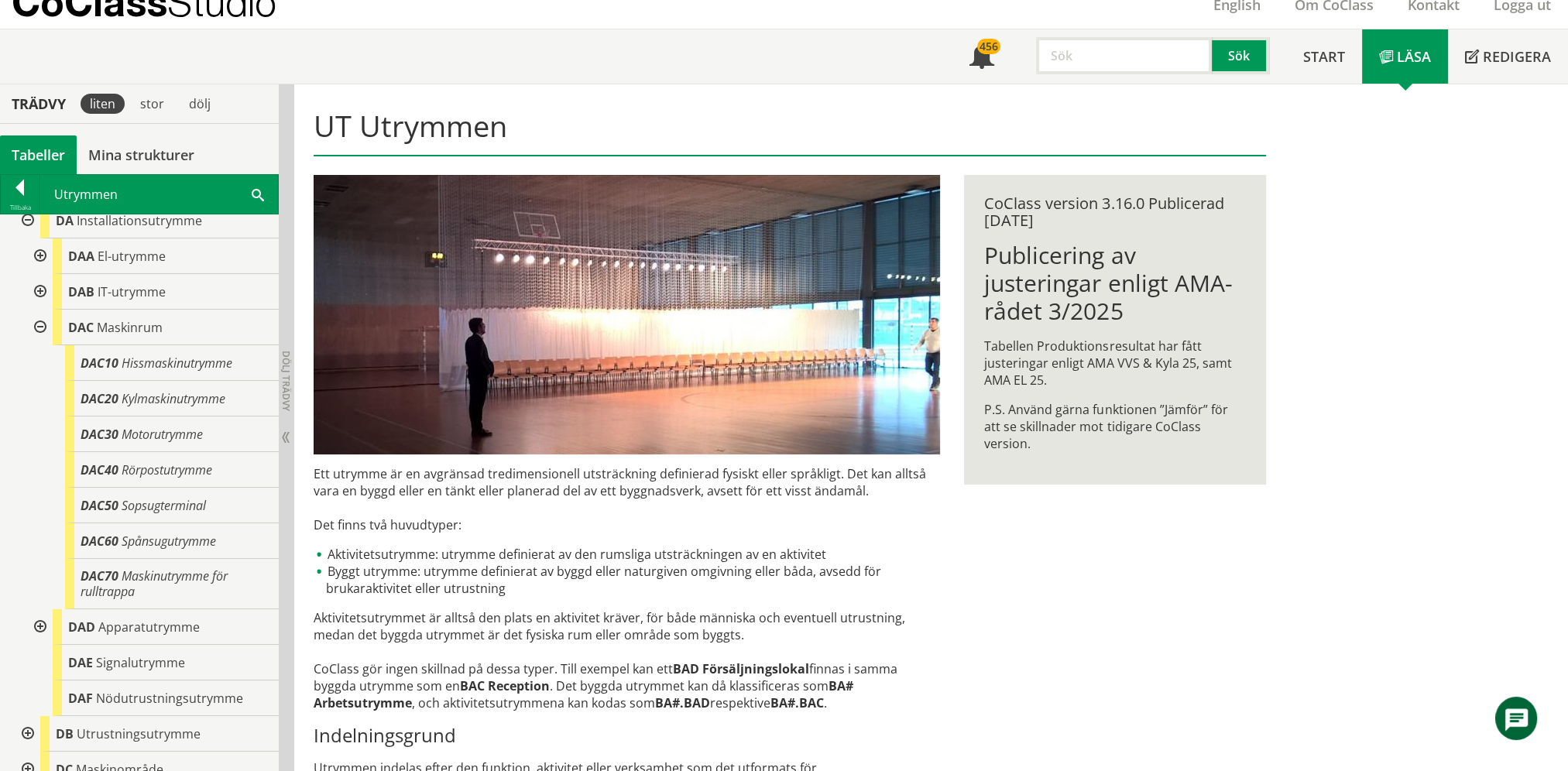
click at [44, 323] on div at bounding box center [39, 327] width 28 height 36
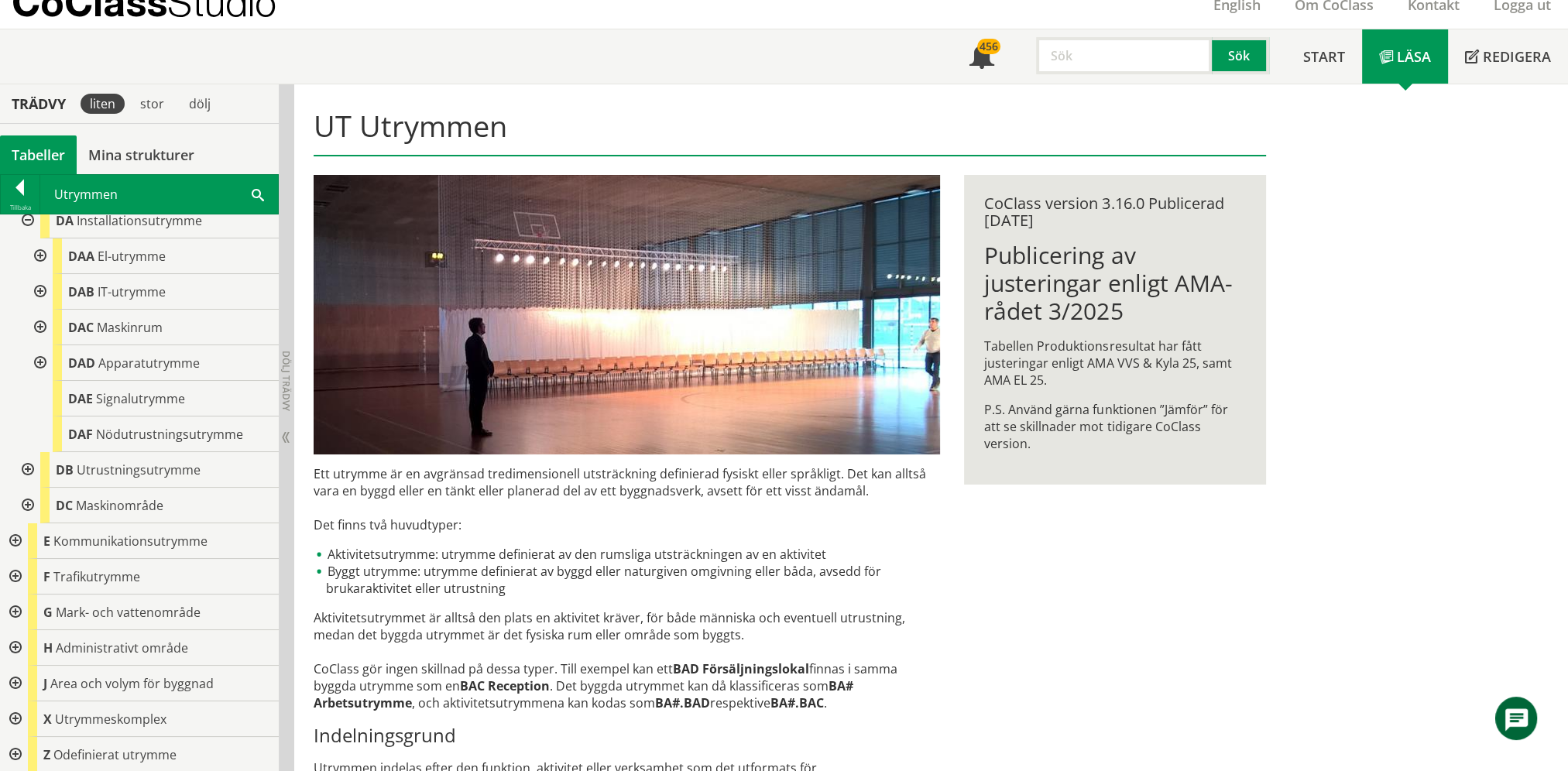
click at [30, 466] on div at bounding box center [26, 470] width 28 height 36
click at [26, 465] on div at bounding box center [26, 470] width 28 height 36
click at [40, 326] on div at bounding box center [39, 327] width 28 height 36
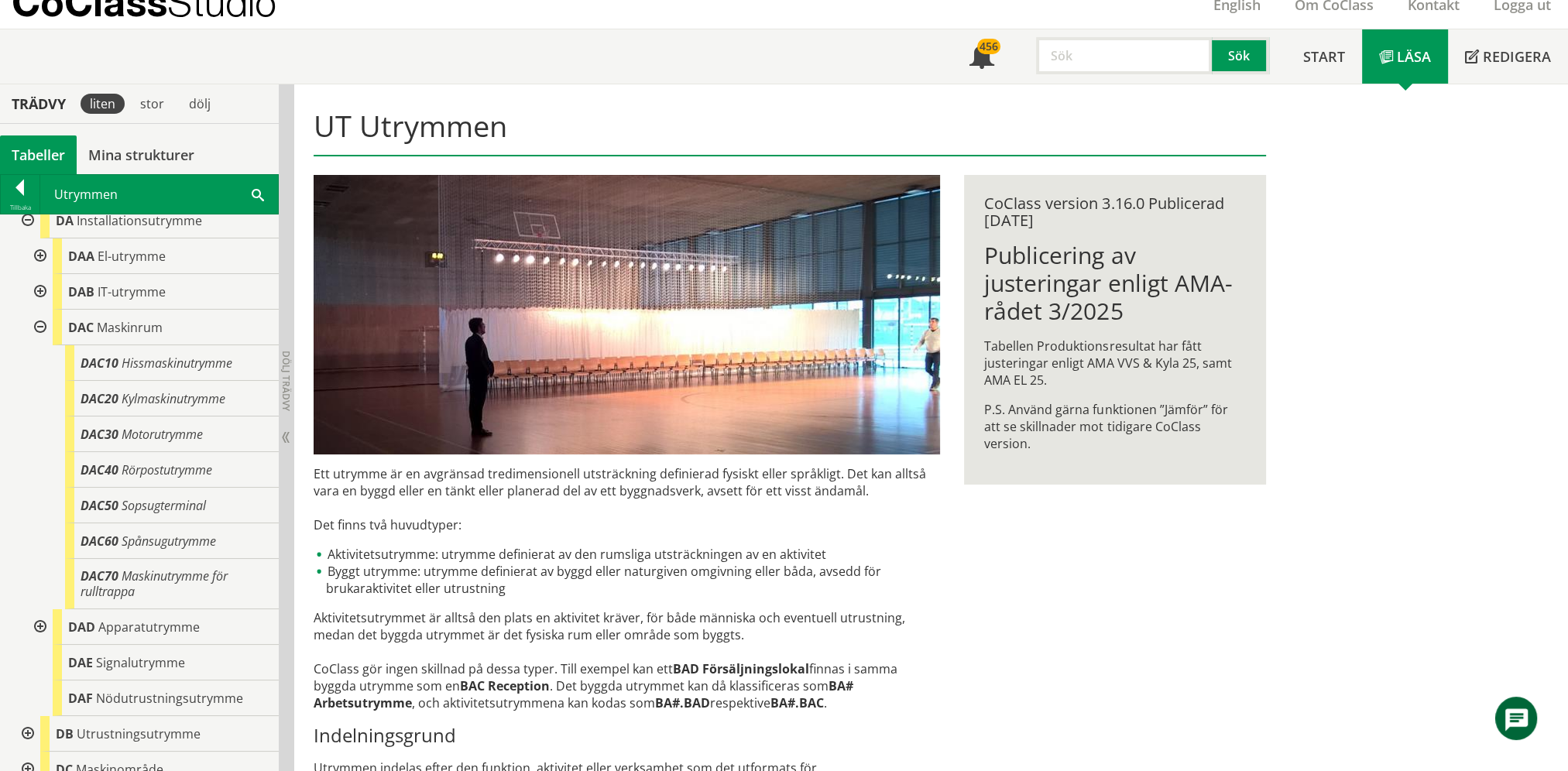
click at [36, 333] on div at bounding box center [39, 327] width 28 height 36
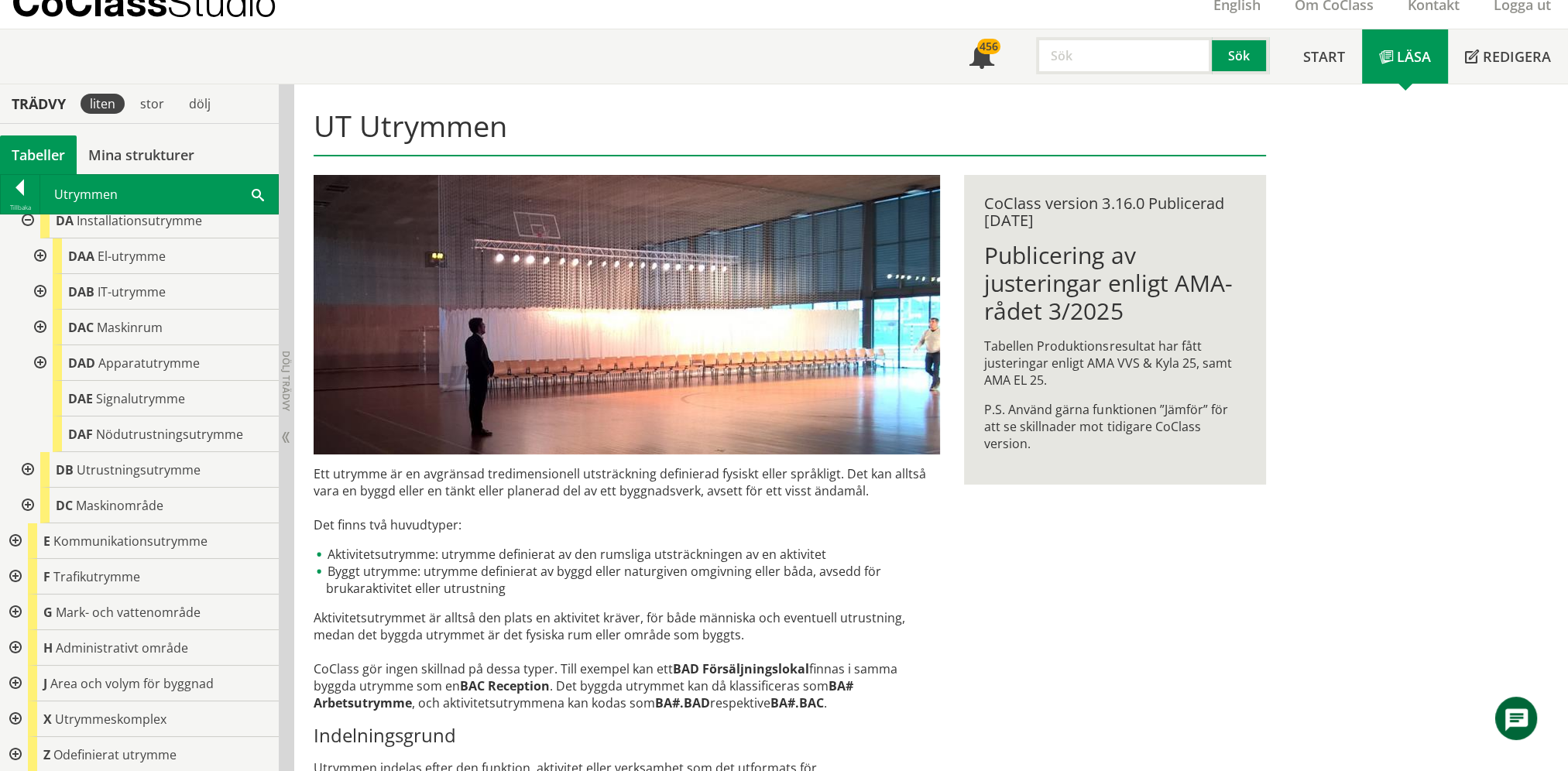
click at [38, 363] on div at bounding box center [39, 363] width 28 height 36
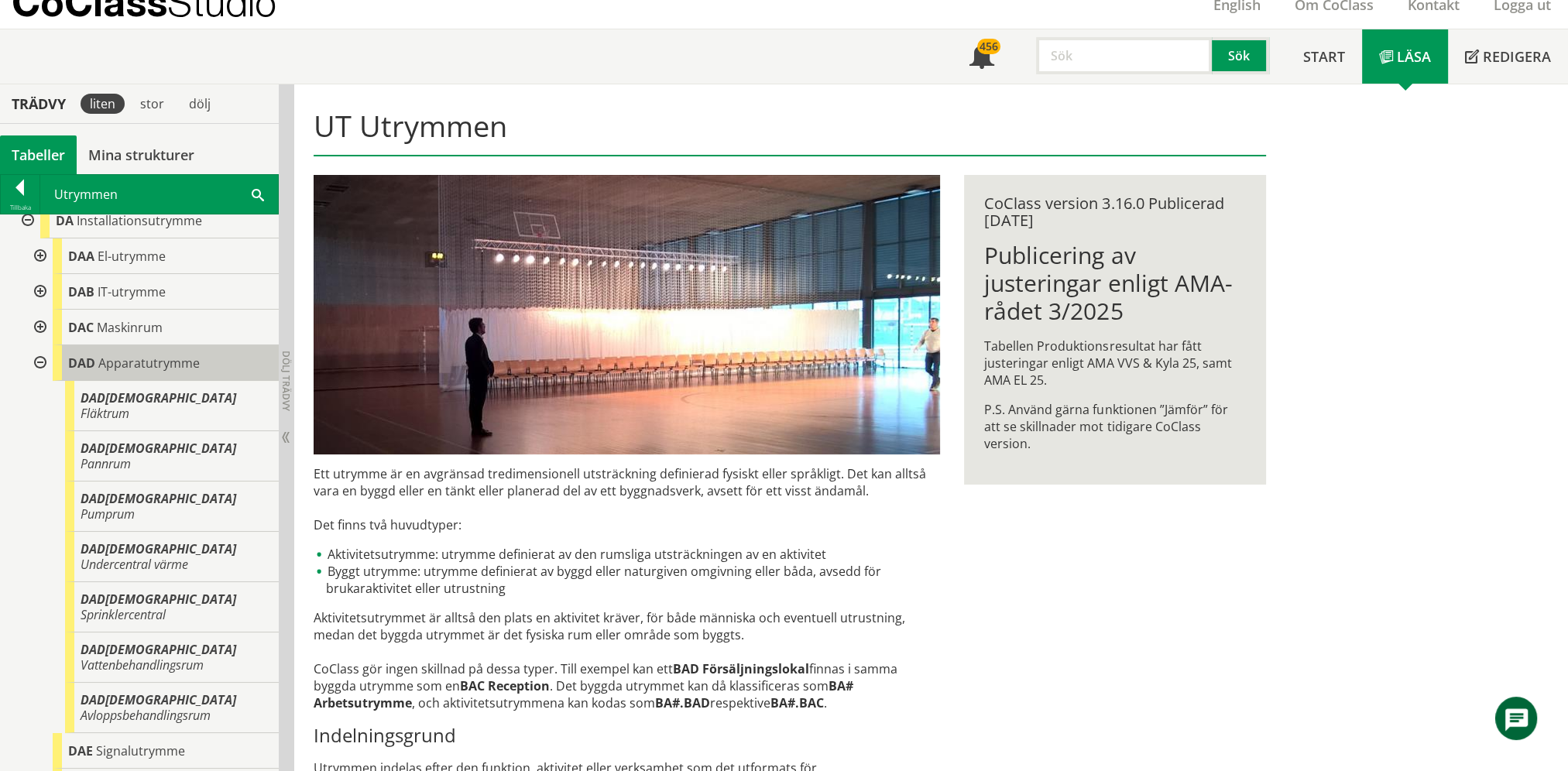
scroll to position [0, 0]
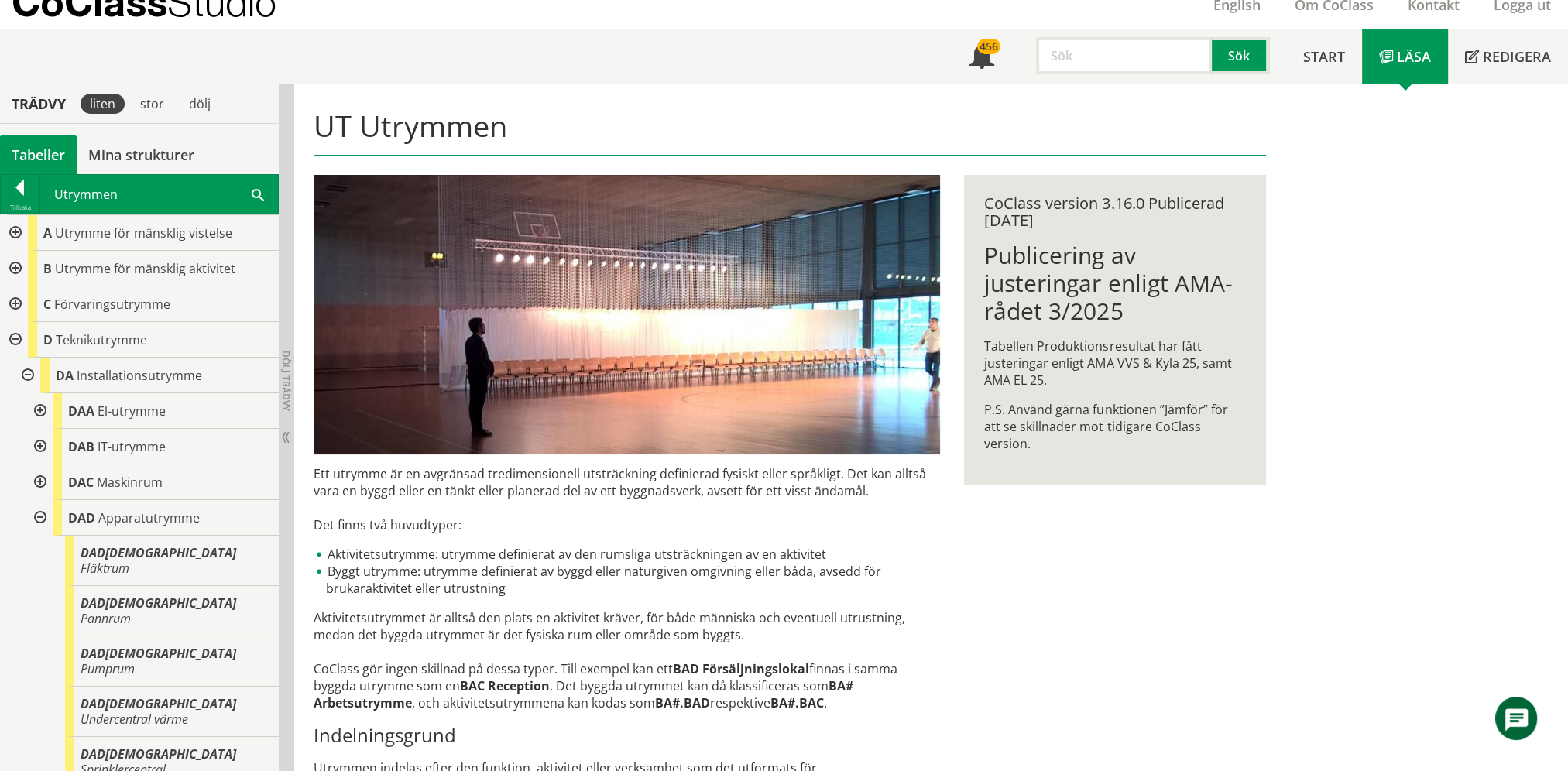
click at [20, 260] on div at bounding box center [13, 269] width 28 height 36
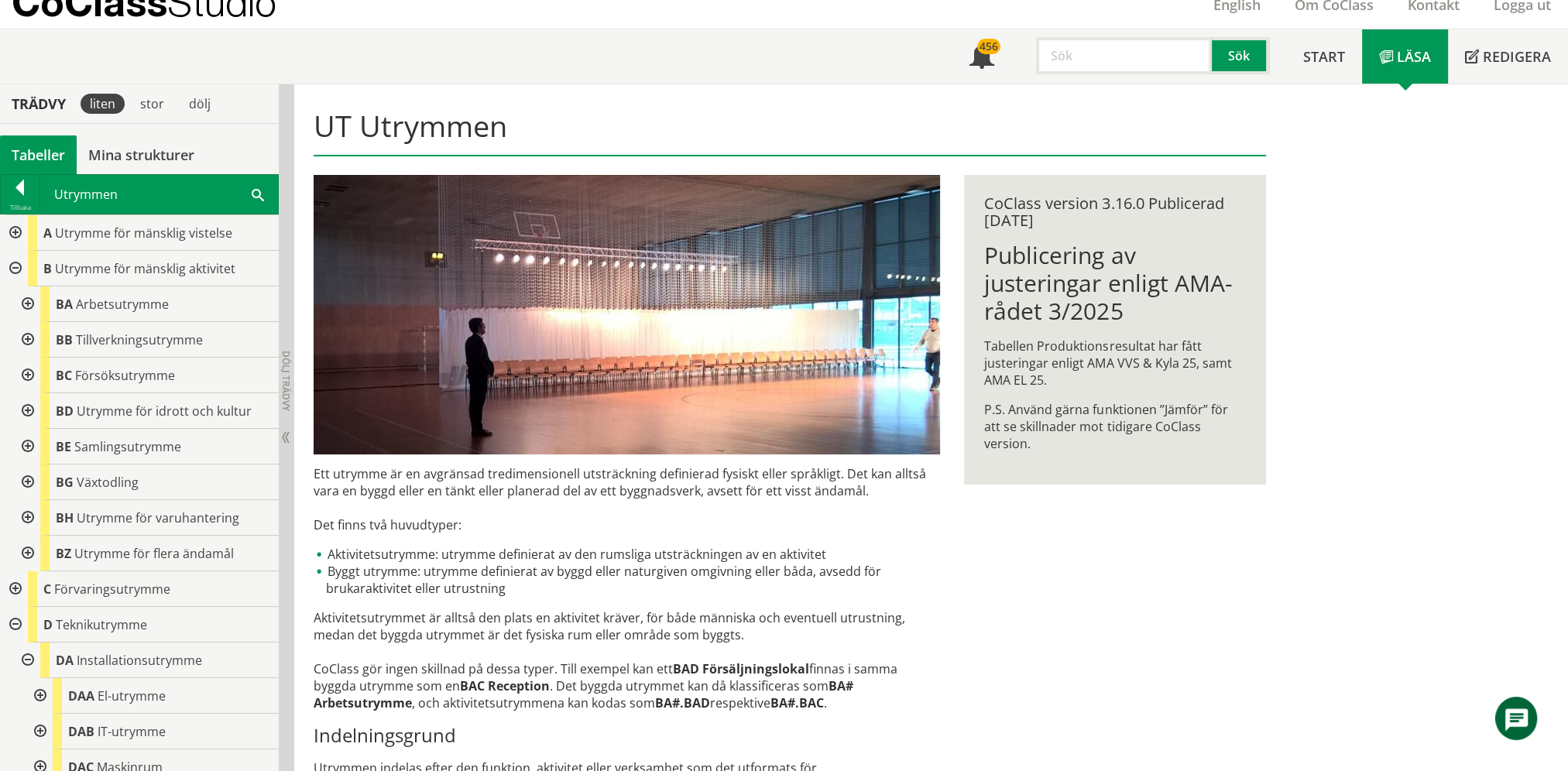
click at [22, 299] on div at bounding box center [26, 304] width 28 height 36
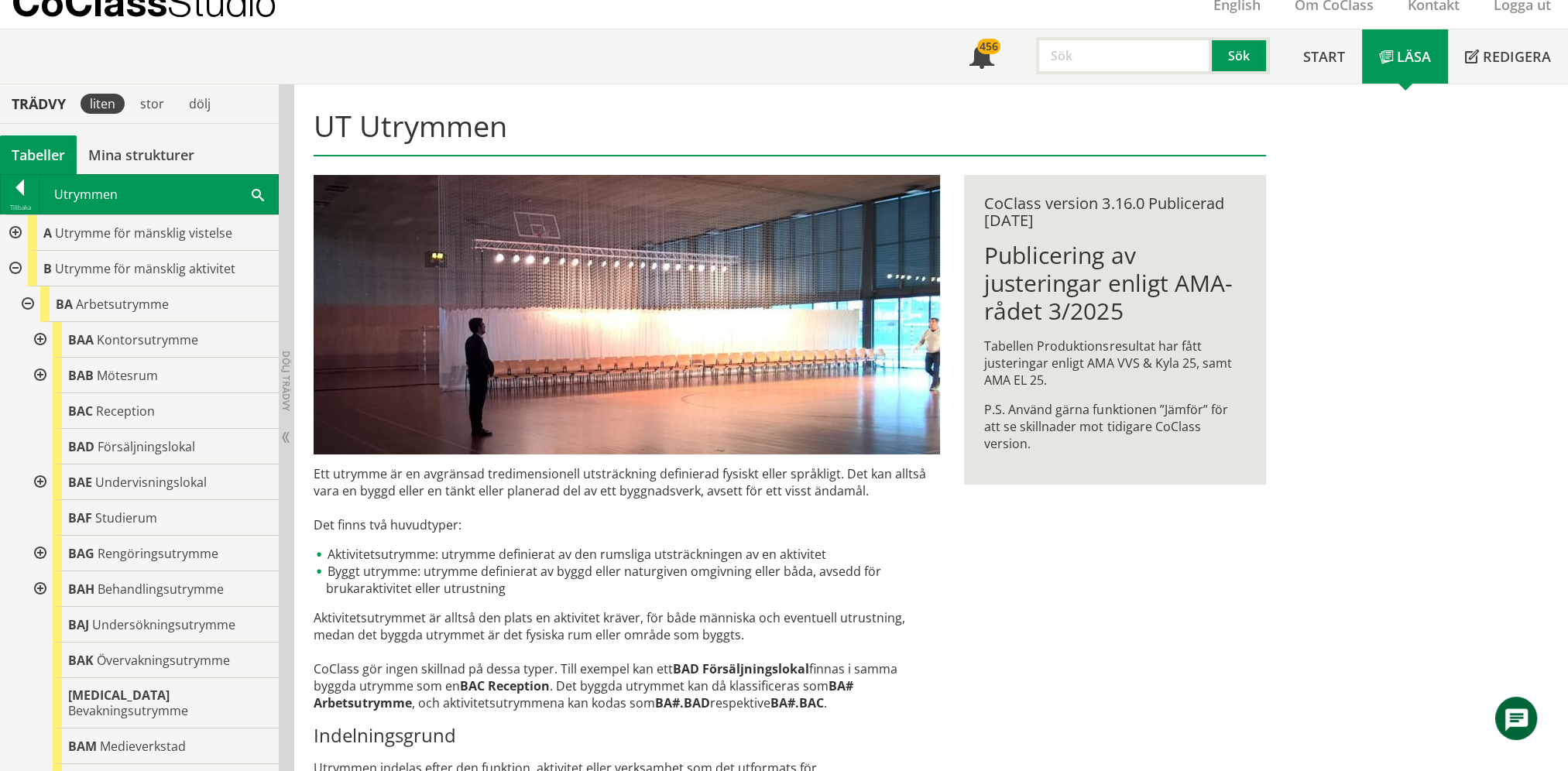
click at [25, 304] on div at bounding box center [26, 304] width 28 height 36
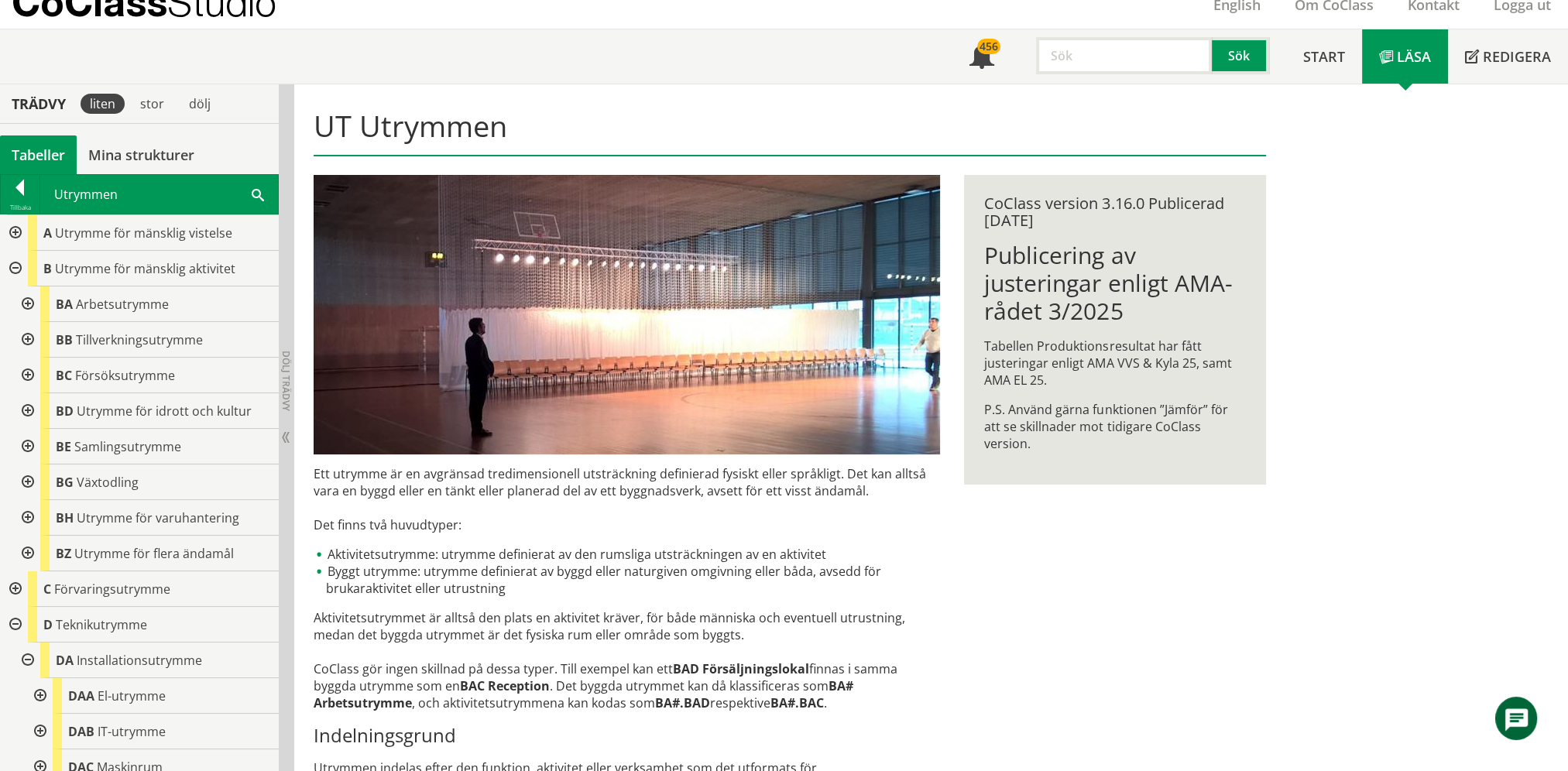
click at [25, 335] on div at bounding box center [26, 340] width 28 height 36
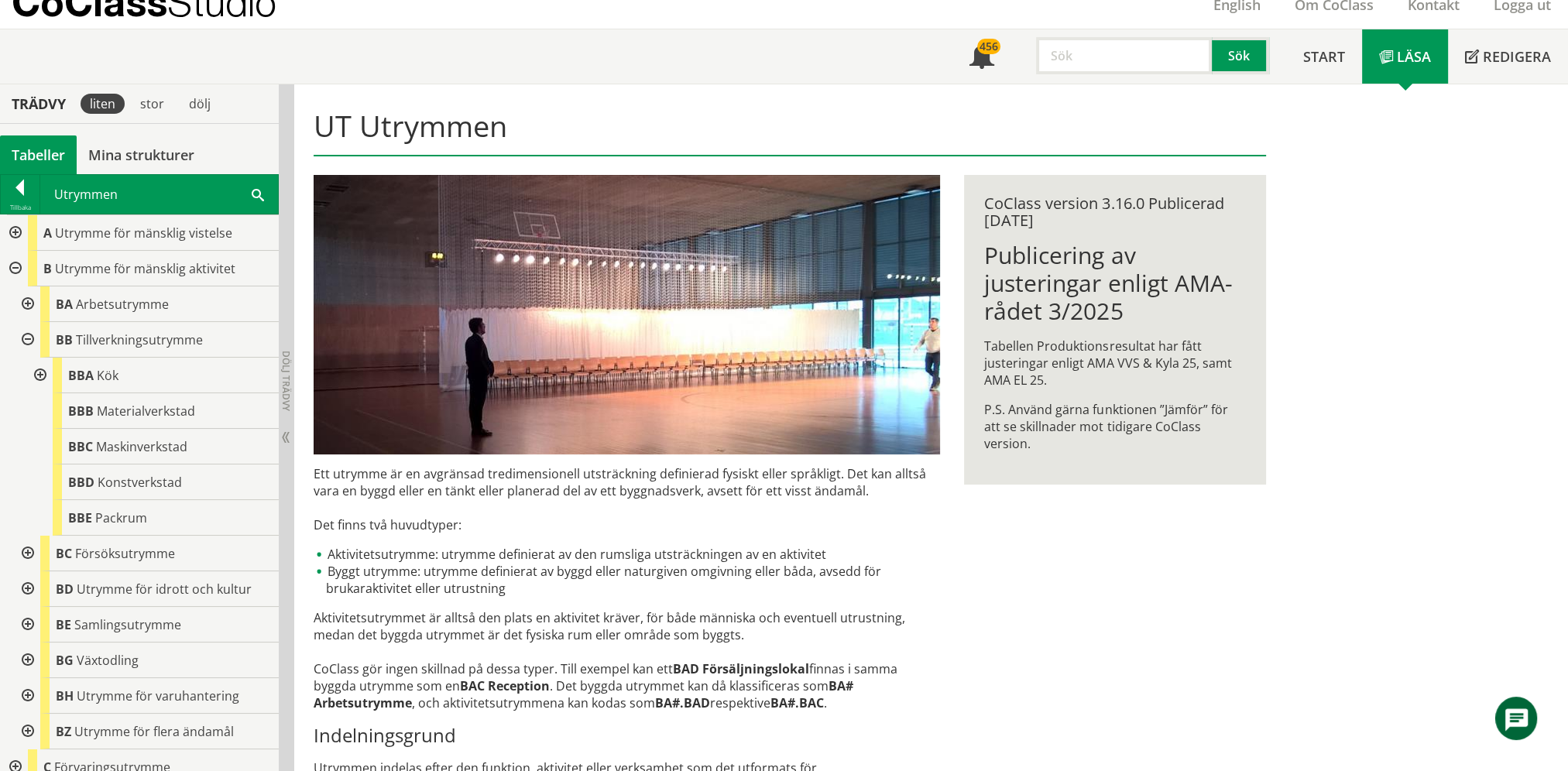
click at [39, 375] on div at bounding box center [39, 375] width 28 height 36
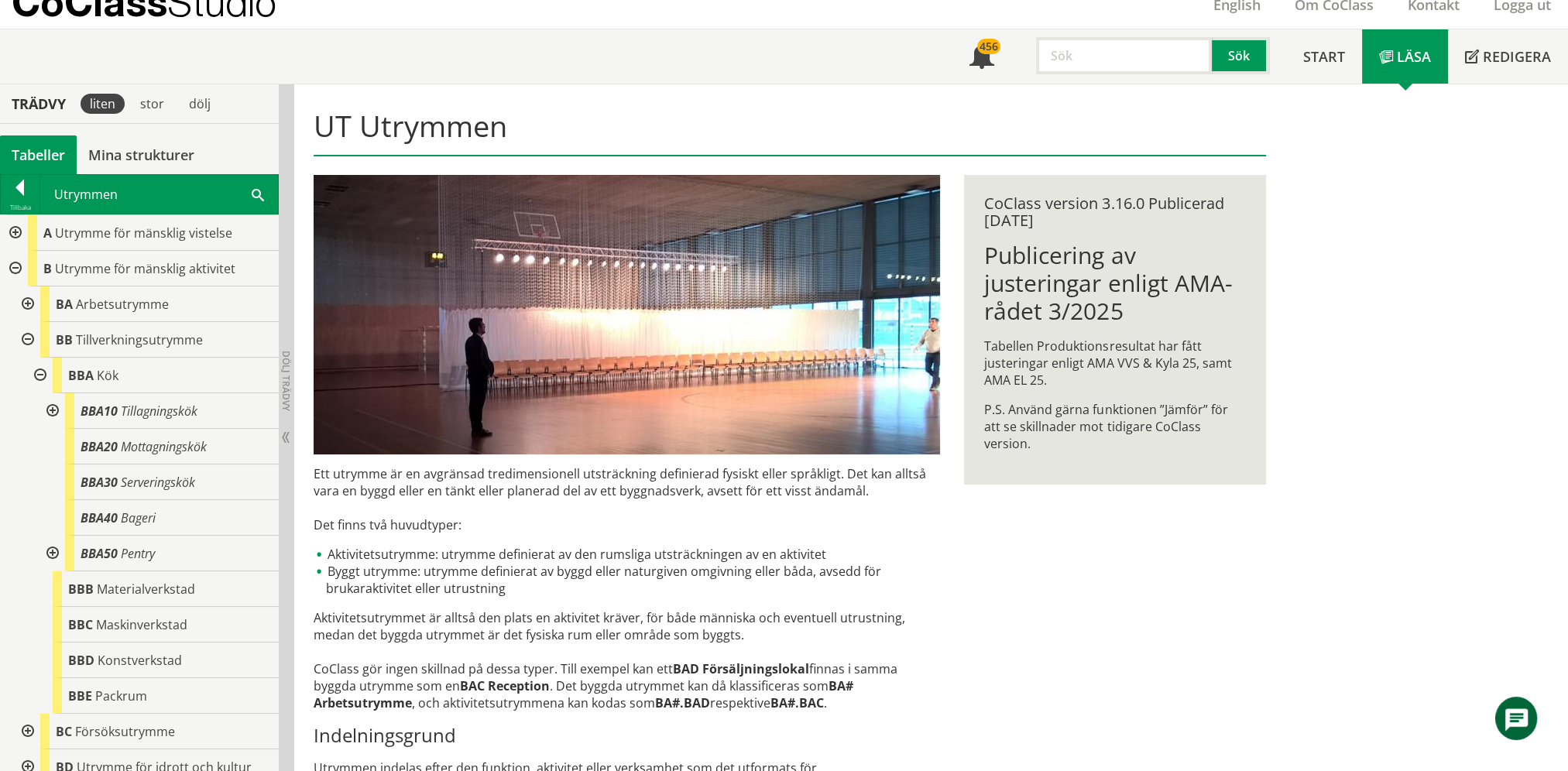
click at [49, 549] on div at bounding box center [51, 553] width 28 height 36
click at [53, 548] on div at bounding box center [51, 553] width 28 height 36
click at [253, 197] on div "Utrymmen Sök" at bounding box center [159, 194] width 238 height 39
click at [260, 196] on span at bounding box center [258, 193] width 13 height 16
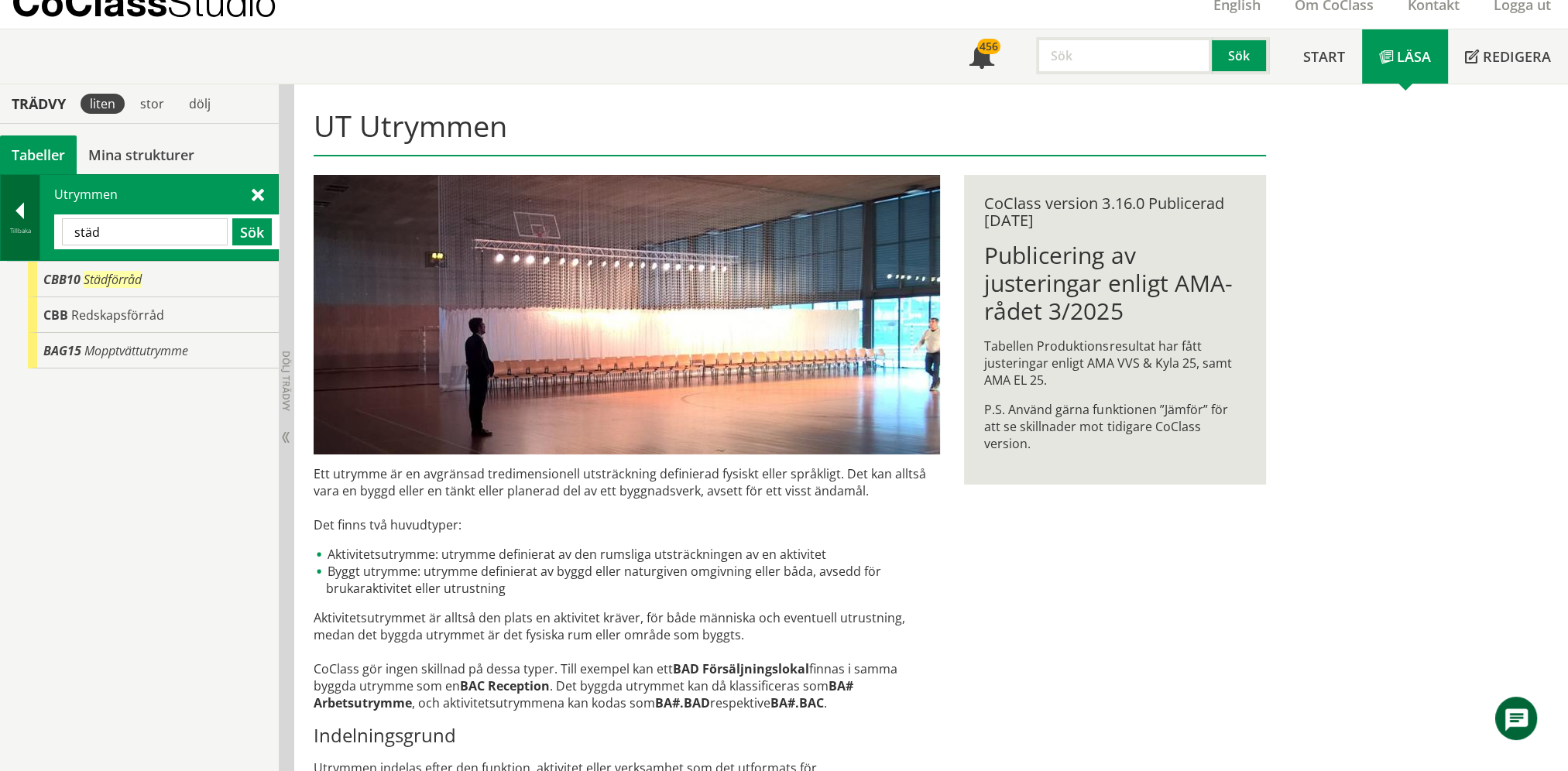
drag, startPoint x: 127, startPoint y: 232, endPoint x: 15, endPoint y: 236, distance: 112.1
click at [26, 234] on div "Tillbaka Utrymmen städ Sök" at bounding box center [140, 218] width 279 height 87
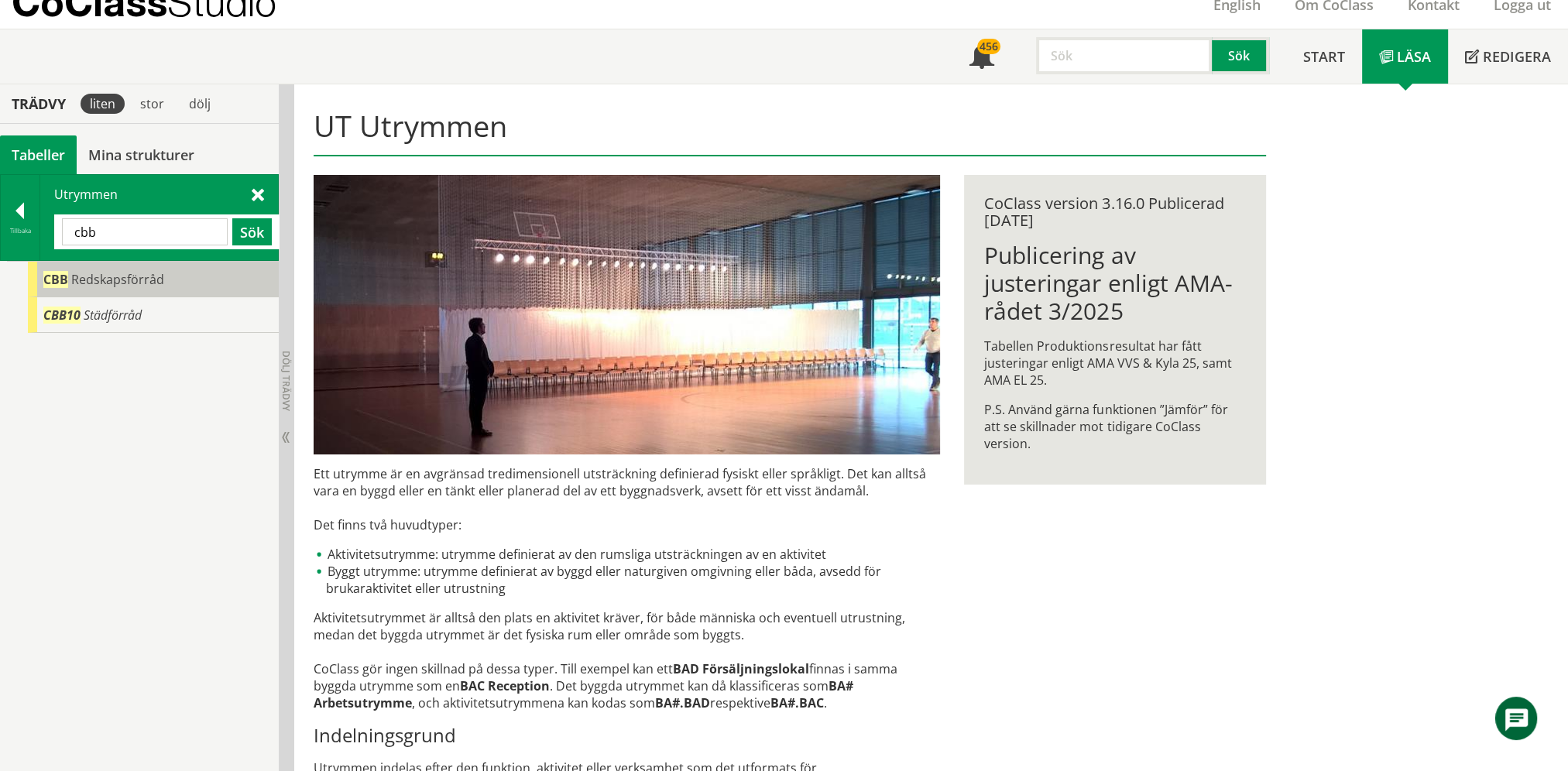
click at [98, 271] on span "Redskapsförråd" at bounding box center [117, 280] width 93 height 17
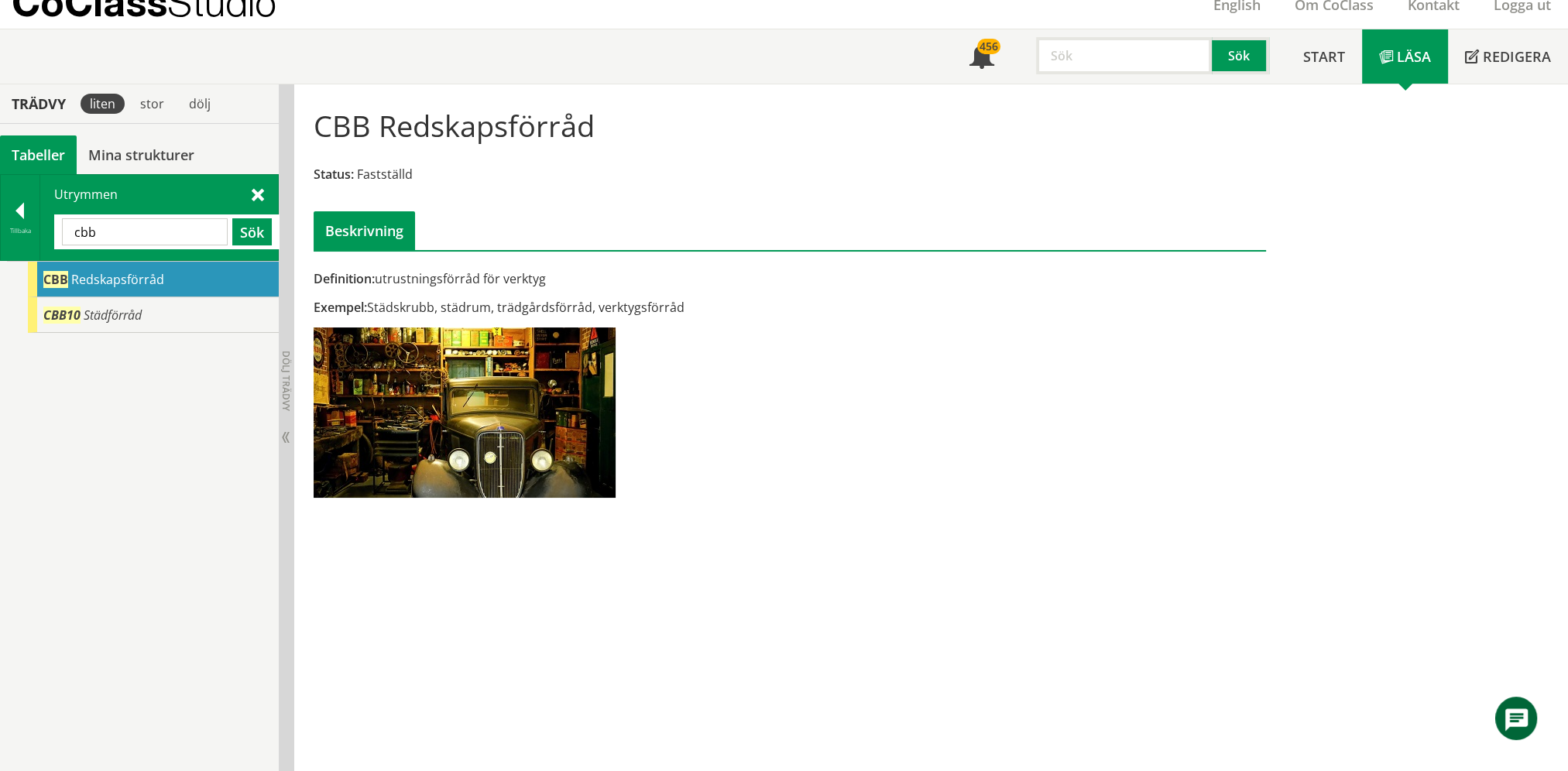
click at [109, 218] on input "cbb" at bounding box center [144, 232] width 166 height 27
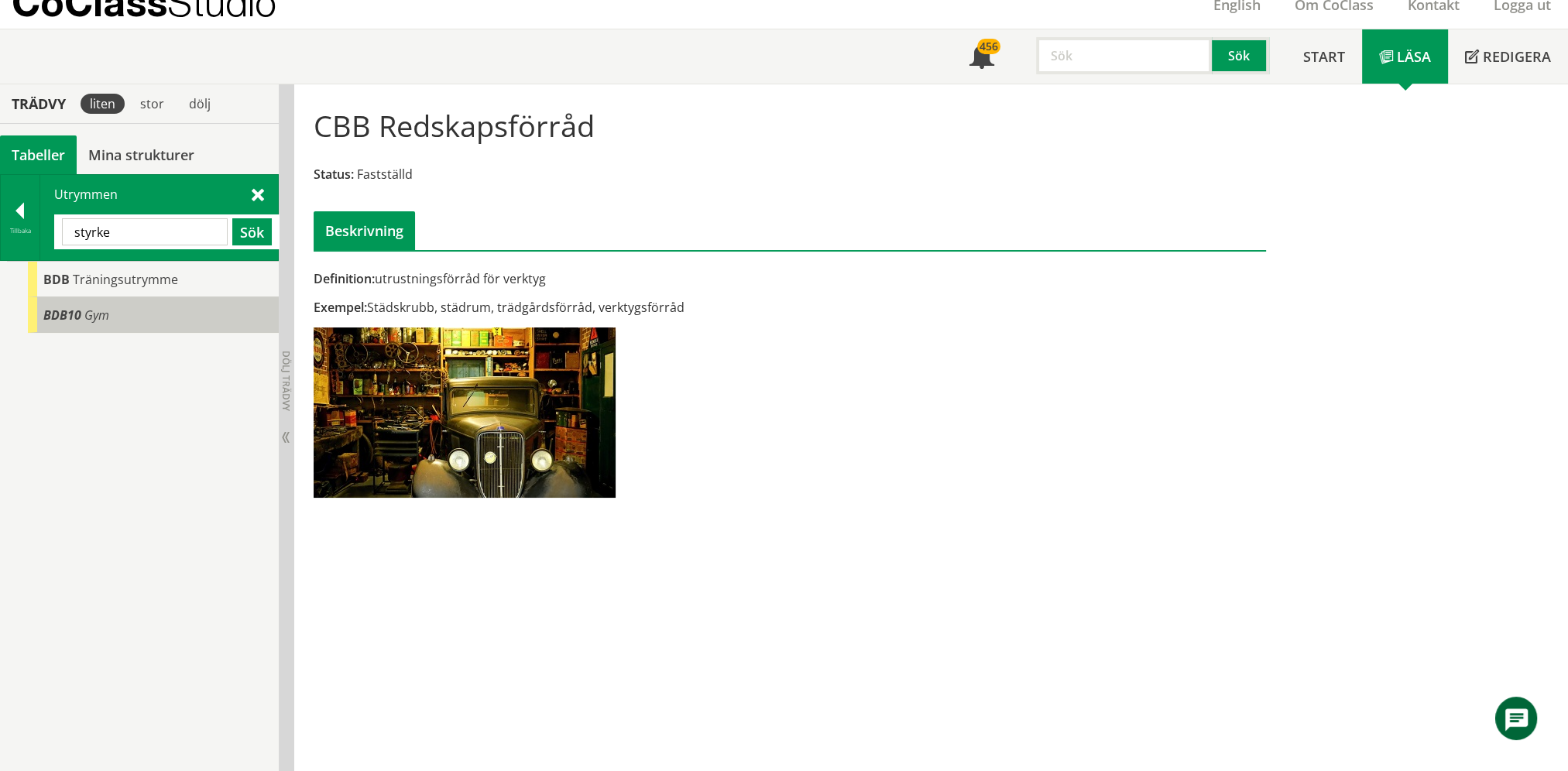
click at [93, 309] on span "Gym" at bounding box center [97, 316] width 25 height 17
click at [96, 310] on span "Gym" at bounding box center [97, 316] width 25 height 17
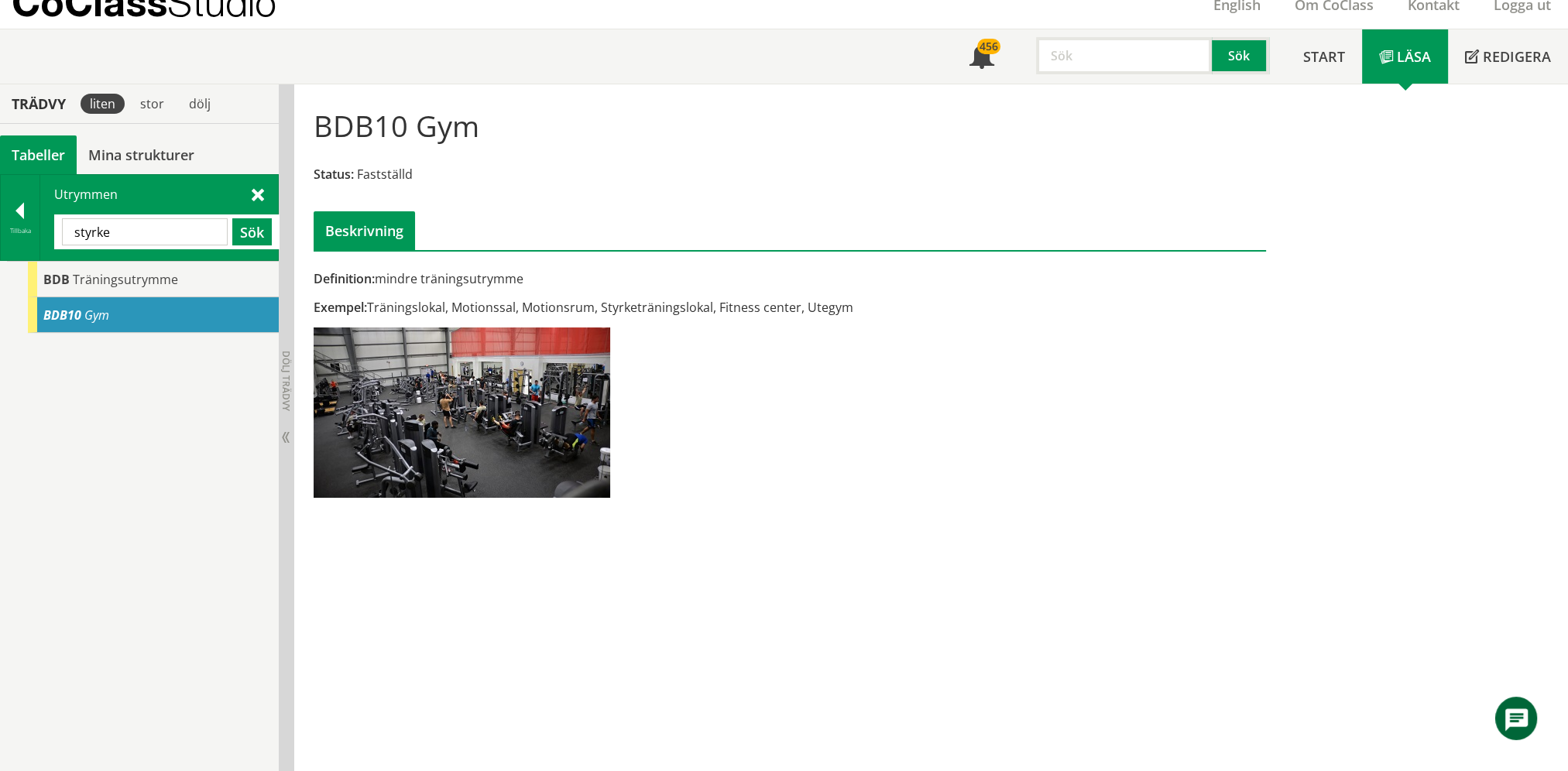
click at [126, 240] on input "styrke" at bounding box center [144, 232] width 166 height 27
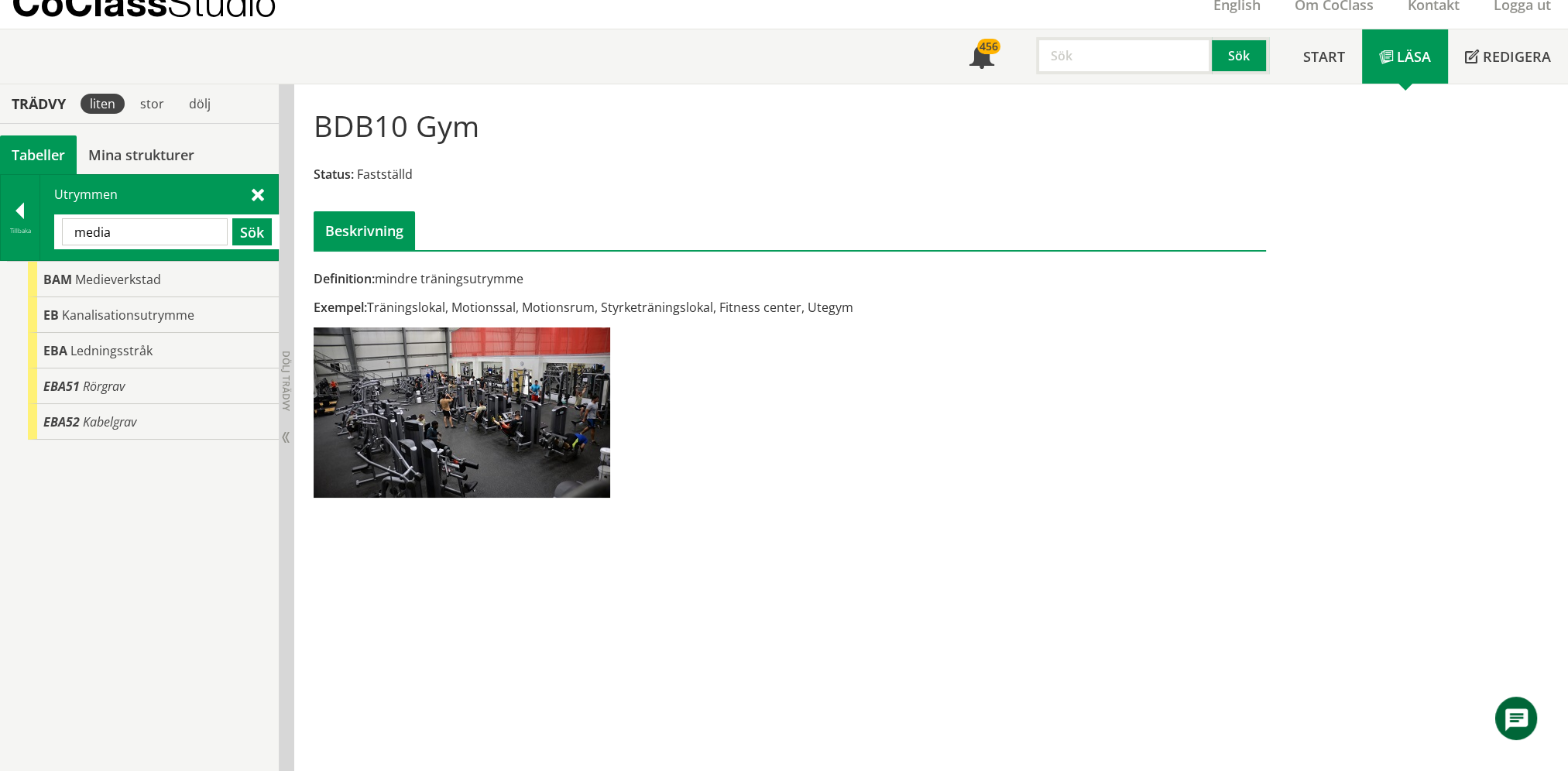
click at [155, 236] on input "media" at bounding box center [144, 232] width 166 height 27
type input "grupprum"
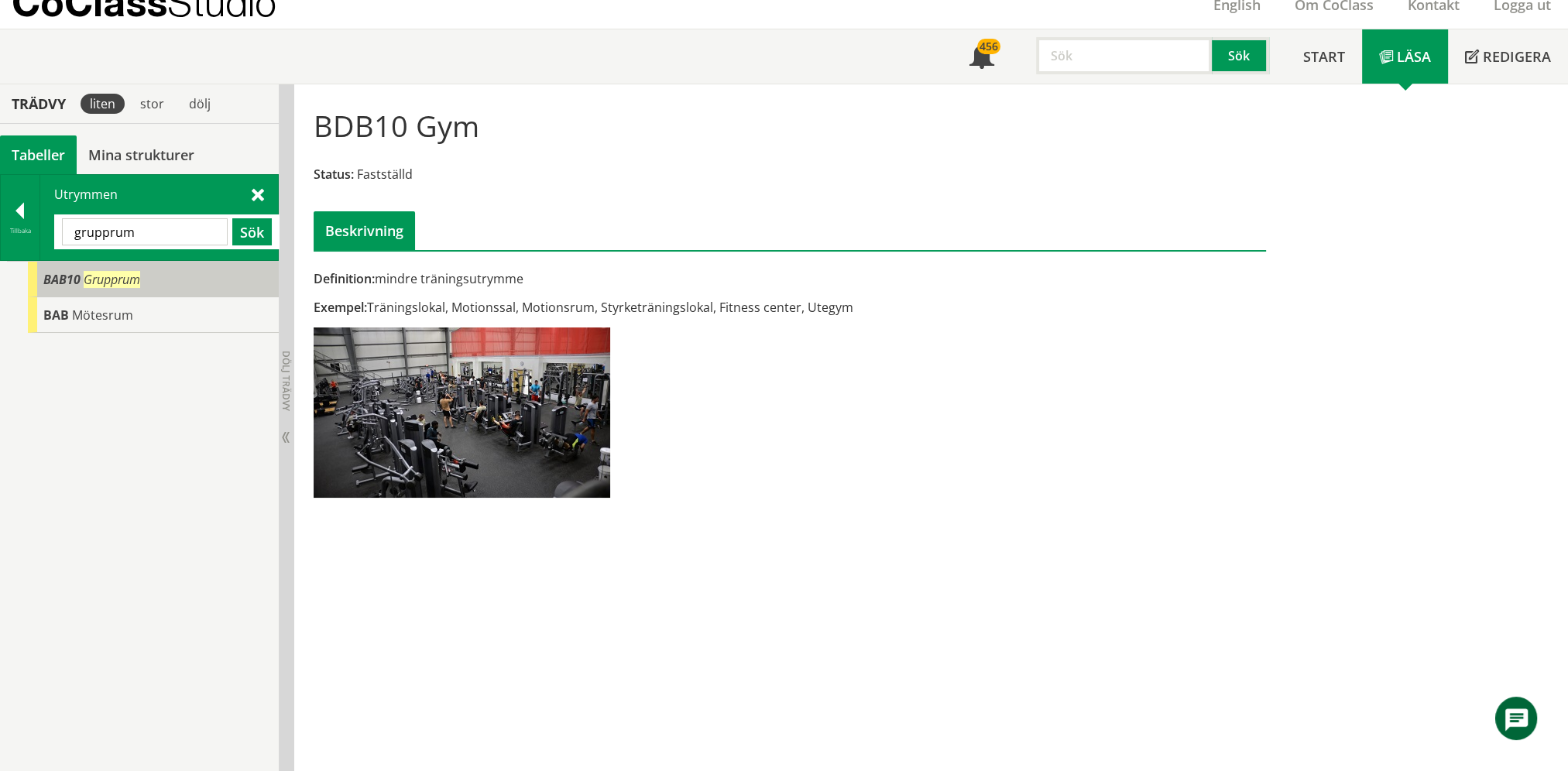
click at [171, 283] on div "BAB10 Grupprum" at bounding box center [153, 279] width 251 height 36
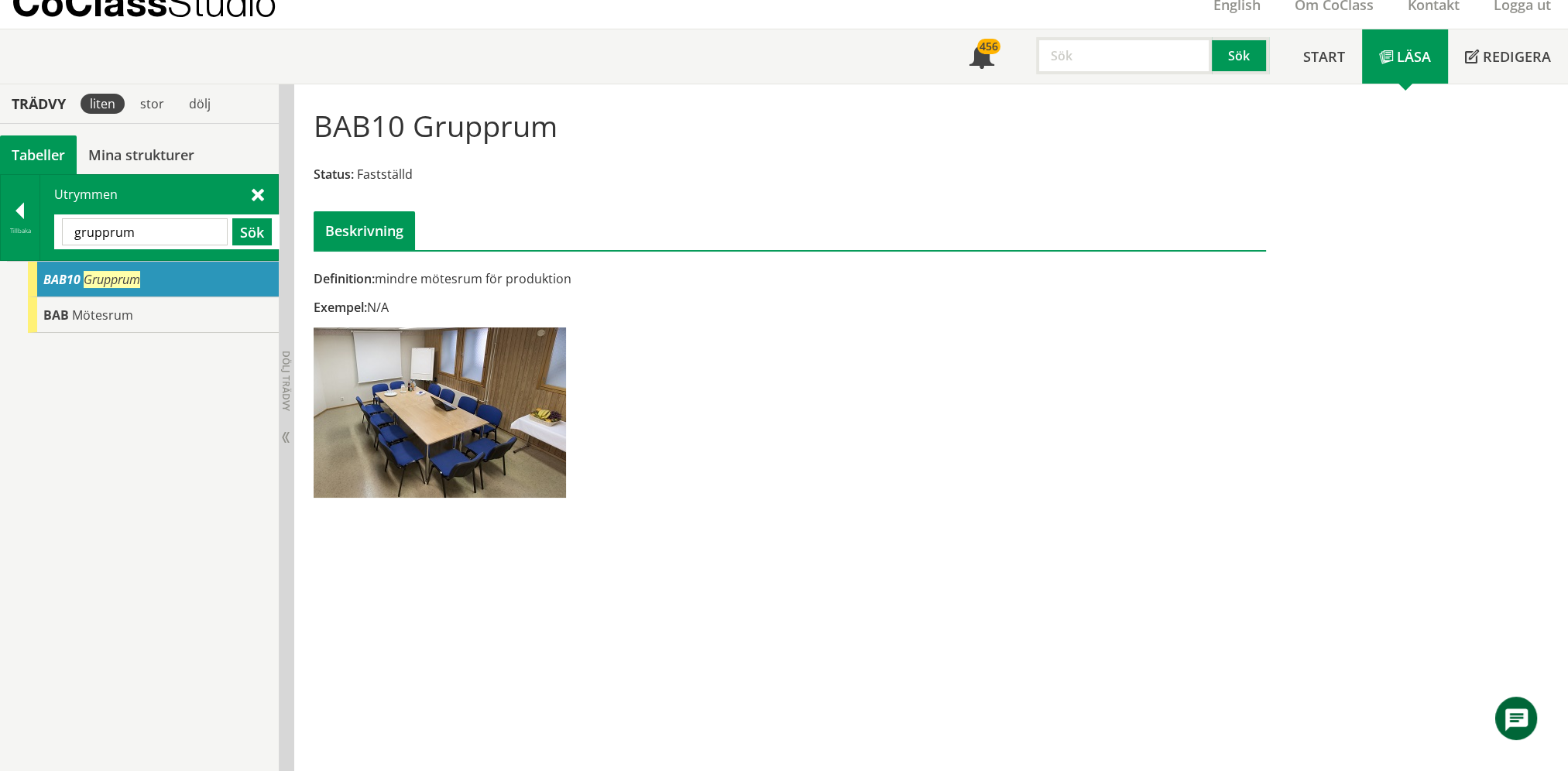
click at [44, 218] on div "Utrymmen grupprum Sök" at bounding box center [159, 218] width 238 height 86
click at [24, 220] on div at bounding box center [20, 214] width 39 height 22
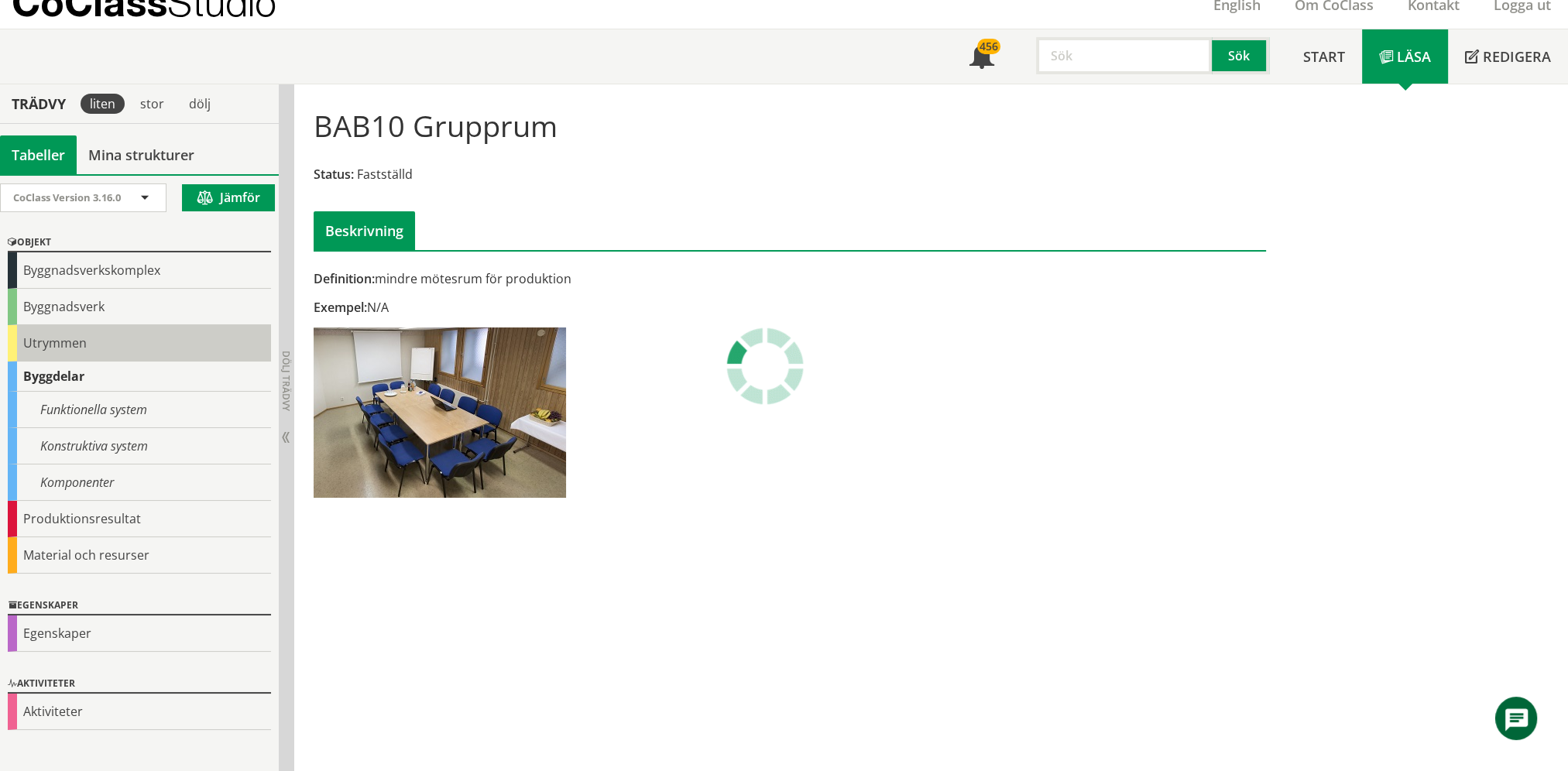
click at [69, 337] on div "Utrymmen" at bounding box center [140, 344] width 264 height 37
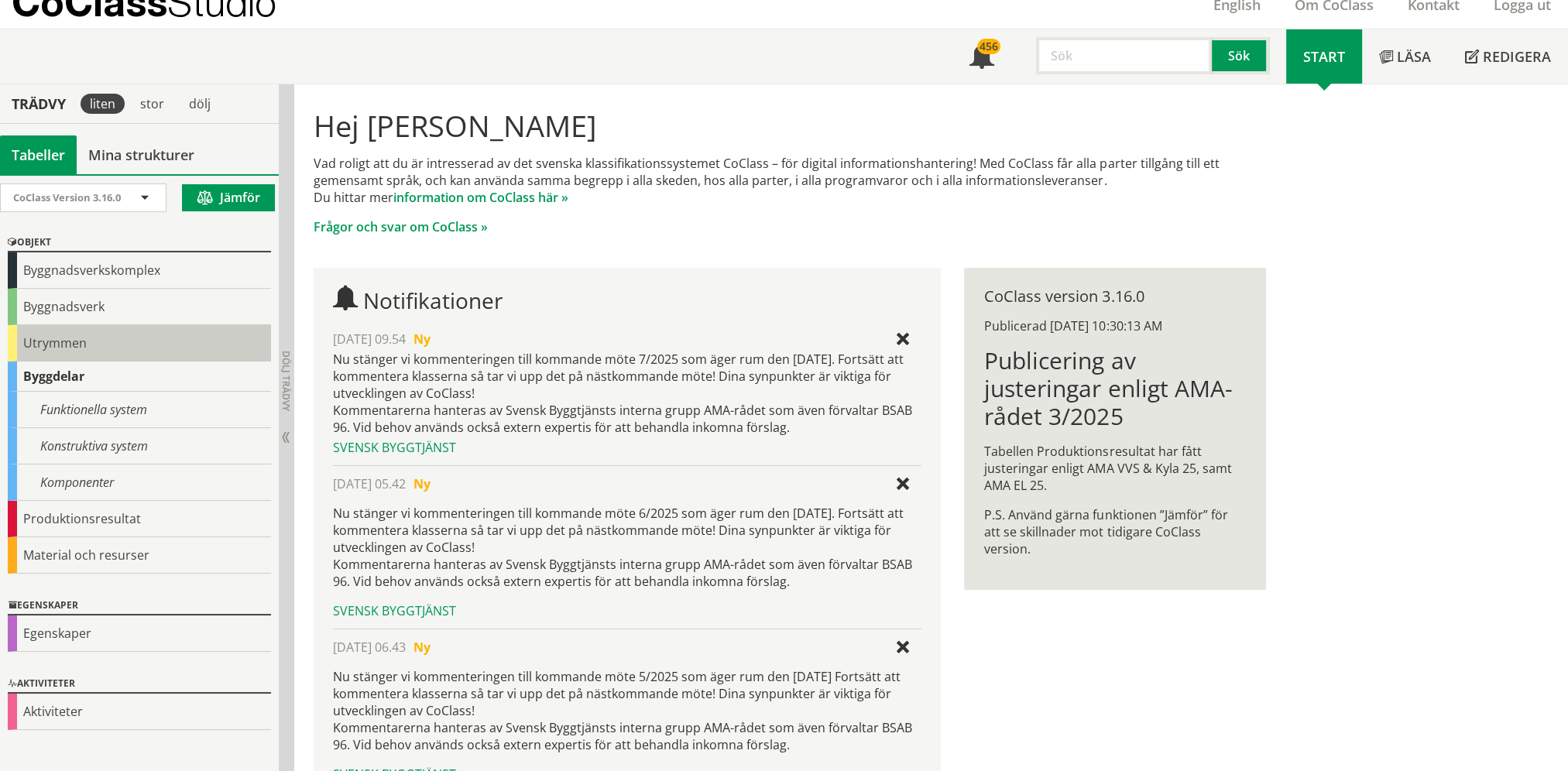
click at [47, 339] on div "Utrymmen" at bounding box center [140, 344] width 264 height 37
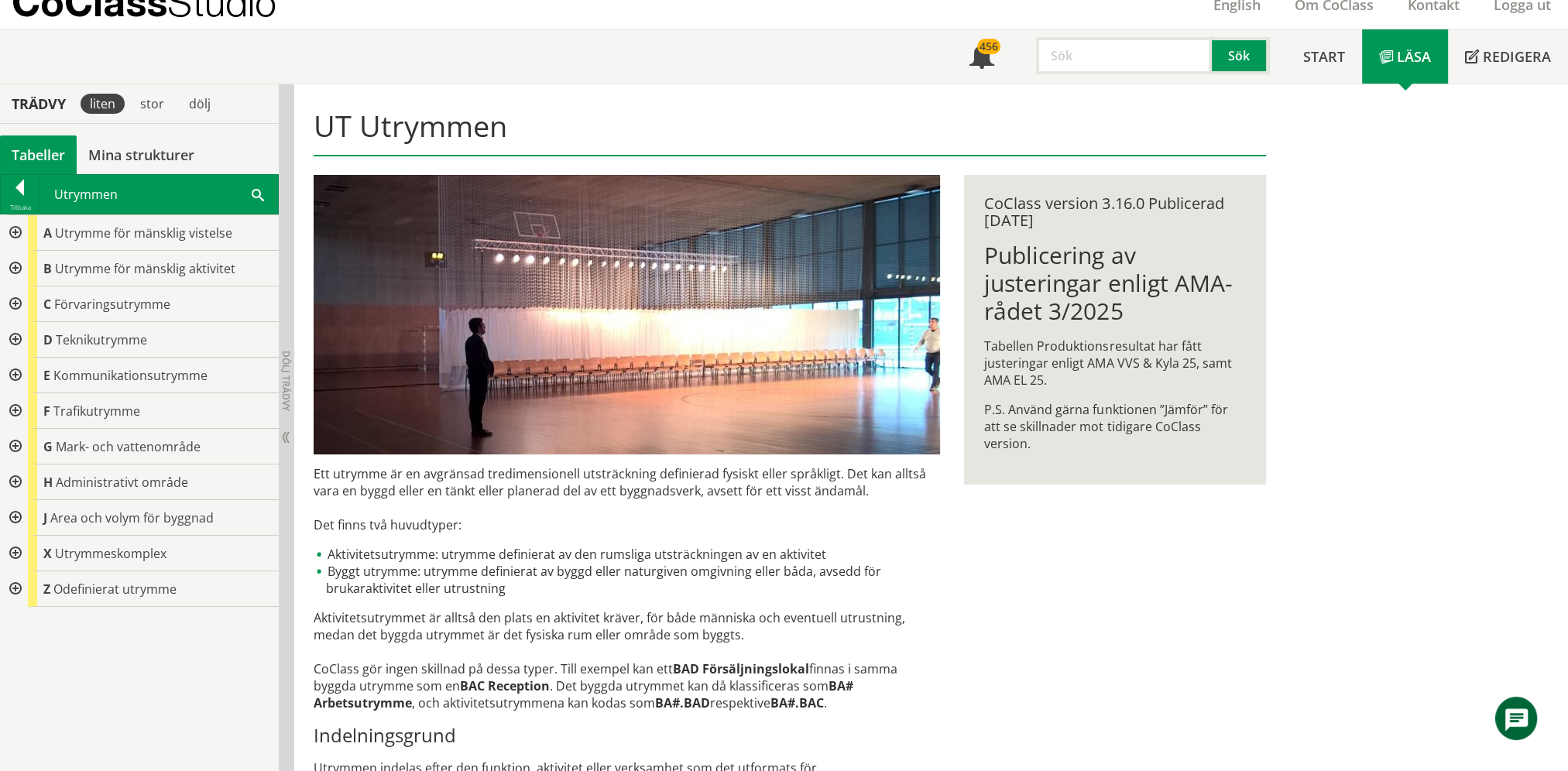
click at [15, 265] on div at bounding box center [13, 269] width 28 height 36
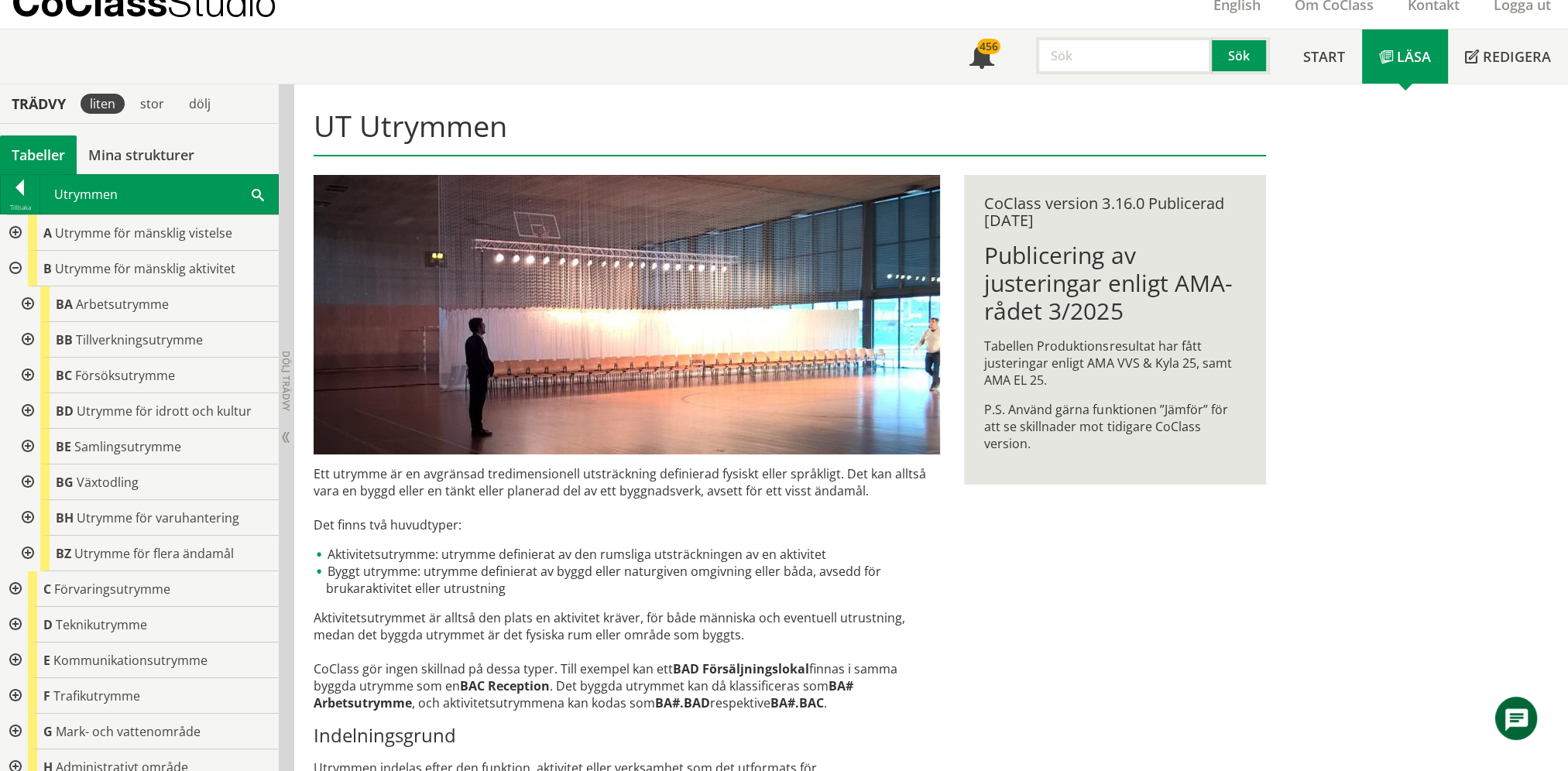
click at [30, 303] on div at bounding box center [26, 304] width 28 height 36
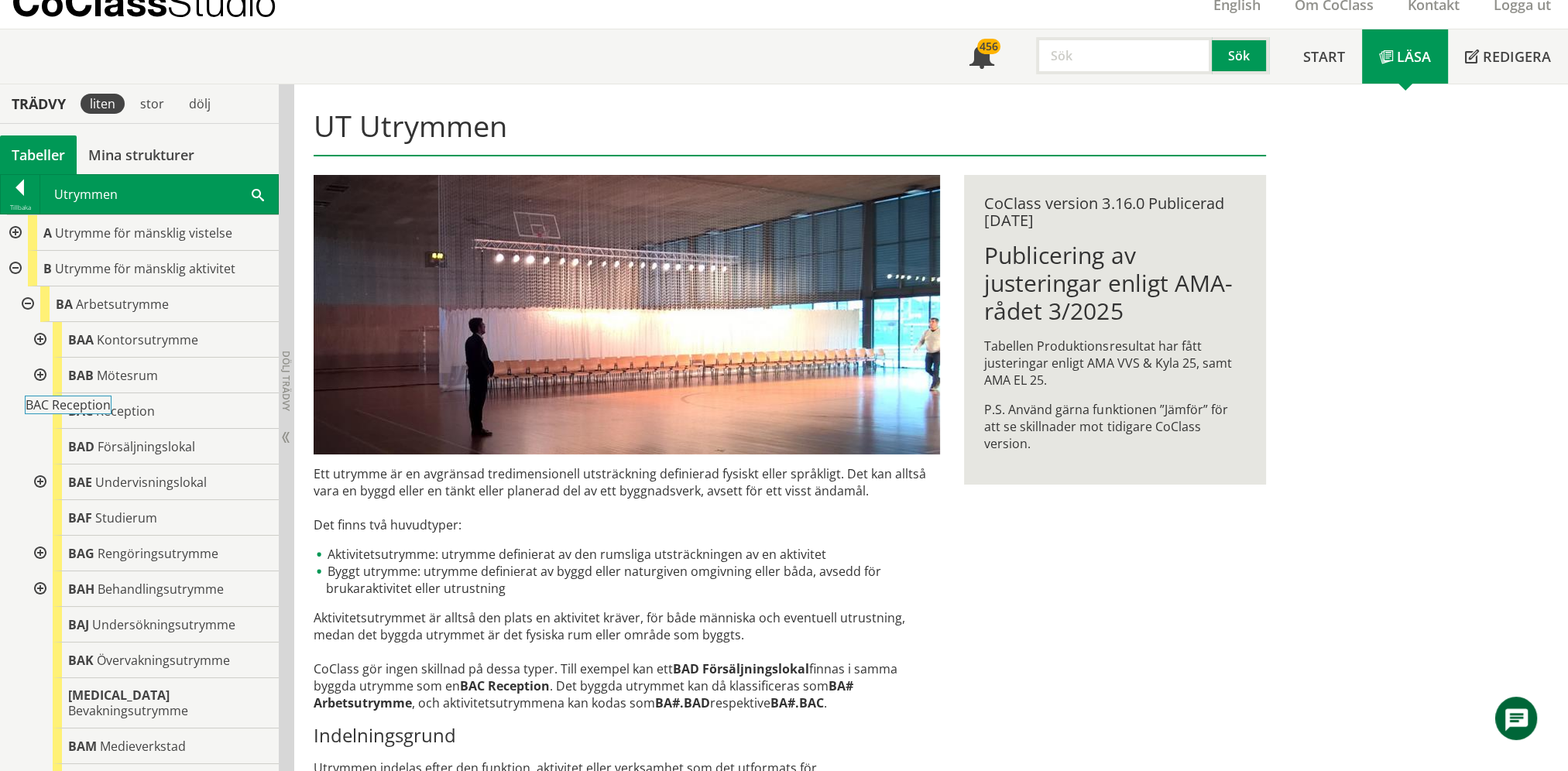
drag, startPoint x: 41, startPoint y: 414, endPoint x: 41, endPoint y: 458, distance: 44.0
click at [41, 455] on div "BAA Kontorsutrymme BAB Mötesrum BAC Reception BAD Försäljningslokal BAE Undervi…" at bounding box center [152, 561] width 254 height 477
click at [44, 481] on div at bounding box center [39, 482] width 28 height 36
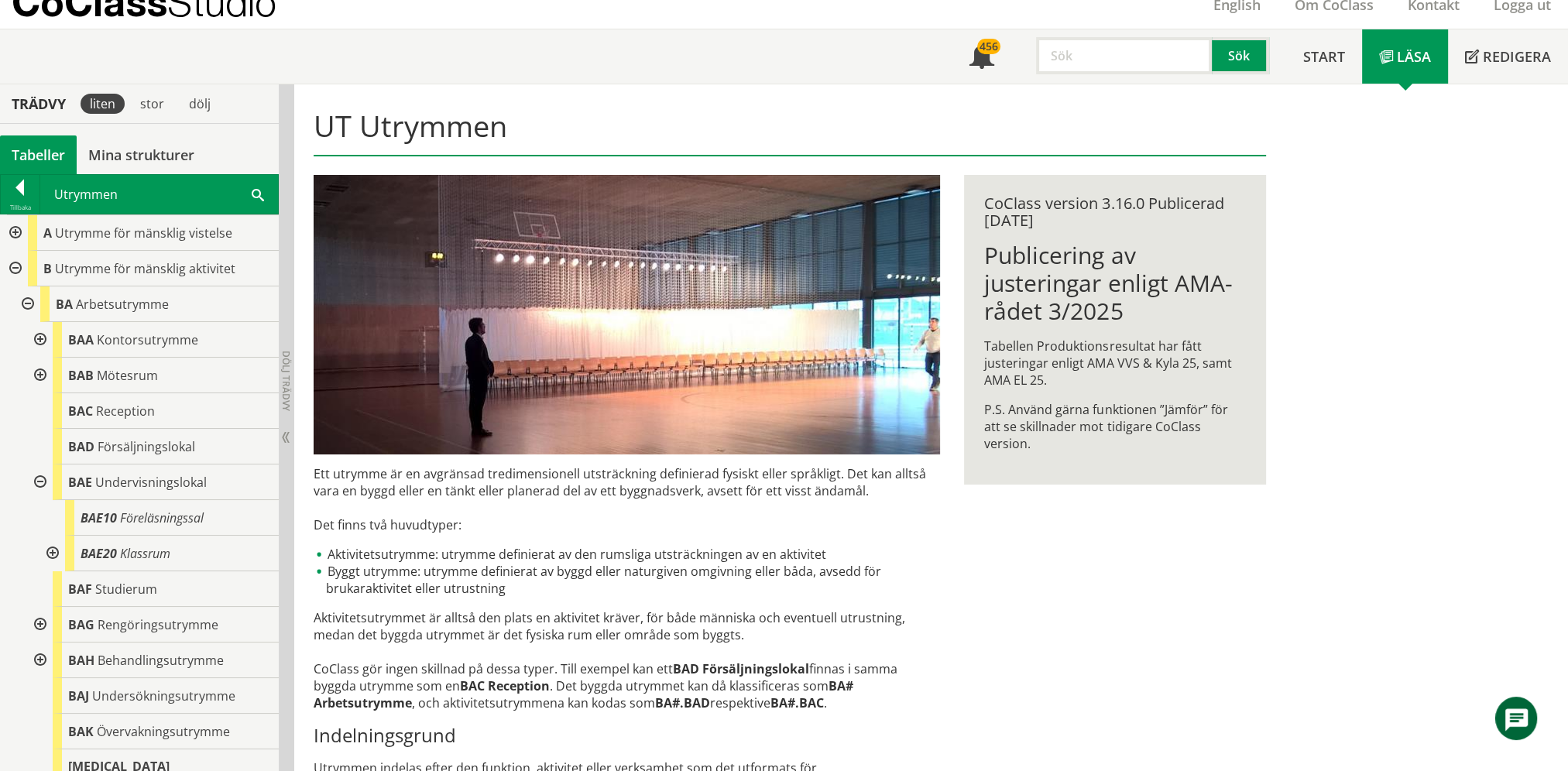
click at [49, 553] on div at bounding box center [51, 553] width 28 height 36
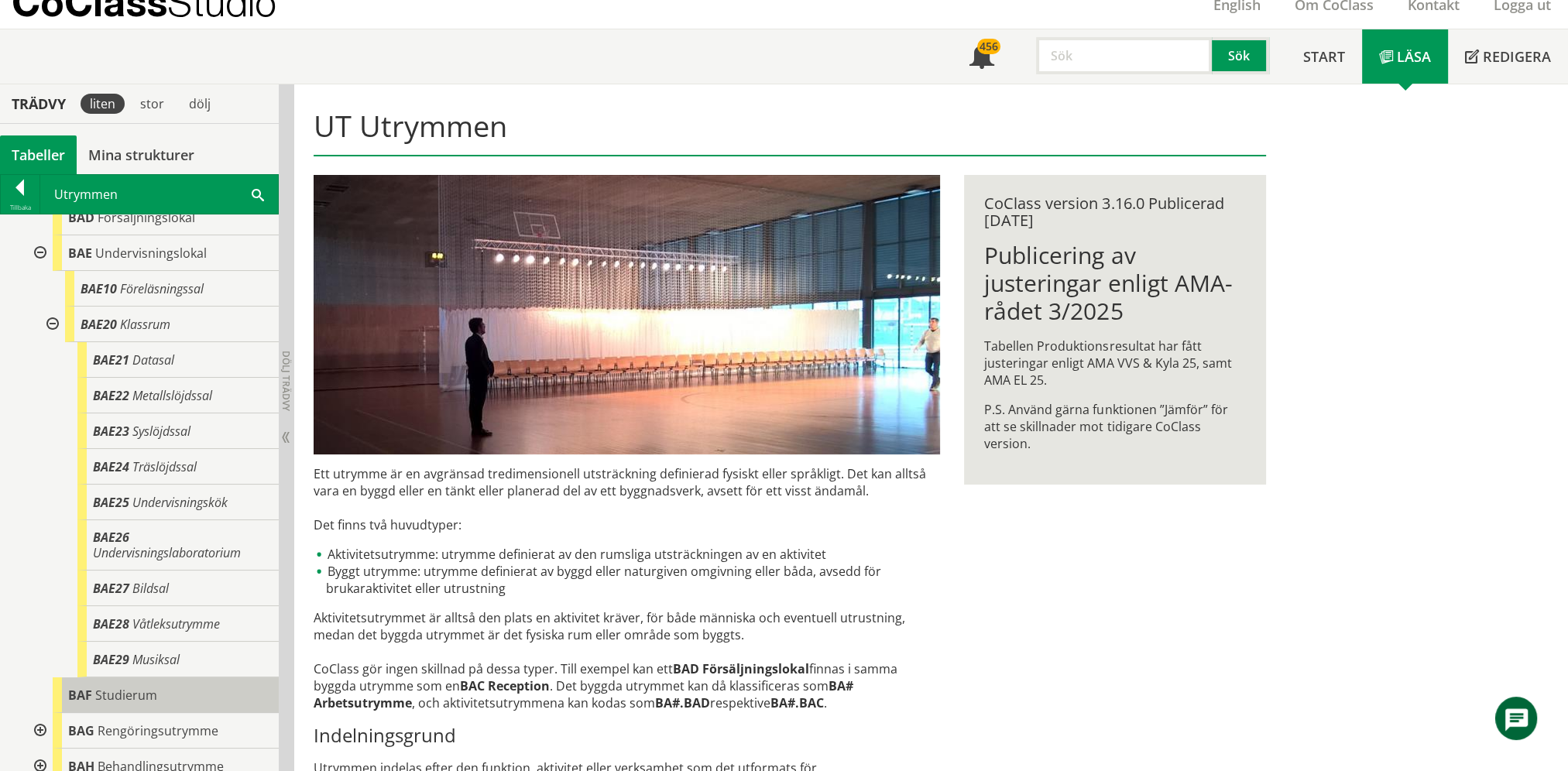
scroll to position [310, 0]
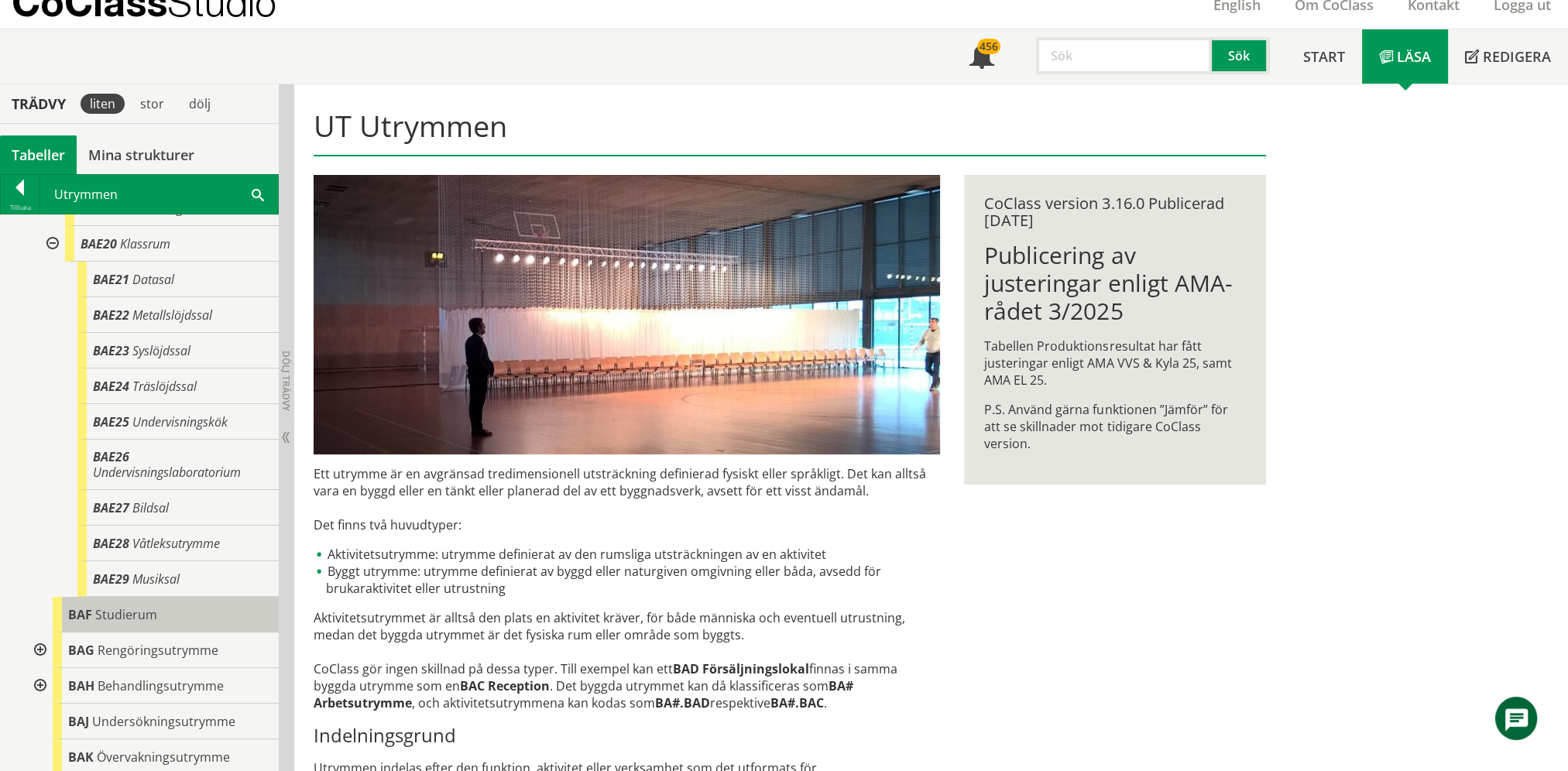
click at [104, 608] on body "AMA AMA Beskrivningsverktyg AMA Funktion BSAB Bygginfo Byggjura Byggkatalogen […" at bounding box center [784, 323] width 1568 height 771
click at [105, 610] on span "Studierum" at bounding box center [81, 605] width 62 height 17
click at [105, 610] on span "Studierum" at bounding box center [126, 615] width 62 height 17
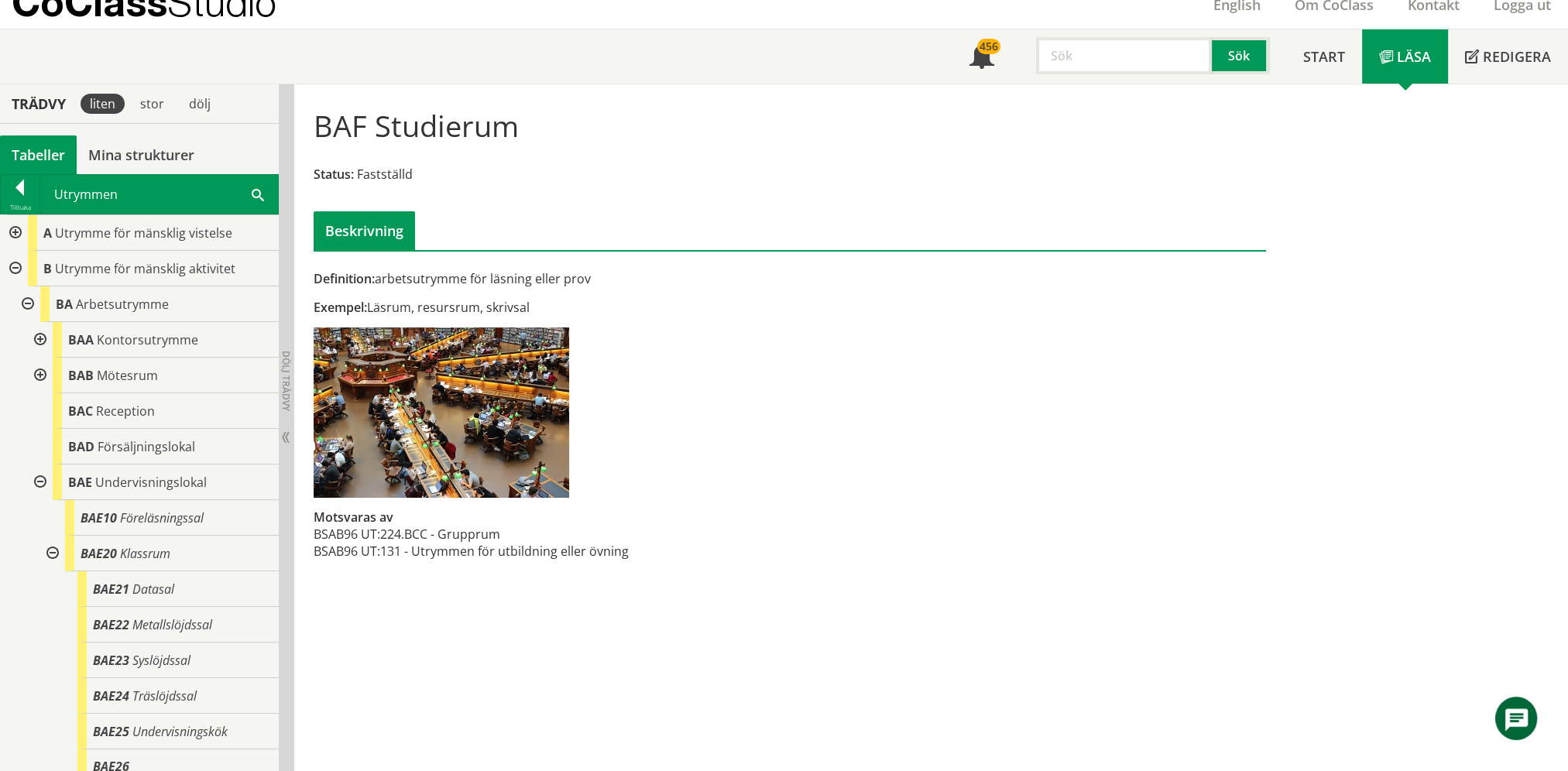
click at [42, 337] on div at bounding box center [39, 340] width 28 height 36
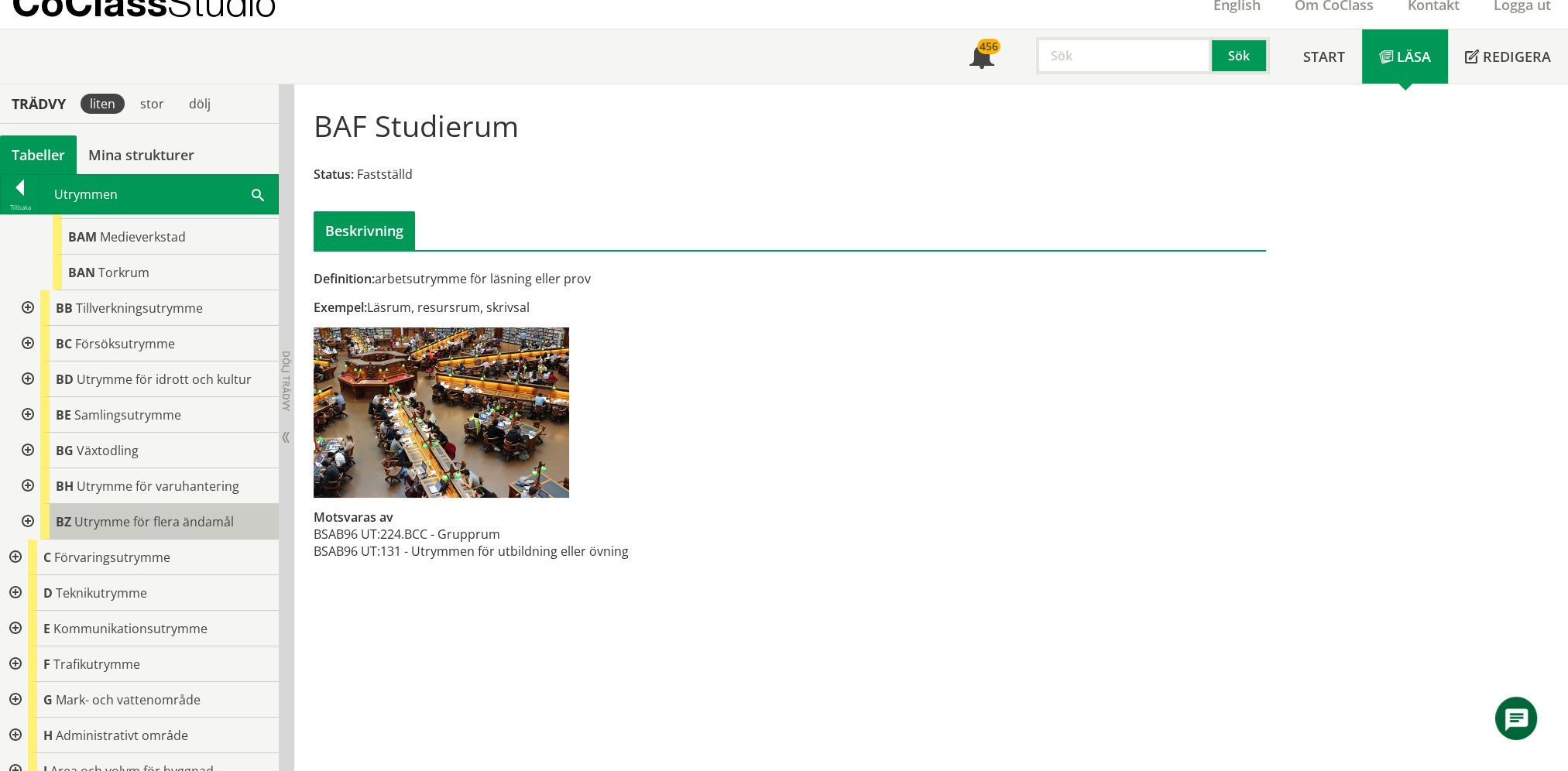
scroll to position [1007, 0]
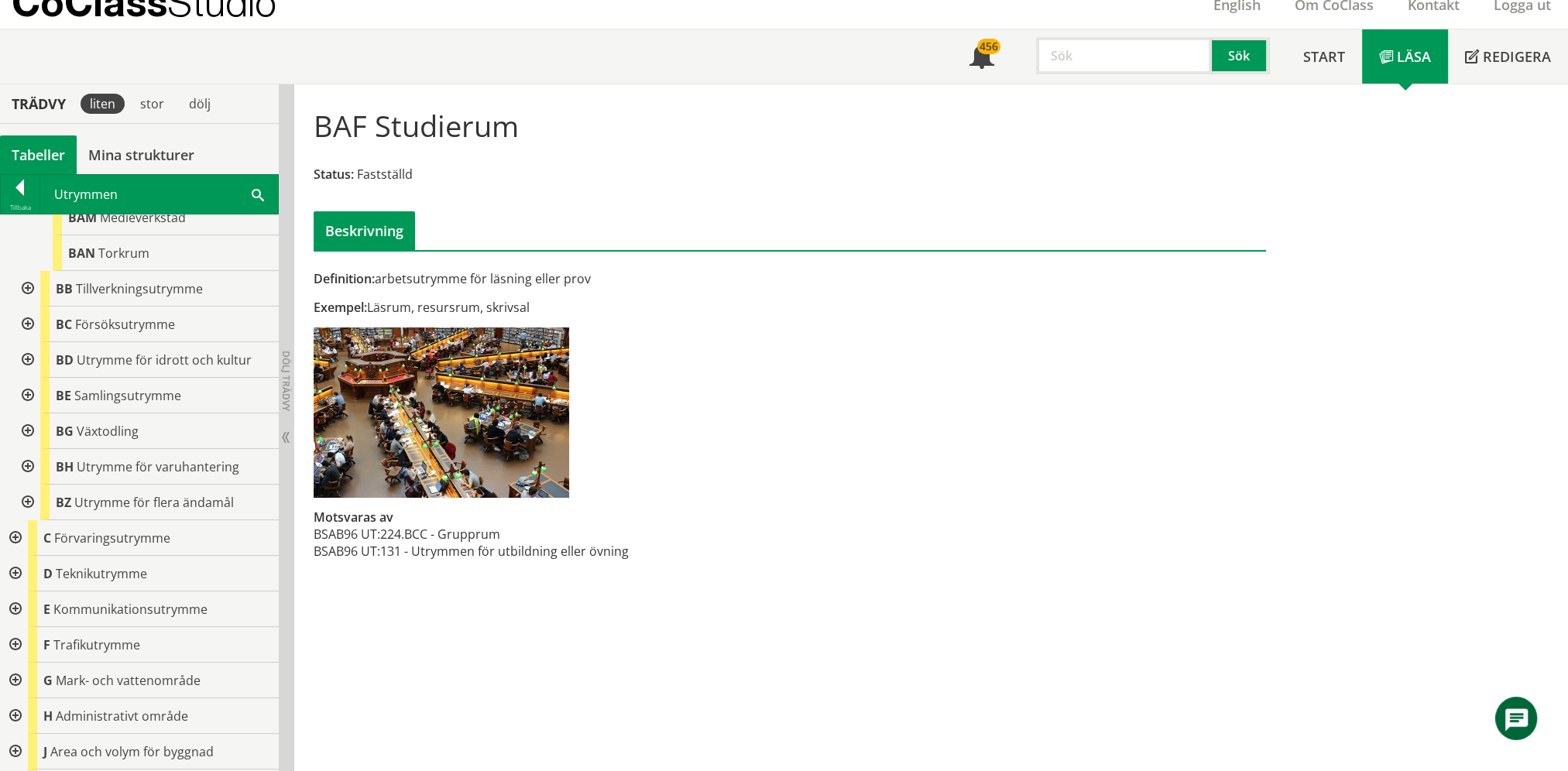
click at [23, 521] on div at bounding box center [13, 538] width 28 height 36
click at [22, 556] on div at bounding box center [26, 574] width 28 height 36
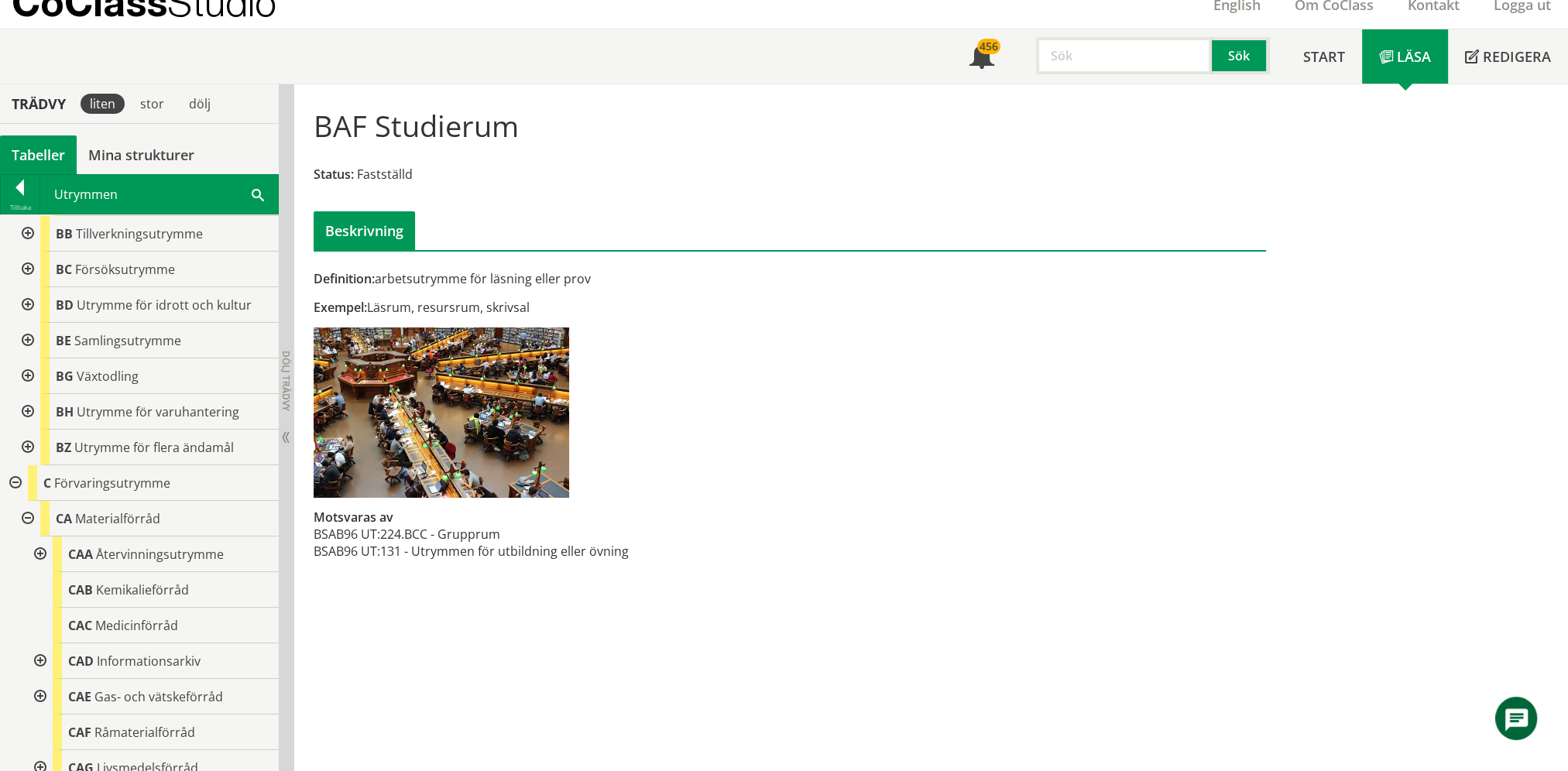
scroll to position [930, 0]
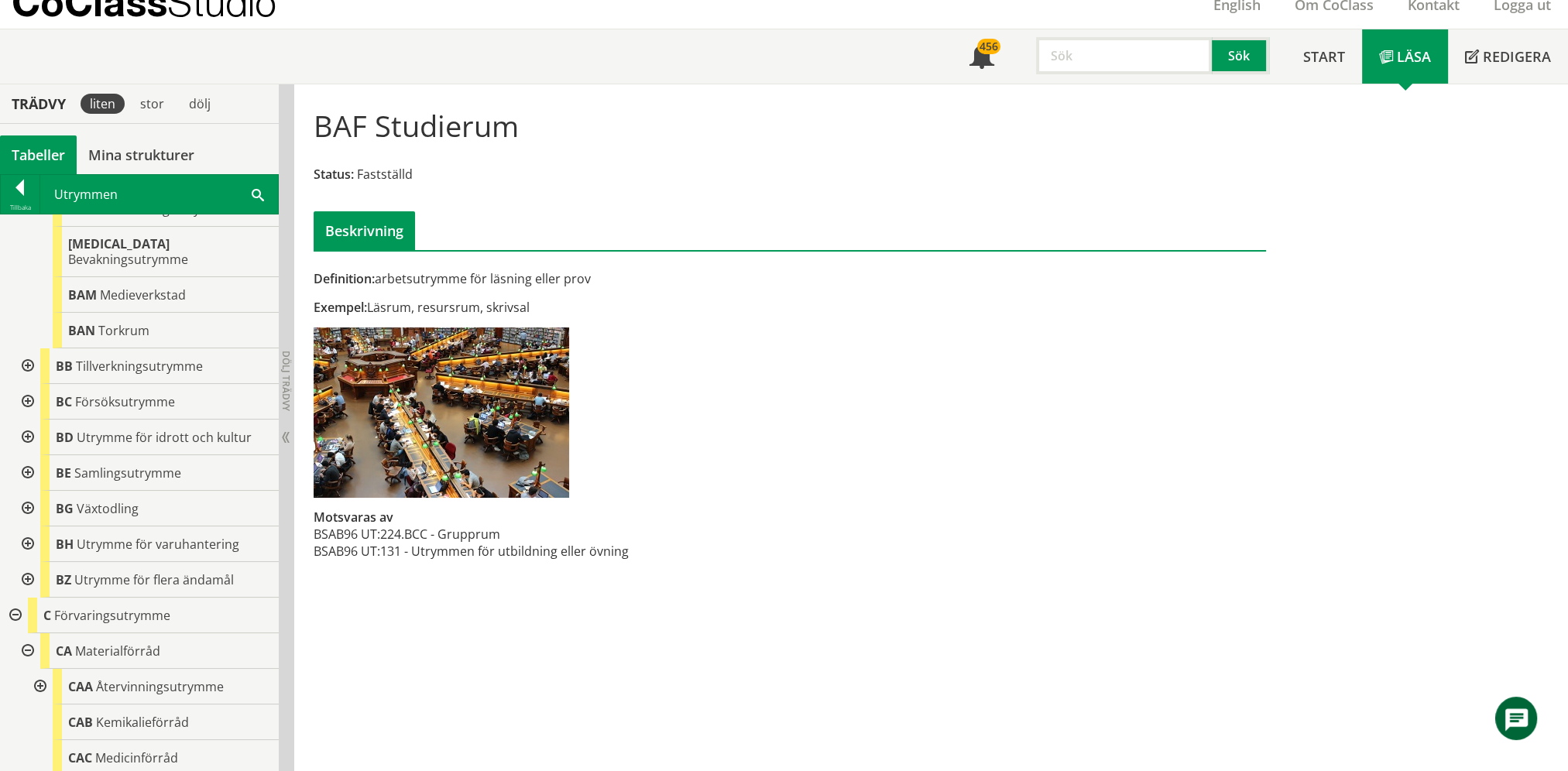
click at [270, 195] on div "Utrymmen Sök" at bounding box center [159, 194] width 238 height 39
click at [258, 195] on span at bounding box center [258, 193] width 13 height 16
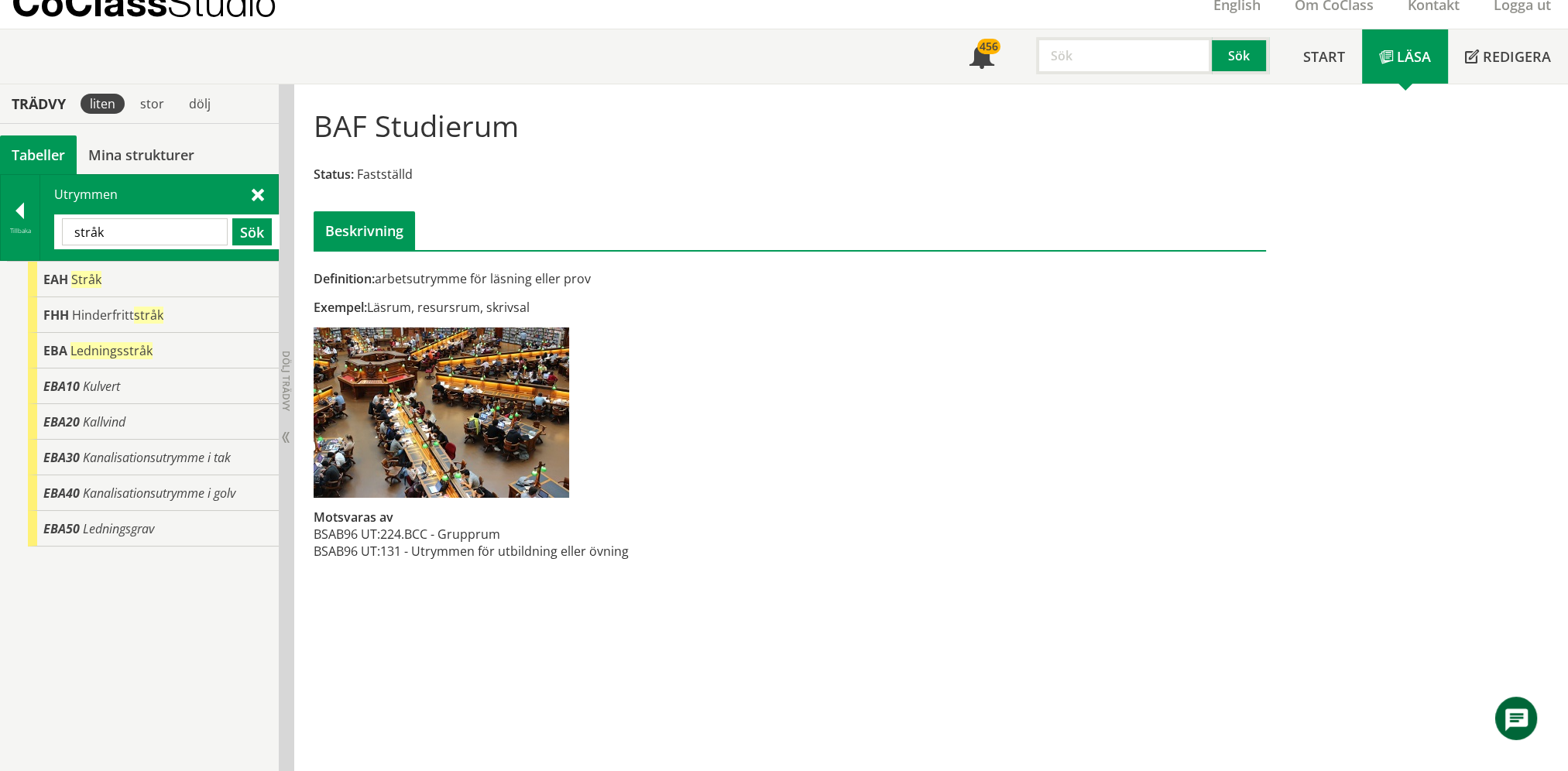
scroll to position [0, 0]
click at [107, 289] on div "EAH Stråk" at bounding box center [153, 279] width 251 height 36
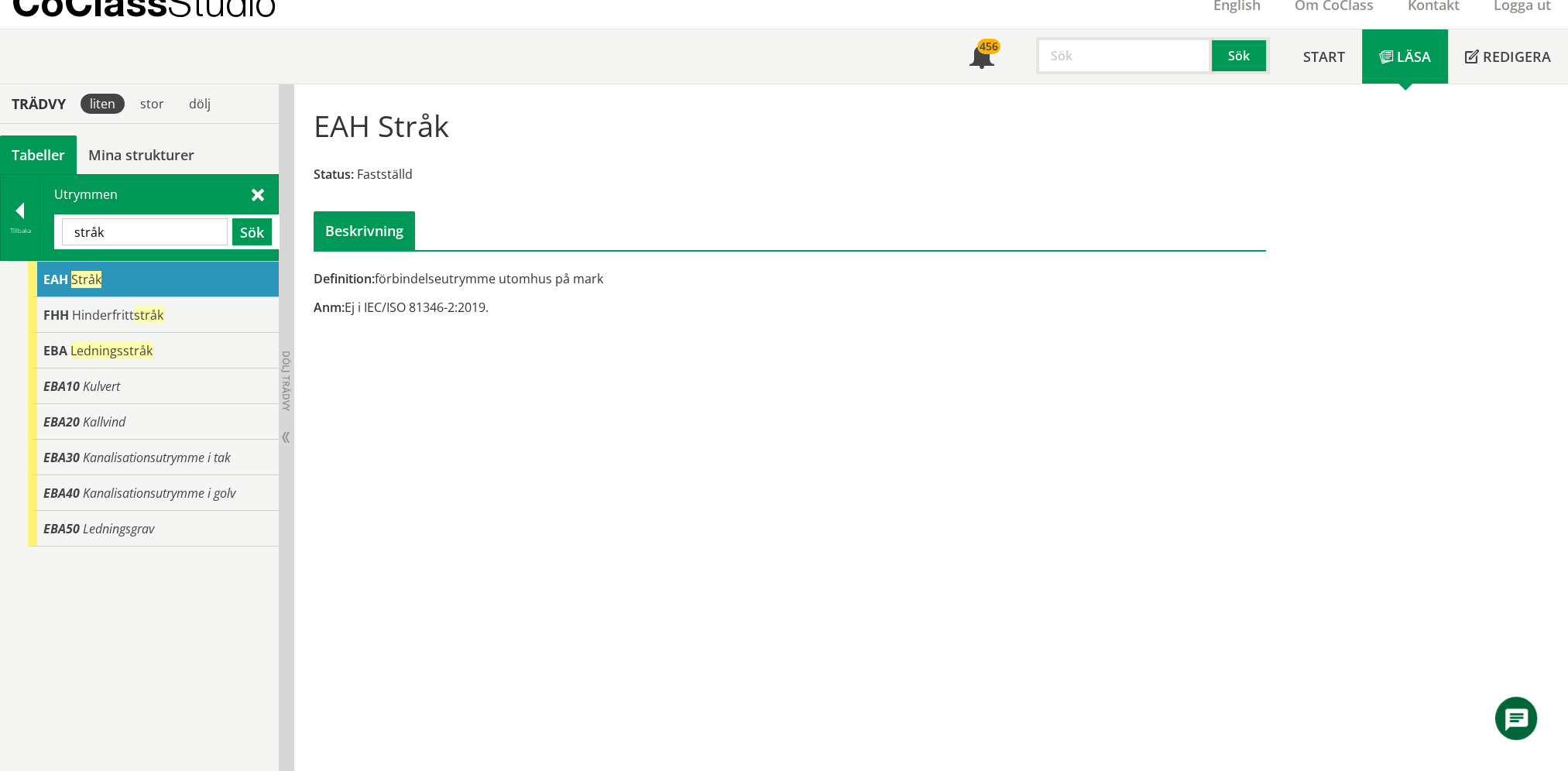
click at [170, 224] on input "stråk" at bounding box center [144, 232] width 166 height 27
click at [169, 224] on input "stråk" at bounding box center [144, 232] width 166 height 27
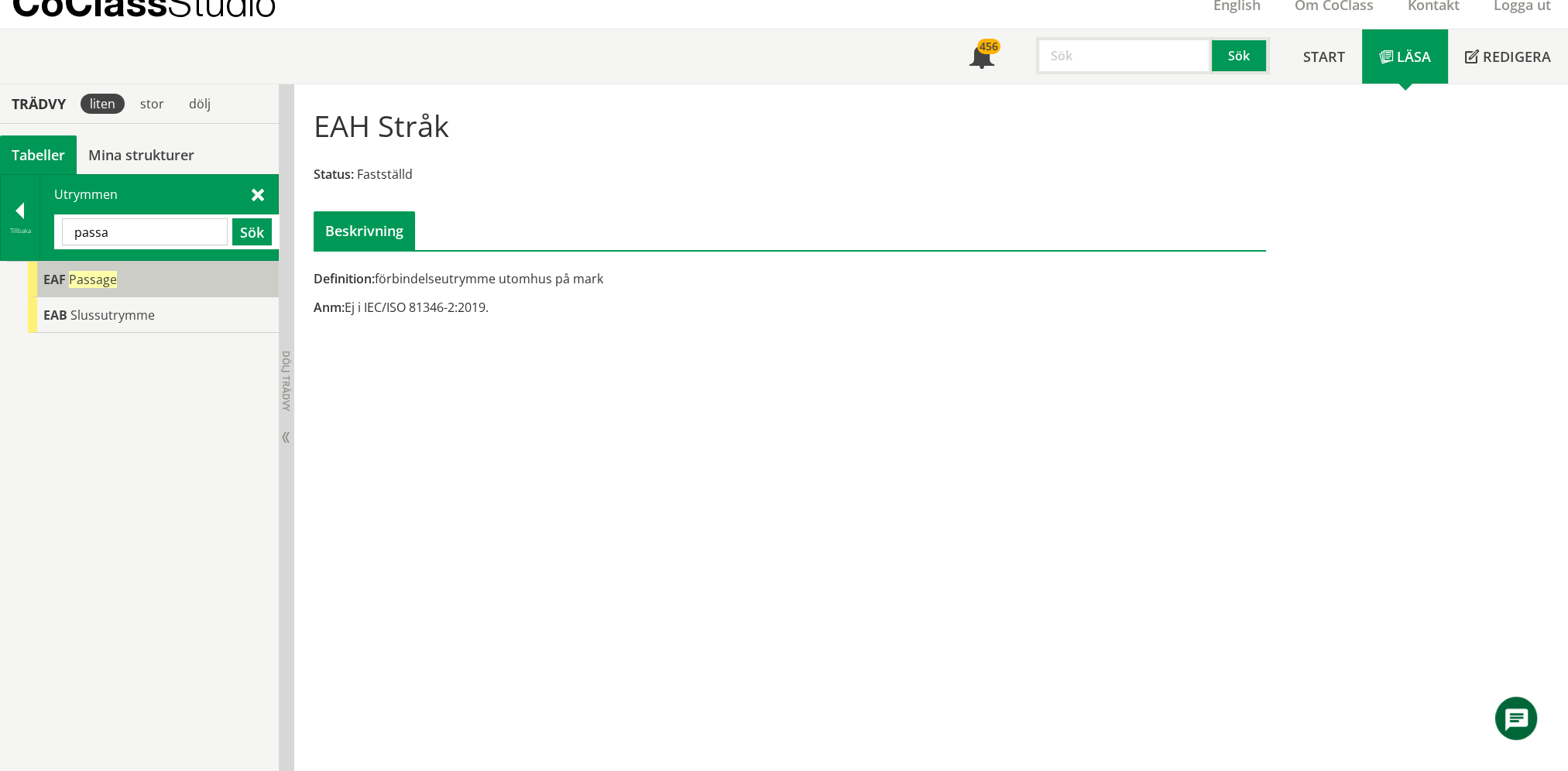
click at [137, 294] on div "EAF Passage" at bounding box center [153, 279] width 251 height 36
click at [135, 292] on div "EAF Passage" at bounding box center [153, 279] width 251 height 36
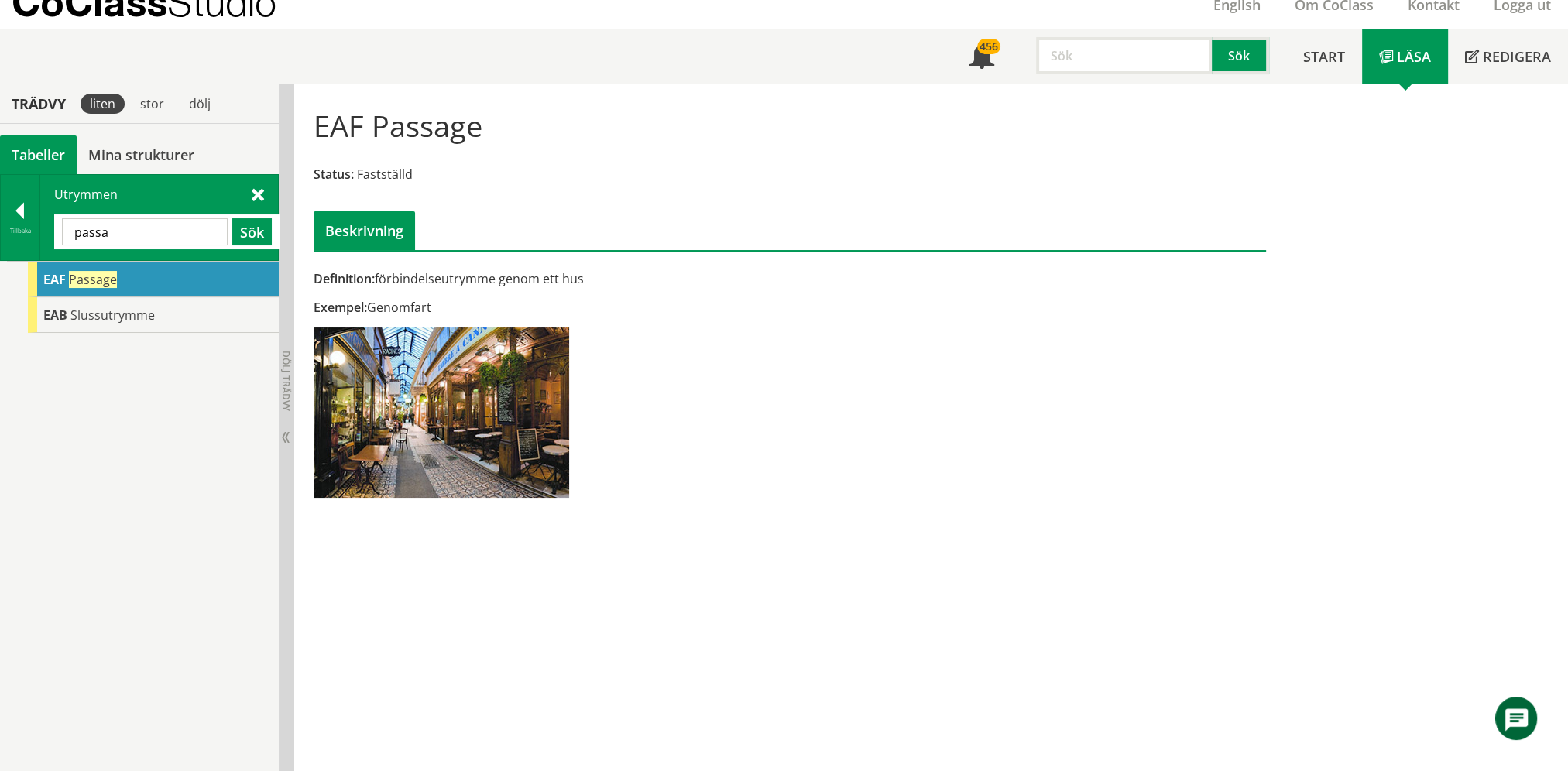
click at [118, 224] on input "passa" at bounding box center [144, 232] width 166 height 27
type input "korr"
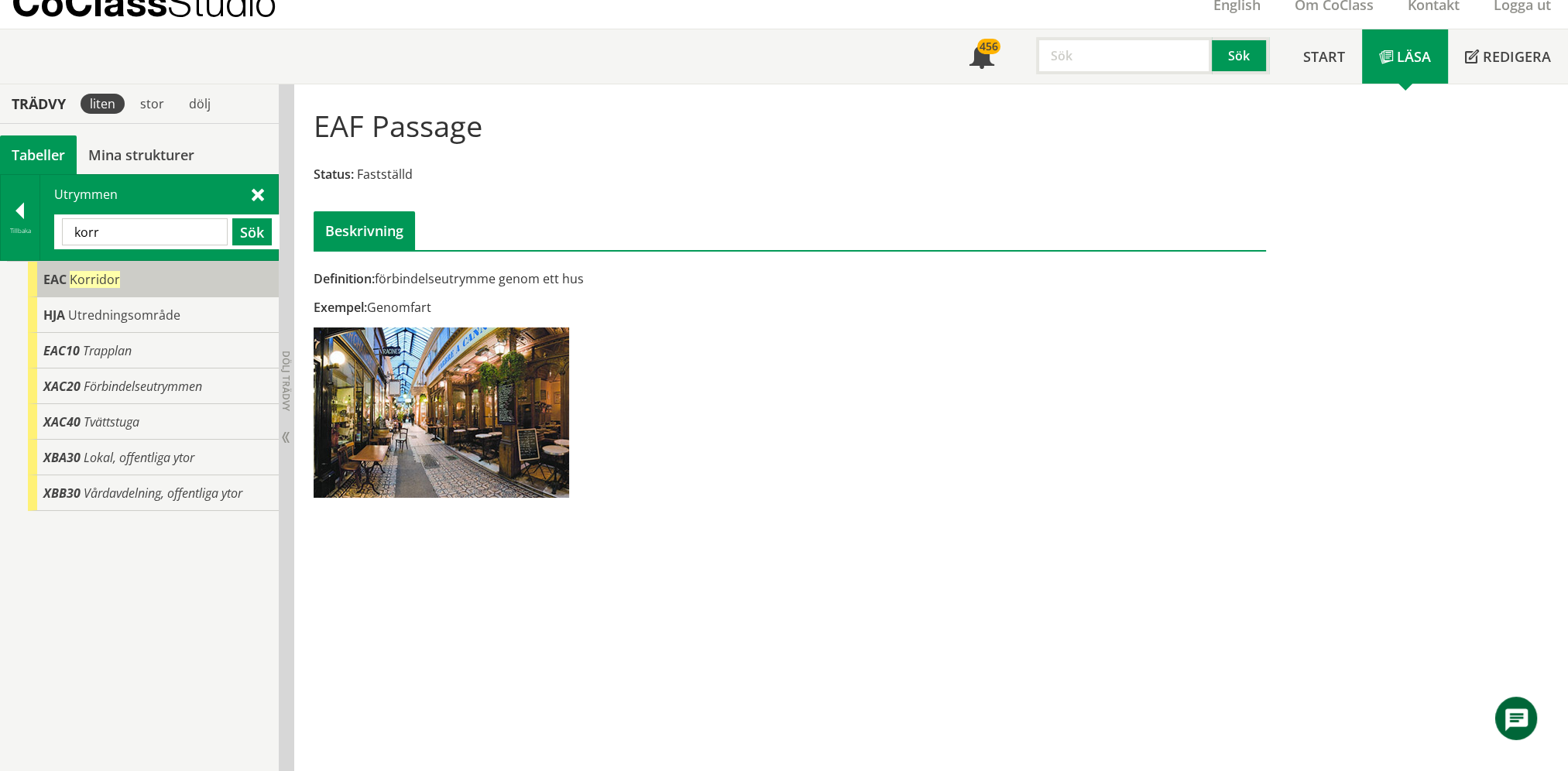
click at [118, 279] on div "EAC Korridor" at bounding box center [153, 279] width 251 height 36
